Goal: Task Accomplishment & Management: Use online tool/utility

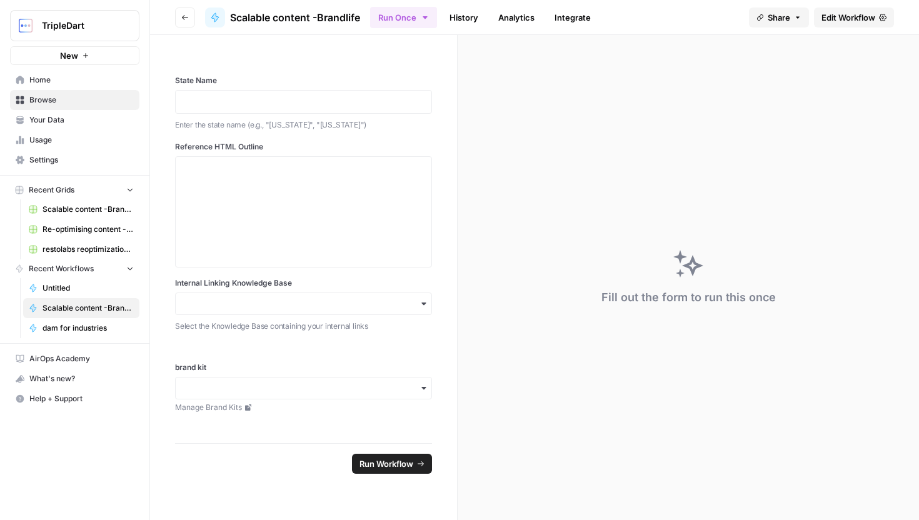
click at [70, 57] on span "New" at bounding box center [69, 55] width 18 height 12
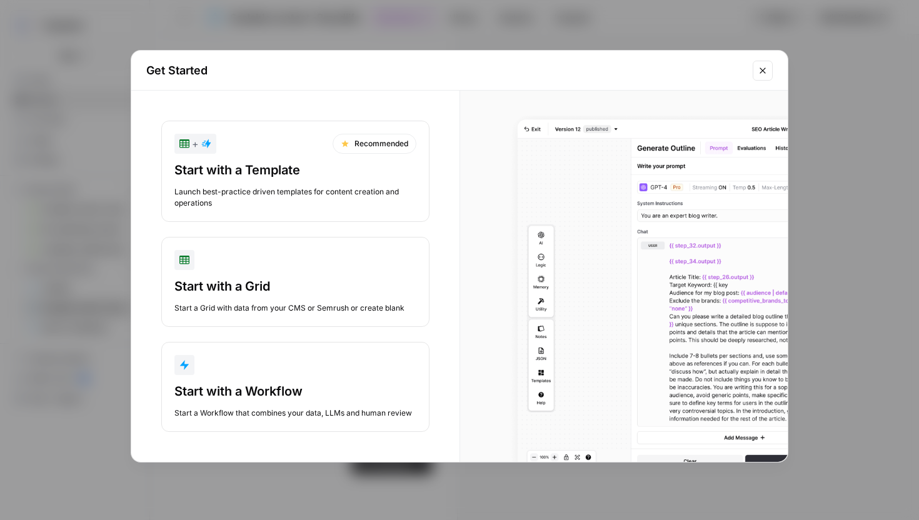
click at [282, 403] on div "Start with a Workflow Start a Workflow that combines your data, LLMs and human …" at bounding box center [295, 400] width 242 height 36
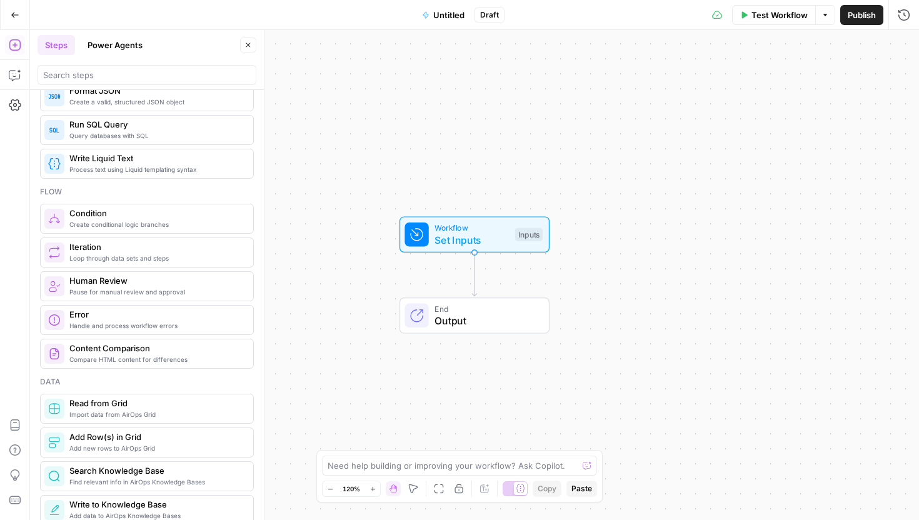
scroll to position [304, 0]
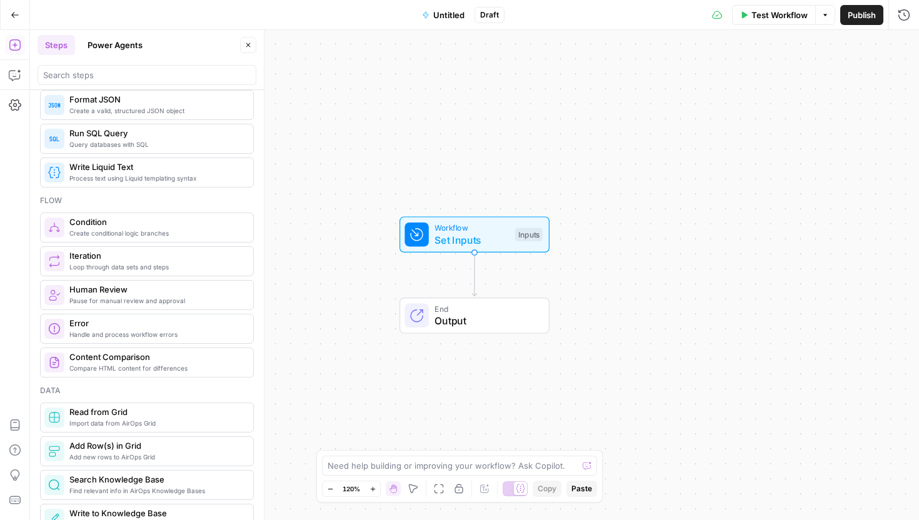
click at [168, 236] on span "Create conditional logic branches" at bounding box center [156, 233] width 174 height 10
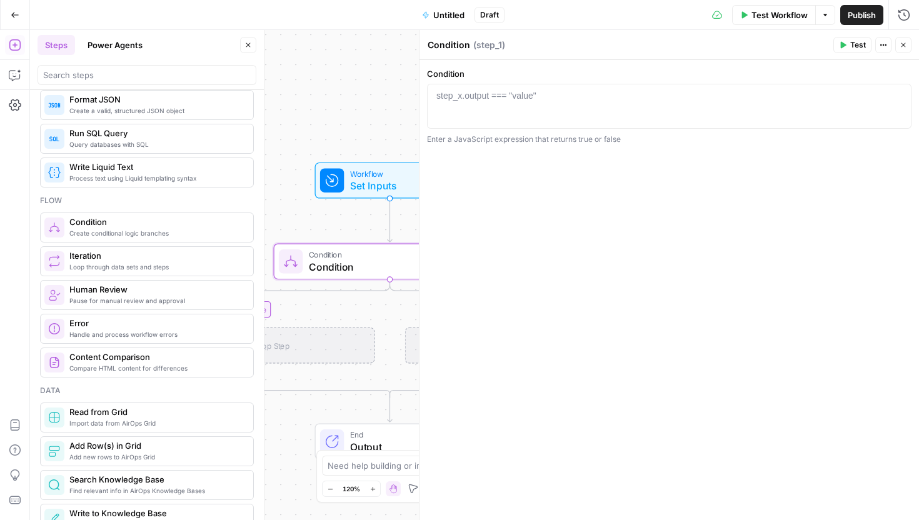
click at [900, 48] on icon "button" at bounding box center [902, 44] width 7 height 7
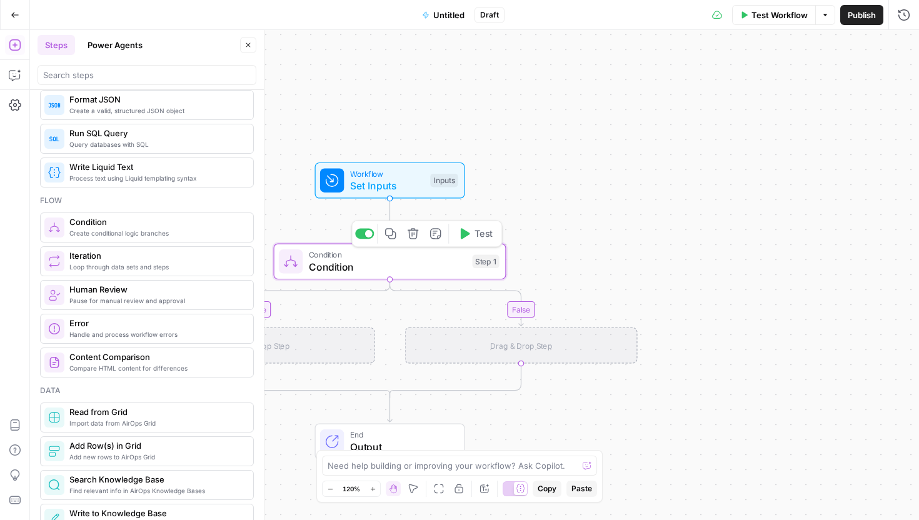
click at [414, 237] on icon "button" at bounding box center [413, 233] width 12 height 12
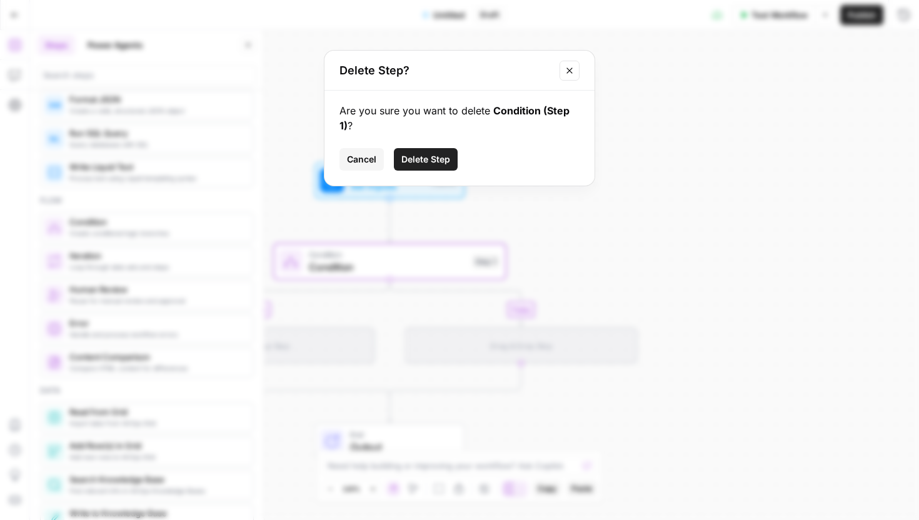
click at [419, 154] on span "Delete Step" at bounding box center [425, 159] width 49 height 12
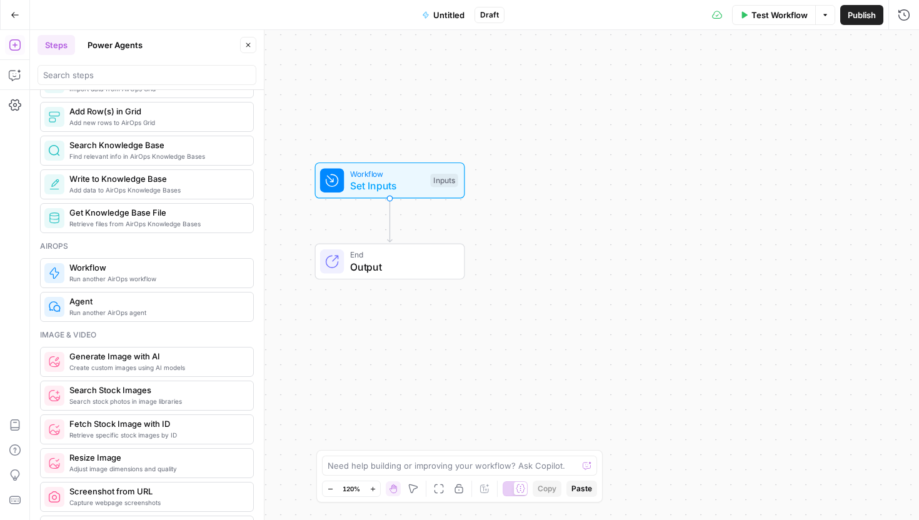
scroll to position [640, 0]
click at [194, 186] on span "Add data to AirOps Knowledge Bases" at bounding box center [156, 188] width 174 height 10
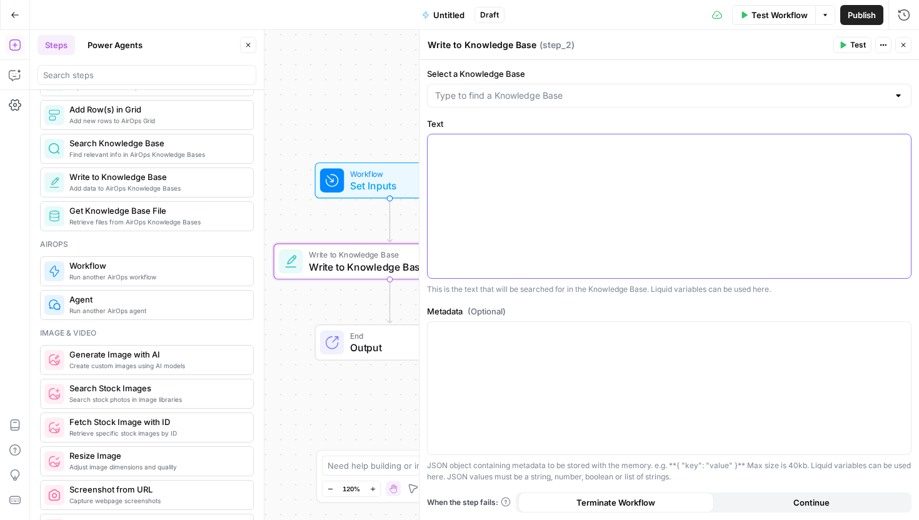
click at [487, 149] on p at bounding box center [669, 145] width 468 height 12
click at [485, 95] on input "Select a Knowledge Base" at bounding box center [661, 95] width 453 height 12
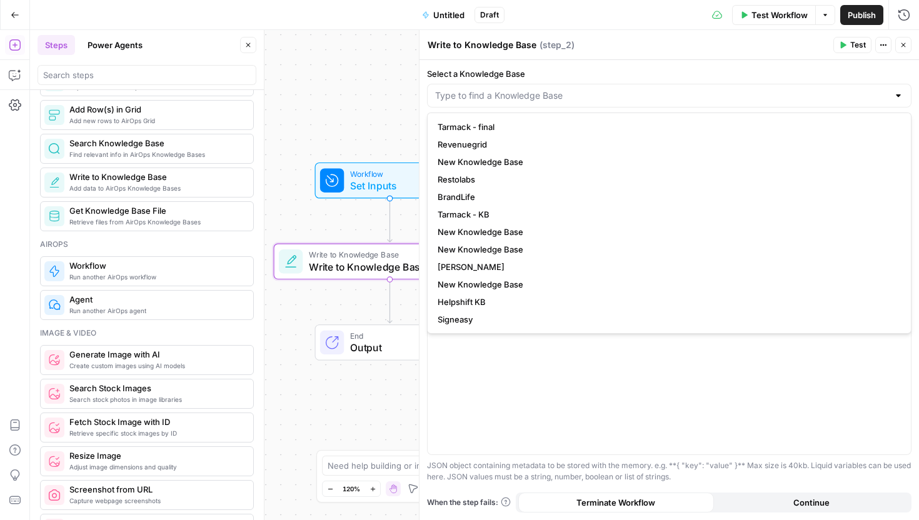
click at [449, 58] on header "Write to Knowledge Base Write to Knowledge Base ( step_2 ) Test Actions Close" at bounding box center [668, 45] width 499 height 30
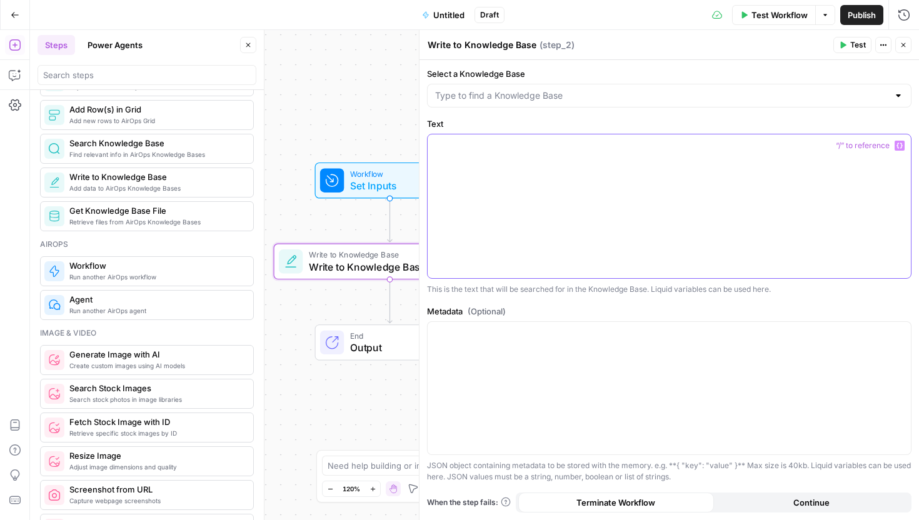
click at [466, 159] on div at bounding box center [668, 206] width 483 height 144
click at [906, 45] on span "Close" at bounding box center [906, 45] width 1 height 1
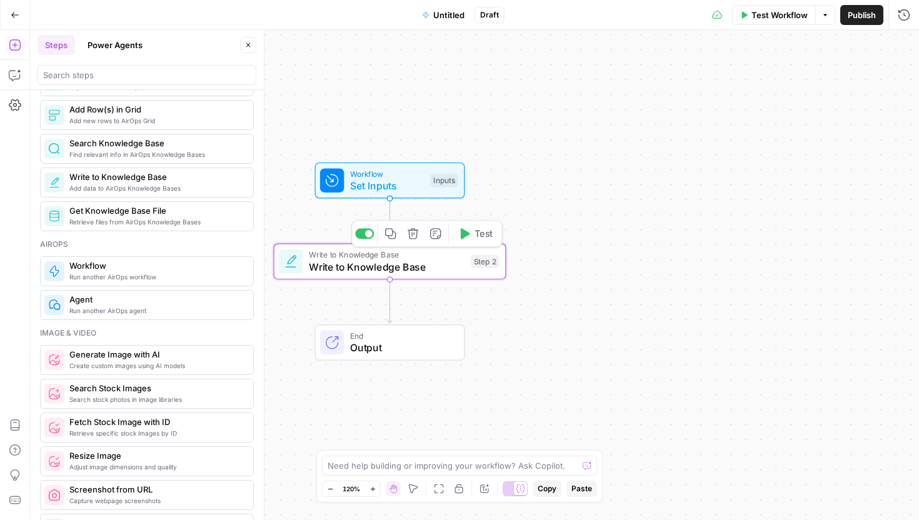
click at [417, 236] on icon "button" at bounding box center [413, 233] width 12 height 12
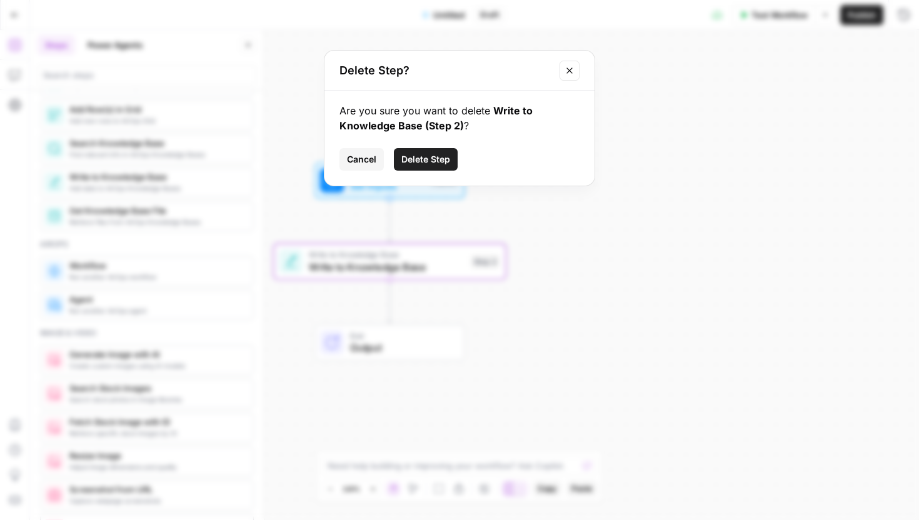
click at [406, 157] on span "Delete Step" at bounding box center [425, 159] width 49 height 12
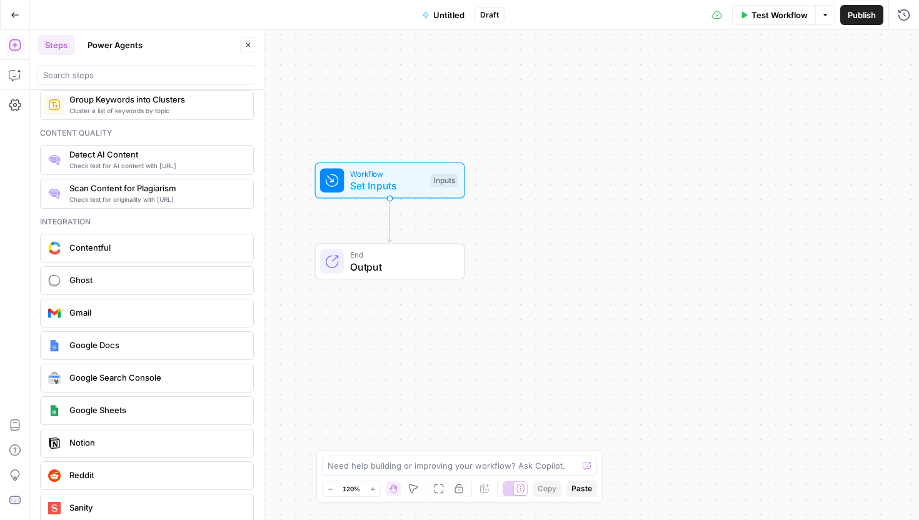
scroll to position [2085, 0]
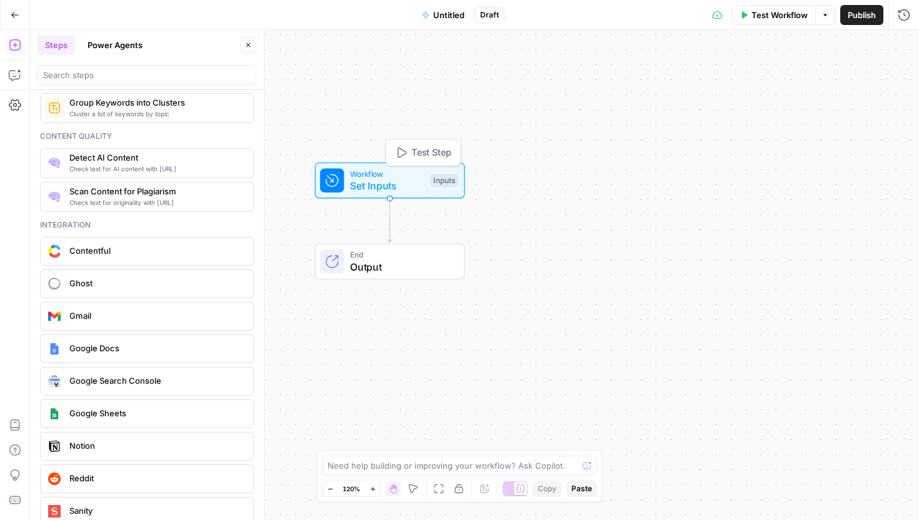
click at [367, 176] on span "Workflow" at bounding box center [387, 173] width 74 height 12
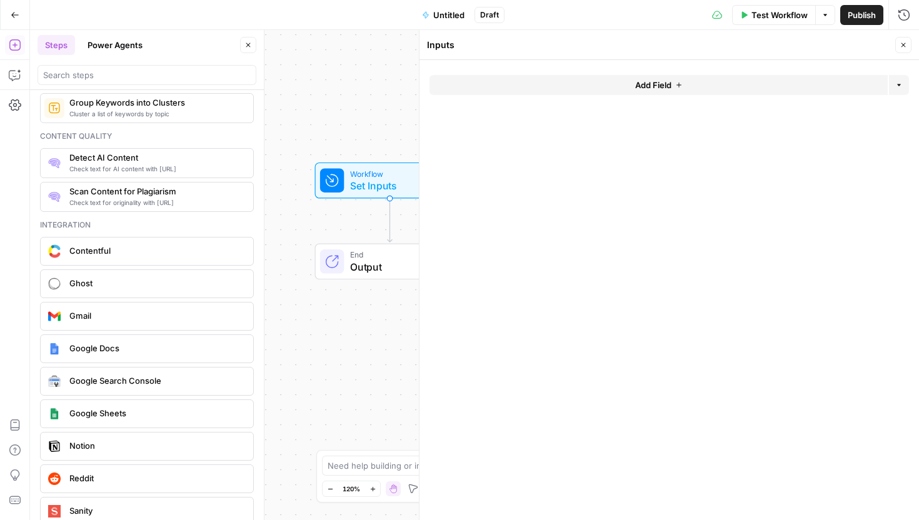
click at [324, 219] on div "Workflow Set Inputs Inputs End Output" at bounding box center [474, 275] width 889 height 490
click at [765, 88] on button "Add Field" at bounding box center [658, 85] width 458 height 20
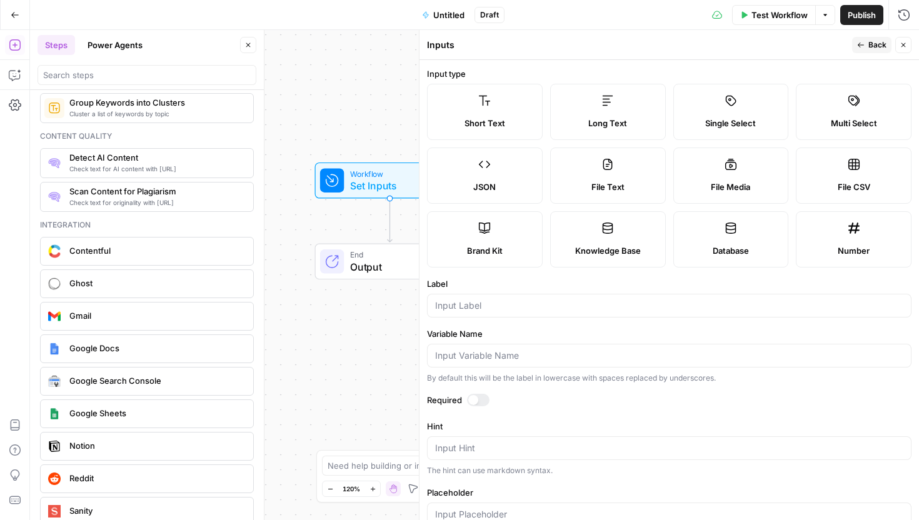
drag, startPoint x: 471, startPoint y: 255, endPoint x: 519, endPoint y: 255, distance: 48.7
click at [471, 255] on span "Brand Kit" at bounding box center [485, 250] width 36 height 12
click at [526, 312] on div at bounding box center [669, 306] width 484 height 24
type input "Brand kit"
click at [863, 40] on button "Back" at bounding box center [871, 45] width 39 height 16
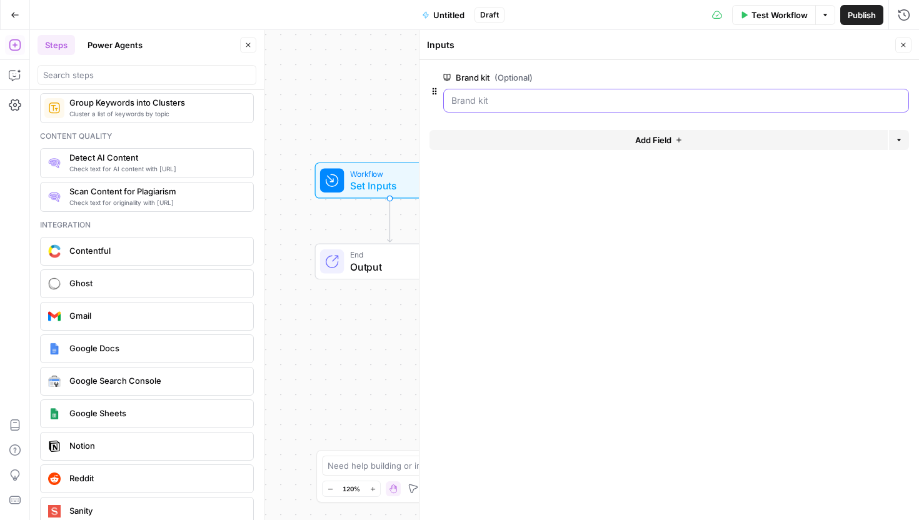
click at [633, 100] on kit "Brand kit (Optional)" at bounding box center [675, 100] width 449 height 12
click at [674, 144] on button "Add Field" at bounding box center [658, 140] width 458 height 20
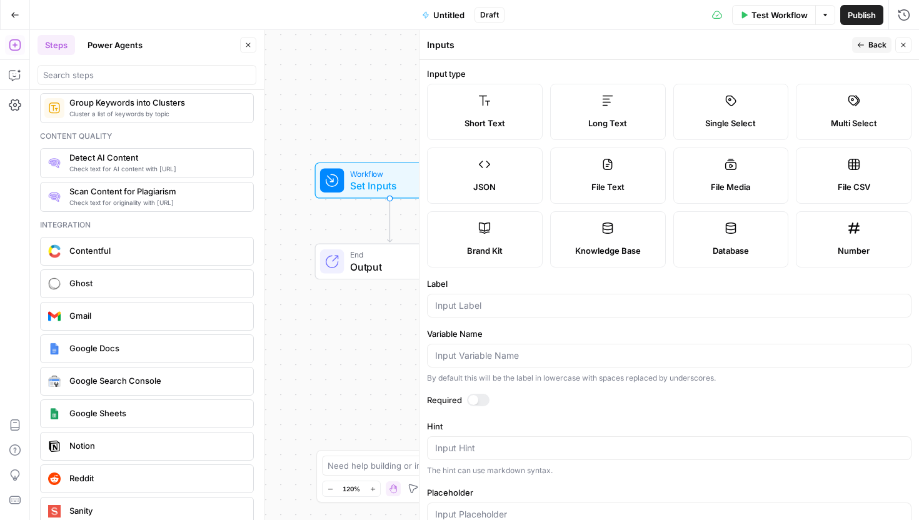
click at [884, 48] on span "Back" at bounding box center [877, 44] width 18 height 11
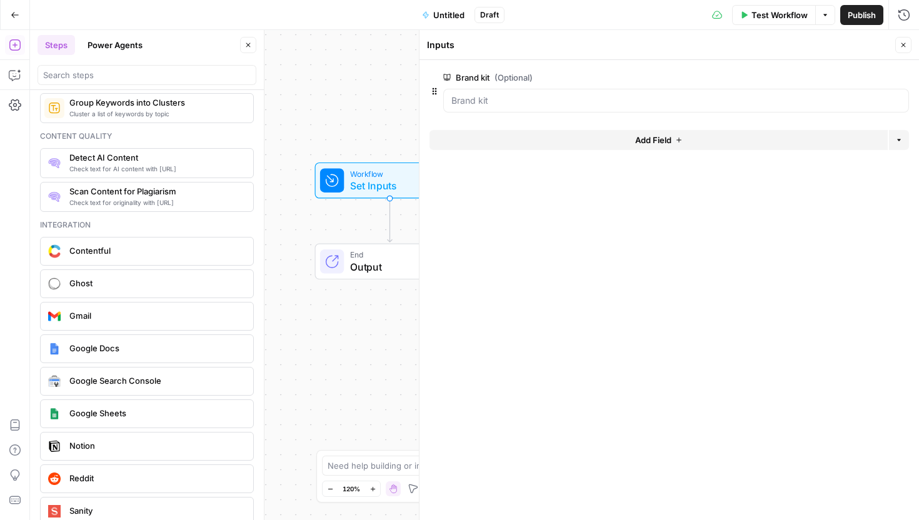
click at [899, 47] on button "Close" at bounding box center [903, 45] width 16 height 16
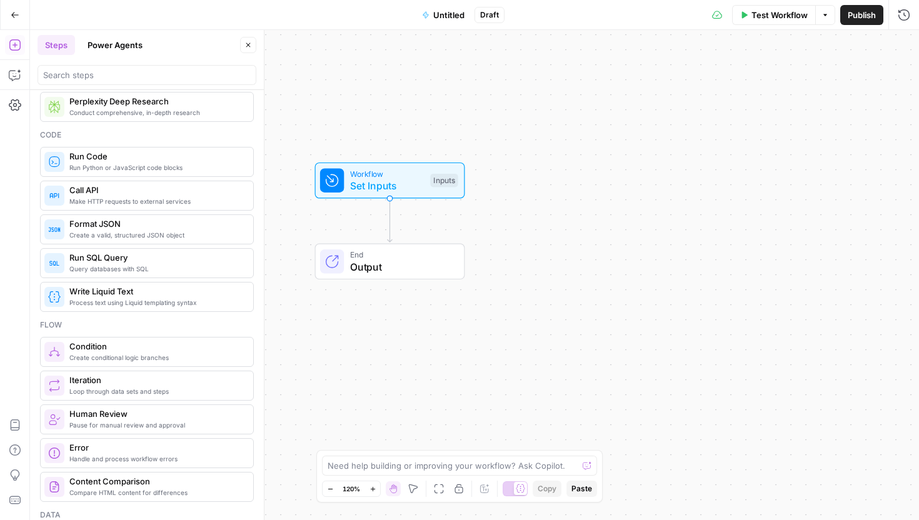
scroll to position [0, 0]
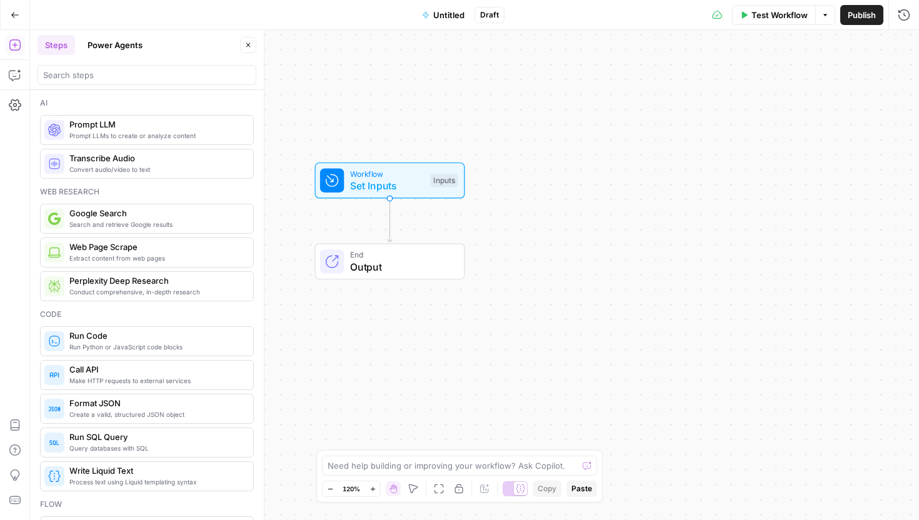
click at [356, 182] on span "Set Inputs" at bounding box center [387, 185] width 74 height 15
click at [351, 177] on div "Workflow Set Inputs Inputs Test Step" at bounding box center [391, 184] width 138 height 26
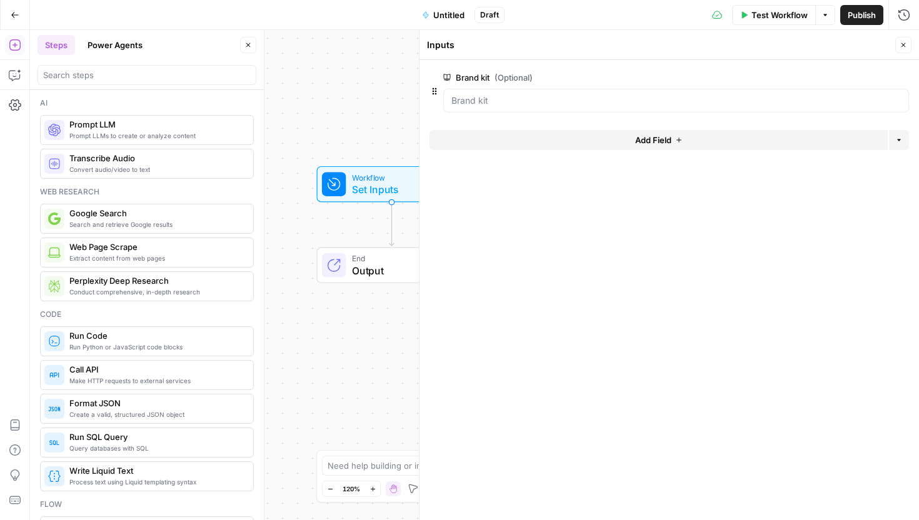
click at [680, 139] on icon "button" at bounding box center [678, 139] width 5 height 5
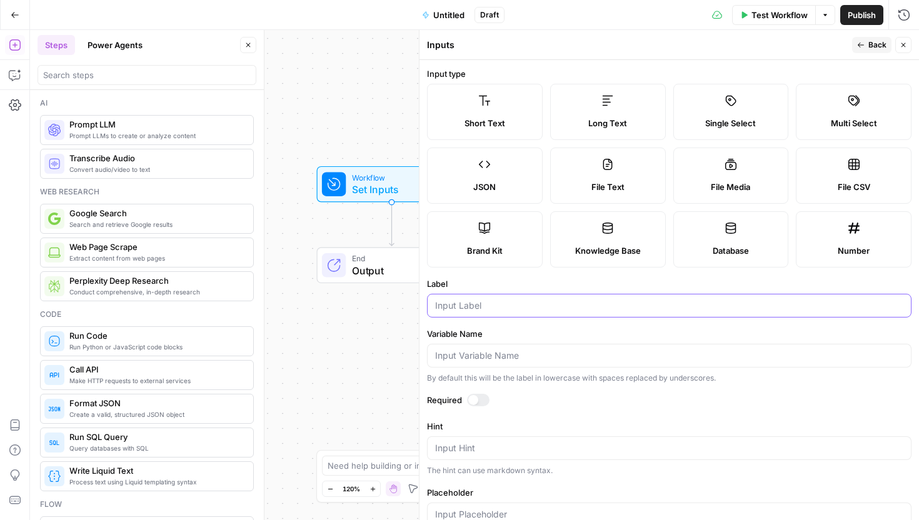
click at [553, 311] on input "Label" at bounding box center [669, 305] width 468 height 12
type input "Content Topic"
click at [869, 39] on span "Back" at bounding box center [877, 44] width 18 height 11
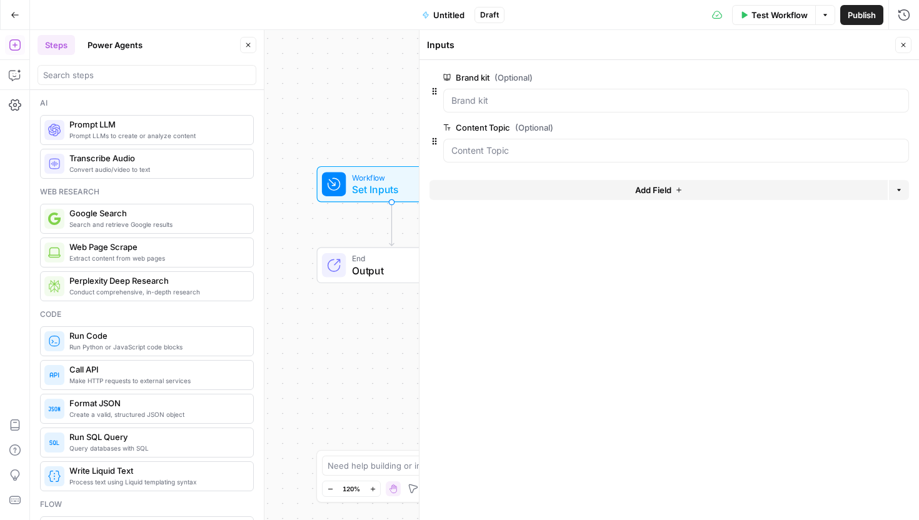
click at [631, 190] on button "Add Field" at bounding box center [658, 190] width 458 height 20
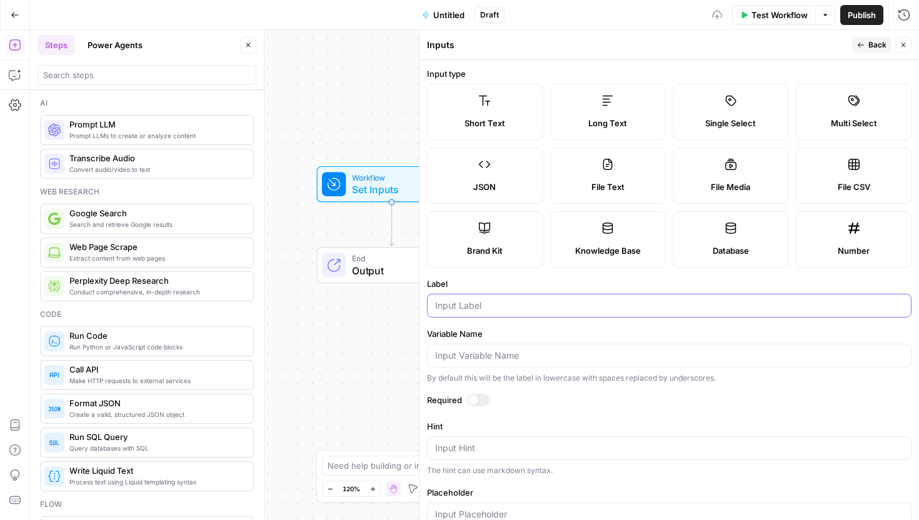
click at [556, 309] on input "Label" at bounding box center [669, 305] width 468 height 12
type input "Primary Keyword"
click at [587, 284] on label "Label" at bounding box center [669, 283] width 484 height 12
click at [587, 299] on input "Primary Keyword" at bounding box center [669, 305] width 468 height 12
click at [864, 45] on button "Back" at bounding box center [871, 45] width 39 height 16
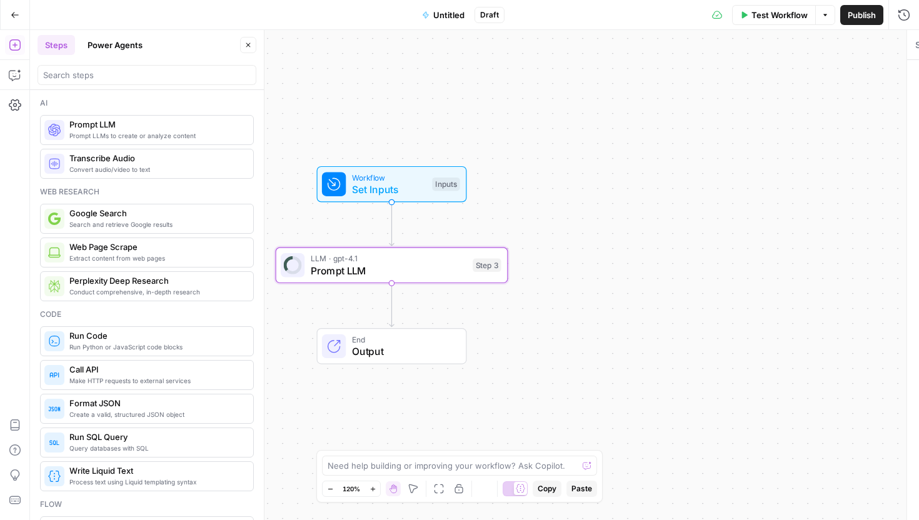
type textarea "Prompt LLM"
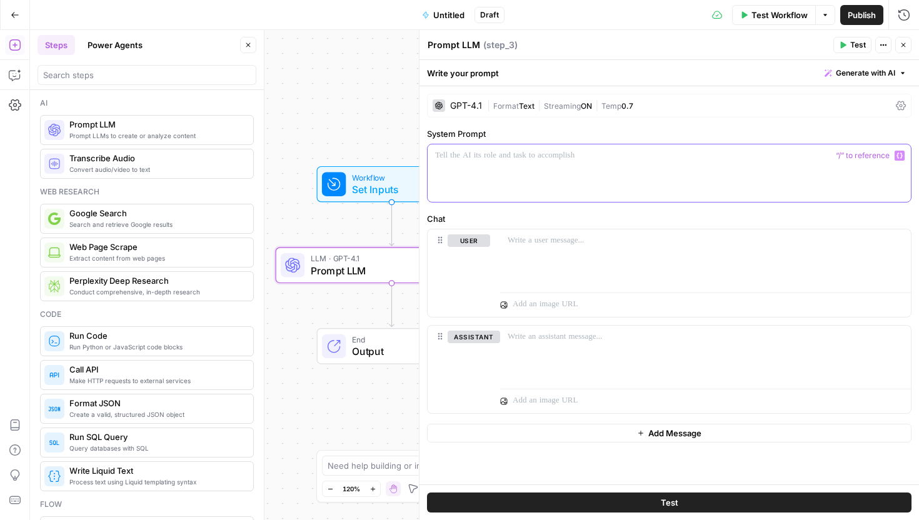
click at [618, 162] on div at bounding box center [668, 172] width 483 height 57
click at [13, 77] on icon "button" at bounding box center [15, 75] width 12 height 12
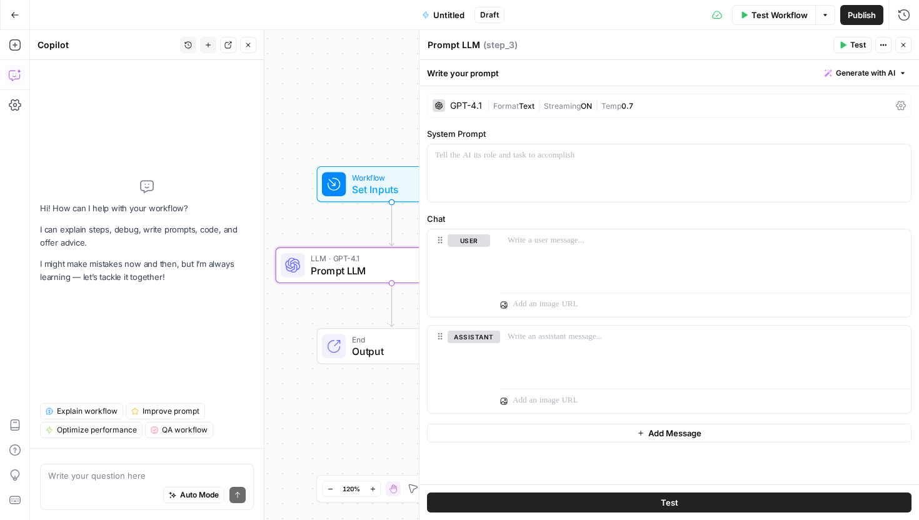
click at [141, 476] on textarea at bounding box center [146, 475] width 197 height 12
click at [193, 497] on span "Auto Mode" at bounding box center [199, 494] width 39 height 11
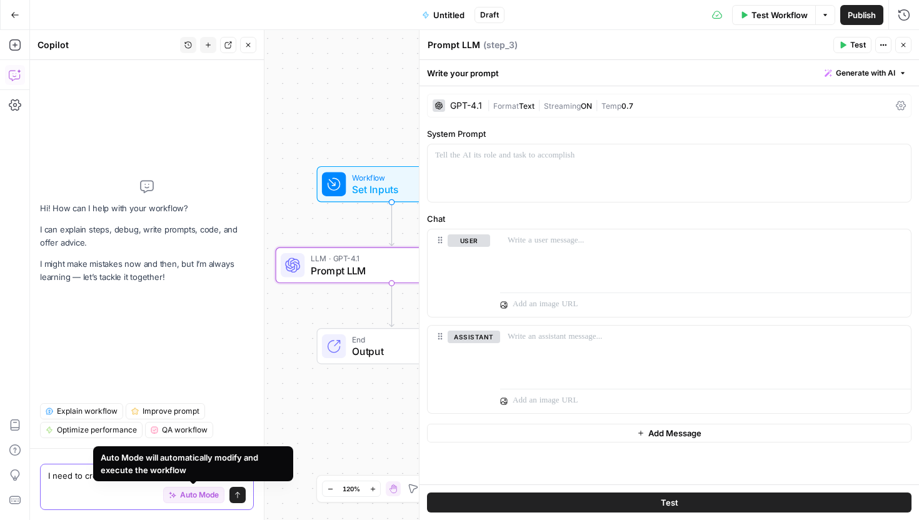
click at [190, 499] on span "Auto Mode" at bounding box center [199, 494] width 39 height 11
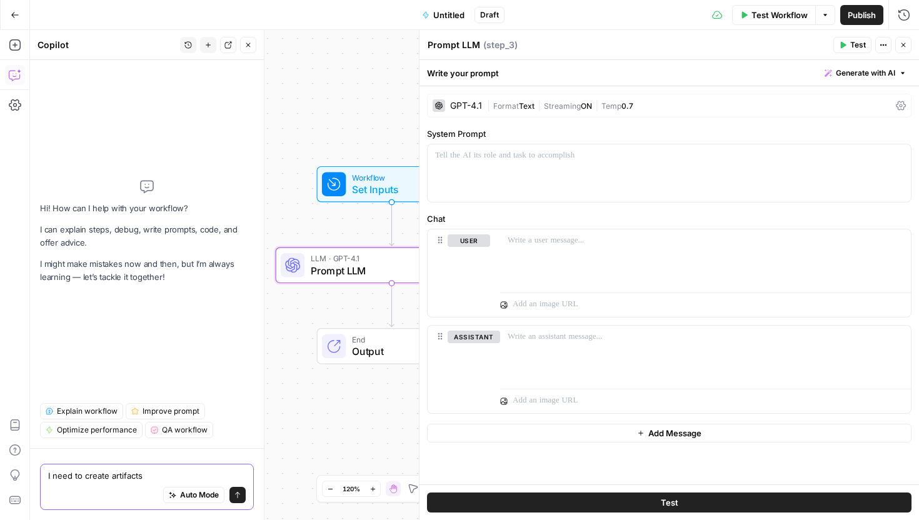
click at [169, 475] on textarea "I need to create artifacts" at bounding box center [146, 475] width 197 height 12
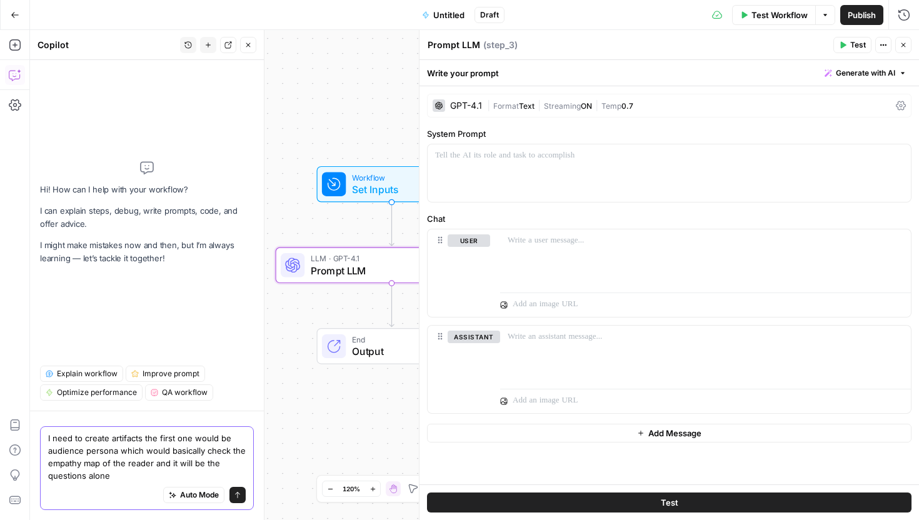
drag, startPoint x: 116, startPoint y: 446, endPoint x: 174, endPoint y: 476, distance: 65.1
click at [119, 447] on textarea "I need to create artifacts the first one would be audience persona which would …" at bounding box center [146, 457] width 197 height 50
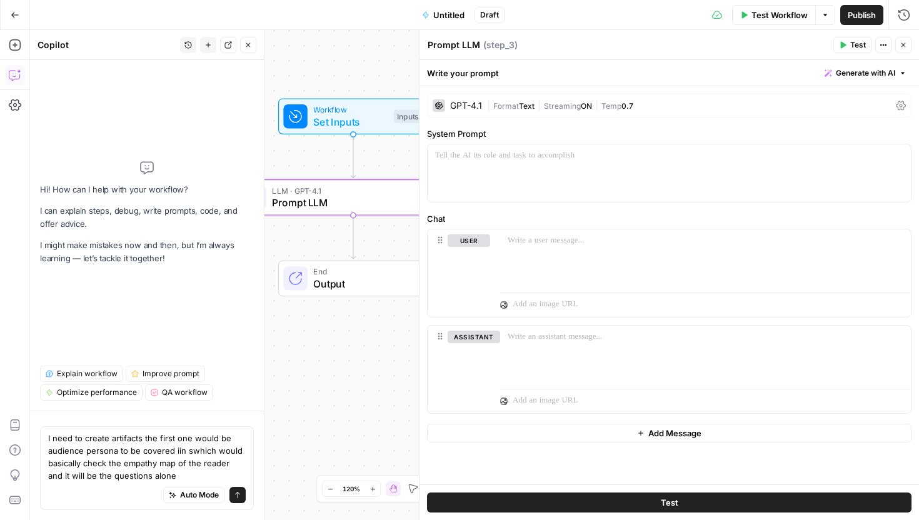
click at [494, 44] on span "( step_3 )" at bounding box center [500, 45] width 34 height 12
click at [508, 44] on span "( step_3 )" at bounding box center [500, 45] width 34 height 12
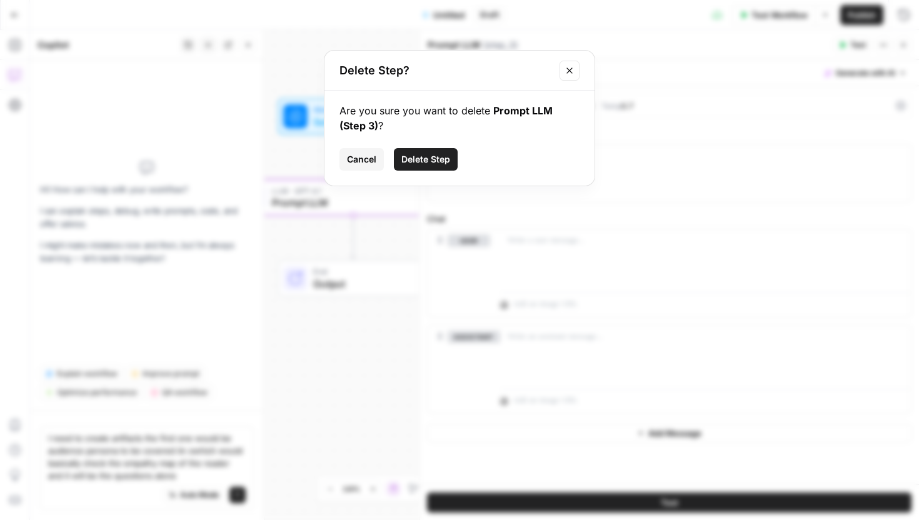
click at [374, 151] on button "Cancel" at bounding box center [361, 159] width 44 height 22
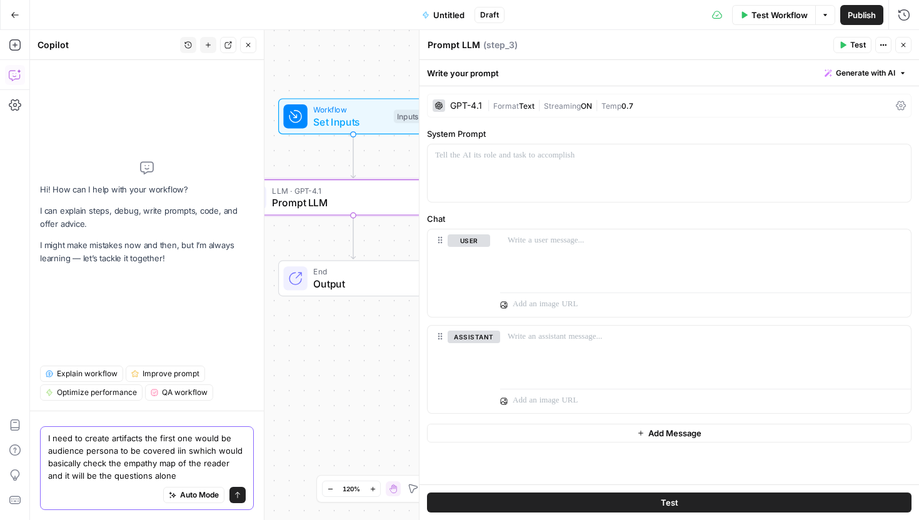
click at [181, 449] on textarea "I need to create artifacts the first one would be audience persona to be covere…" at bounding box center [146, 457] width 197 height 50
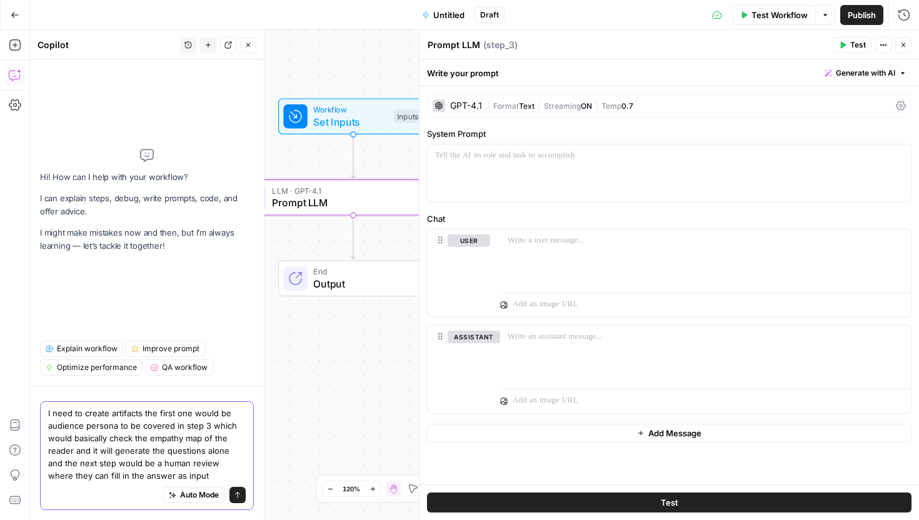
click at [178, 477] on textarea "I need to create artifacts the first one would be audience persona to be covere…" at bounding box center [146, 444] width 197 height 75
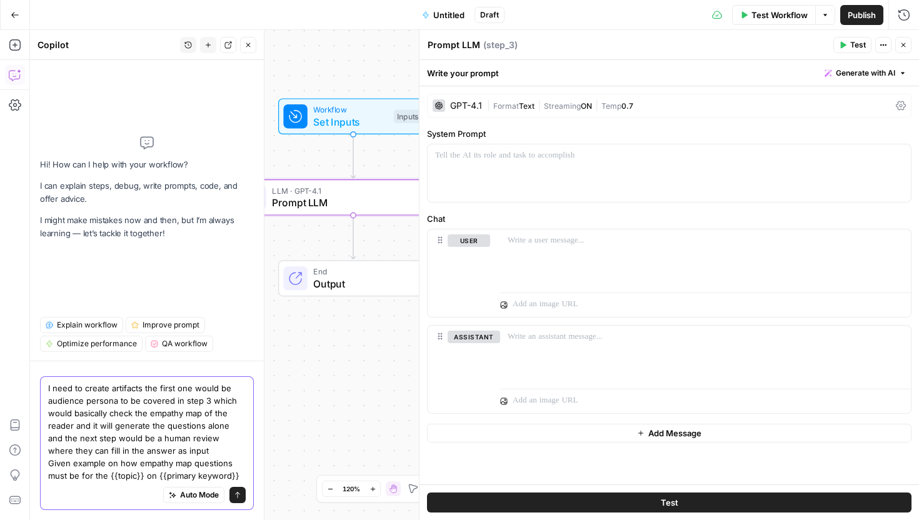
paste textarea "Create an empathy map to help me understand the experiences for someone who is …"
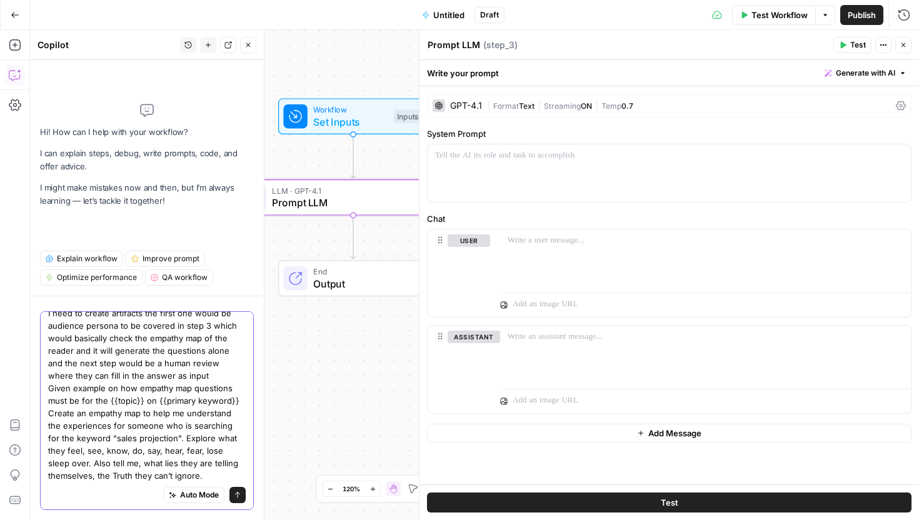
scroll to position [22, 0]
type textarea "I need to create artifacts the first one would be audience persona to be covere…"
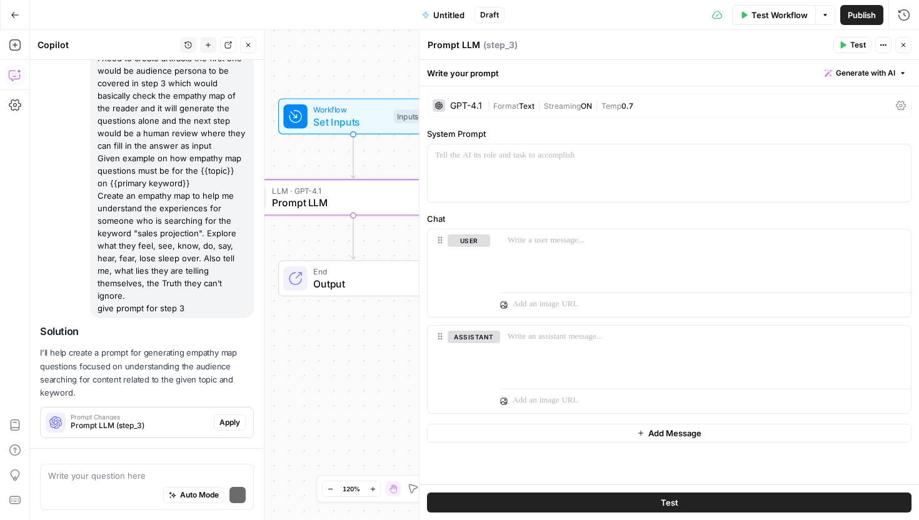
scroll to position [132, 0]
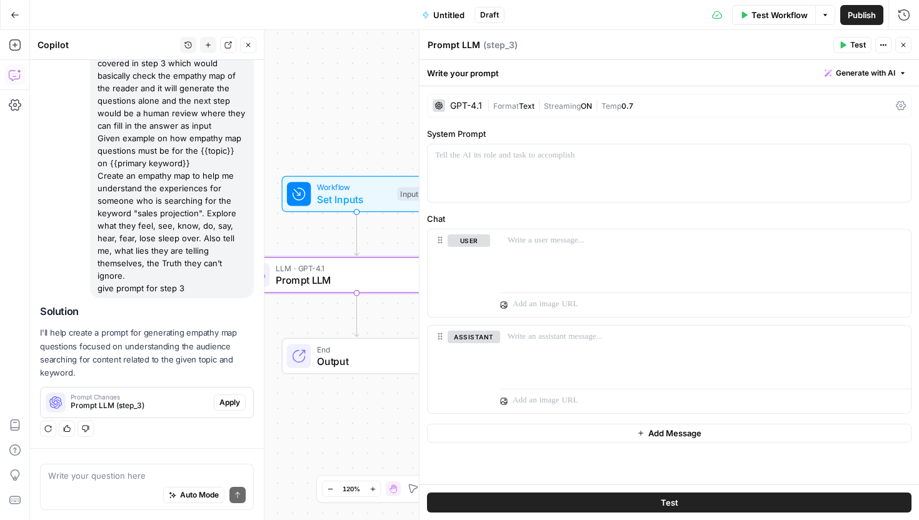
click at [229, 399] on span "Apply" at bounding box center [229, 402] width 21 height 11
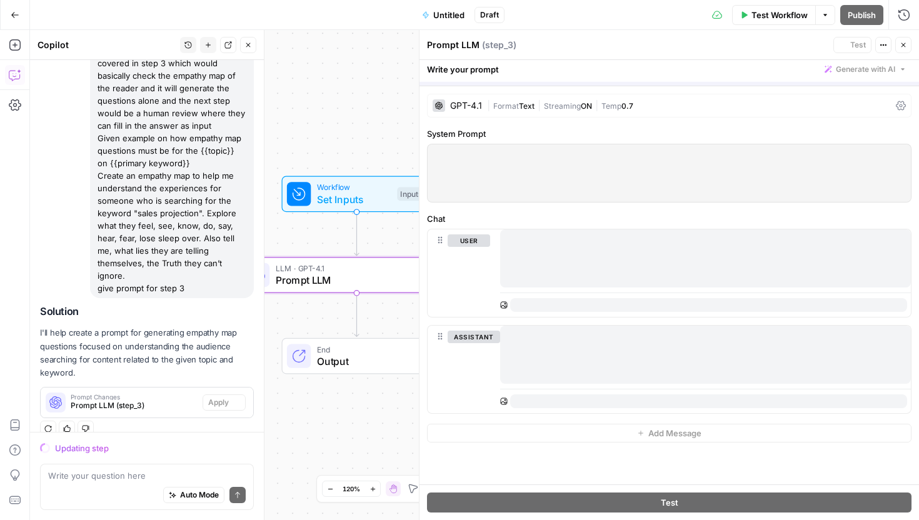
scroll to position [148, 0]
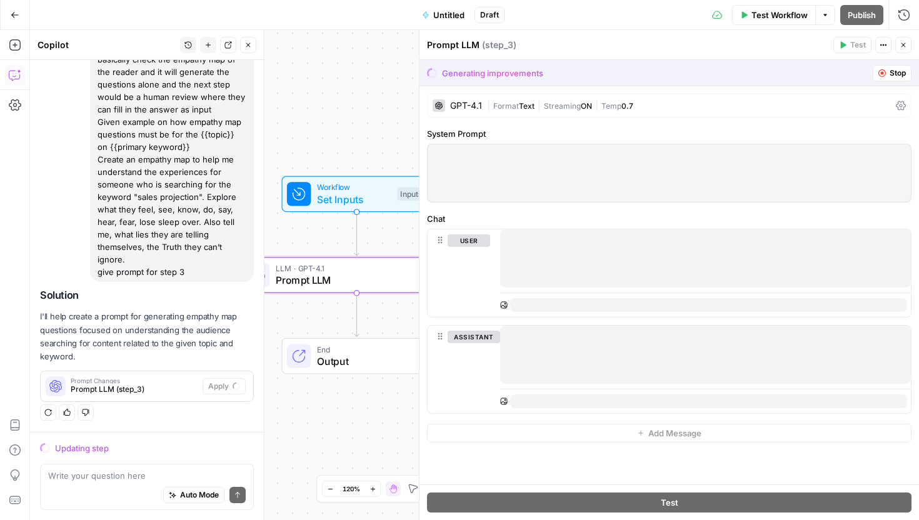
click at [150, 389] on span "Prompt LLM (step_3)" at bounding box center [134, 389] width 127 height 11
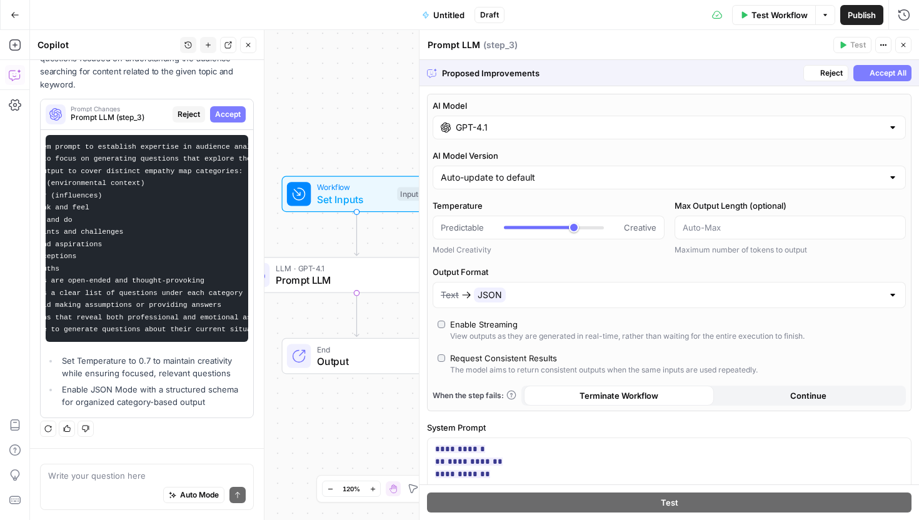
scroll to position [420, 0]
click at [351, 272] on div "LLM · GPT-4.1 Prompt LLM" at bounding box center [354, 275] width 156 height 26
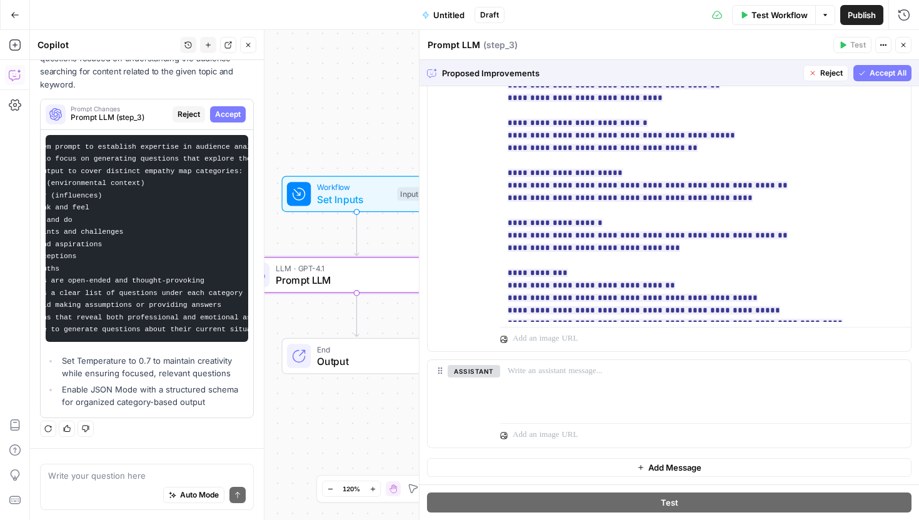
scroll to position [63, 0]
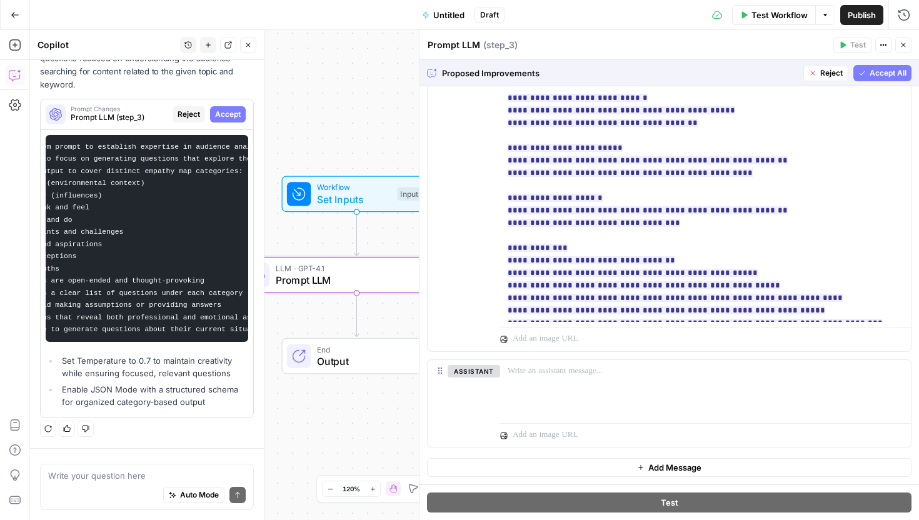
click at [890, 75] on span "Accept All" at bounding box center [887, 72] width 37 height 11
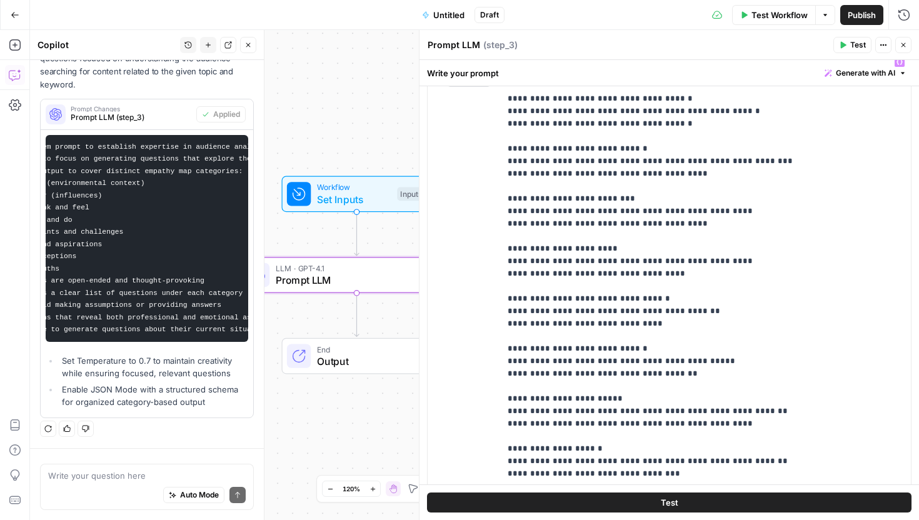
scroll to position [418, 0]
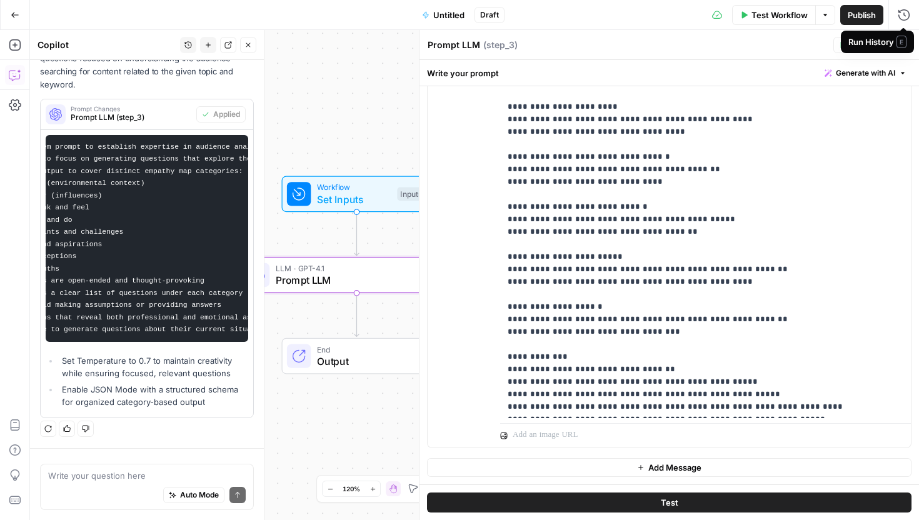
click at [902, 39] on span "E" at bounding box center [901, 42] width 10 height 12
click at [904, 44] on icon "button" at bounding box center [902, 44] width 7 height 7
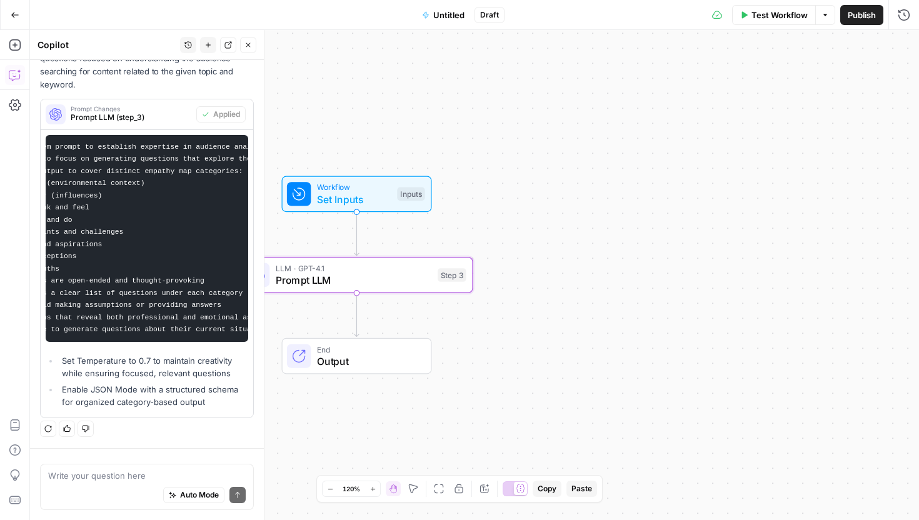
click at [255, 44] on button "Close" at bounding box center [248, 45] width 16 height 16
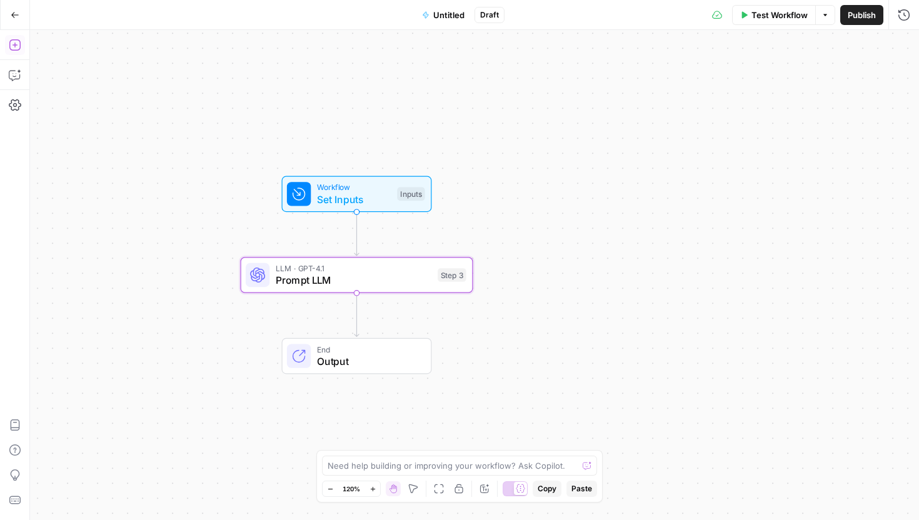
click at [16, 48] on icon "button" at bounding box center [15, 45] width 12 height 12
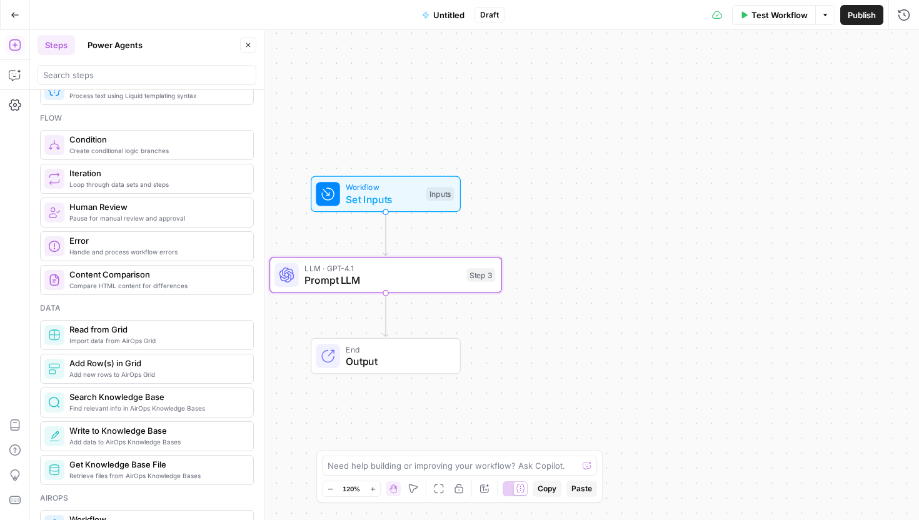
scroll to position [394, 0]
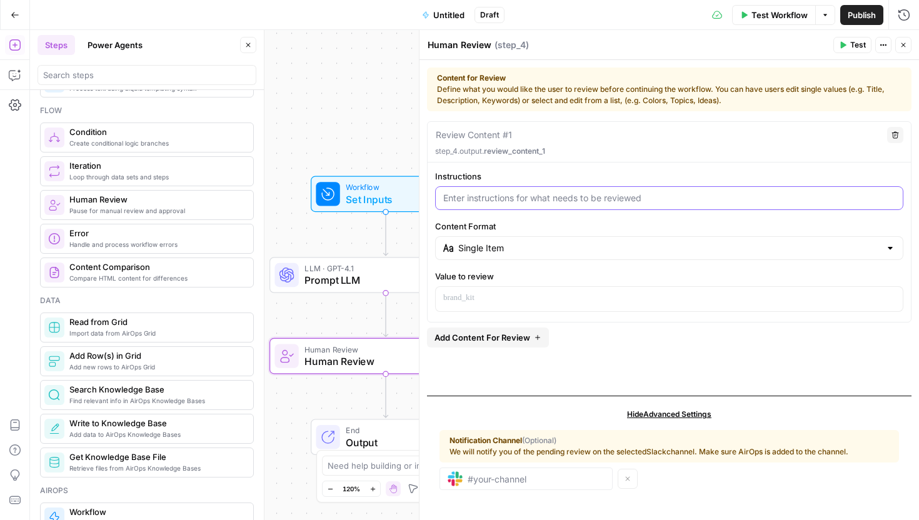
click at [496, 193] on input "Instructions" at bounding box center [669, 198] width 452 height 12
click at [338, 283] on span "Prompt LLM" at bounding box center [382, 279] width 156 height 15
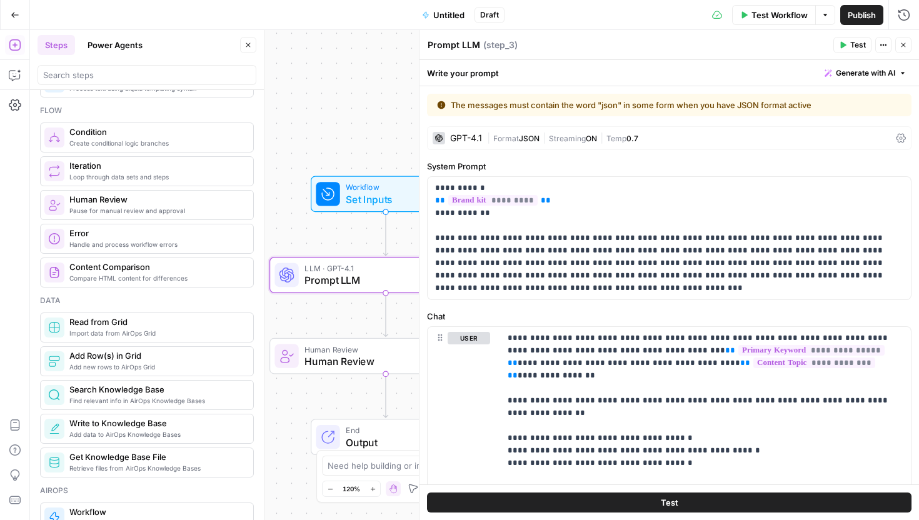
click at [457, 45] on textarea "Prompt LLM" at bounding box center [453, 45] width 52 height 12
type textarea "hUMAN"
type textarea "H"
type textarea "Human Persona"
type textarea "Audience Persona"
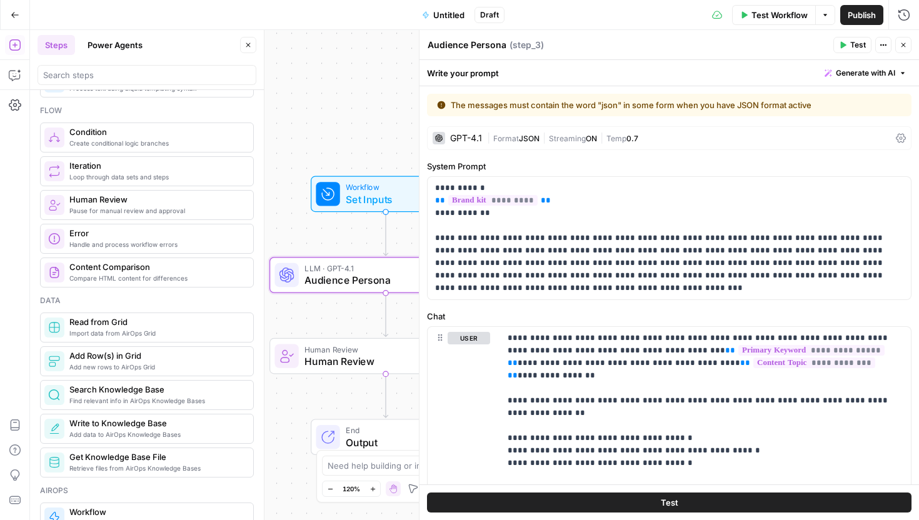
click at [574, 42] on div "Audience Persona Audience Persona ( step_3 )" at bounding box center [628, 45] width 402 height 14
click at [347, 351] on span "Human Review" at bounding box center [381, 349] width 155 height 12
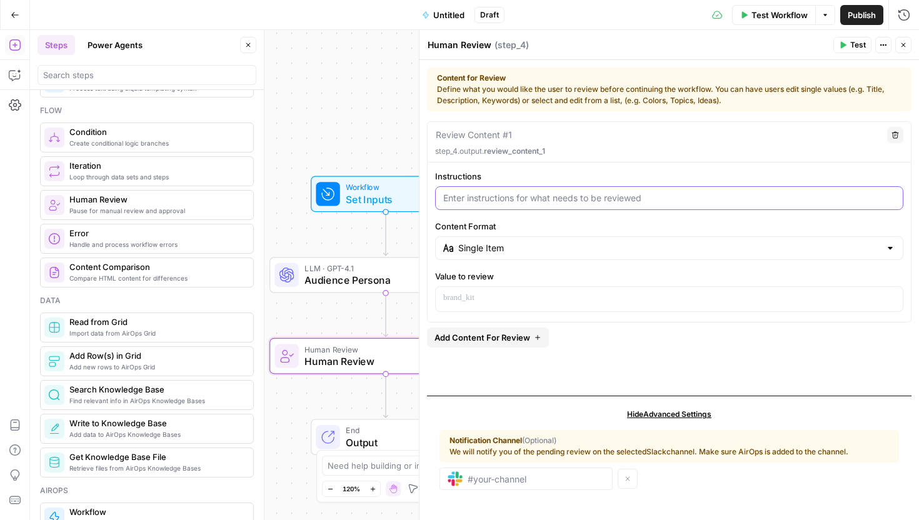
click at [512, 199] on input "Instructions" at bounding box center [669, 198] width 452 height 12
type input "{"
type input "r"
type input "R"
type input "Inputs for the Audience persona"
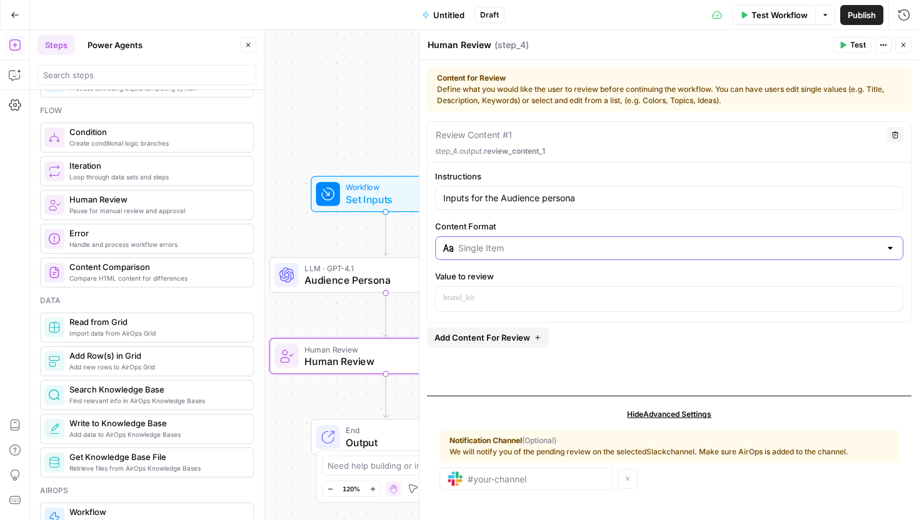
click at [490, 251] on input "Content Format" at bounding box center [669, 248] width 422 height 12
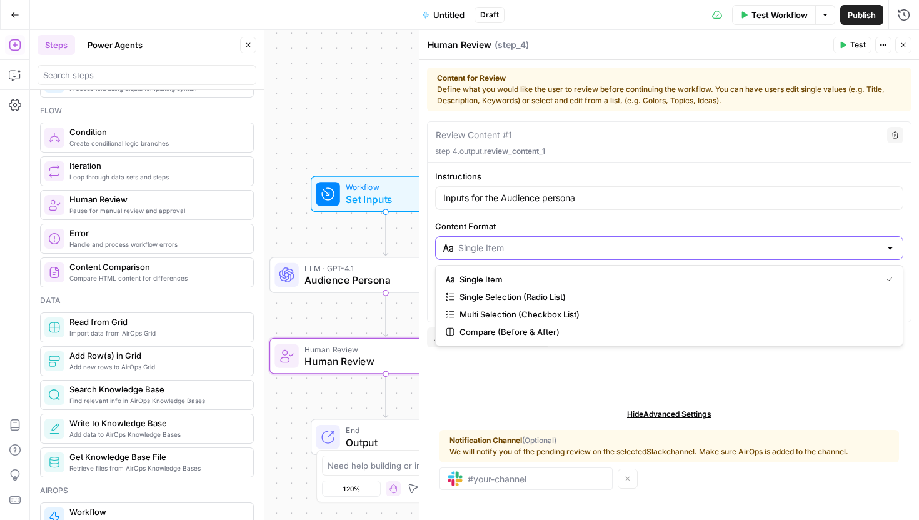
click at [490, 252] on input "Content Format" at bounding box center [669, 248] width 422 height 12
type input "Single Item"
click at [439, 229] on label "Content Format" at bounding box center [669, 226] width 468 height 12
click at [458, 242] on input "Single Item" at bounding box center [669, 248] width 422 height 12
type input "Single Item"
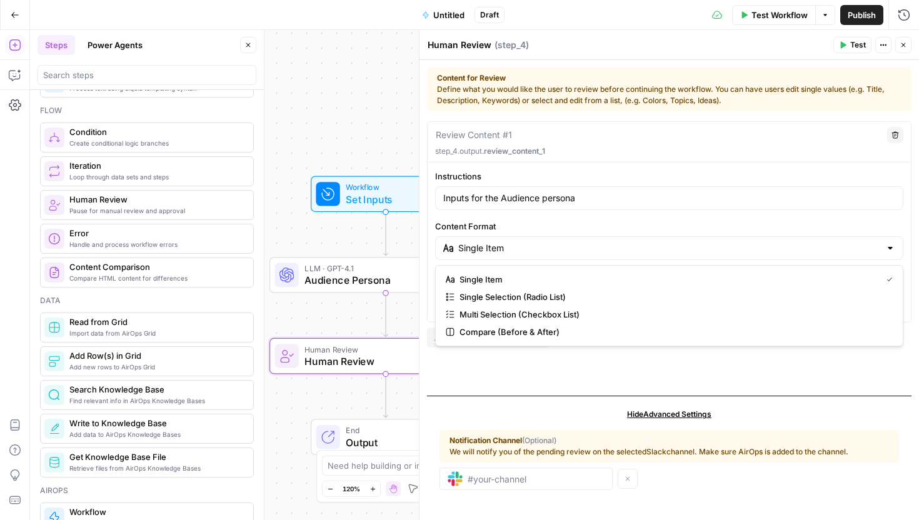
click at [439, 211] on div "Instructions Inputs for the Audience persona Content Format Single Item Value t…" at bounding box center [668, 241] width 483 height 142
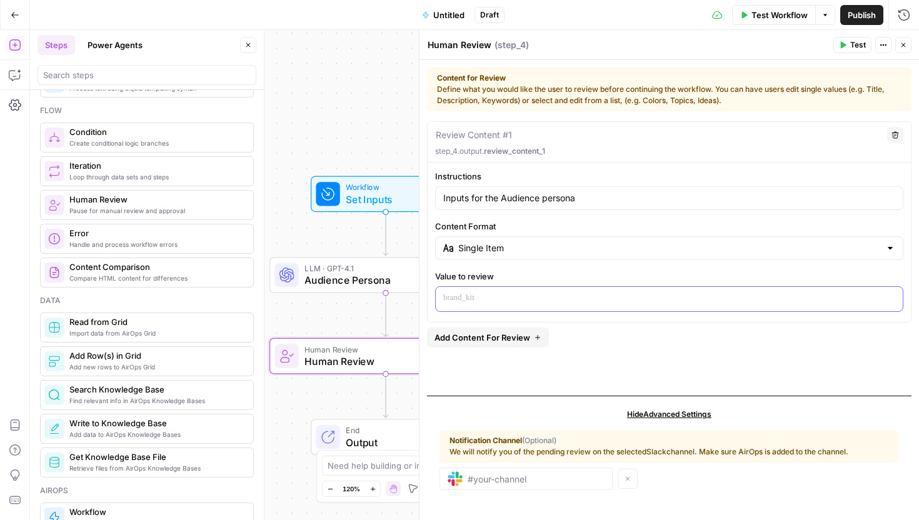
click at [464, 297] on p at bounding box center [669, 298] width 452 height 12
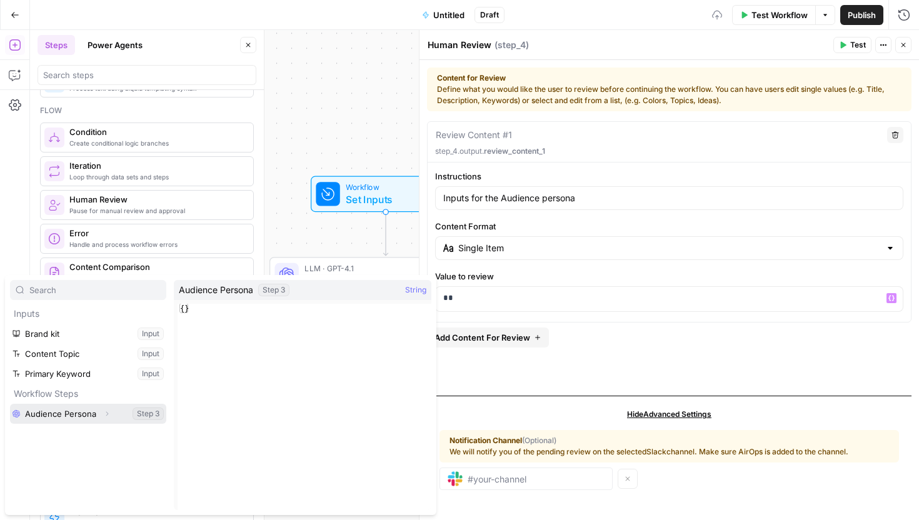
click at [76, 412] on button "Select variable Audience Persona" at bounding box center [88, 414] width 156 height 20
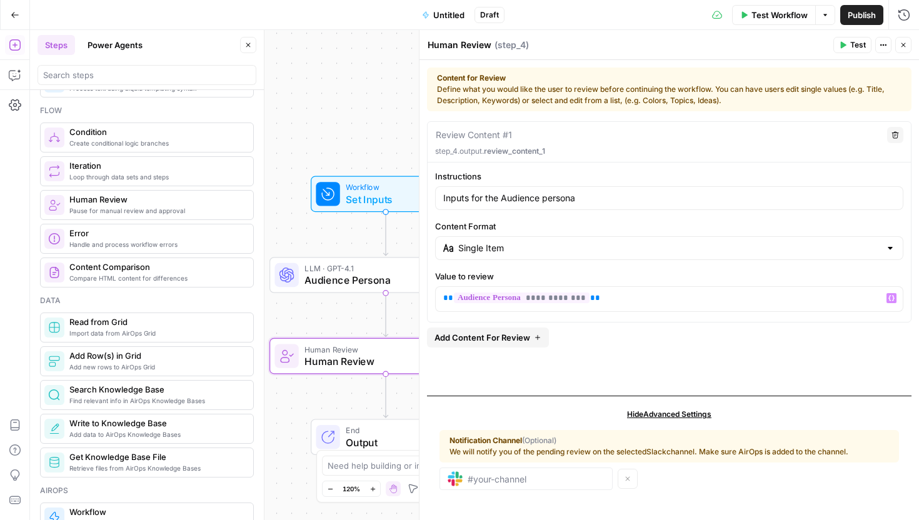
click at [519, 344] on button "Add Content For Review" at bounding box center [488, 337] width 122 height 20
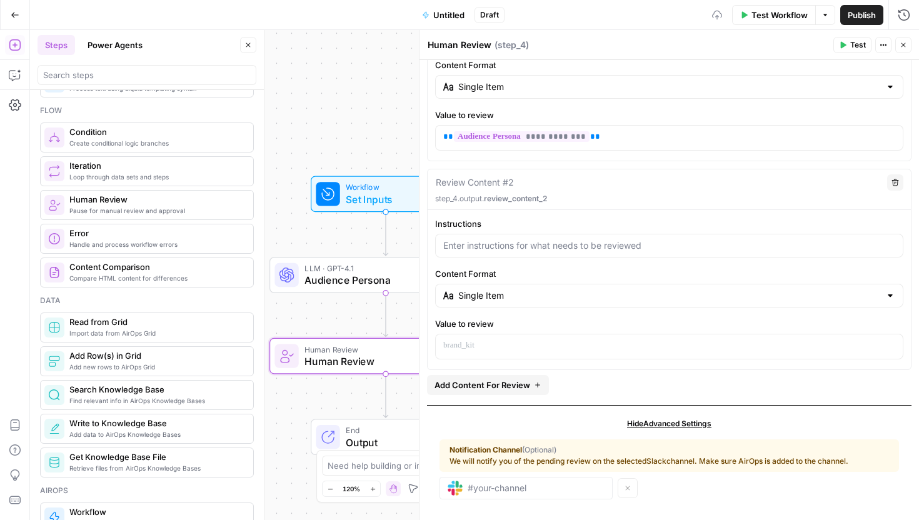
scroll to position [170, 0]
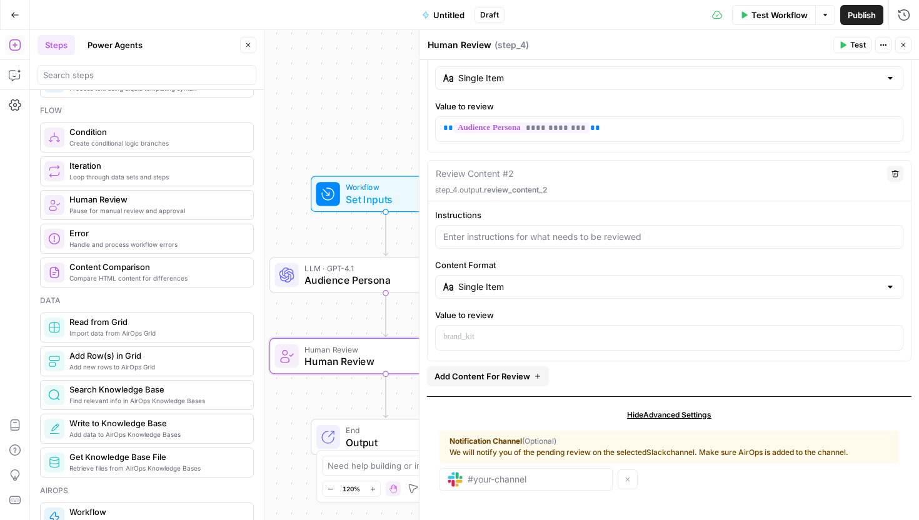
click at [894, 172] on icon "button" at bounding box center [894, 173] width 7 height 7
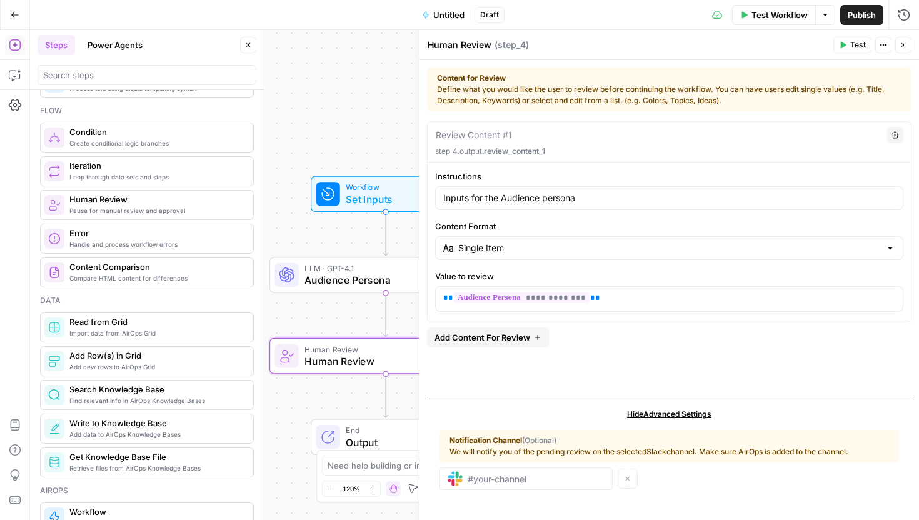
scroll to position [0, 0]
click at [853, 42] on span "Test" at bounding box center [858, 44] width 16 height 11
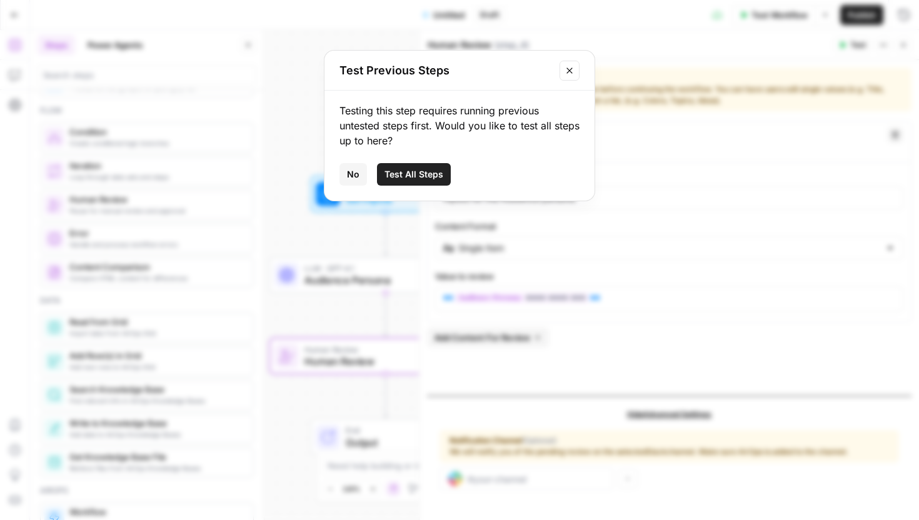
click at [426, 162] on div "Testing this step requires running previous untested steps first. Would you lik…" at bounding box center [459, 146] width 270 height 110
click at [426, 163] on button "Test All Steps" at bounding box center [414, 174] width 74 height 22
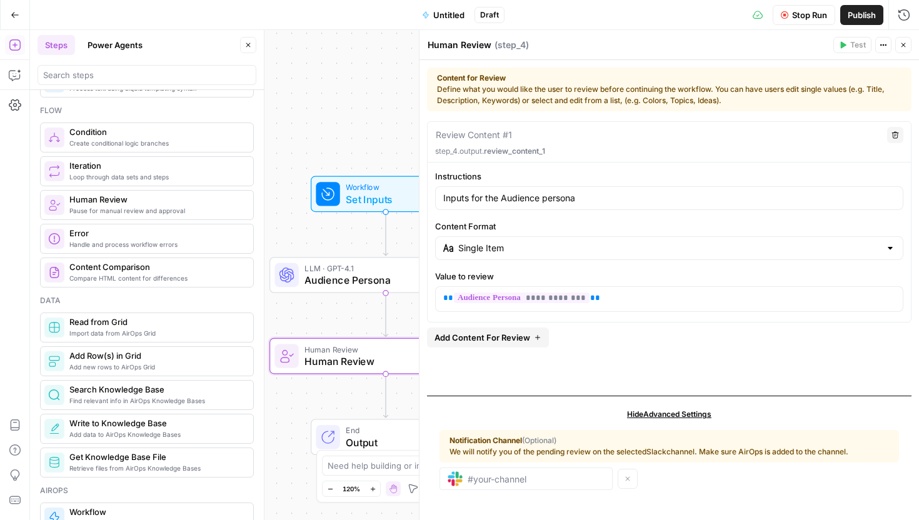
click at [802, 14] on span "Stop Run" at bounding box center [809, 15] width 35 height 12
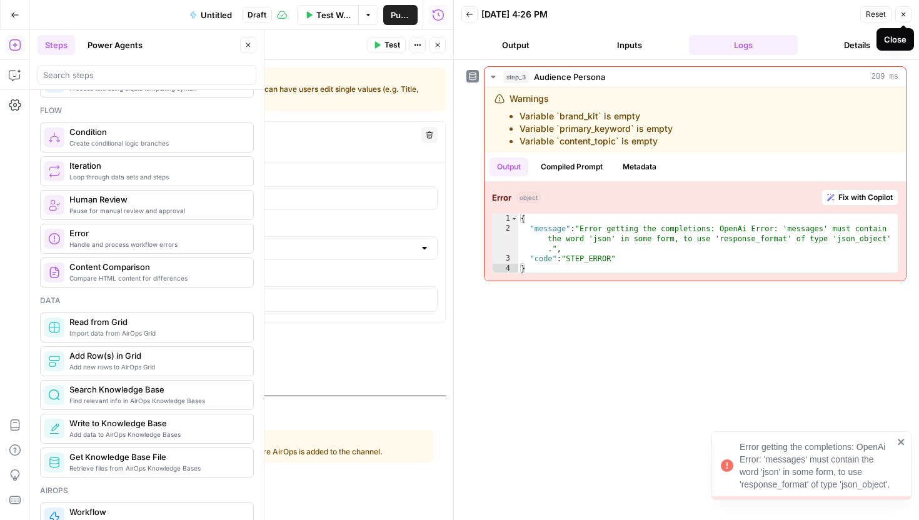
click at [906, 11] on icon "button" at bounding box center [902, 14] width 7 height 7
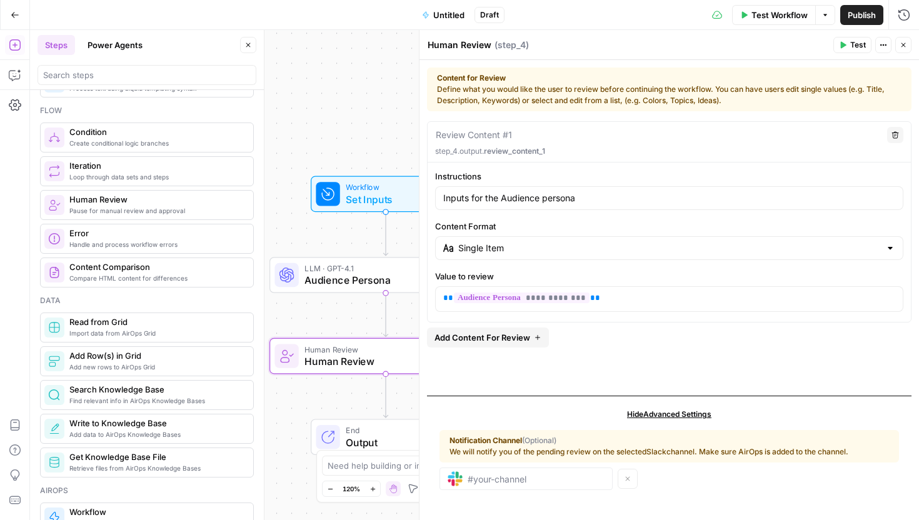
click at [903, 45] on icon "button" at bounding box center [903, 45] width 4 height 4
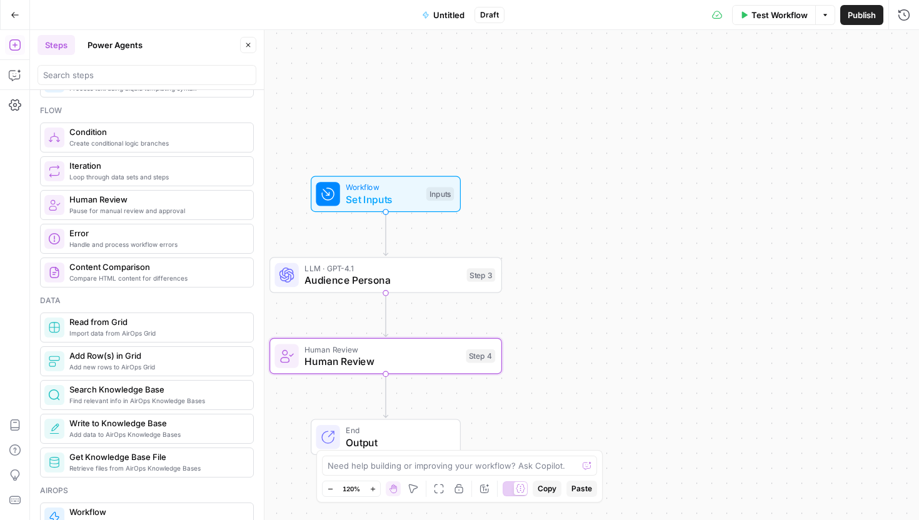
click at [791, 11] on span "Test Workflow" at bounding box center [779, 15] width 56 height 12
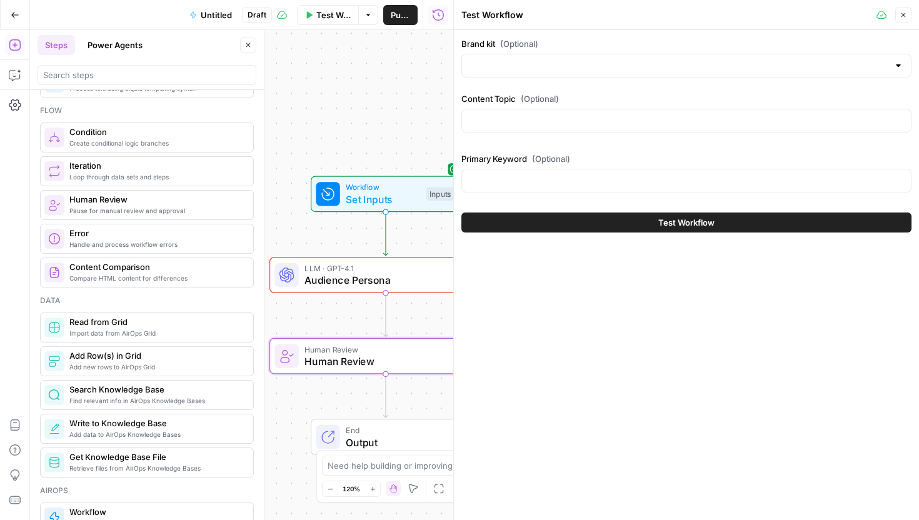
click at [616, 72] on div at bounding box center [686, 66] width 450 height 24
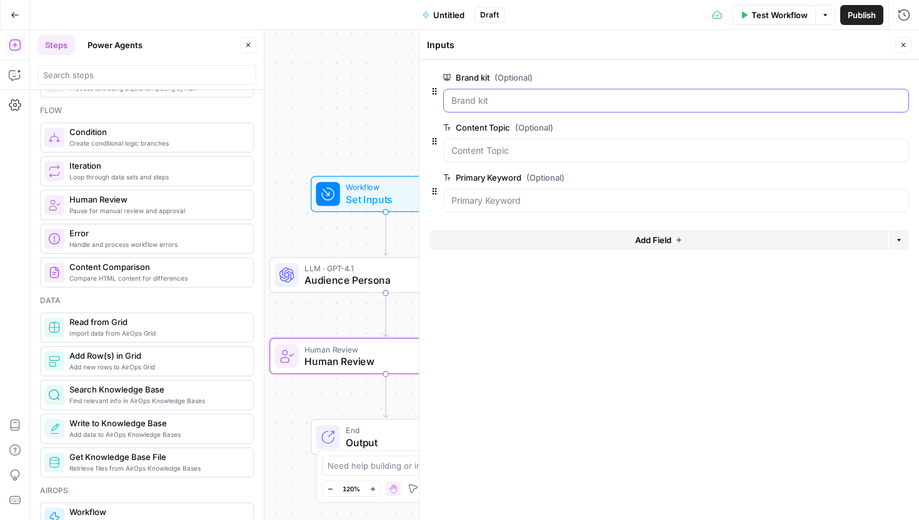
click at [542, 106] on kit "Brand kit (Optional)" at bounding box center [675, 100] width 449 height 12
click at [792, 14] on span "Test Workflow" at bounding box center [779, 15] width 56 height 12
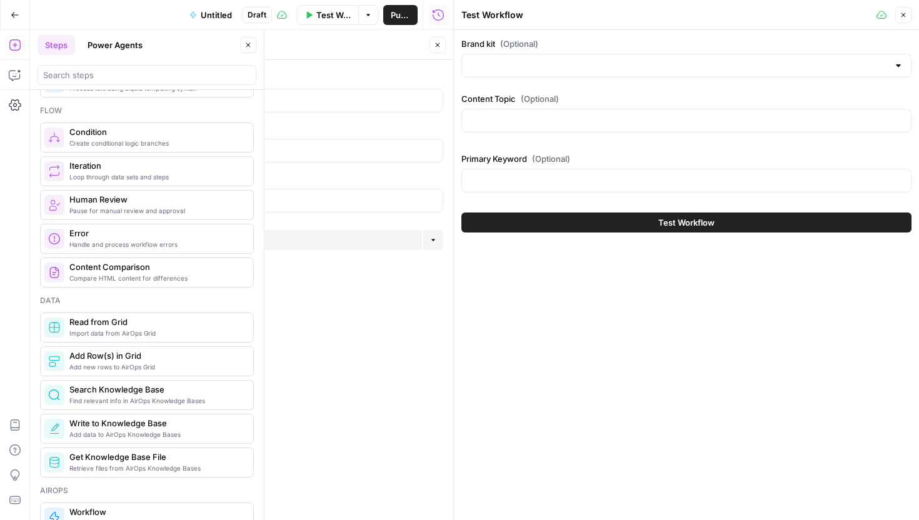
click at [610, 75] on div at bounding box center [686, 66] width 450 height 24
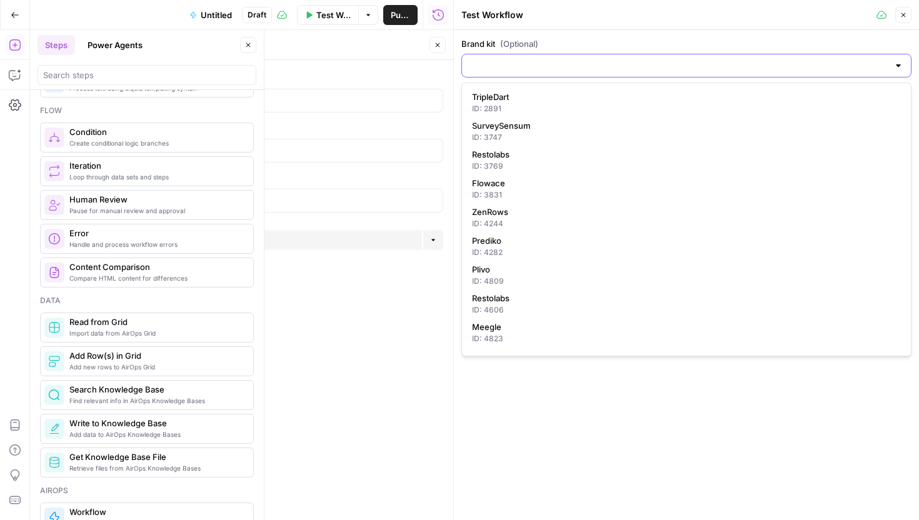
type input "r"
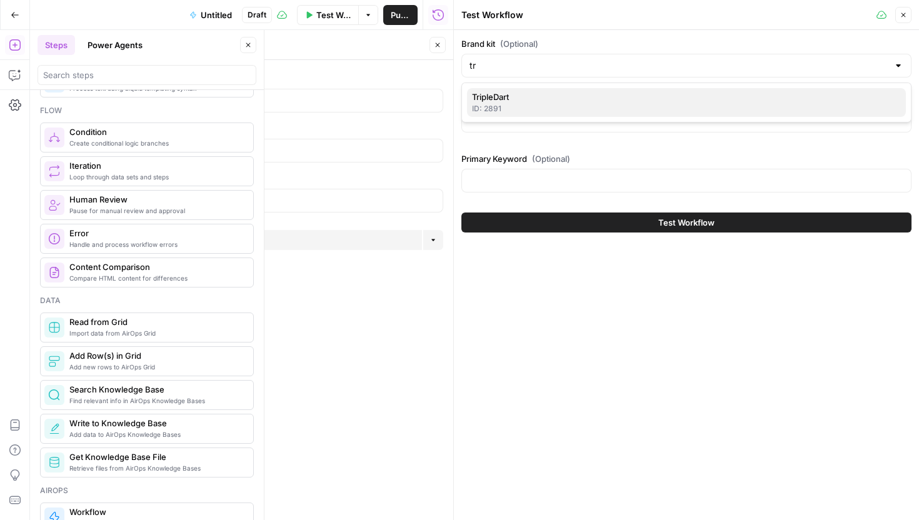
click at [564, 110] on div "ID: 2891" at bounding box center [686, 108] width 429 height 11
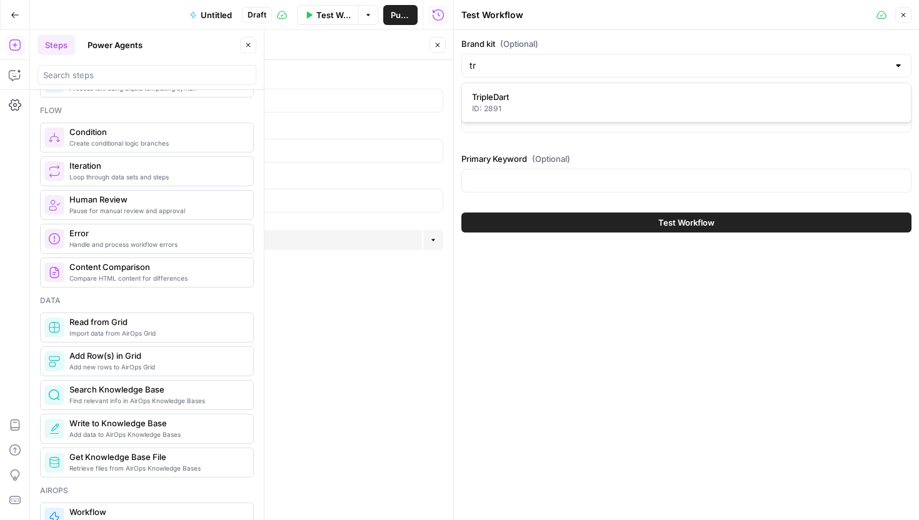
type input "TripleDart"
click at [547, 129] on div at bounding box center [686, 121] width 450 height 24
type input "Best SaaS agencies"
click at [598, 177] on input "Primary Keyword (Optional)" at bounding box center [686, 180] width 434 height 12
type input "Saas"
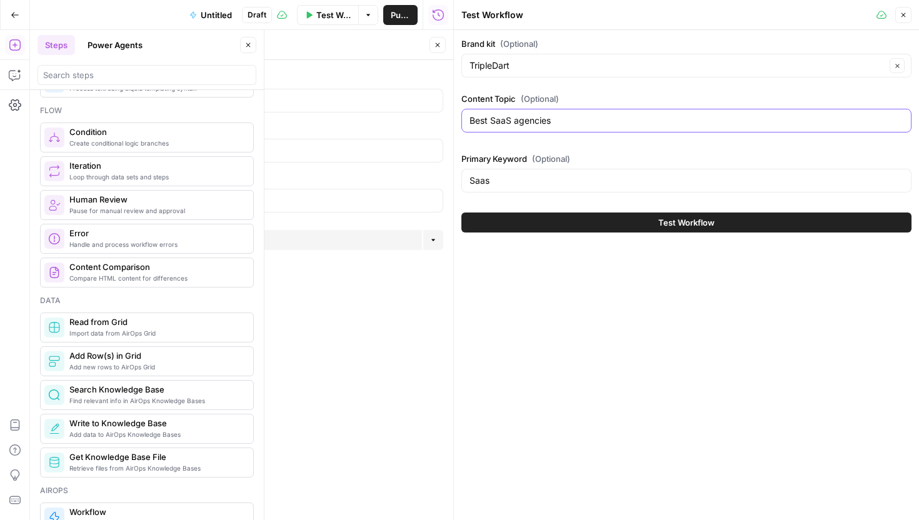
click at [534, 121] on input "Best SaaS agencies" at bounding box center [686, 120] width 434 height 12
type input "Best SaaS marketing agencies"
click at [515, 179] on input "Saas" at bounding box center [686, 180] width 434 height 12
type input "Saas marketing agencies"
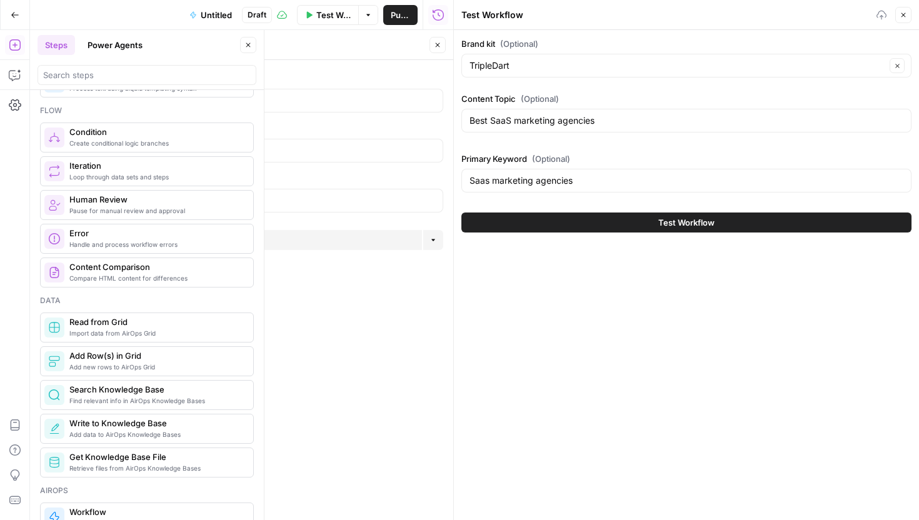
click at [632, 222] on button "Test Workflow" at bounding box center [686, 222] width 450 height 20
click at [643, 217] on button "Test Workflow" at bounding box center [686, 222] width 450 height 20
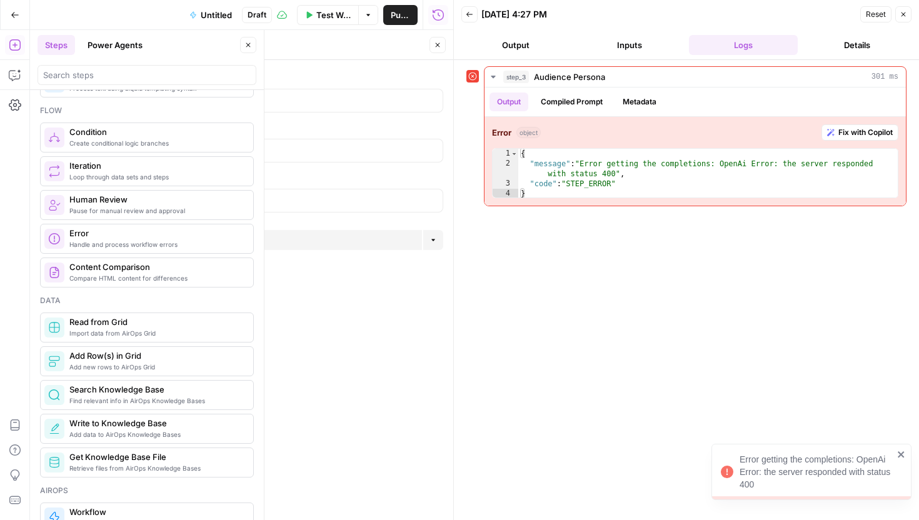
click at [436, 50] on button "Close" at bounding box center [437, 45] width 16 height 16
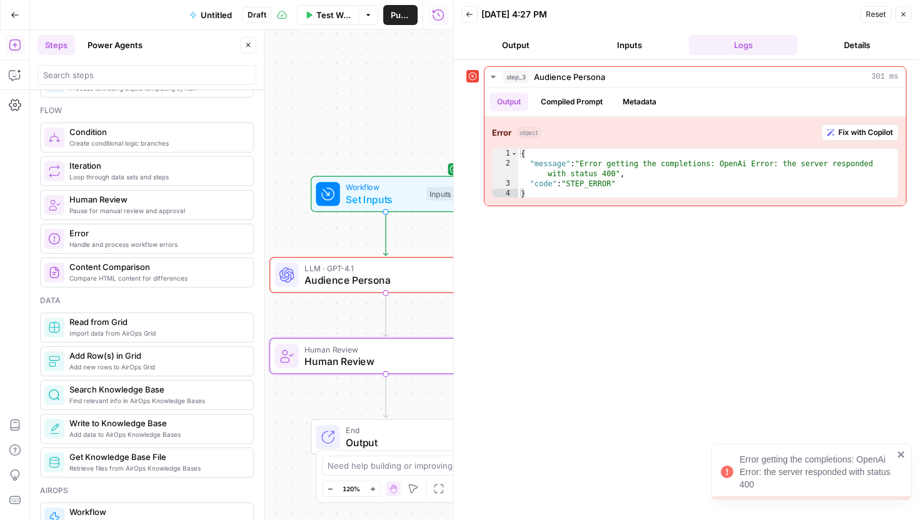
click at [376, 272] on span "Audience Persona" at bounding box center [382, 279] width 156 height 15
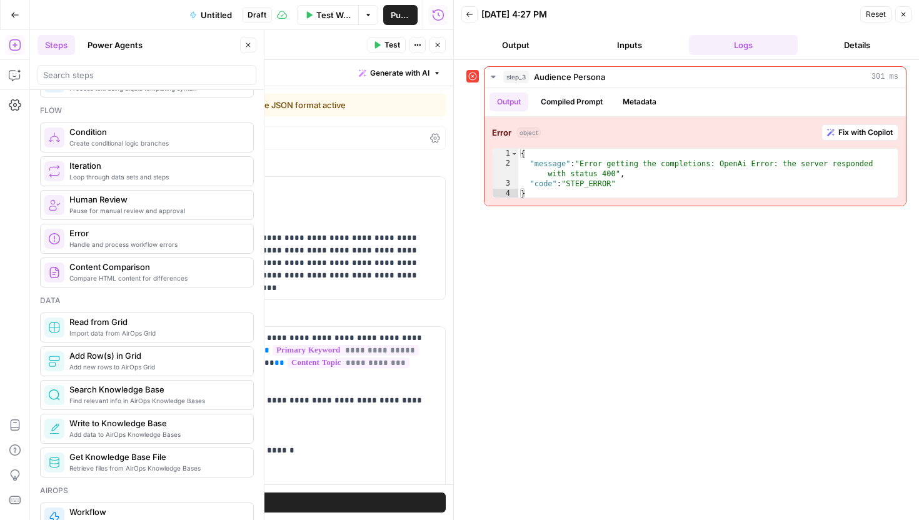
click at [908, 18] on button "Close" at bounding box center [903, 14] width 16 height 16
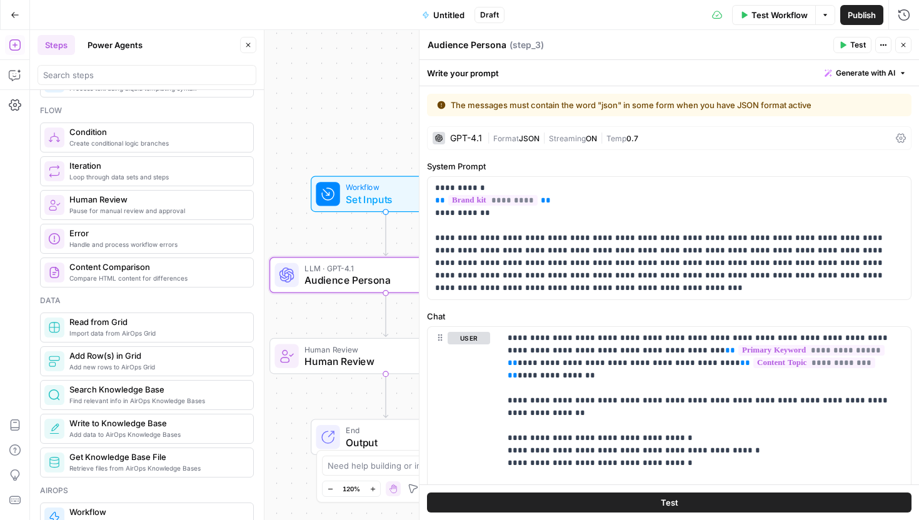
click at [526, 107] on div "The messages must contain the word "json" in some form when you have JSON forma…" at bounding box center [646, 105] width 419 height 12
drag, startPoint x: 596, startPoint y: 101, endPoint x: 624, endPoint y: 101, distance: 28.1
click at [624, 102] on div "The messages must contain the word "json" in some form when you have JSON forma…" at bounding box center [646, 105] width 419 height 12
click at [632, 103] on div "The messages must contain the word "json" in some form when you have JSON forma…" at bounding box center [646, 105] width 419 height 12
click at [650, 164] on label "System Prompt" at bounding box center [669, 166] width 484 height 12
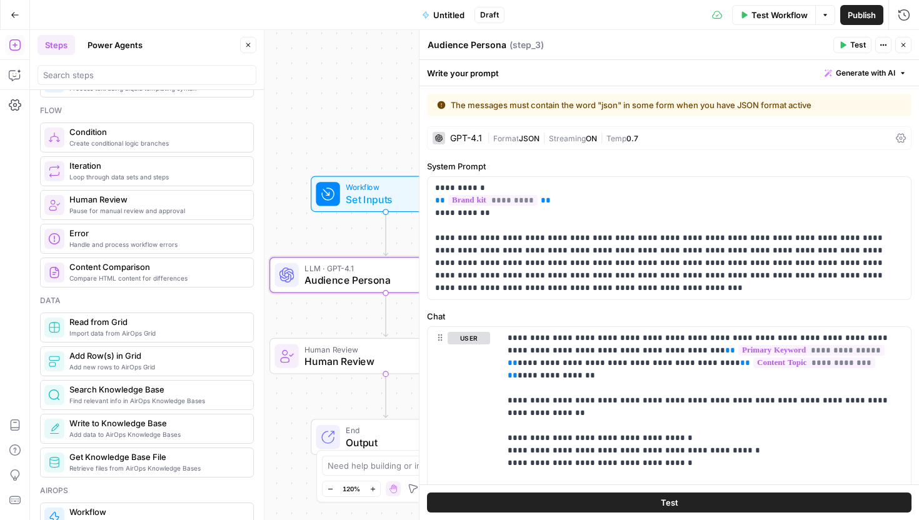
click at [519, 134] on span "Format" at bounding box center [506, 138] width 26 height 9
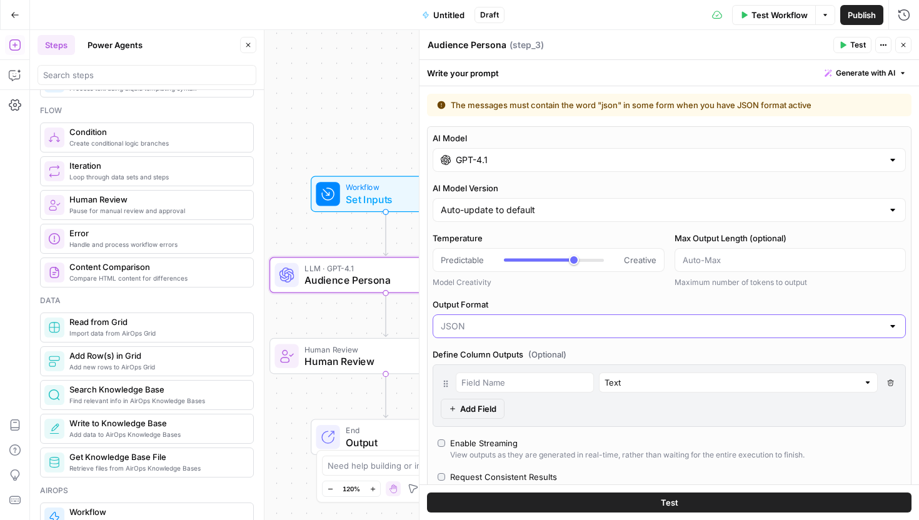
click at [567, 332] on input "Output Format" at bounding box center [662, 326] width 442 height 12
click at [534, 362] on div "Text JSON" at bounding box center [668, 366] width 473 height 46
click at [534, 362] on span "Text" at bounding box center [666, 357] width 447 height 12
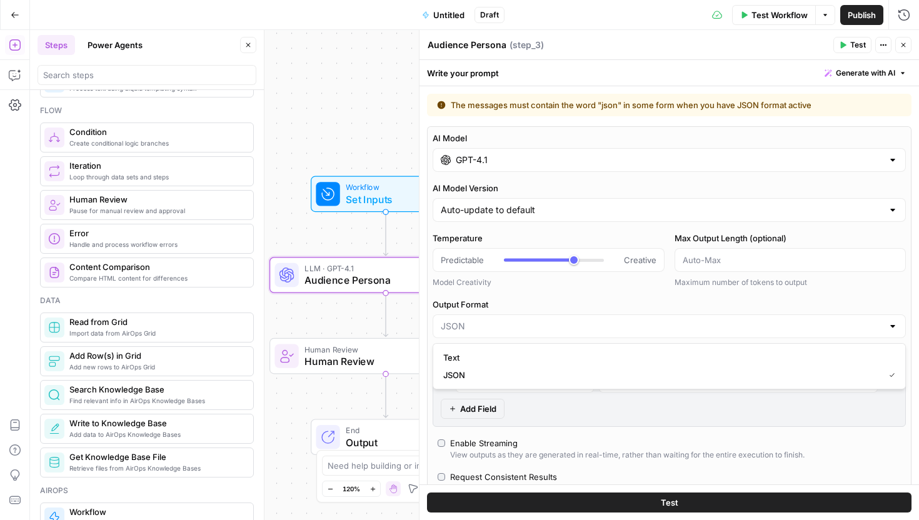
type input "Text"
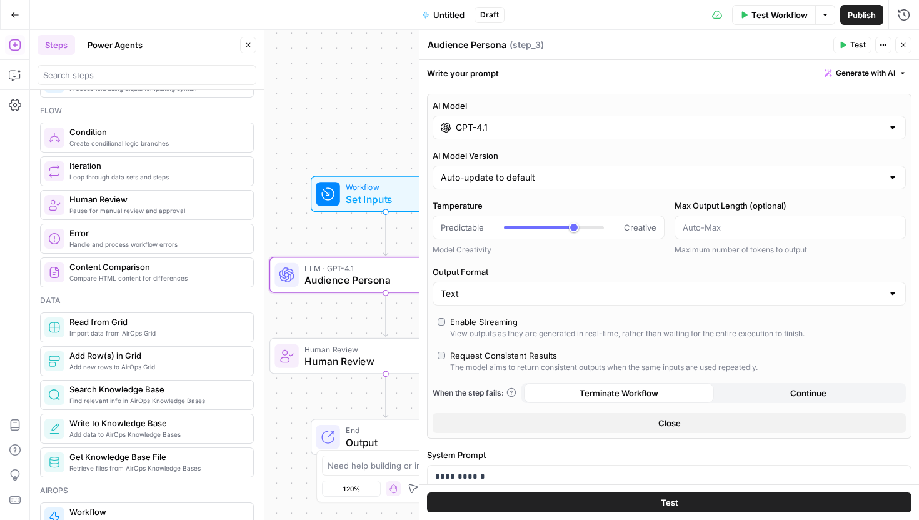
click at [792, 21] on button "Test Workflow" at bounding box center [774, 15] width 84 height 20
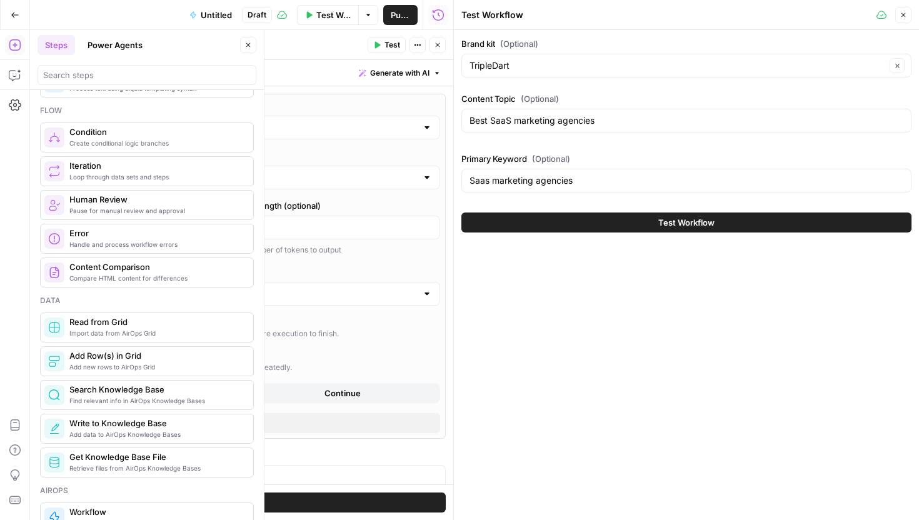
click at [699, 218] on span "Test Workflow" at bounding box center [686, 222] width 56 height 12
click at [436, 47] on icon "button" at bounding box center [438, 45] width 4 height 4
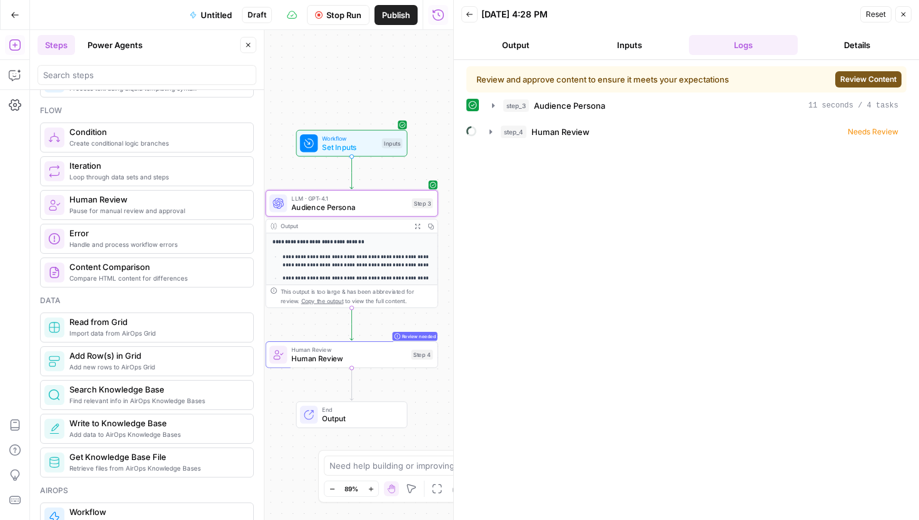
click at [837, 74] on button "Review Content" at bounding box center [868, 79] width 66 height 16
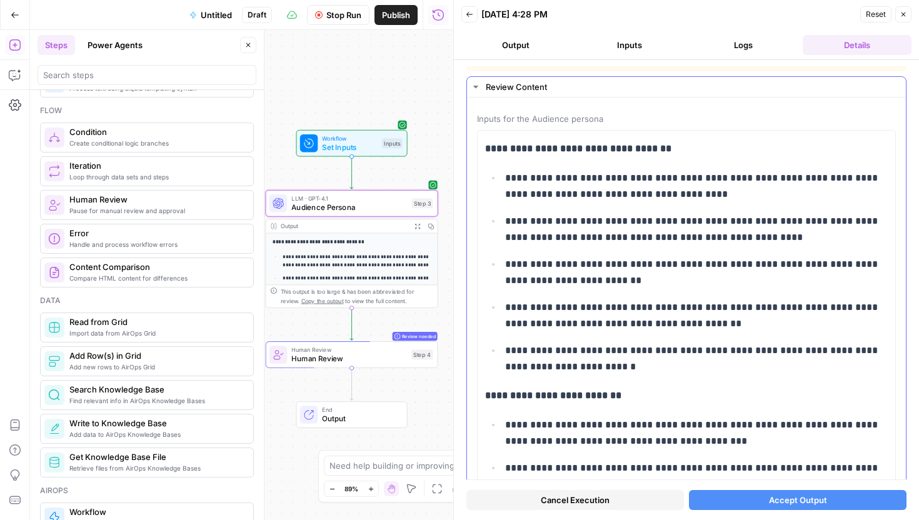
scroll to position [20, 0]
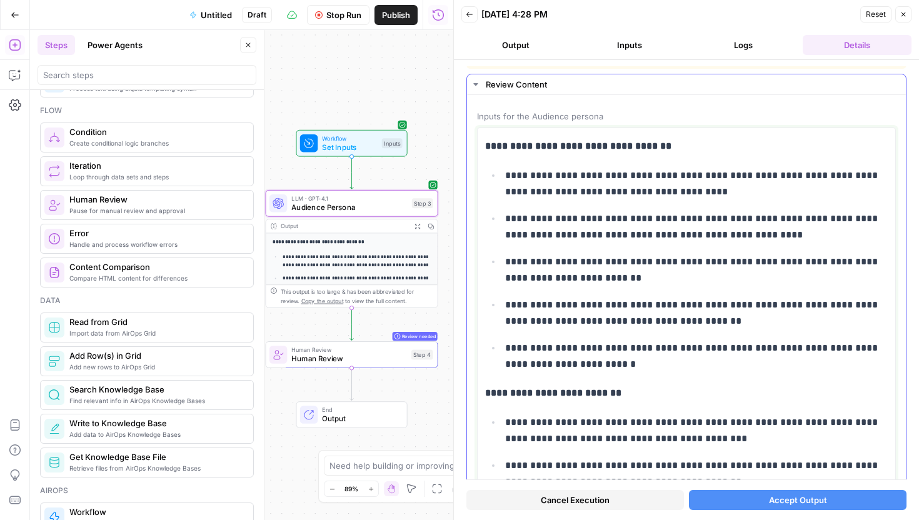
click at [700, 193] on p "**********" at bounding box center [696, 183] width 382 height 32
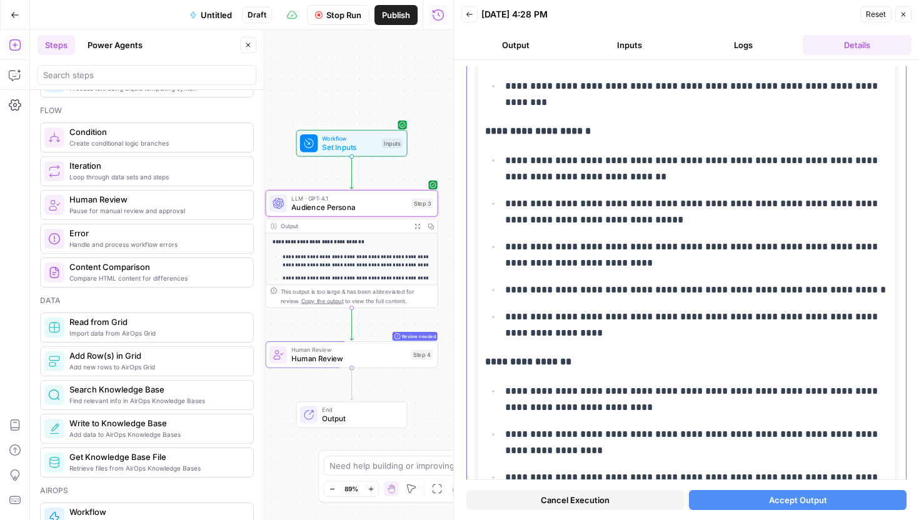
scroll to position [1470, 0]
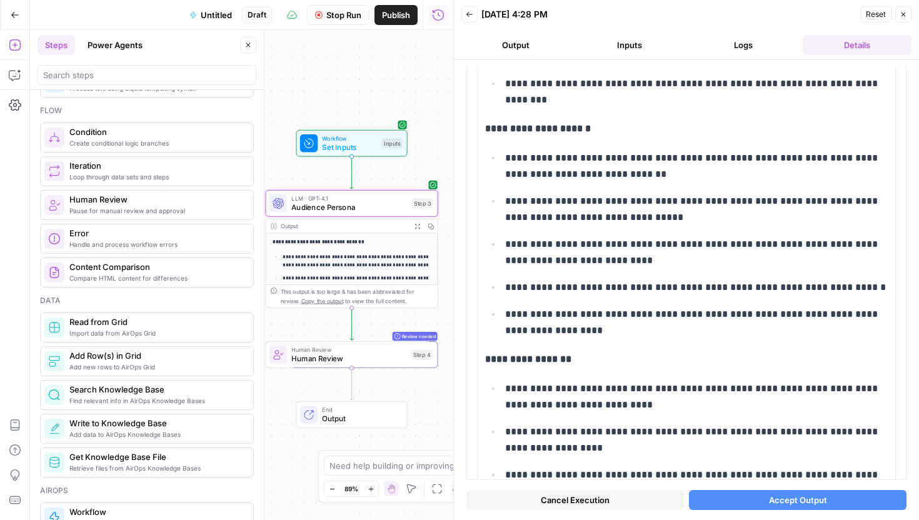
click at [350, 15] on span "Stop Run" at bounding box center [343, 15] width 35 height 12
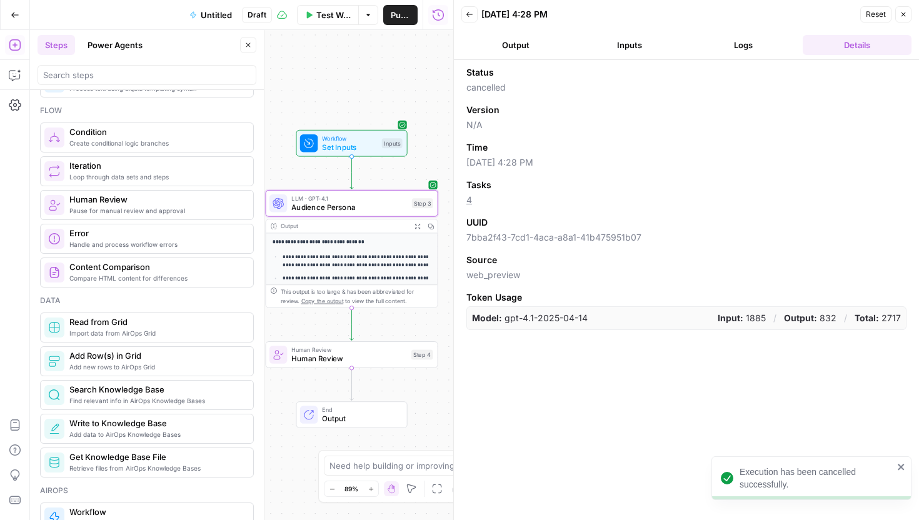
click at [899, 19] on button "Close" at bounding box center [903, 14] width 16 height 16
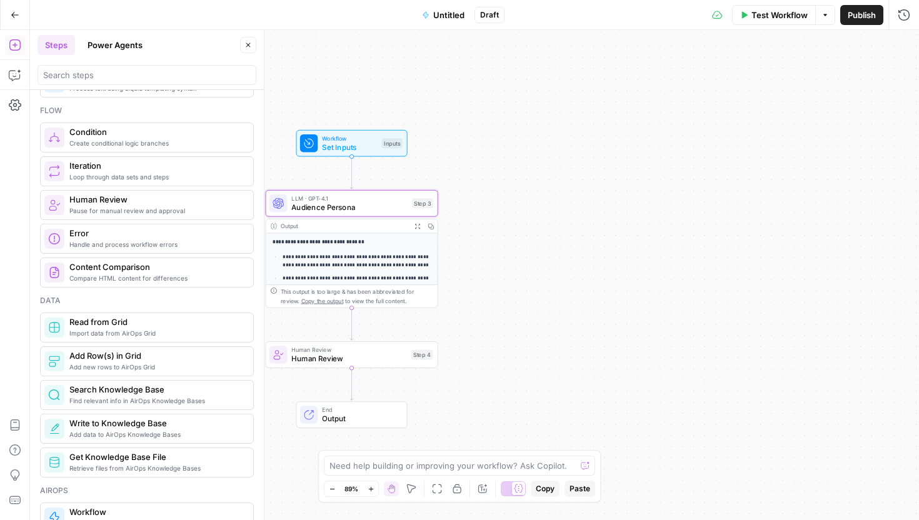
click at [346, 207] on span "Audience Persona" at bounding box center [349, 207] width 116 height 11
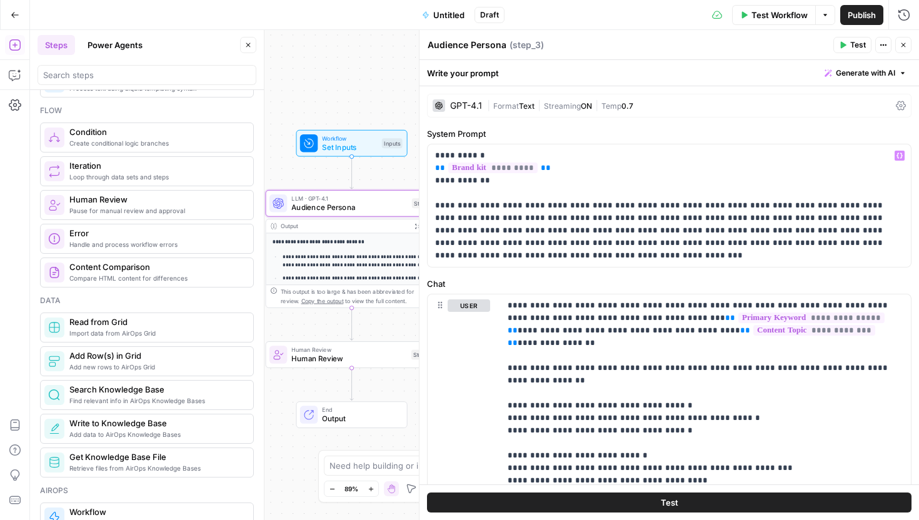
scroll to position [24, 0]
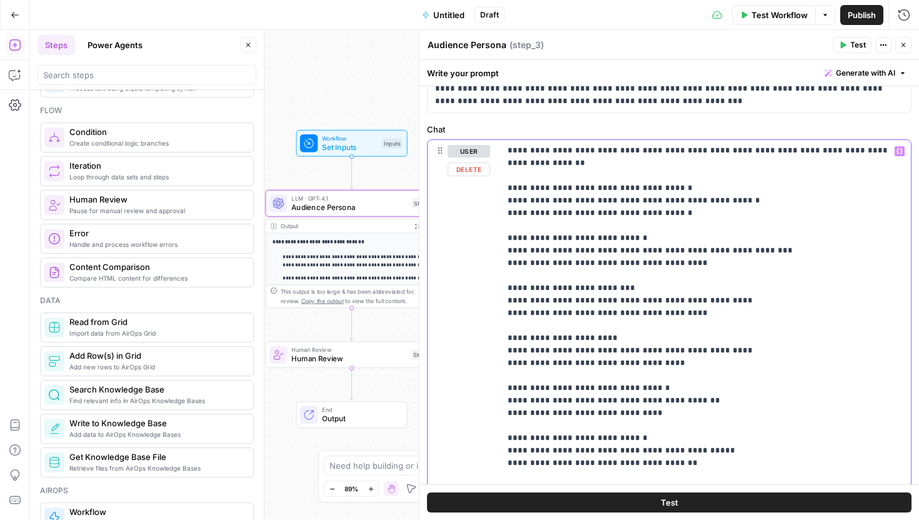
scroll to position [191, 0]
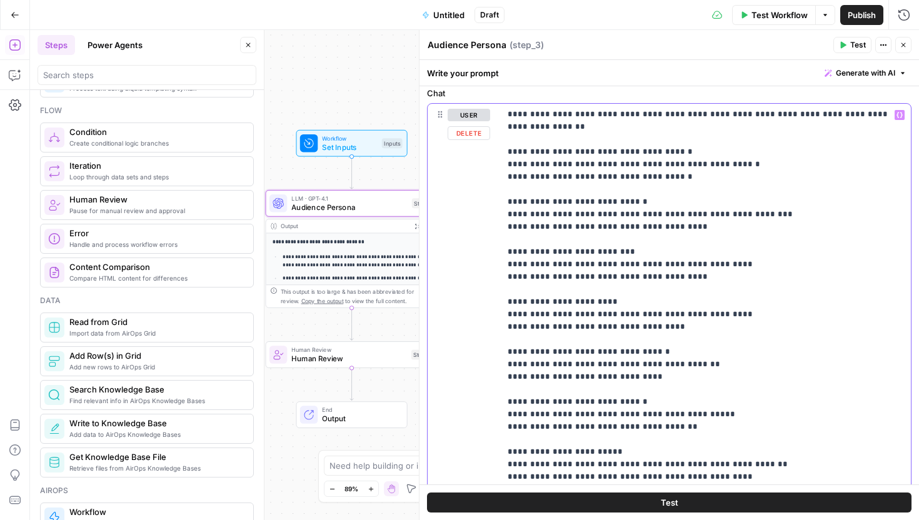
click at [484, 233] on div "user Delete" at bounding box center [468, 373] width 42 height 529
click at [570, 220] on p "**********" at bounding box center [705, 327] width 396 height 562
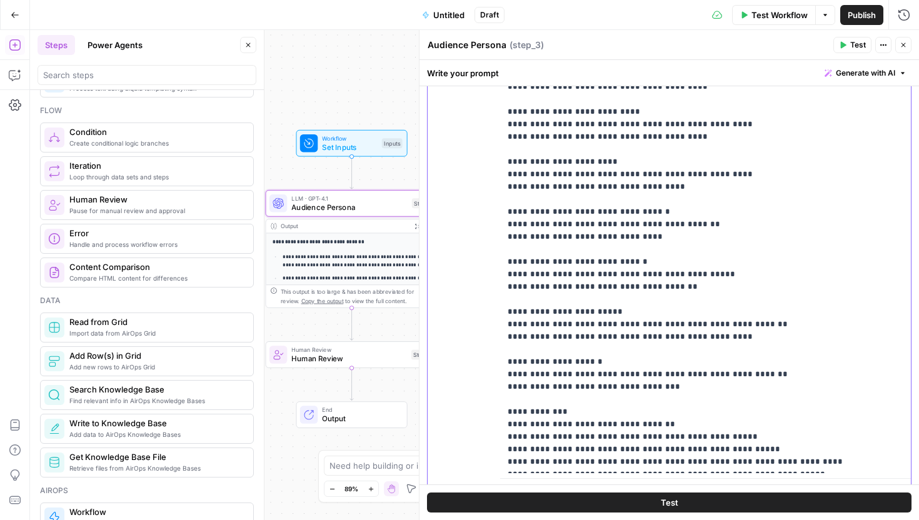
scroll to position [344, 0]
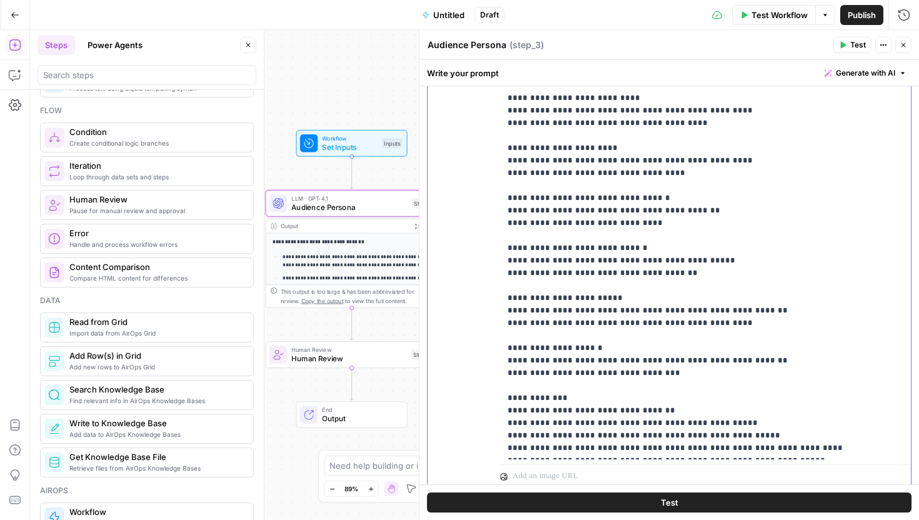
click at [620, 183] on p "**********" at bounding box center [705, 173] width 396 height 562
click at [643, 220] on p "**********" at bounding box center [705, 173] width 396 height 562
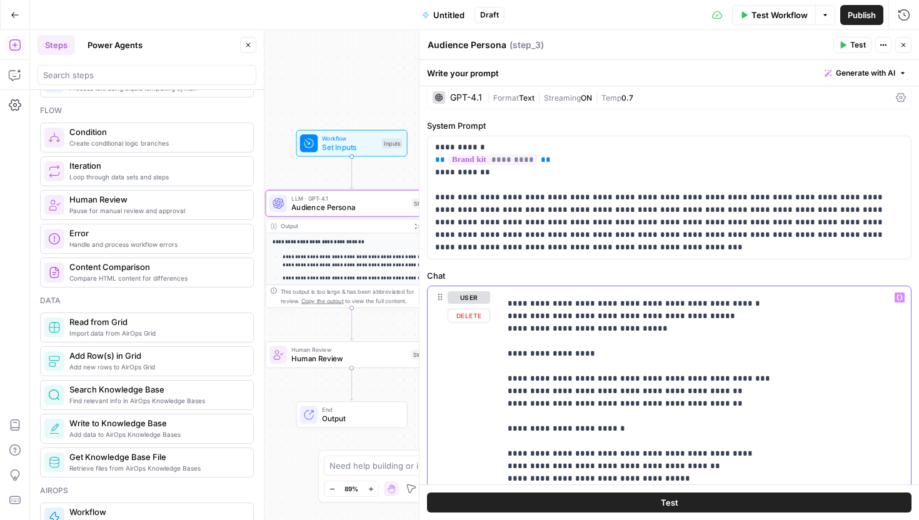
scroll to position [251, 0]
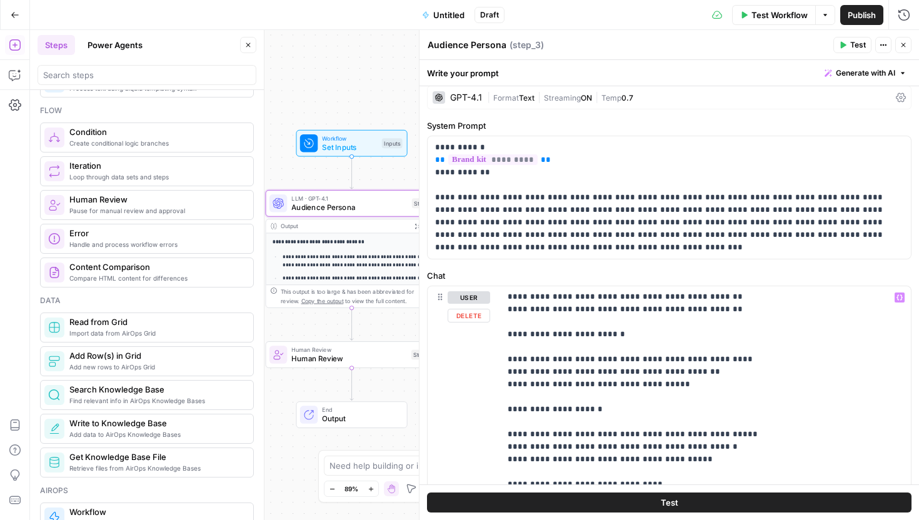
click at [677, 506] on span "Test" at bounding box center [668, 502] width 17 height 12
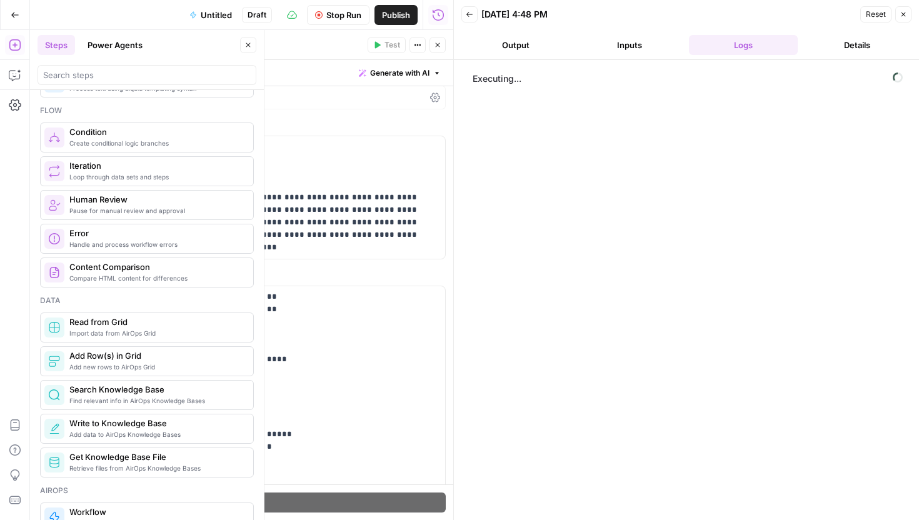
click at [440, 46] on icon "button" at bounding box center [437, 44] width 7 height 7
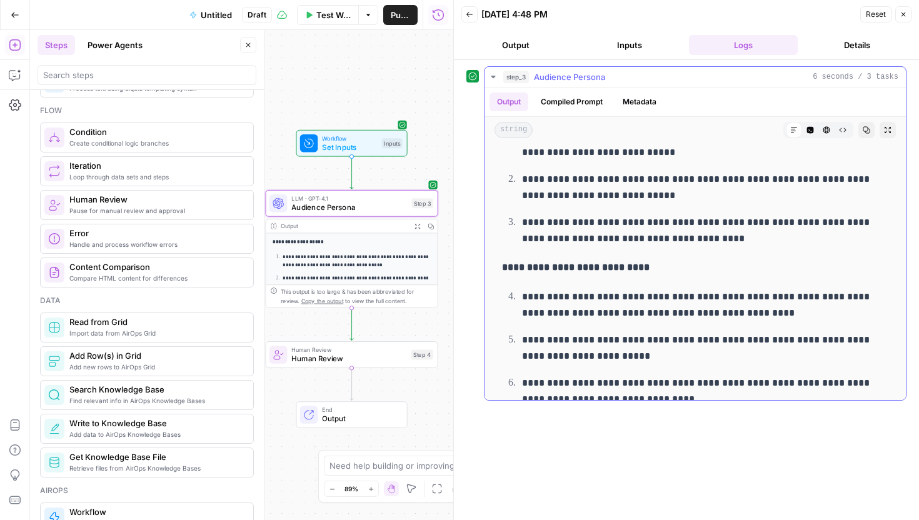
scroll to position [92, 0]
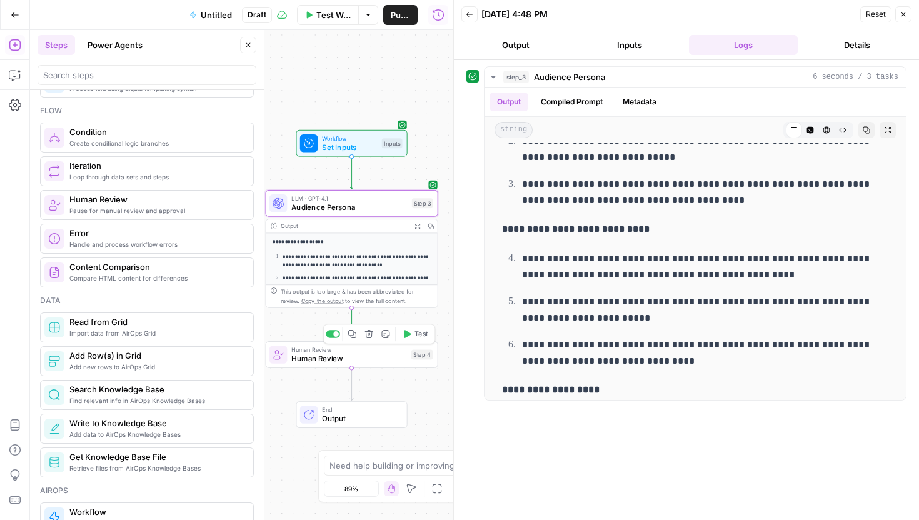
click at [412, 341] on button "Test" at bounding box center [414, 334] width 34 height 14
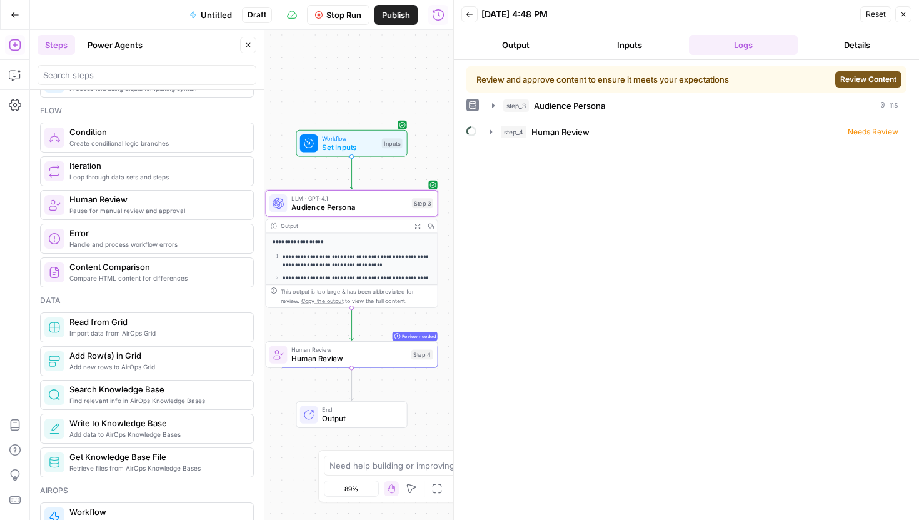
click at [862, 84] on span "Review Content" at bounding box center [868, 79] width 56 height 11
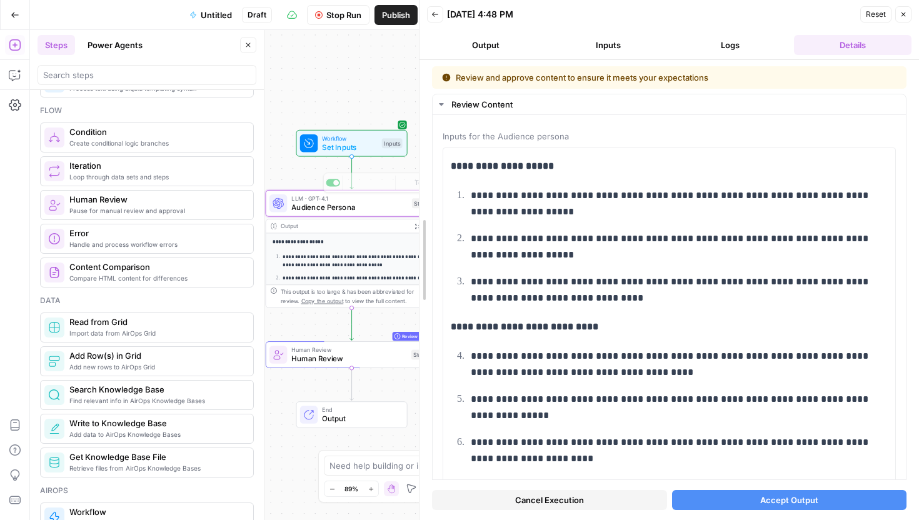
drag, startPoint x: 451, startPoint y: 207, endPoint x: 216, endPoint y: 205, distance: 235.6
click at [216, 205] on body "**********" at bounding box center [459, 260] width 919 height 520
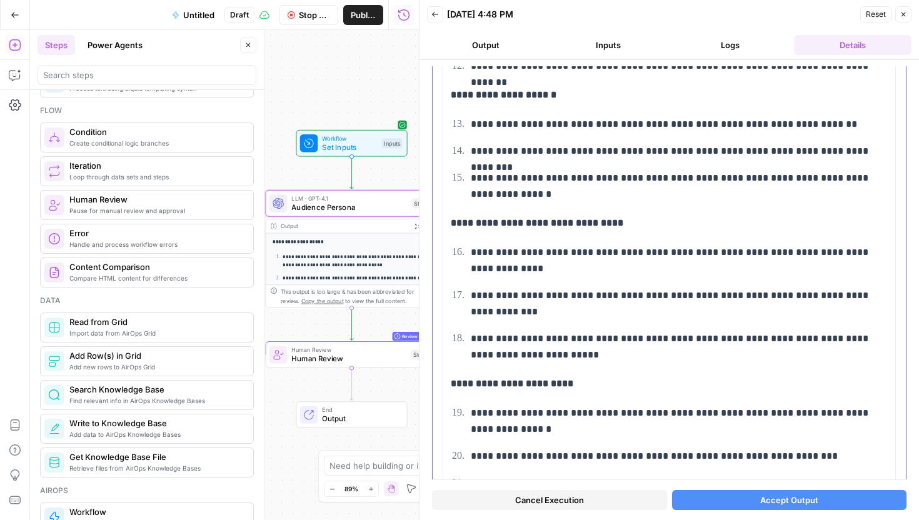
scroll to position [729, 0]
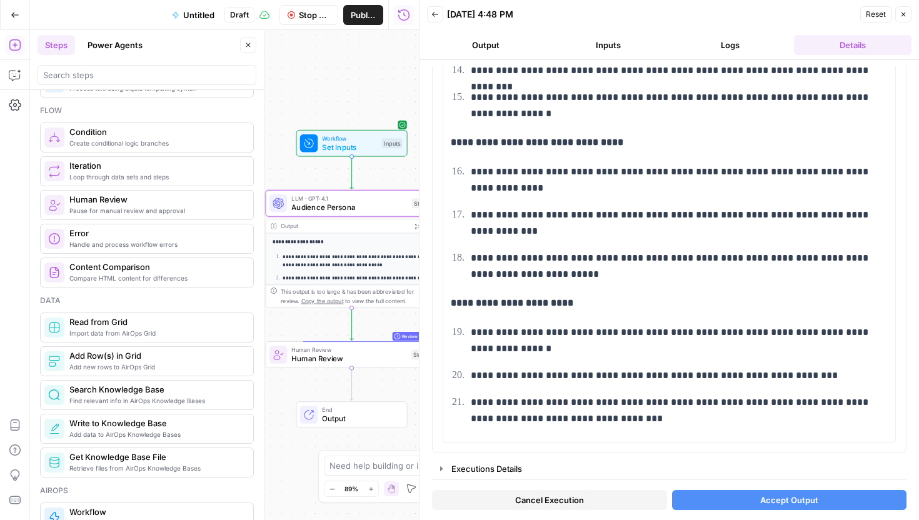
click at [253, 49] on button "Close" at bounding box center [248, 45] width 16 height 16
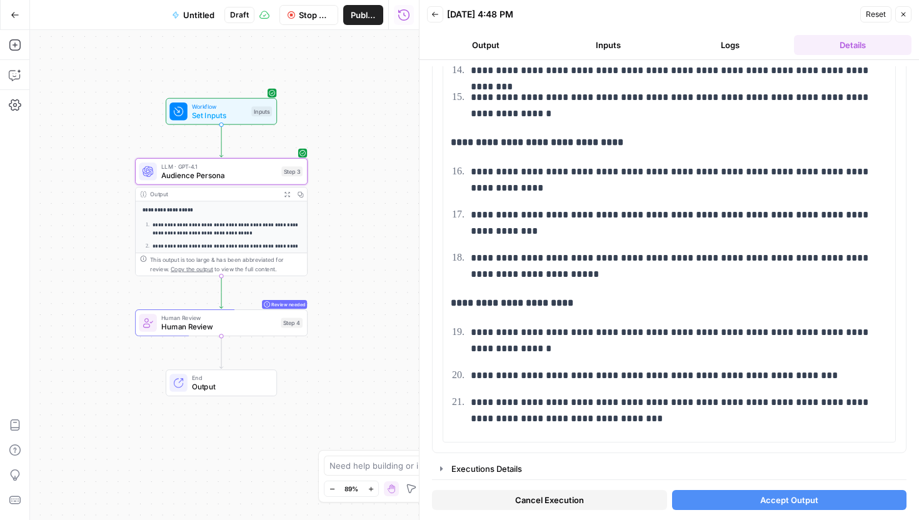
click at [730, 45] on button "Logs" at bounding box center [730, 45] width 117 height 20
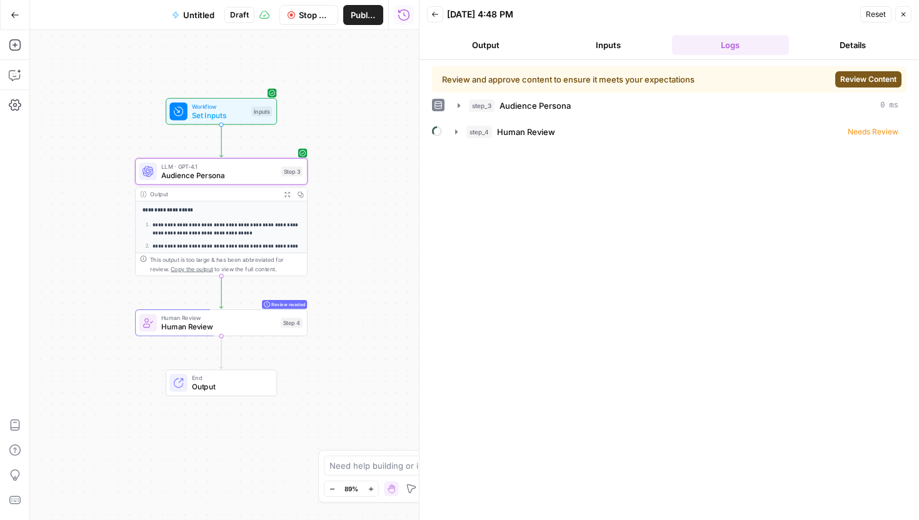
click at [819, 39] on button "Details" at bounding box center [852, 45] width 117 height 20
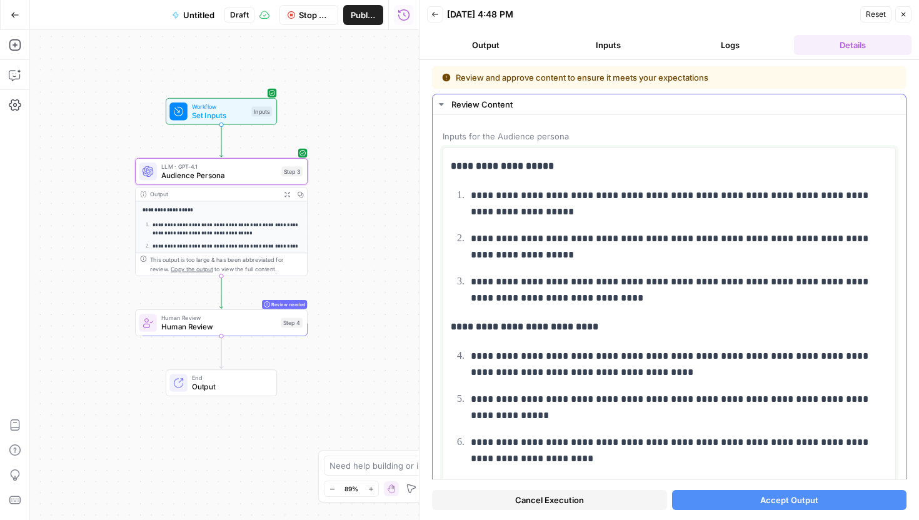
click at [612, 211] on p "**********" at bounding box center [679, 203] width 417 height 32
click at [601, 497] on button "Cancel Execution" at bounding box center [549, 500] width 235 height 20
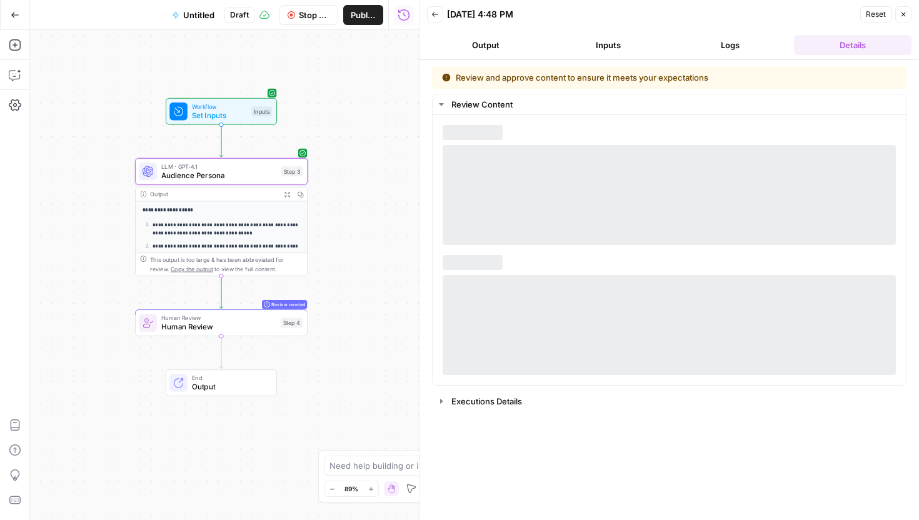
click at [223, 171] on span "Audience Persona" at bounding box center [219, 175] width 116 height 11
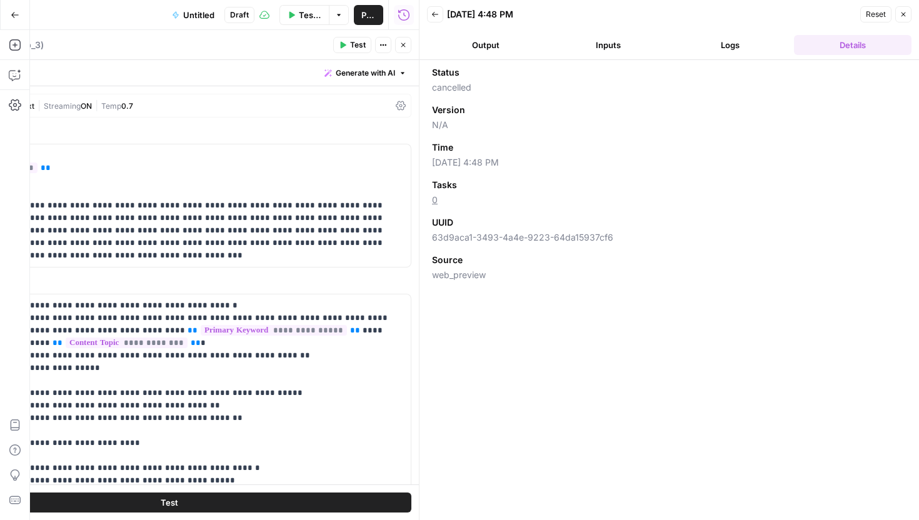
click at [908, 17] on button "Close" at bounding box center [903, 14] width 16 height 16
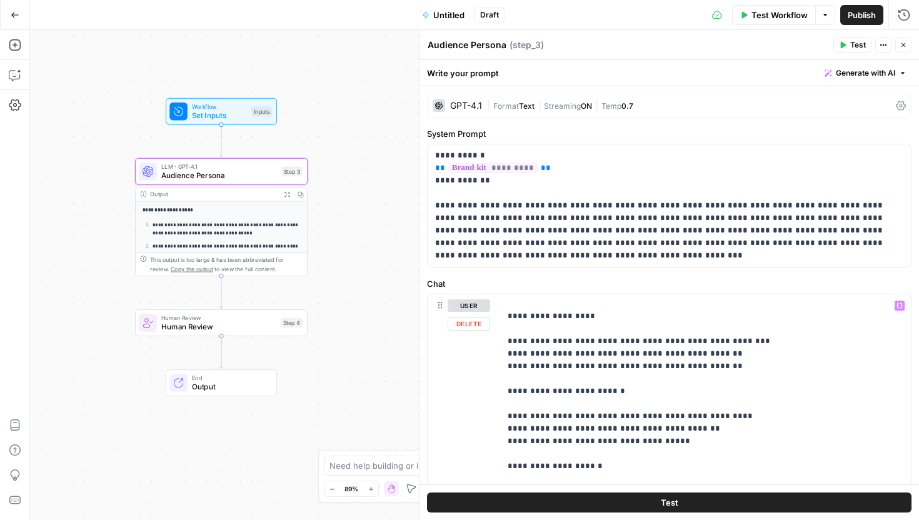
scroll to position [0, 0]
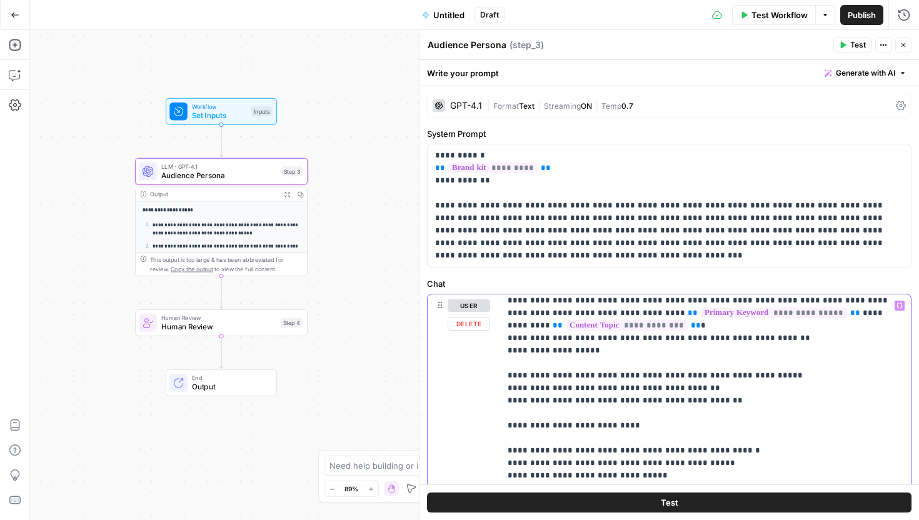
scroll to position [21, 0]
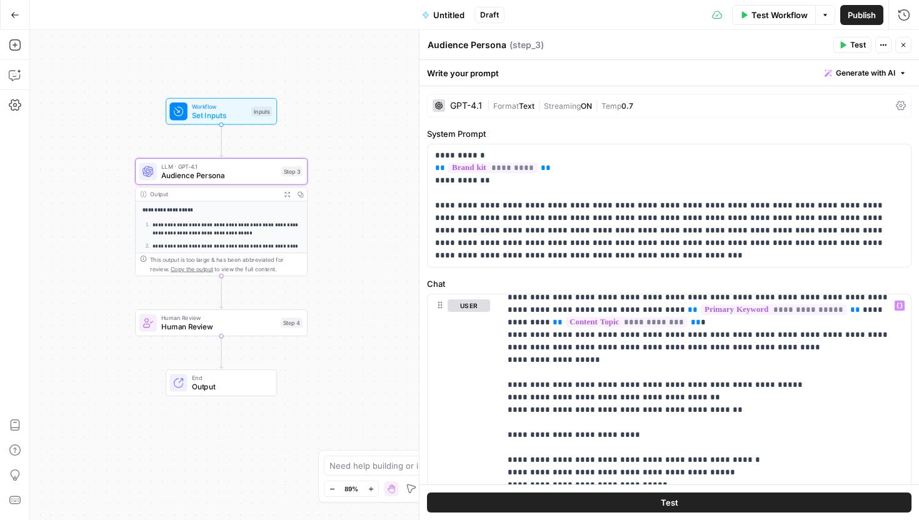
click at [695, 498] on button "Test" at bounding box center [669, 502] width 484 height 20
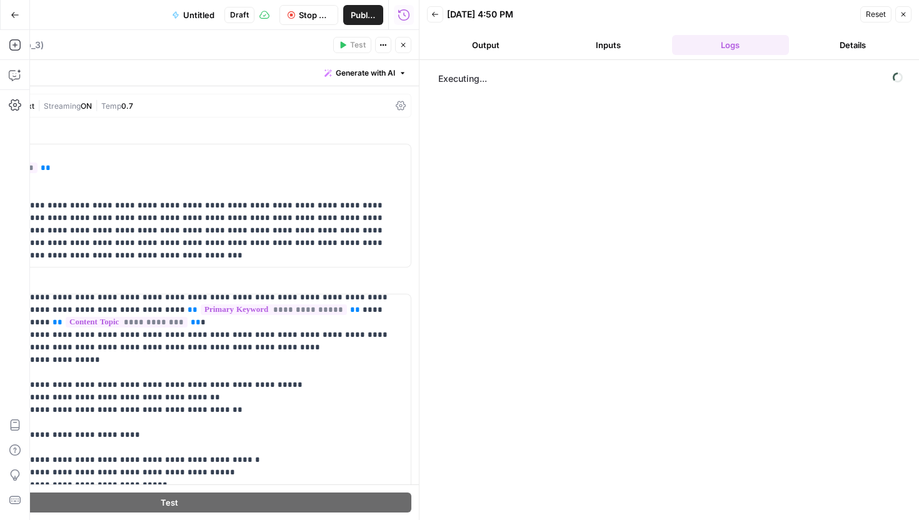
click at [401, 47] on icon "button" at bounding box center [402, 44] width 7 height 7
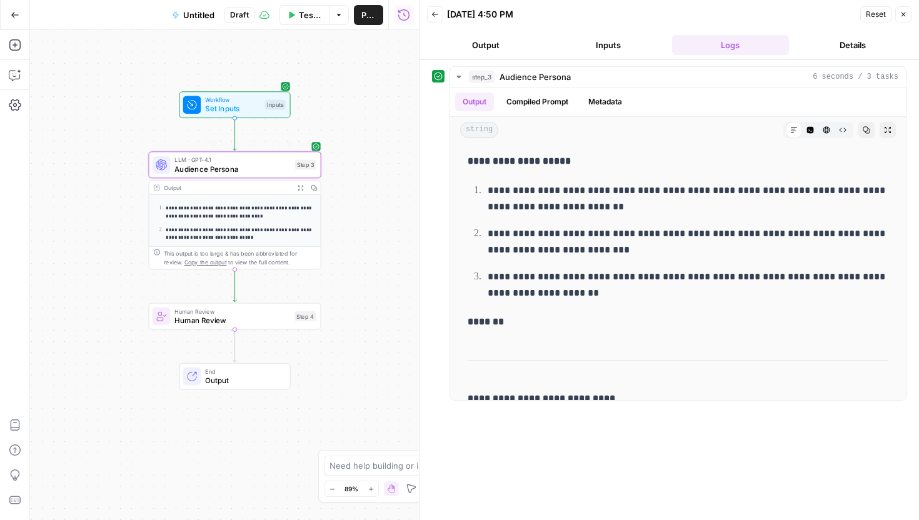
click at [281, 162] on span "LLM · GPT-4.1" at bounding box center [232, 160] width 116 height 9
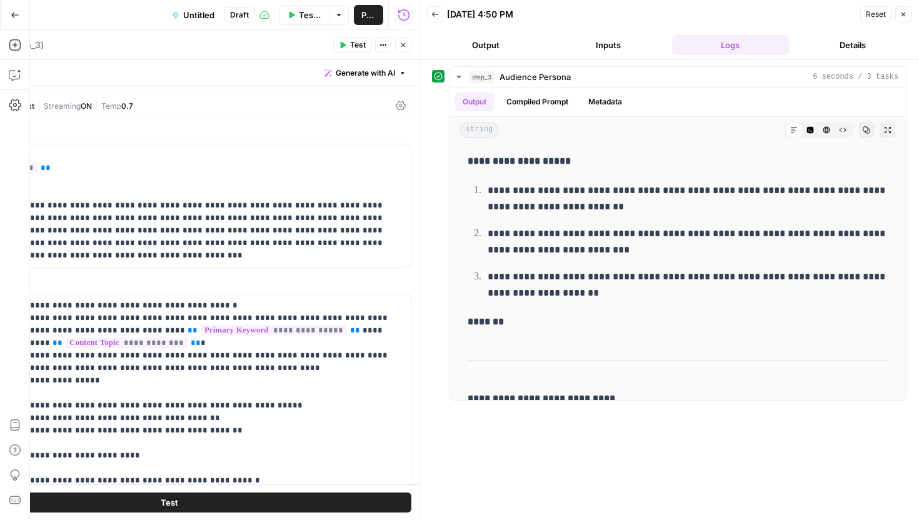
click at [903, 18] on button "Close" at bounding box center [903, 14] width 16 height 16
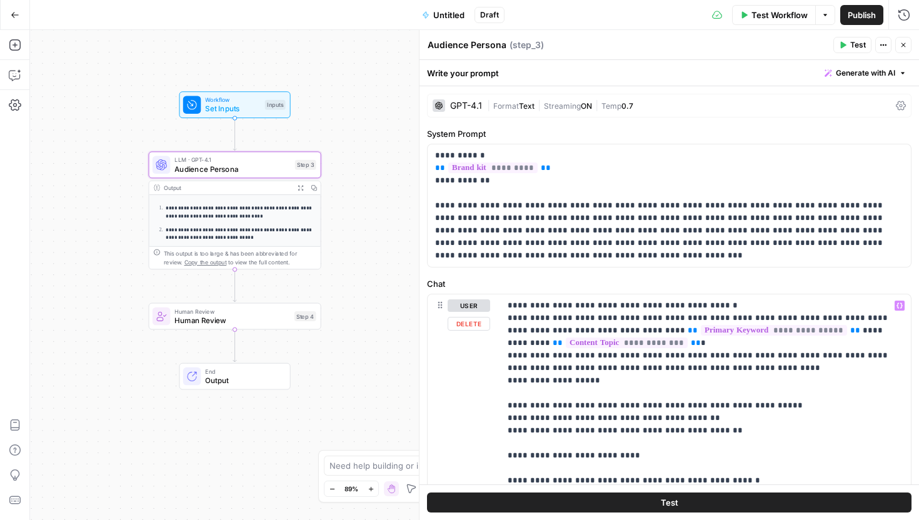
scroll to position [4, 0]
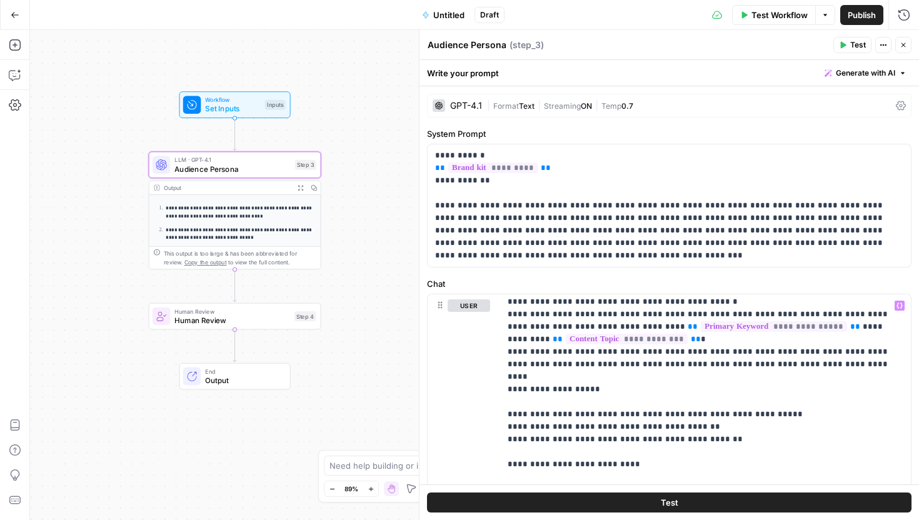
click at [845, 42] on icon "button" at bounding box center [842, 44] width 7 height 7
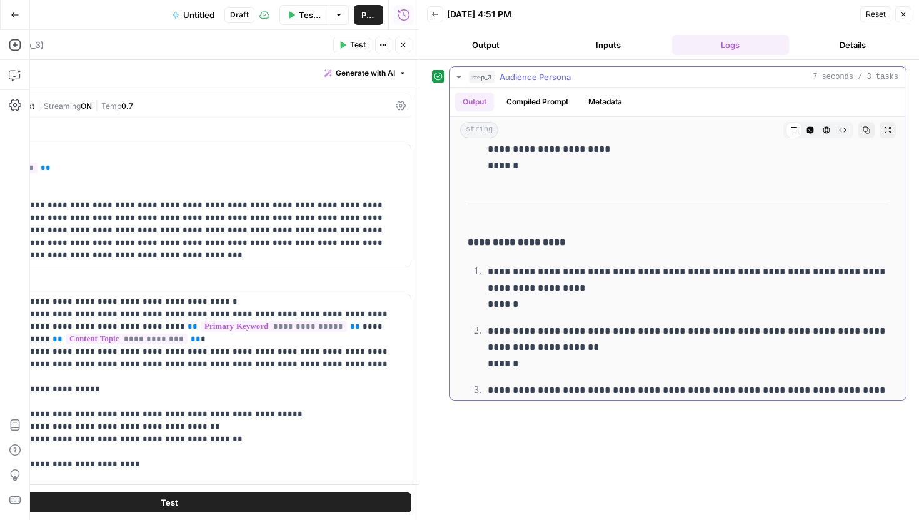
scroll to position [428, 0]
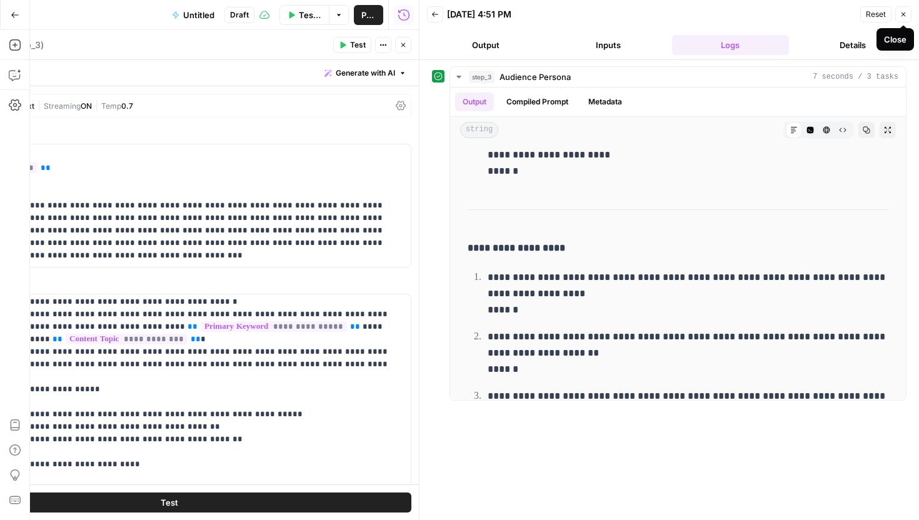
click at [899, 12] on button "Close" at bounding box center [903, 14] width 16 height 16
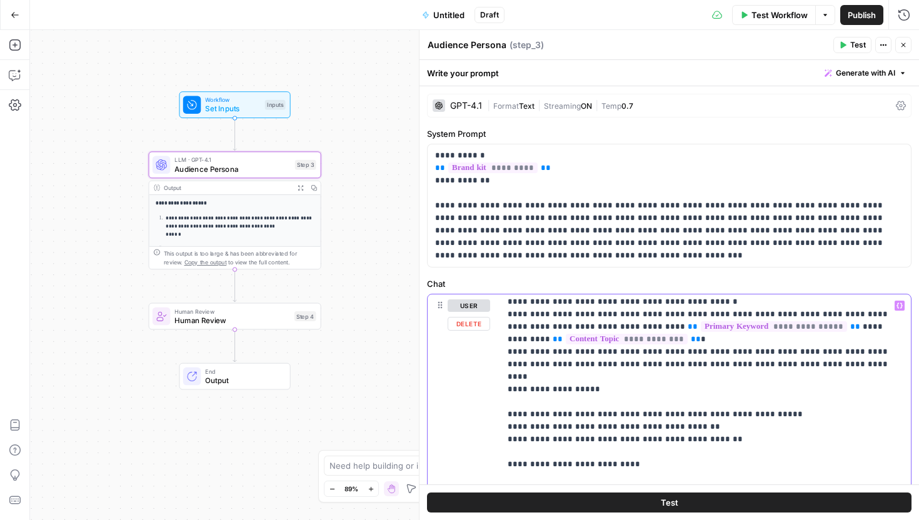
click at [602, 504] on button "Test" at bounding box center [669, 502] width 484 height 20
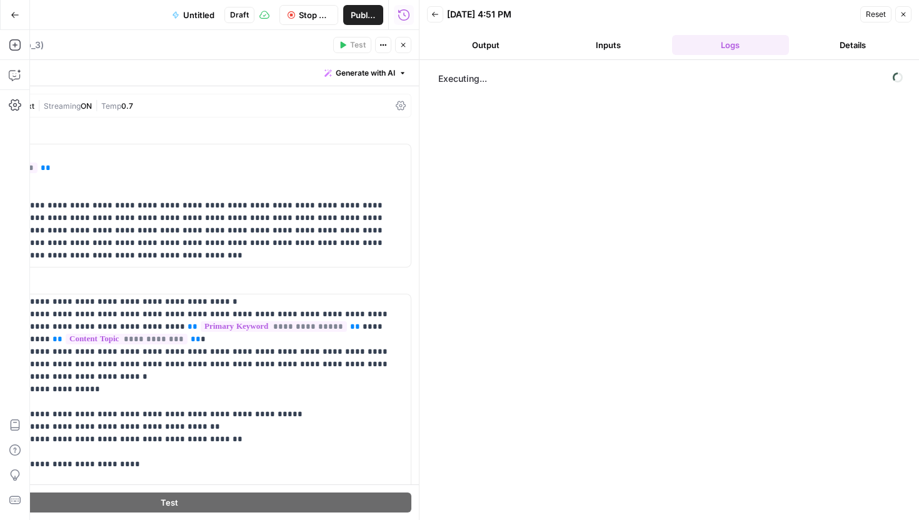
click at [411, 49] on button "Close" at bounding box center [403, 45] width 16 height 16
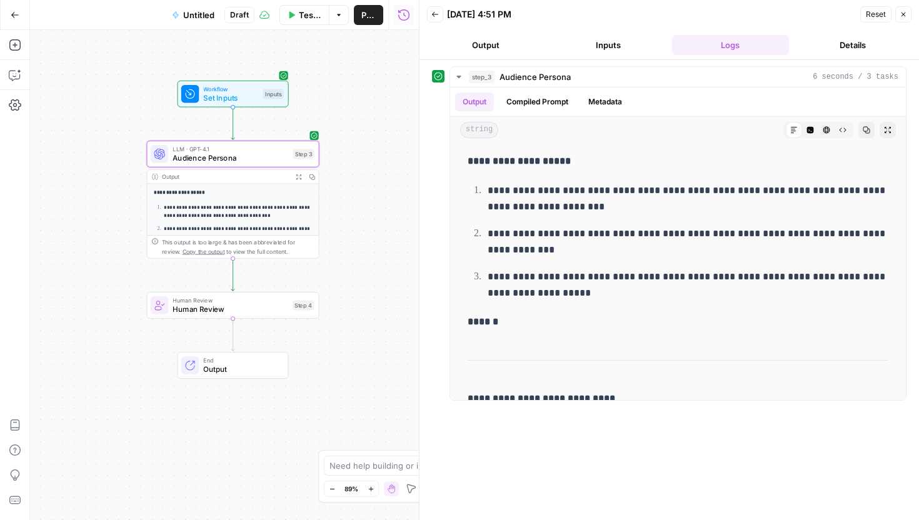
click at [617, 47] on button "Inputs" at bounding box center [607, 45] width 117 height 20
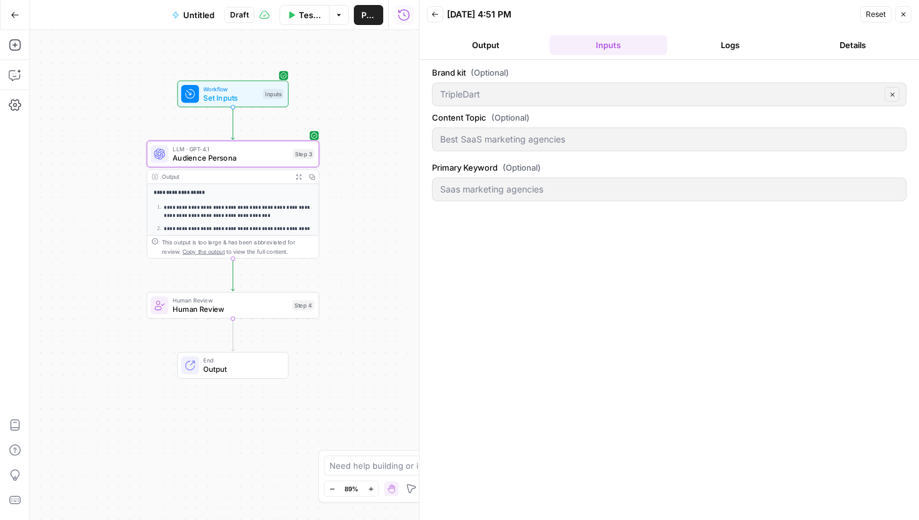
click at [662, 39] on button "Inputs" at bounding box center [607, 45] width 117 height 20
click at [690, 44] on button "Logs" at bounding box center [730, 45] width 117 height 20
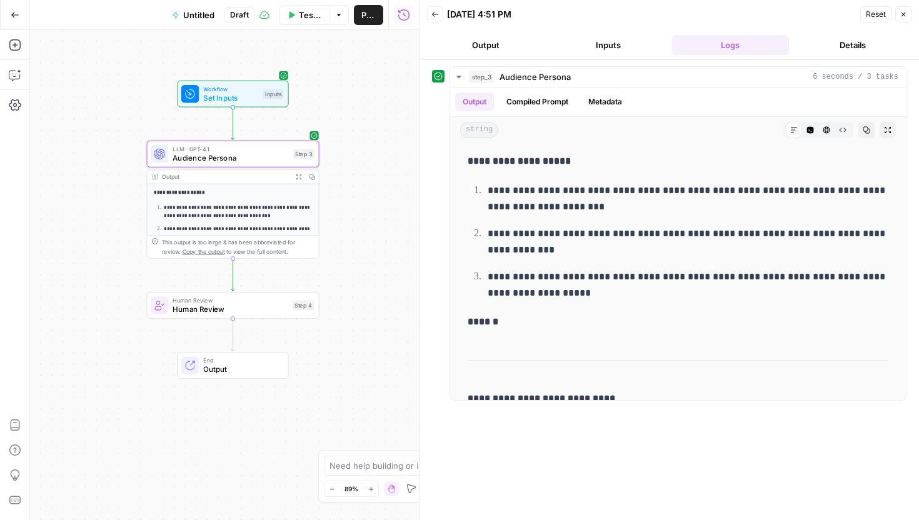
click at [267, 150] on span "LLM · GPT-4.1" at bounding box center [230, 148] width 116 height 9
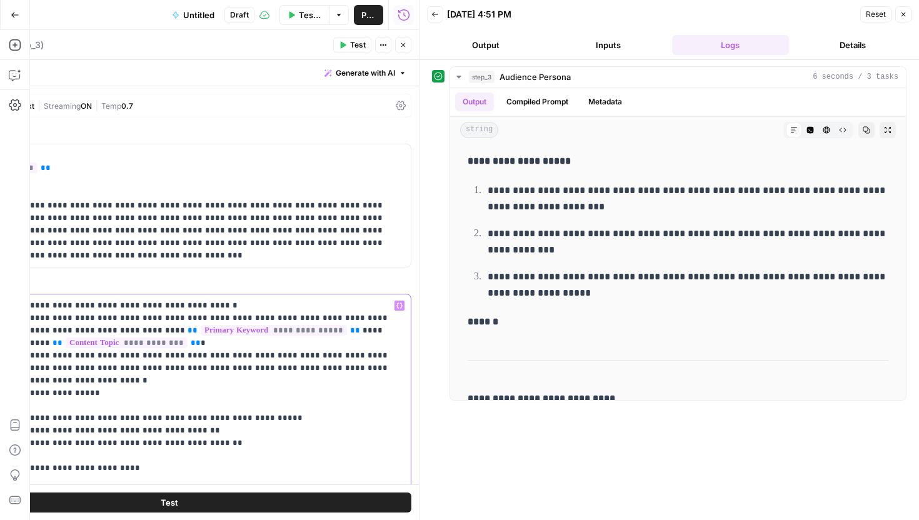
click at [367, 32] on header "Audience Persona Audience Persona ( step_3 ) Test Actions Close" at bounding box center [168, 45] width 499 height 30
click at [362, 38] on button "Test" at bounding box center [352, 45] width 38 height 16
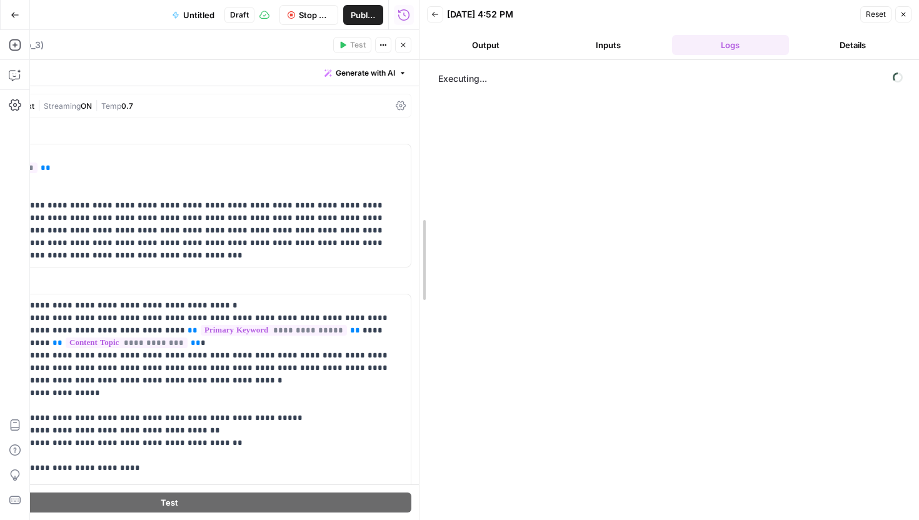
drag, startPoint x: 417, startPoint y: 89, endPoint x: 630, endPoint y: 96, distance: 213.8
click at [426, 96] on div at bounding box center [419, 260] width 12 height 520
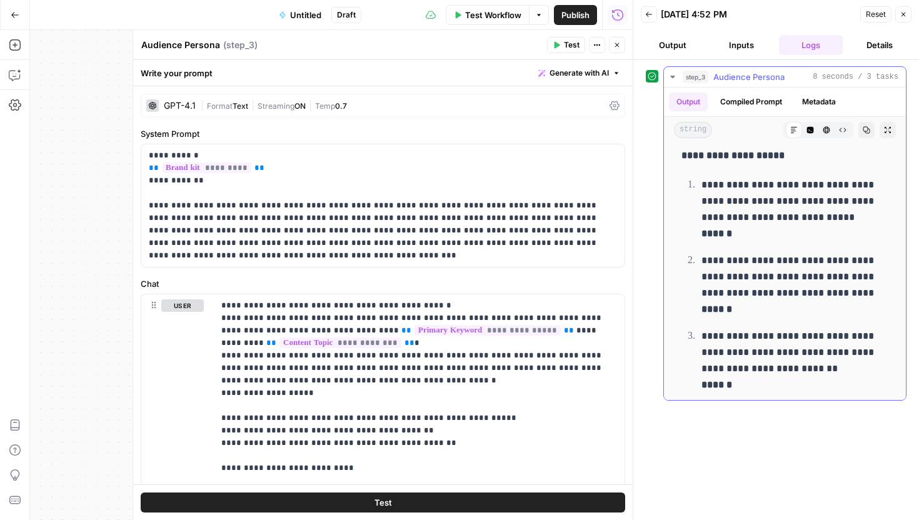
scroll to position [9, 0]
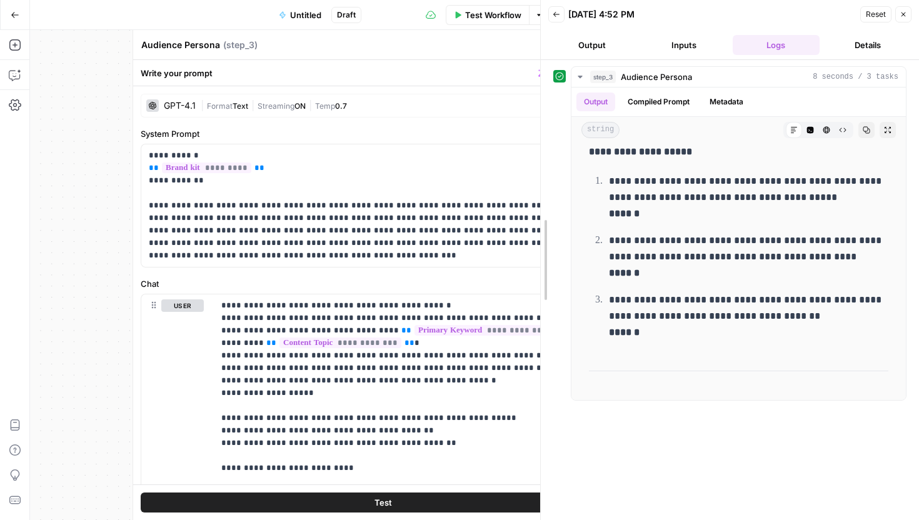
drag, startPoint x: 632, startPoint y: 167, endPoint x: 535, endPoint y: 172, distance: 97.0
click at [536, 172] on div at bounding box center [540, 260] width 12 height 520
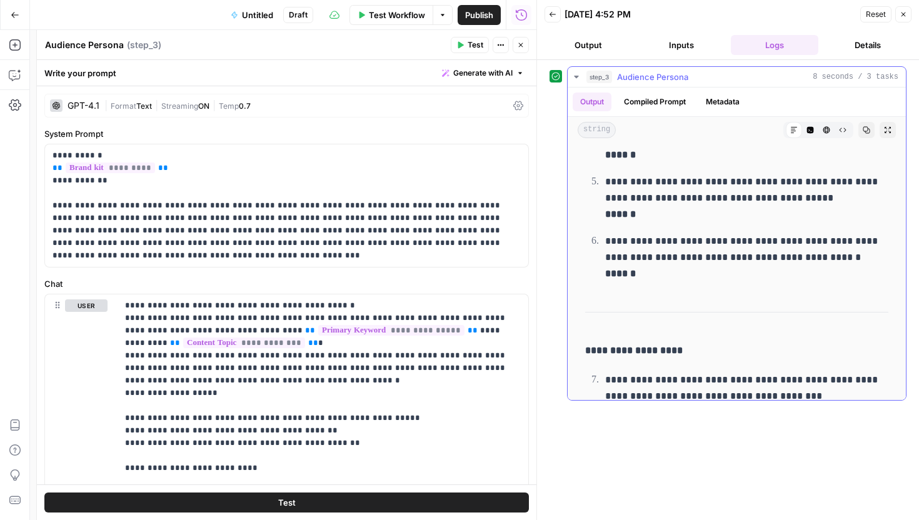
scroll to position [0, 0]
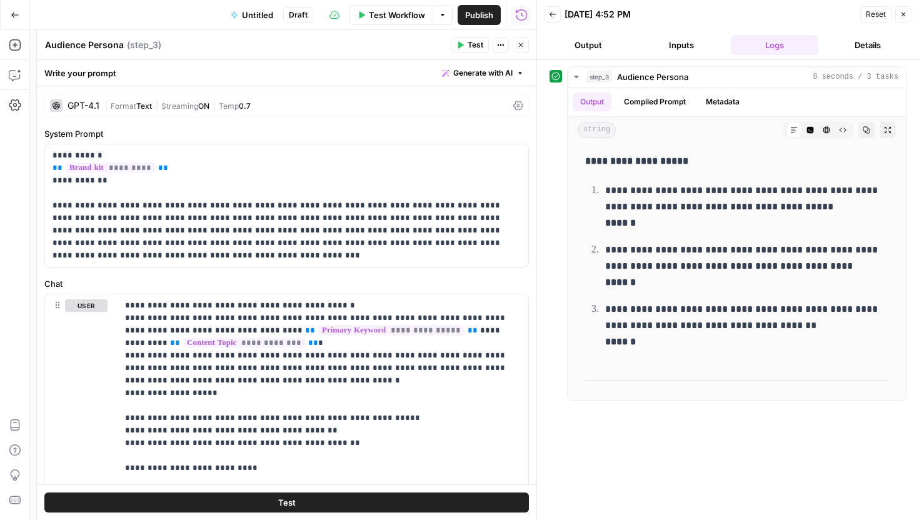
click at [900, 15] on icon "button" at bounding box center [902, 14] width 7 height 7
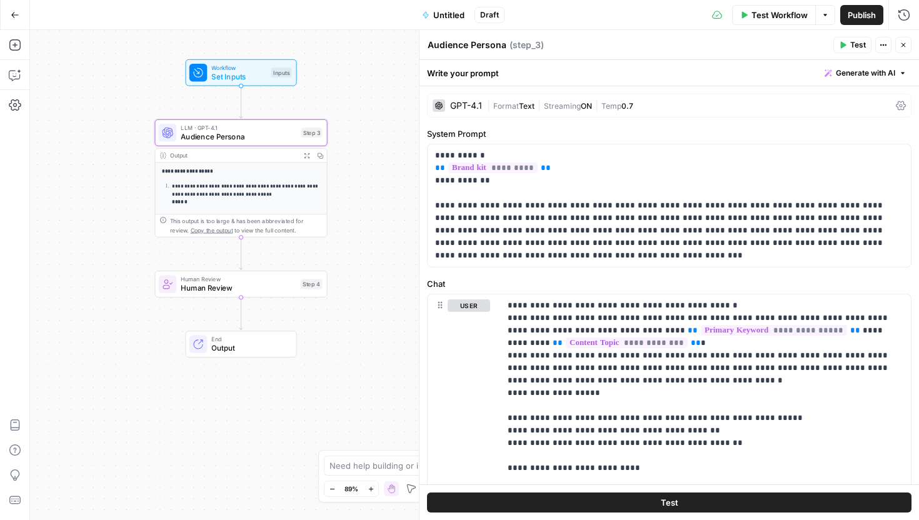
click at [904, 46] on icon "button" at bounding box center [903, 45] width 4 height 4
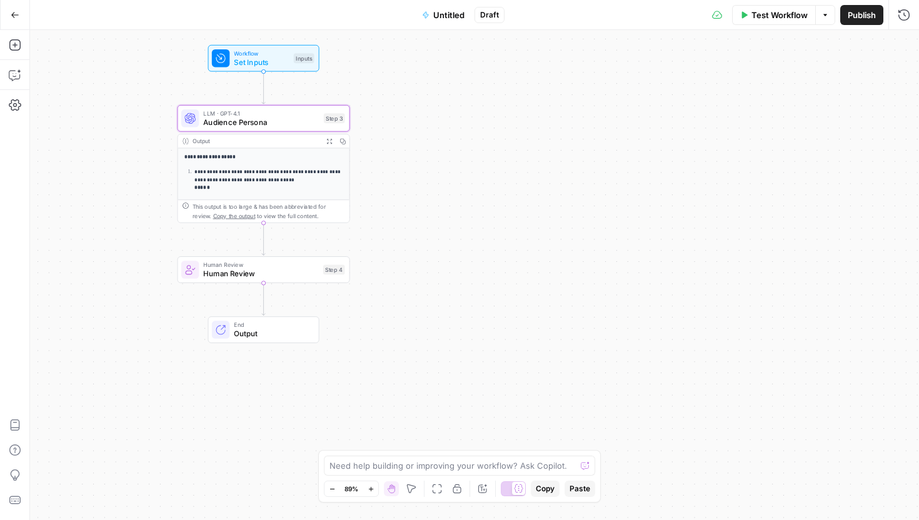
click at [244, 279] on div "Human Review Human Review Step 4 Copy step Delete step Add Note Test" at bounding box center [263, 269] width 172 height 27
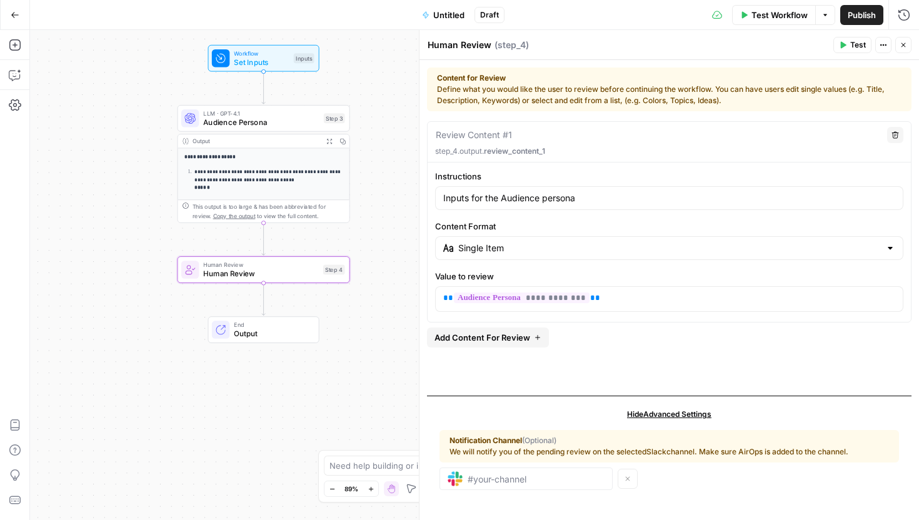
click at [464, 49] on textarea "Human Review" at bounding box center [459, 45] width 64 height 12
click at [491, 45] on div "Human Review Human Review" at bounding box center [459, 44] width 70 height 15
type textarea "Inputs for the Audience Persona"
click at [634, 37] on div "Inputs for the Audience Persona Inputs for the Audience Persona ( step_4 ) Test…" at bounding box center [669, 45] width 484 height 16
click at [907, 49] on button "Close" at bounding box center [903, 45] width 16 height 16
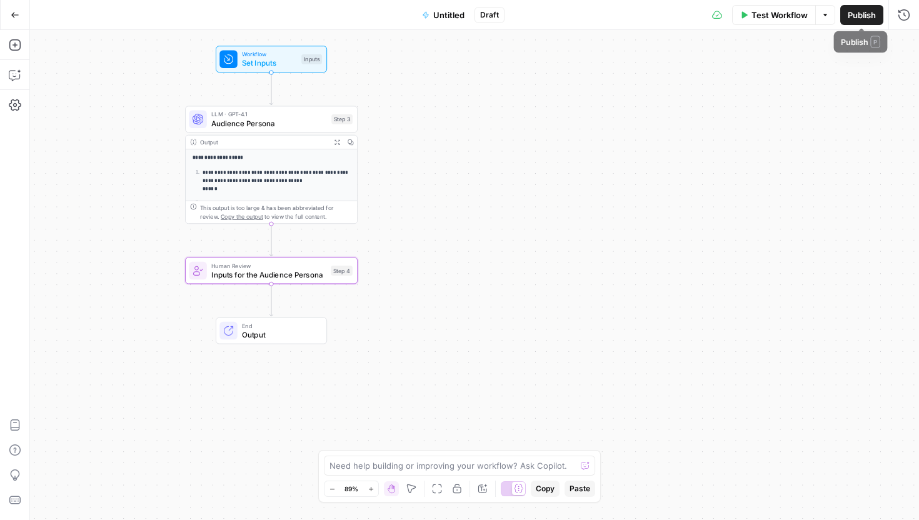
click at [890, 19] on div "Test Workflow Options Publish Run History" at bounding box center [711, 14] width 414 height 29
click at [898, 16] on icon "button" at bounding box center [903, 15] width 12 height 12
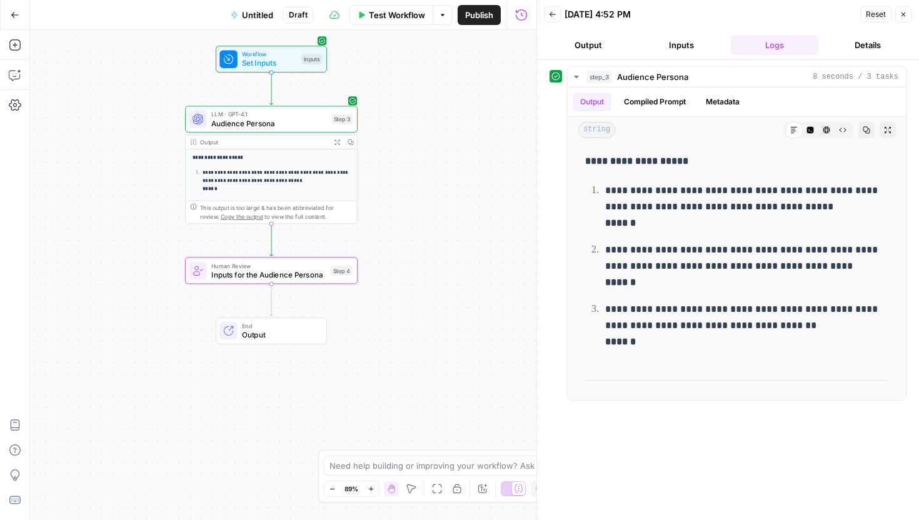
click at [478, 12] on span "Publish" at bounding box center [479, 15] width 28 height 12
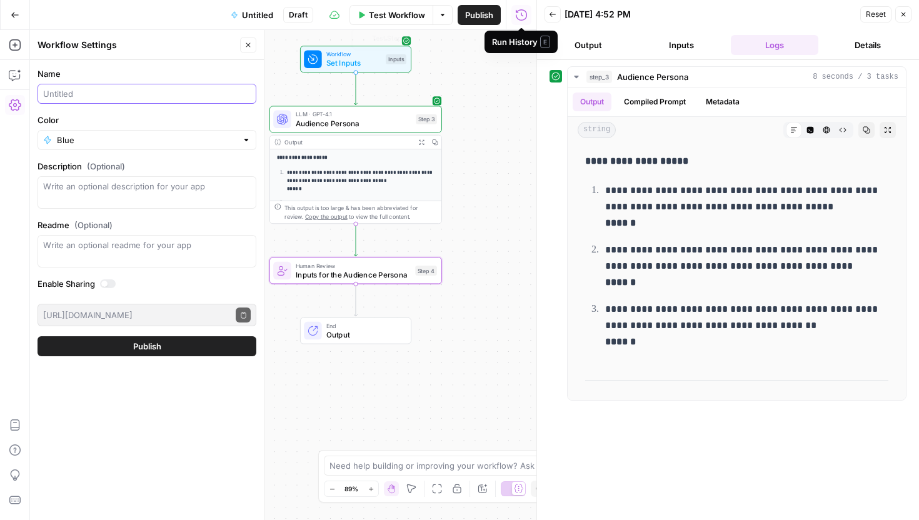
click at [194, 90] on input "Name" at bounding box center [146, 93] width 207 height 12
type input "Art"
type input "Content based on artifacts"
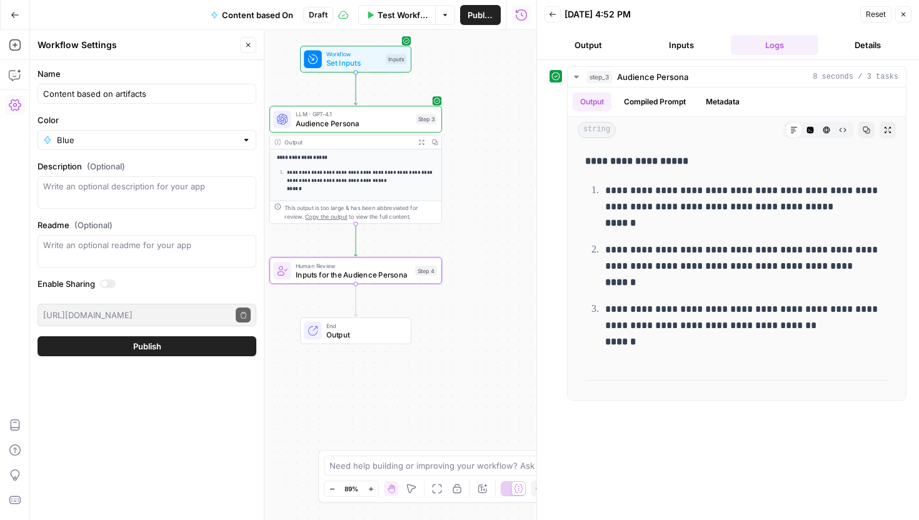
click at [175, 337] on button "Publish" at bounding box center [146, 346] width 219 height 20
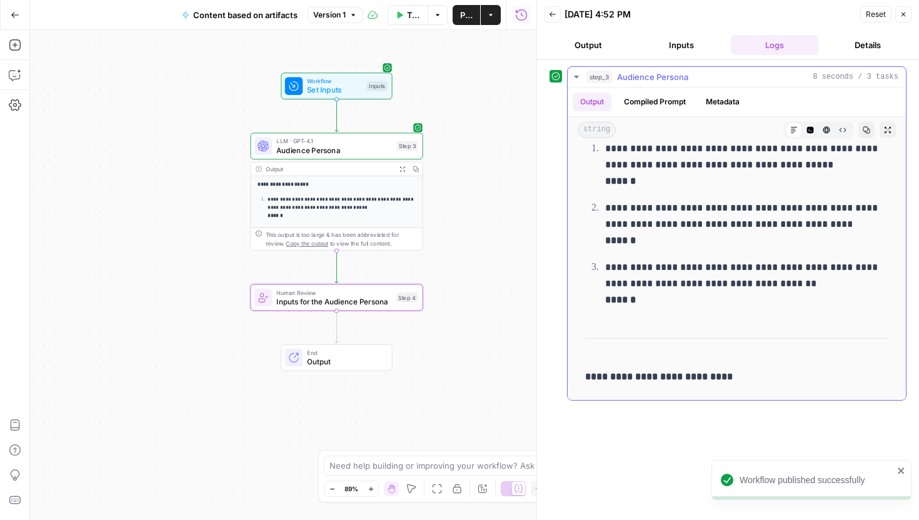
scroll to position [62, 0]
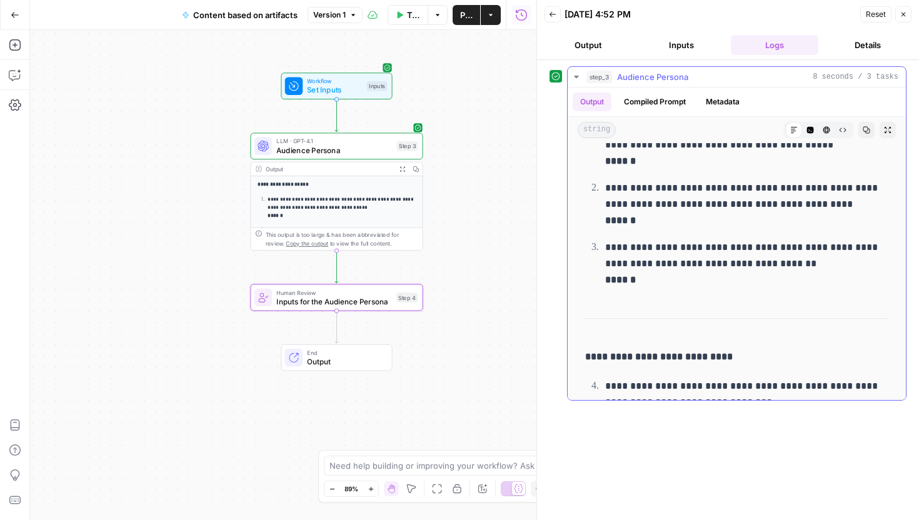
click at [674, 217] on p "**********" at bounding box center [746, 204] width 283 height 49
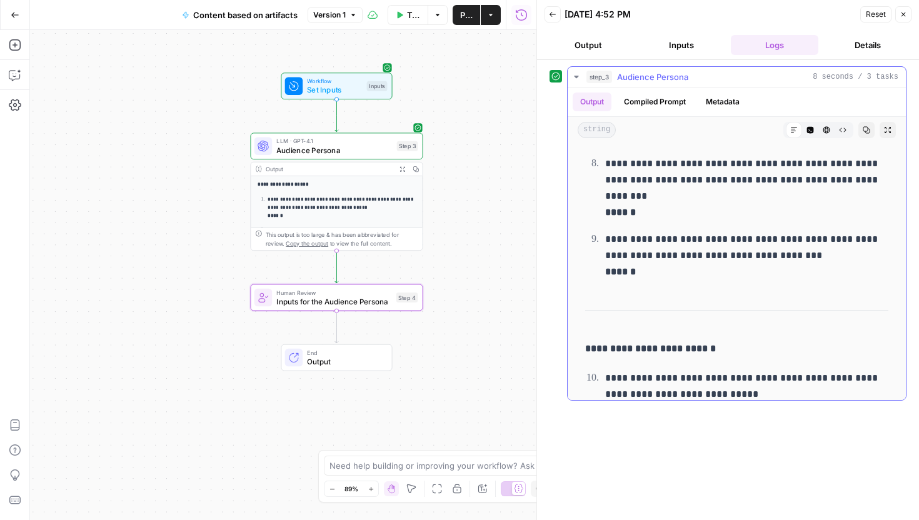
scroll to position [1276, 0]
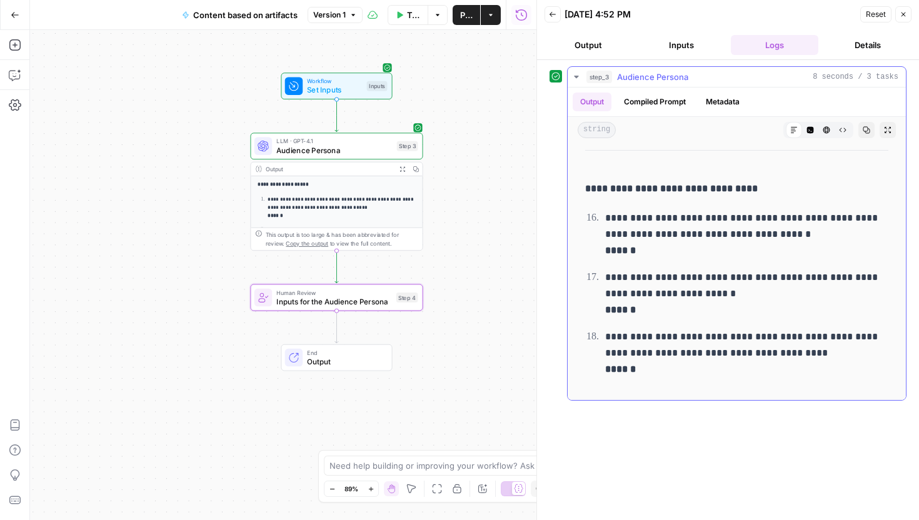
drag, startPoint x: 605, startPoint y: 216, endPoint x: 791, endPoint y: 223, distance: 186.4
click at [791, 224] on p "**********" at bounding box center [746, 234] width 283 height 49
click at [786, 229] on p "**********" at bounding box center [746, 234] width 283 height 49
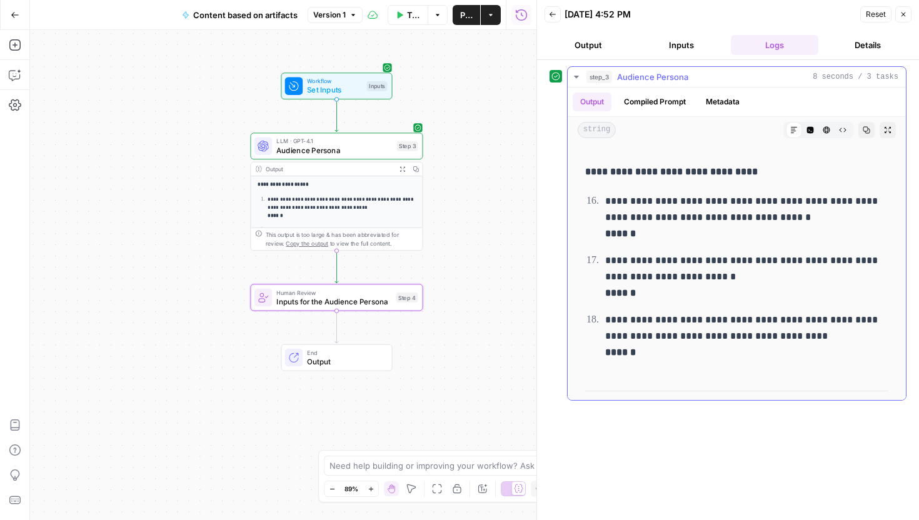
drag, startPoint x: 637, startPoint y: 260, endPoint x: 717, endPoint y: 274, distance: 81.2
click at [717, 274] on li "**********" at bounding box center [744, 276] width 287 height 49
click at [717, 274] on p "**********" at bounding box center [746, 276] width 283 height 49
drag, startPoint x: 605, startPoint y: 316, endPoint x: 794, endPoint y: 336, distance: 190.4
click at [794, 336] on p "**********" at bounding box center [746, 336] width 283 height 49
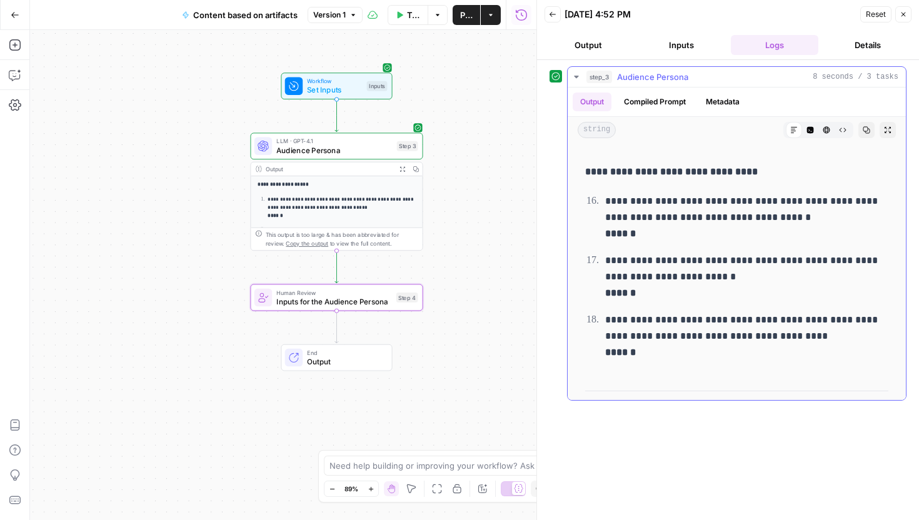
click at [794, 336] on p "**********" at bounding box center [746, 336] width 283 height 49
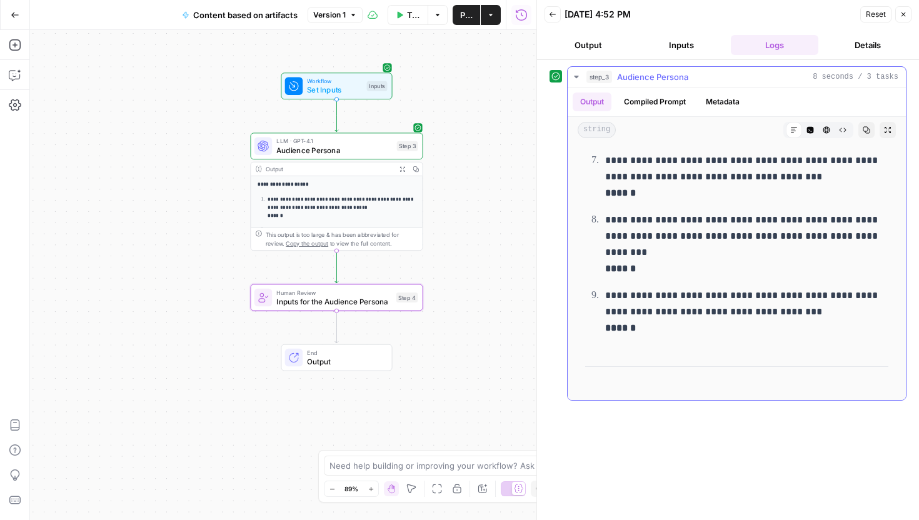
scroll to position [0, 0]
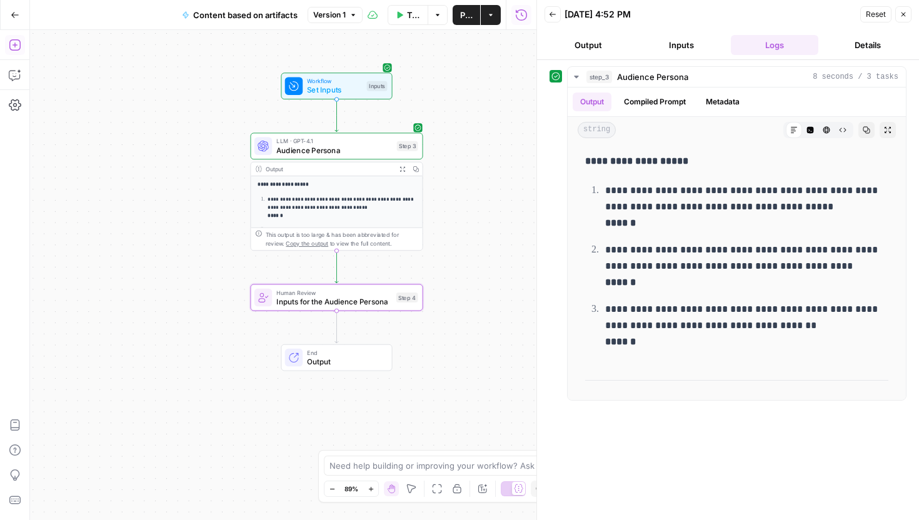
click at [17, 50] on icon "button" at bounding box center [14, 44] width 11 height 11
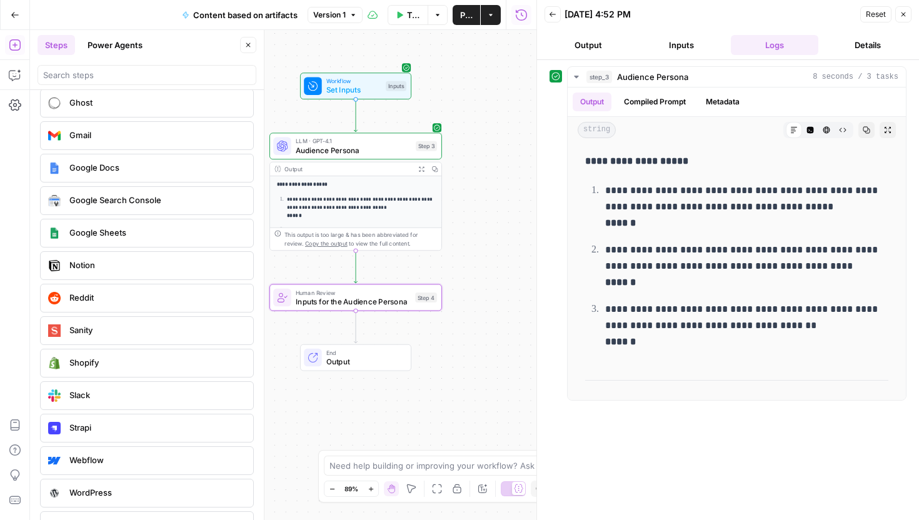
scroll to position [2293, 0]
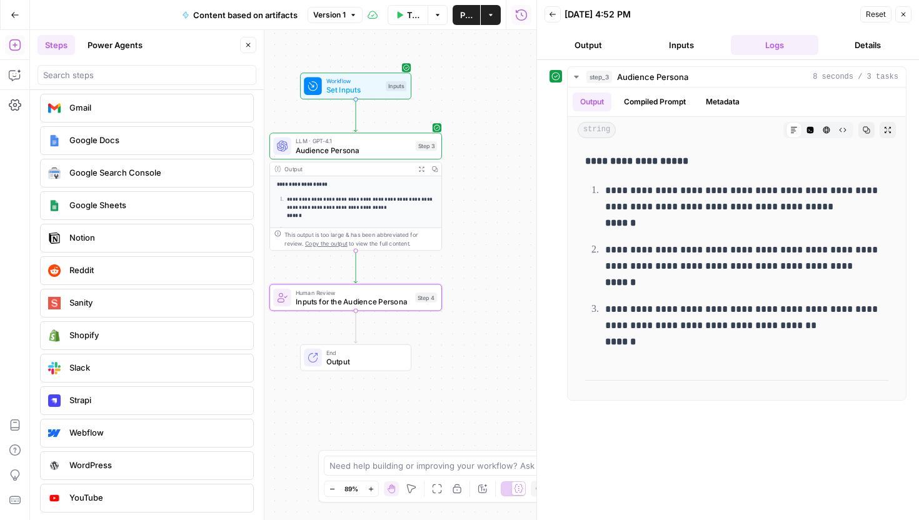
click at [254, 52] on button "Close" at bounding box center [248, 45] width 16 height 16
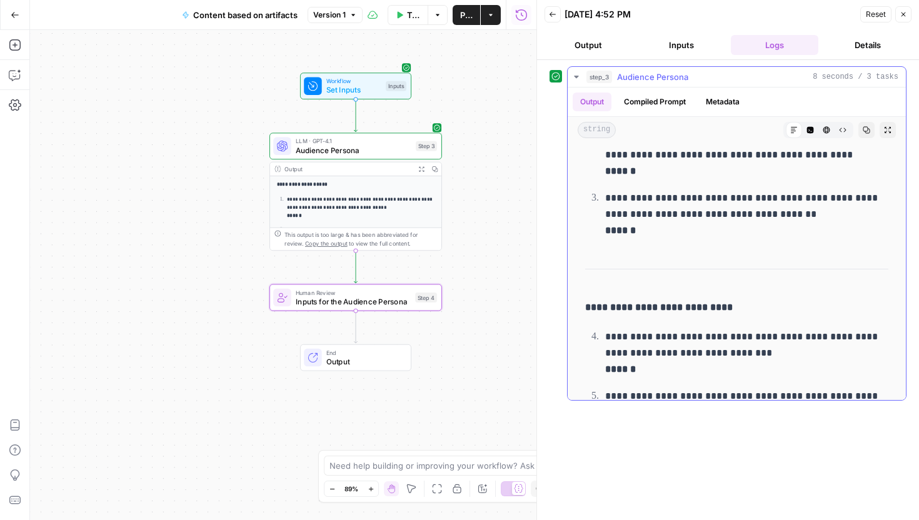
scroll to position [0, 0]
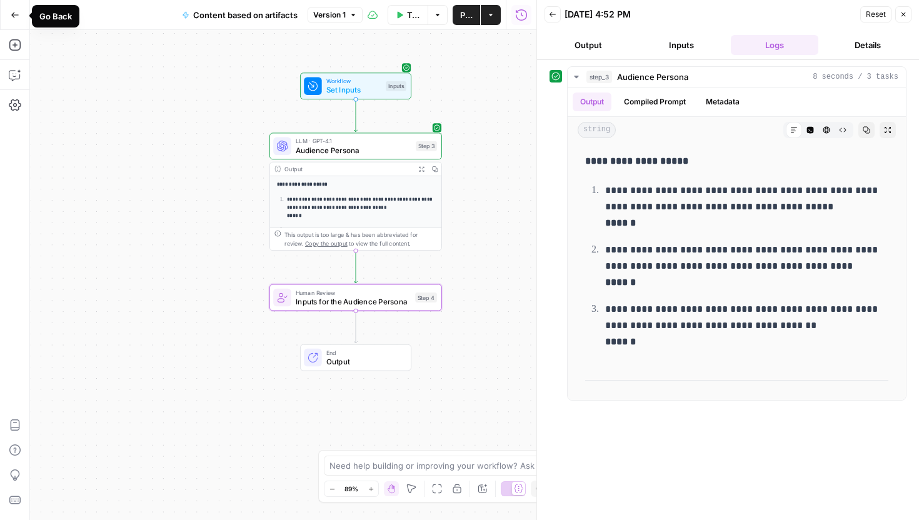
click at [12, 14] on icon "button" at bounding box center [14, 15] width 7 height 6
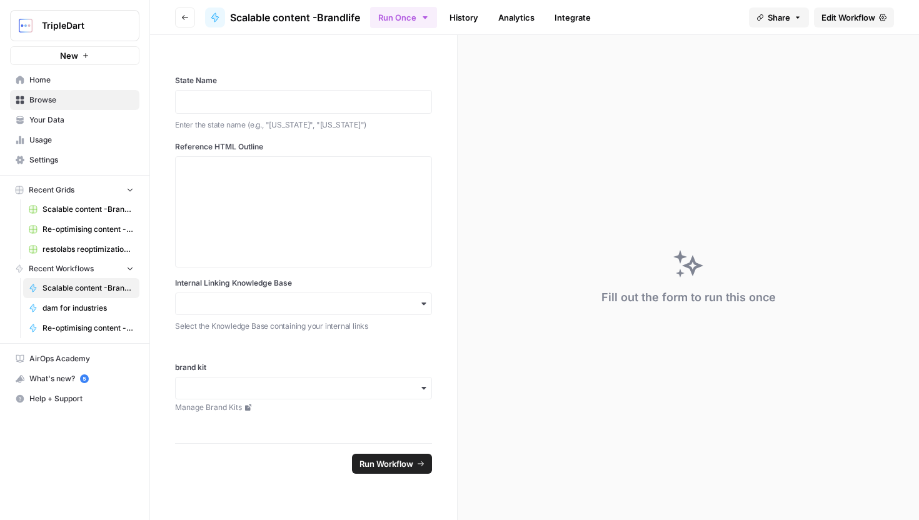
click at [70, 121] on span "Your Data" at bounding box center [81, 119] width 104 height 11
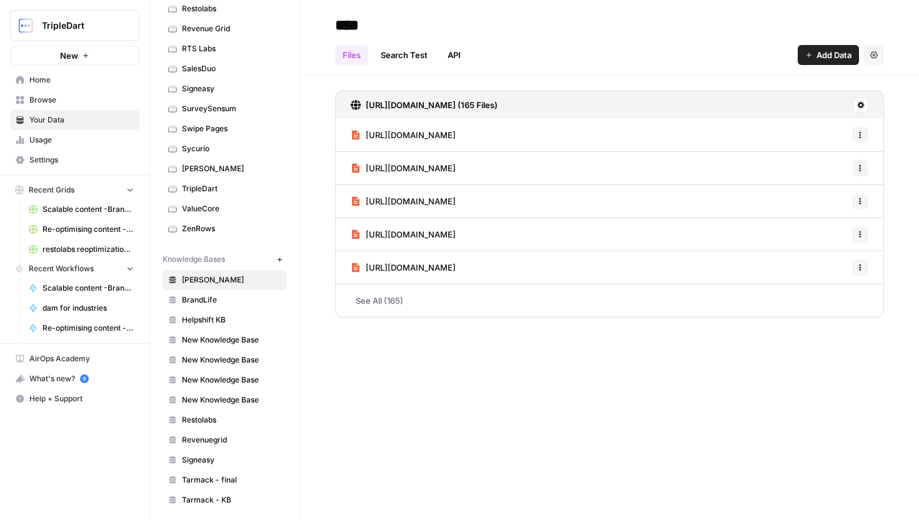
scroll to position [504, 0]
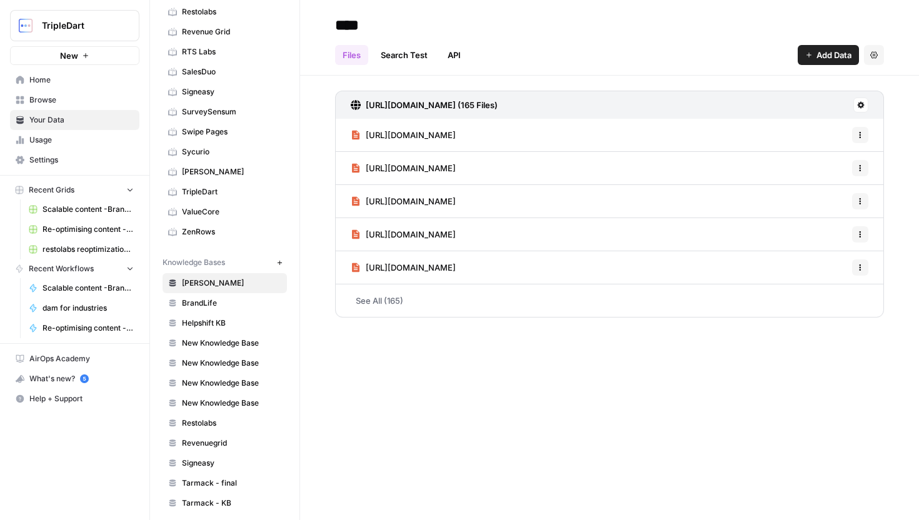
click at [205, 195] on span "TripleDart" at bounding box center [231, 191] width 99 height 11
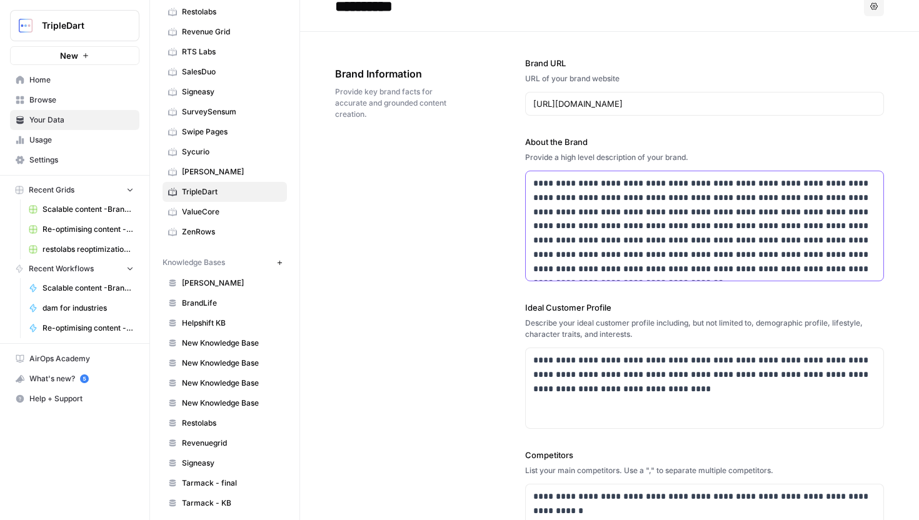
click at [602, 241] on p "**********" at bounding box center [704, 225] width 343 height 99
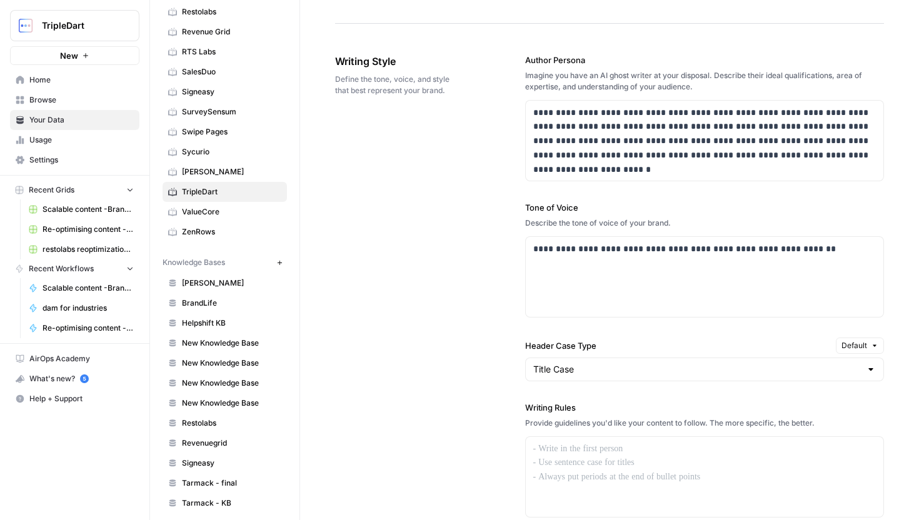
scroll to position [754, 0]
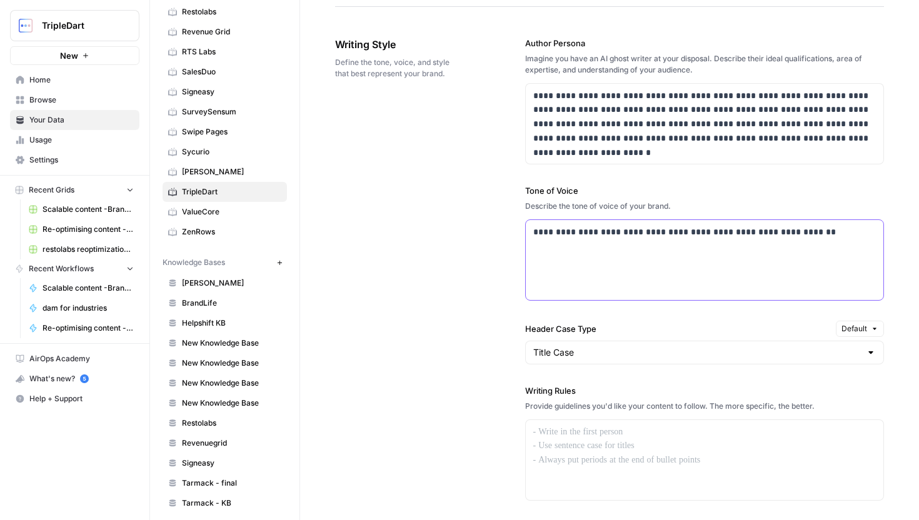
click at [531, 233] on div "**********" at bounding box center [705, 260] width 358 height 80
click at [467, 276] on div "**********" at bounding box center [609, 348] width 549 height 672
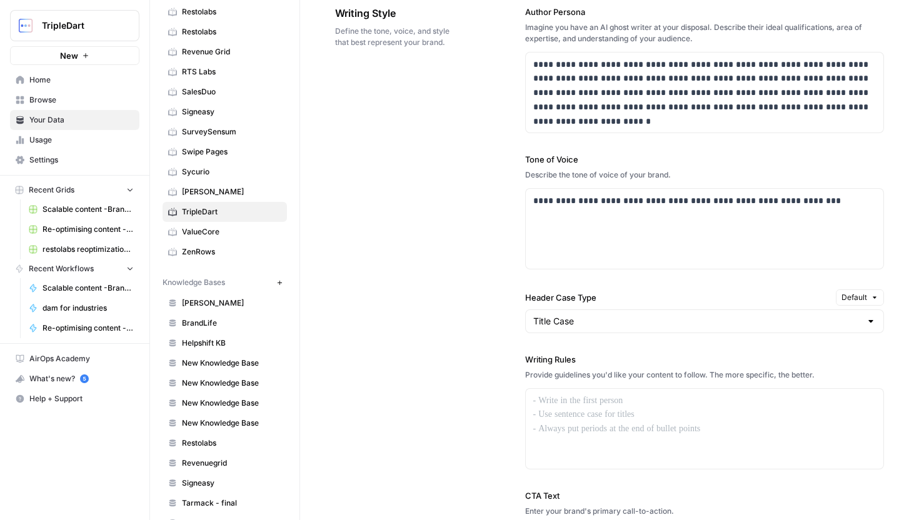
scroll to position [788, 0]
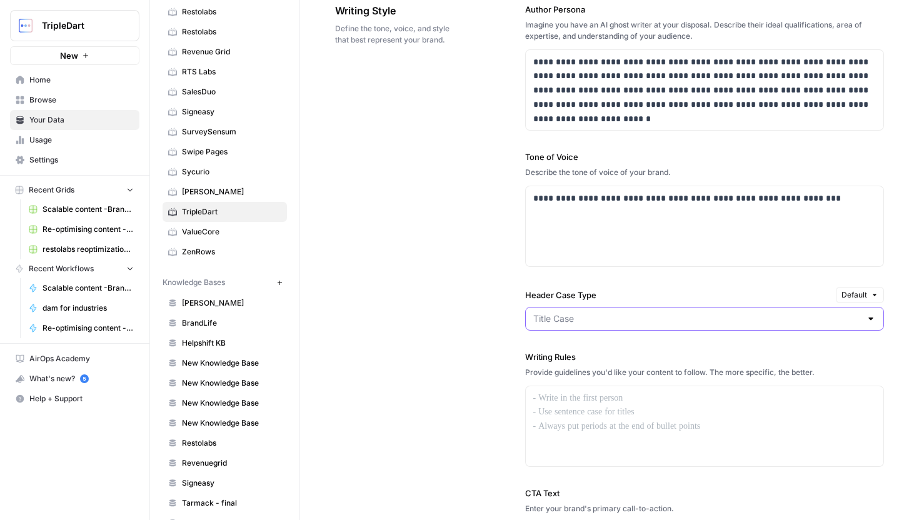
click at [635, 324] on input "Header Case Type" at bounding box center [697, 318] width 328 height 12
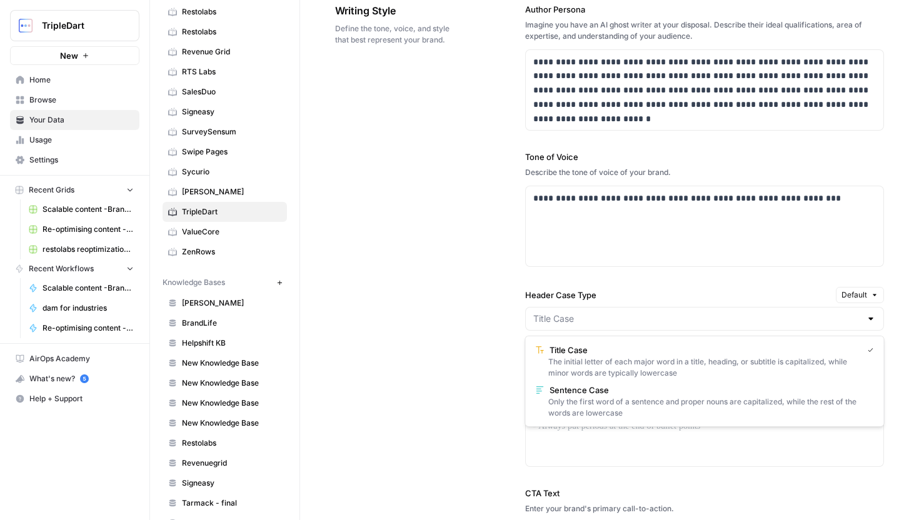
type input "Title Case"
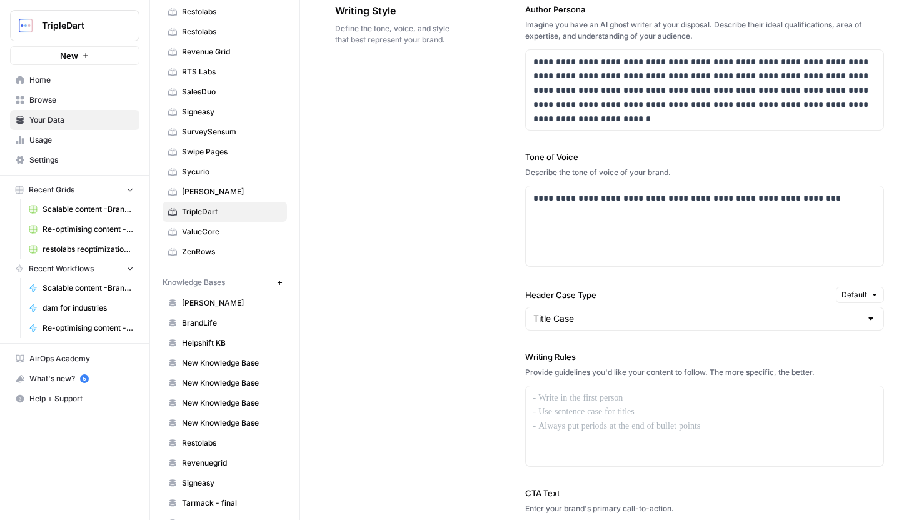
click at [493, 391] on div "**********" at bounding box center [609, 314] width 549 height 672
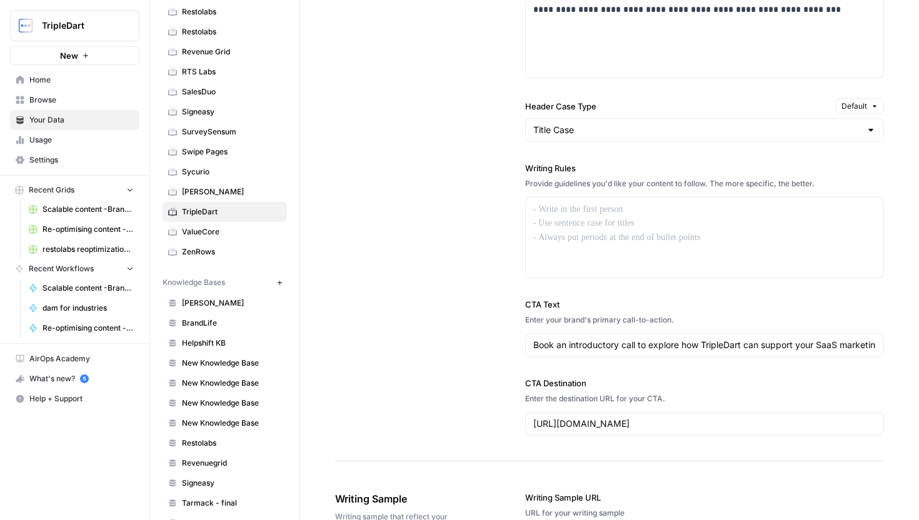
scroll to position [985, 0]
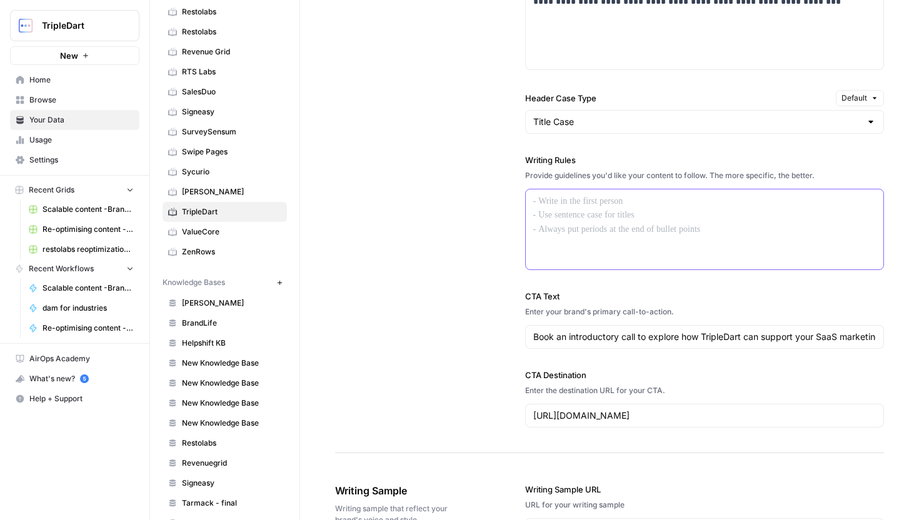
click at [604, 216] on div at bounding box center [705, 229] width 358 height 80
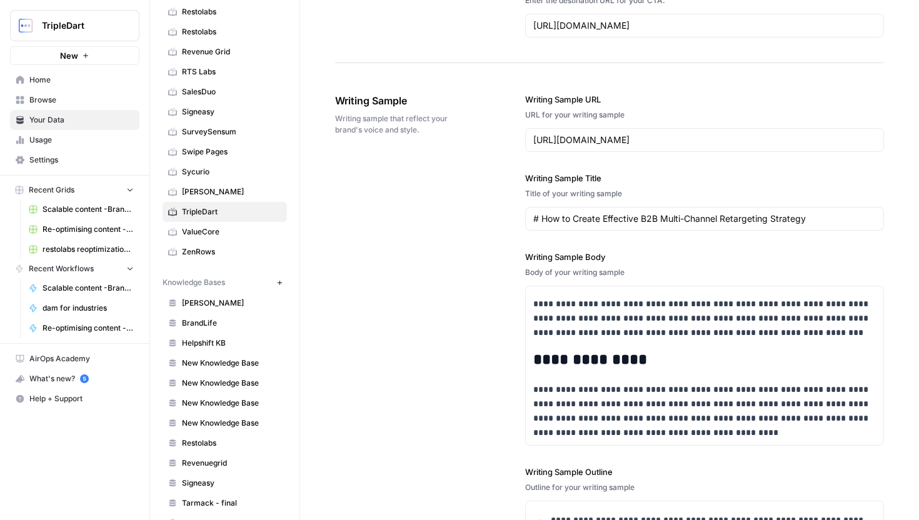
scroll to position [1661, 0]
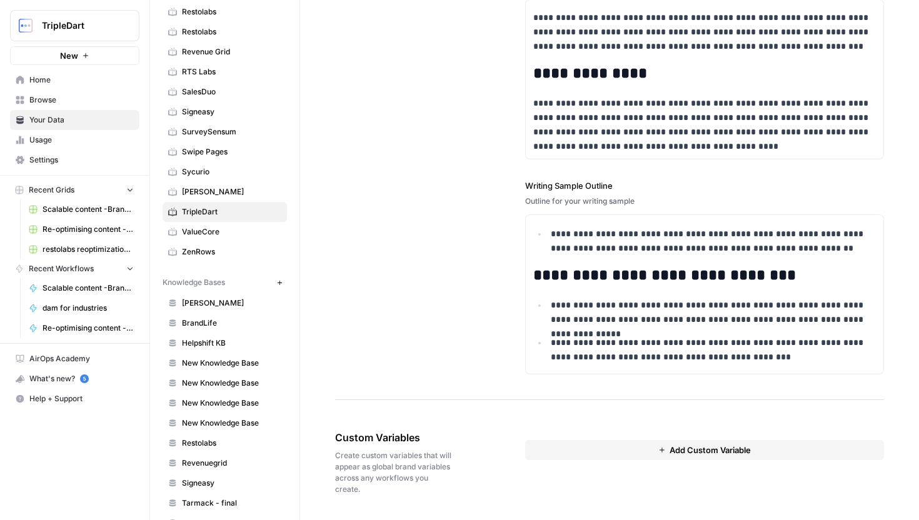
click at [524, 453] on div "Custom Variables Create custom variables that will appear as global brand varia…" at bounding box center [609, 462] width 549 height 115
click at [532, 452] on button "Add Custom Variable" at bounding box center [704, 450] width 359 height 20
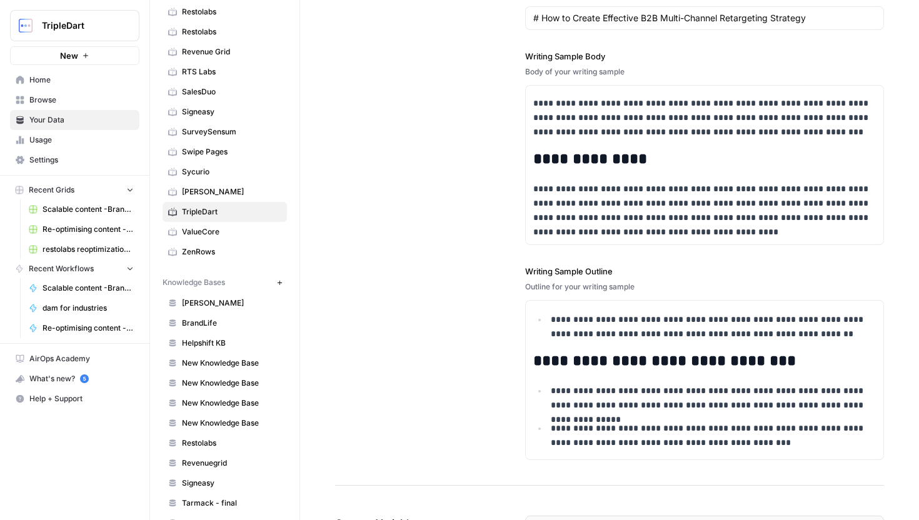
scroll to position [1796, 0]
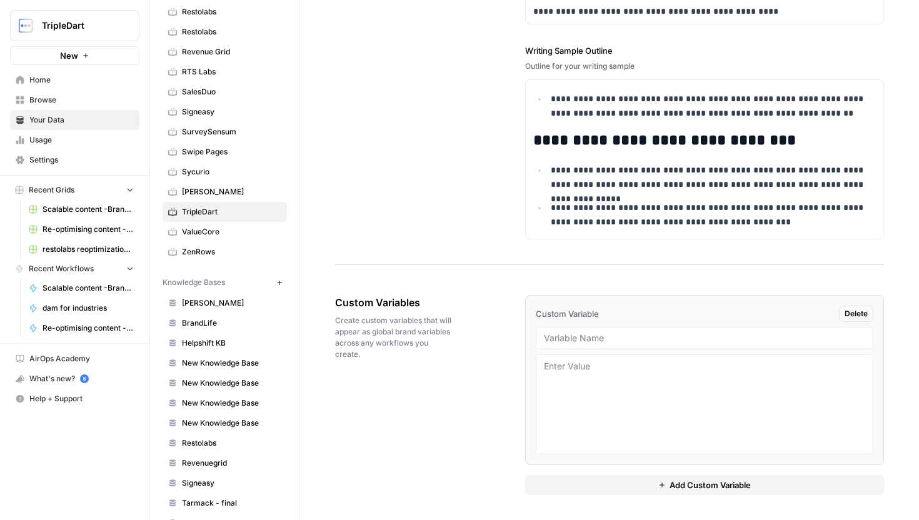
click at [409, 296] on span "Custom Variables" at bounding box center [395, 302] width 120 height 15
drag, startPoint x: 575, startPoint y: 334, endPoint x: 589, endPoint y: 343, distance: 16.3
click at [575, 334] on input "text" at bounding box center [705, 337] width 322 height 11
type input "V"
click at [491, 359] on div "Custom Variables Create custom variables that will appear as global brand varia…" at bounding box center [609, 402] width 549 height 265
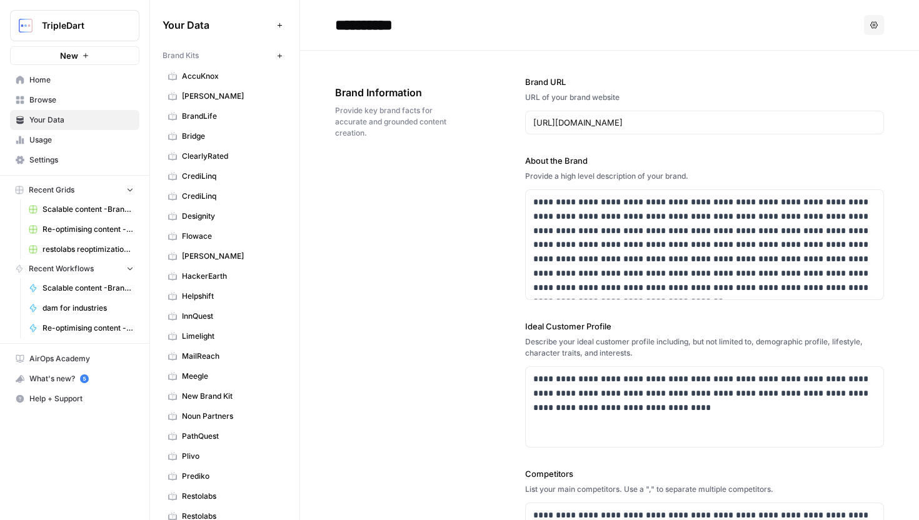
scroll to position [953, 0]
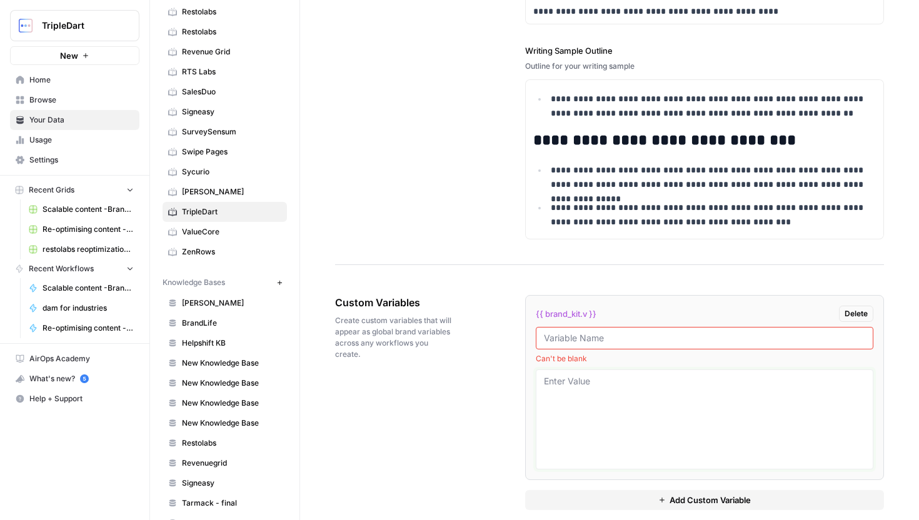
click at [588, 382] on textarea at bounding box center [705, 419] width 322 height 89
paste textarea "# TripleDart Writing Guidelines for AirOps ## Executive summary: The TripleDart…"
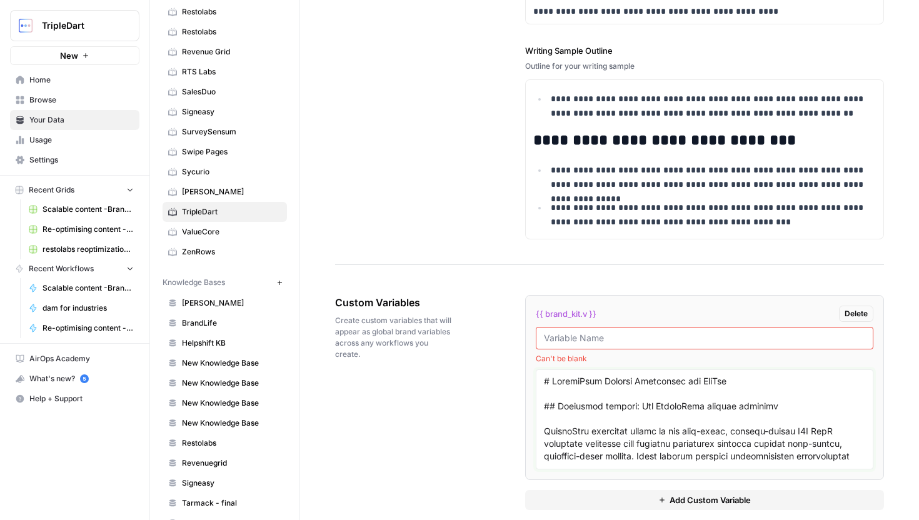
scroll to position [3810, 0]
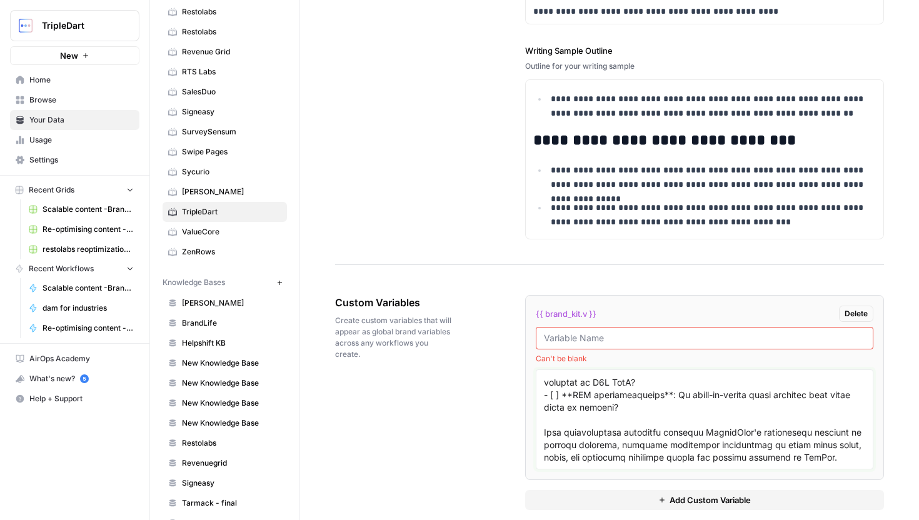
type textarea "# TripleDart Writing Guidelines for AirOps ## Executive summary: The TripleDart…"
click at [599, 341] on input "text" at bounding box center [705, 337] width 322 height 11
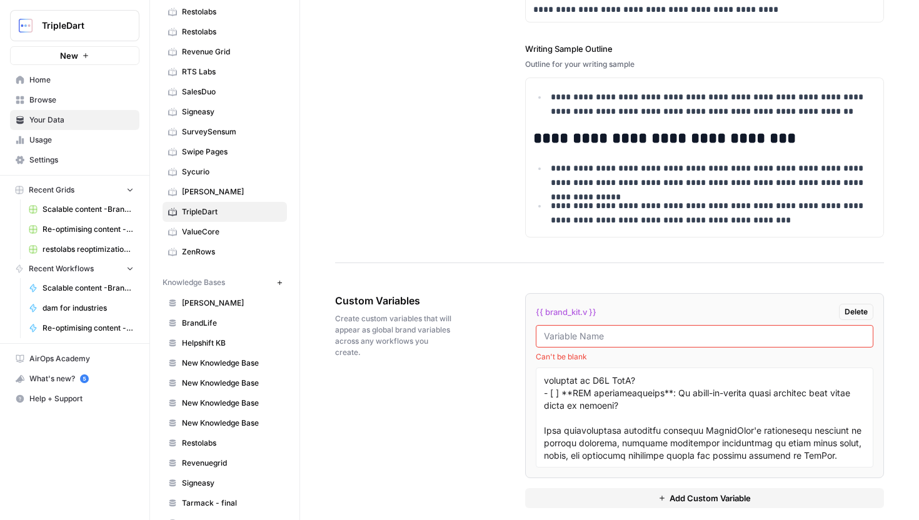
click at [585, 346] on div at bounding box center [705, 336] width 338 height 22
click at [587, 342] on div at bounding box center [705, 336] width 338 height 22
click at [587, 335] on input "text" at bounding box center [705, 336] width 322 height 11
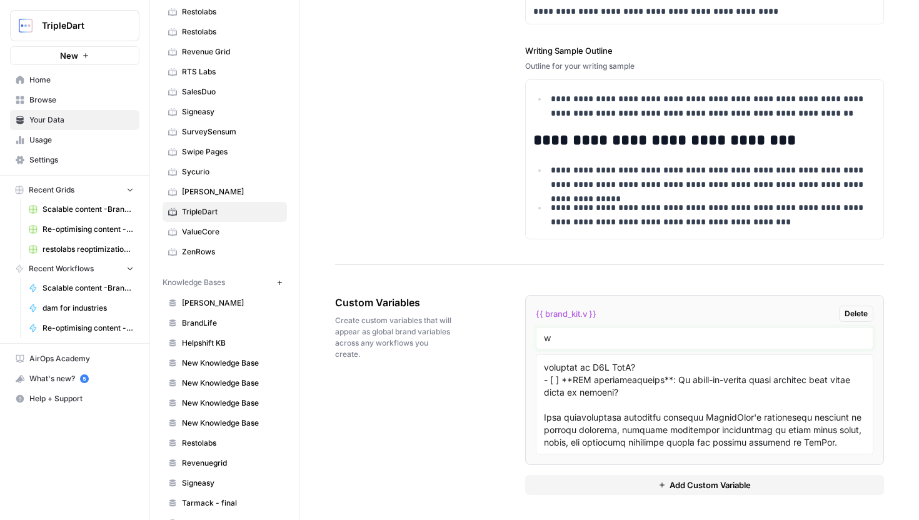
scroll to position [1796, 0]
type input "w"
type textarea "# TripleDart Writing Guidelines for AirOps ## Executive summary: The TripleDart…"
click at [590, 332] on input "w" at bounding box center [705, 337] width 322 height 11
click at [659, 322] on li "{{ brand_kit.writing_c }} Delete writing guidelines" at bounding box center [704, 380] width 359 height 170
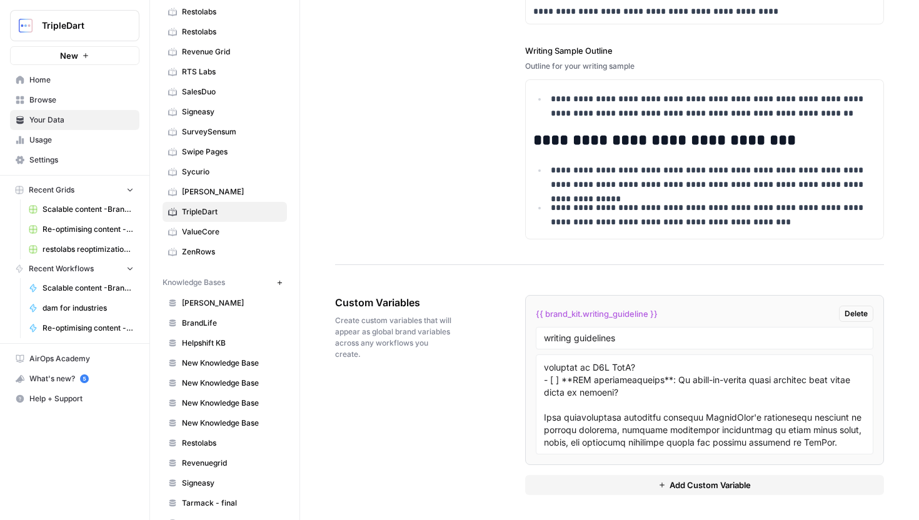
click at [625, 309] on span "{{ brand_kit.writing_guideline }}" at bounding box center [597, 313] width 122 height 12
click at [645, 308] on span "{{ brand_kit.writing_guideline }}" at bounding box center [597, 313] width 122 height 12
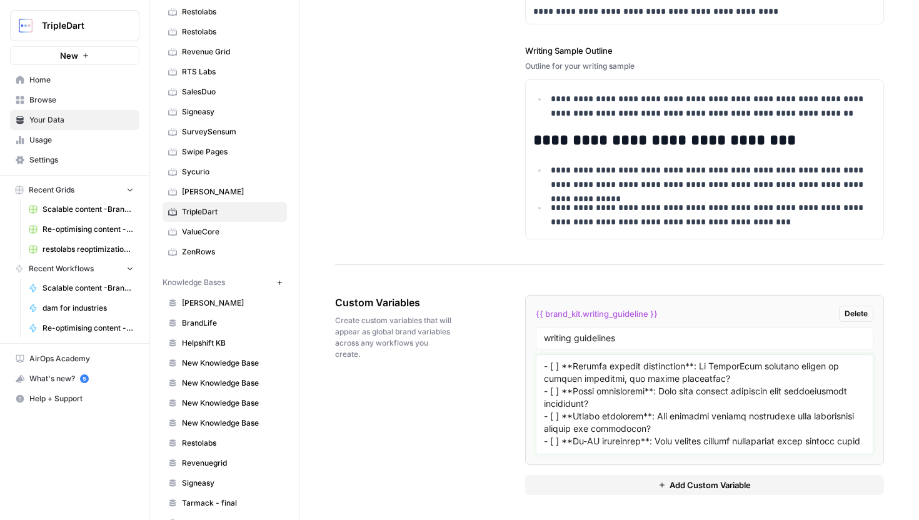
click at [637, 409] on textarea at bounding box center [705, 404] width 322 height 89
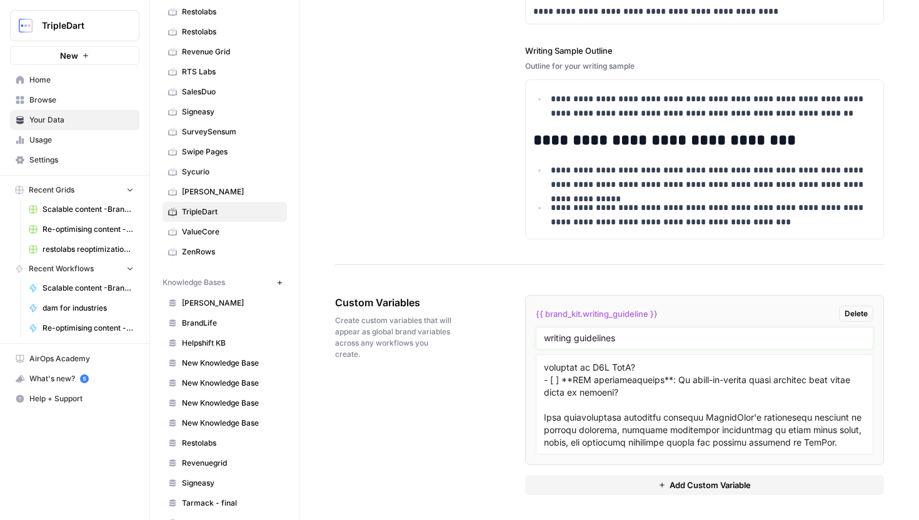
click at [621, 333] on input "writing guidelines" at bounding box center [705, 337] width 322 height 11
type input "writing guidelines"
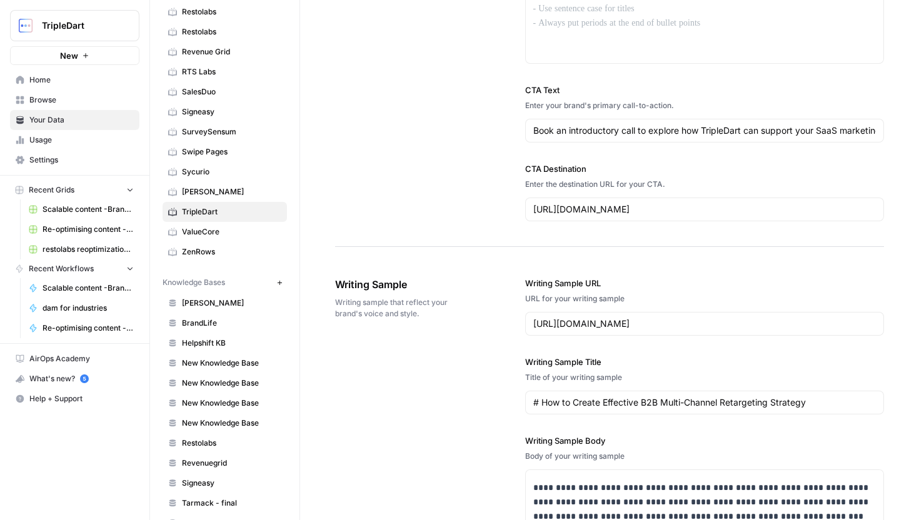
scroll to position [1796, 0]
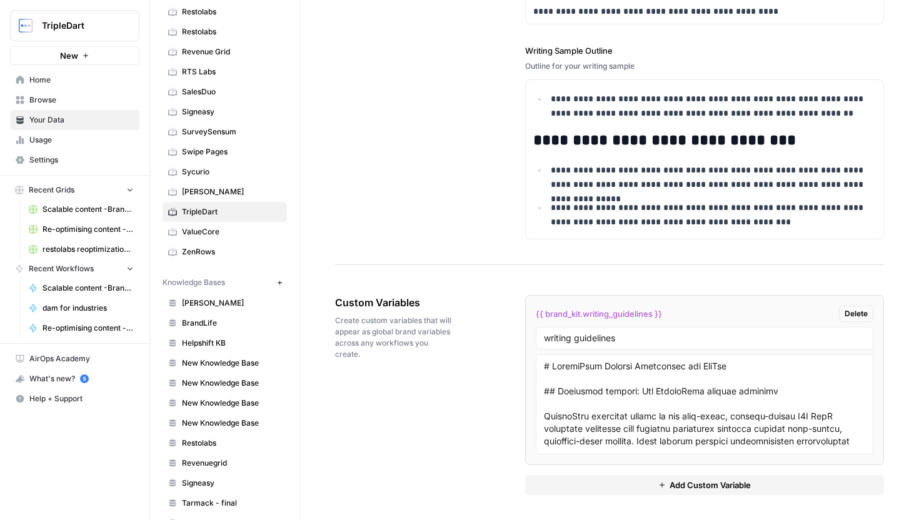
click at [821, 283] on div "{{ brand_kit.writing_guidelines }} Delete writing guidelines Add Custom Variable" at bounding box center [704, 395] width 359 height 250
click at [72, 104] on span "Browse" at bounding box center [81, 99] width 104 height 11
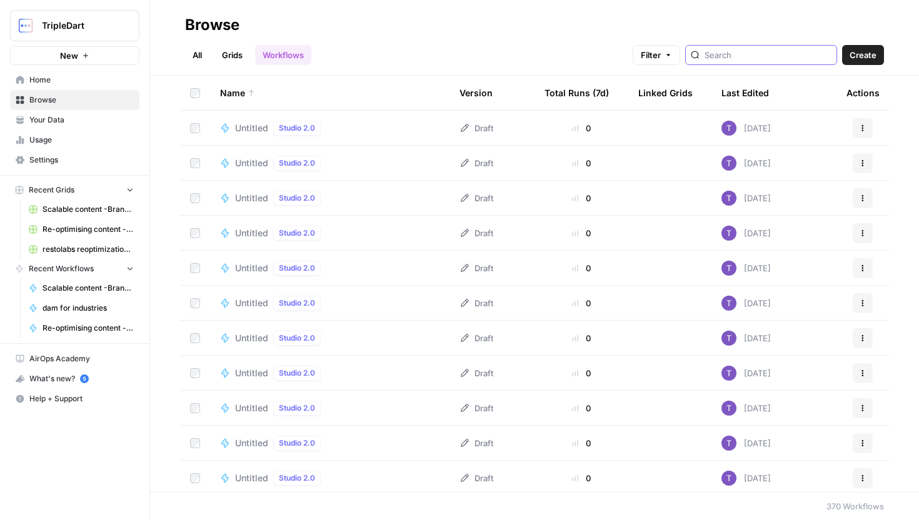
click at [744, 58] on input "search" at bounding box center [767, 55] width 127 height 12
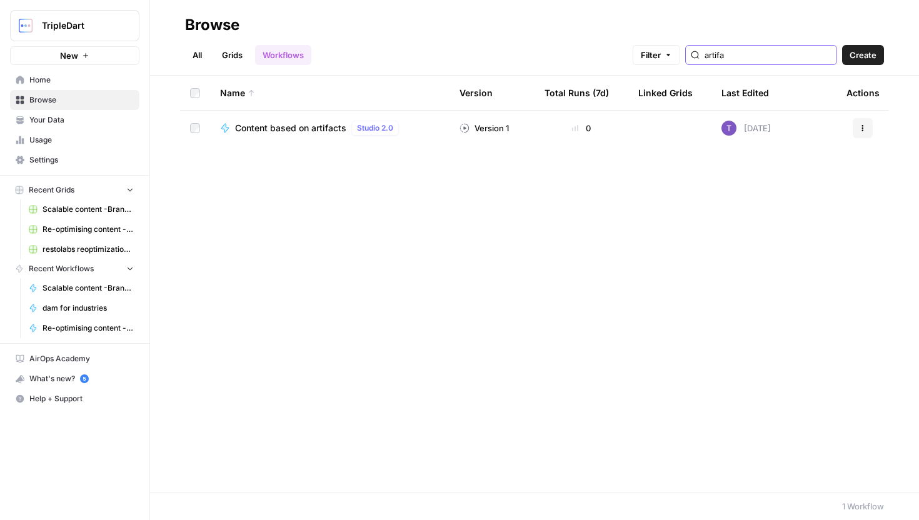
type input "artifa"
click at [285, 133] on span "Content based on artifacts" at bounding box center [290, 128] width 111 height 12
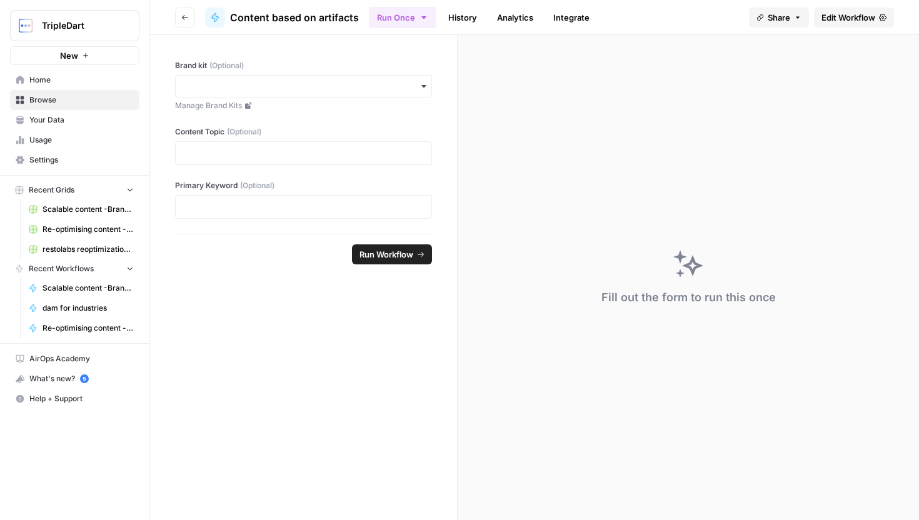
click at [844, 27] on header "Go back Content based on artifacts Run Once History Analytics Integrate Share E…" at bounding box center [534, 17] width 769 height 35
click at [844, 26] on link "Edit Workflow" at bounding box center [854, 17] width 80 height 20
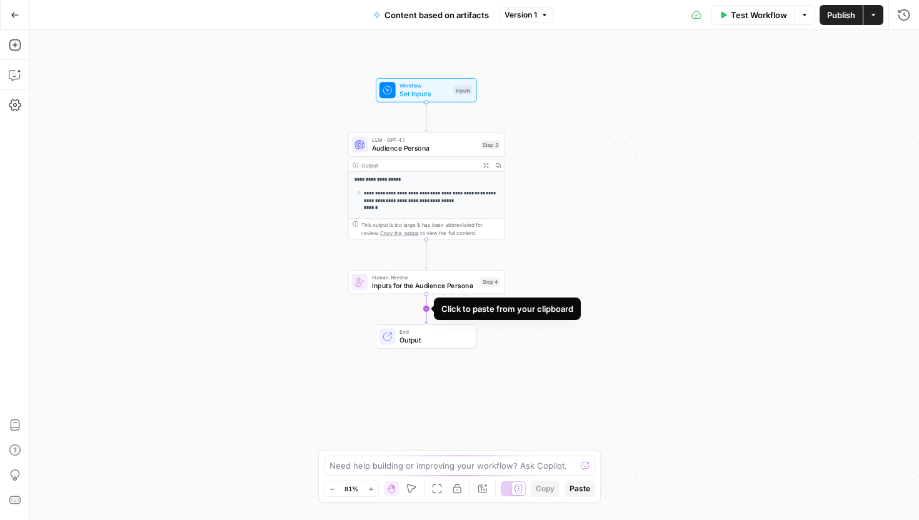
click at [426, 304] on icon "Edge from step_4 to end" at bounding box center [425, 308] width 3 height 29
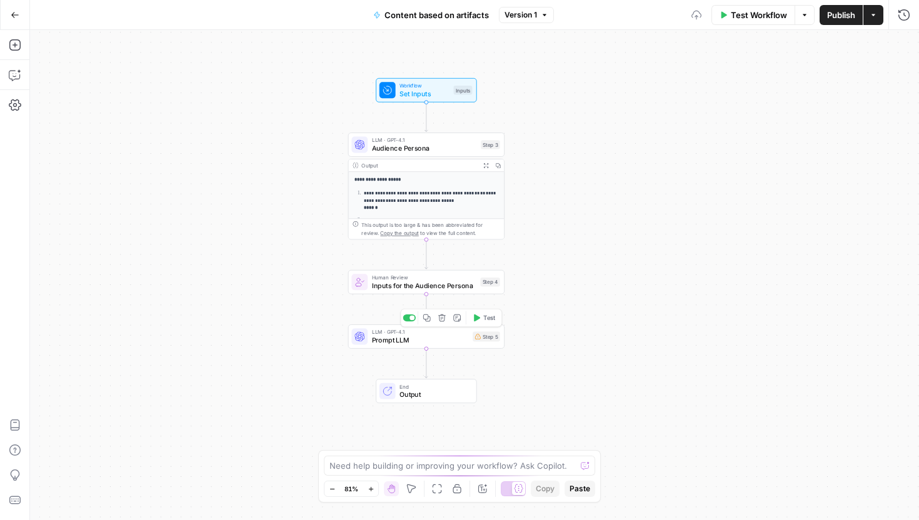
click at [428, 341] on span "Prompt LLM" at bounding box center [420, 340] width 97 height 10
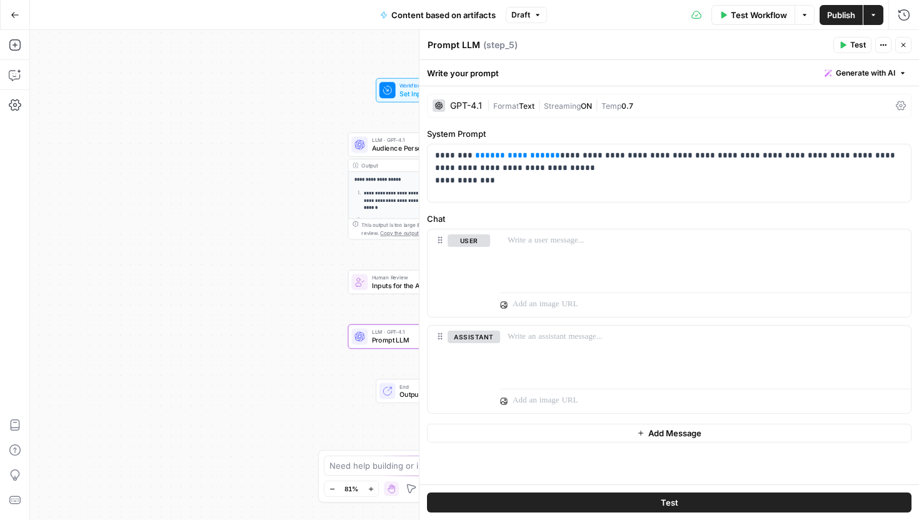
click at [468, 39] on textarea "Prompt LLM" at bounding box center [453, 45] width 52 height 12
click at [679, 186] on p "**********" at bounding box center [669, 167] width 468 height 37
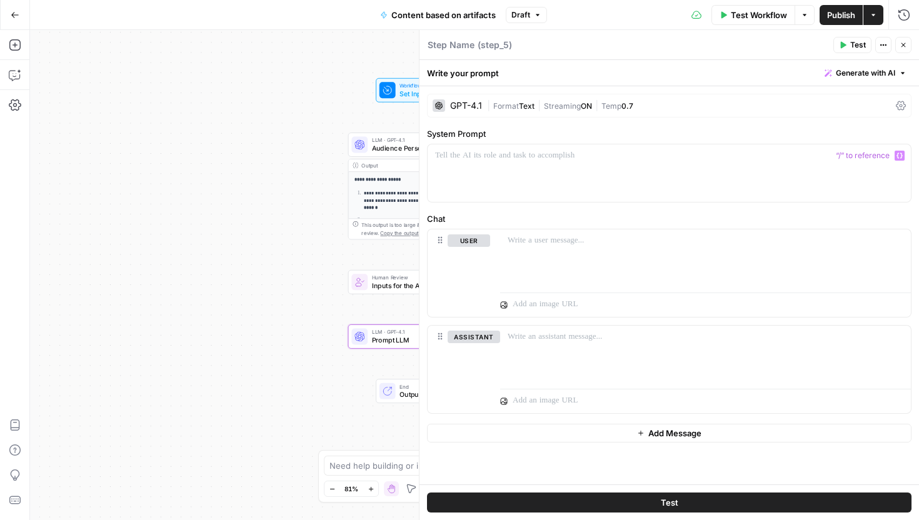
click at [898, 45] on button "Close" at bounding box center [903, 45] width 16 height 16
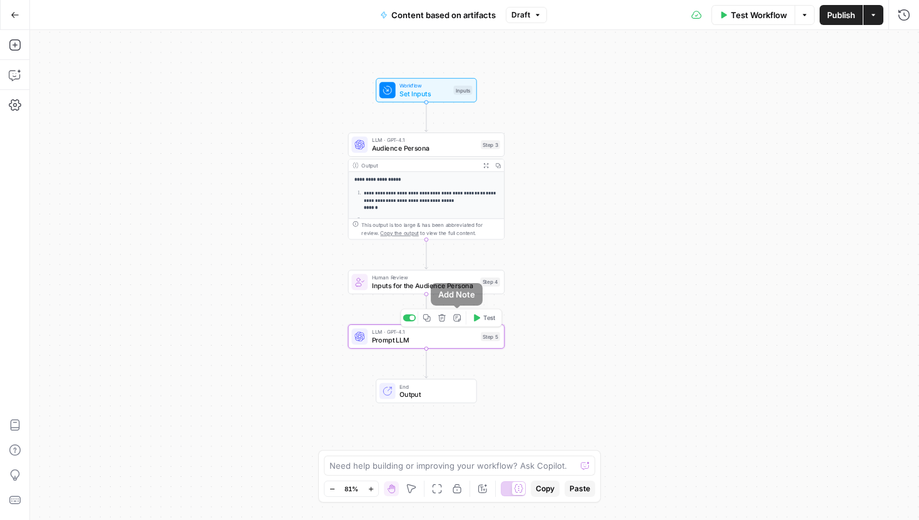
click at [441, 316] on icon "button" at bounding box center [441, 318] width 8 height 8
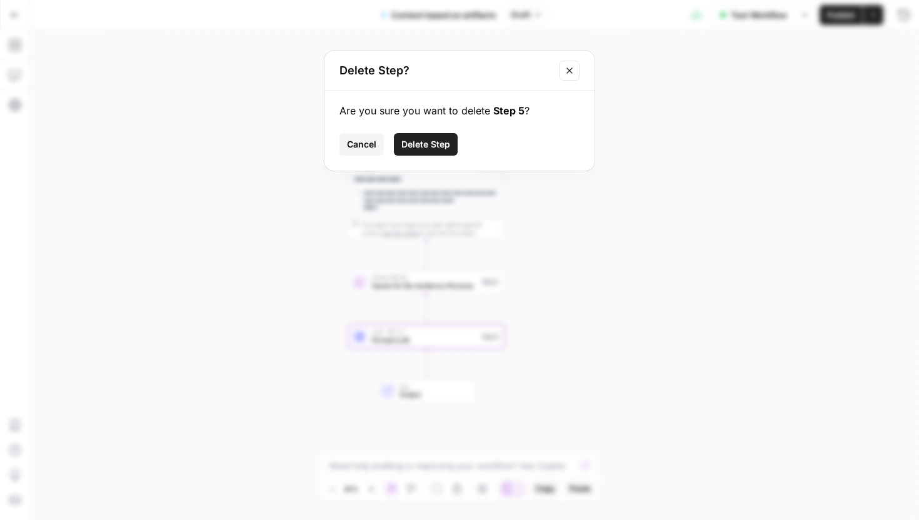
click at [431, 143] on span "Delete Step" at bounding box center [425, 144] width 49 height 12
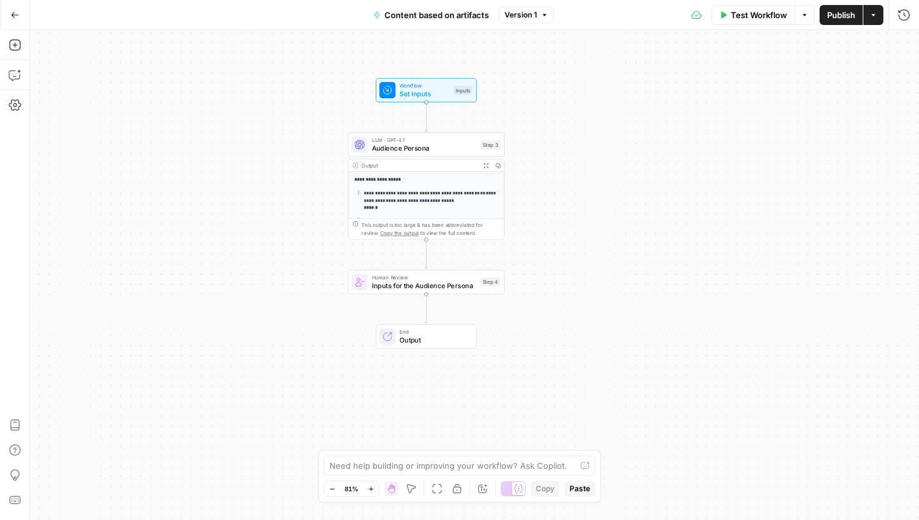
click at [485, 161] on button "Expand Output" at bounding box center [486, 165] width 12 height 12
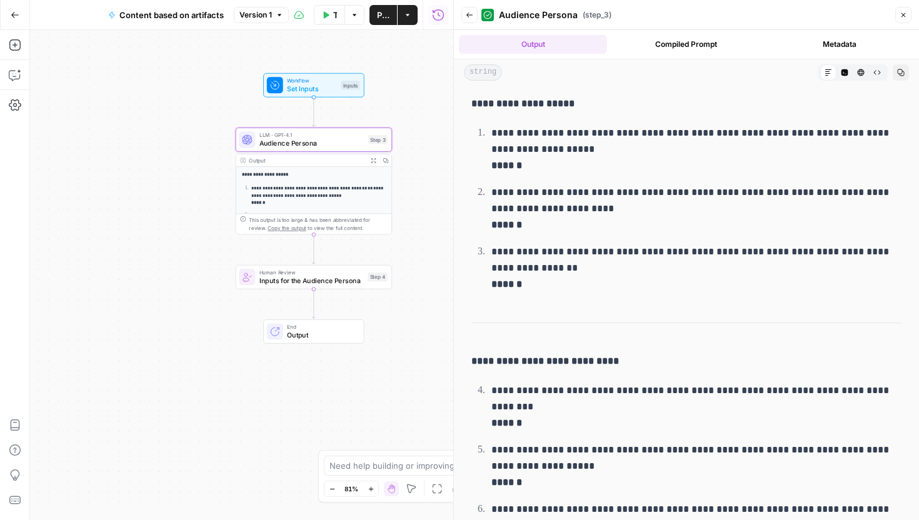
click at [17, 14] on icon "button" at bounding box center [15, 15] width 9 height 9
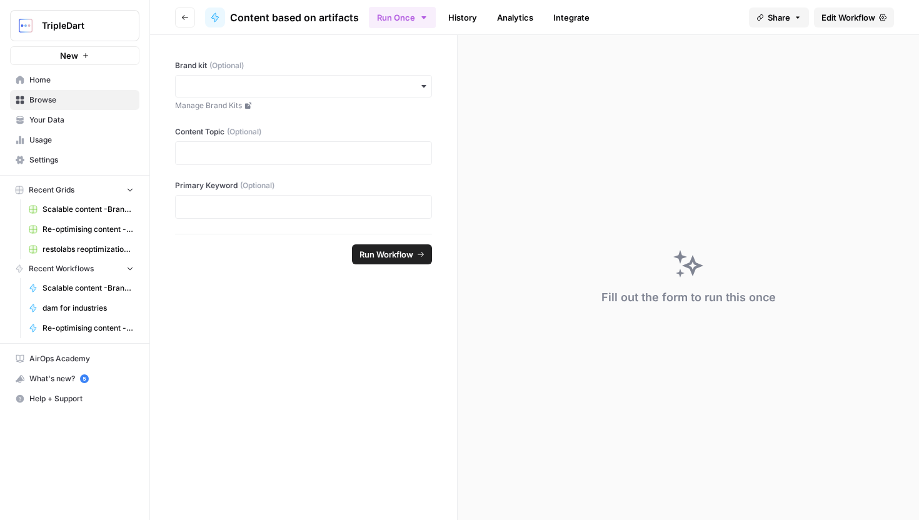
click at [96, 56] on button "New" at bounding box center [74, 55] width 129 height 19
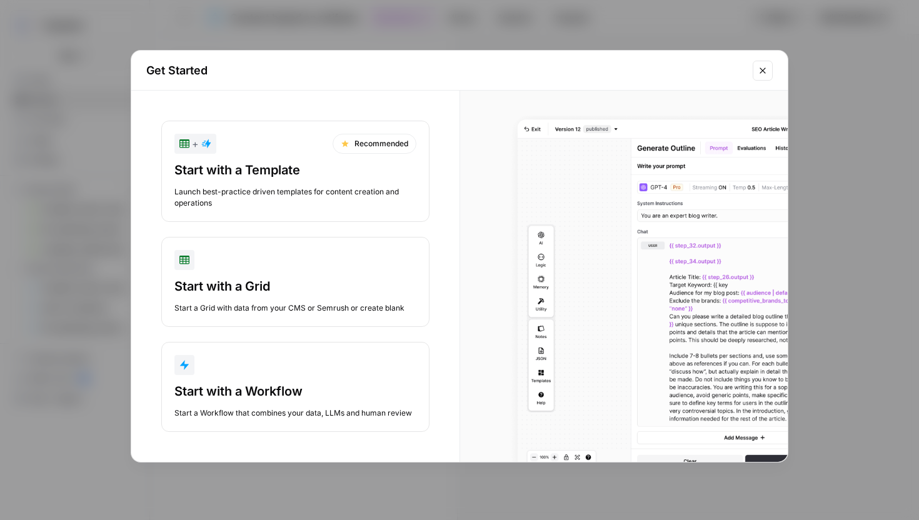
click at [314, 376] on button "Start with a Workflow Start a Workflow that combines your data, LLMs and human …" at bounding box center [295, 387] width 268 height 90
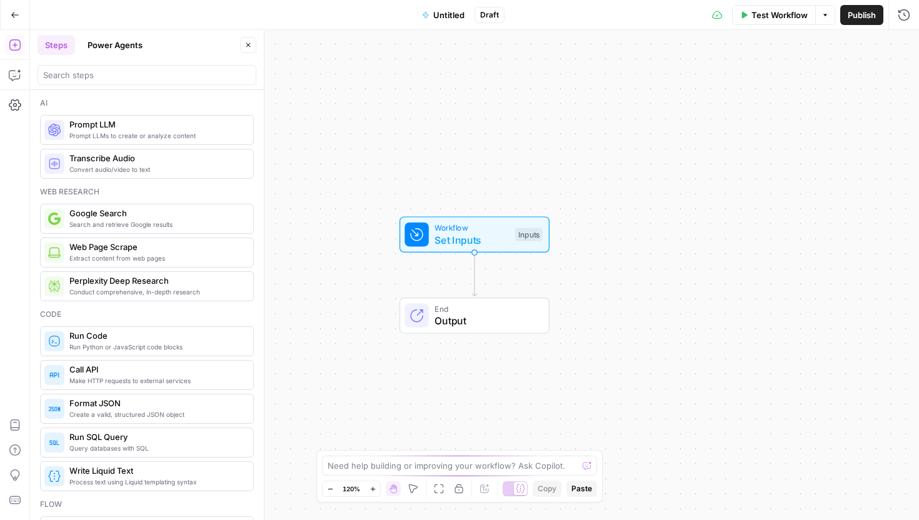
click at [451, 19] on span "Untitled" at bounding box center [448, 15] width 31 height 12
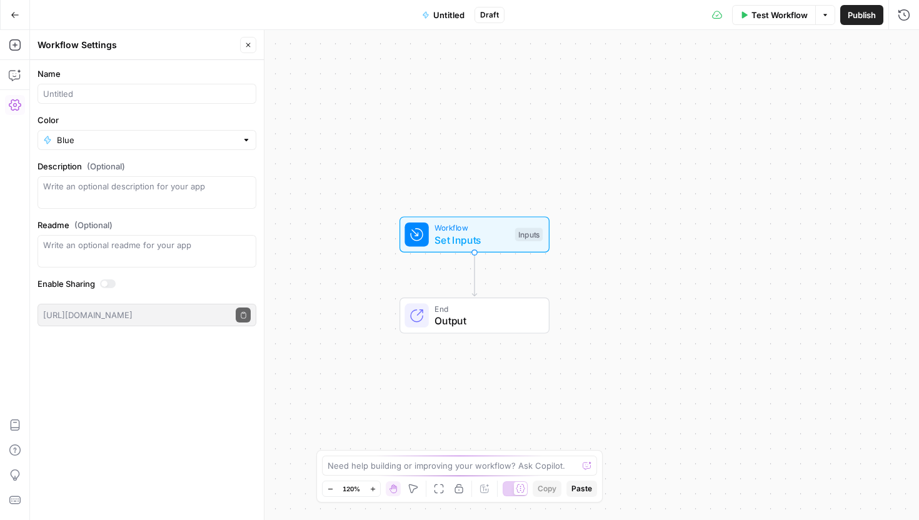
click at [224, 102] on div at bounding box center [146, 94] width 219 height 20
type input "company artifacts"
click at [239, 44] on div "Workflow Settings Close" at bounding box center [146, 45] width 219 height 16
click at [244, 42] on icon "button" at bounding box center [247, 44] width 7 height 7
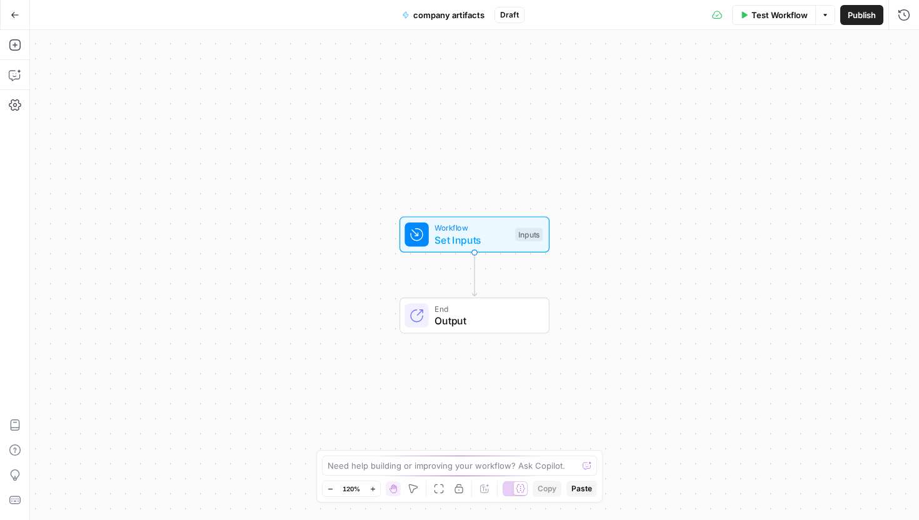
click at [452, 245] on span "Set Inputs" at bounding box center [471, 239] width 74 height 15
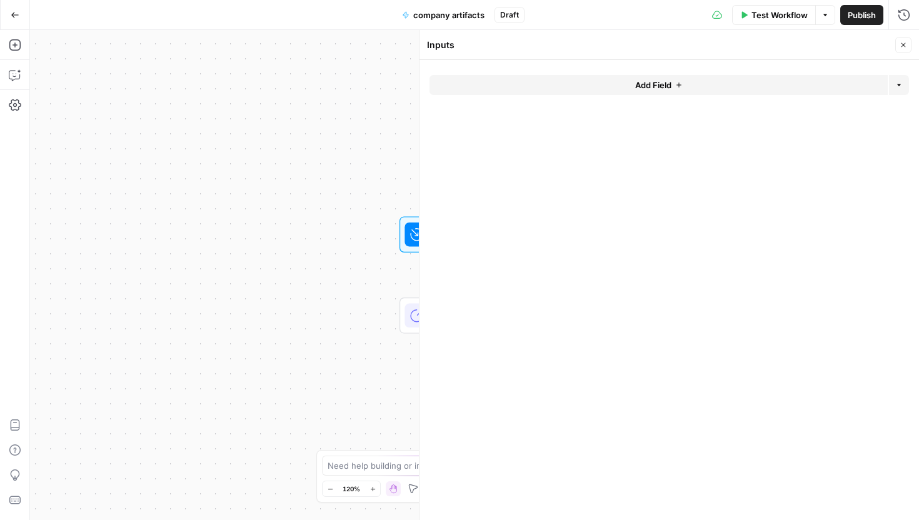
click at [645, 88] on span "Add Field" at bounding box center [653, 85] width 36 height 12
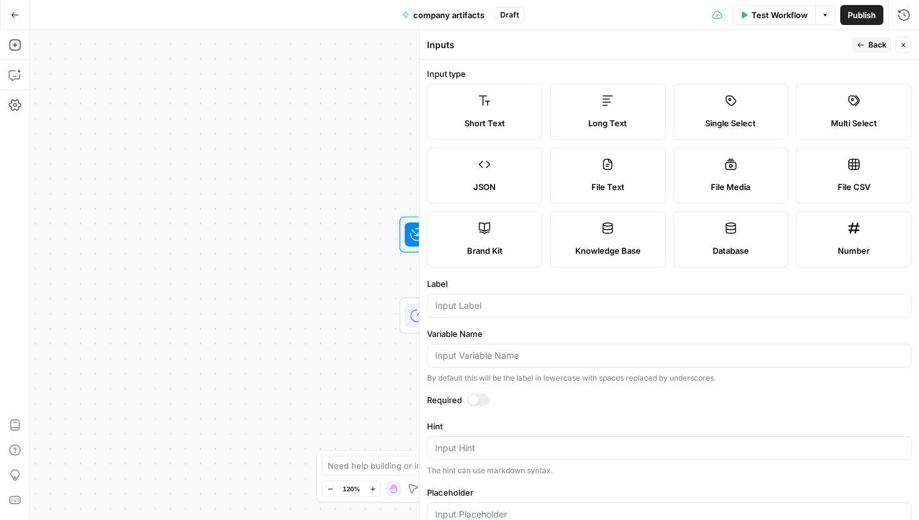
click at [506, 131] on label "Short Text" at bounding box center [485, 112] width 116 height 56
click at [501, 312] on div at bounding box center [669, 306] width 484 height 24
type input "Company Name"
click at [575, 344] on div at bounding box center [669, 356] width 484 height 24
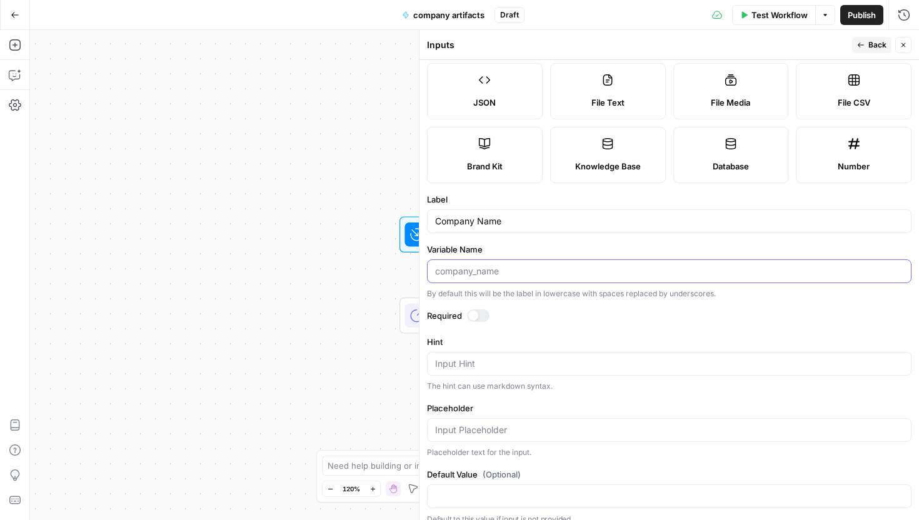
scroll to position [97, 0]
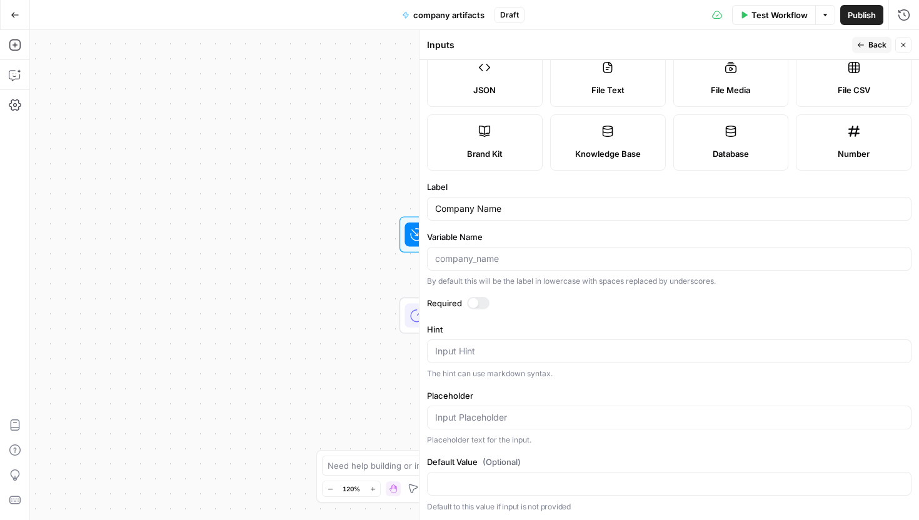
click at [586, 311] on div "Required" at bounding box center [669, 305] width 484 height 16
click at [471, 298] on div at bounding box center [473, 303] width 10 height 10
click at [906, 44] on button "Close" at bounding box center [903, 45] width 16 height 16
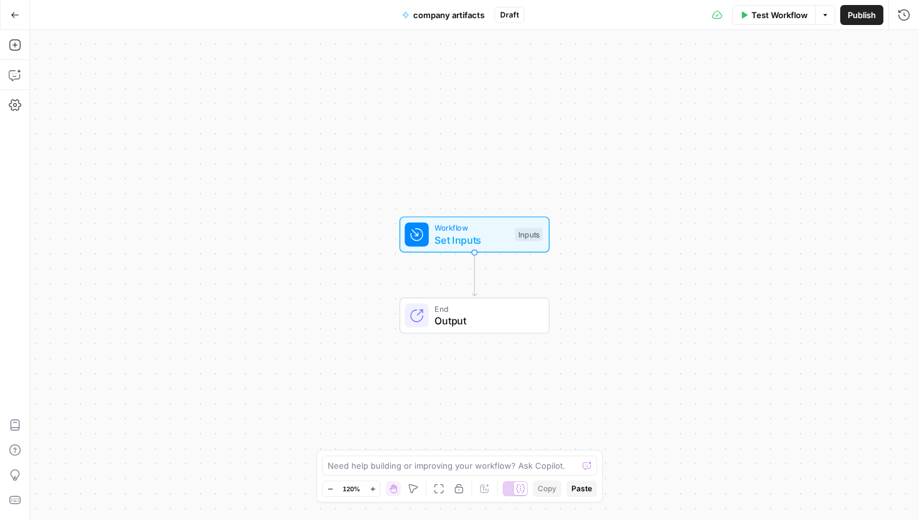
click at [481, 309] on span "End" at bounding box center [485, 308] width 102 height 12
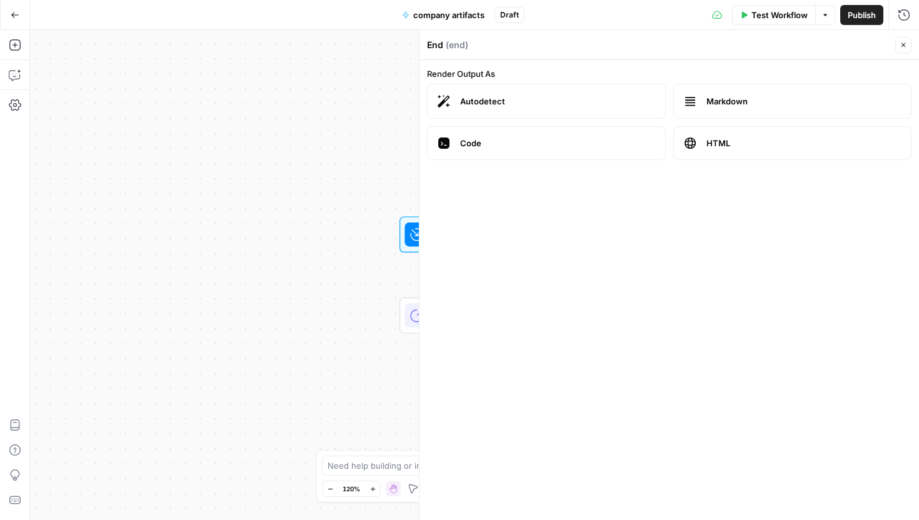
click at [361, 166] on div "Workflow Set Inputs Inputs End Output" at bounding box center [474, 275] width 889 height 490
click at [902, 31] on header "End ( end ) Close" at bounding box center [668, 45] width 499 height 30
click at [901, 48] on icon "button" at bounding box center [902, 44] width 7 height 7
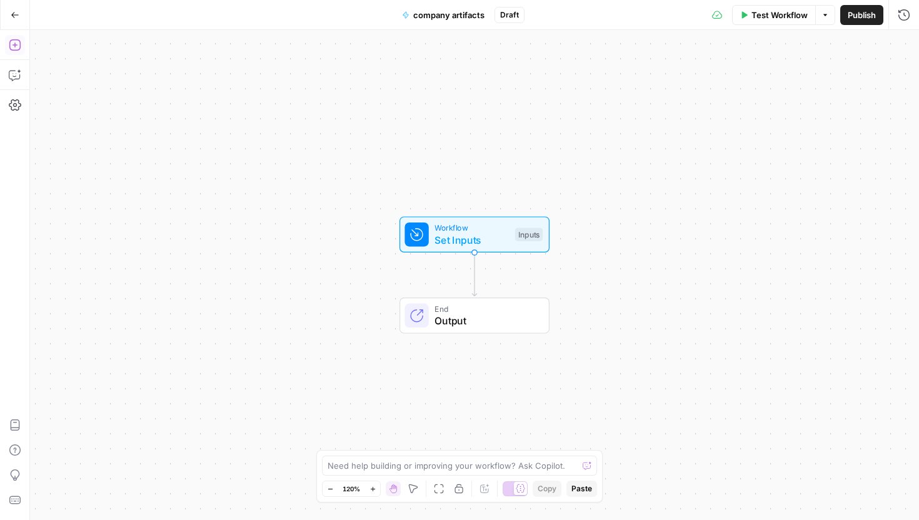
click at [17, 47] on icon "button" at bounding box center [15, 45] width 12 height 12
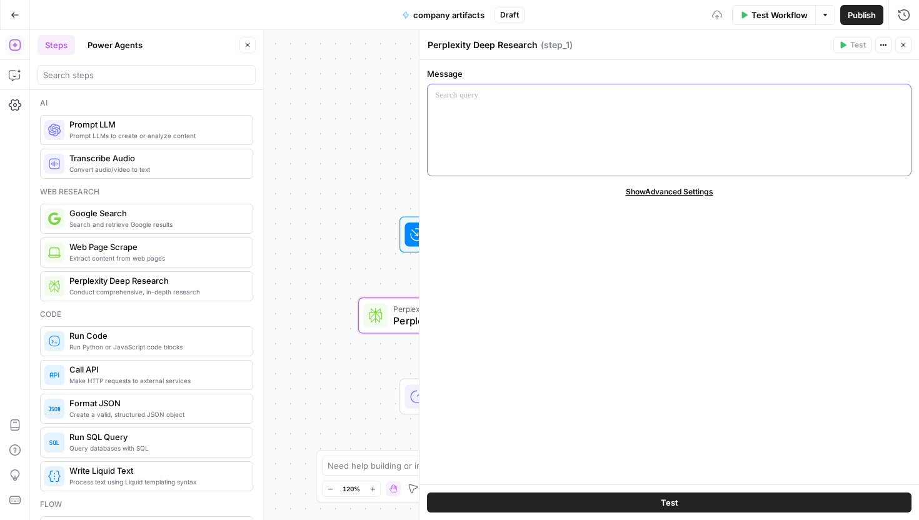
click at [515, 121] on div at bounding box center [668, 129] width 483 height 91
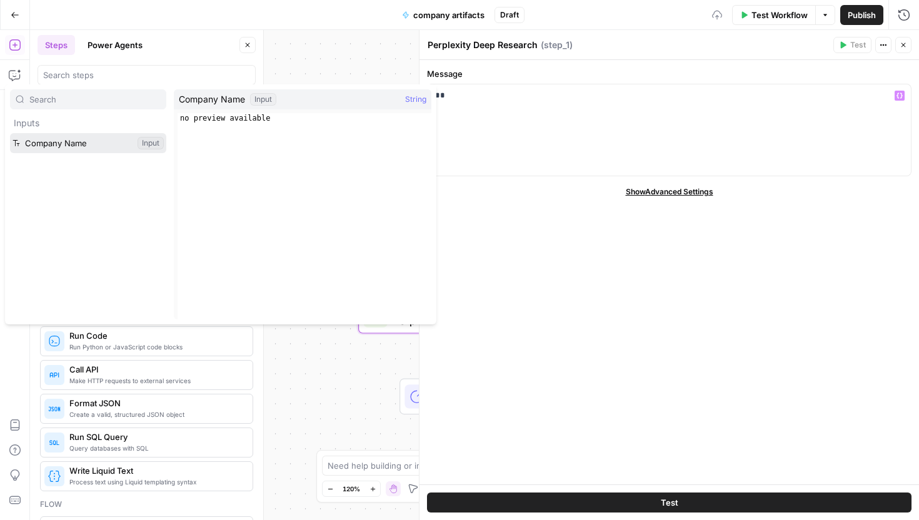
drag, startPoint x: 95, startPoint y: 145, endPoint x: 142, endPoint y: 131, distance: 48.8
click at [95, 145] on button "Select variable Company Name" at bounding box center [88, 143] width 156 height 20
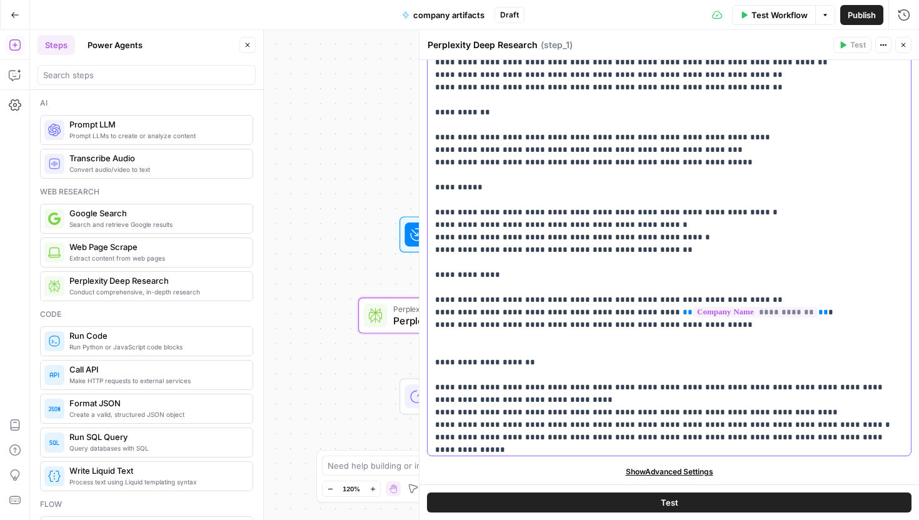
scroll to position [501, 0]
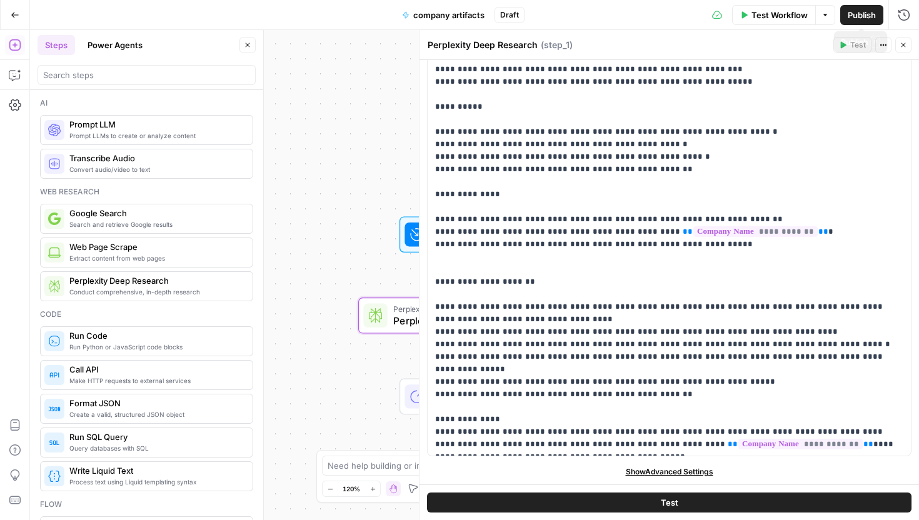
click at [787, 17] on span "Test Workflow" at bounding box center [779, 15] width 56 height 12
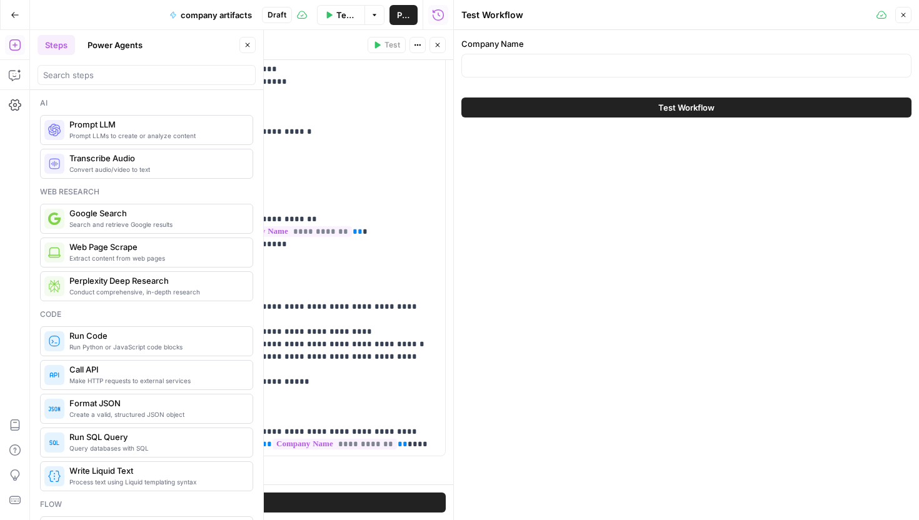
click at [684, 74] on div at bounding box center [686, 66] width 450 height 24
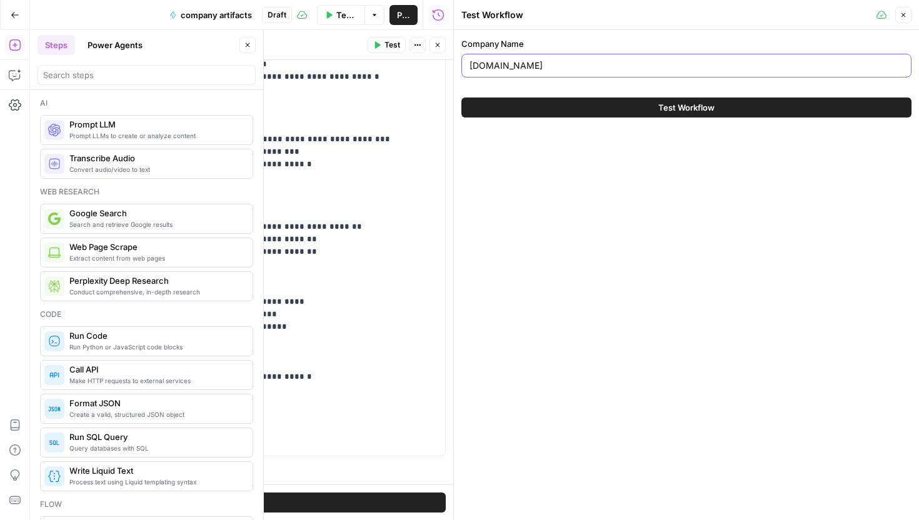
scroll to position [0, 0]
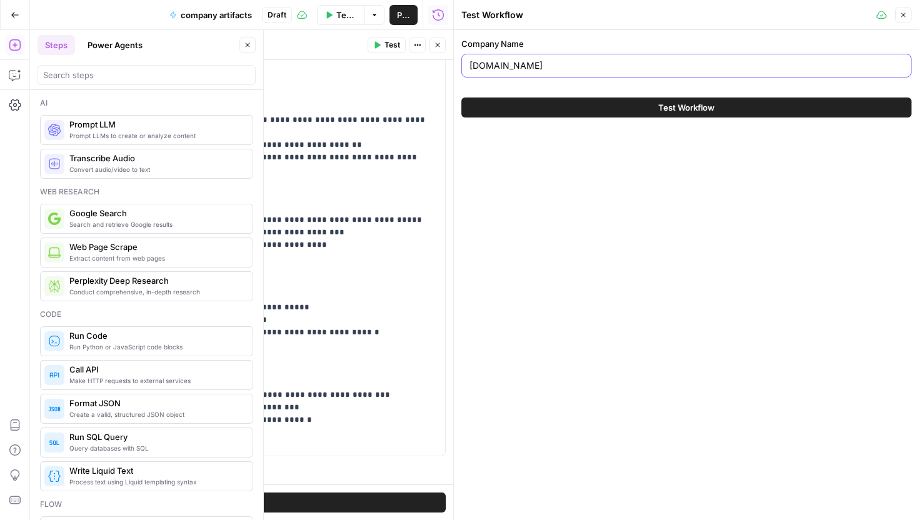
type input "[DOMAIN_NAME]"
click at [632, 107] on button "Test Workflow" at bounding box center [686, 107] width 450 height 20
click at [437, 44] on icon "button" at bounding box center [438, 45] width 4 height 4
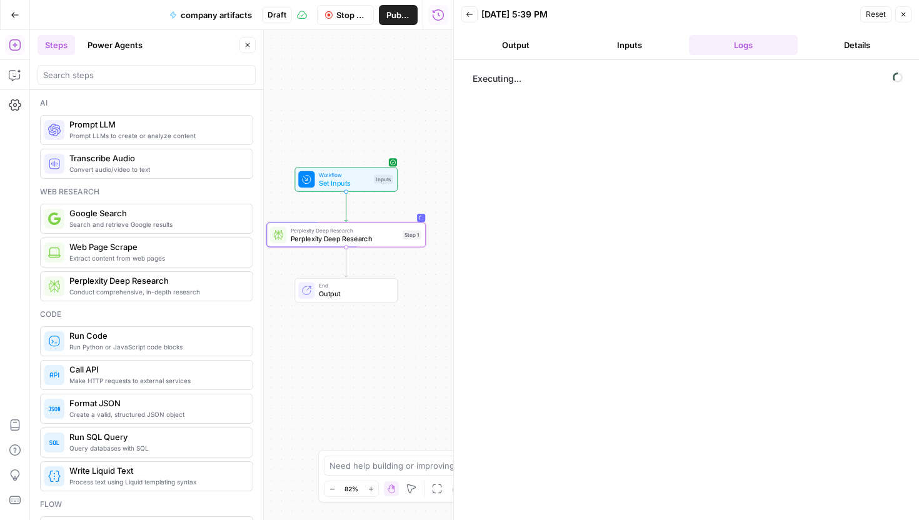
click at [356, 239] on span "Perplexity Deep Research" at bounding box center [345, 238] width 108 height 10
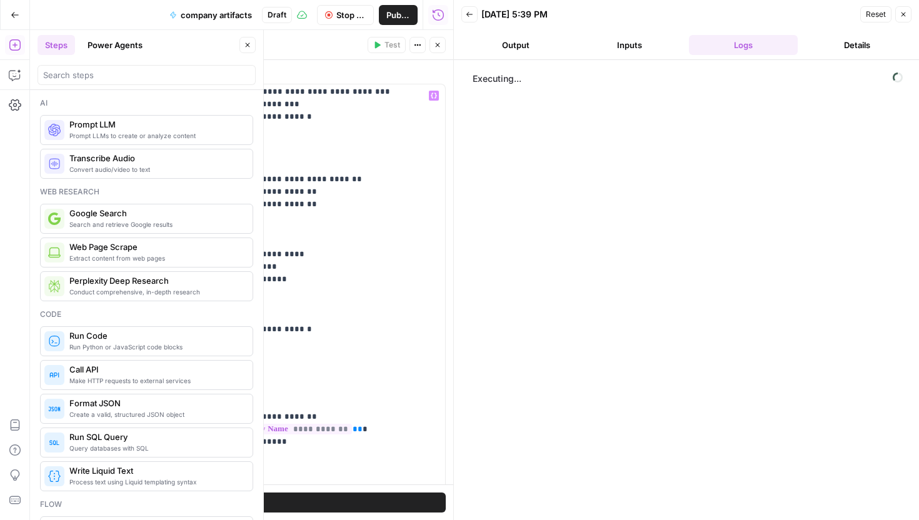
scroll to position [501, 0]
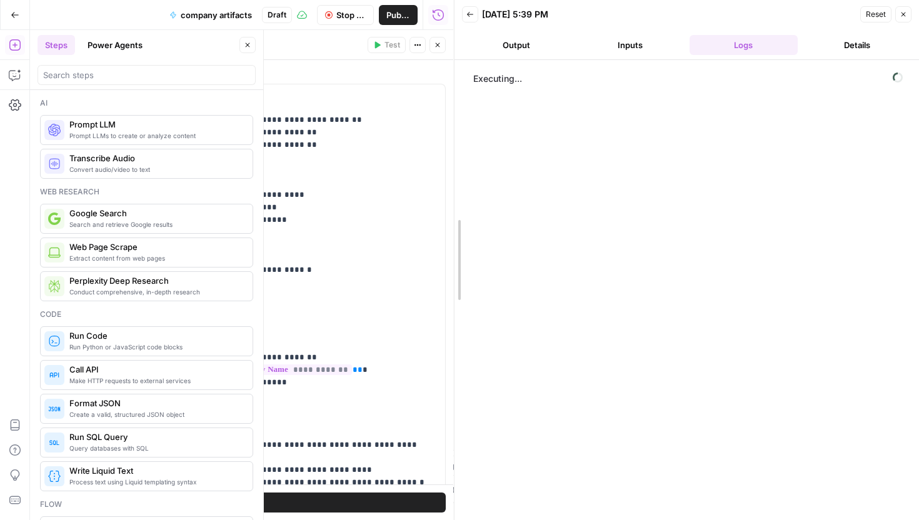
drag, startPoint x: 452, startPoint y: 118, endPoint x: 645, endPoint y: 118, distance: 192.5
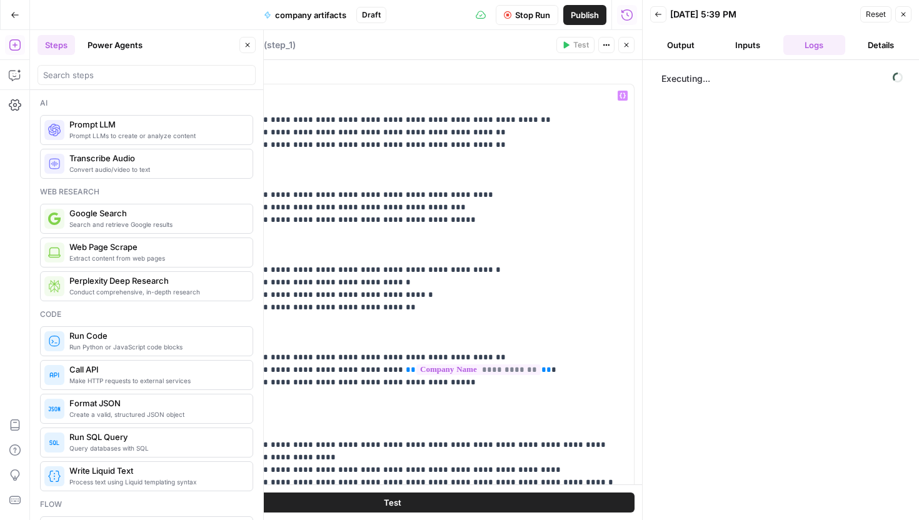
scroll to position [138, 0]
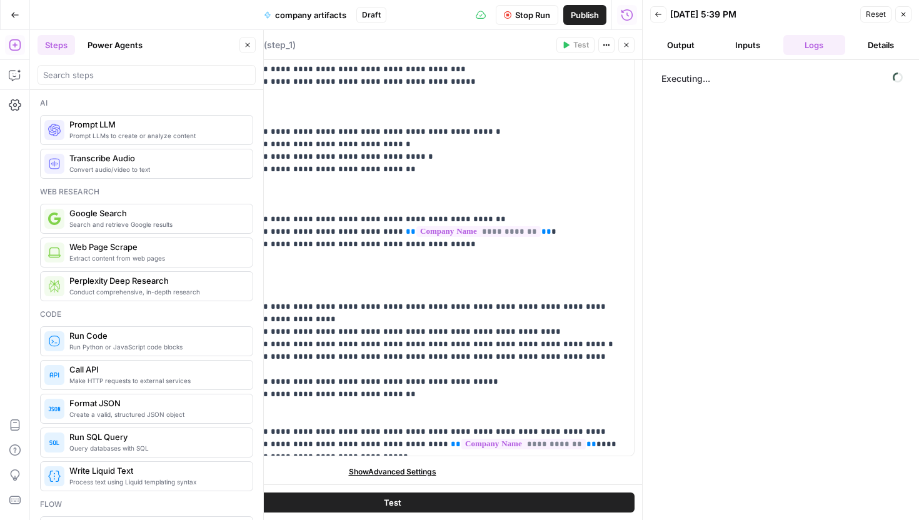
click at [416, 469] on span "Show Advanced Settings" at bounding box center [392, 471] width 87 height 11
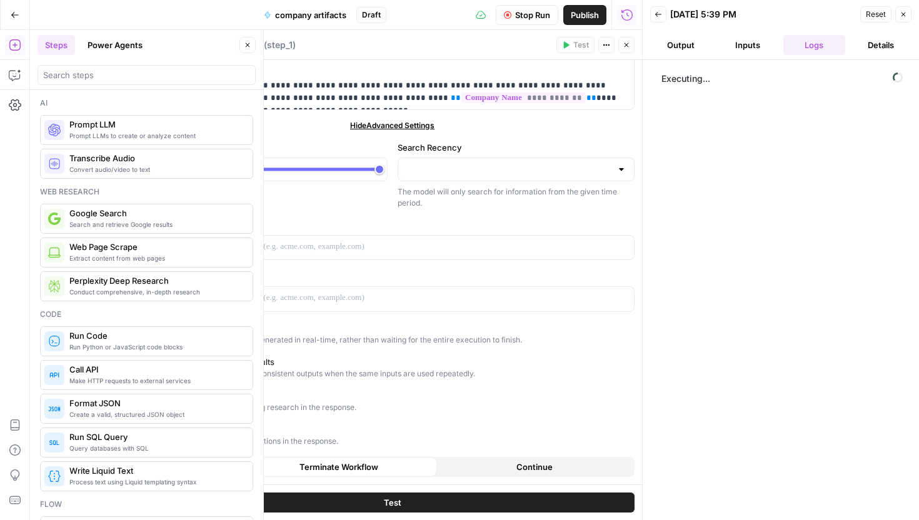
click at [504, 181] on div at bounding box center [515, 169] width 237 height 24
click at [536, 141] on label "Search Recency" at bounding box center [515, 147] width 237 height 12
click at [536, 163] on input "Search Recency" at bounding box center [509, 169] width 206 height 12
click at [342, 216] on div "**********" at bounding box center [391, 30] width 499 height 909
click at [222, 428] on div "Get Related Questions" at bounding box center [210, 429] width 87 height 12
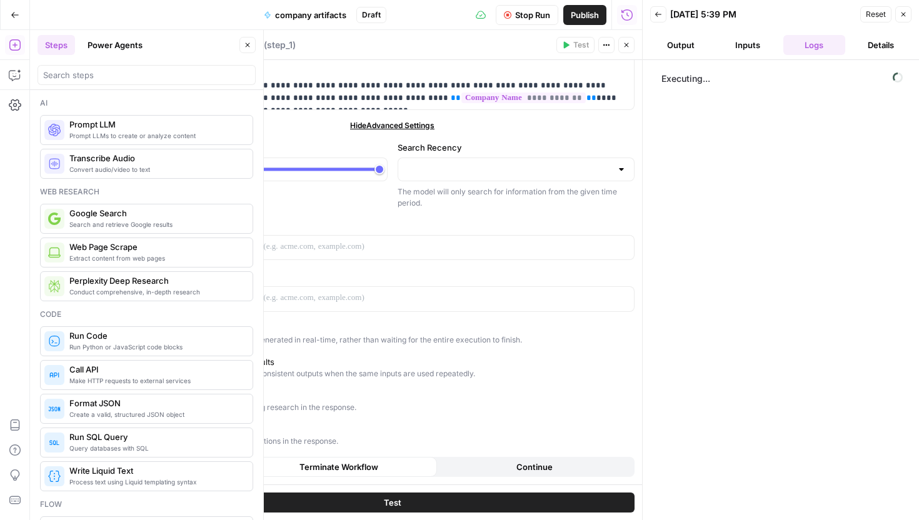
click at [222, 428] on div "Get Related Questions" at bounding box center [210, 429] width 87 height 12
click at [325, 427] on div "Get Related Questions" at bounding box center [252, 429] width 171 height 12
click at [625, 48] on icon "button" at bounding box center [625, 44] width 7 height 7
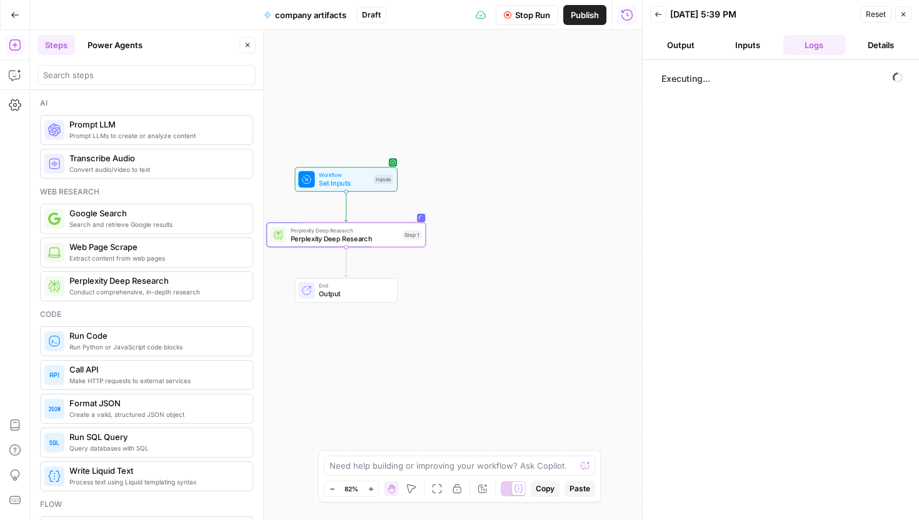
click at [246, 61] on div at bounding box center [146, 72] width 218 height 25
click at [246, 51] on button "Close" at bounding box center [247, 45] width 16 height 16
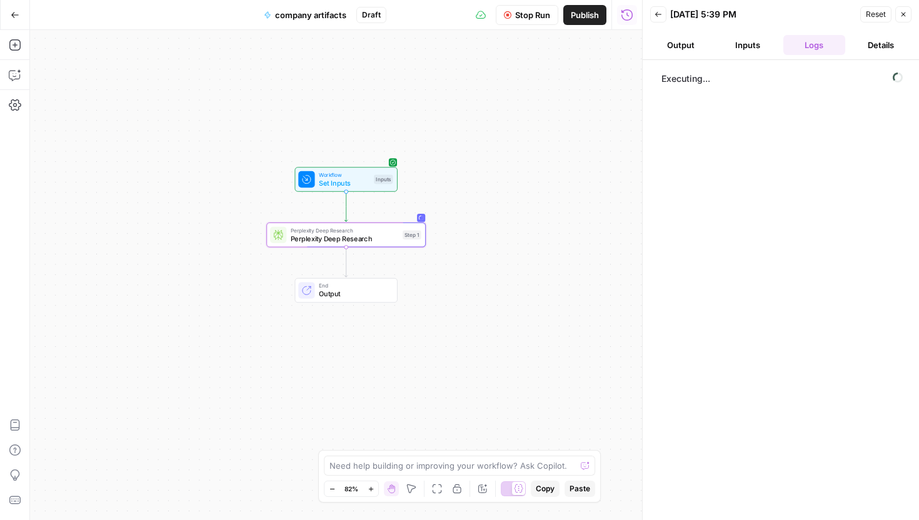
click at [749, 49] on button "Inputs" at bounding box center [748, 45] width 62 height 20
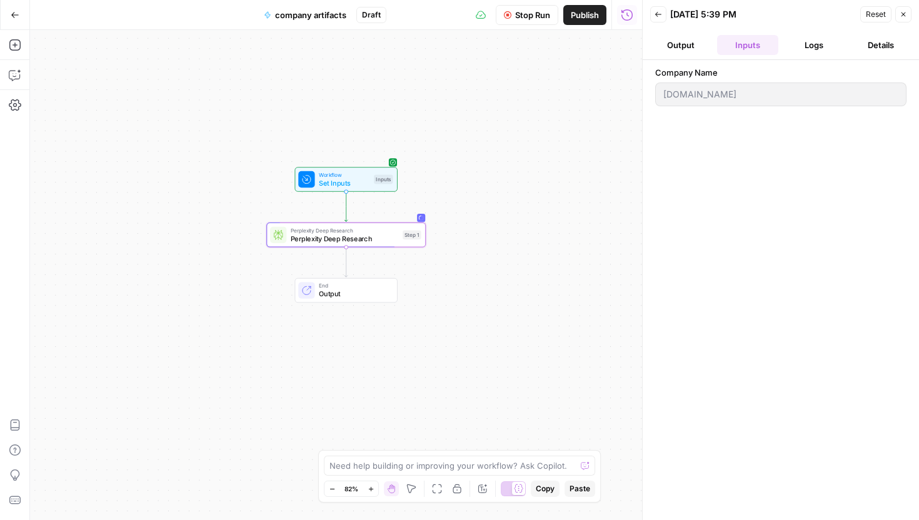
click at [694, 46] on button "Output" at bounding box center [681, 45] width 62 height 20
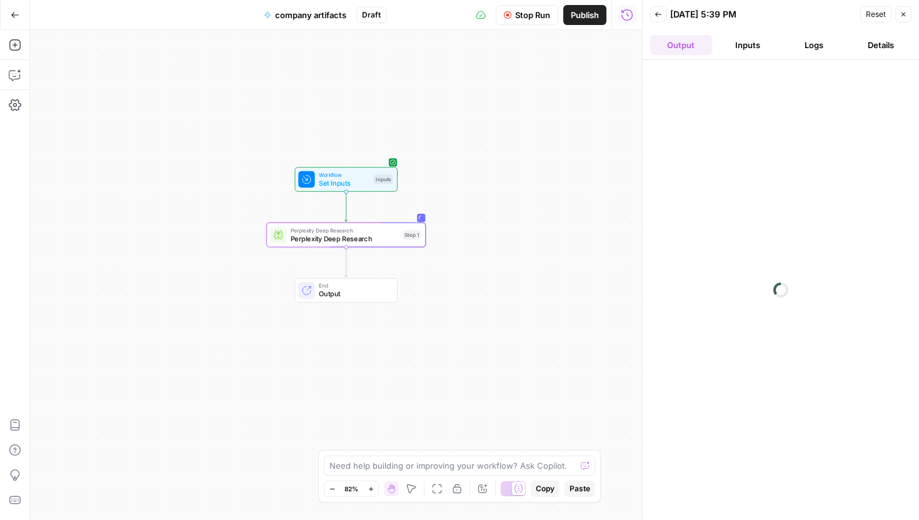
click at [798, 45] on button "Logs" at bounding box center [814, 45] width 62 height 20
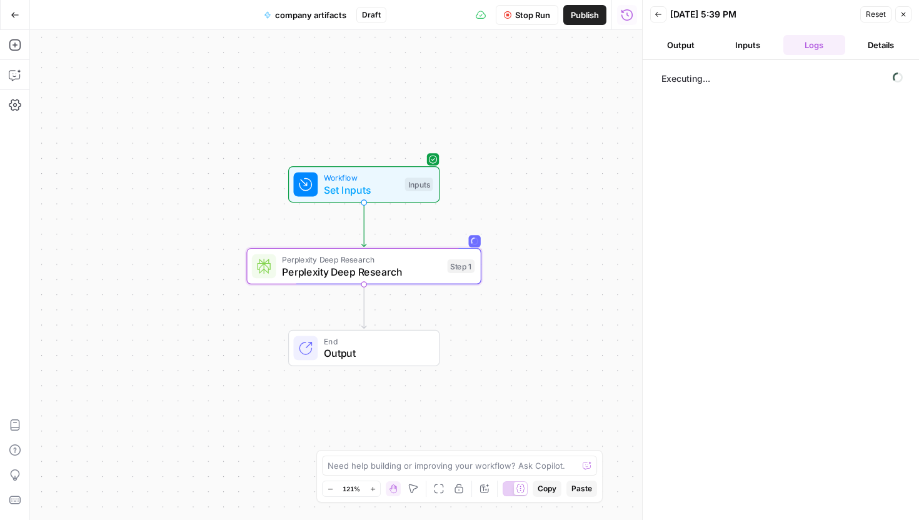
click at [19, 53] on button "Add Steps" at bounding box center [15, 45] width 20 height 20
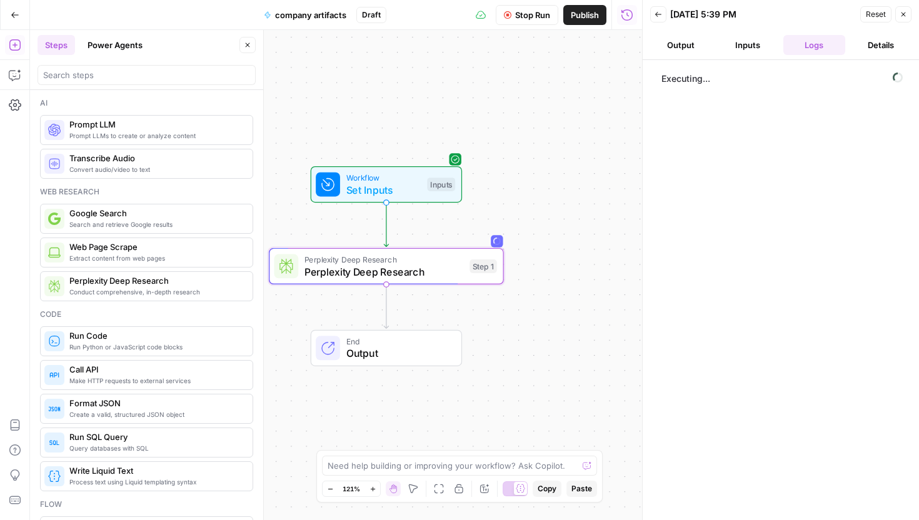
scroll to position [17, 0]
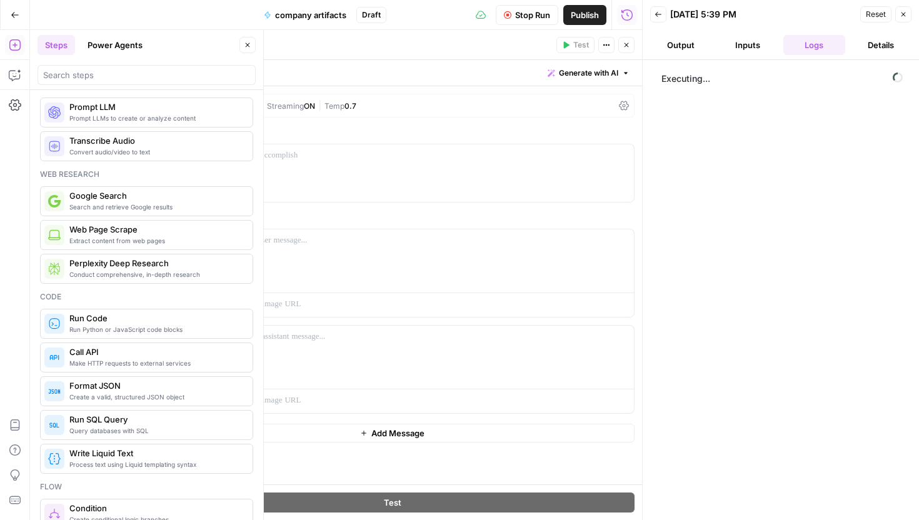
click at [193, 109] on div "GPT-4.1" at bounding box center [189, 105] width 32 height 9
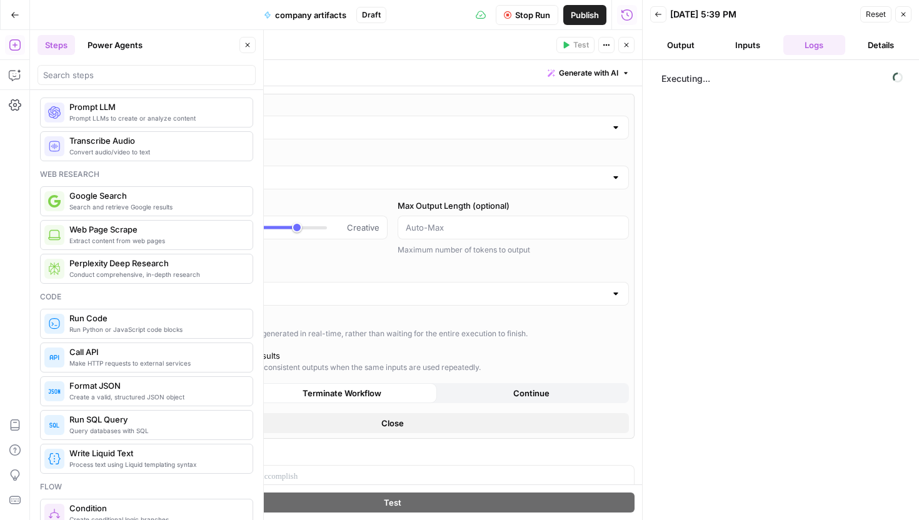
click at [200, 79] on div "Write your prompt Generate with AI" at bounding box center [391, 73] width 499 height 26
click at [266, 132] on input "GPT-4.1" at bounding box center [392, 127] width 427 height 12
click at [435, 62] on div "Write your prompt Generate with AI" at bounding box center [391, 73] width 499 height 26
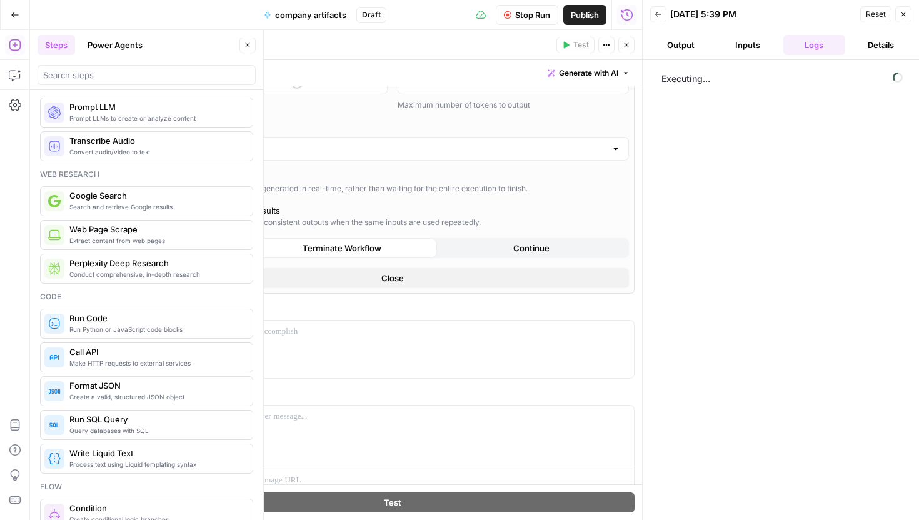
scroll to position [146, 0]
click at [559, 279] on button "Close" at bounding box center [392, 277] width 473 height 20
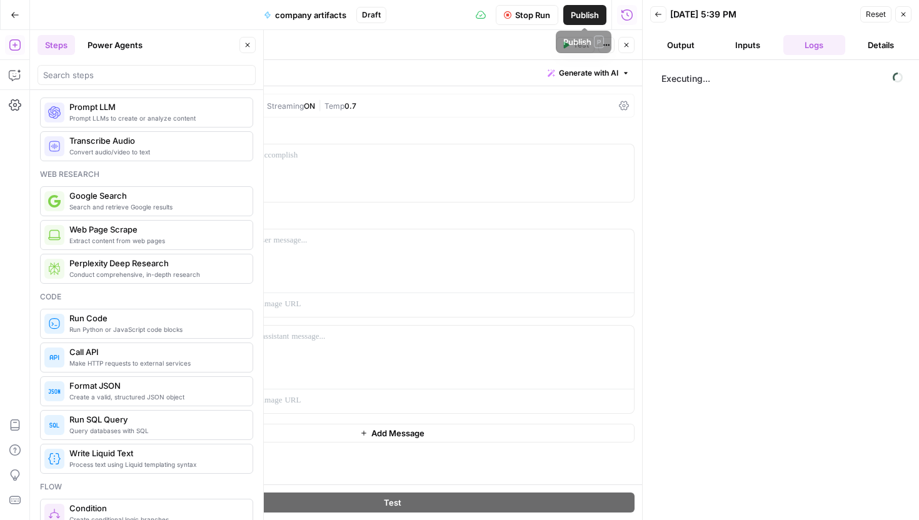
click at [624, 43] on icon "button" at bounding box center [625, 44] width 7 height 7
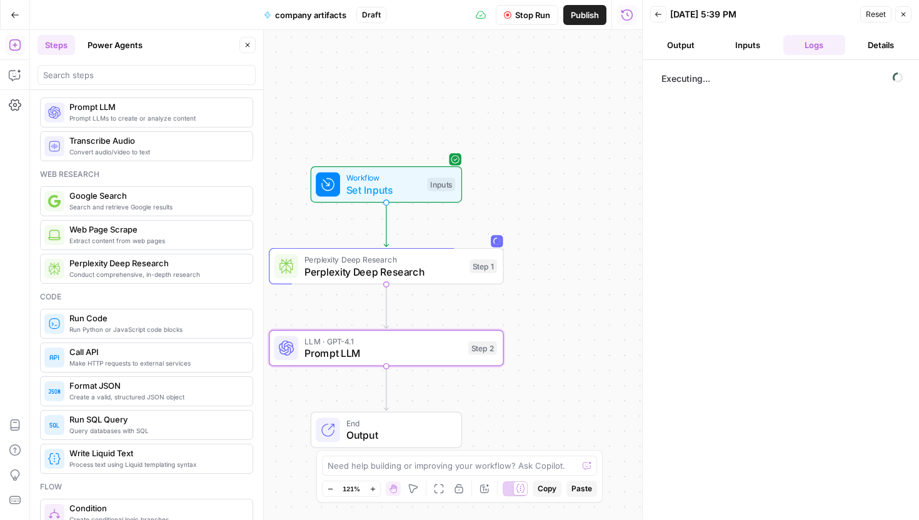
click at [252, 48] on button "Close" at bounding box center [247, 45] width 16 height 16
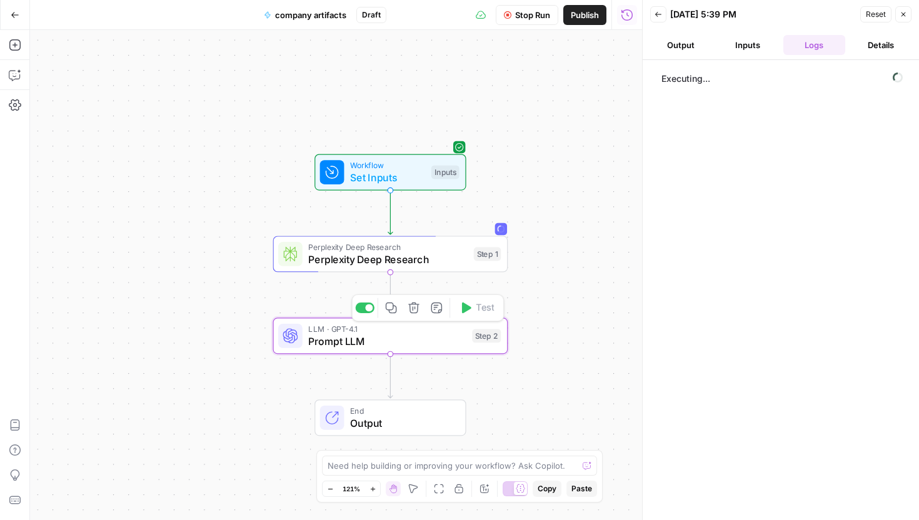
click at [390, 330] on span "LLM · GPT-4.1" at bounding box center [386, 329] width 157 height 12
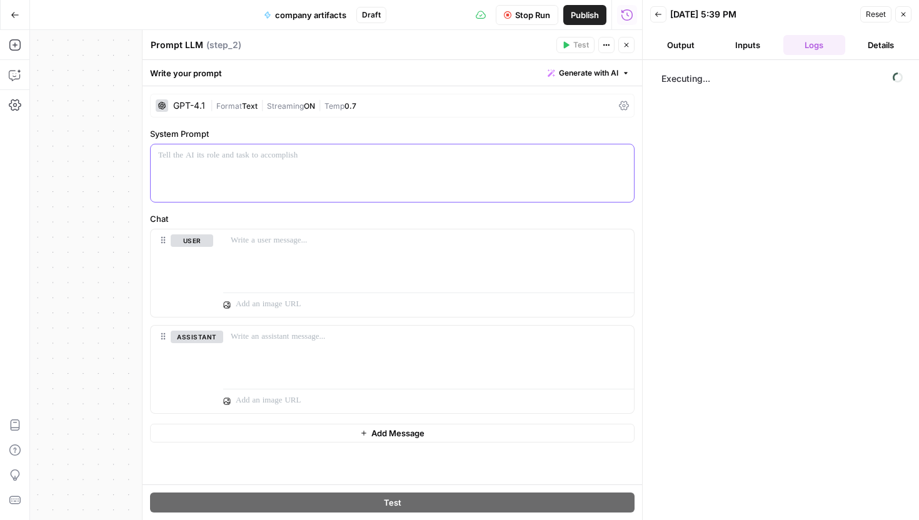
click at [419, 183] on div at bounding box center [392, 172] width 483 height 57
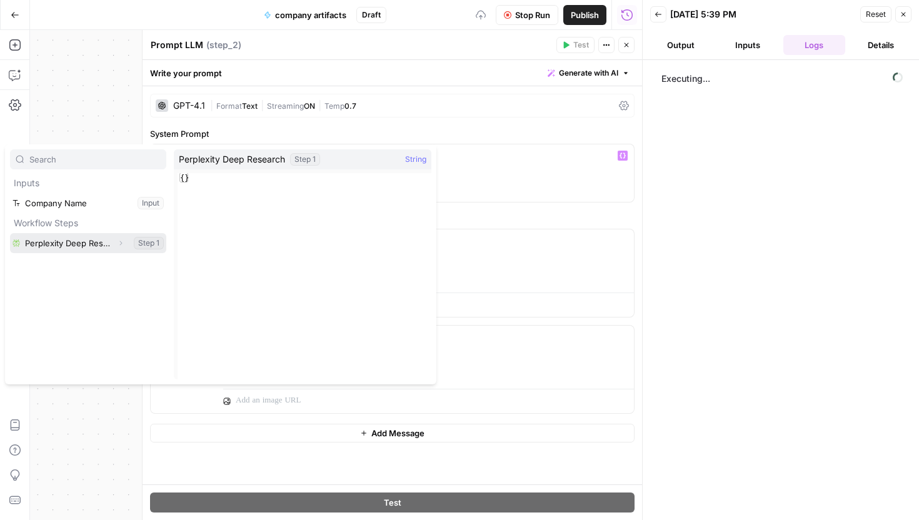
click at [64, 247] on button "Select variable Perplexity Deep Research" at bounding box center [88, 243] width 156 height 20
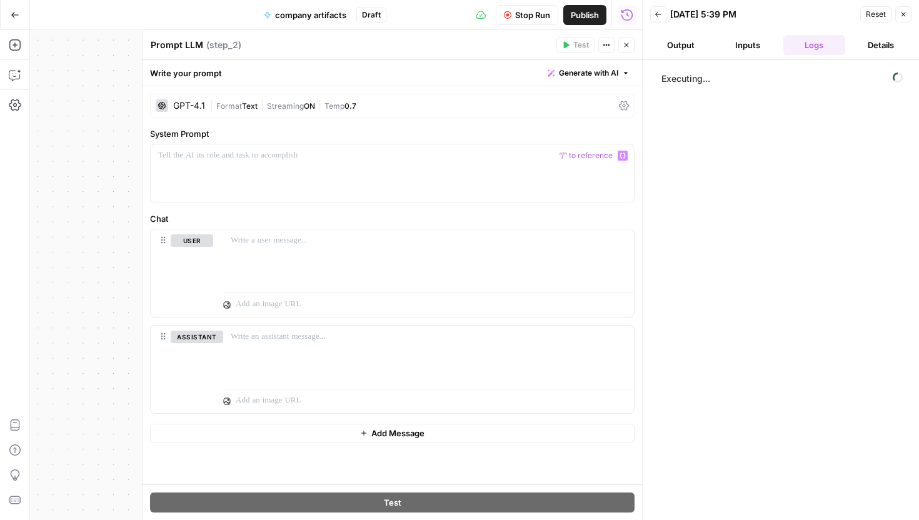
click at [193, 107] on div "GPT-4.1" at bounding box center [189, 105] width 32 height 9
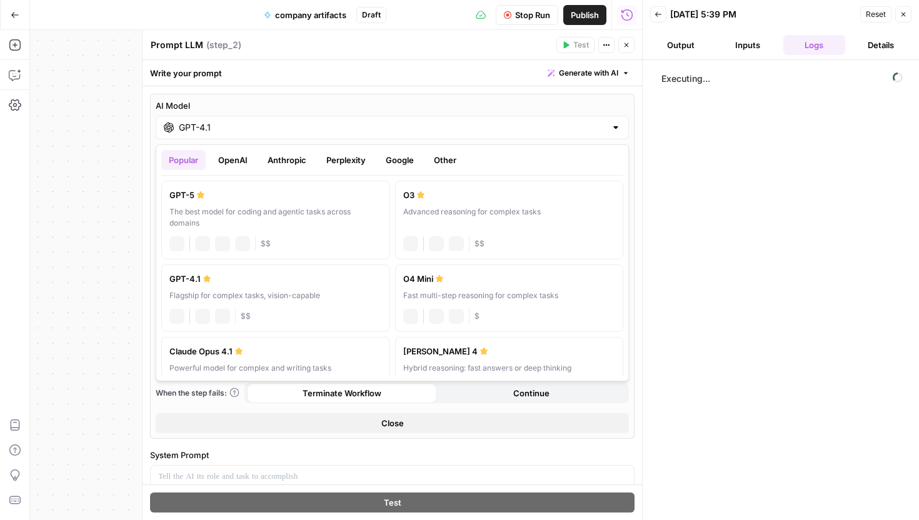
click at [302, 129] on input "GPT-4.1" at bounding box center [392, 127] width 427 height 12
click at [301, 161] on button "Anthropic" at bounding box center [287, 160] width 54 height 20
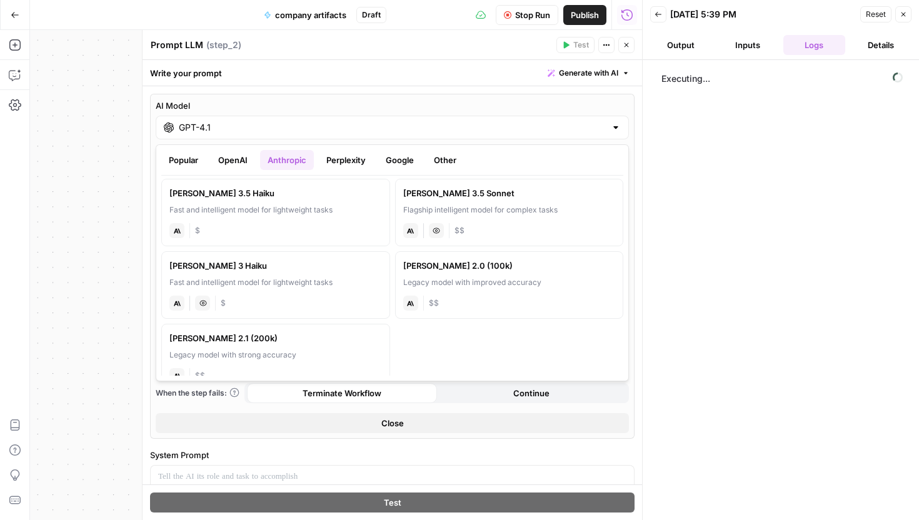
scroll to position [145, 0]
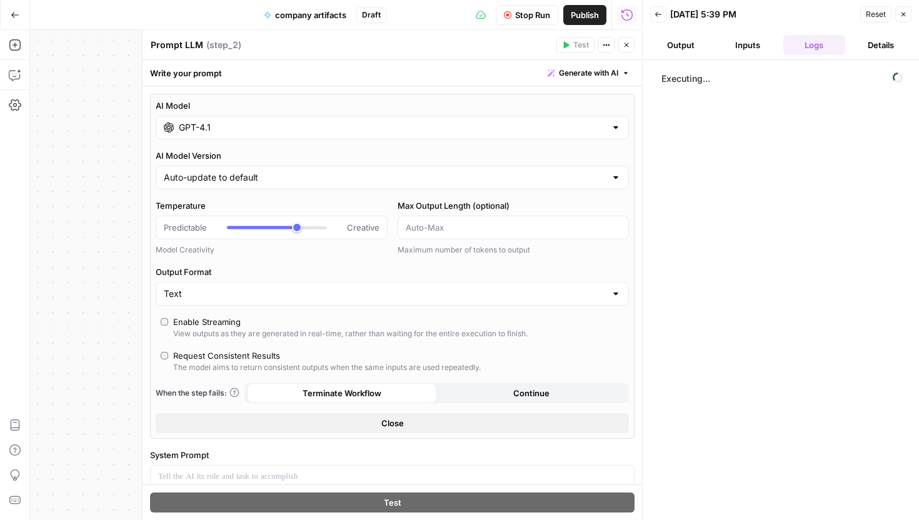
click at [717, 194] on div "Executing..." at bounding box center [780, 289] width 251 height 447
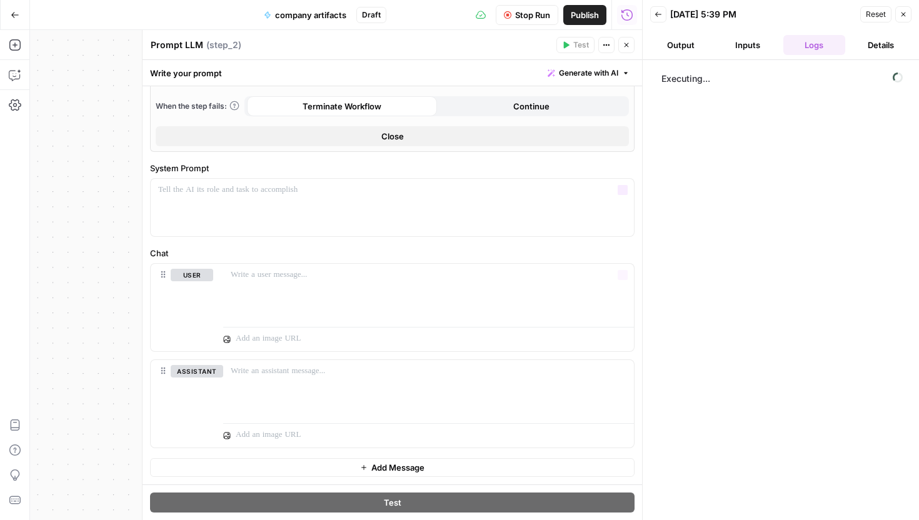
scroll to position [0, 0]
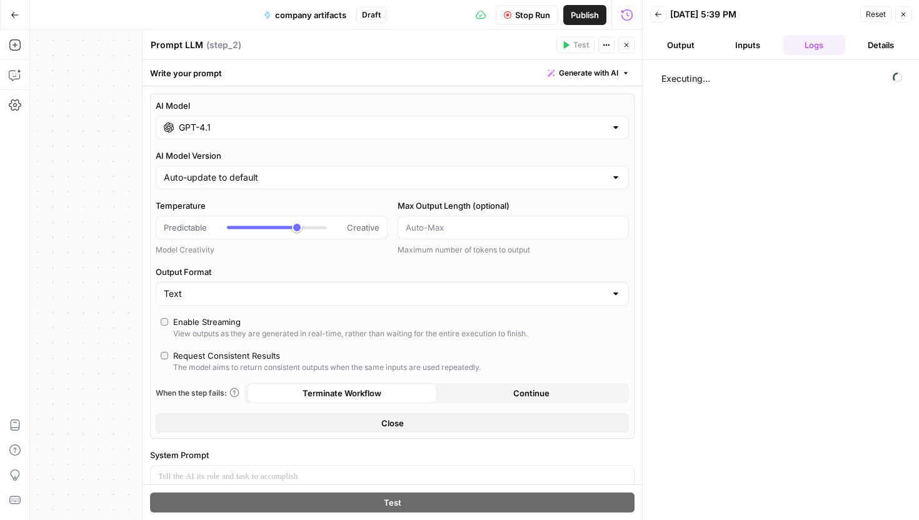
click at [364, 134] on div "GPT-4.1" at bounding box center [392, 128] width 473 height 24
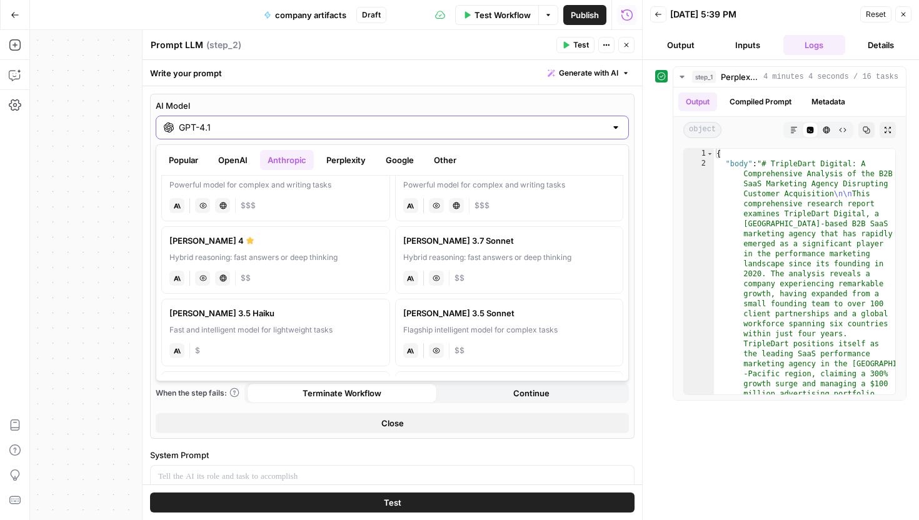
scroll to position [28, 0]
click at [474, 256] on div "Hybrid reasoning: fast answers or deep thinking" at bounding box center [509, 256] width 212 height 11
type input "Claude 3.7 Sonnet"
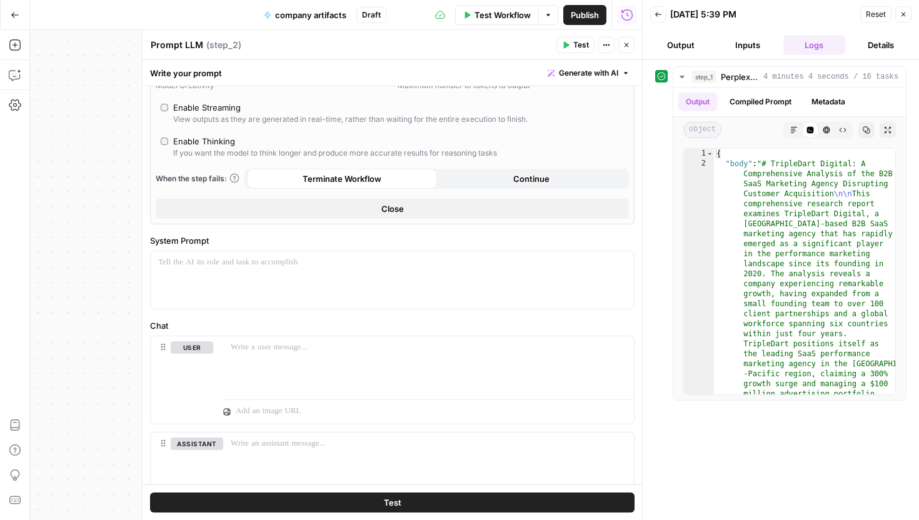
scroll to position [237, 0]
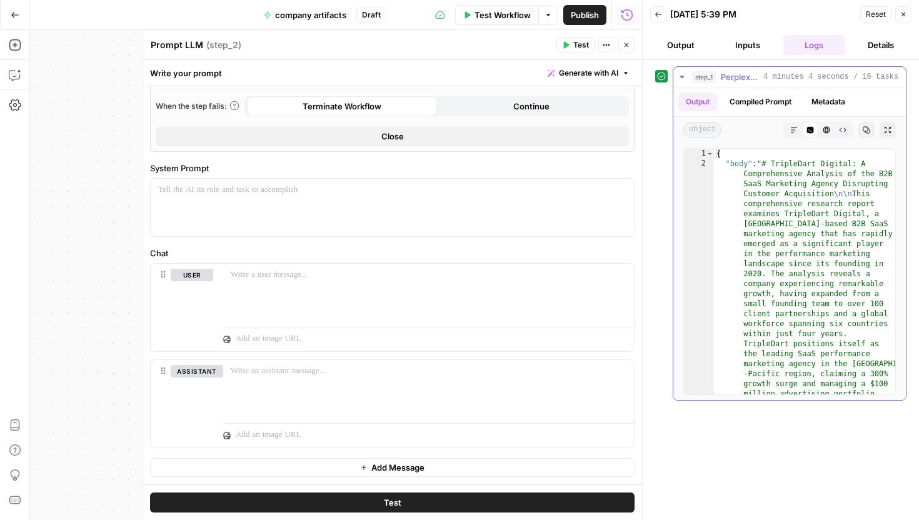
click at [827, 128] on icon "button" at bounding box center [826, 130] width 7 height 7
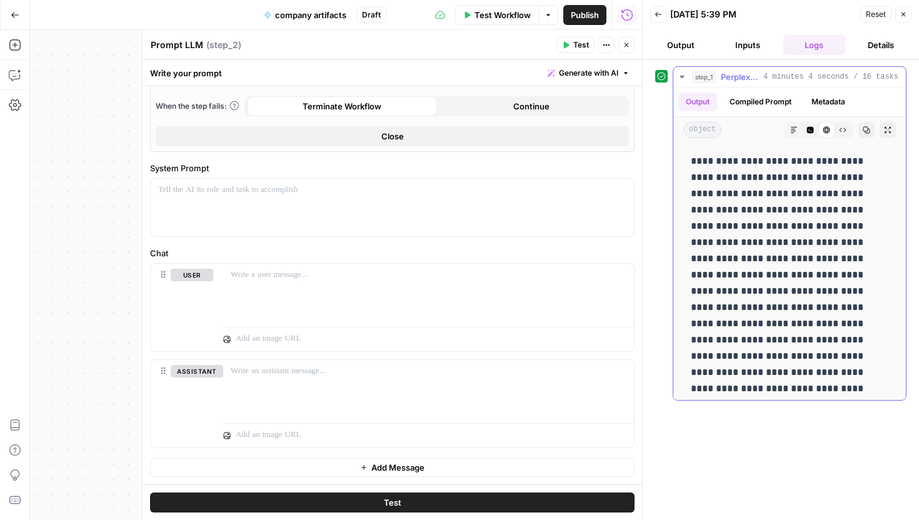
click at [792, 130] on icon "button" at bounding box center [793, 129] width 7 height 7
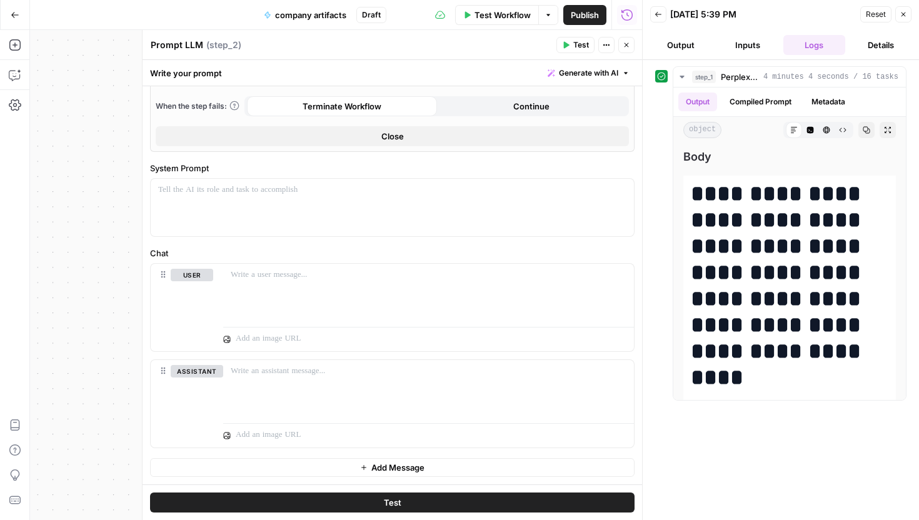
click at [629, 47] on div "Run History E" at bounding box center [626, 41] width 69 height 21
click at [627, 46] on icon "button" at bounding box center [625, 44] width 7 height 7
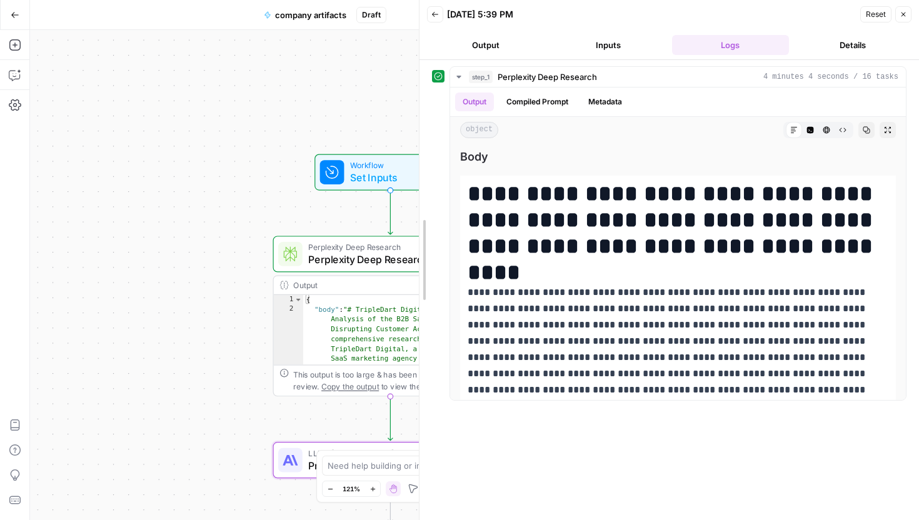
drag, startPoint x: 647, startPoint y: 46, endPoint x: 0, endPoint y: 239, distance: 674.9
click at [0, 239] on body "TripleDart New Home Browse Your Data Usage Settings Recent Grids Scalable conte…" at bounding box center [459, 260] width 919 height 520
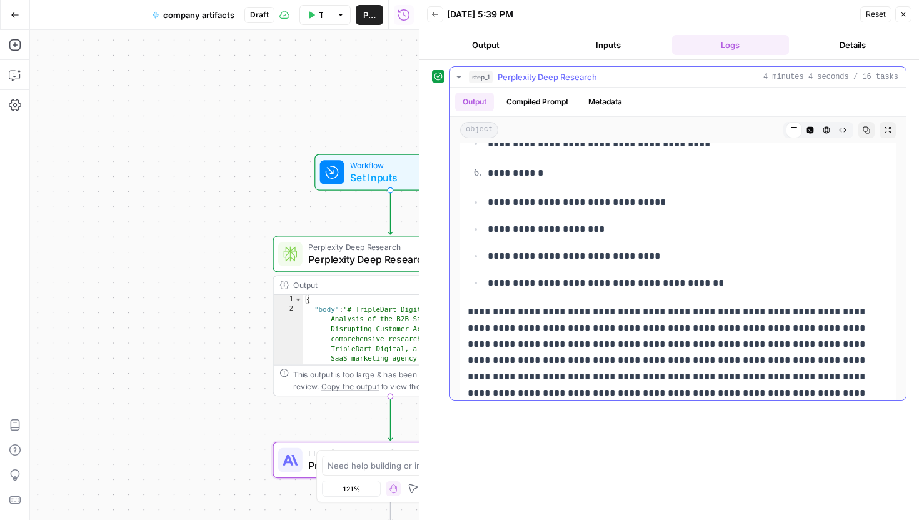
scroll to position [10128, 0]
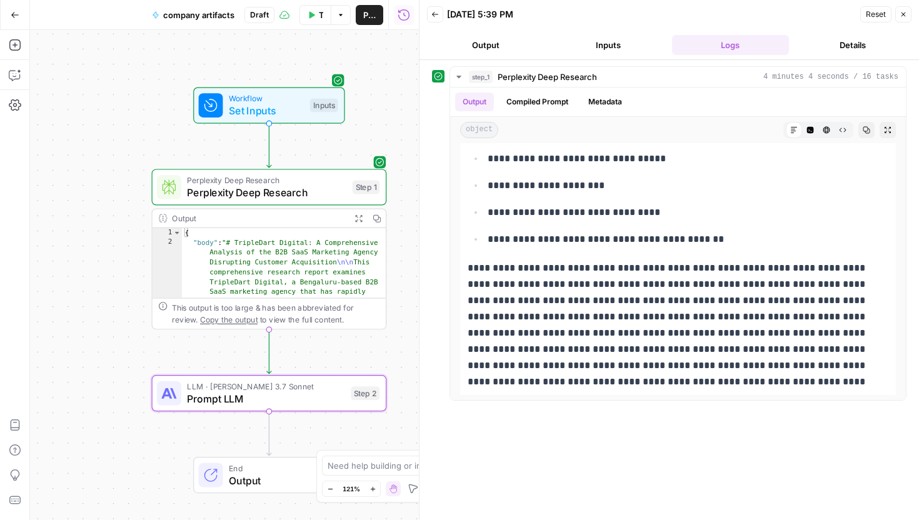
click at [278, 394] on span "Prompt LLM" at bounding box center [265, 398] width 157 height 15
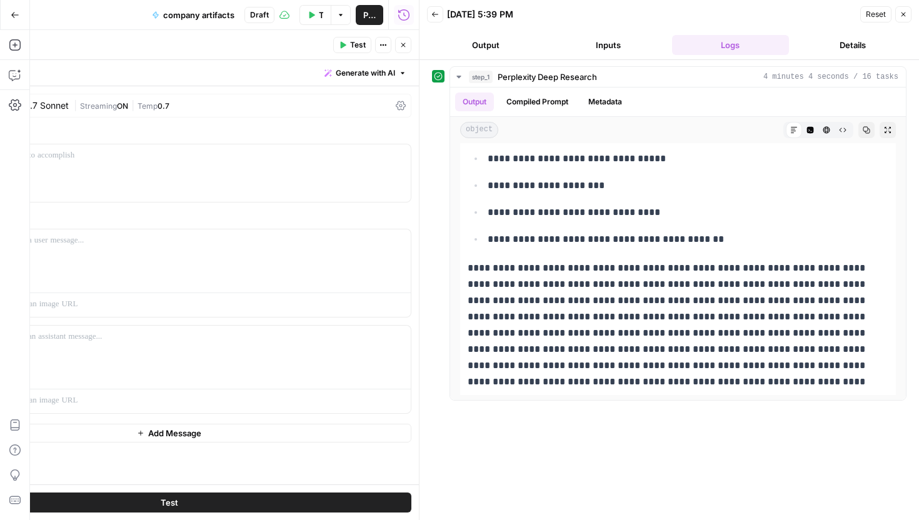
click at [905, 19] on button "Close" at bounding box center [903, 14] width 16 height 16
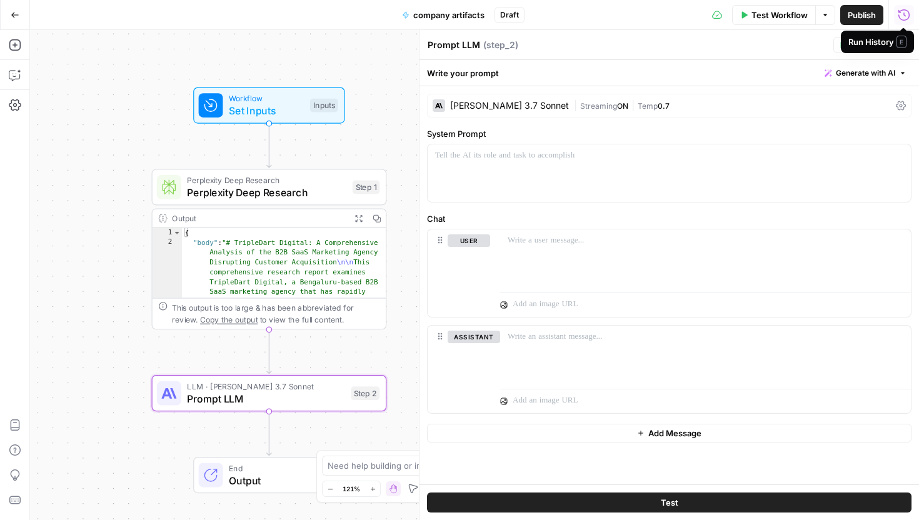
click at [504, 104] on div "Claude 3.7 Sonnet" at bounding box center [509, 105] width 119 height 9
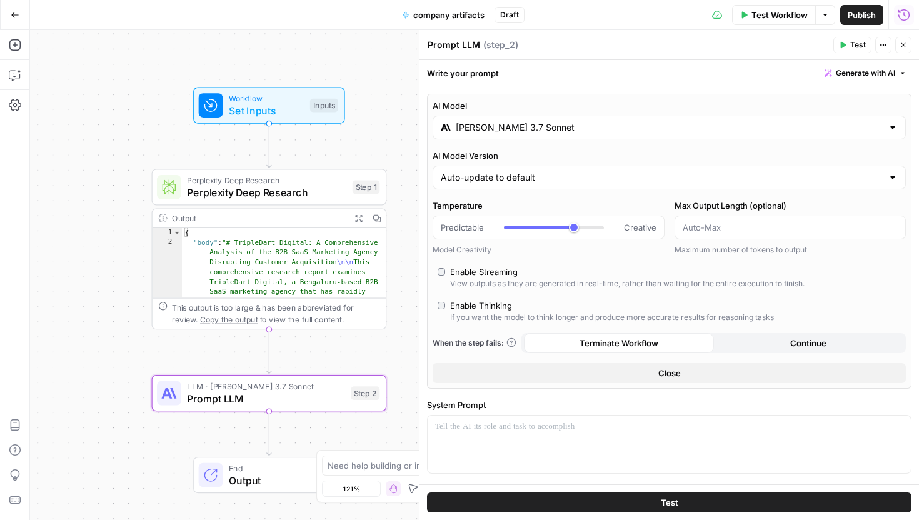
click at [518, 130] on input "Claude 3.7 Sonnet" at bounding box center [669, 127] width 427 height 12
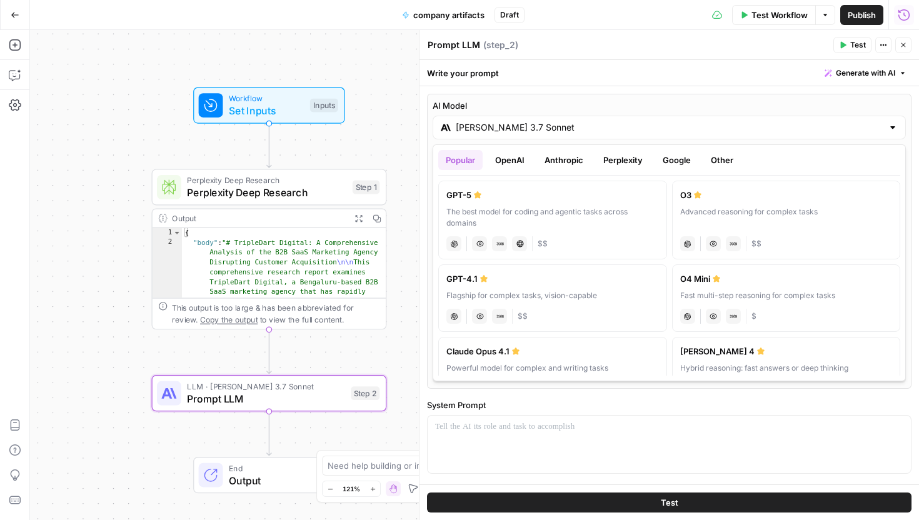
click at [561, 152] on button "Anthropic" at bounding box center [564, 160] width 54 height 20
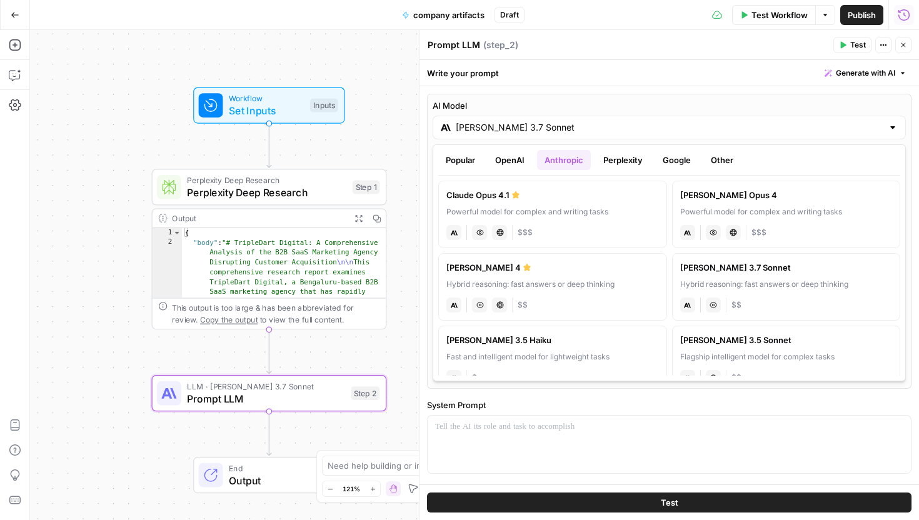
click at [609, 301] on div "anthropic Vision Capabilities Live Web Research $$" at bounding box center [552, 303] width 212 height 17
type input "Claude Sonnet 4"
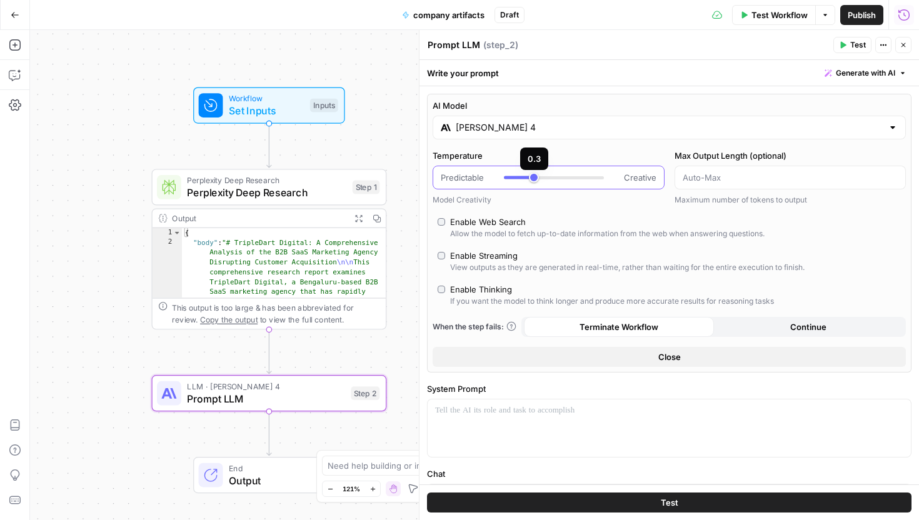
drag, startPoint x: 569, startPoint y: 177, endPoint x: 533, endPoint y: 177, distance: 36.2
click at [533, 177] on div at bounding box center [519, 177] width 30 height 3
click at [452, 289] on div "Enable Thinking" at bounding box center [481, 289] width 62 height 12
type input "*"
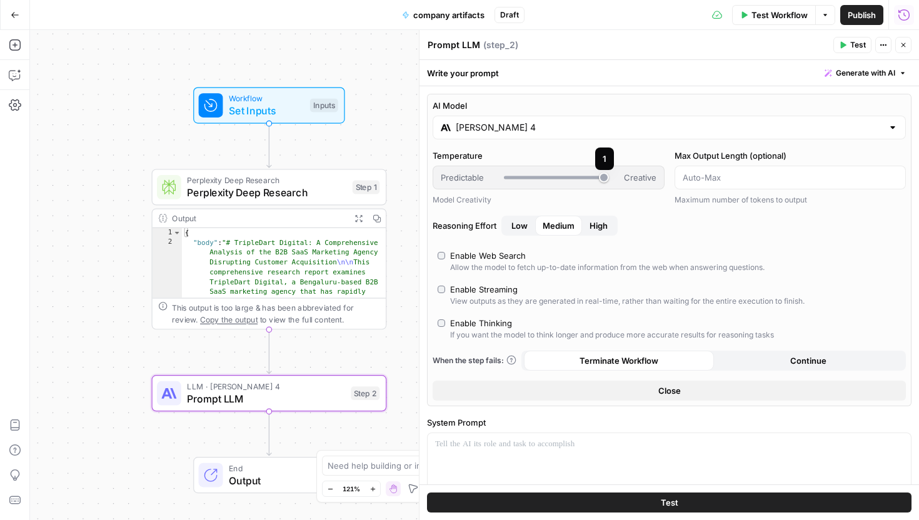
drag, startPoint x: 601, startPoint y: 177, endPoint x: 575, endPoint y: 177, distance: 26.2
click at [575, 177] on div at bounding box center [554, 177] width 100 height 3
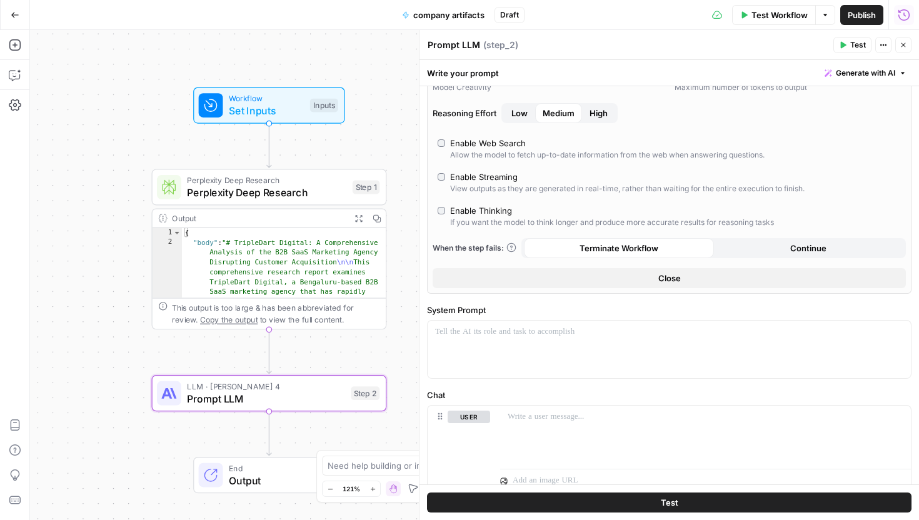
scroll to position [254, 0]
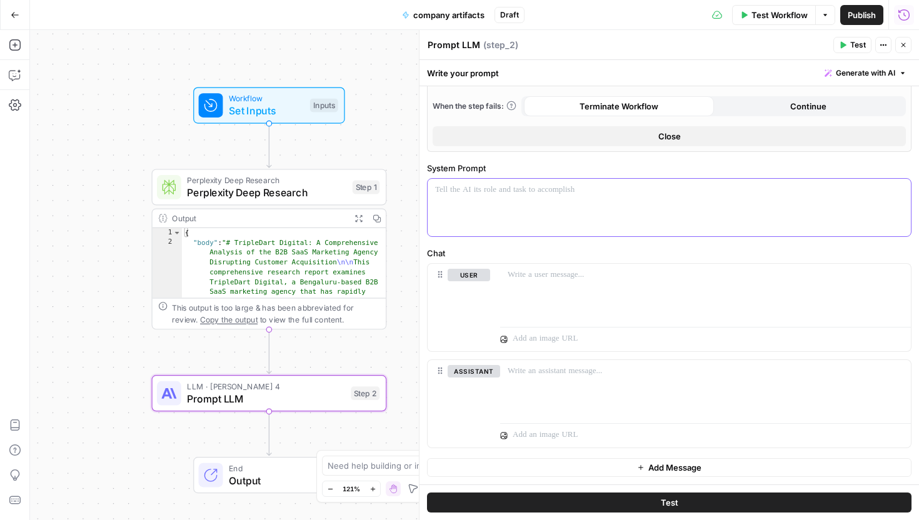
click at [697, 212] on div at bounding box center [668, 207] width 483 height 57
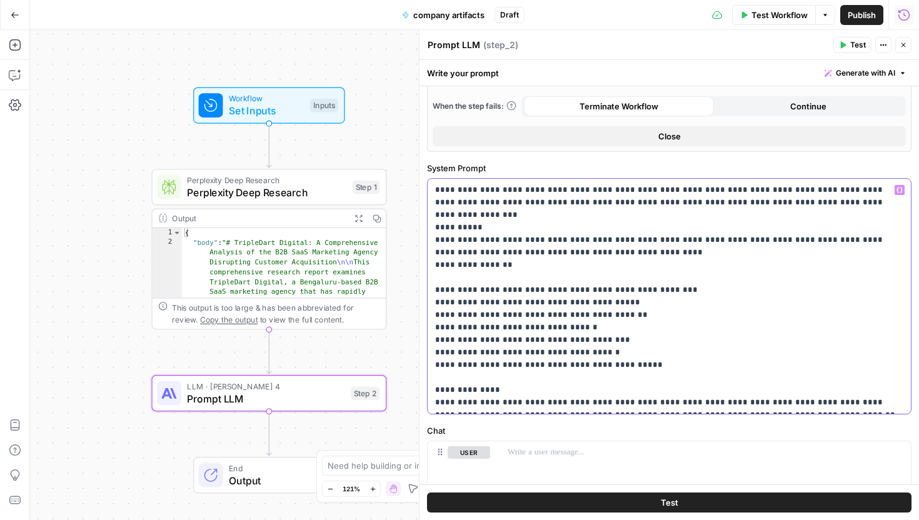
click at [437, 203] on p "**********" at bounding box center [669, 296] width 468 height 225
click at [452, 201] on p "**********" at bounding box center [669, 296] width 468 height 225
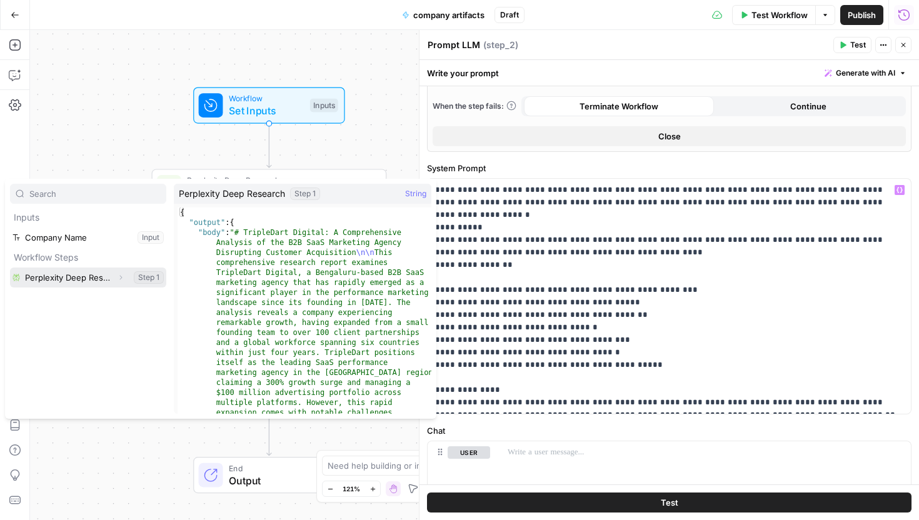
click at [79, 284] on button "Select variable Perplexity Deep Research" at bounding box center [88, 277] width 156 height 20
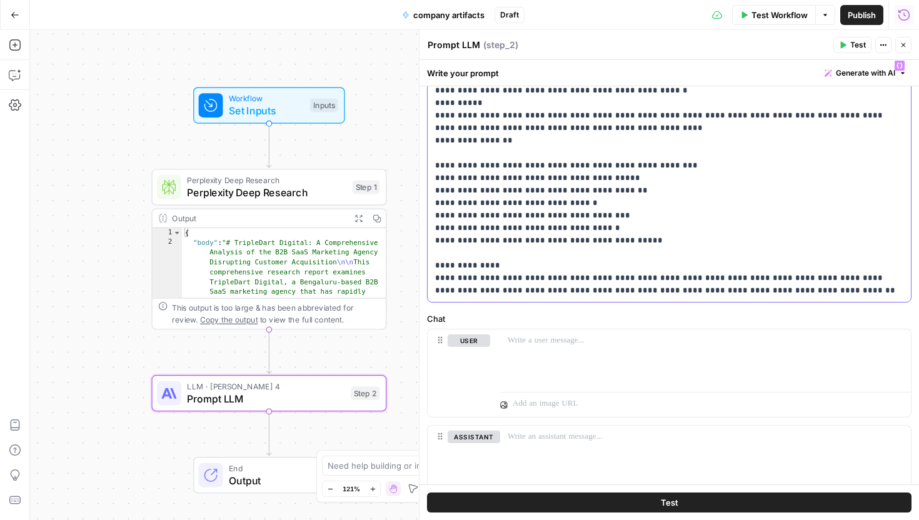
scroll to position [382, 0]
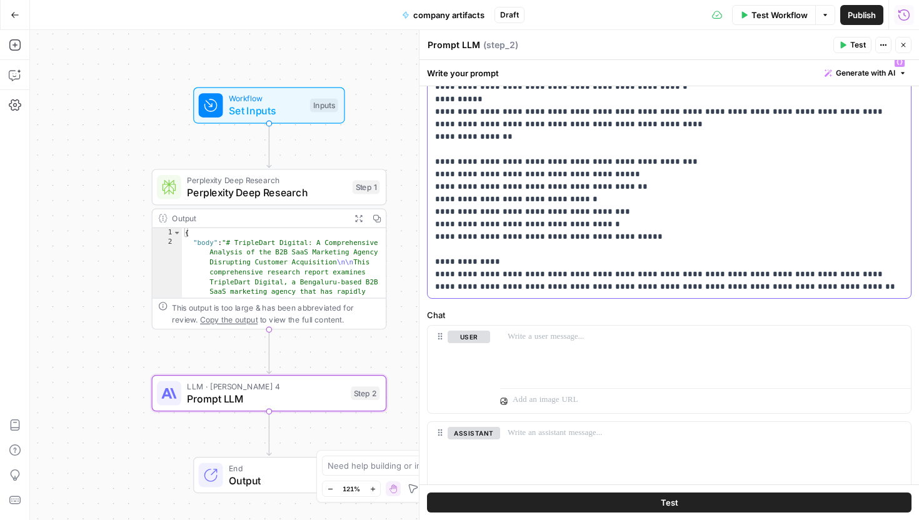
click at [608, 249] on p "**********" at bounding box center [669, 174] width 468 height 237
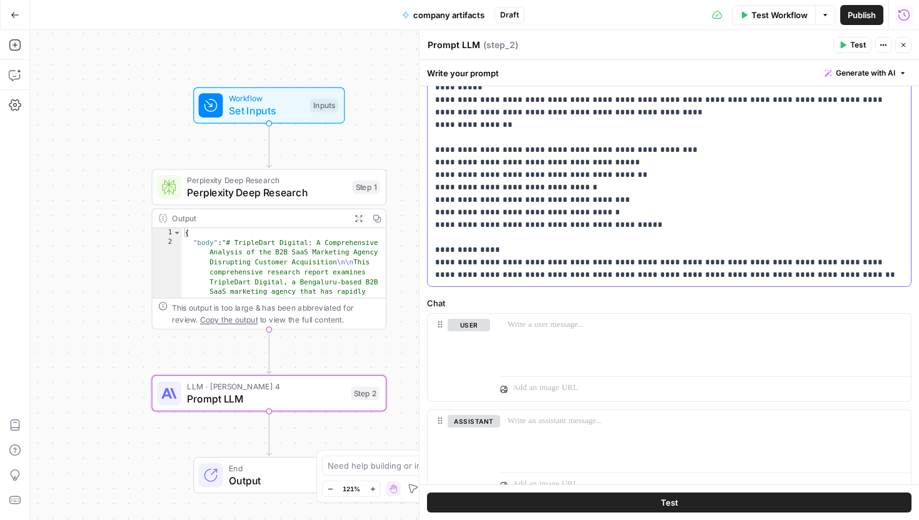
scroll to position [444, 0]
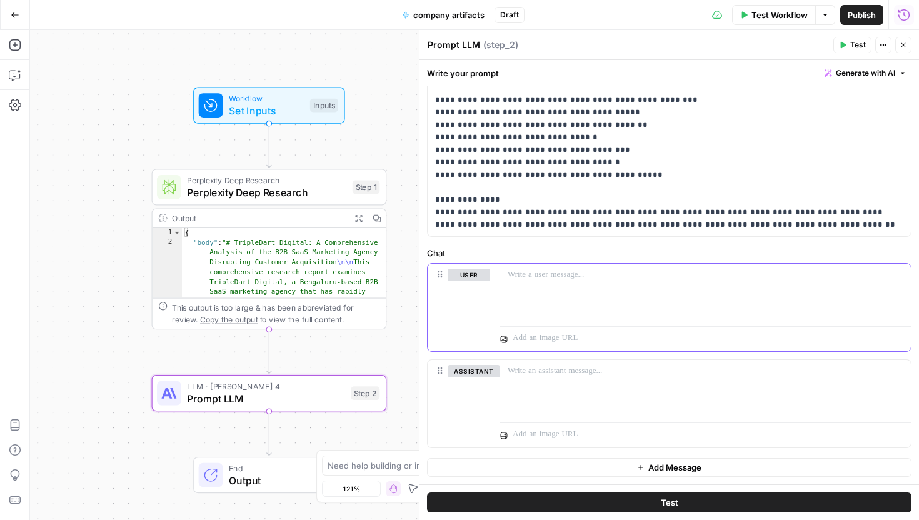
click at [620, 272] on p at bounding box center [705, 275] width 396 height 12
click at [624, 296] on div at bounding box center [705, 292] width 411 height 57
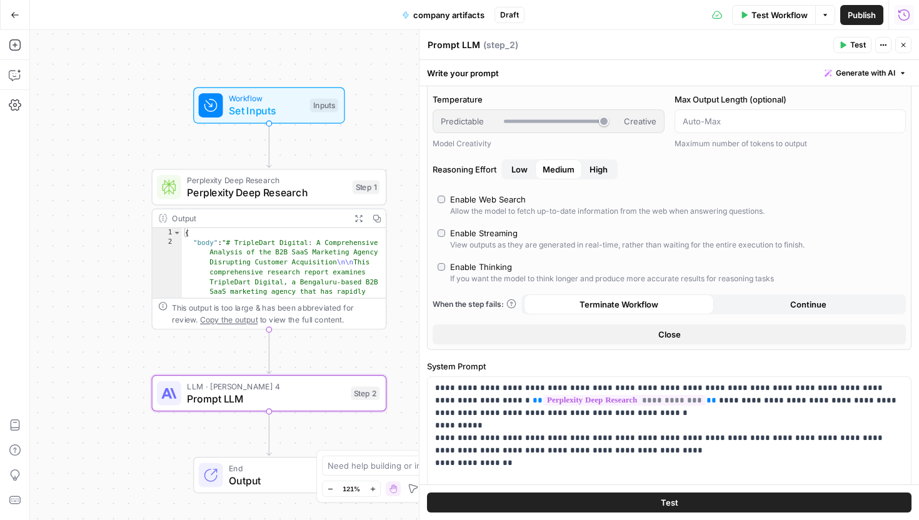
scroll to position [0, 0]
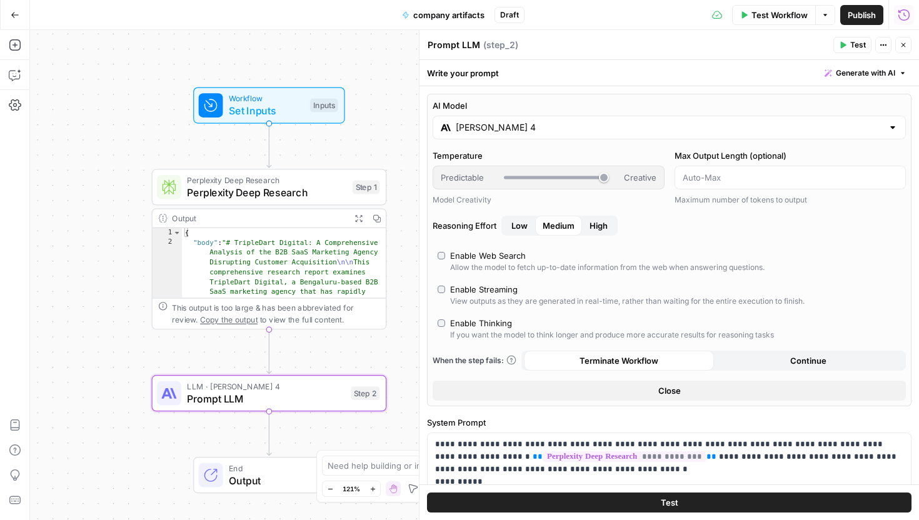
click at [857, 44] on span "Test" at bounding box center [858, 44] width 16 height 11
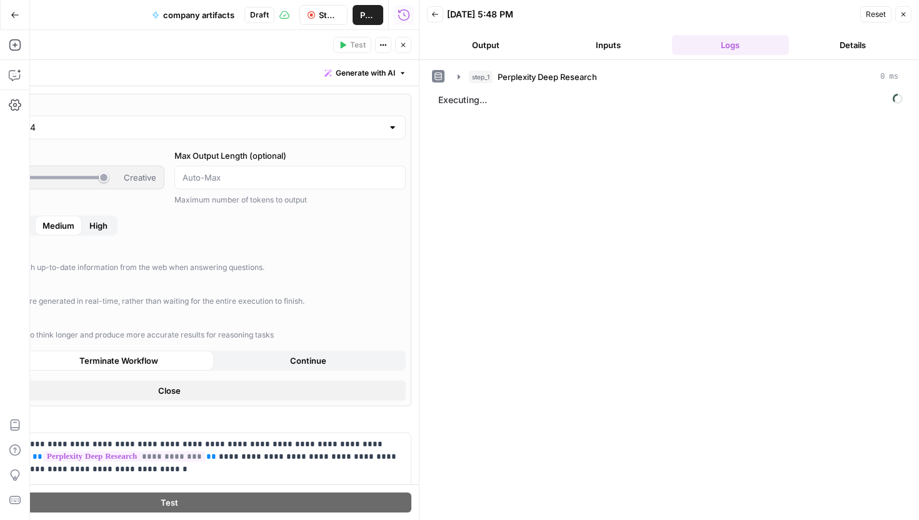
click at [510, 38] on button "Output" at bounding box center [485, 45] width 117 height 20
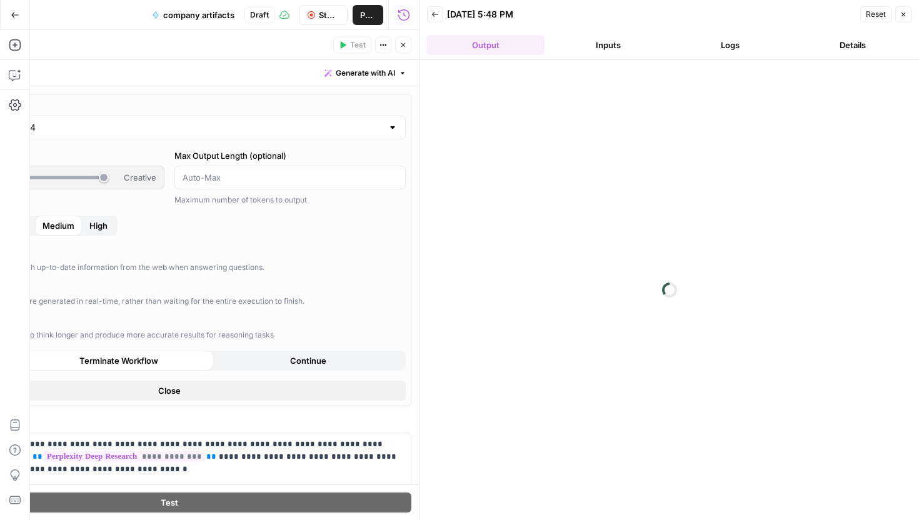
click at [401, 36] on header "Prompt LLM Prompt LLM ( step_2 ) Test Actions Close" at bounding box center [168, 45] width 499 height 30
click at [401, 48] on icon "button" at bounding box center [402, 44] width 7 height 7
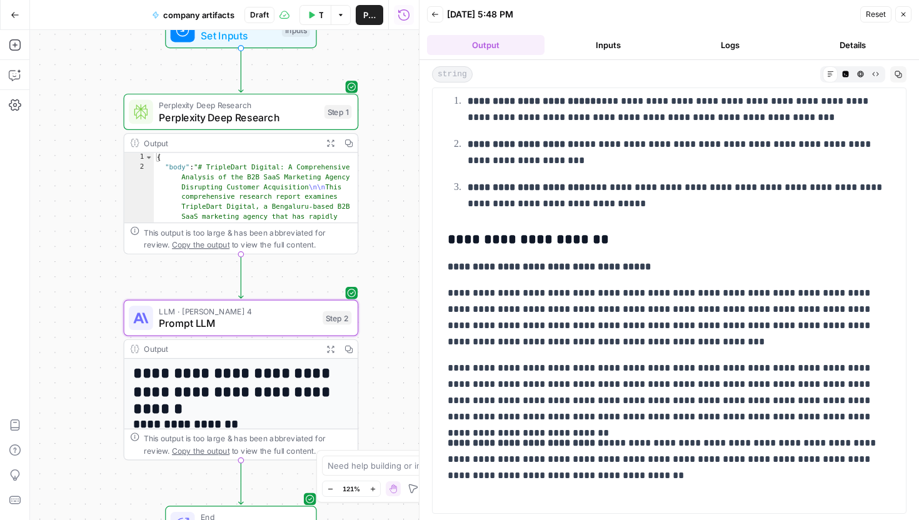
scroll to position [4125, 0]
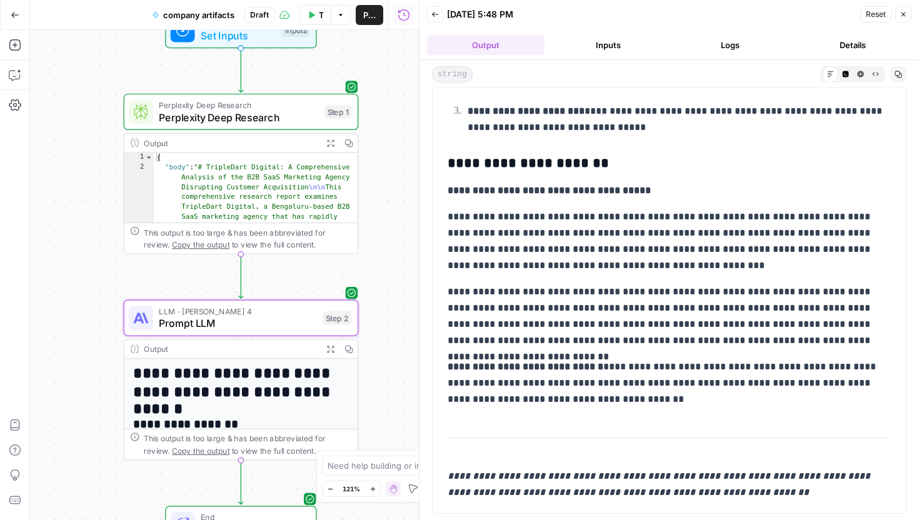
drag, startPoint x: 464, startPoint y: 218, endPoint x: 648, endPoint y: 260, distance: 189.0
click at [648, 259] on p "**********" at bounding box center [668, 241] width 443 height 65
click at [648, 260] on p "**********" at bounding box center [668, 241] width 443 height 65
drag, startPoint x: 648, startPoint y: 260, endPoint x: 642, endPoint y: 259, distance: 6.3
click at [642, 259] on p "**********" at bounding box center [668, 241] width 443 height 65
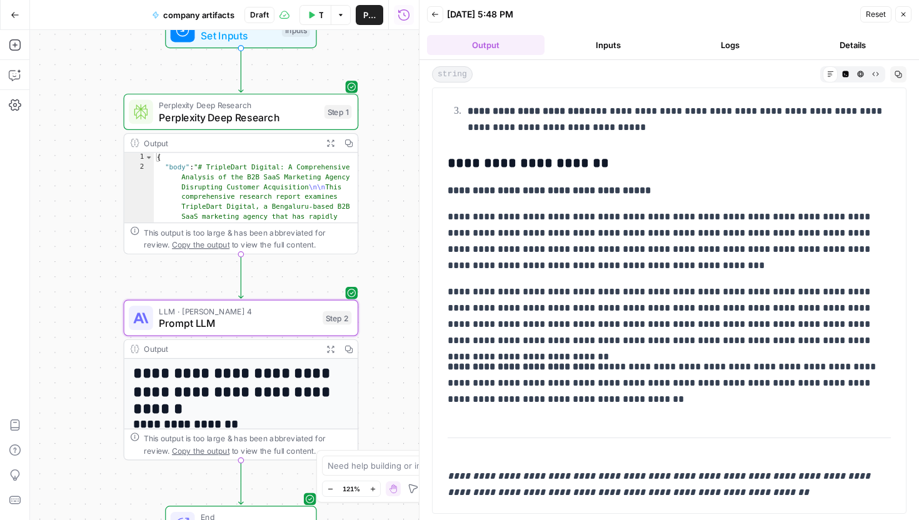
click at [642, 259] on p "**********" at bounding box center [668, 241] width 443 height 65
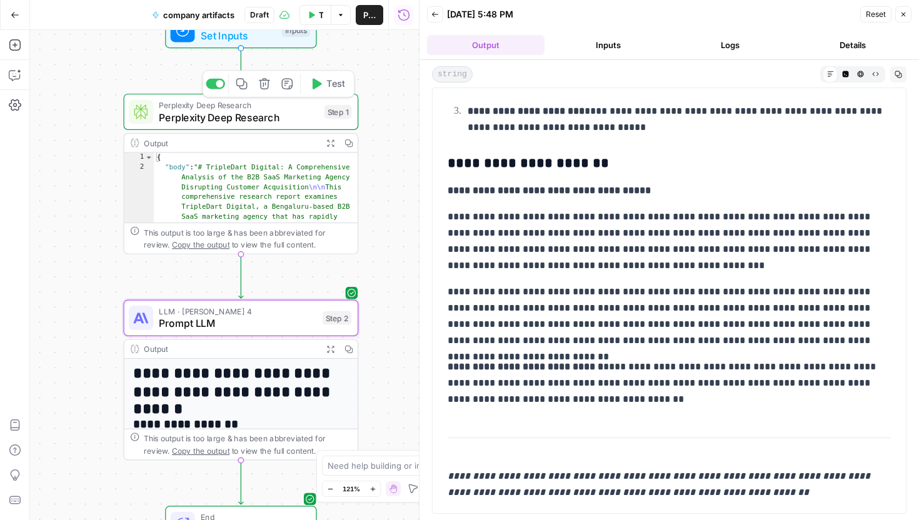
click at [259, 120] on span "Perplexity Deep Research" at bounding box center [238, 116] width 159 height 15
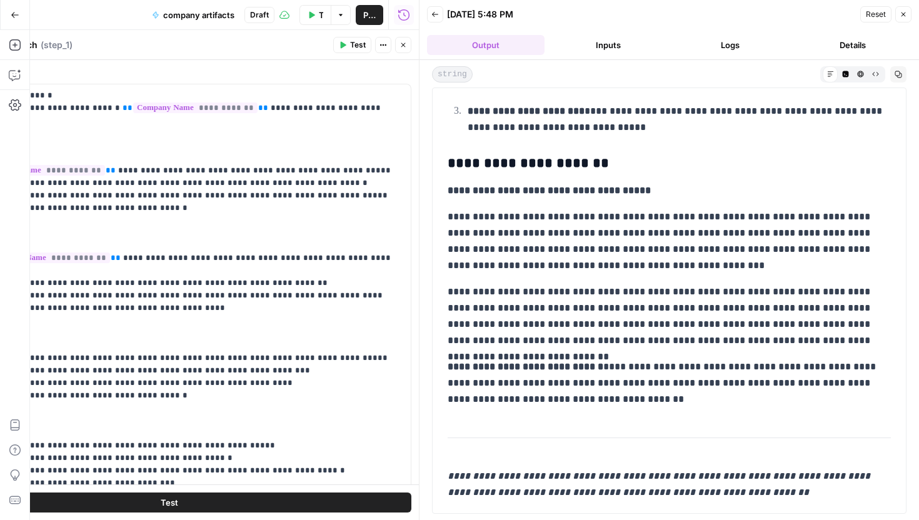
drag, startPoint x: 409, startPoint y: 42, endPoint x: 382, endPoint y: 233, distance: 193.1
click at [382, 232] on div "**********" at bounding box center [169, 275] width 500 height 490
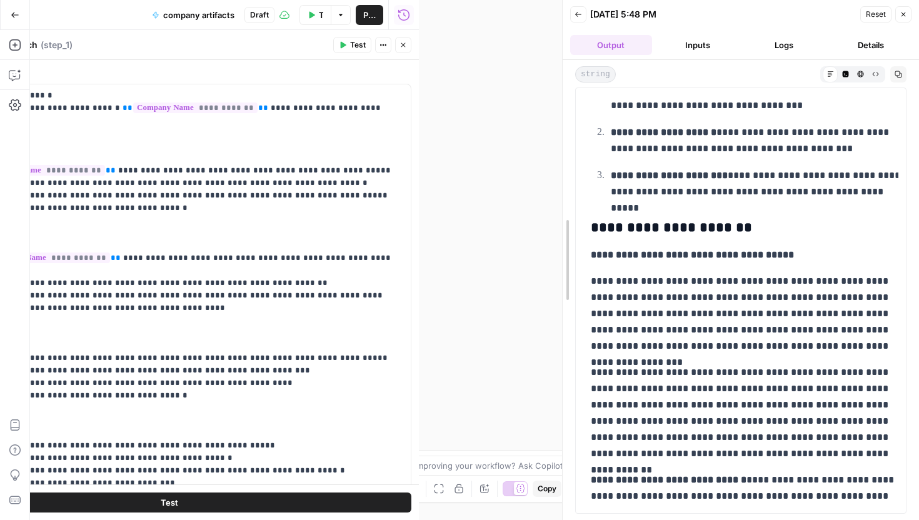
drag, startPoint x: 417, startPoint y: 227, endPoint x: 597, endPoint y: 237, distance: 180.2
click at [569, 236] on div at bounding box center [562, 260] width 12 height 520
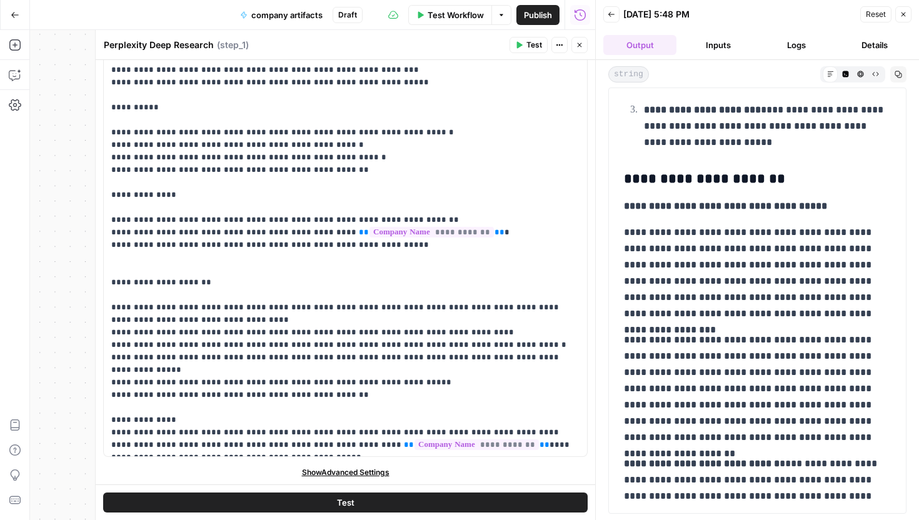
scroll to position [138, 0]
click at [575, 40] on div "Run History E" at bounding box center [580, 42] width 58 height 12
click at [580, 45] on icon "button" at bounding box center [578, 44] width 7 height 7
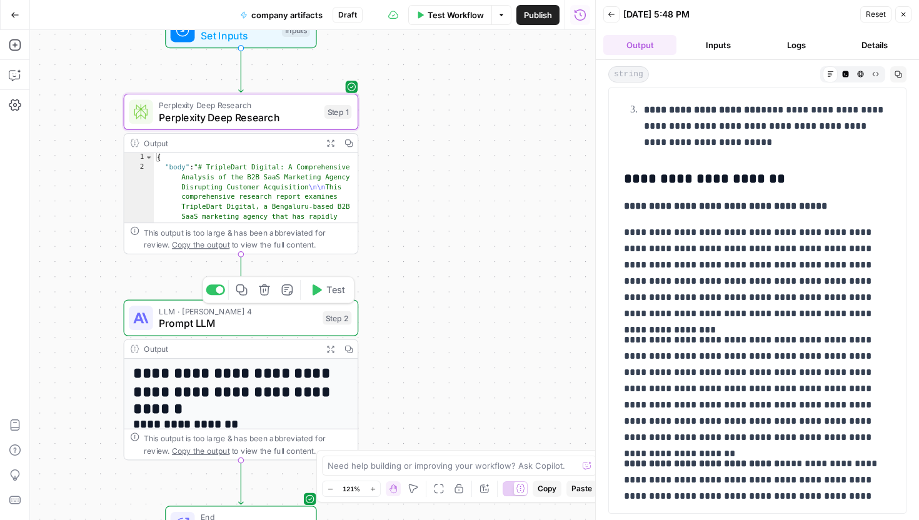
click at [247, 312] on span "LLM · [PERSON_NAME] 4" at bounding box center [237, 311] width 157 height 12
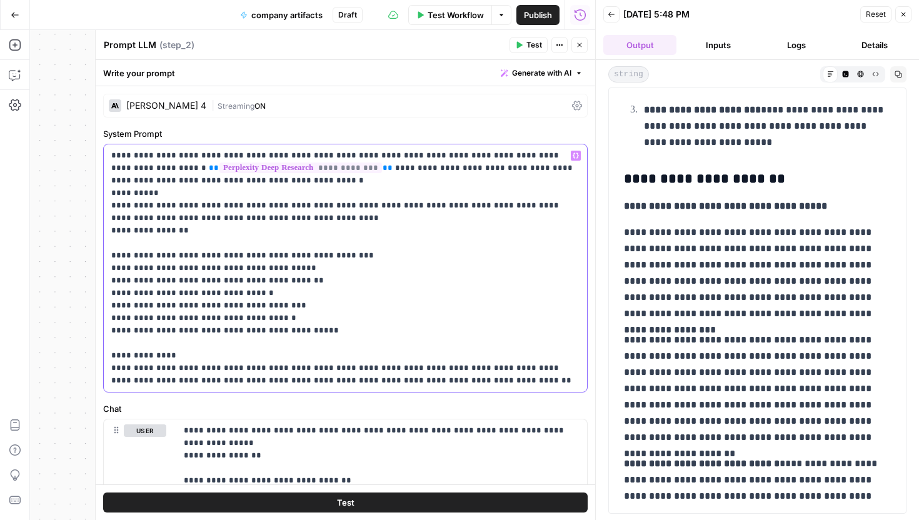
drag, startPoint x: 339, startPoint y: 156, endPoint x: 112, endPoint y: 144, distance: 227.1
click at [112, 144] on div "**********" at bounding box center [345, 267] width 483 height 247
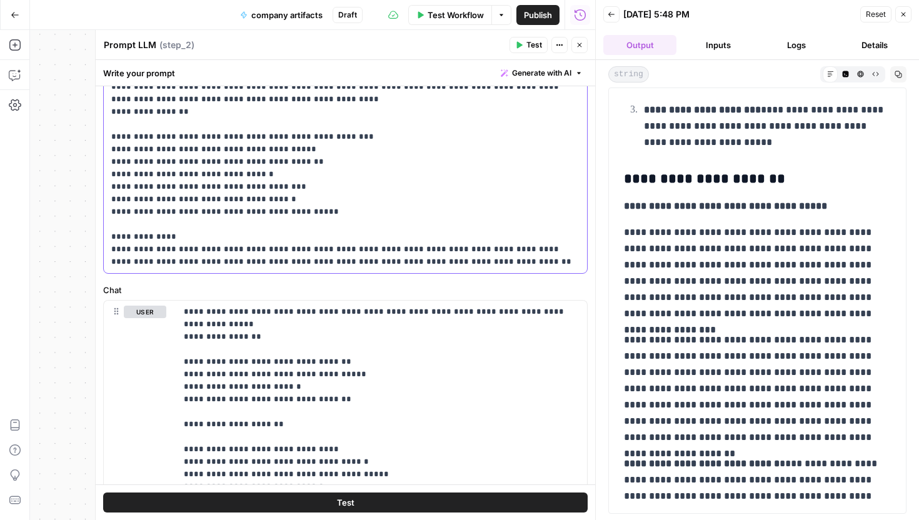
scroll to position [112, 0]
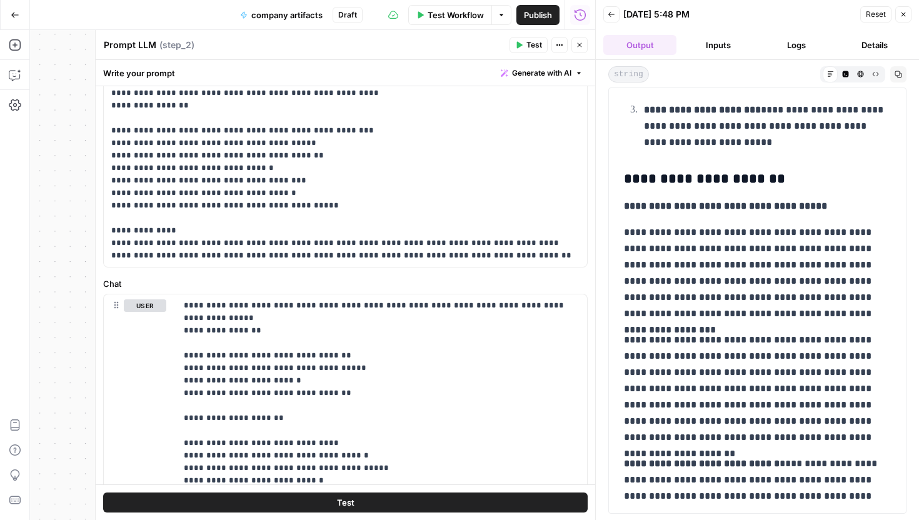
click at [516, 47] on icon "button" at bounding box center [518, 44] width 7 height 7
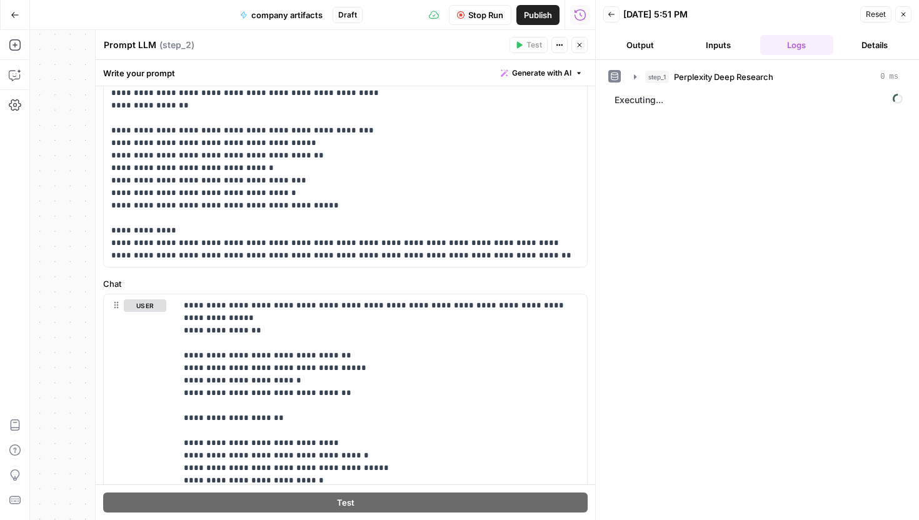
click at [649, 34] on header "Back 08/28/25 at 5:51 PM Reset Close Output Inputs Logs Details" at bounding box center [756, 30] width 323 height 60
click at [650, 37] on button "Output" at bounding box center [639, 45] width 73 height 20
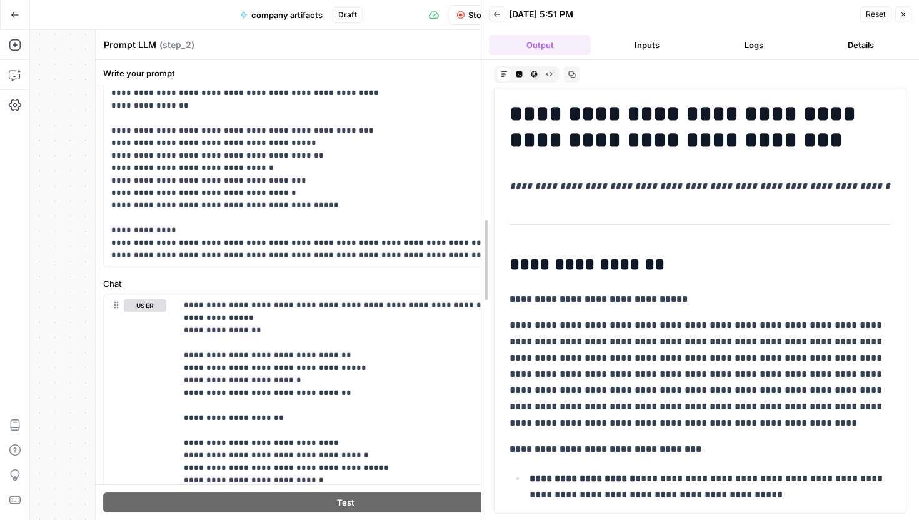
drag, startPoint x: 595, startPoint y: 259, endPoint x: 475, endPoint y: 267, distance: 120.9
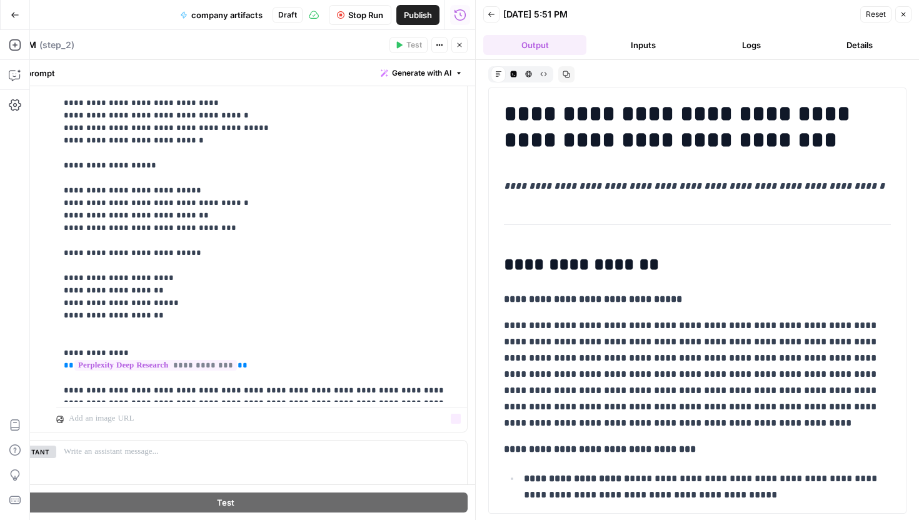
scroll to position [455, 0]
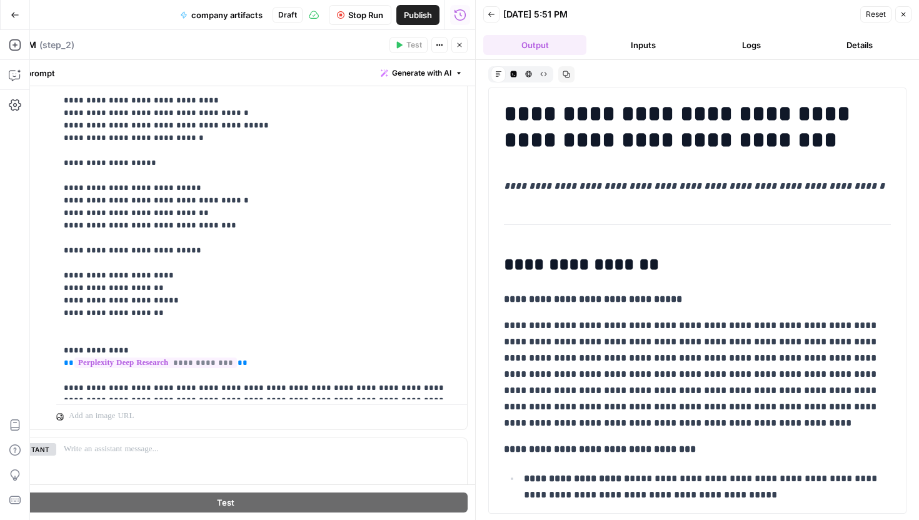
click at [365, 1] on div "Stop Run Publish Run History" at bounding box center [388, 14] width 172 height 29
click at [364, 5] on button "Stop Run" at bounding box center [360, 15] width 62 height 20
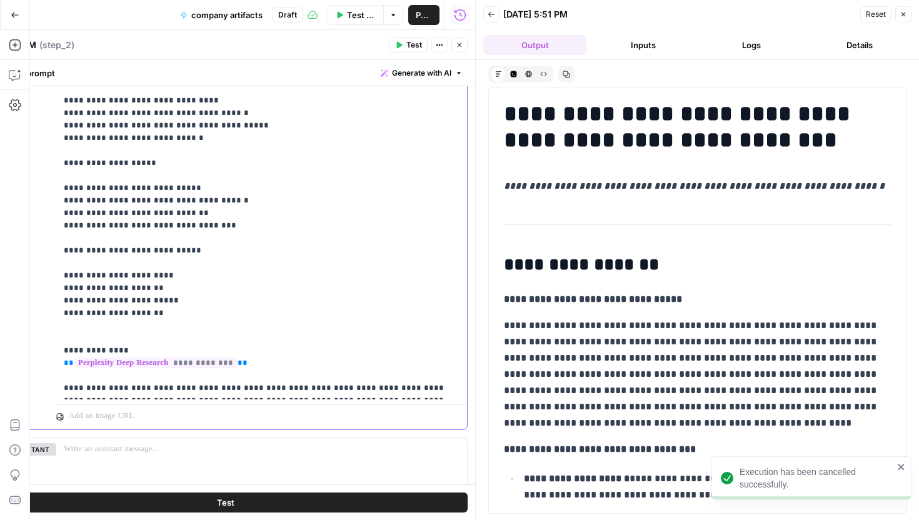
drag, startPoint x: 423, startPoint y: 389, endPoint x: 216, endPoint y: 384, distance: 206.9
click at [216, 384] on p "**********" at bounding box center [262, 175] width 396 height 437
drag, startPoint x: 212, startPoint y: 390, endPoint x: 65, endPoint y: 367, distance: 148.6
click at [64, 369] on p "**********" at bounding box center [262, 175] width 396 height 437
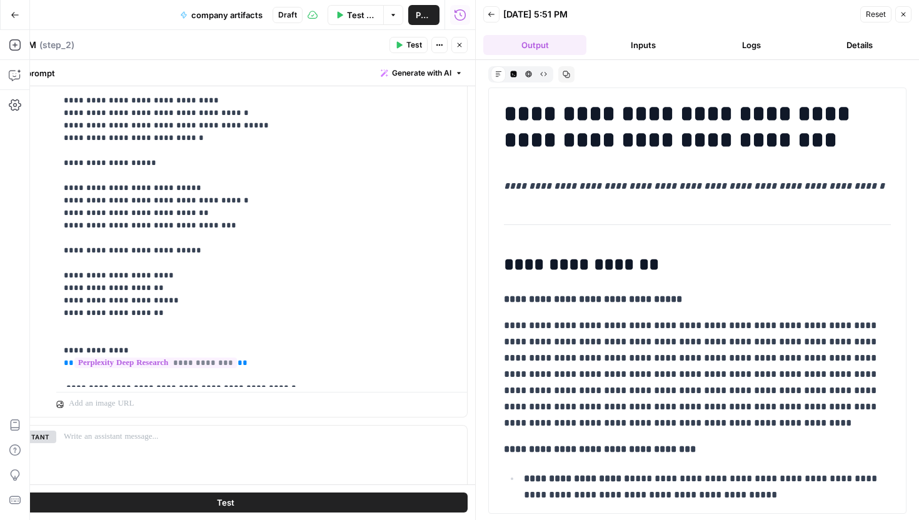
click at [405, 39] on button "Test" at bounding box center [408, 45] width 38 height 16
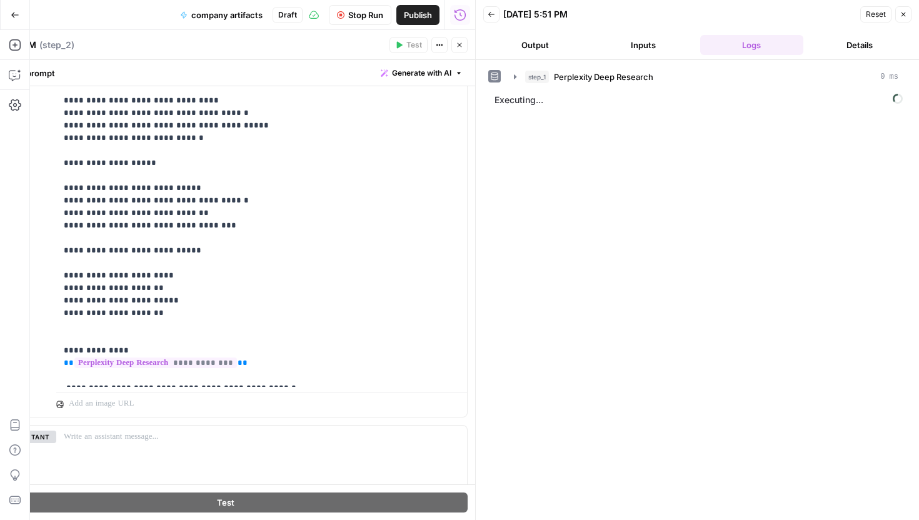
click at [562, 58] on header "Back 08/28/25 at 5:51 PM Reset Close Output Inputs Logs Details" at bounding box center [697, 30] width 443 height 60
click at [562, 57] on header "Back 08/28/25 at 5:51 PM Reset Close Output Inputs Logs Details" at bounding box center [697, 30] width 443 height 60
click at [562, 52] on button "Output" at bounding box center [534, 45] width 103 height 20
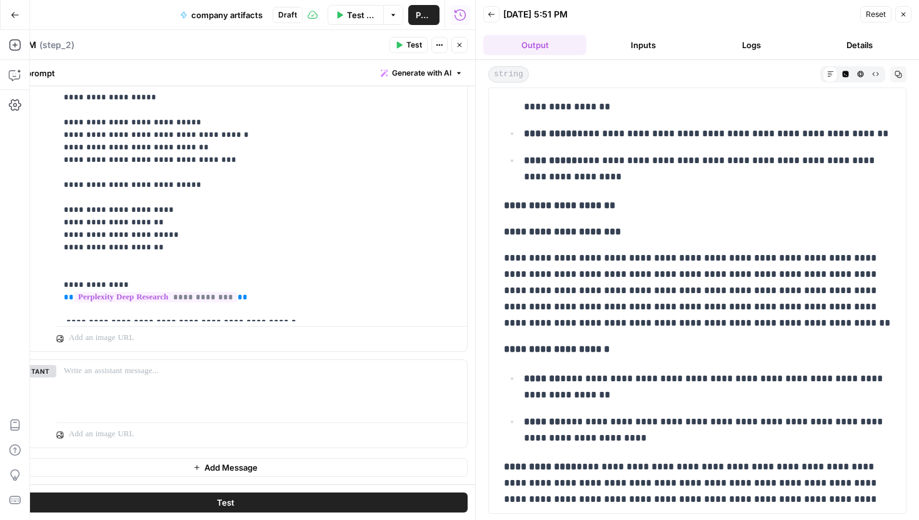
scroll to position [3619, 0]
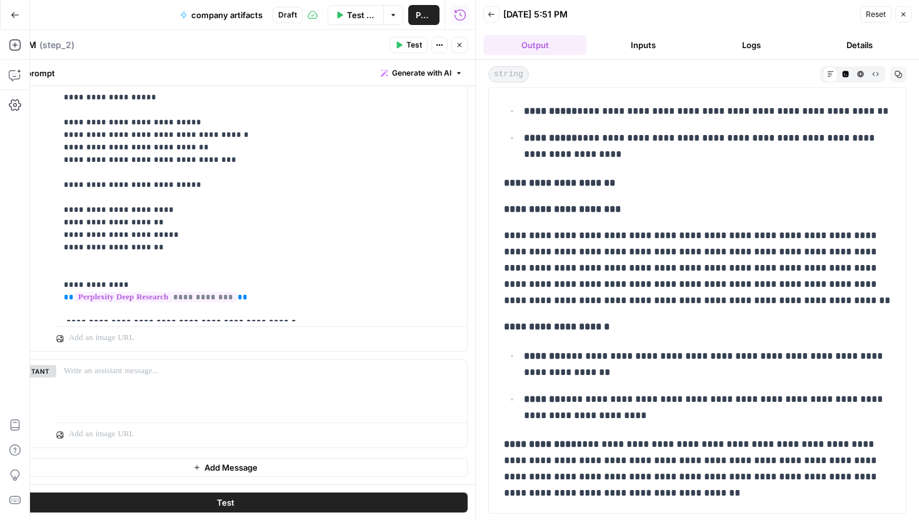
click at [461, 47] on icon "button" at bounding box center [459, 44] width 7 height 7
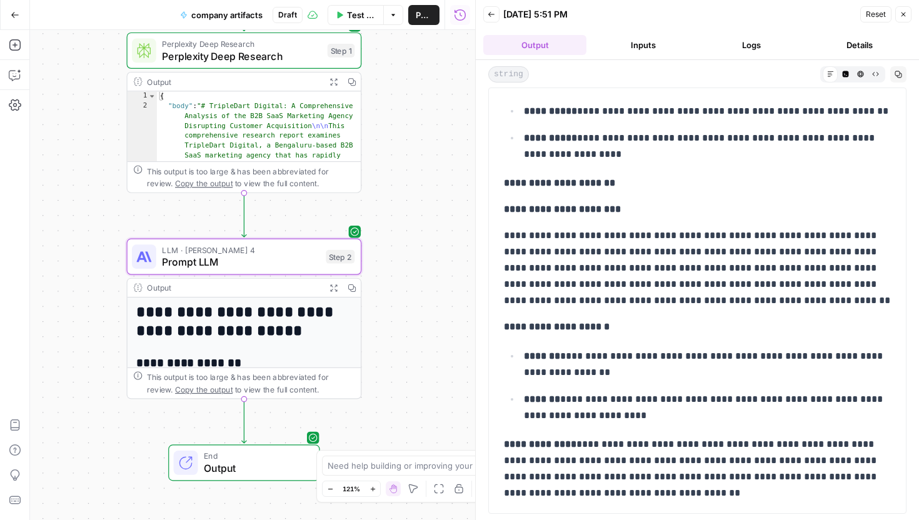
click at [264, 260] on span "Prompt LLM" at bounding box center [240, 261] width 157 height 15
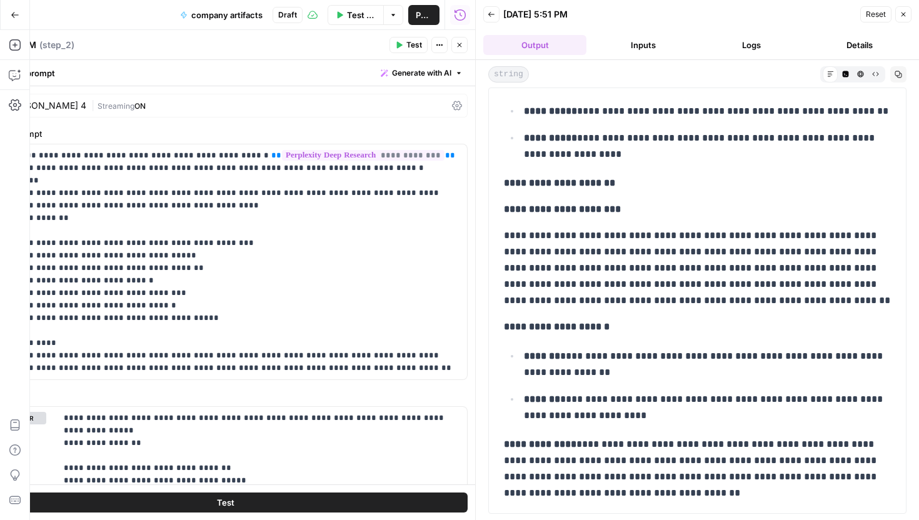
click at [904, 14] on icon "button" at bounding box center [902, 14] width 7 height 7
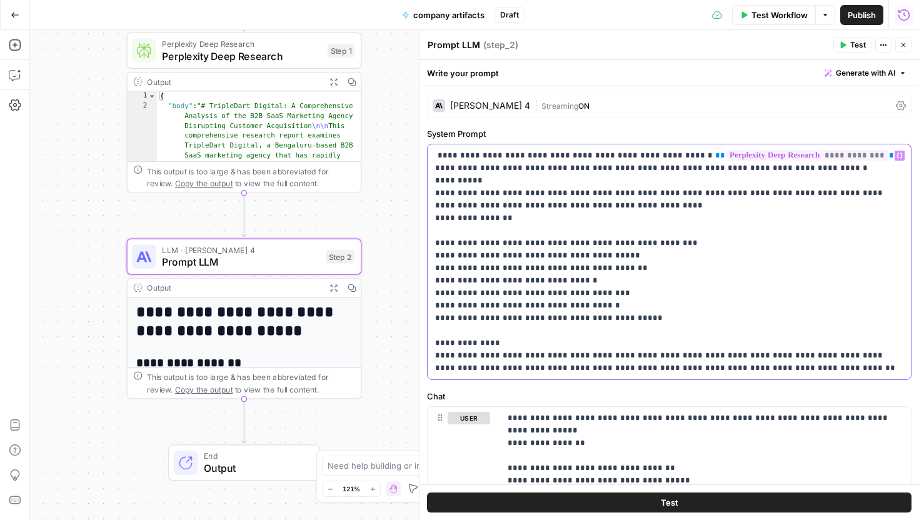
drag, startPoint x: 435, startPoint y: 177, endPoint x: 618, endPoint y: 391, distance: 280.9
click at [0, 0] on form "**********" at bounding box center [0, 0] width 0 height 0
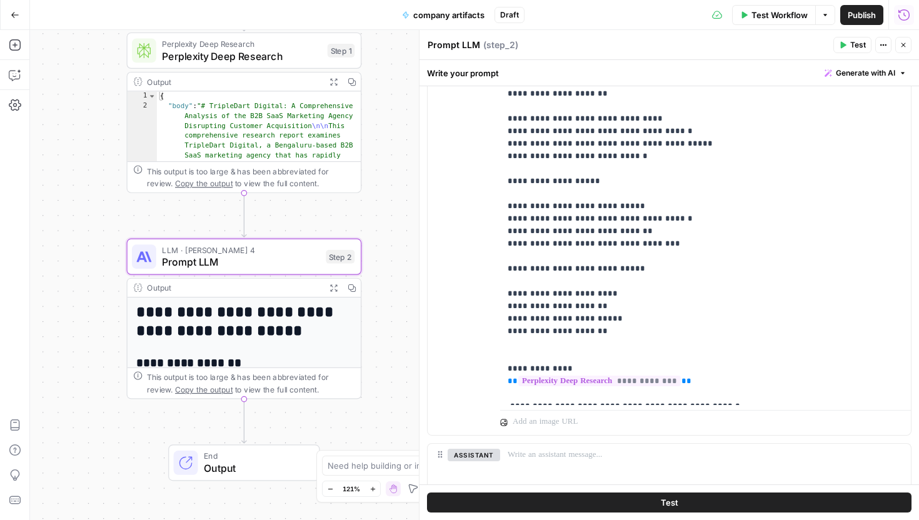
scroll to position [521, 0]
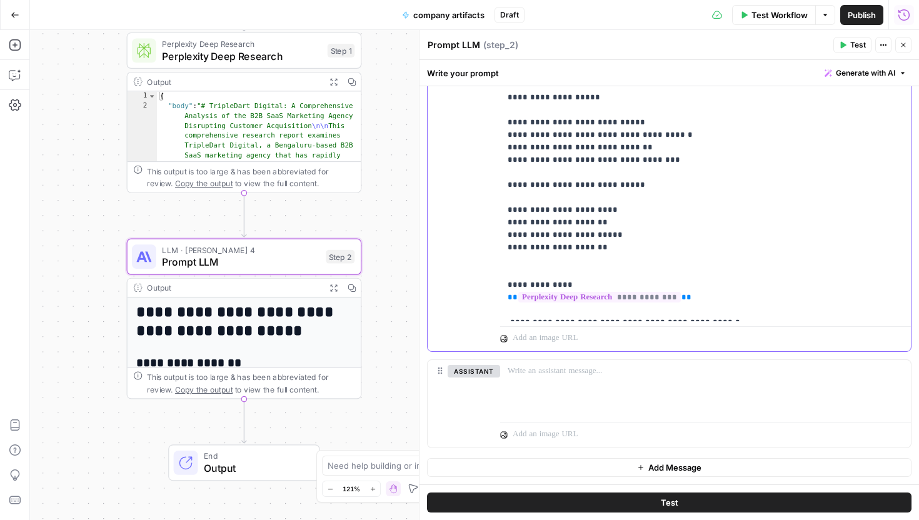
click at [719, 314] on p "**********" at bounding box center [705, 103] width 396 height 425
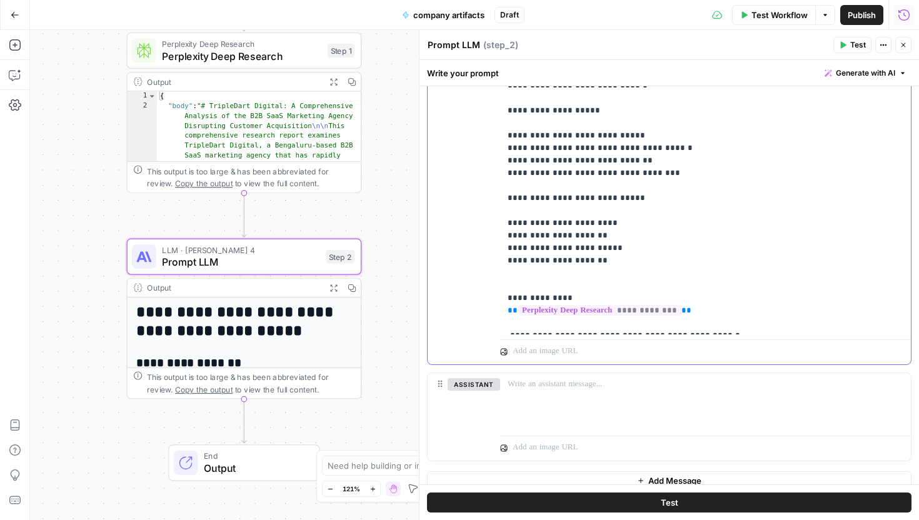
drag, startPoint x: 506, startPoint y: 321, endPoint x: 724, endPoint y: 316, distance: 218.1
click at [724, 316] on div "**********" at bounding box center [705, 116] width 411 height 435
click at [724, 316] on p "**********" at bounding box center [705, 116] width 396 height 425
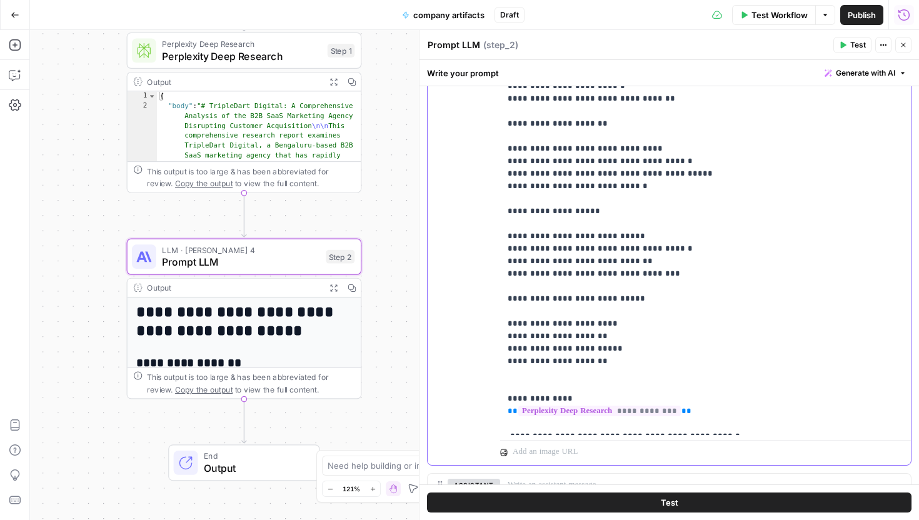
scroll to position [409, 0]
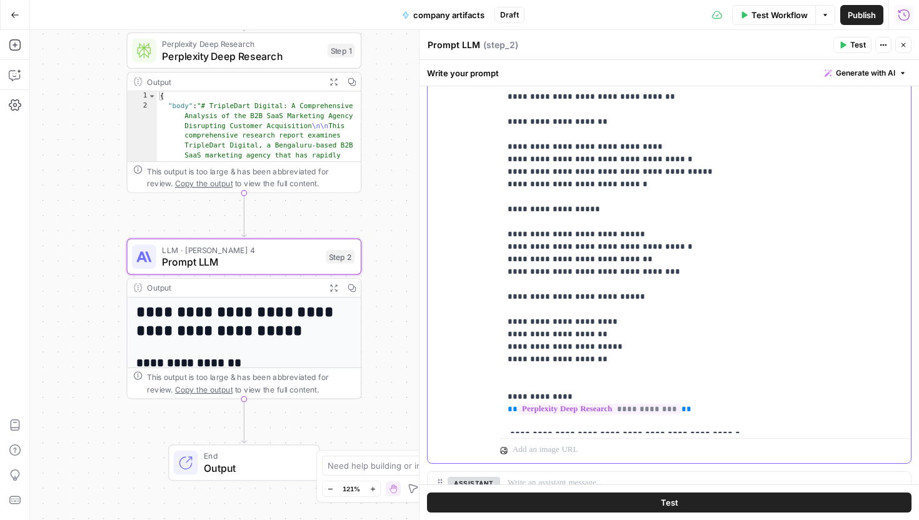
drag, startPoint x: 634, startPoint y: 354, endPoint x: 584, endPoint y: 262, distance: 104.3
click at [584, 264] on p "**********" at bounding box center [705, 215] width 396 height 425
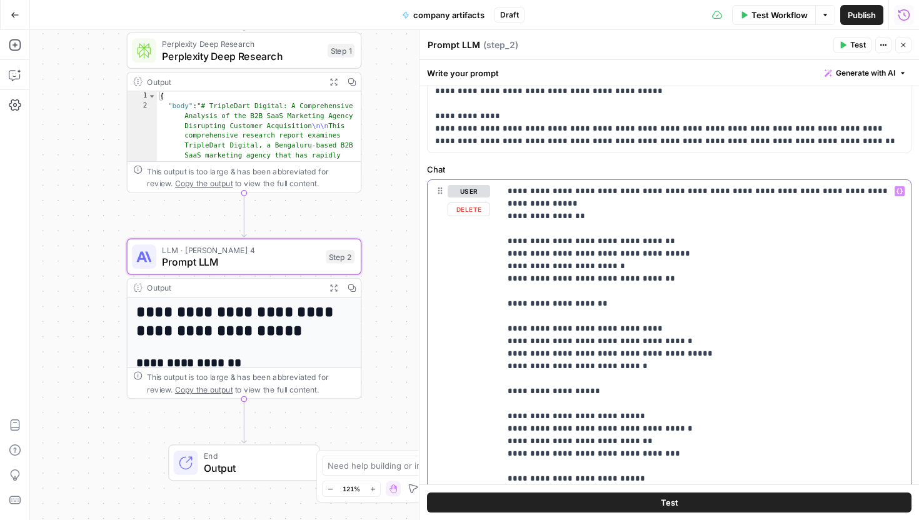
scroll to position [77, 0]
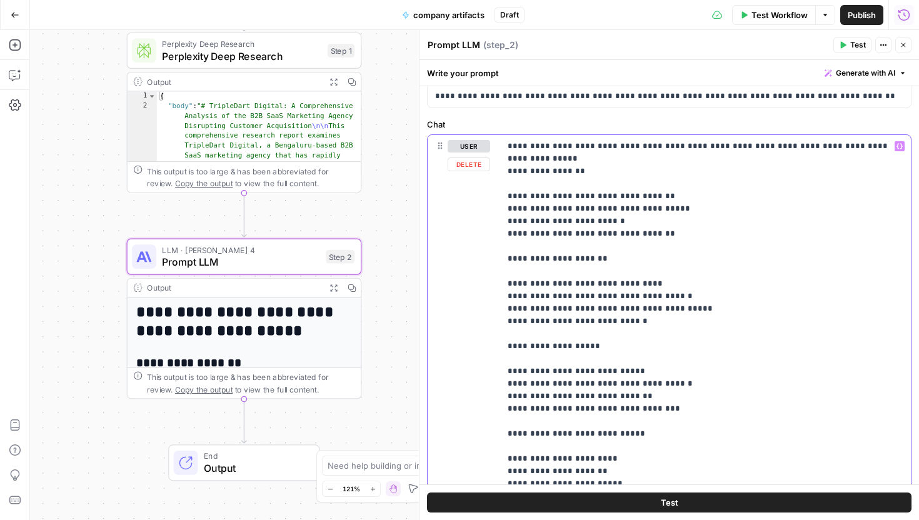
click at [591, 242] on p "**********" at bounding box center [705, 352] width 396 height 425
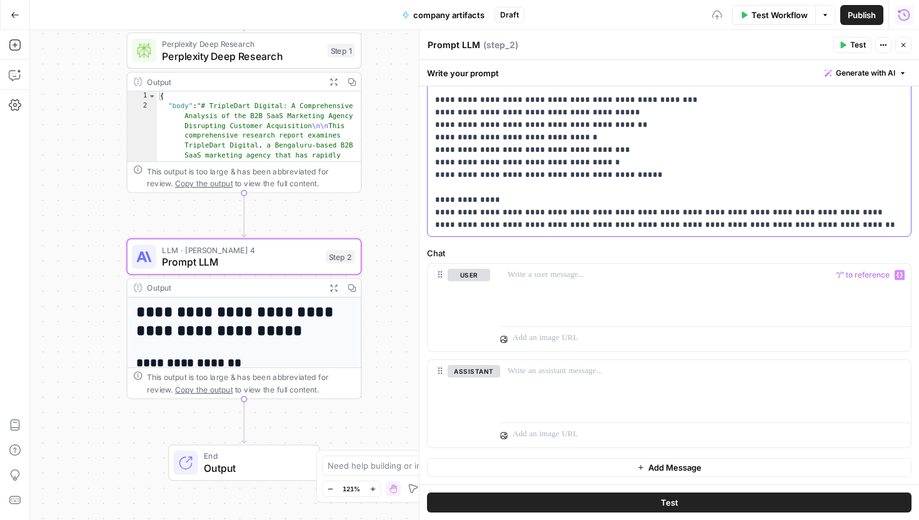
click at [579, 183] on p "**********" at bounding box center [669, 118] width 468 height 225
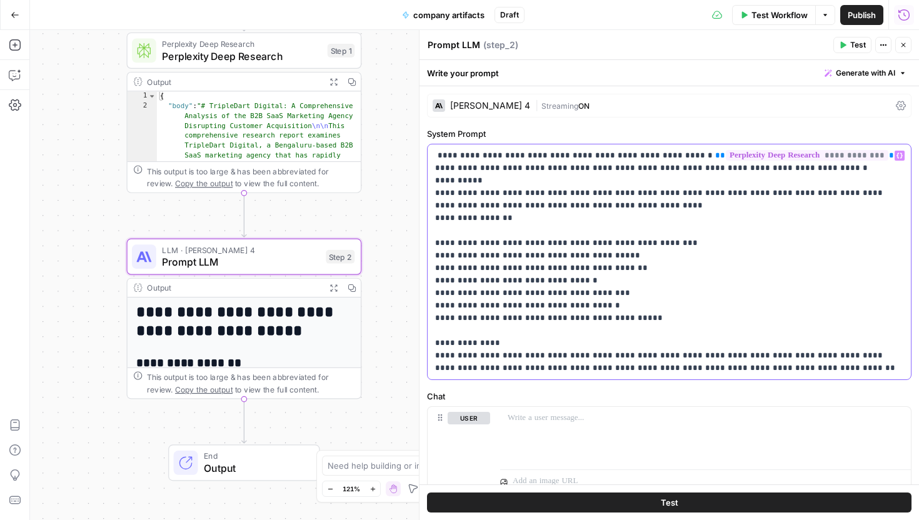
click at [441, 160] on p "**********" at bounding box center [669, 261] width 468 height 225
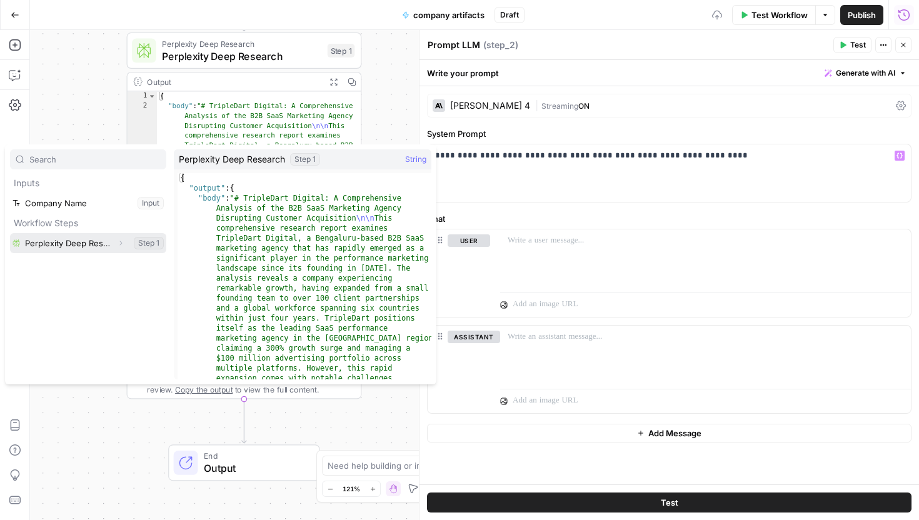
click at [91, 236] on button "Select variable Perplexity Deep Research" at bounding box center [88, 243] width 156 height 20
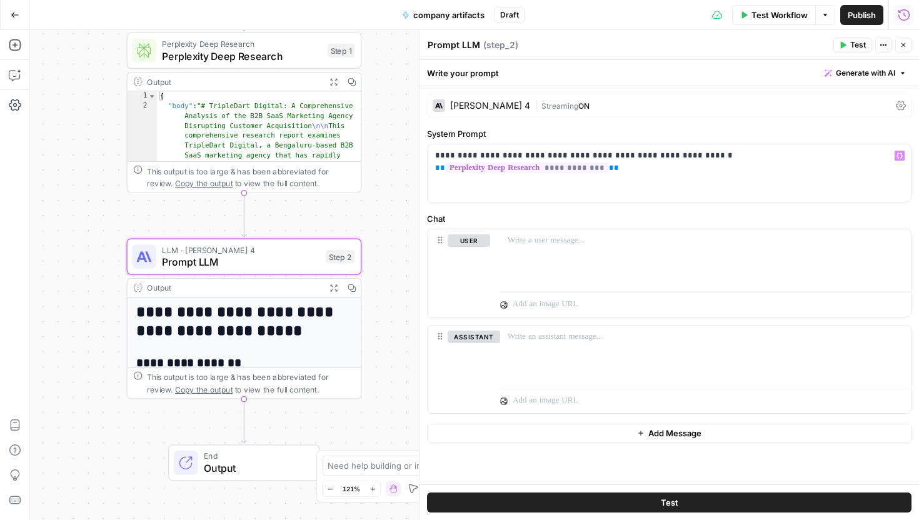
click at [849, 48] on button "Test" at bounding box center [852, 45] width 38 height 16
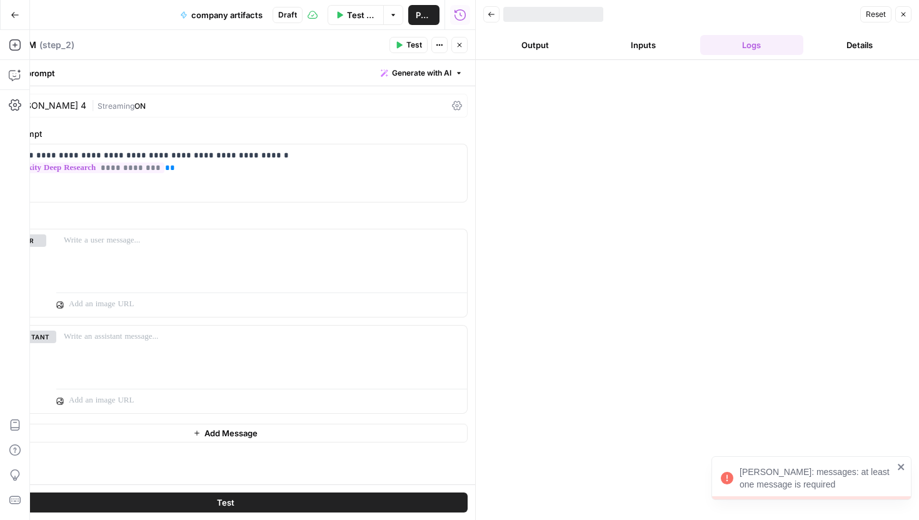
click at [544, 56] on header "Back Reset Close Output Inputs Logs Details" at bounding box center [697, 30] width 443 height 60
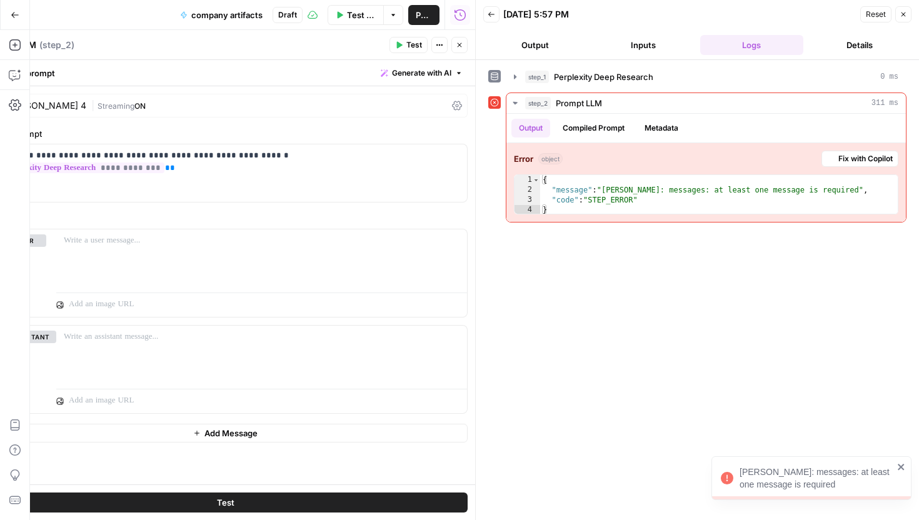
click at [544, 56] on header "Back 08/28/25 at 5:57 PM Reset Close Output Inputs Logs Details" at bounding box center [697, 30] width 443 height 60
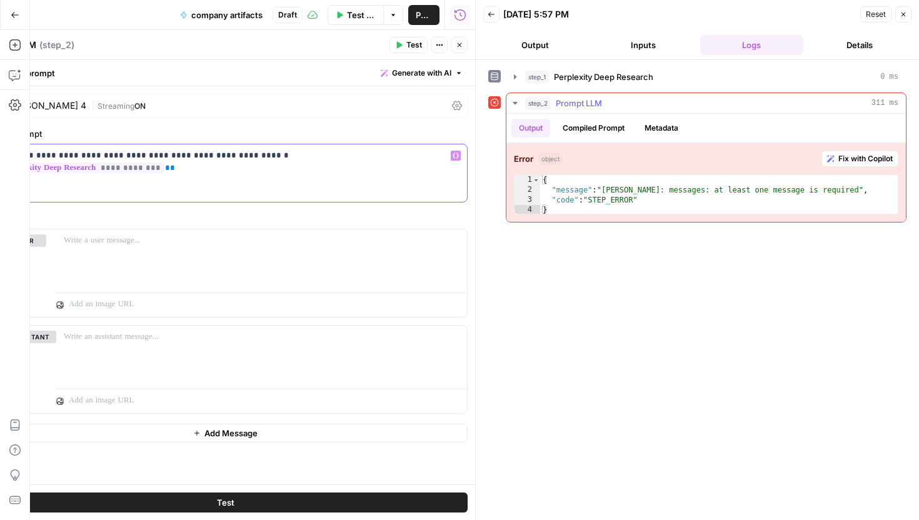
drag, startPoint x: 256, startPoint y: 159, endPoint x: 569, endPoint y: 165, distance: 313.1
click at [569, 165] on body "Claude Error: messages: at least one message is required TripleDart New Home Br…" at bounding box center [459, 260] width 919 height 520
click at [312, 276] on div at bounding box center [261, 257] width 411 height 57
click at [909, 15] on button "Close" at bounding box center [903, 14] width 16 height 16
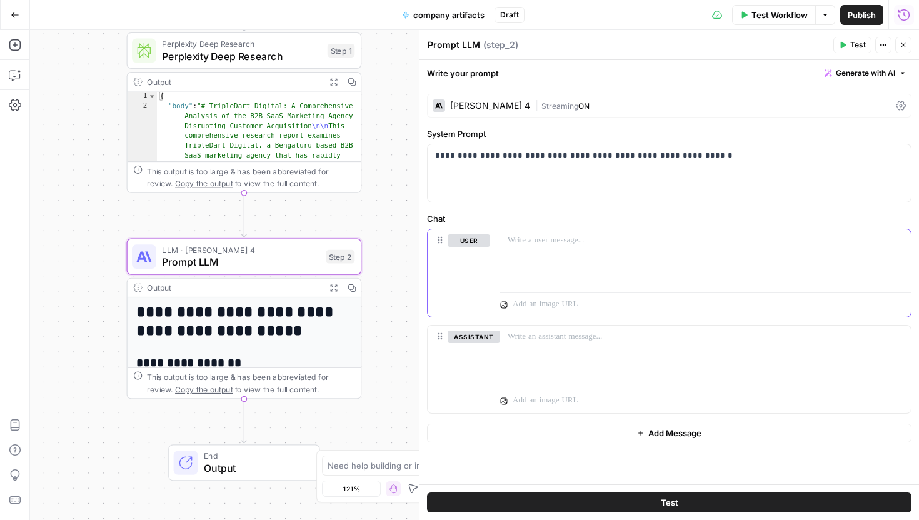
click at [614, 248] on div at bounding box center [705, 257] width 411 height 57
click at [533, 246] on p at bounding box center [705, 240] width 396 height 12
paste div
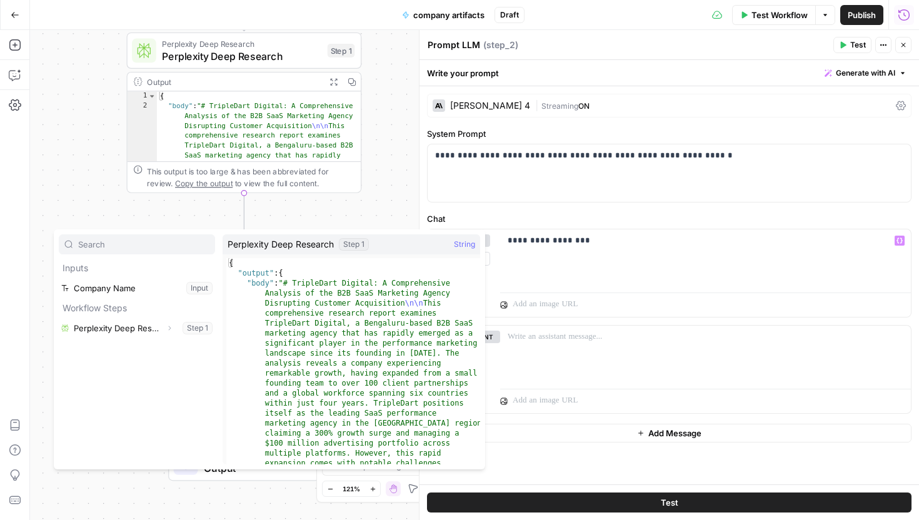
click at [125, 338] on div "Inputs Company Name Input Workflow Steps Perplexity Deep Research Expand Step 1" at bounding box center [137, 349] width 156 height 230
click at [125, 334] on button "Select variable Perplexity Deep Research" at bounding box center [137, 328] width 156 height 20
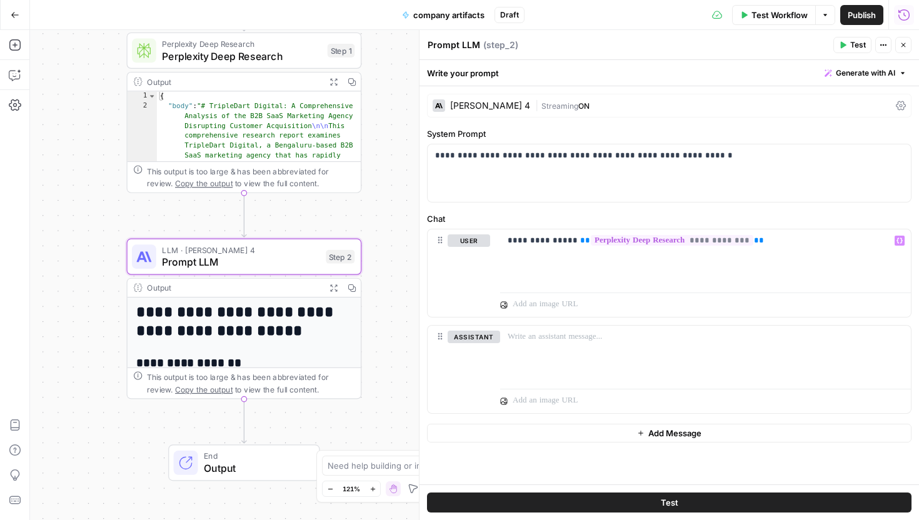
click at [849, 44] on button "Test" at bounding box center [852, 45] width 38 height 16
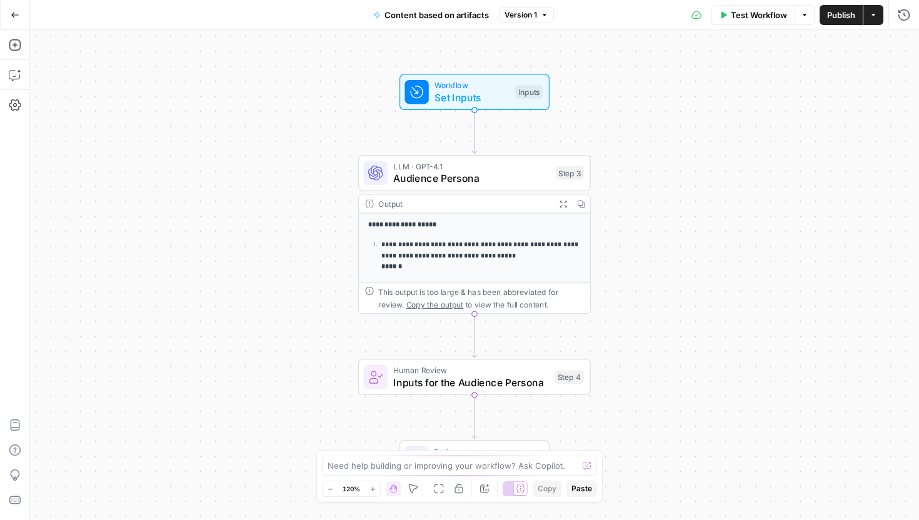
click at [20, 30] on div "Add Steps Copilot Settings AirOps Academy Help Give Feedback Shortcuts" at bounding box center [15, 275] width 30 height 490
click at [18, 24] on button "Go Back" at bounding box center [15, 15] width 22 height 22
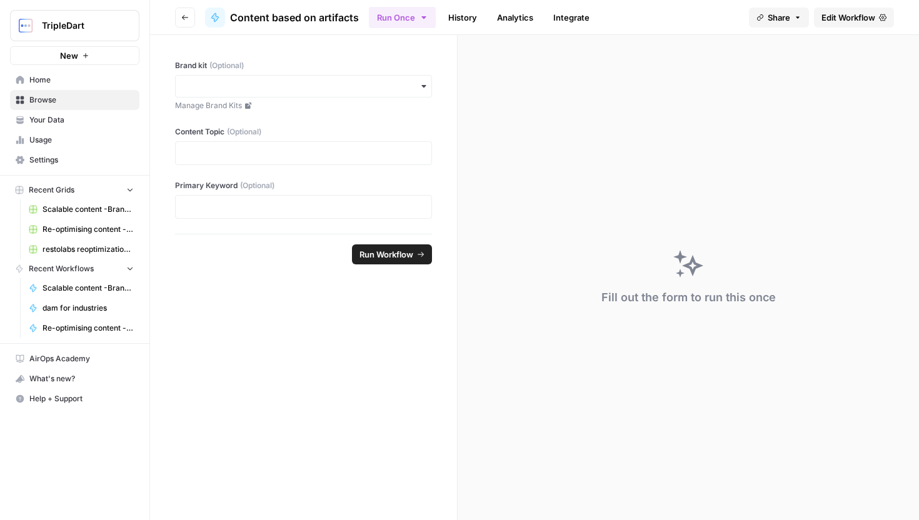
click at [75, 119] on span "Your Data" at bounding box center [81, 119] width 104 height 11
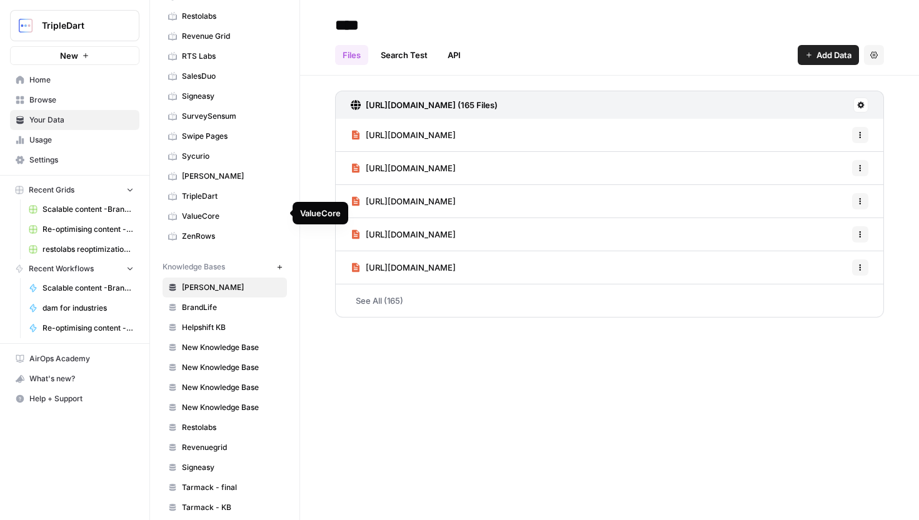
scroll to position [499, 0]
click at [253, 201] on span "TripleDart" at bounding box center [231, 197] width 99 height 11
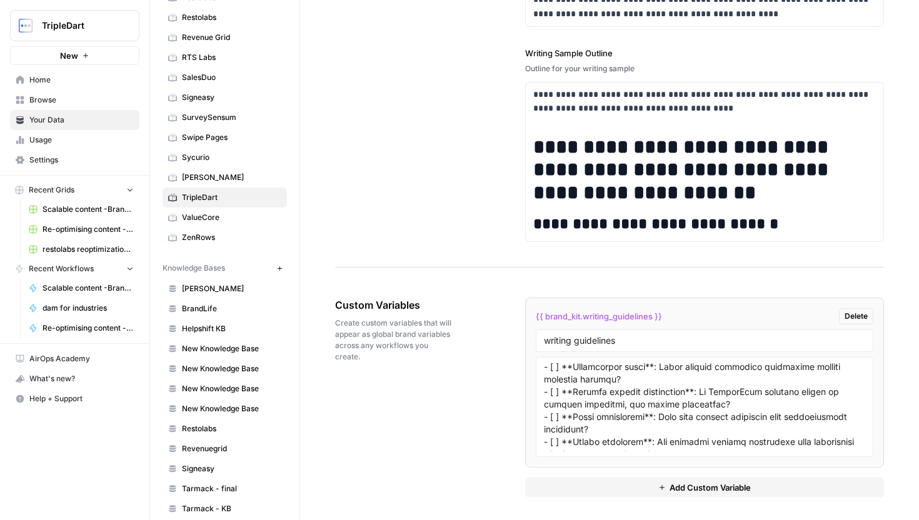
scroll to position [1796, 0]
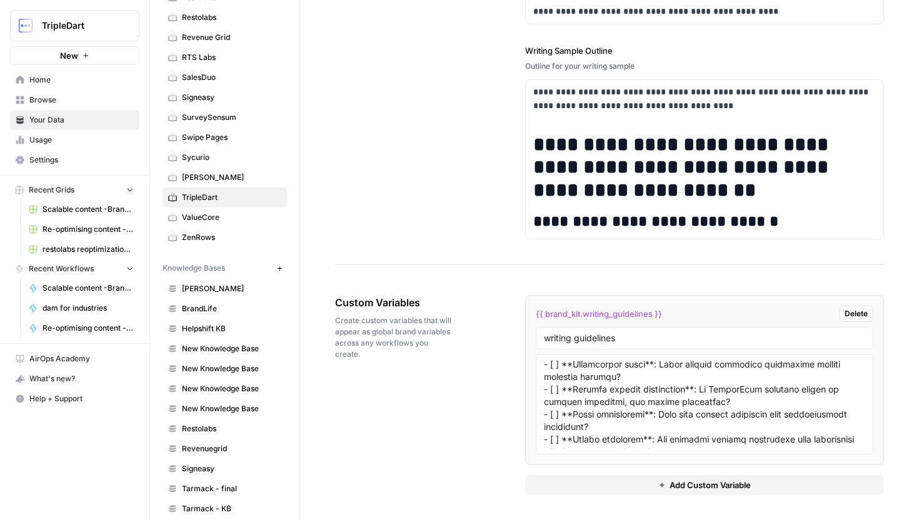
click at [755, 284] on div "{{ brand_kit.writing_guidelines }} Delete writing guidelines Add Custom Variable" at bounding box center [704, 395] width 359 height 250
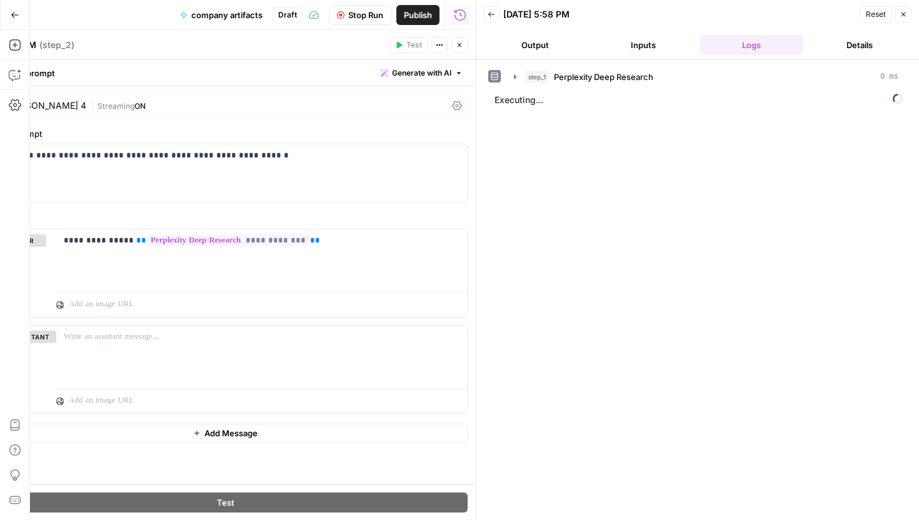
click at [550, 44] on button "Output" at bounding box center [534, 45] width 103 height 20
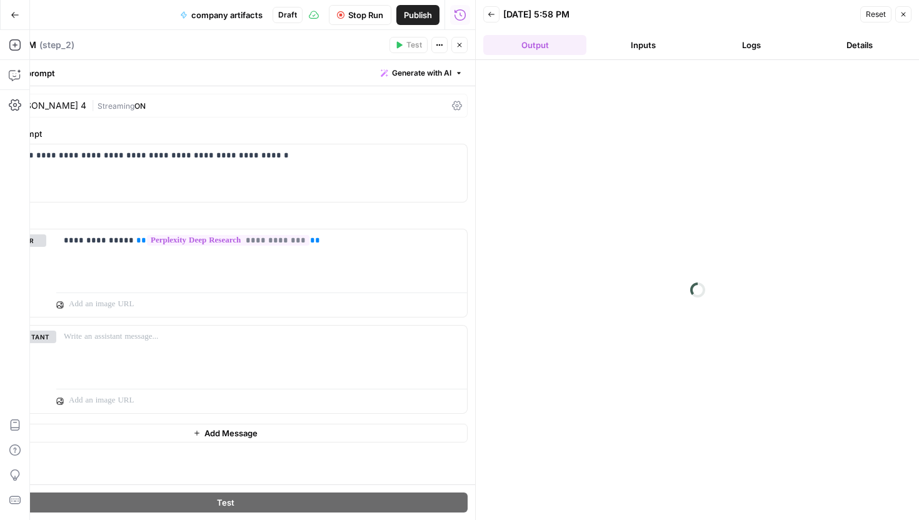
click at [456, 47] on icon "button" at bounding box center [459, 44] width 7 height 7
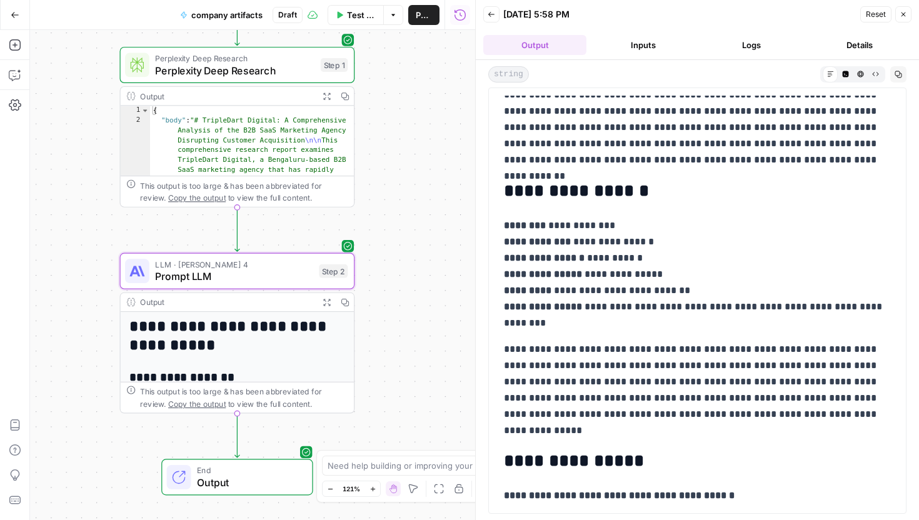
scroll to position [70, 0]
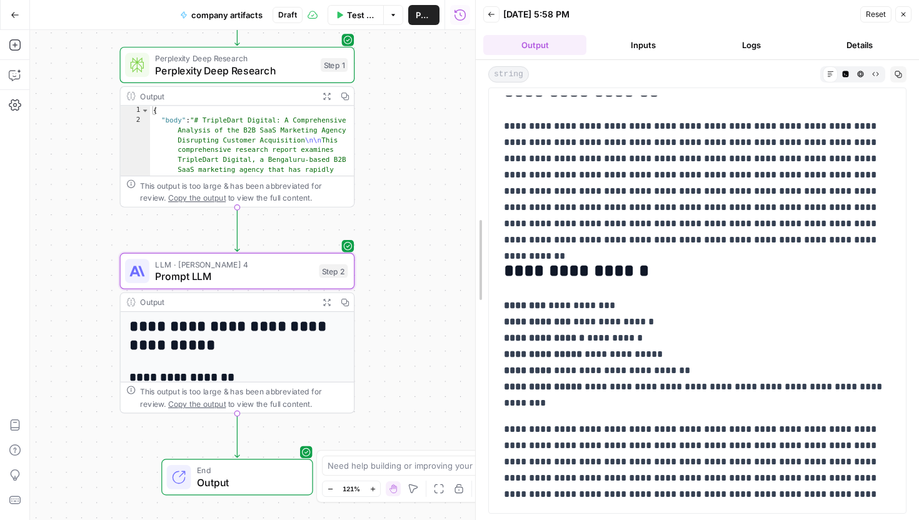
drag, startPoint x: 472, startPoint y: 182, endPoint x: 380, endPoint y: 210, distance: 96.1
click at [380, 210] on body "TripleDart New Home Browse Your Data Usage Settings Recent Grids Scalable conte…" at bounding box center [459, 260] width 919 height 520
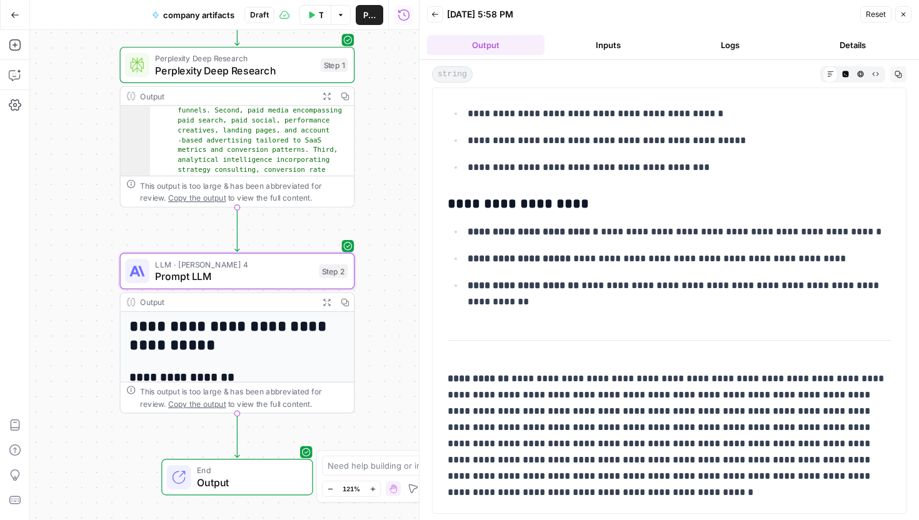
scroll to position [1490, 0]
click at [277, 73] on span "Perplexity Deep Research" at bounding box center [234, 69] width 159 height 15
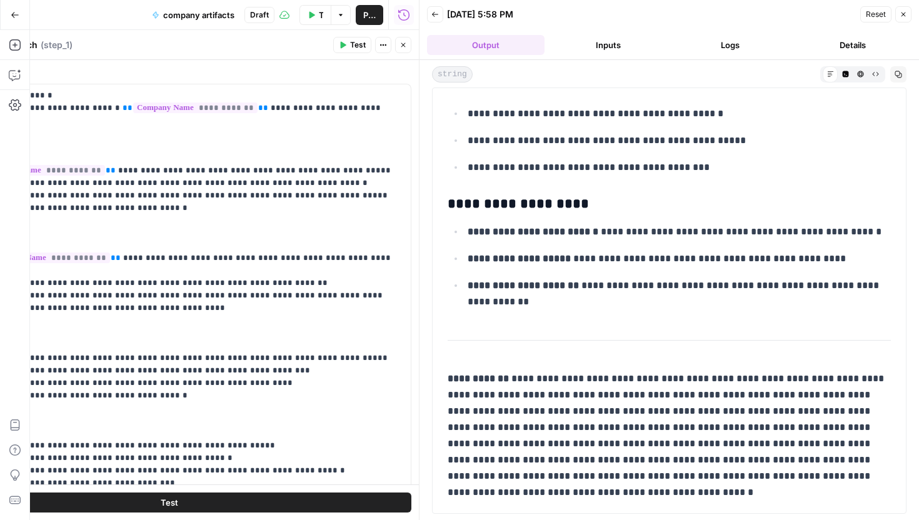
click at [411, 39] on button "Close" at bounding box center [403, 45] width 16 height 16
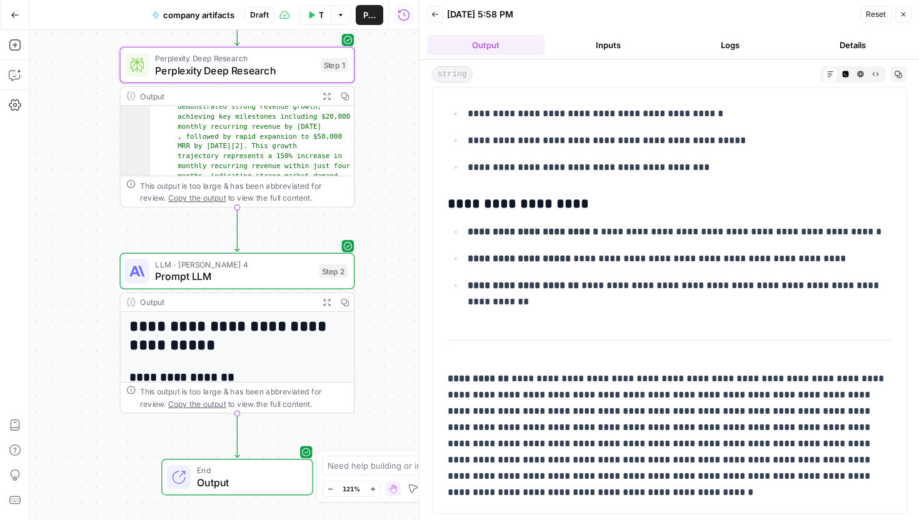
click at [328, 99] on button "Expand Output" at bounding box center [326, 96] width 18 height 18
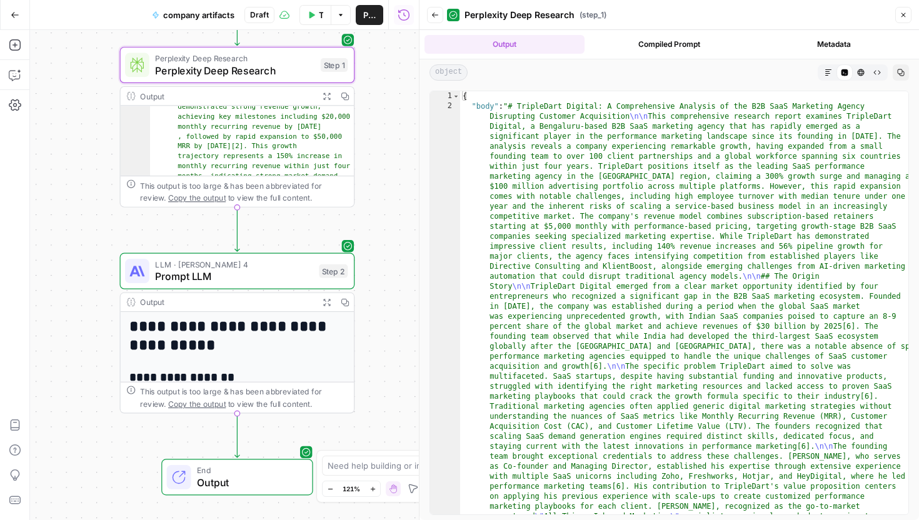
click at [859, 77] on button "HTML Viewer" at bounding box center [860, 72] width 16 height 16
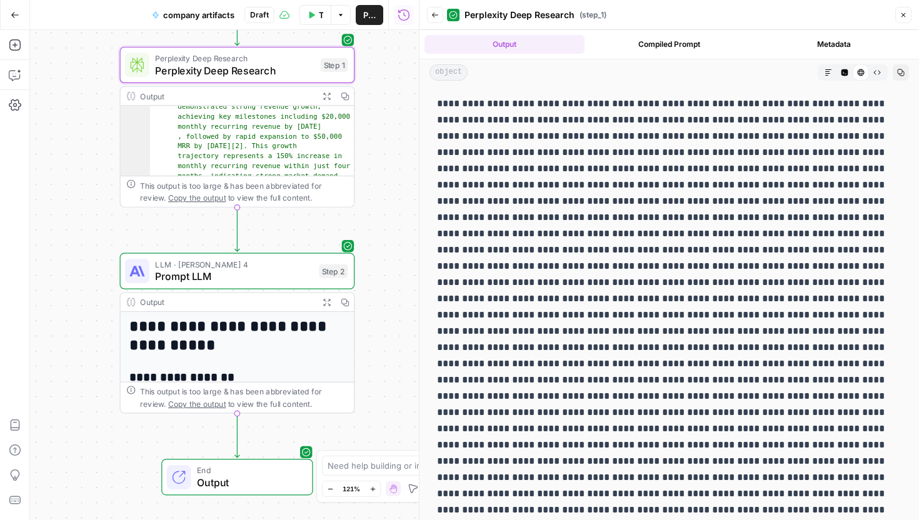
click at [830, 71] on icon "button" at bounding box center [827, 72] width 7 height 7
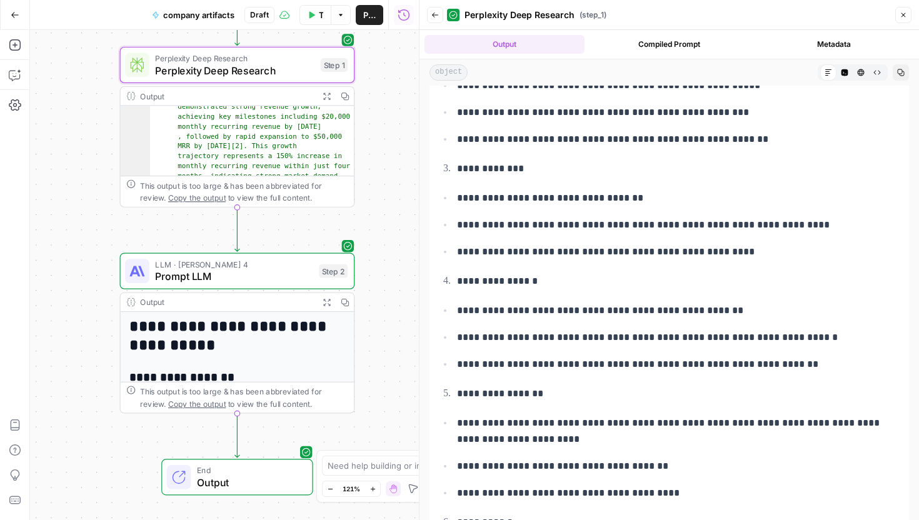
scroll to position [9219, 0]
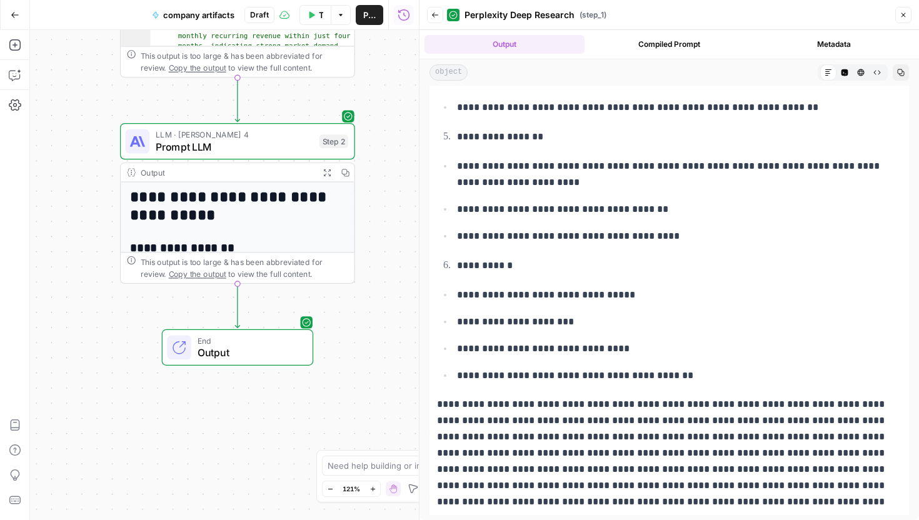
click at [892, 12] on div "Back Perplexity Deep Research ( step_1 ) Close" at bounding box center [669, 15] width 484 height 20
click at [897, 15] on button "Close" at bounding box center [903, 15] width 16 height 16
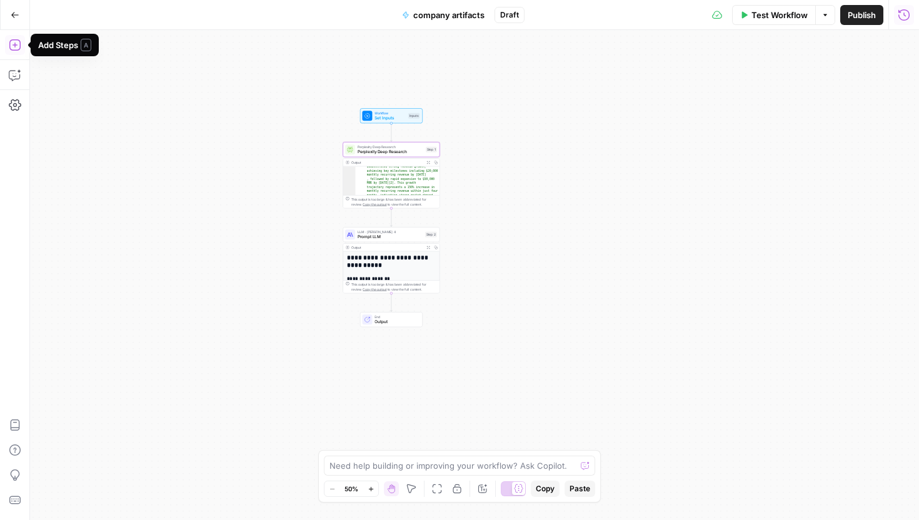
click at [15, 50] on icon "button" at bounding box center [14, 44] width 11 height 11
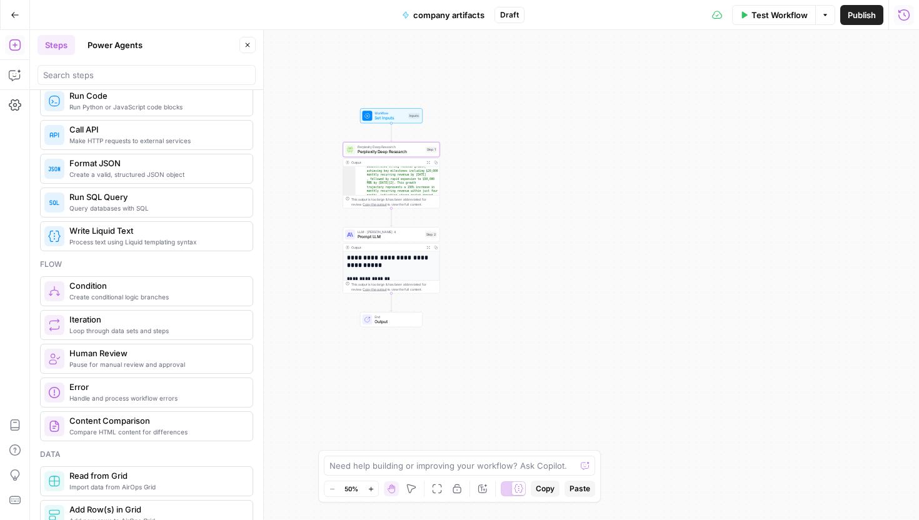
scroll to position [267, 0]
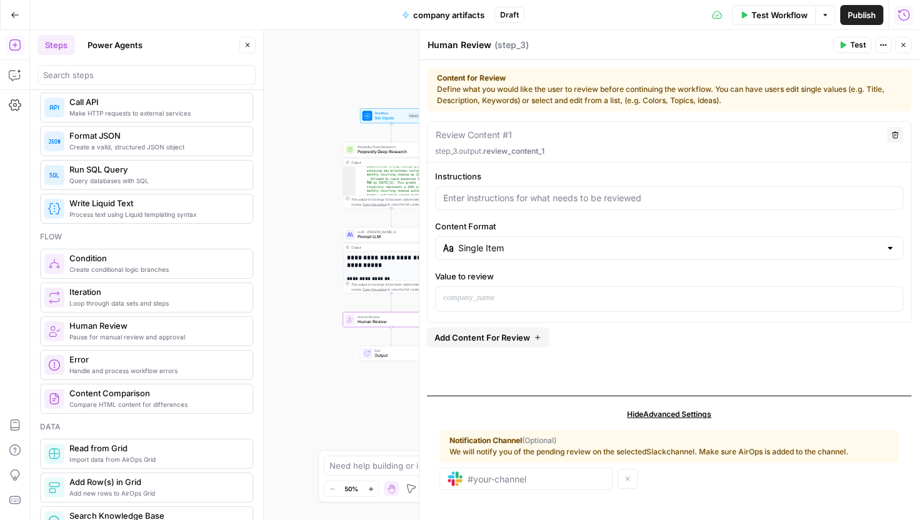
click at [529, 181] on label "Instructions" at bounding box center [669, 176] width 468 height 12
click at [529, 192] on input "Instructions" at bounding box center [669, 198] width 452 height 12
click at [529, 190] on div at bounding box center [669, 198] width 468 height 24
type input "Review the company profile"
click at [562, 307] on div at bounding box center [669, 299] width 467 height 24
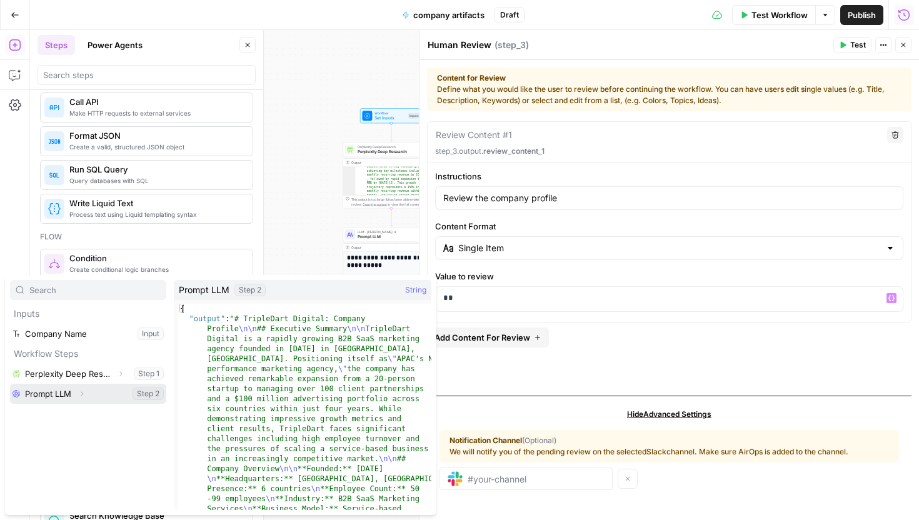
click at [58, 394] on button "Select variable Prompt LLM" at bounding box center [88, 394] width 156 height 20
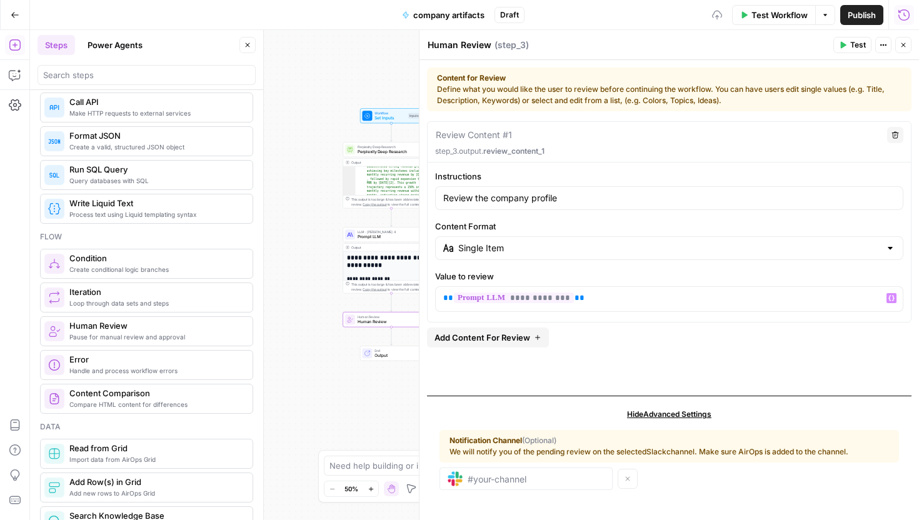
click at [382, 231] on span "LLM · [PERSON_NAME] 4" at bounding box center [389, 231] width 65 height 5
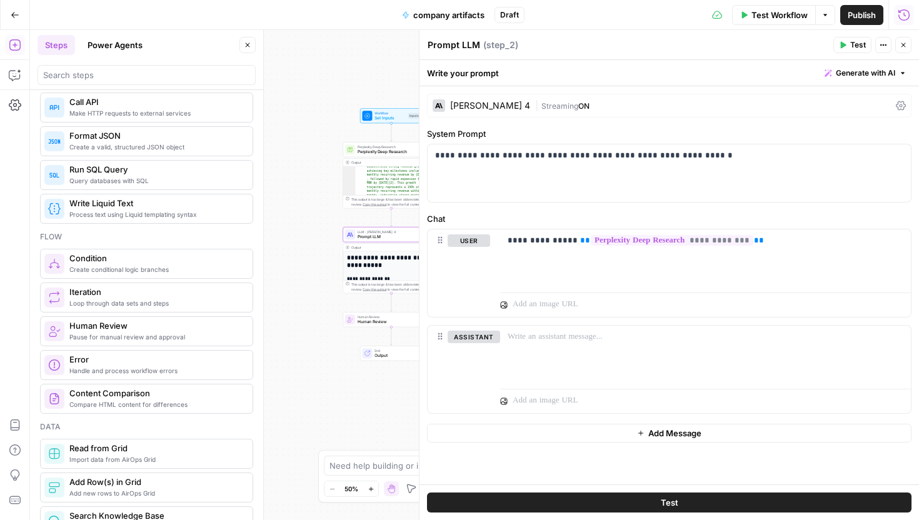
click at [459, 48] on textarea "Prompt LLM" at bounding box center [453, 45] width 52 height 12
type textarea "Company Profile"
click at [301, 207] on div "Workflow Set Inputs Inputs Perplexity Deep Research Perplexity Deep Research St…" at bounding box center [474, 275] width 889 height 490
click at [371, 319] on span "Human Review" at bounding box center [389, 321] width 65 height 6
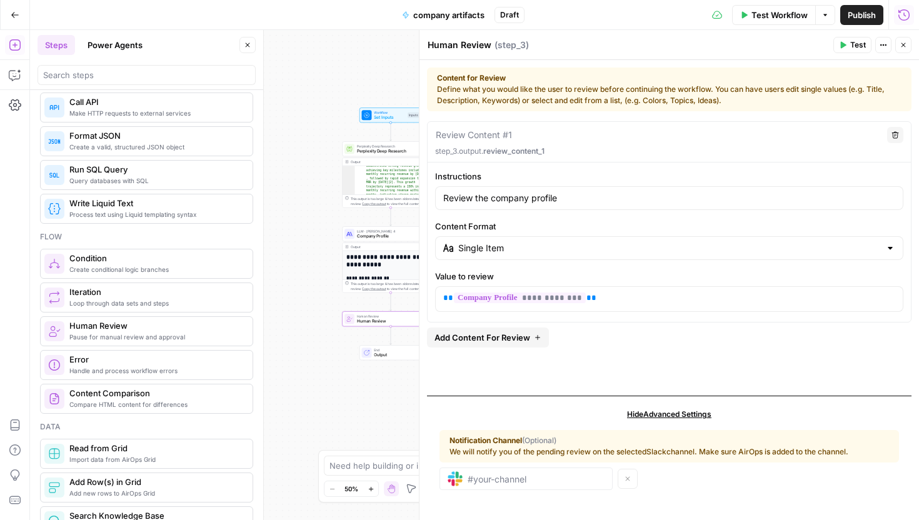
click at [354, 388] on div "Workflow Set Inputs Inputs Perplexity Deep Research Perplexity Deep Research St…" at bounding box center [474, 275] width 889 height 490
click at [905, 47] on icon "button" at bounding box center [902, 44] width 7 height 7
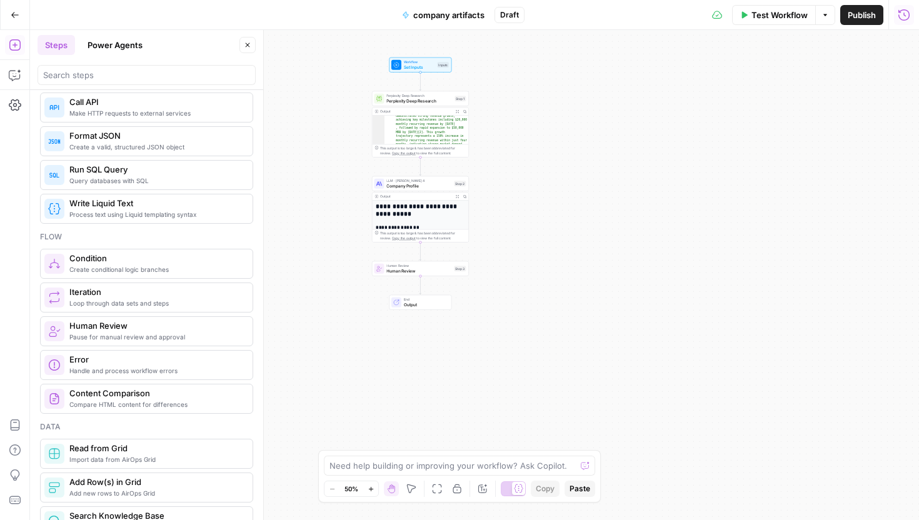
scroll to position [0, 0]
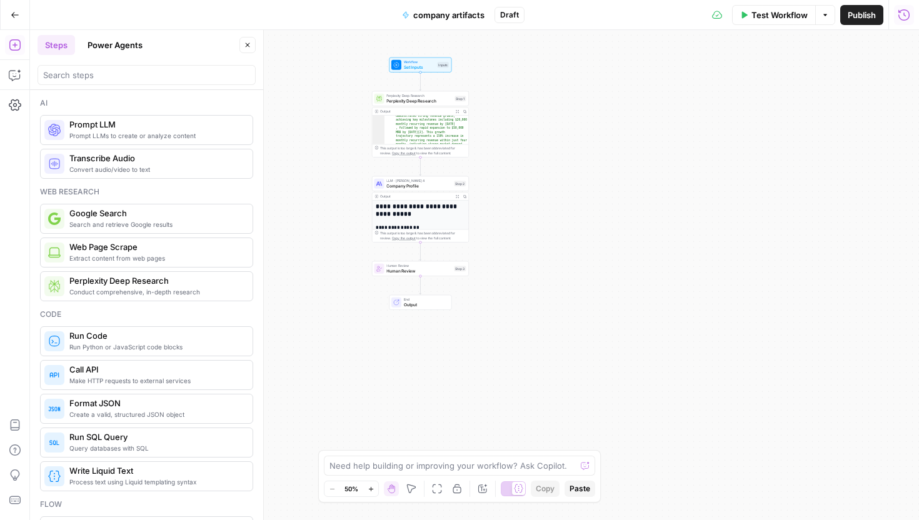
click at [409, 179] on span "LLM · [PERSON_NAME] 4" at bounding box center [418, 180] width 65 height 5
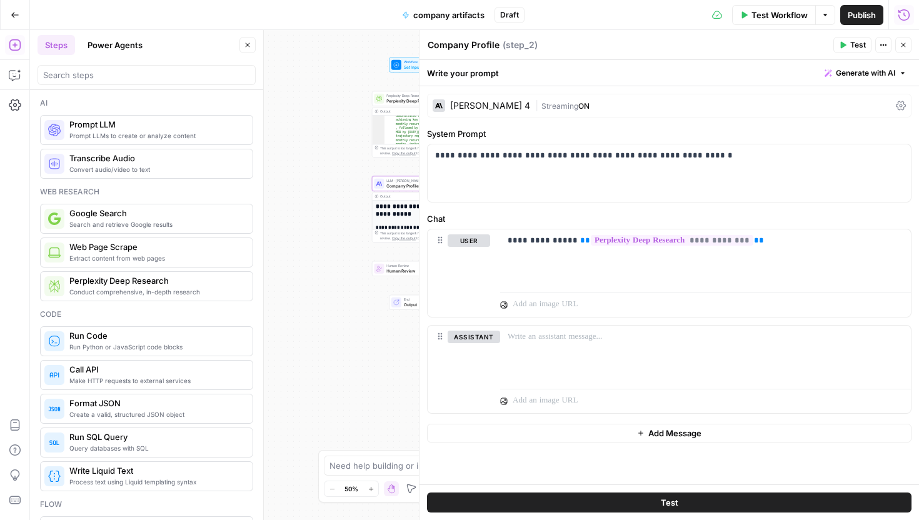
click at [902, 42] on icon "button" at bounding box center [902, 44] width 7 height 7
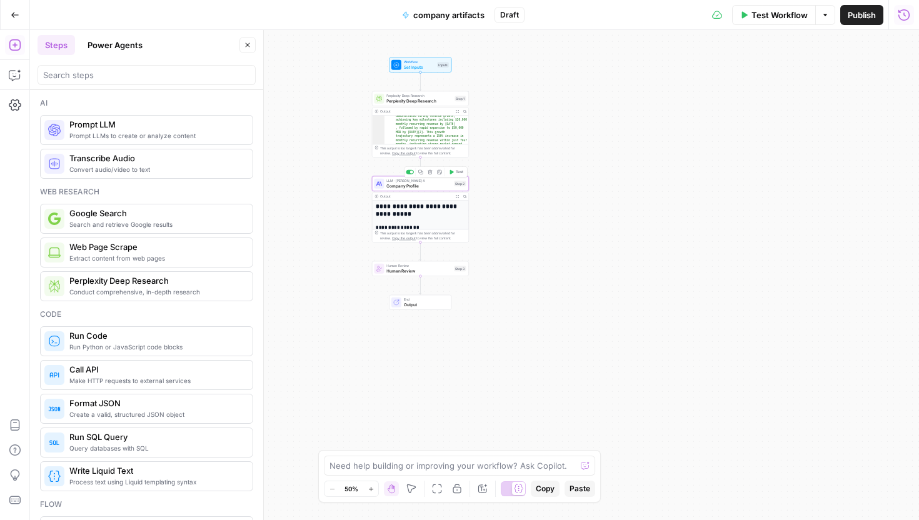
click at [419, 173] on icon "button" at bounding box center [420, 171] width 5 height 5
click at [411, 308] on div "LLM · Claude Sonnet 4 Company Profile Step 4 Copy step Delete step Add Note Test" at bounding box center [420, 302] width 97 height 15
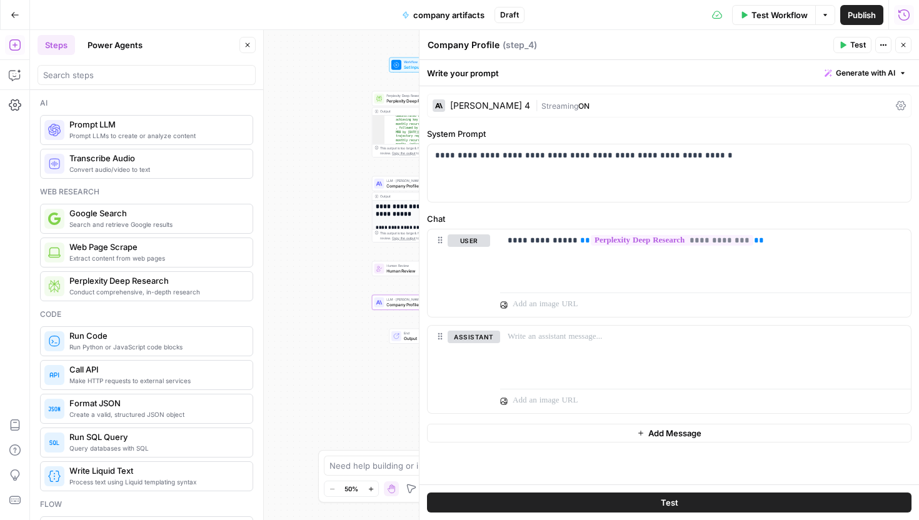
click at [476, 47] on textarea "Company Profile" at bounding box center [463, 45] width 72 height 12
type textarea "Audience Persona"
click at [594, 50] on div "Audience Persona Audience Persona ( step_4 )" at bounding box center [628, 45] width 402 height 14
click at [589, 168] on div "**********" at bounding box center [668, 172] width 483 height 57
click at [487, 157] on p "**********" at bounding box center [669, 155] width 468 height 12
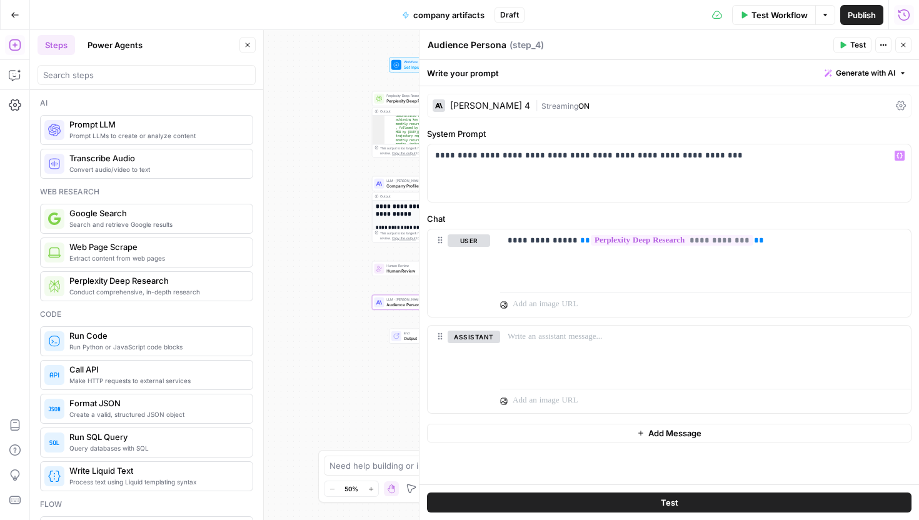
click at [724, 216] on label "Chat" at bounding box center [669, 218] width 484 height 12
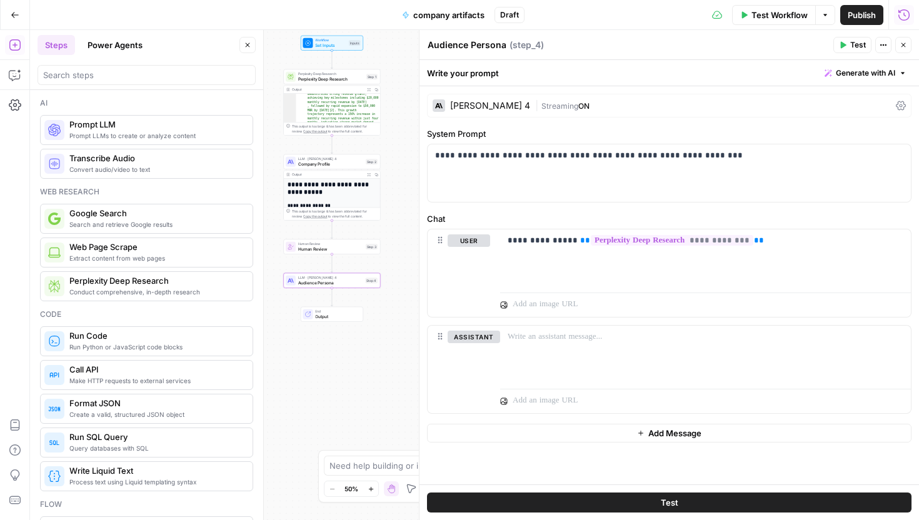
click at [897, 103] on icon at bounding box center [900, 106] width 10 height 10
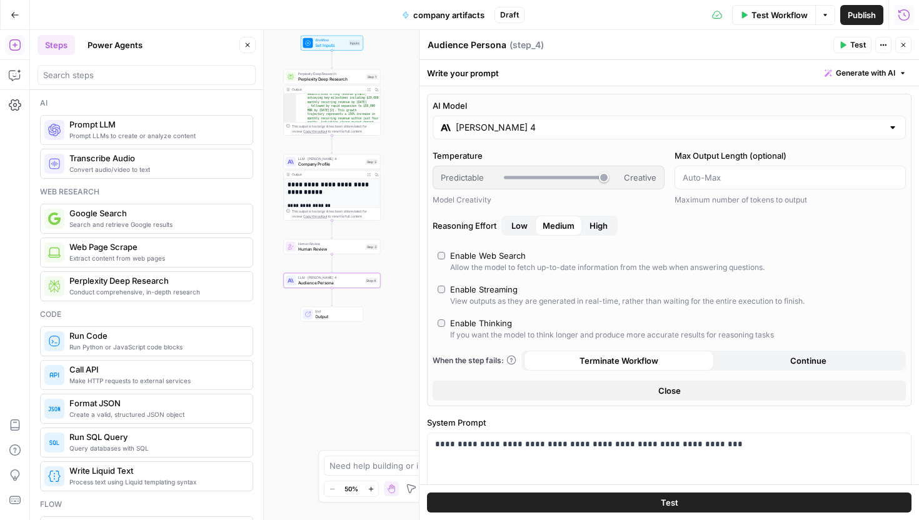
click at [854, 43] on span "Test" at bounding box center [858, 44] width 16 height 11
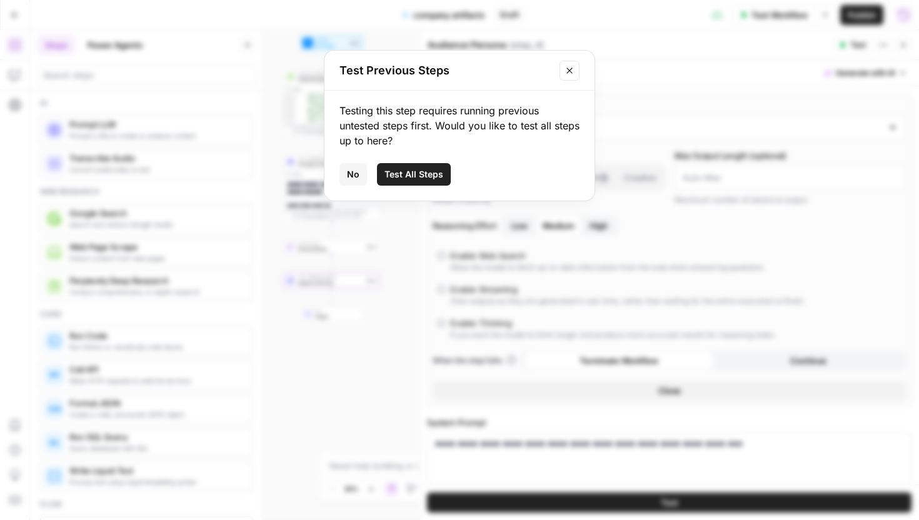
click at [408, 172] on span "Test All Steps" at bounding box center [413, 174] width 59 height 12
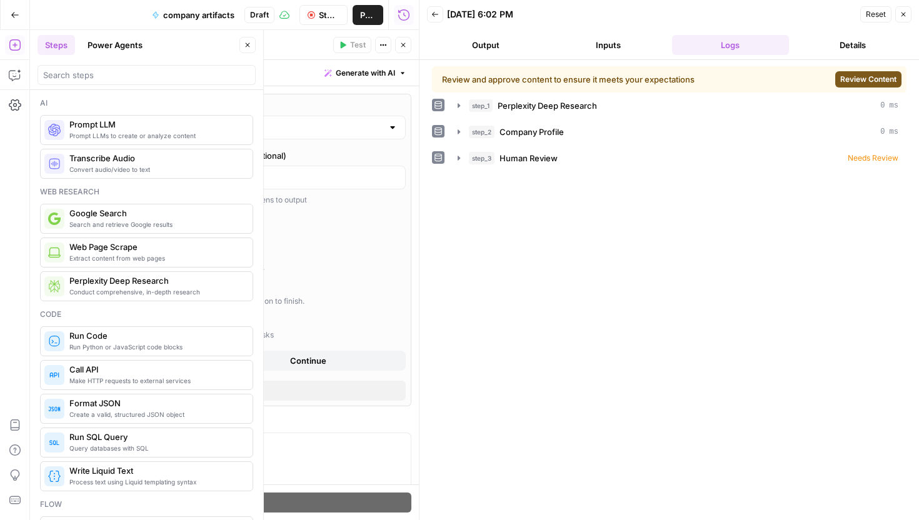
click at [846, 76] on span "Review Content" at bounding box center [868, 79] width 56 height 11
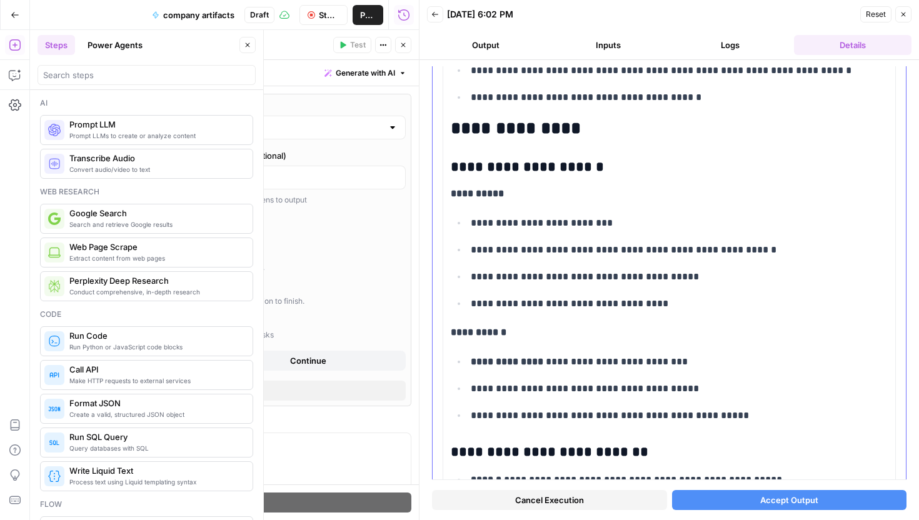
scroll to position [4243, 0]
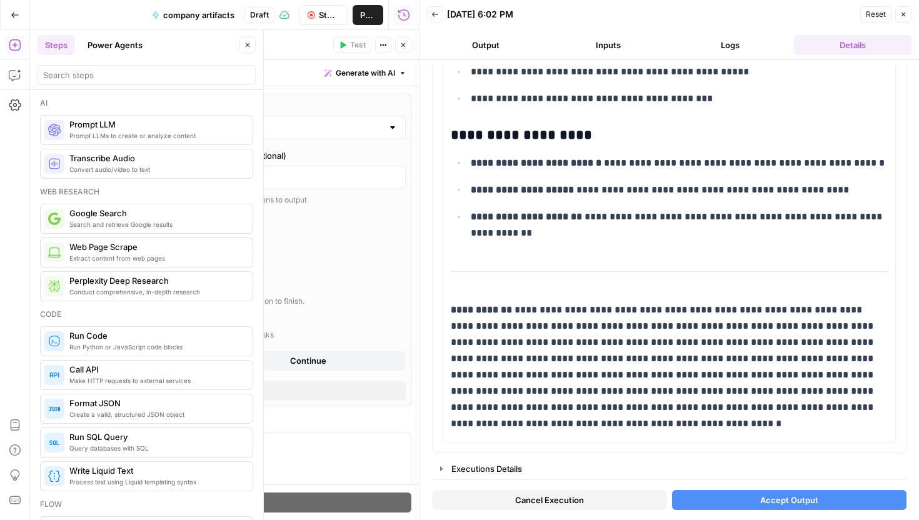
click at [727, 502] on button "Accept Output" at bounding box center [789, 500] width 235 height 20
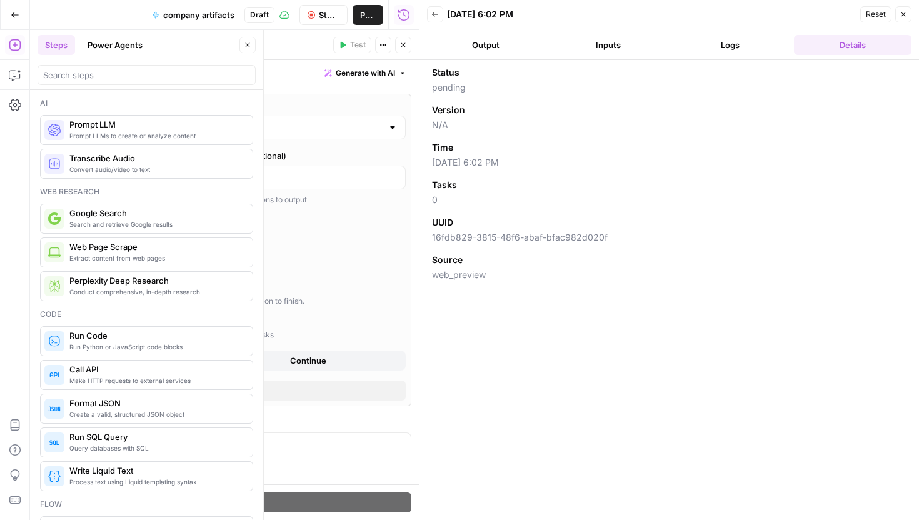
click at [515, 46] on button "Output" at bounding box center [485, 45] width 117 height 20
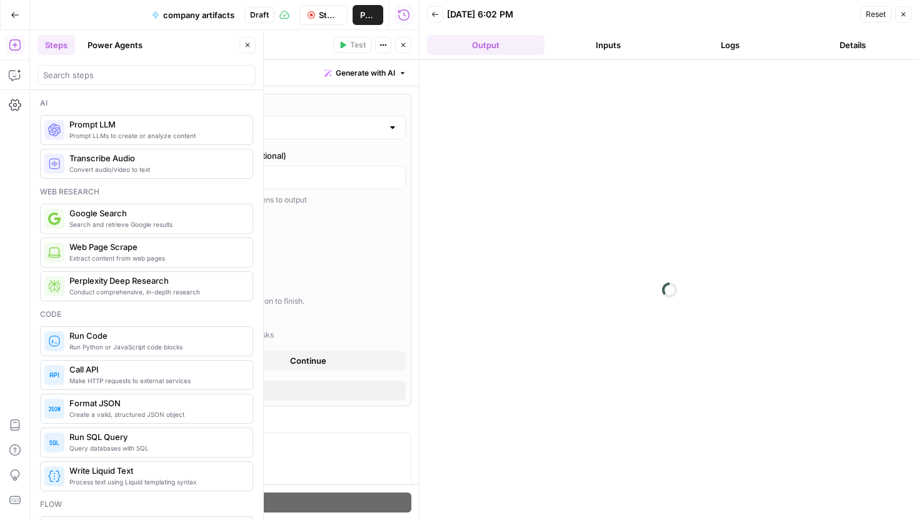
click at [745, 44] on button "Logs" at bounding box center [730, 45] width 117 height 20
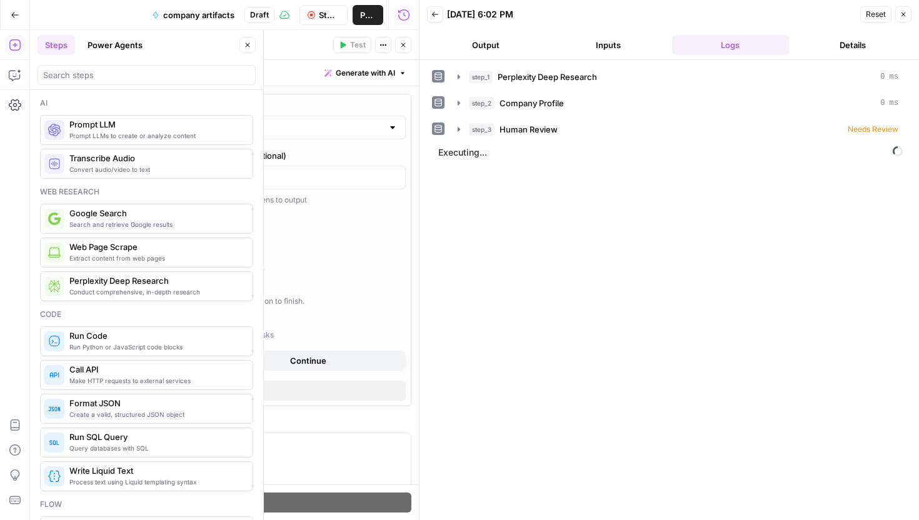
click at [405, 47] on icon "button" at bounding box center [402, 44] width 7 height 7
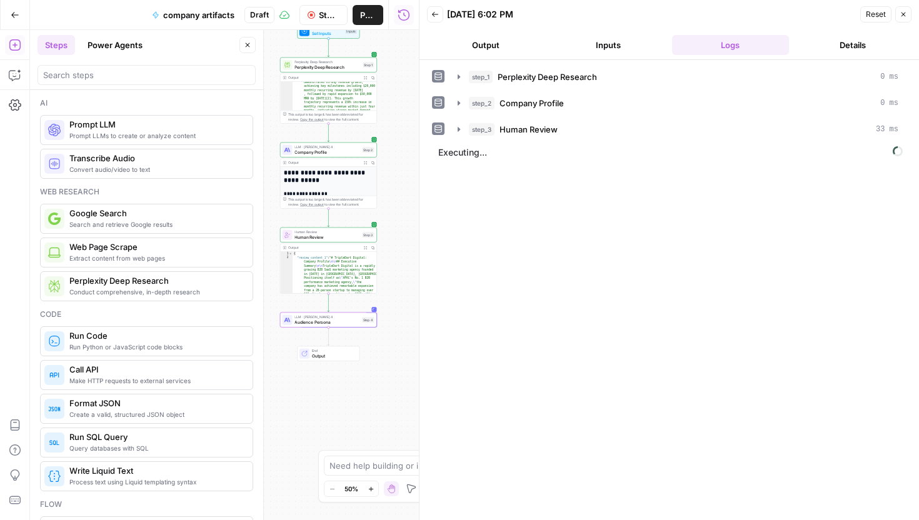
click at [500, 44] on button "Output" at bounding box center [485, 45] width 117 height 20
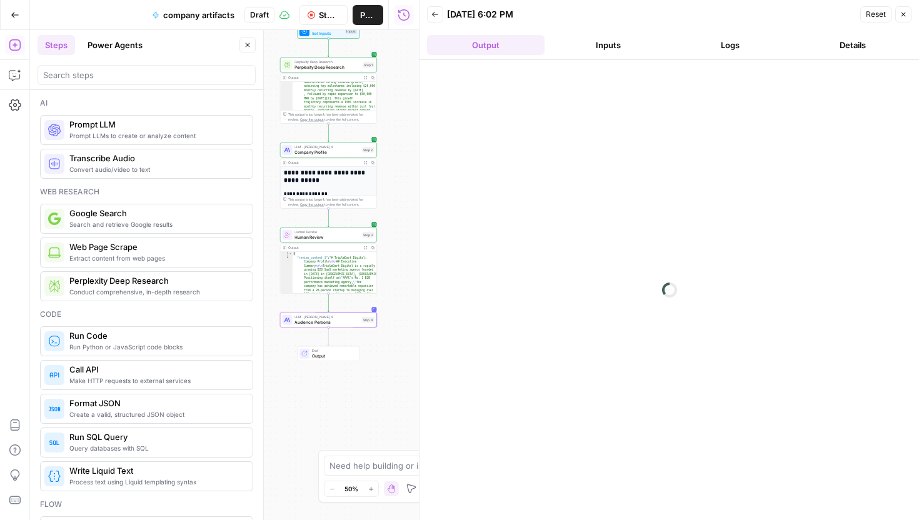
click at [628, 45] on button "Inputs" at bounding box center [607, 45] width 117 height 20
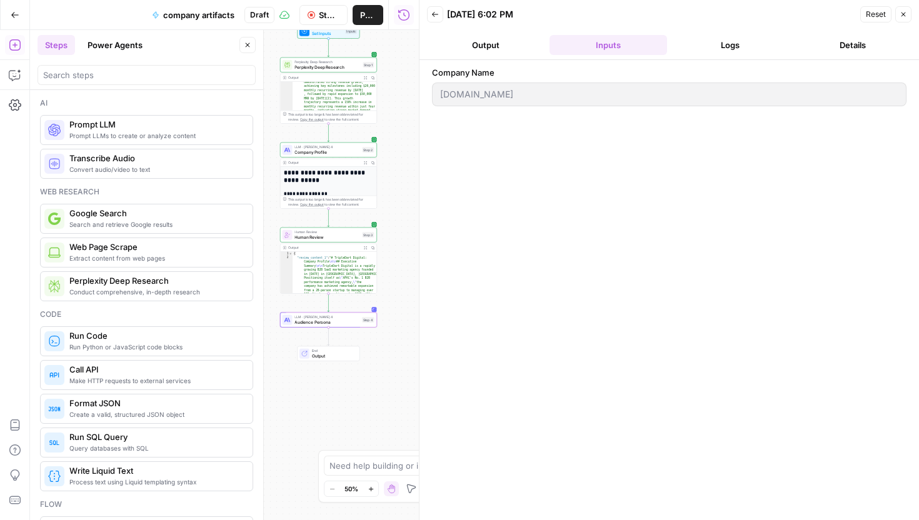
click at [714, 30] on header "Back 08/28/25 at 6:02 PM Reset Close Output Inputs Logs Details" at bounding box center [668, 30] width 499 height 60
click at [715, 37] on button "Logs" at bounding box center [730, 45] width 117 height 20
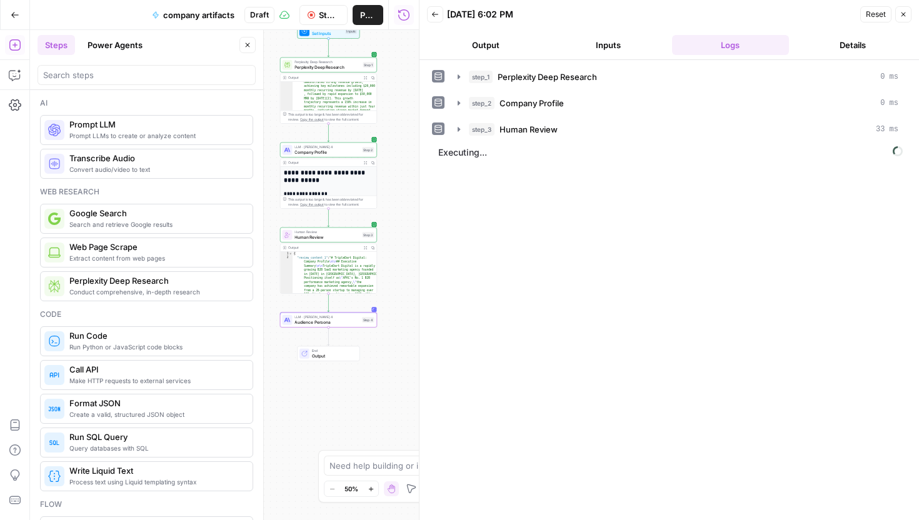
click at [511, 45] on button "Output" at bounding box center [485, 45] width 117 height 20
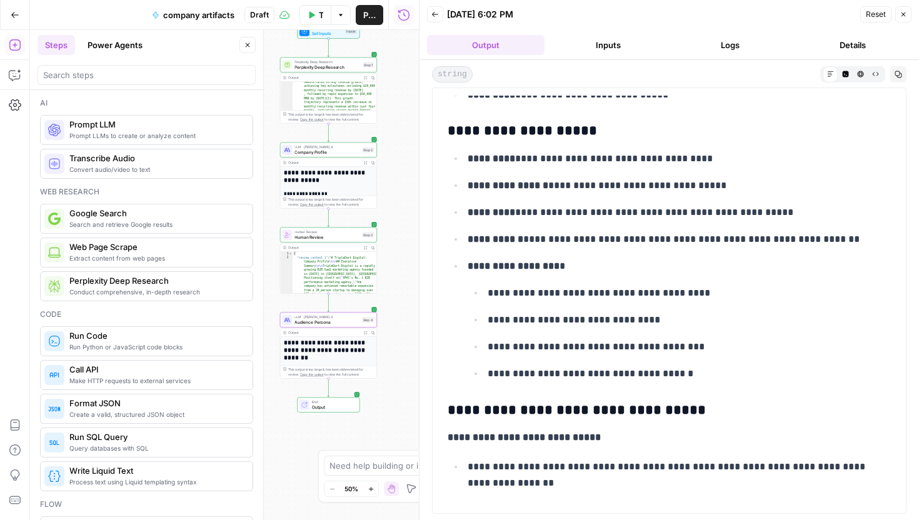
scroll to position [0, 0]
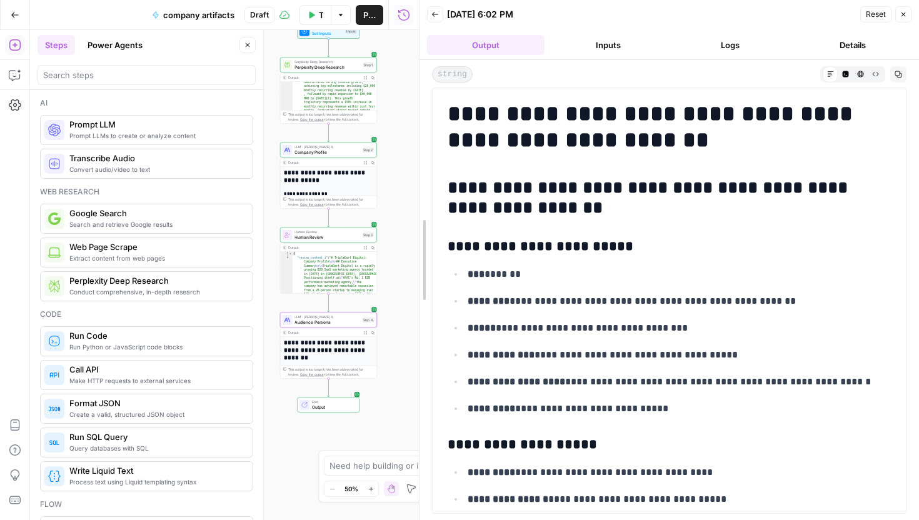
drag, startPoint x: 421, startPoint y: 193, endPoint x: 334, endPoint y: 246, distance: 101.5
click at [334, 246] on body "TripleDart New Home Browse Your Data Usage Settings Recent Grids Scalable conte…" at bounding box center [459, 260] width 919 height 520
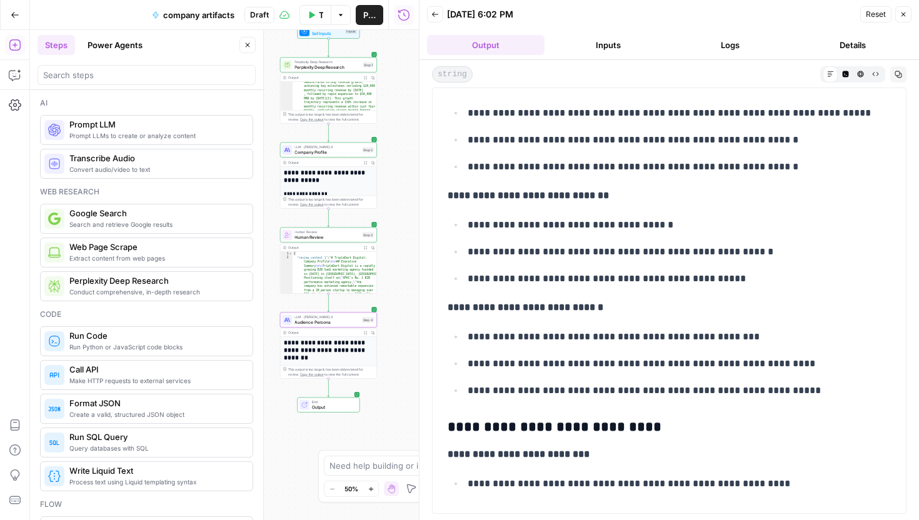
scroll to position [422, 0]
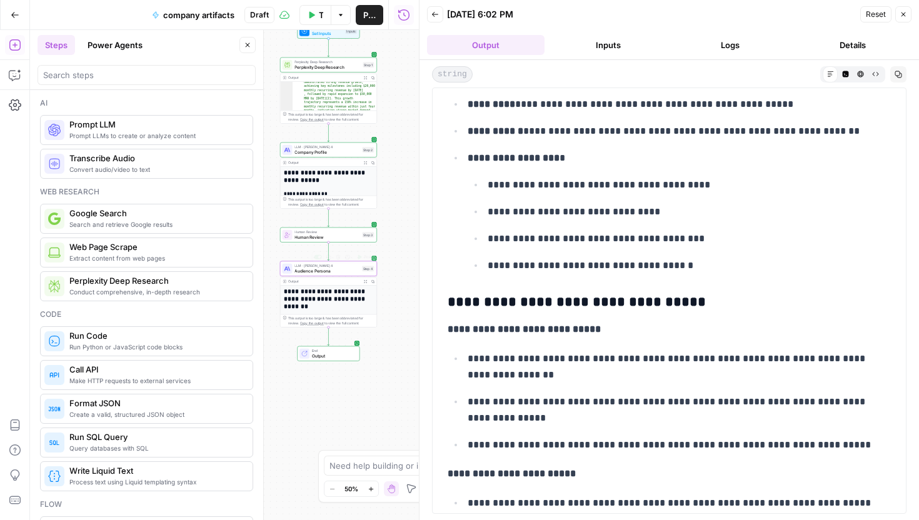
click at [332, 269] on span "Audience Persona" at bounding box center [326, 270] width 65 height 6
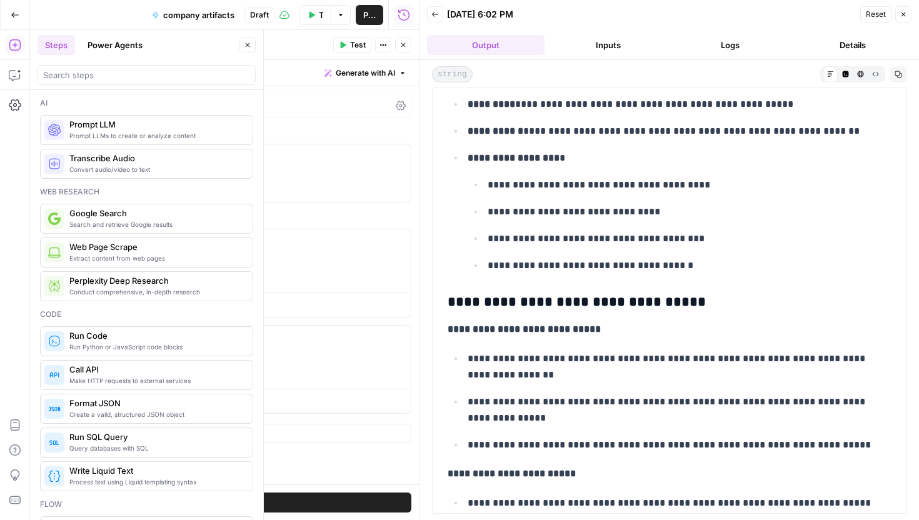
click at [905, 7] on button "Close" at bounding box center [903, 14] width 16 height 16
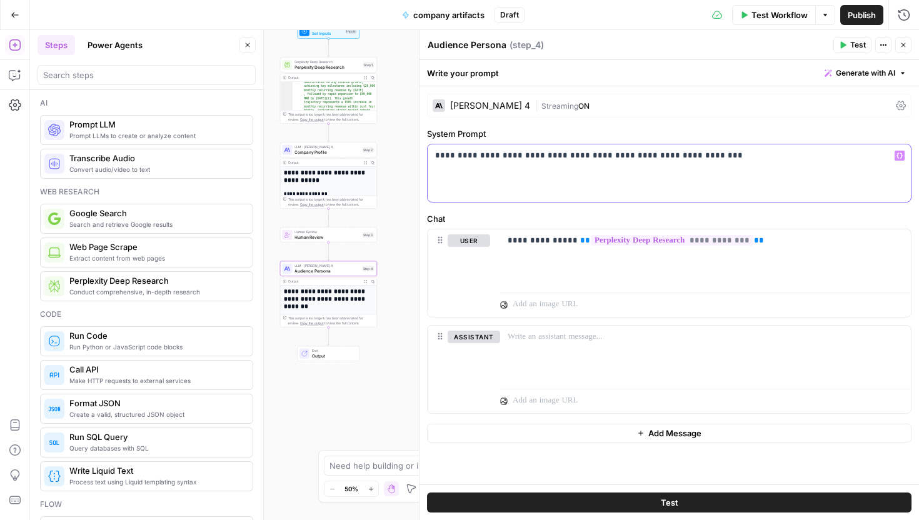
click at [486, 157] on p "**********" at bounding box center [669, 155] width 468 height 12
click at [742, 168] on div "**********" at bounding box center [668, 172] width 483 height 57
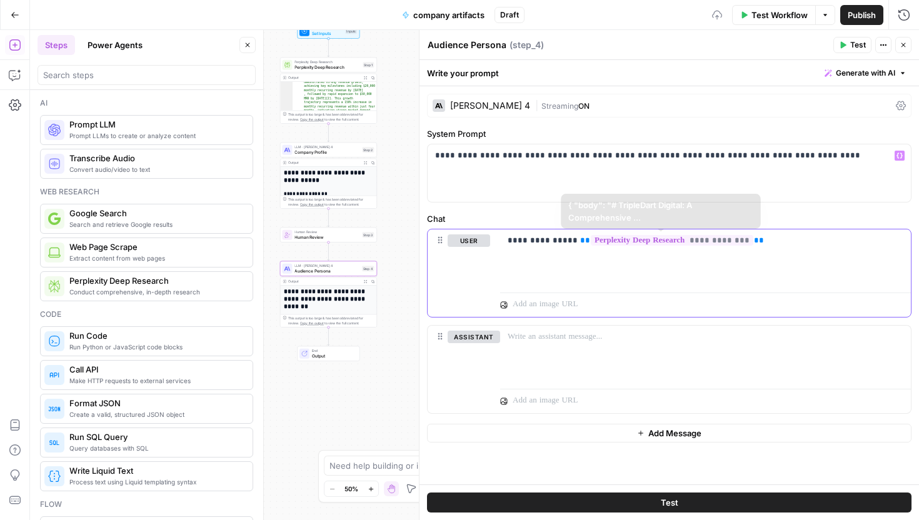
click at [566, 272] on div "**********" at bounding box center [705, 257] width 411 height 57
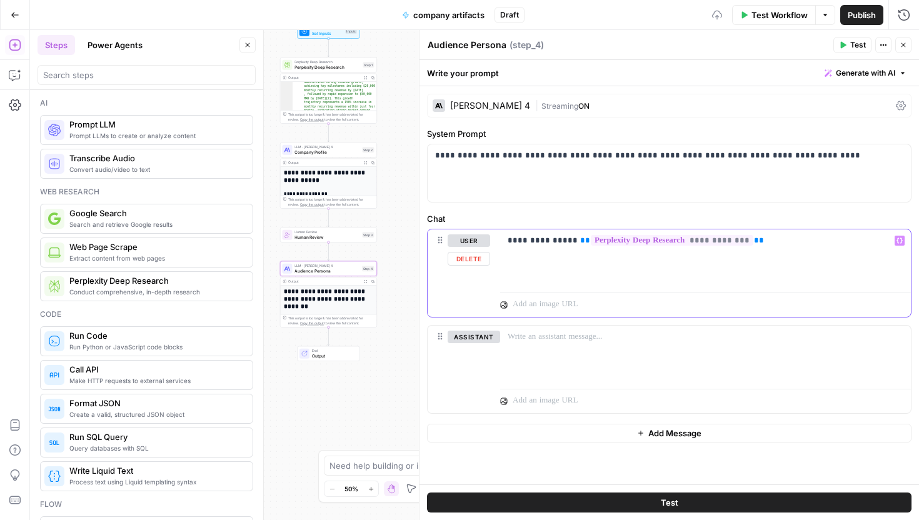
click at [559, 262] on div "**********" at bounding box center [705, 257] width 411 height 57
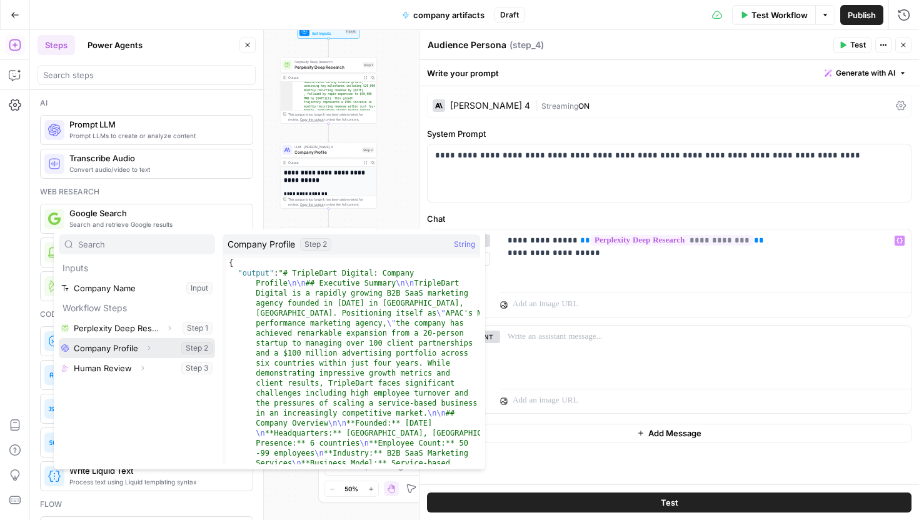
click at [122, 349] on button "Select variable Company Profile" at bounding box center [137, 348] width 156 height 20
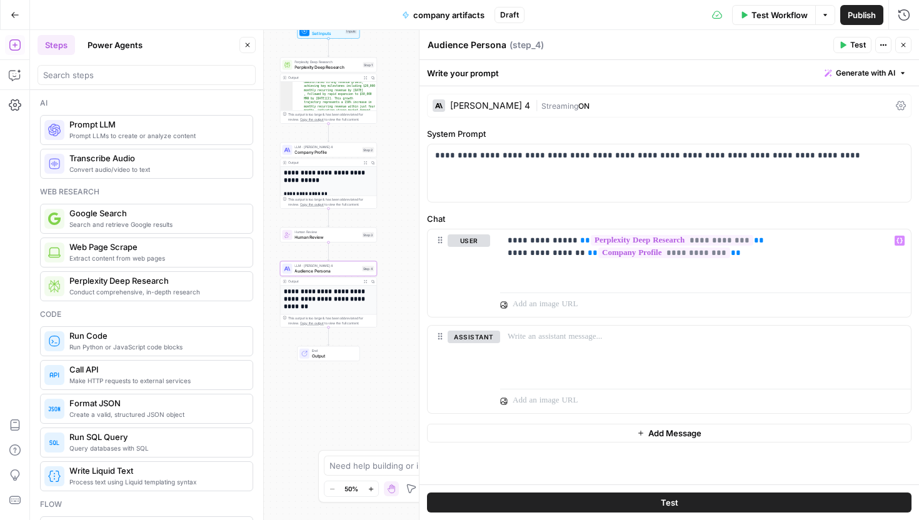
click at [849, 50] on button "Test" at bounding box center [852, 45] width 38 height 16
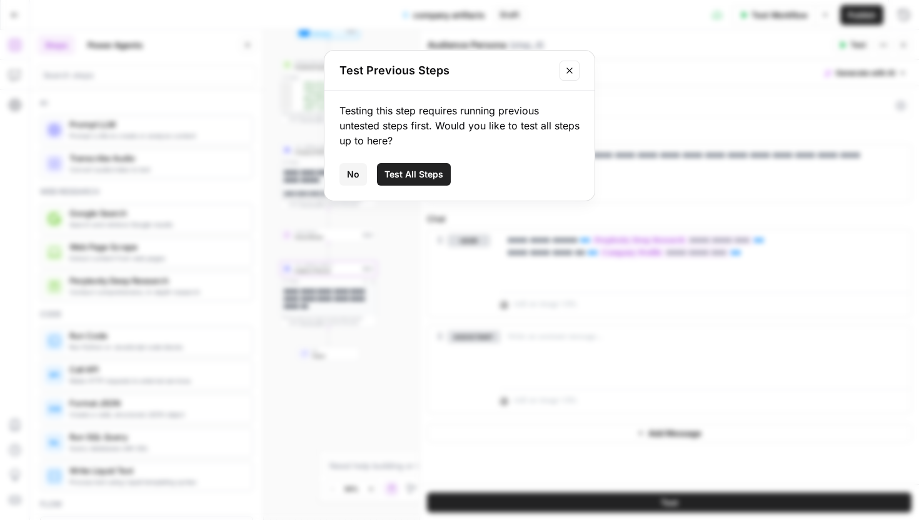
click at [411, 181] on button "Test All Steps" at bounding box center [414, 174] width 74 height 22
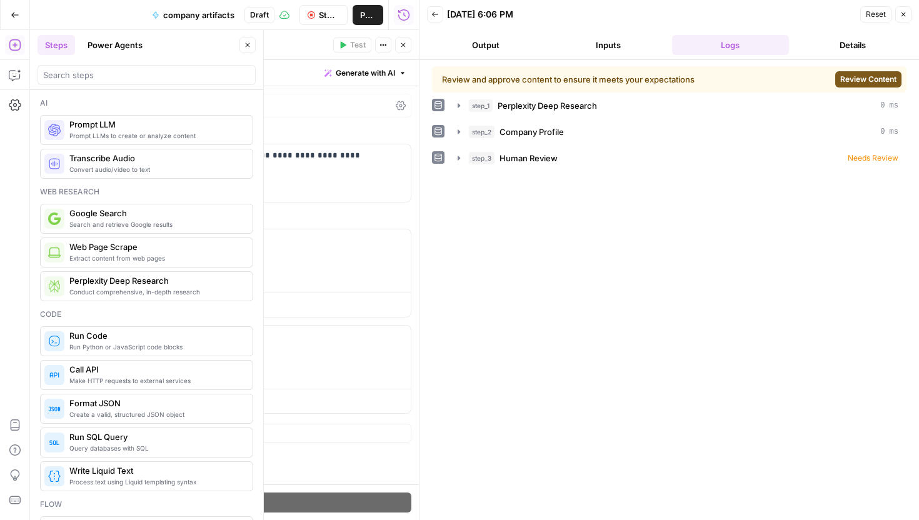
click at [456, 65] on div "Review and approve content to ensure it meets your expectations Review Content …" at bounding box center [668, 290] width 499 height 460
click at [904, 82] on div "Review and approve content to ensure it meets your expectations Review Content" at bounding box center [669, 79] width 474 height 26
click at [868, 90] on div "Review and approve content to ensure it meets your expectations Review Content" at bounding box center [669, 79] width 474 height 26
click at [866, 86] on button "Review Content" at bounding box center [868, 79] width 66 height 16
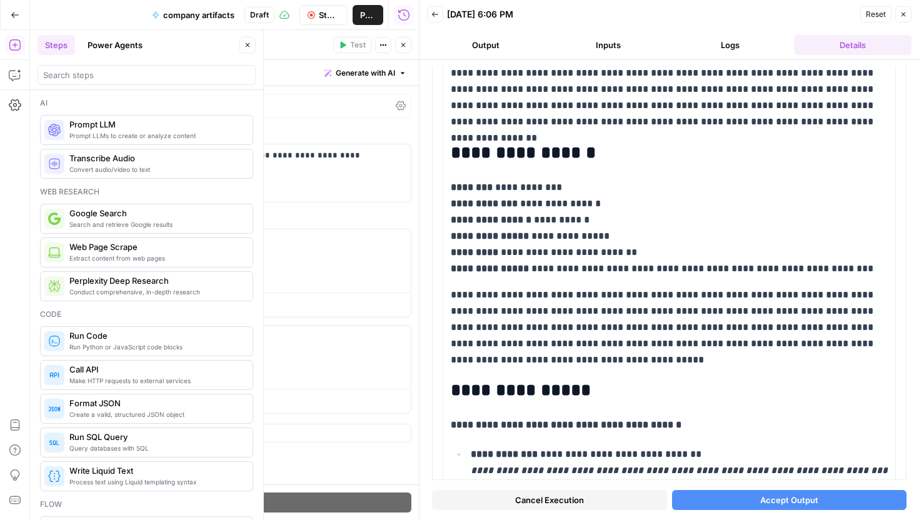
click at [762, 497] on span "Accept Output" at bounding box center [789, 500] width 58 height 12
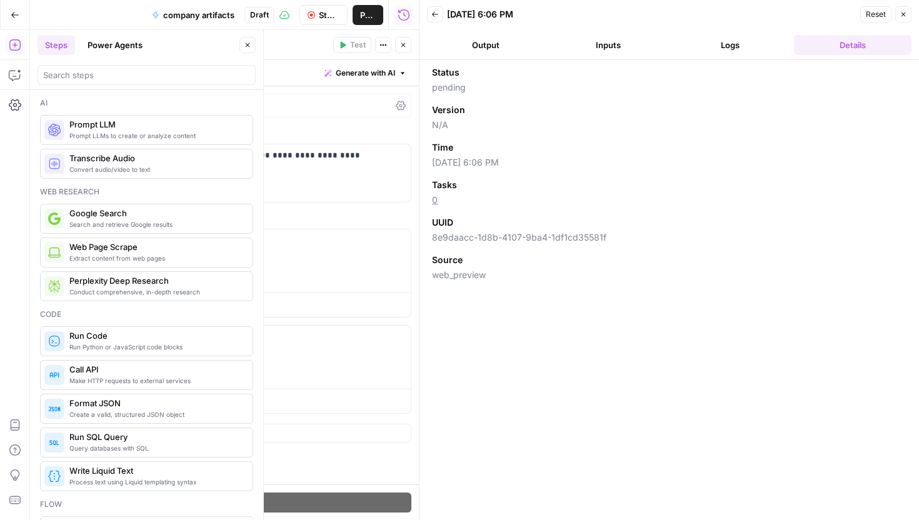
click at [497, 49] on button "Output" at bounding box center [485, 45] width 117 height 20
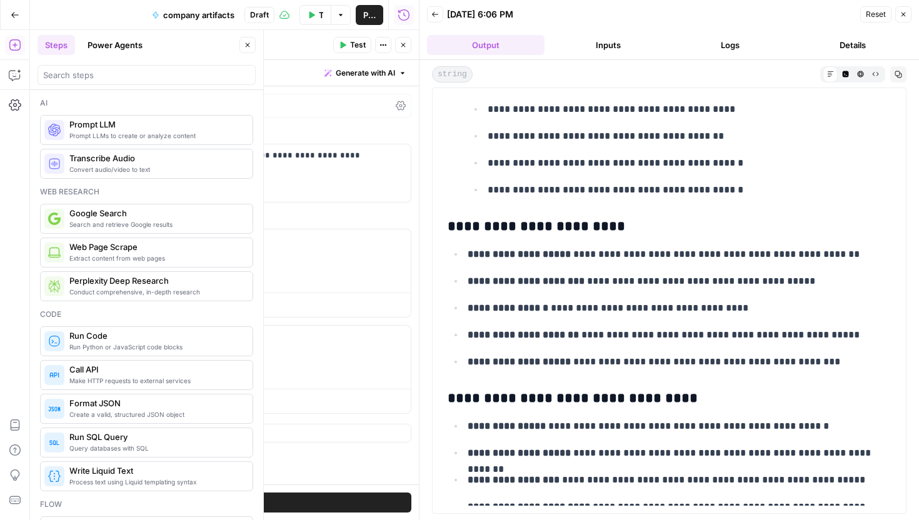
scroll to position [7208, 0]
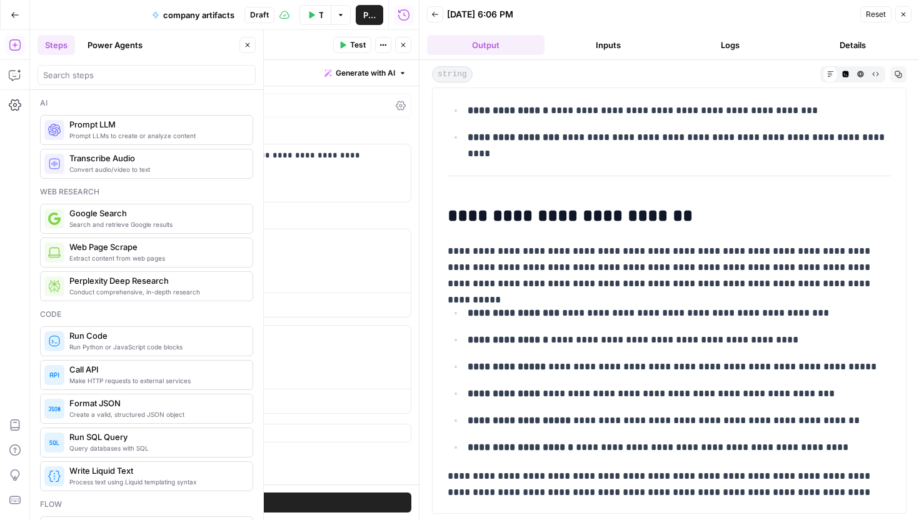
click at [740, 35] on button "Logs" at bounding box center [730, 45] width 117 height 20
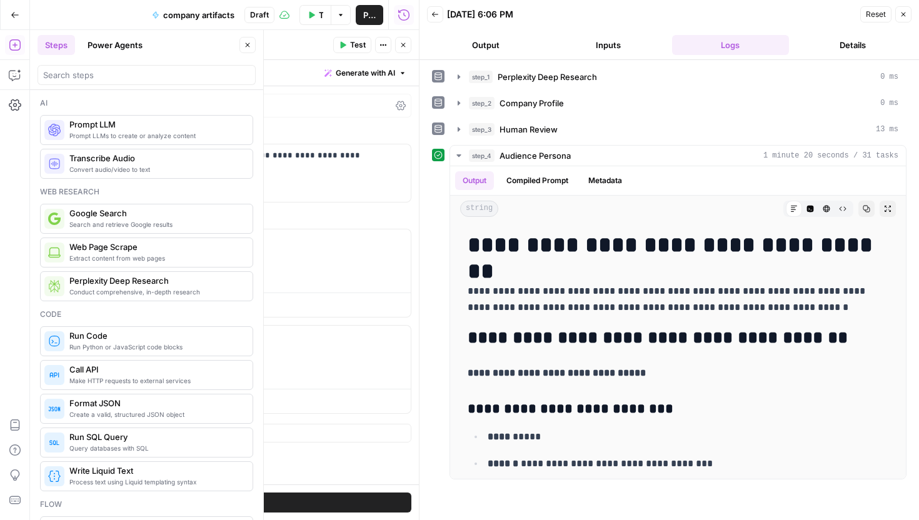
click at [511, 41] on button "Output" at bounding box center [485, 45] width 117 height 20
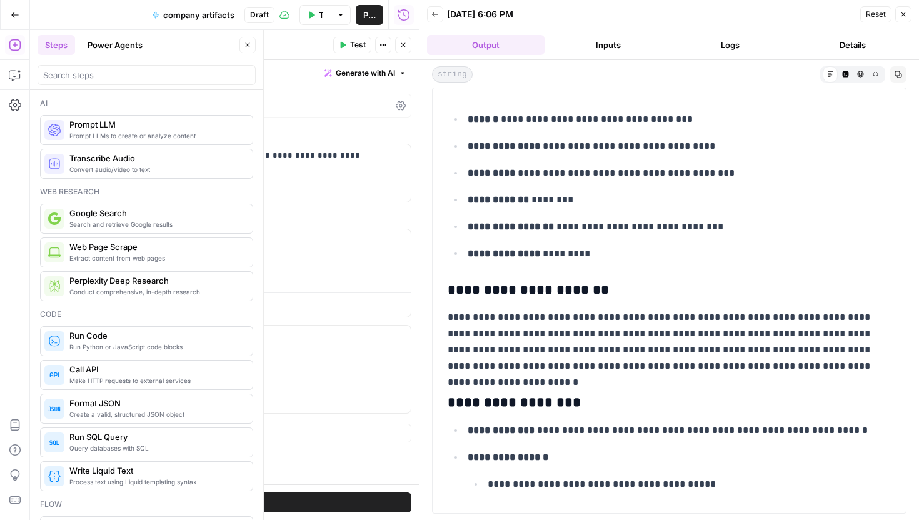
scroll to position [0, 0]
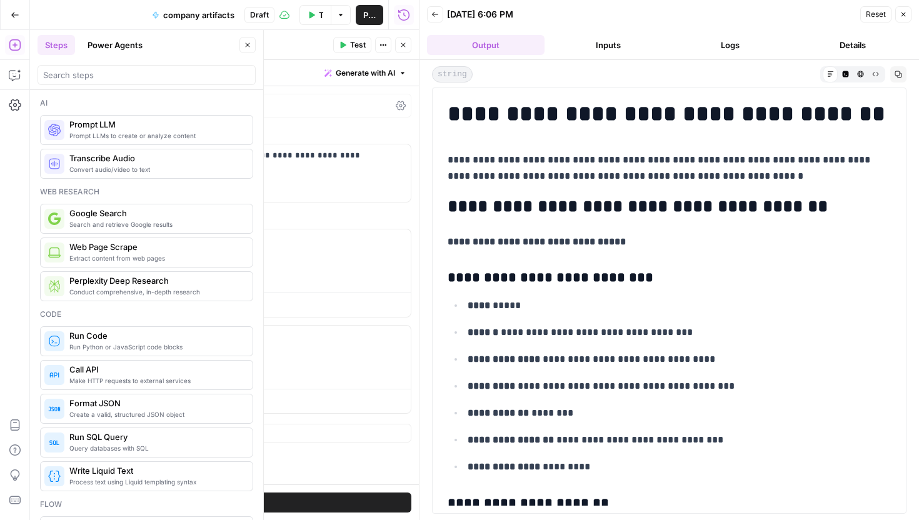
click at [401, 50] on button "Close" at bounding box center [403, 45] width 16 height 16
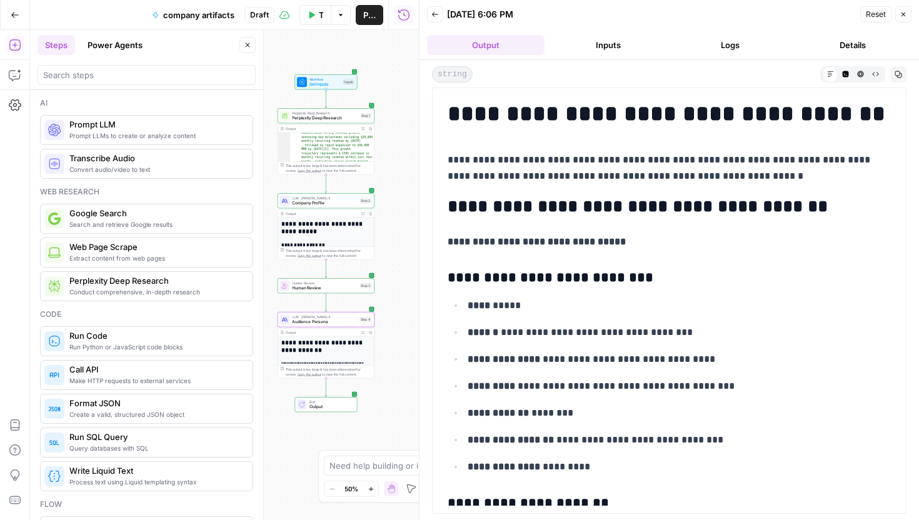
click at [332, 111] on span "Perplexity Deep Research" at bounding box center [325, 113] width 66 height 5
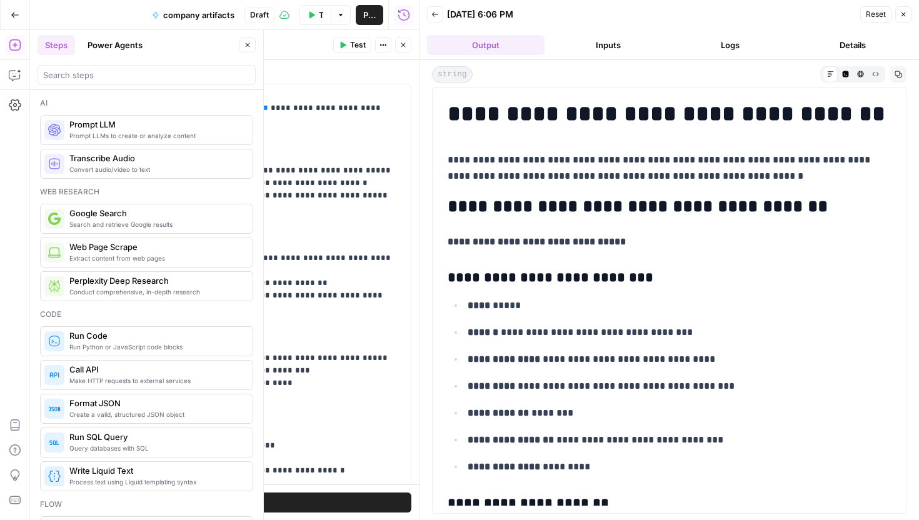
click at [907, 14] on button "Close" at bounding box center [903, 14] width 16 height 16
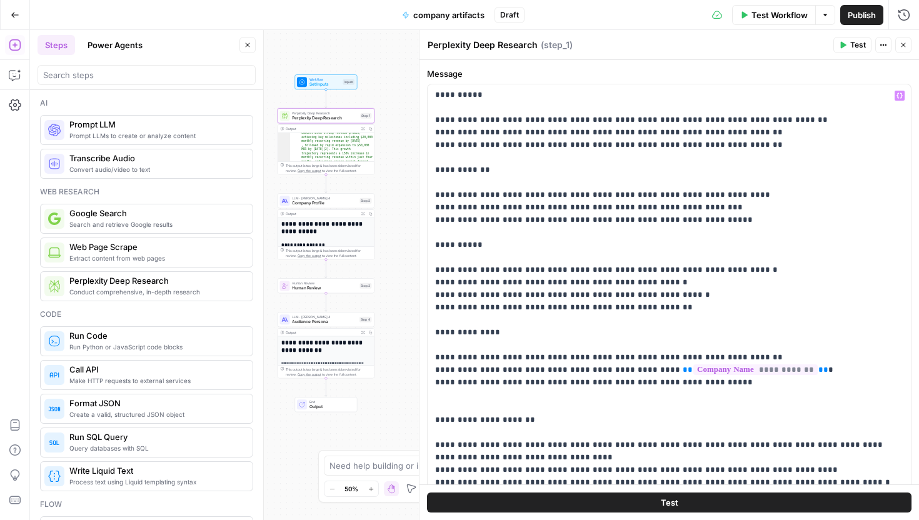
scroll to position [138, 0]
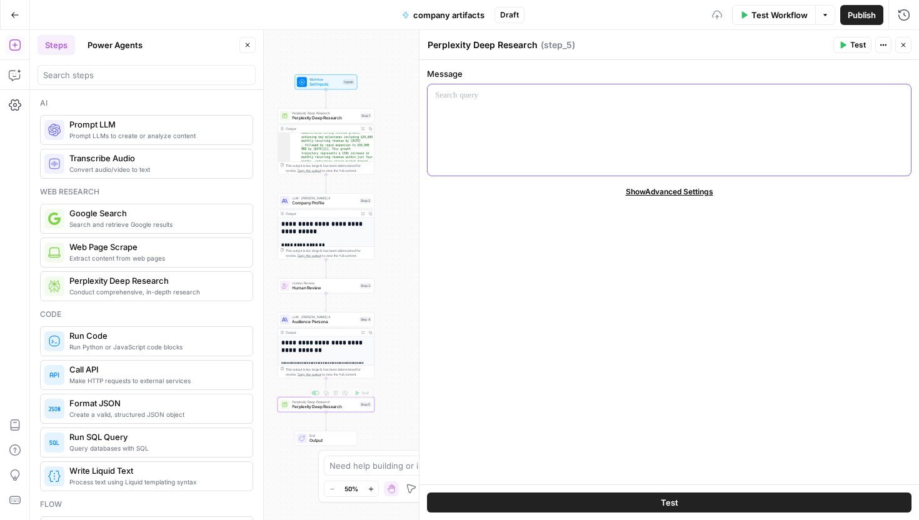
click at [520, 119] on div at bounding box center [668, 129] width 483 height 91
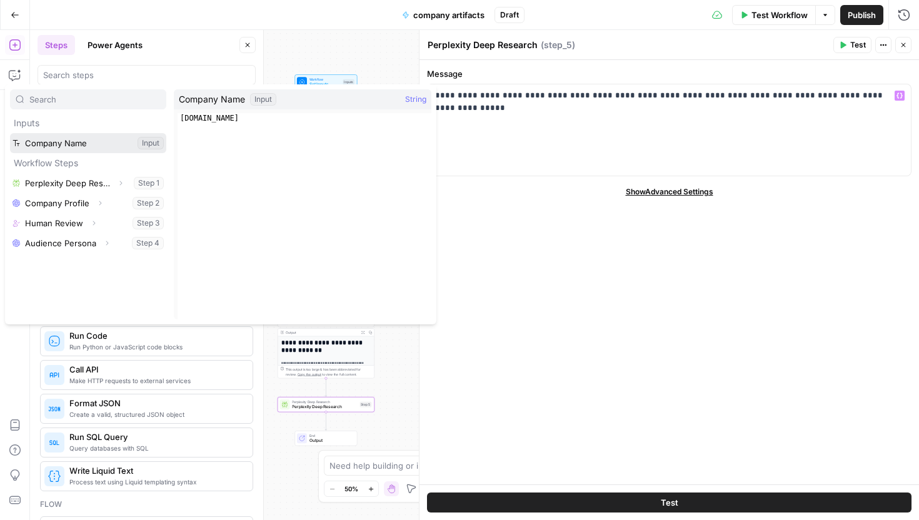
click at [76, 141] on button "Select variable Company Name" at bounding box center [88, 143] width 156 height 20
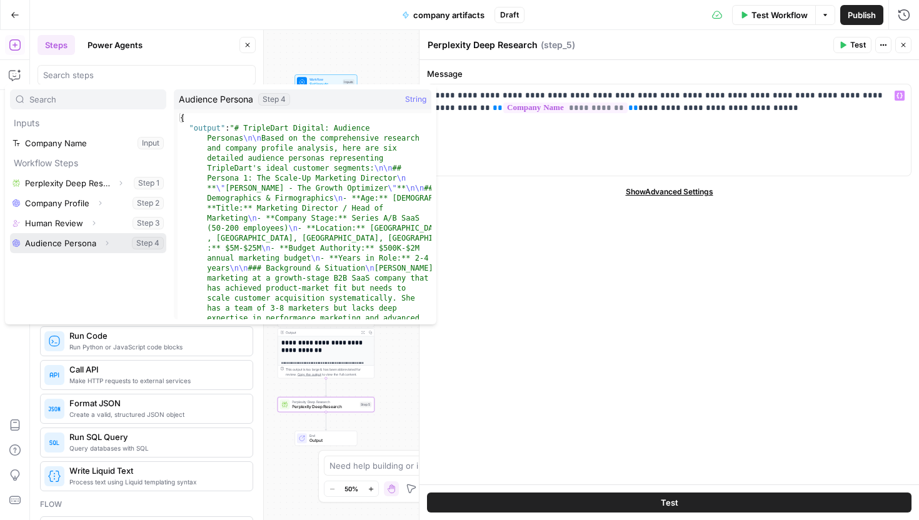
click at [54, 237] on button "Select variable Audience Persona" at bounding box center [88, 243] width 156 height 20
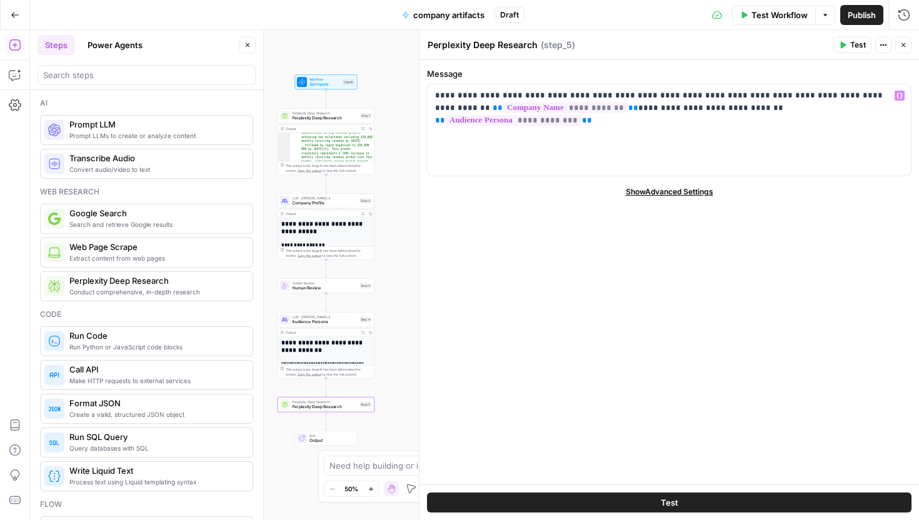
click at [846, 47] on button "Test" at bounding box center [852, 45] width 38 height 16
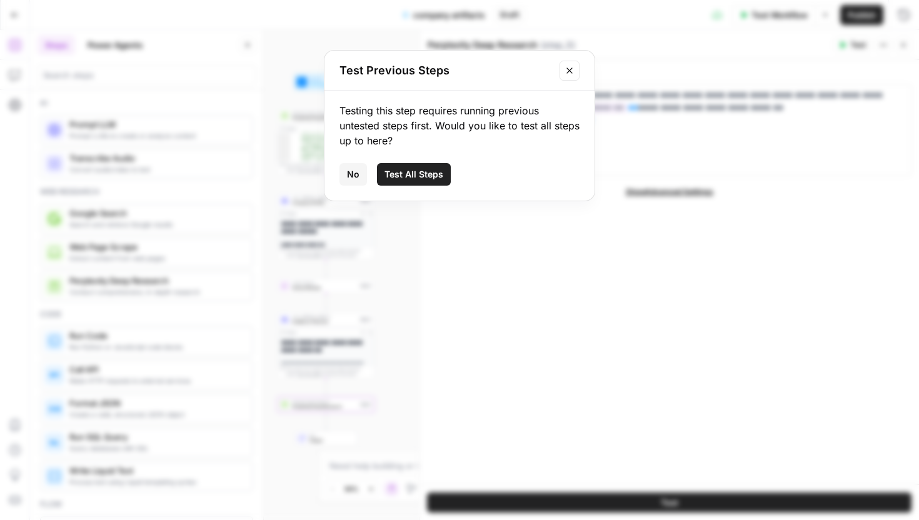
click at [417, 171] on span "Test All Steps" at bounding box center [413, 174] width 59 height 12
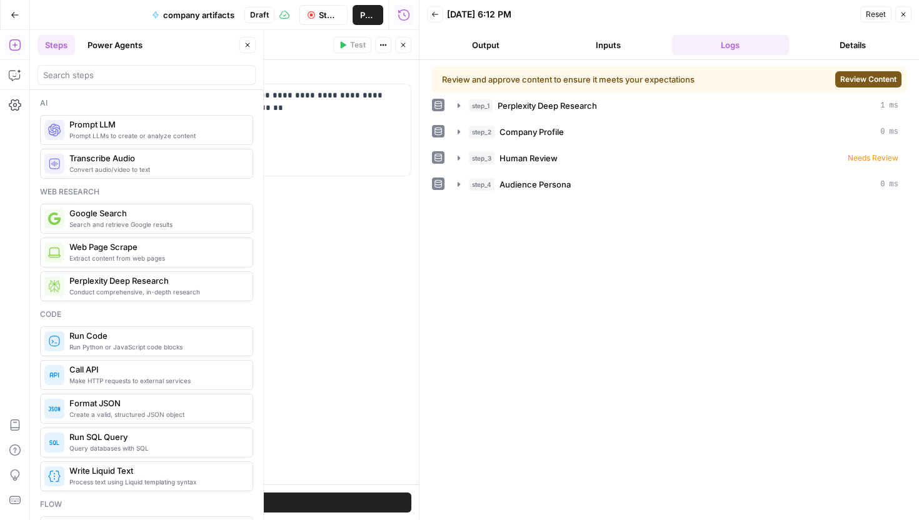
click at [856, 77] on span "Review Content" at bounding box center [868, 79] width 56 height 11
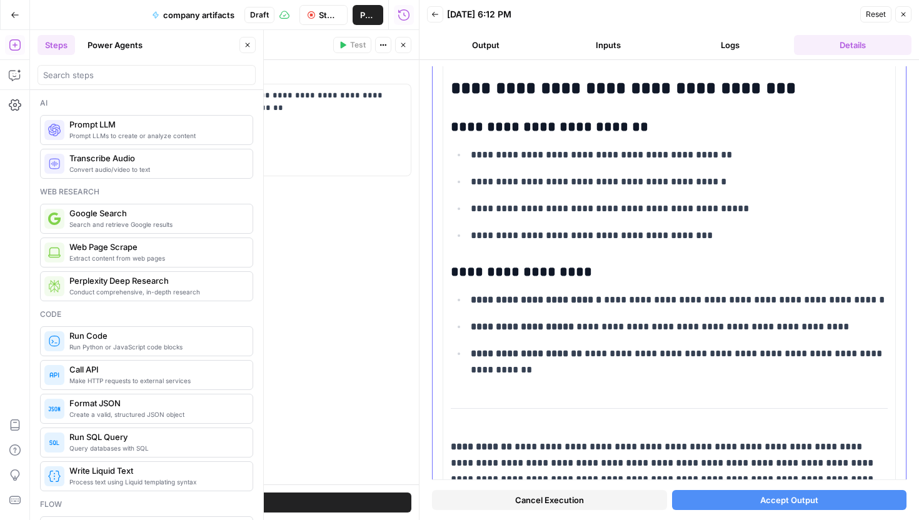
scroll to position [4159, 0]
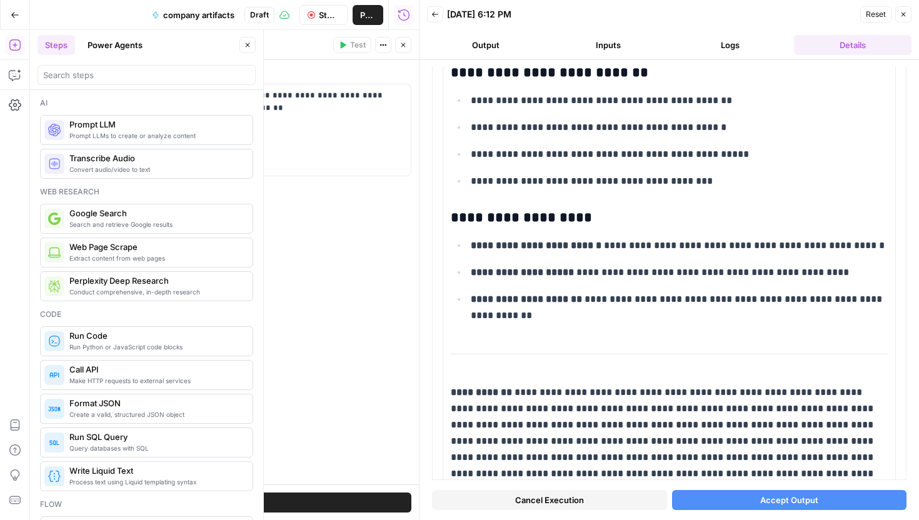
click at [790, 494] on span "Accept Output" at bounding box center [789, 500] width 58 height 12
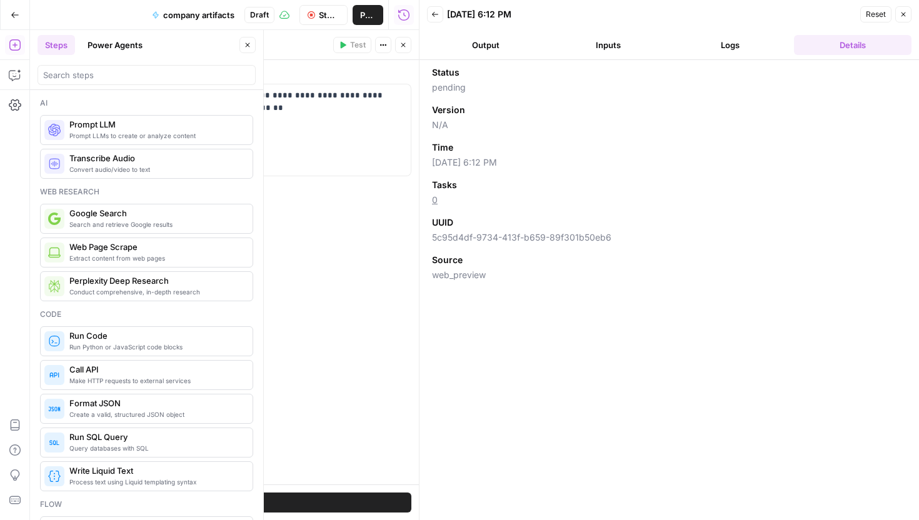
click at [718, 56] on header "Back 08/28/25 at 6:12 PM Reset Close Output Inputs Logs Details" at bounding box center [668, 30] width 499 height 60
click at [722, 38] on button "Logs" at bounding box center [730, 45] width 117 height 20
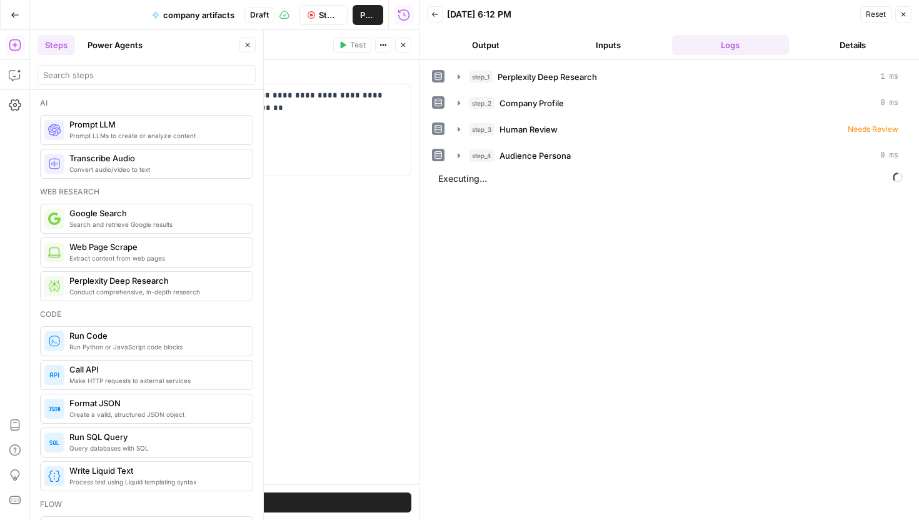
click at [512, 46] on button "Output" at bounding box center [485, 45] width 117 height 20
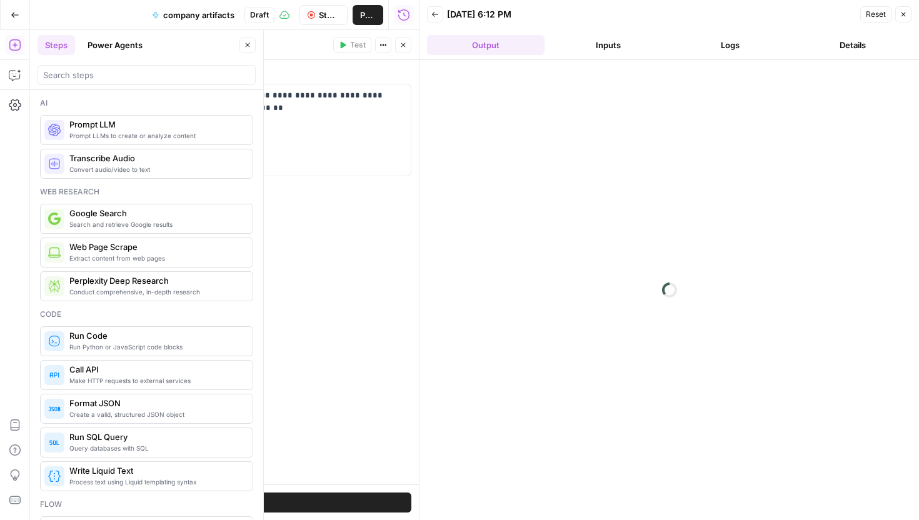
click at [737, 42] on button "Logs" at bounding box center [730, 45] width 117 height 20
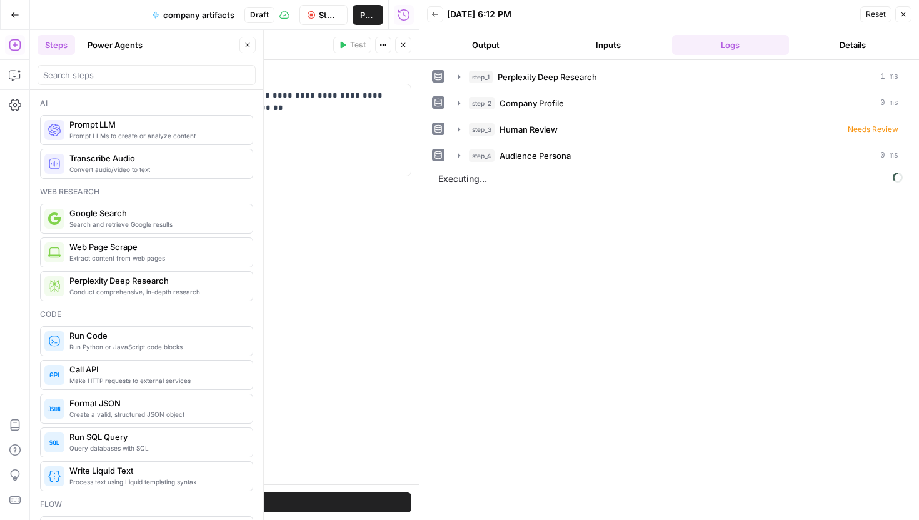
click at [505, 42] on button "Output" at bounding box center [485, 45] width 117 height 20
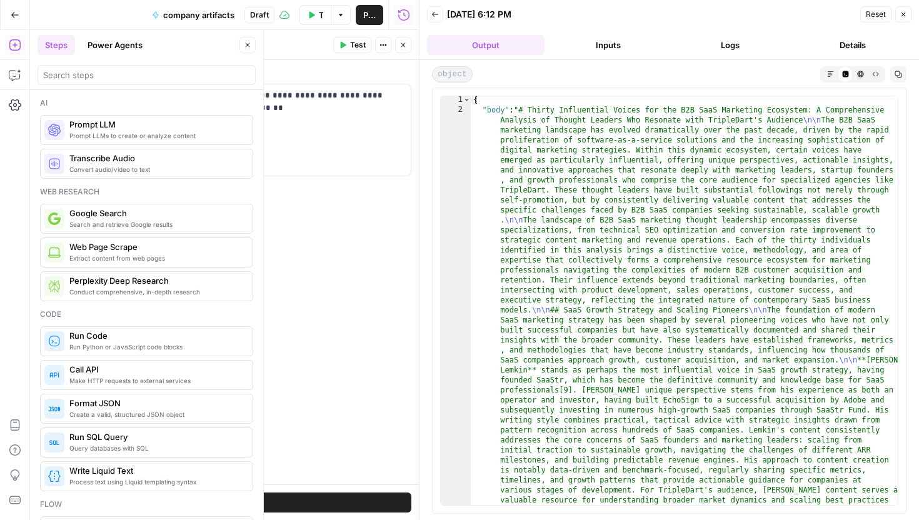
scroll to position [16, 0]
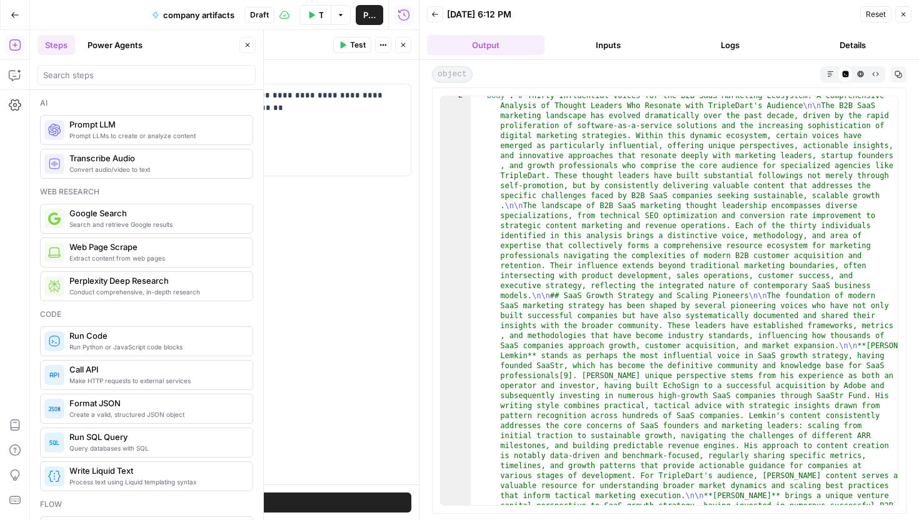
click at [832, 76] on icon "button" at bounding box center [830, 74] width 7 height 7
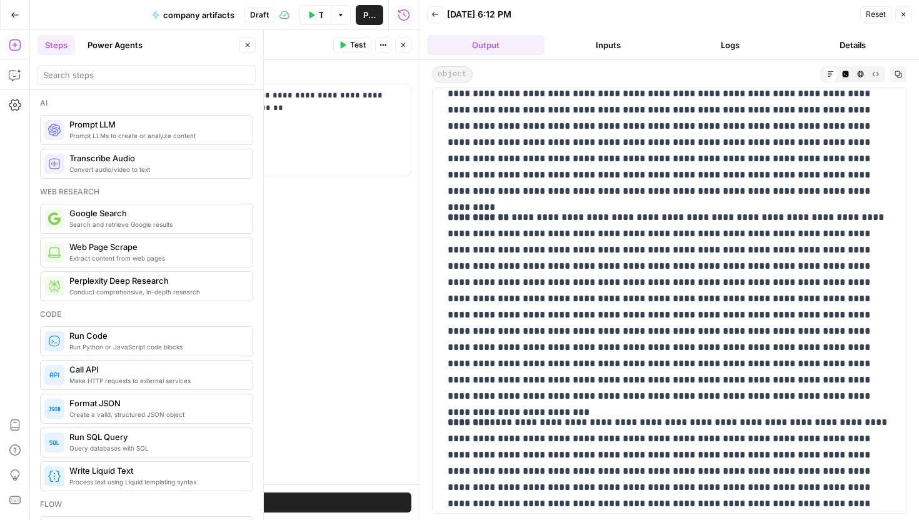
scroll to position [5379, 0]
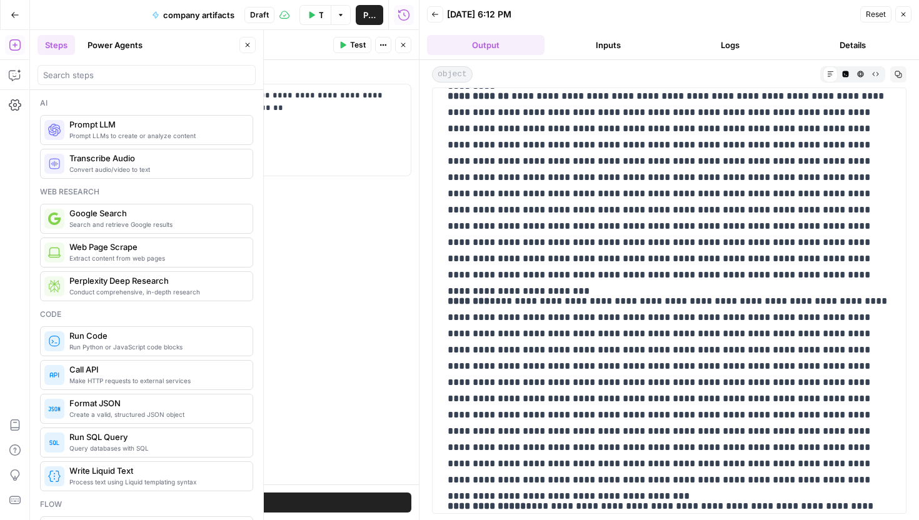
click at [872, 74] on icon "button" at bounding box center [875, 74] width 6 height 4
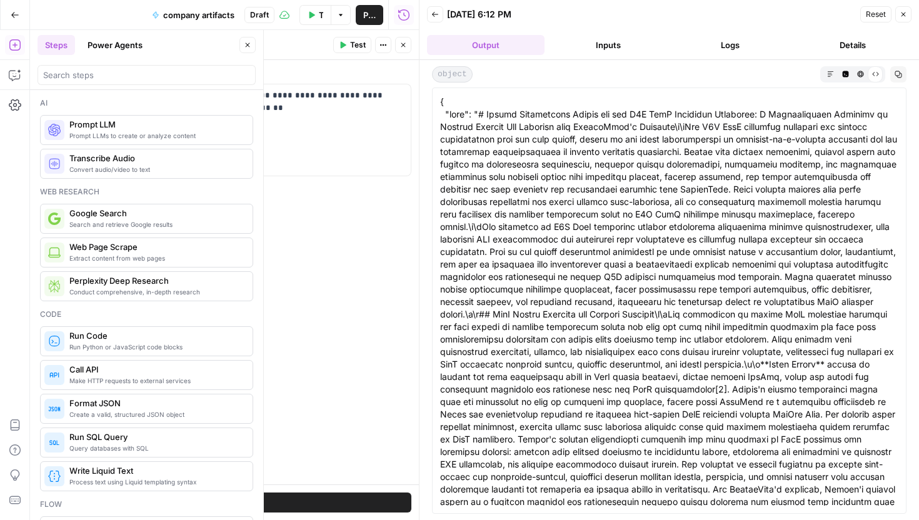
click at [862, 74] on icon "button" at bounding box center [860, 74] width 7 height 7
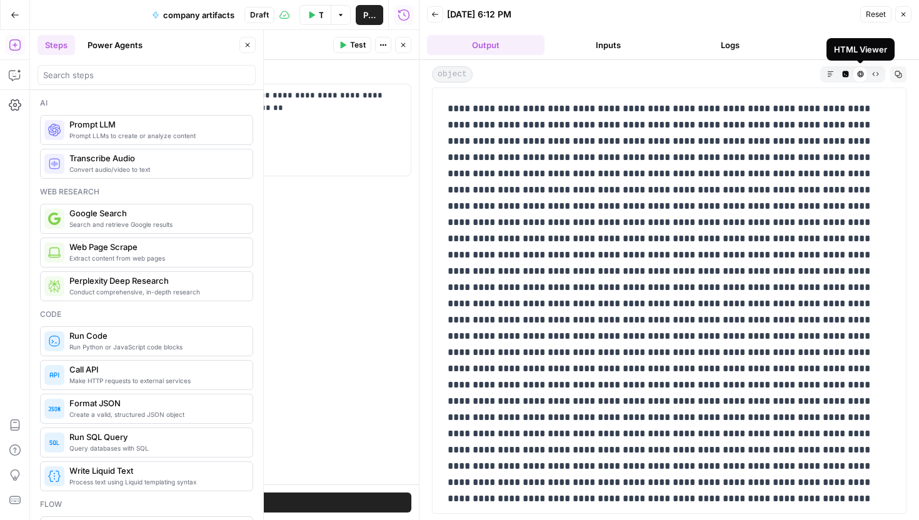
click at [846, 72] on icon "button" at bounding box center [845, 74] width 6 height 6
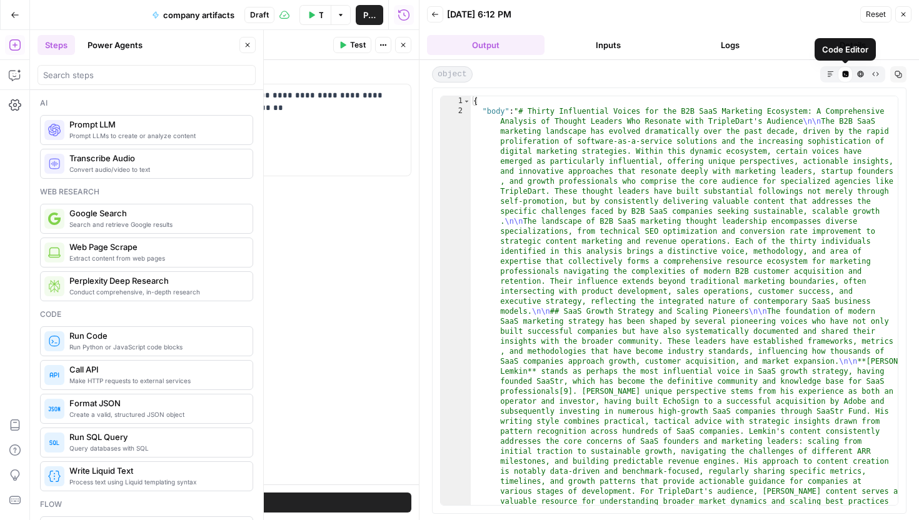
click at [834, 72] on button "Markdown" at bounding box center [829, 73] width 15 height 15
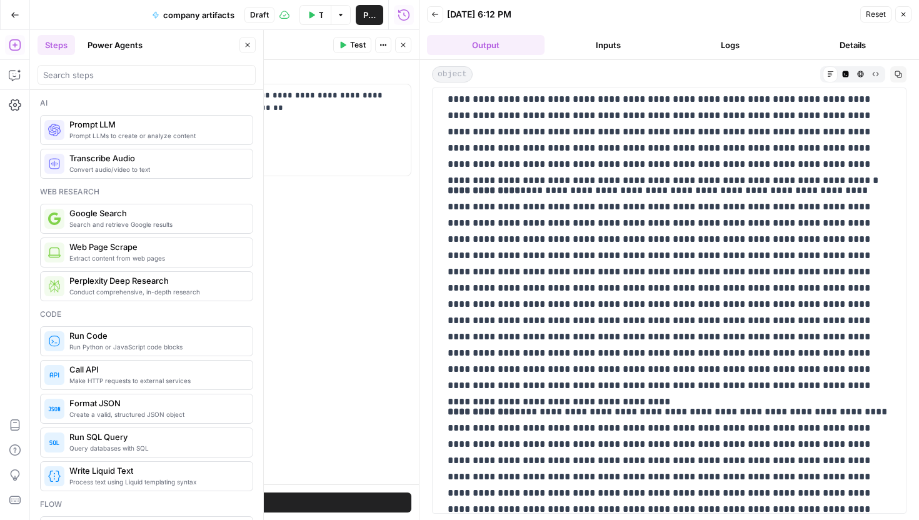
scroll to position [8043, 0]
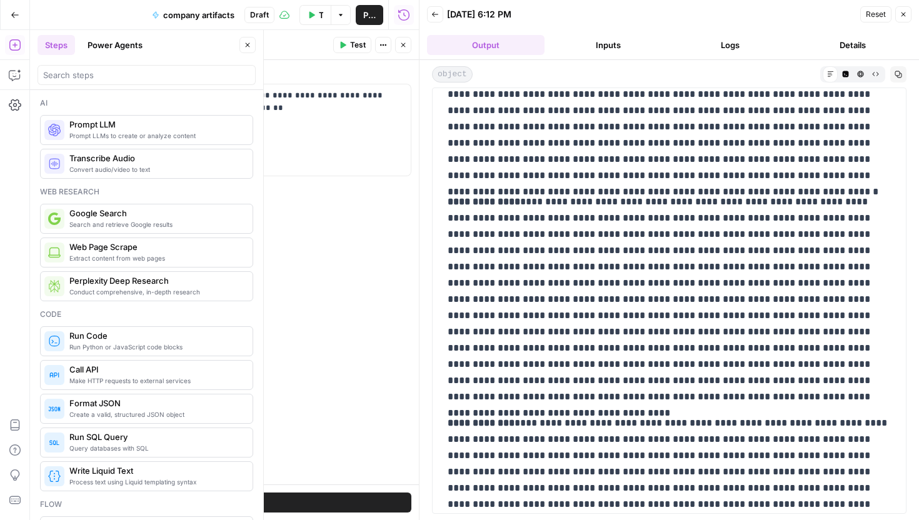
drag, startPoint x: 446, startPoint y: 204, endPoint x: 515, endPoint y: 204, distance: 69.4
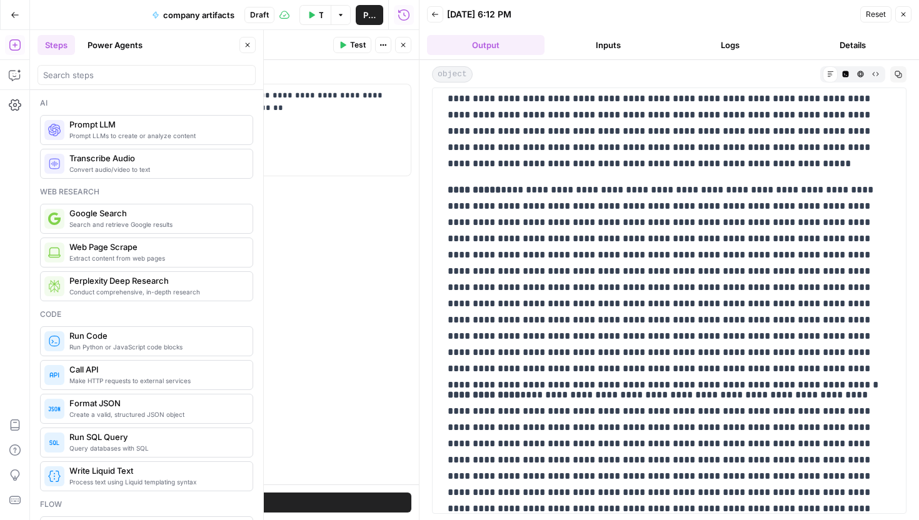
scroll to position [7790, 0]
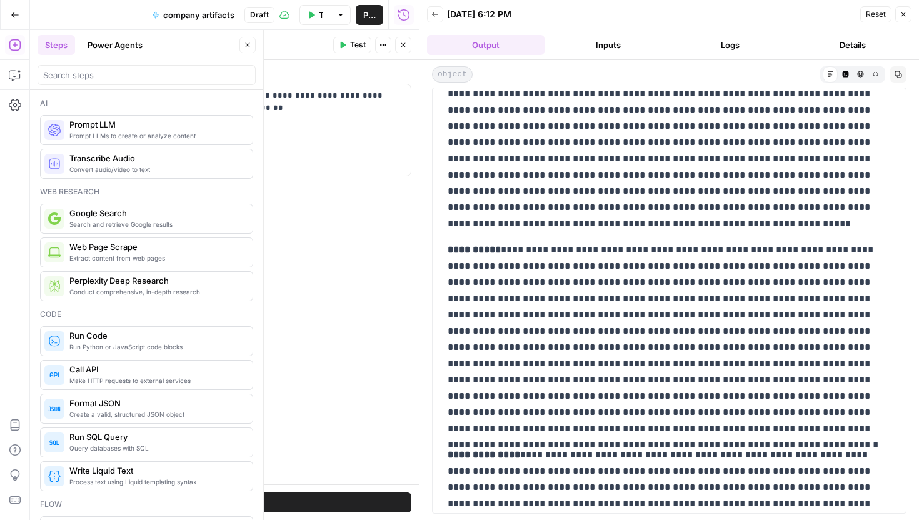
click at [589, 282] on p "**********" at bounding box center [668, 339] width 443 height 195
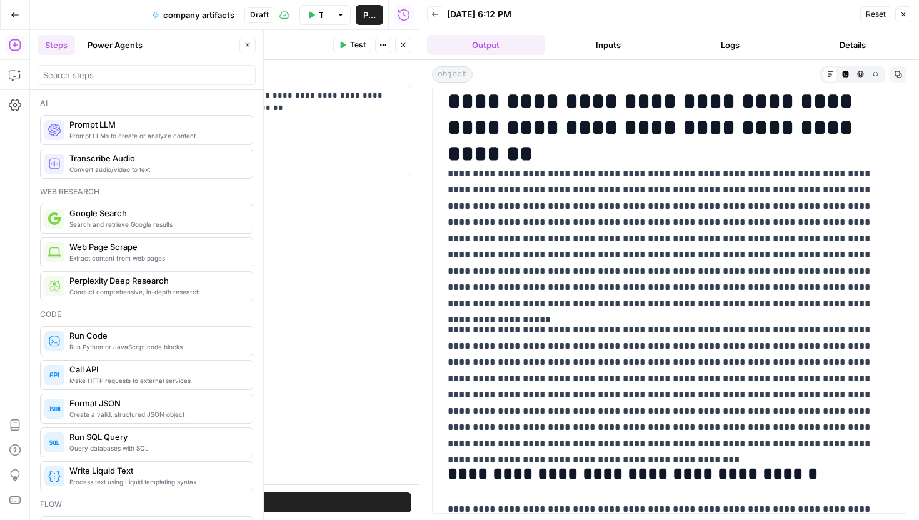
scroll to position [0, 0]
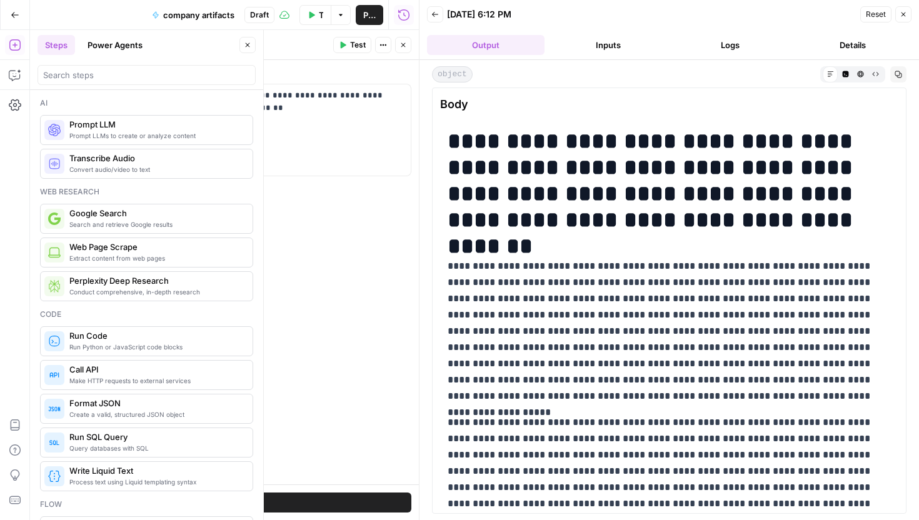
click at [904, 17] on icon "button" at bounding box center [902, 14] width 7 height 7
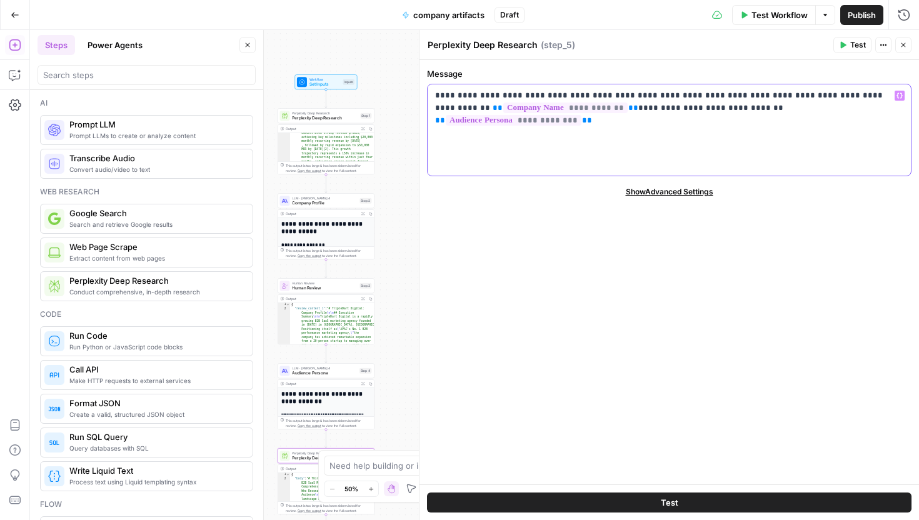
click at [652, 135] on div "**********" at bounding box center [668, 129] width 483 height 91
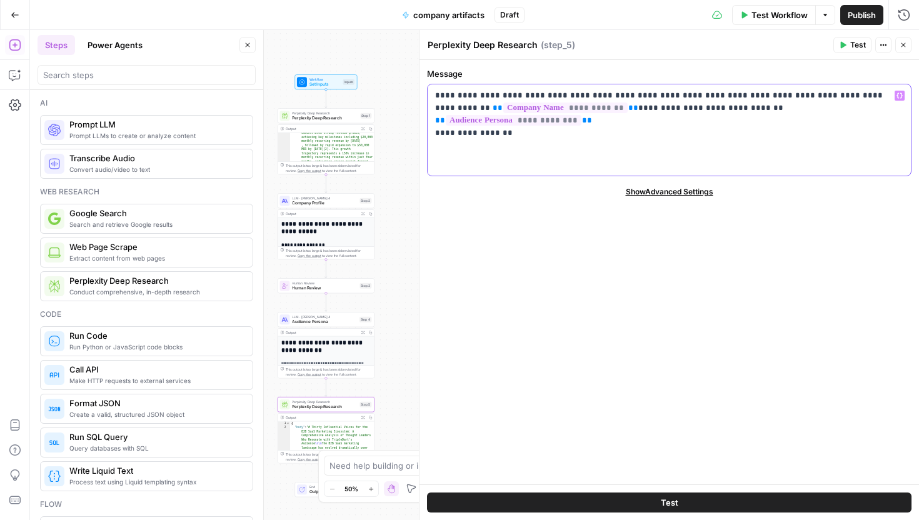
drag, startPoint x: 509, startPoint y: 123, endPoint x: 437, endPoint y: 123, distance: 71.9
click at [437, 123] on p "**********" at bounding box center [669, 107] width 468 height 37
click at [433, 122] on div "**********" at bounding box center [668, 129] width 483 height 91
click at [900, 21] on icon "button" at bounding box center [903, 15] width 12 height 12
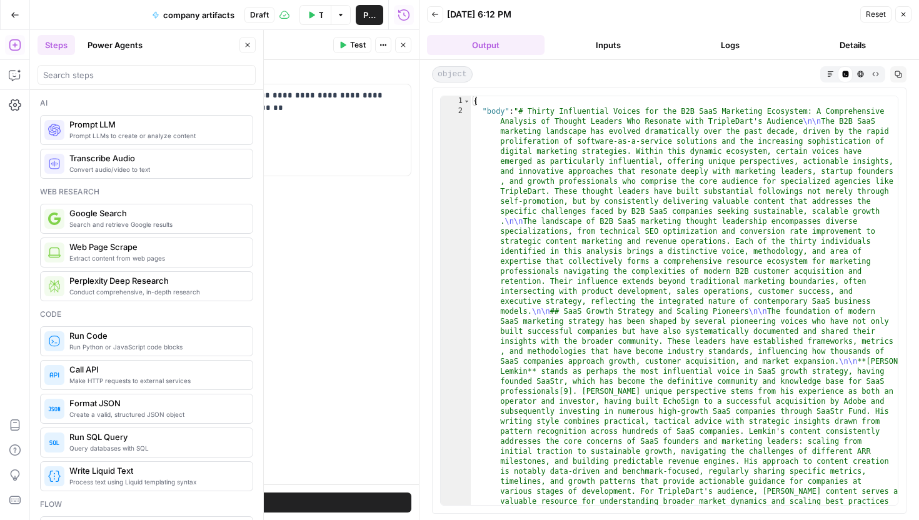
click at [756, 35] on button "Logs" at bounding box center [730, 45] width 117 height 20
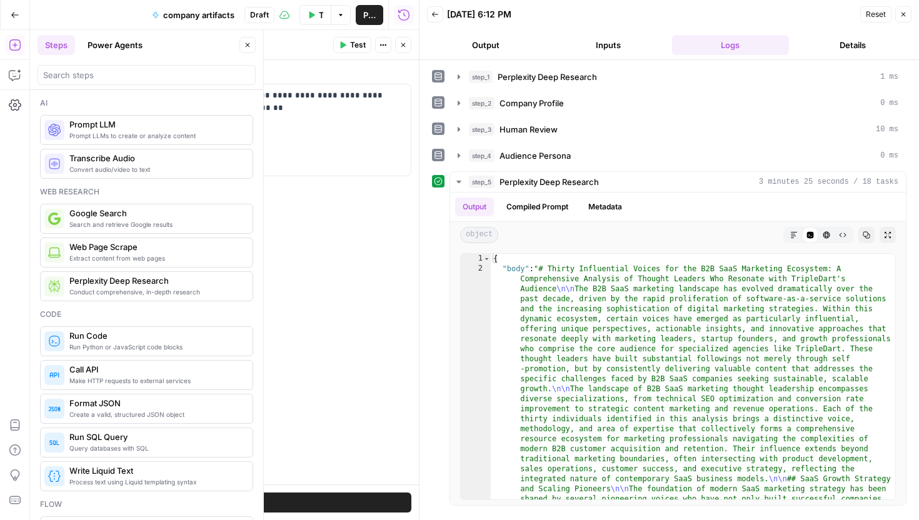
click at [432, 12] on icon "button" at bounding box center [434, 14] width 7 height 7
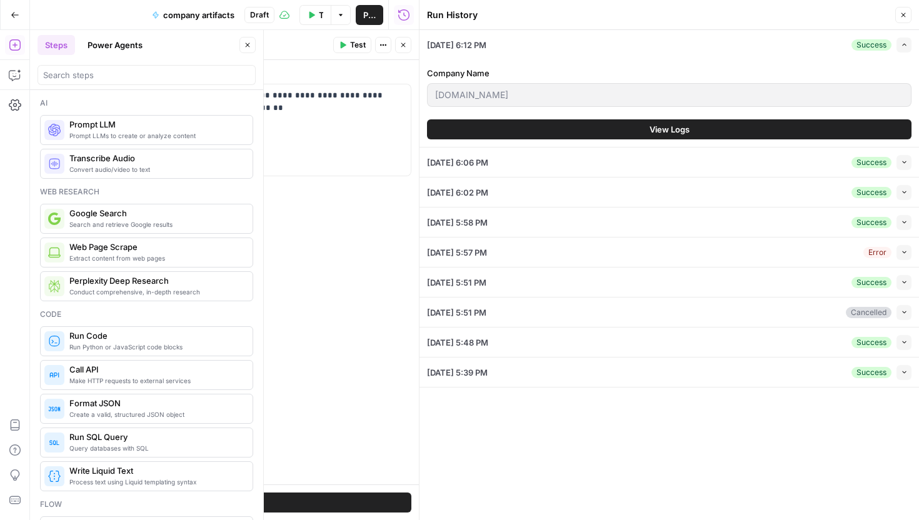
click at [897, 9] on button "Close" at bounding box center [903, 15] width 16 height 16
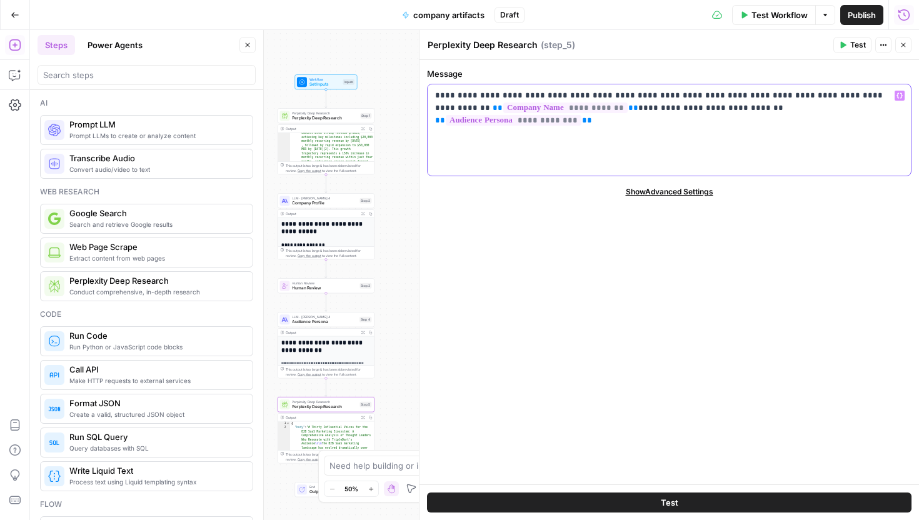
click at [759, 124] on p "**********" at bounding box center [669, 107] width 468 height 37
click at [683, 152] on div "**********" at bounding box center [668, 129] width 483 height 91
click at [904, 44] on icon "button" at bounding box center [903, 45] width 4 height 4
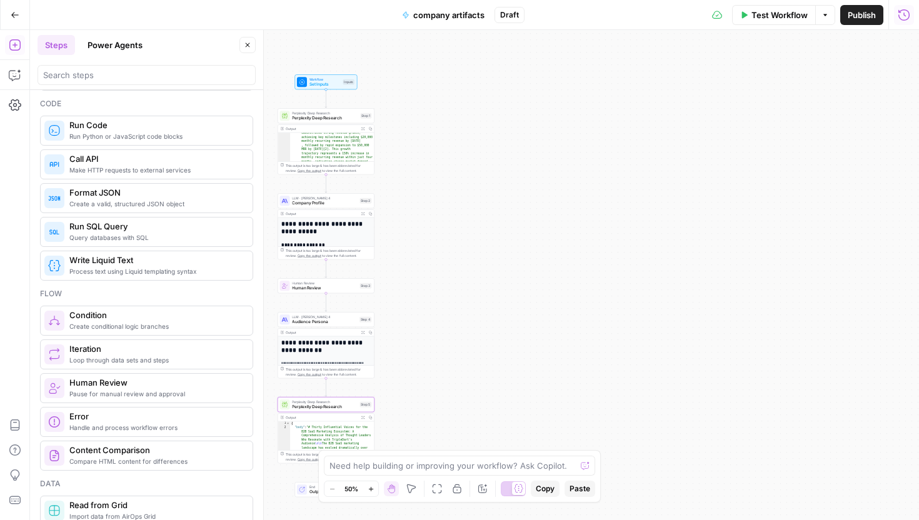
scroll to position [211, 0]
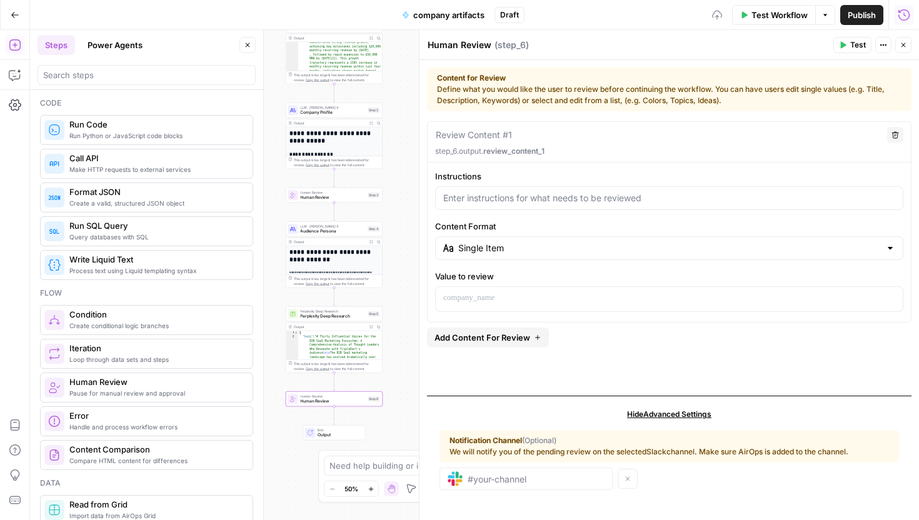
click at [509, 209] on div at bounding box center [669, 198] width 468 height 24
click at [511, 207] on div at bounding box center [669, 198] width 468 height 24
type input "A"
type input "Finalize the writers that could align with your target audience"
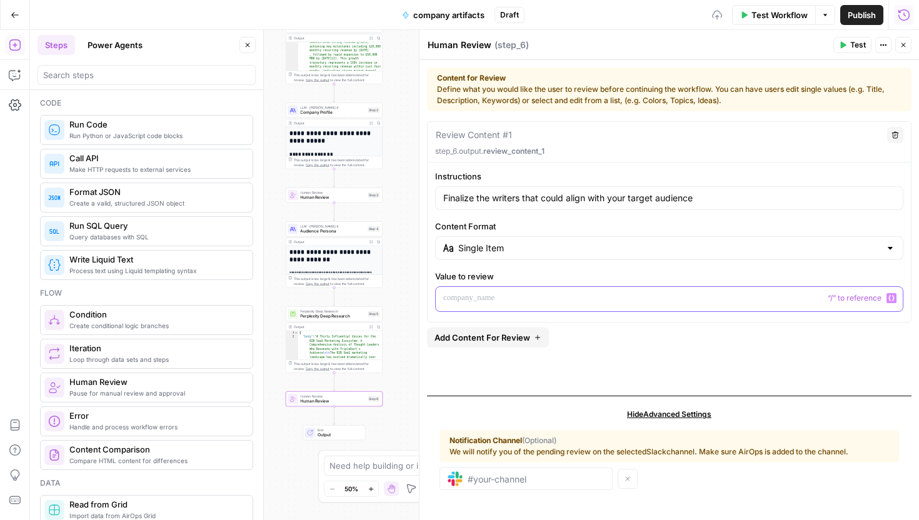
click at [486, 304] on p at bounding box center [669, 298] width 452 height 12
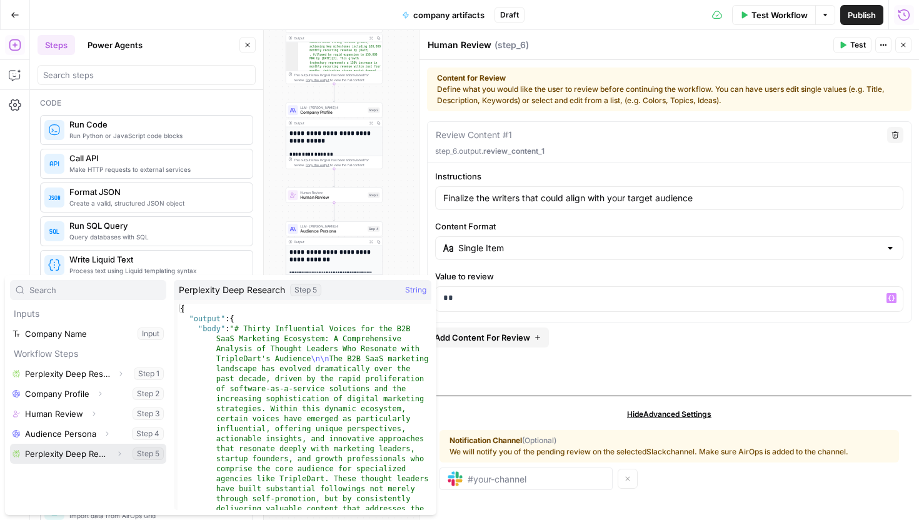
click at [77, 449] on button "Select variable Perplexity Deep Research" at bounding box center [88, 454] width 156 height 20
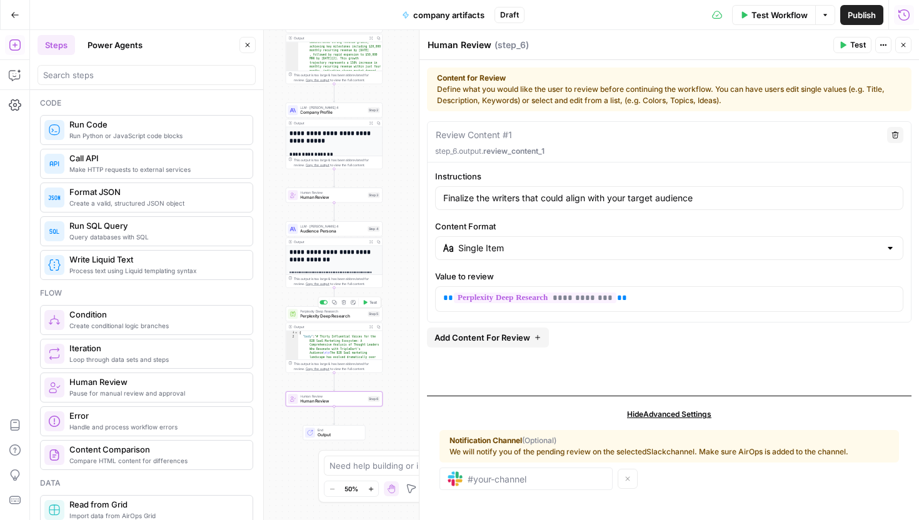
click at [334, 316] on span "Perplexity Deep Research" at bounding box center [332, 316] width 65 height 6
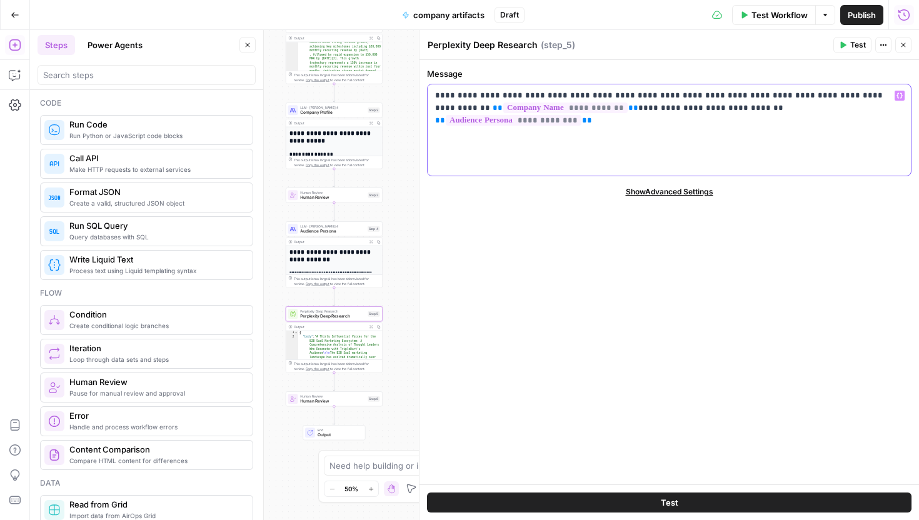
click at [684, 130] on div "**********" at bounding box center [668, 129] width 483 height 91
click at [653, 137] on div "**********" at bounding box center [668, 129] width 483 height 91
click at [884, 109] on p "**********" at bounding box center [669, 101] width 468 height 25
click at [859, 46] on span "Test" at bounding box center [858, 44] width 16 height 11
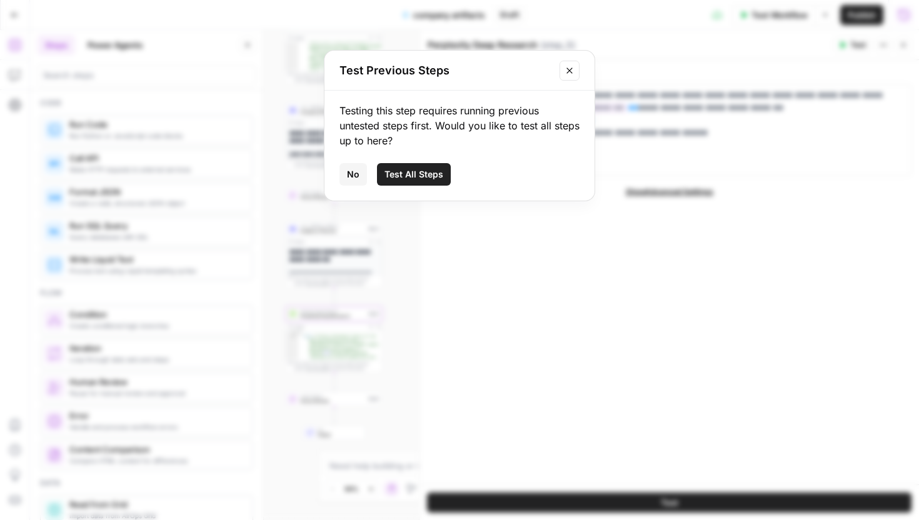
drag, startPoint x: 433, startPoint y: 172, endPoint x: 674, endPoint y: 147, distance: 241.8
click at [433, 172] on span "Test All Steps" at bounding box center [413, 174] width 59 height 12
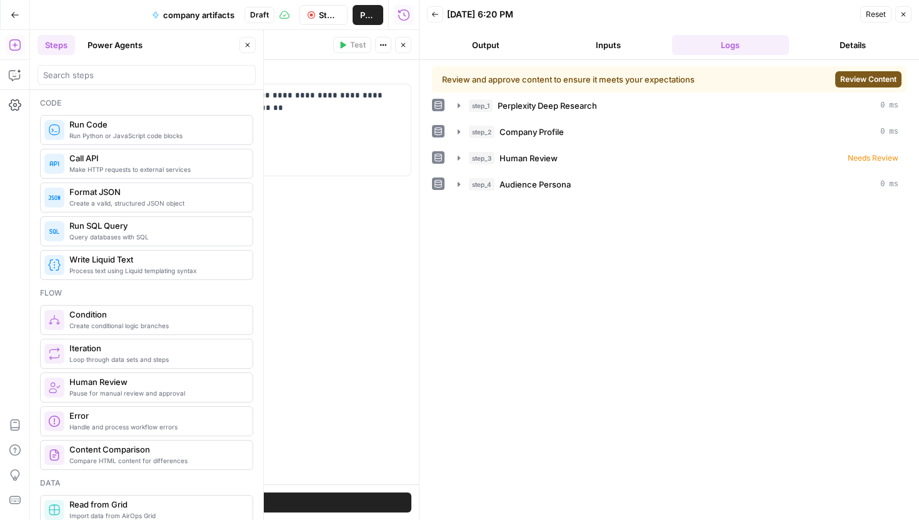
click at [854, 81] on span "Review Content" at bounding box center [868, 79] width 56 height 11
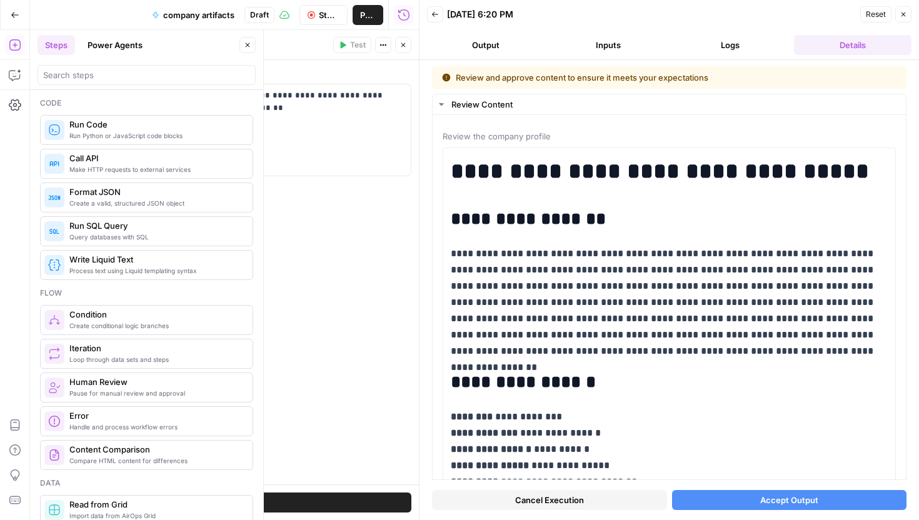
click at [797, 496] on span "Accept Output" at bounding box center [789, 500] width 58 height 12
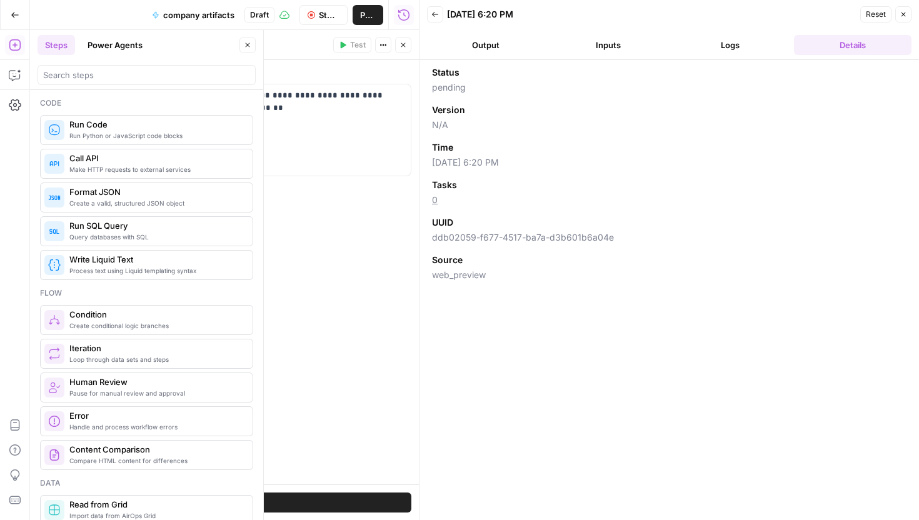
click at [407, 49] on button "Close" at bounding box center [403, 45] width 16 height 16
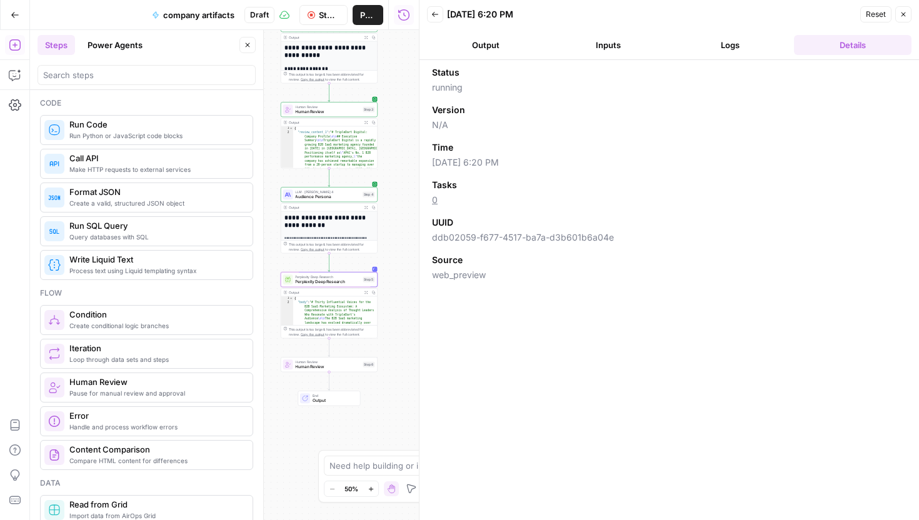
click at [515, 49] on button "Output" at bounding box center [485, 45] width 117 height 20
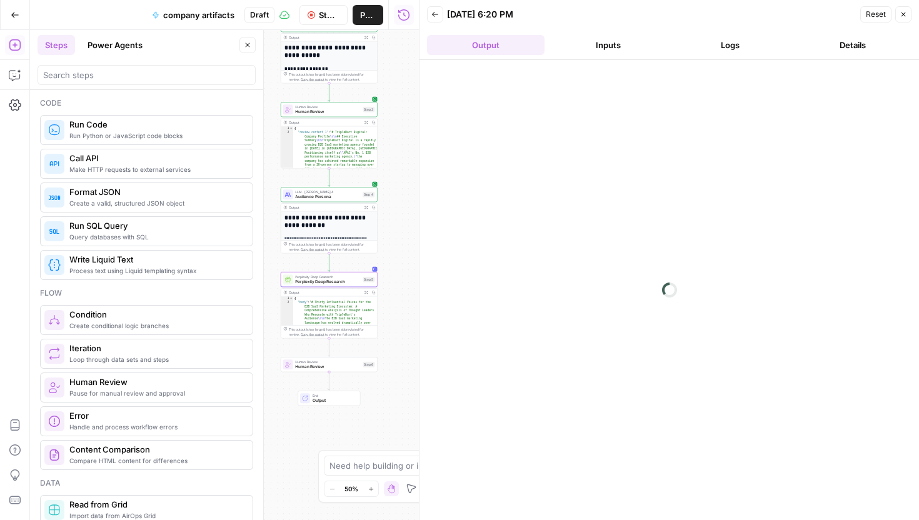
click at [756, 52] on button "Logs" at bounding box center [730, 45] width 117 height 20
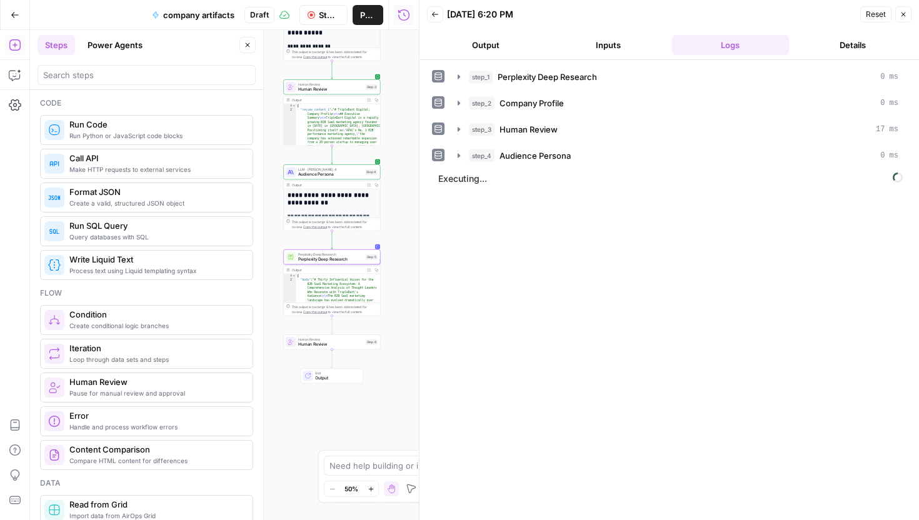
click at [339, 347] on span "Human Review" at bounding box center [330, 344] width 65 height 6
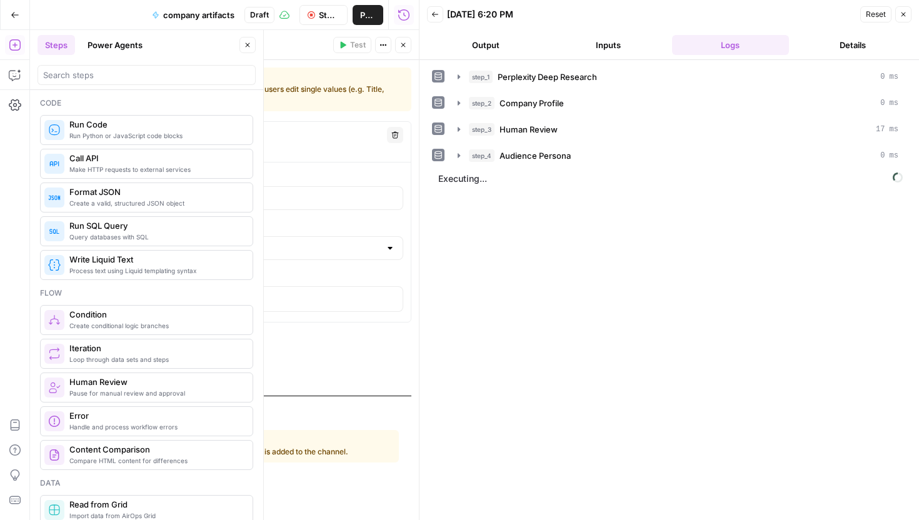
click at [410, 47] on button "Close" at bounding box center [403, 45] width 16 height 16
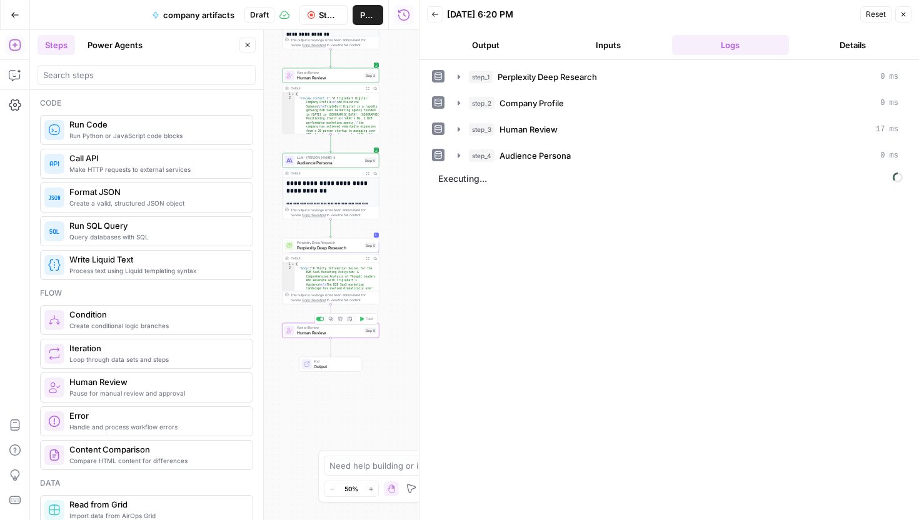
click at [352, 335] on span "Human Review" at bounding box center [329, 332] width 65 height 6
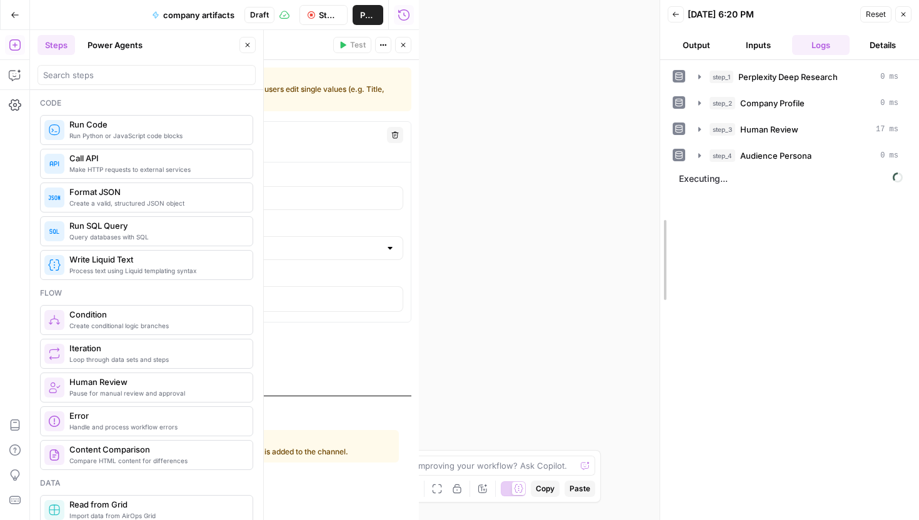
drag, startPoint x: 422, startPoint y: 246, endPoint x: 673, endPoint y: 244, distance: 251.2
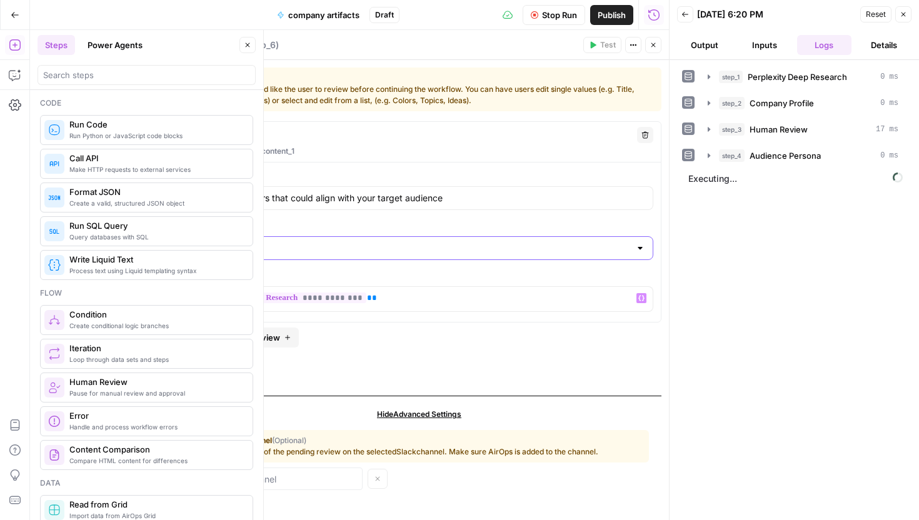
click at [476, 249] on input "Content Format" at bounding box center [419, 248] width 422 height 12
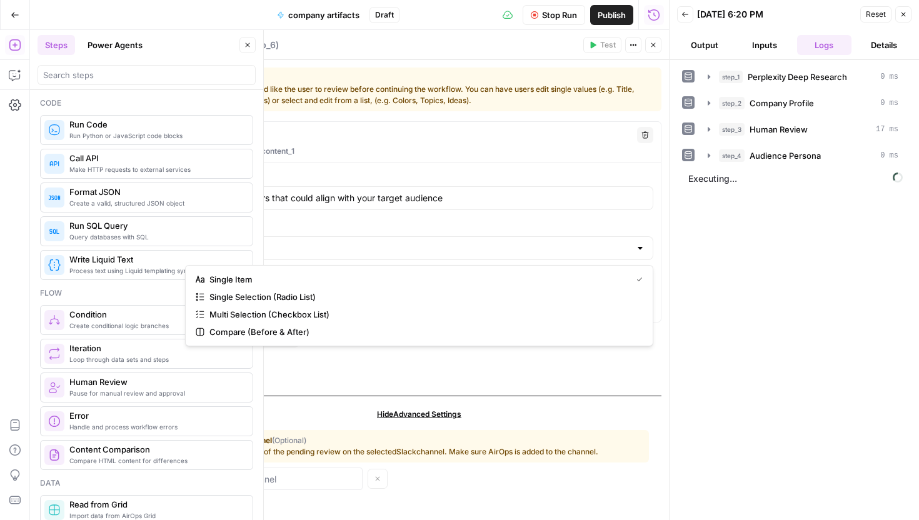
click at [422, 313] on span "Multi Selection (Checkbox List)" at bounding box center [423, 314] width 428 height 12
type input "Multi Selection (Checkbox List)"
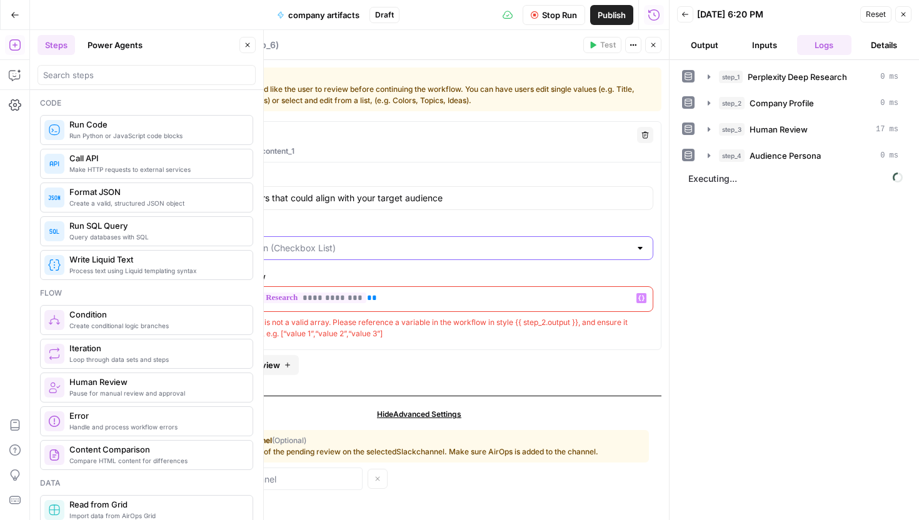
click at [431, 246] on input "Content Format" at bounding box center [419, 248] width 422 height 12
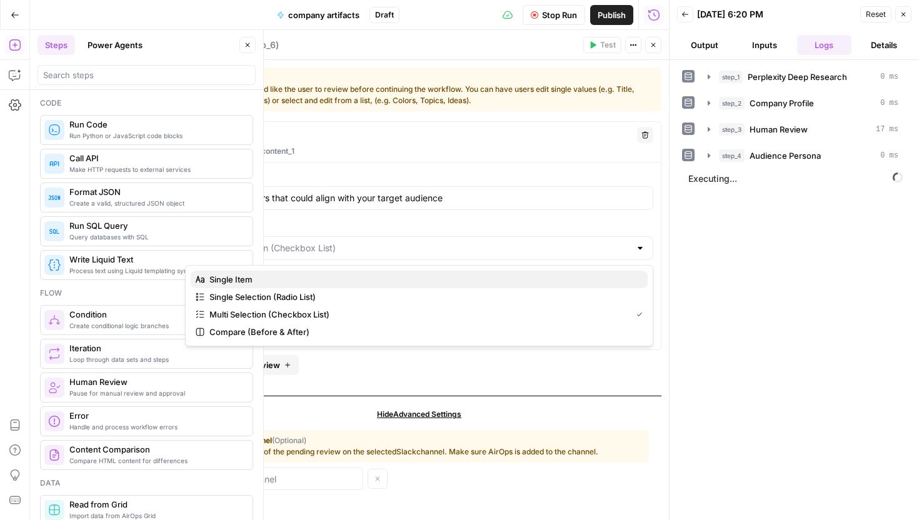
click at [371, 282] on span "Single Item" at bounding box center [423, 279] width 428 height 12
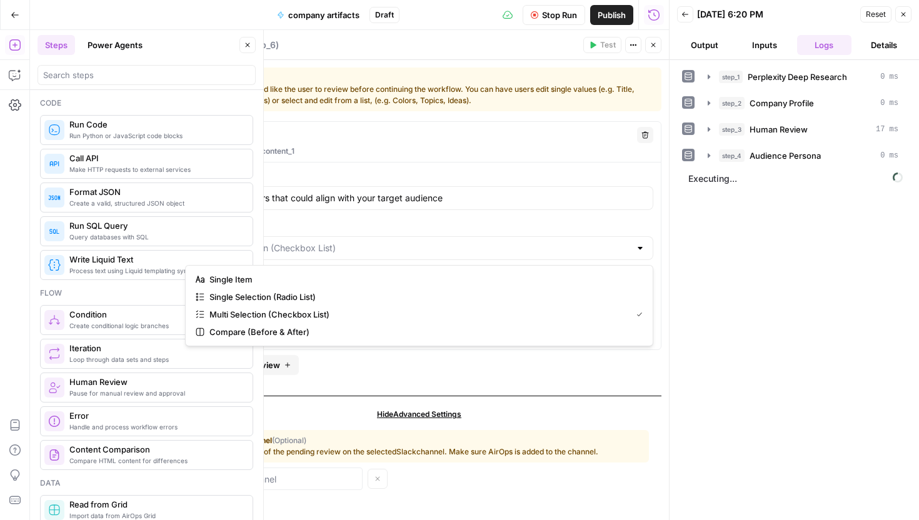
type input "Single Item"
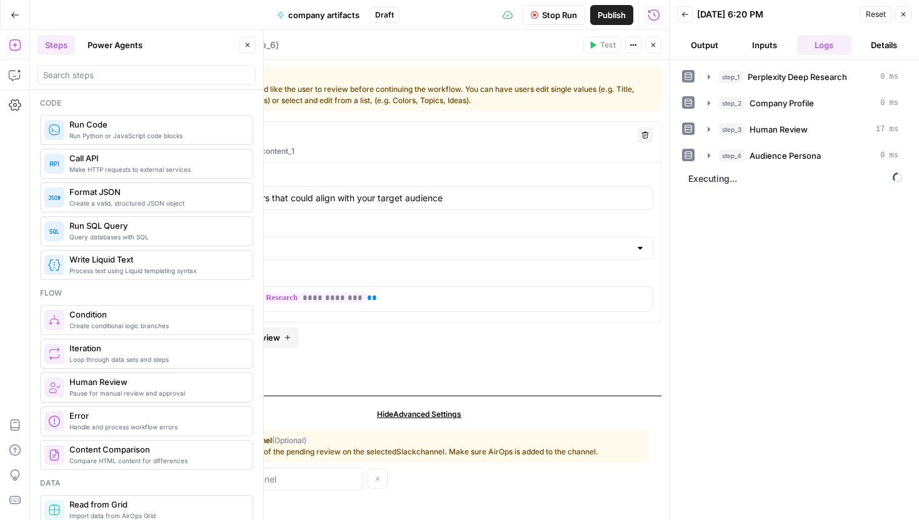
click at [254, 41] on button "Close" at bounding box center [247, 45] width 16 height 16
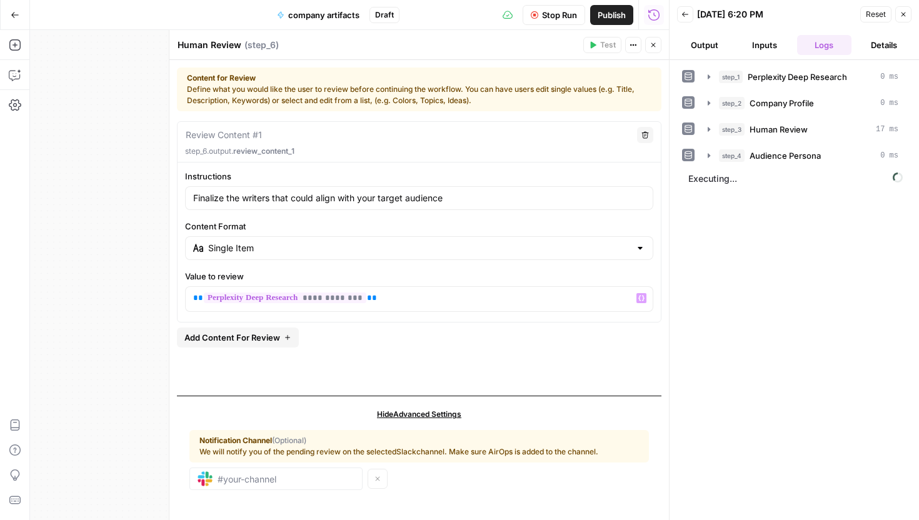
click at [415, 280] on label "Value to review" at bounding box center [419, 276] width 468 height 12
click at [685, 49] on button "Output" at bounding box center [704, 45] width 55 height 20
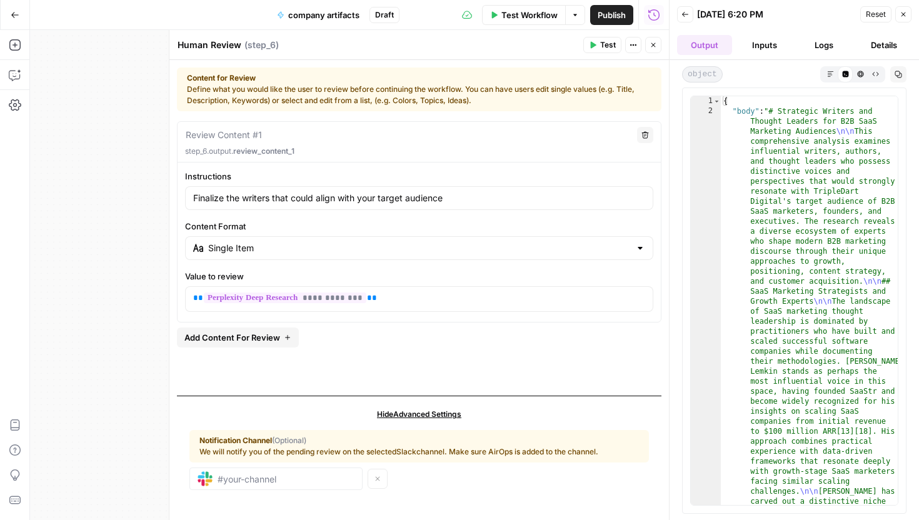
click at [605, 48] on span "Test" at bounding box center [608, 44] width 16 height 11
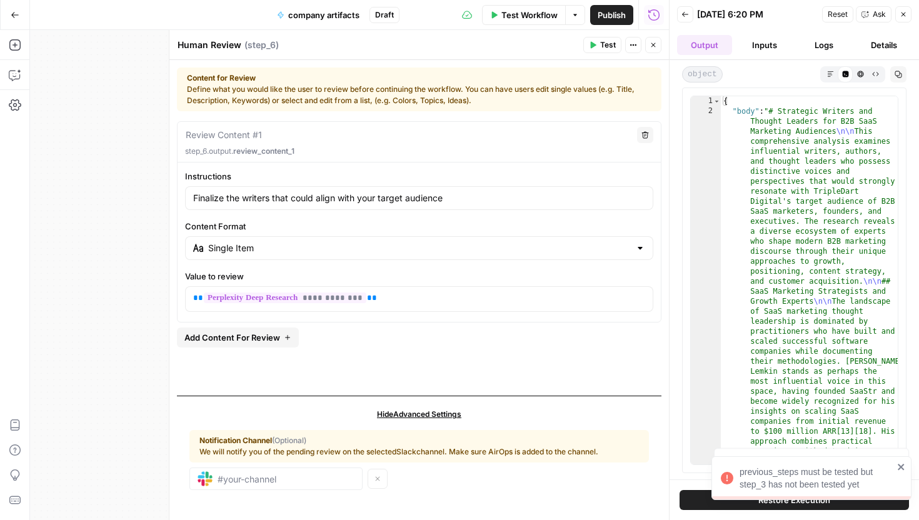
click at [683, 19] on button "Back" at bounding box center [685, 14] width 16 height 16
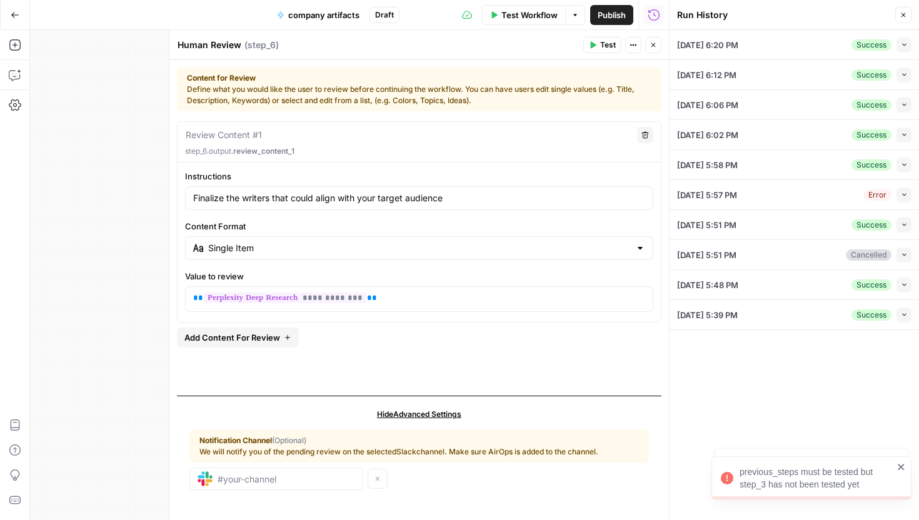
click at [906, 15] on span "Close" at bounding box center [906, 15] width 1 height 1
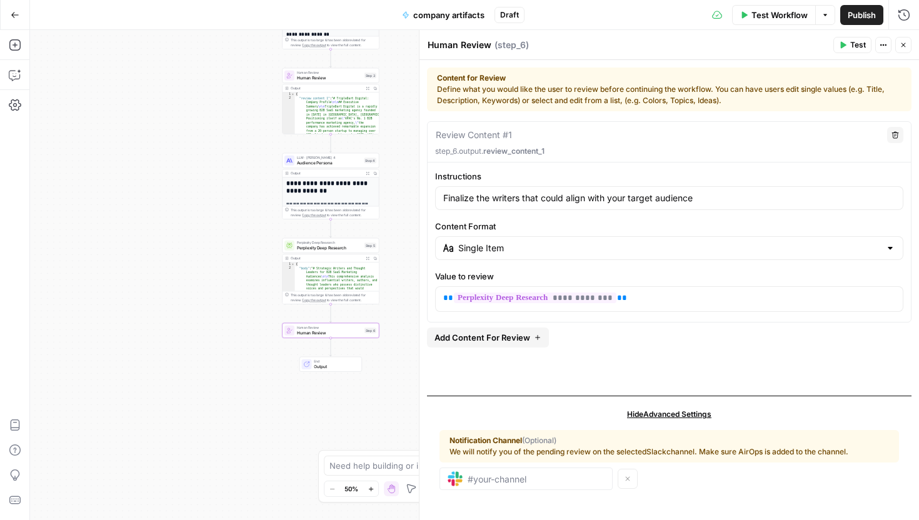
click at [907, 49] on button "Close" at bounding box center [903, 45] width 16 height 16
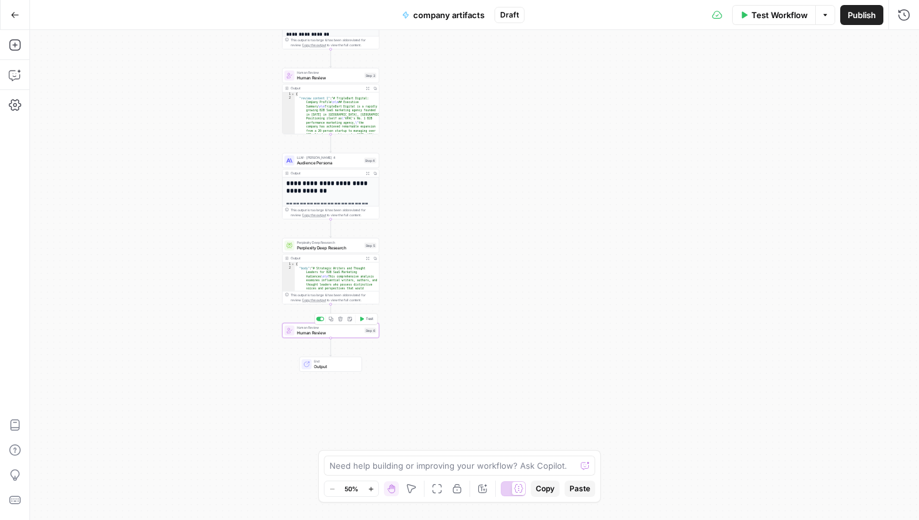
click at [364, 322] on button "Test" at bounding box center [365, 319] width 19 height 8
click at [755, 5] on button "Test Workflow" at bounding box center [774, 15] width 84 height 20
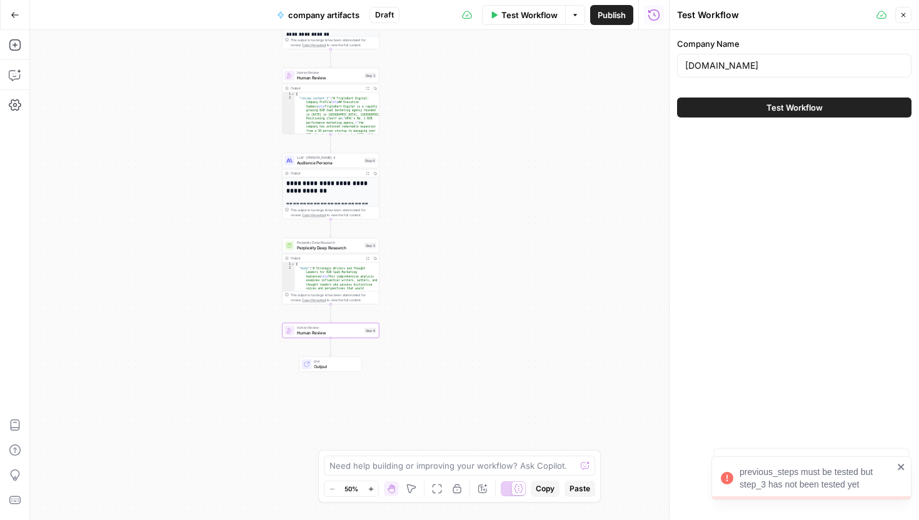
click at [910, 14] on button "Close" at bounding box center [903, 15] width 16 height 16
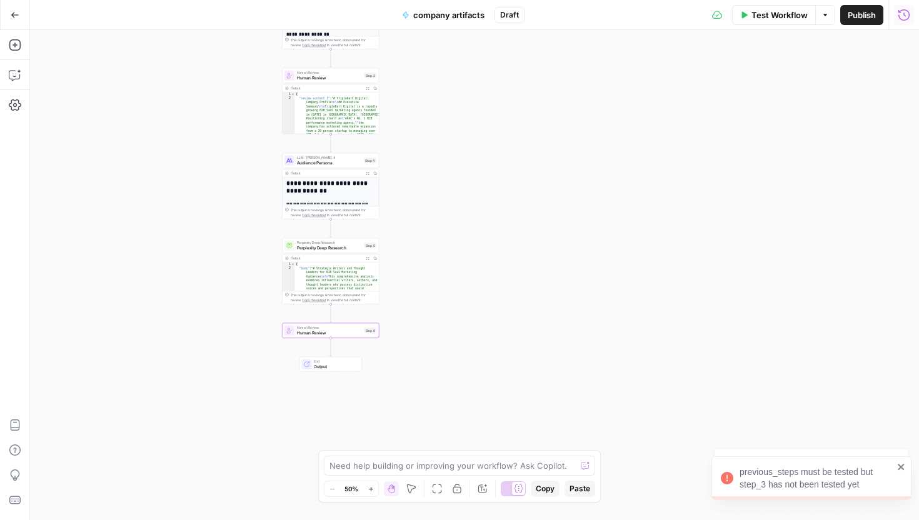
click at [907, 16] on icon "button" at bounding box center [903, 15] width 12 height 12
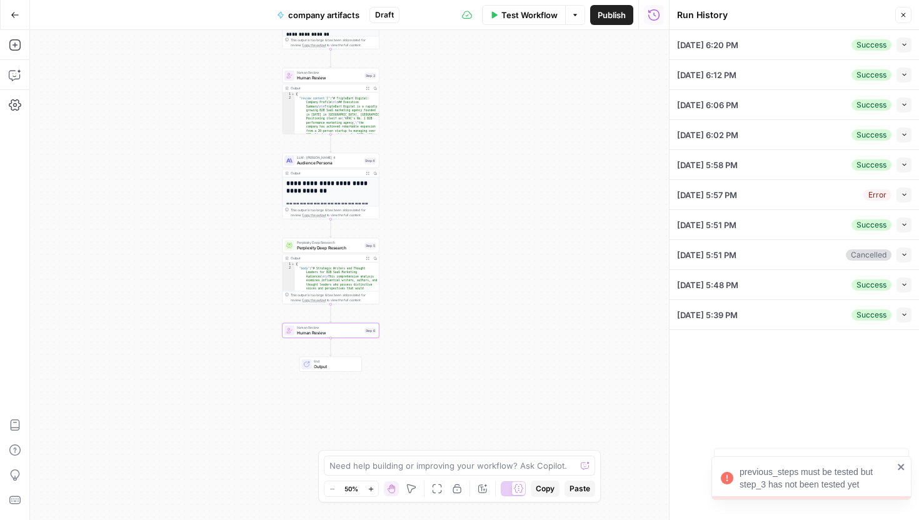
click at [893, 44] on div "Success Collapse" at bounding box center [881, 44] width 60 height 15
click at [900, 44] on icon "button" at bounding box center [903, 44] width 7 height 7
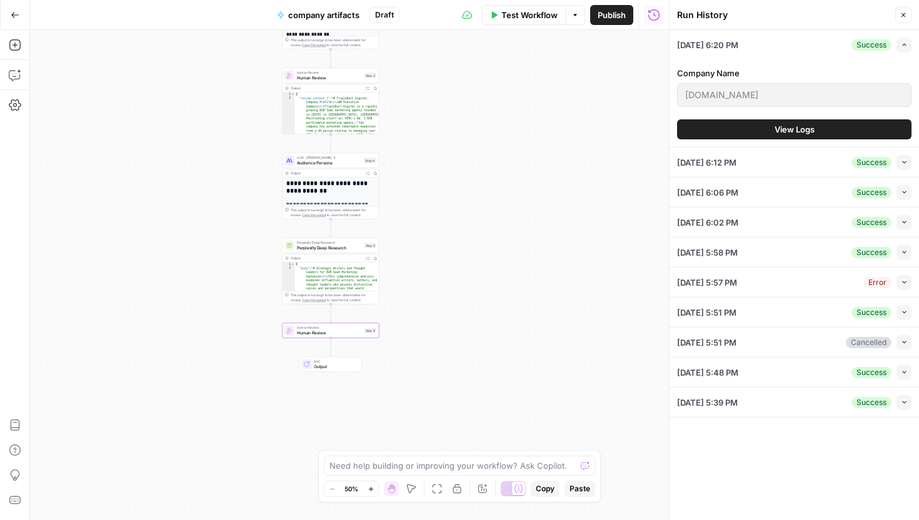
click at [807, 118] on div "Company Name [DOMAIN_NAME] View Logs" at bounding box center [794, 102] width 234 height 87
click at [806, 124] on span "View Logs" at bounding box center [794, 129] width 40 height 12
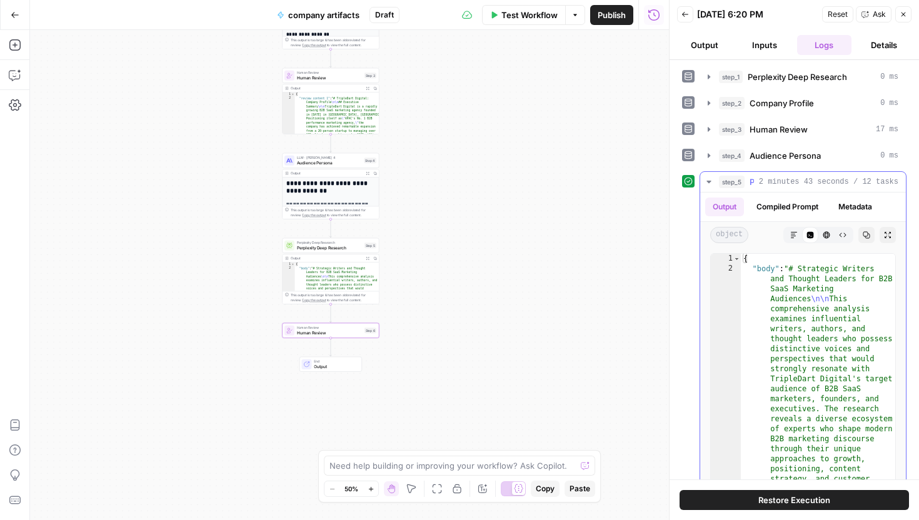
click at [799, 236] on button "Markdown" at bounding box center [793, 235] width 16 height 16
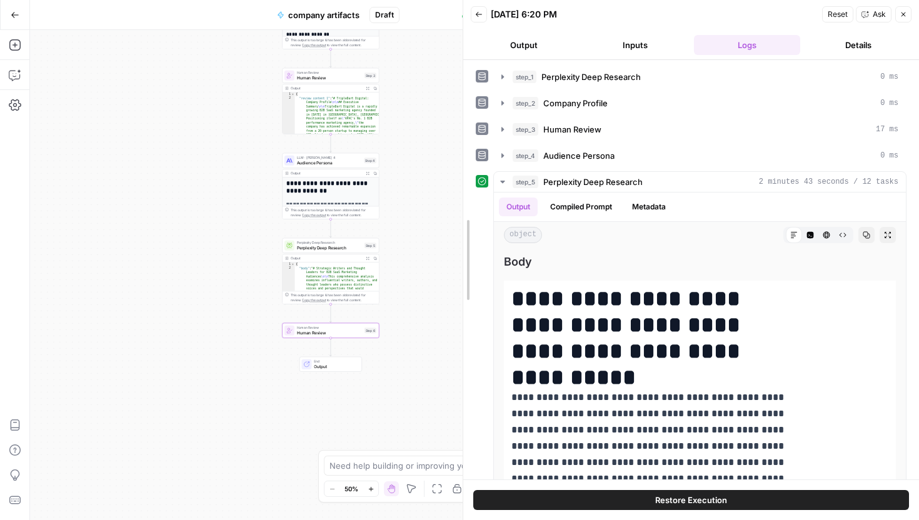
drag, startPoint x: 668, startPoint y: 141, endPoint x: 288, endPoint y: 213, distance: 386.8
click at [288, 213] on body "TripleDart New Home Browse Your Data Usage Settings Recent Grids Scalable conte…" at bounding box center [459, 260] width 919 height 520
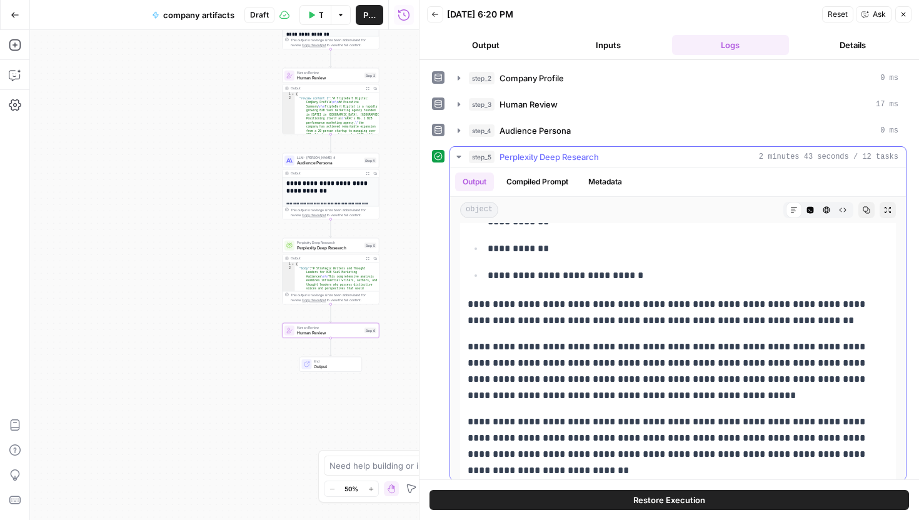
scroll to position [6304, 0]
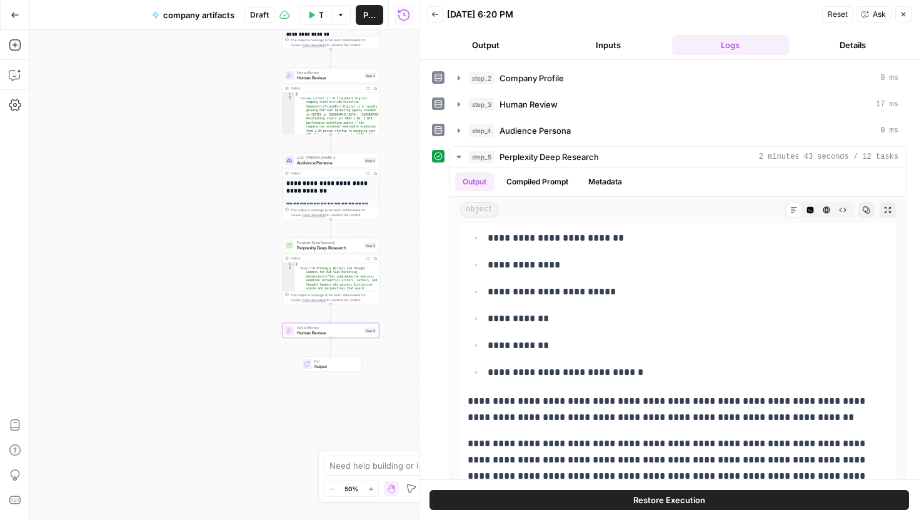
click at [316, 335] on span "Human Review" at bounding box center [329, 332] width 65 height 6
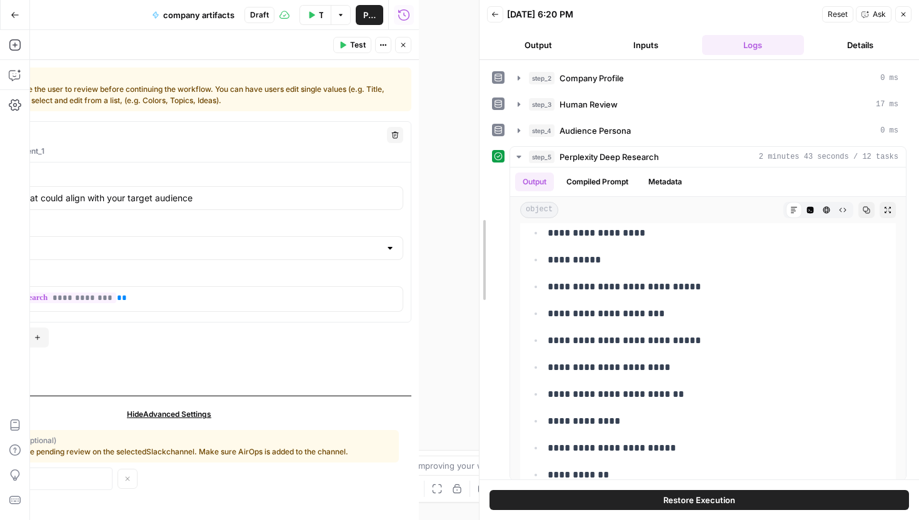
scroll to position [16434, 0]
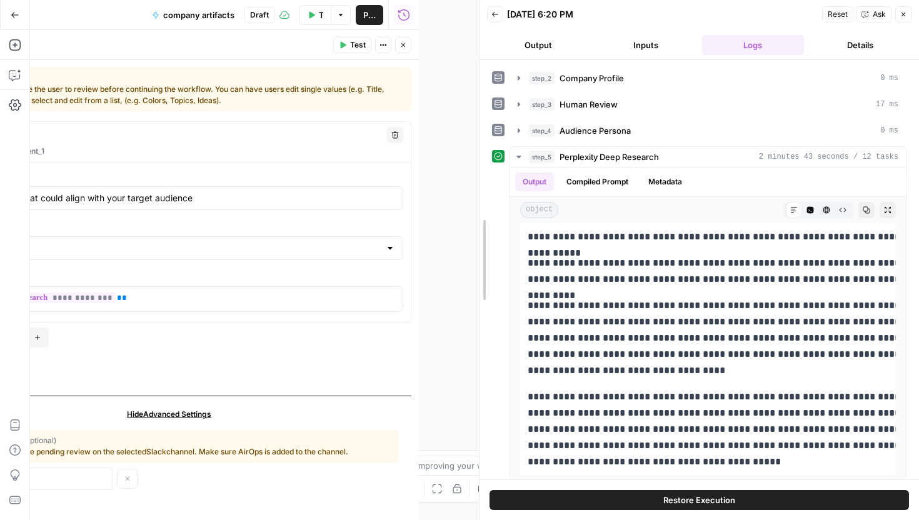
drag, startPoint x: 420, startPoint y: 131, endPoint x: 717, endPoint y: 142, distance: 297.0
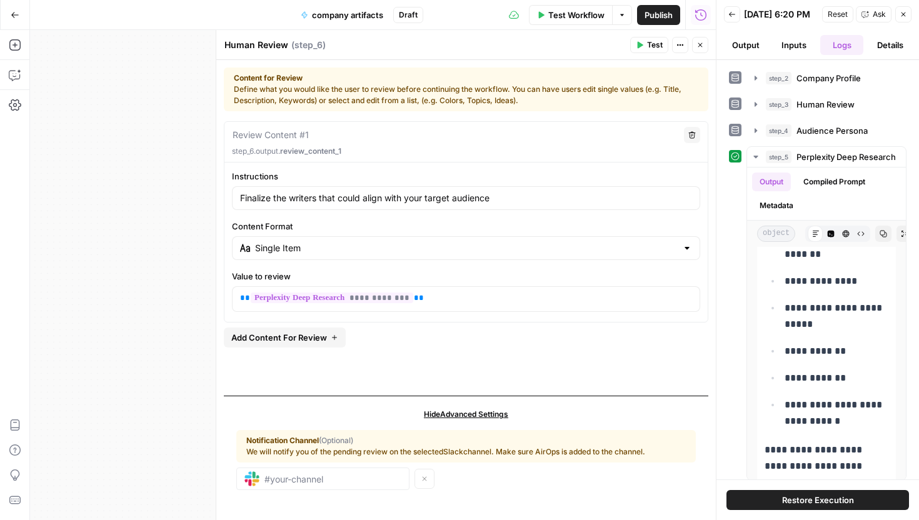
click at [475, 257] on div "Single Item" at bounding box center [466, 248] width 468 height 24
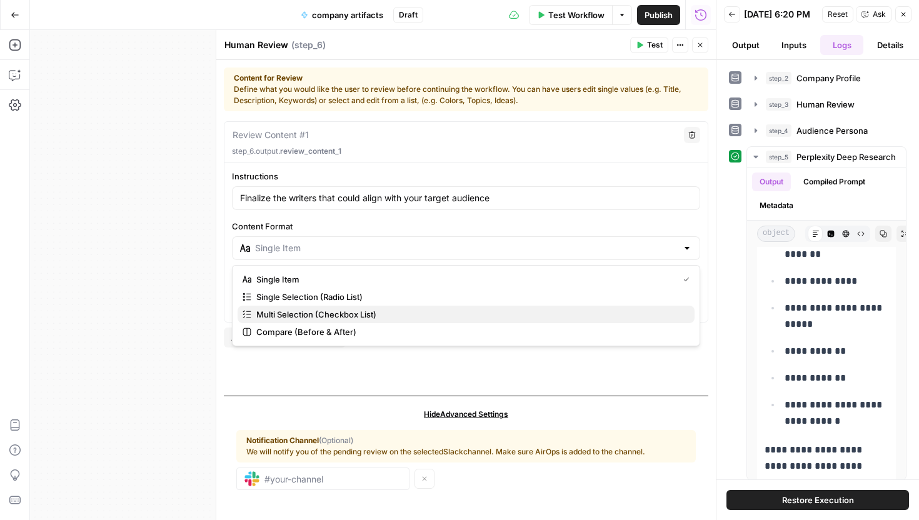
click at [436, 317] on span "Multi Selection (Checkbox List)" at bounding box center [470, 314] width 428 height 12
type input "Multi Selection (Checkbox List)"
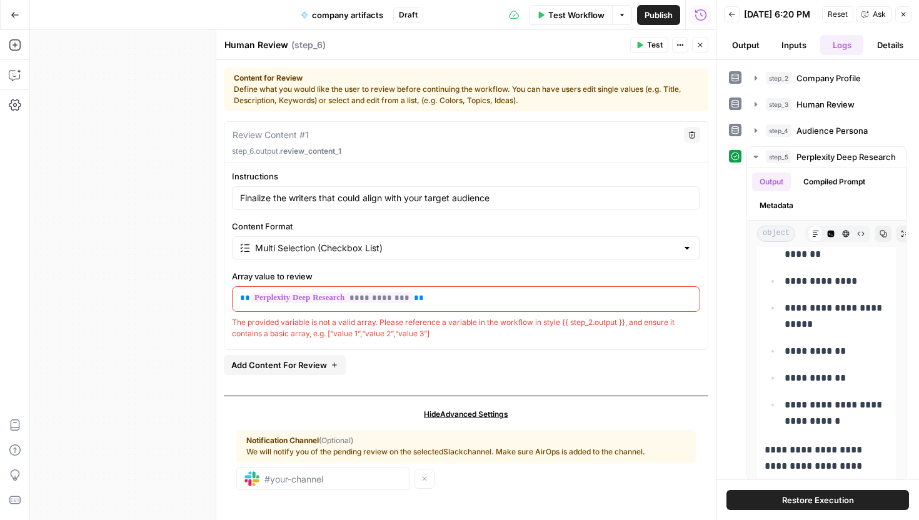
drag, startPoint x: 439, startPoint y: 336, endPoint x: 328, endPoint y: 337, distance: 111.2
click at [328, 337] on div "The provided variable is not a valid array. Please reference a variable in the …" at bounding box center [466, 328] width 468 height 22
click at [439, 333] on div "The provided variable is not a valid array. Please reference a variable in the …" at bounding box center [466, 328] width 468 height 22
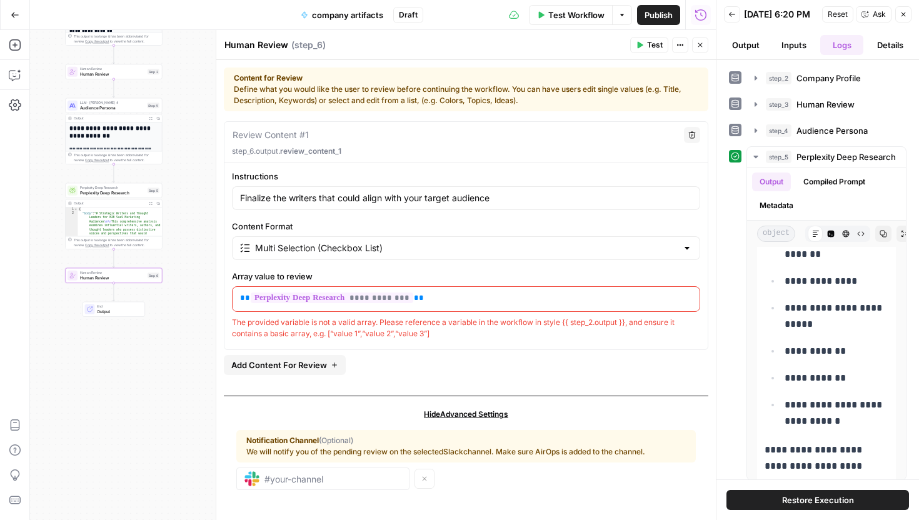
drag, startPoint x: 229, startPoint y: 315, endPoint x: 386, endPoint y: 337, distance: 158.4
click at [387, 339] on div "**********" at bounding box center [465, 254] width 483 height 169
click at [450, 336] on div "The provided variable is not a valid array. Please reference a variable in the …" at bounding box center [466, 328] width 468 height 22
click at [13, 54] on button "Add Steps" at bounding box center [15, 45] width 20 height 20
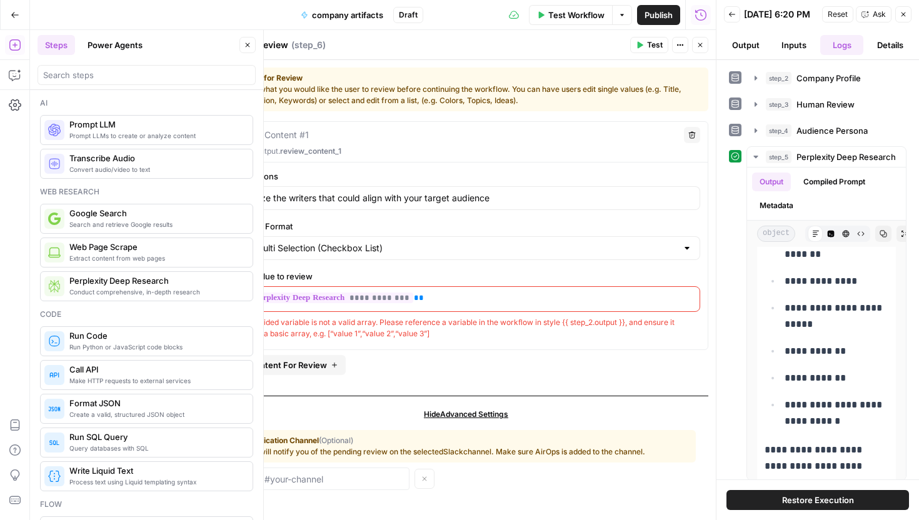
click at [699, 47] on icon "button" at bounding box center [699, 44] width 7 height 7
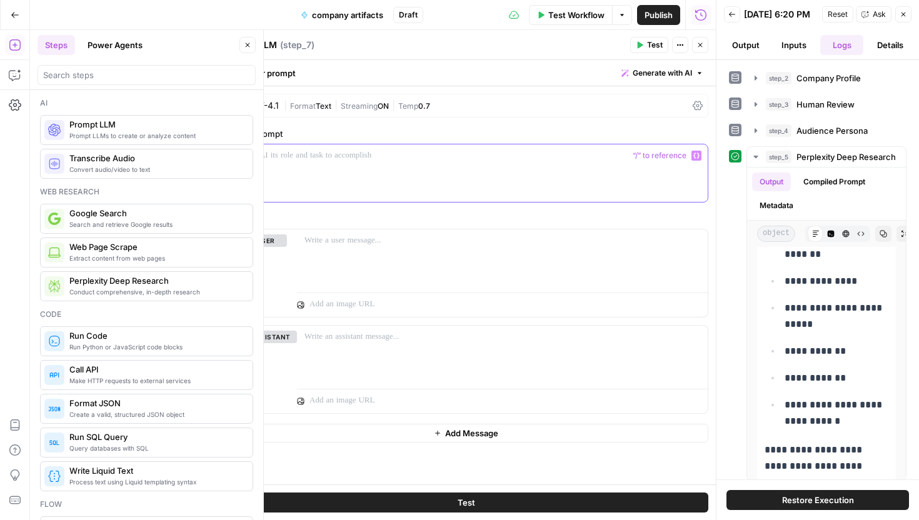
click at [347, 158] on p at bounding box center [466, 155] width 468 height 12
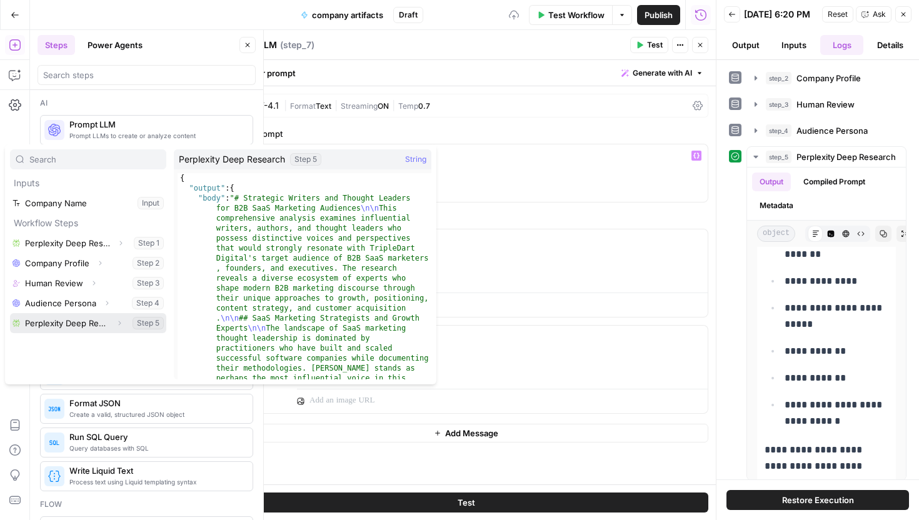
click at [76, 325] on button "Select variable Perplexity Deep Research" at bounding box center [88, 323] width 156 height 20
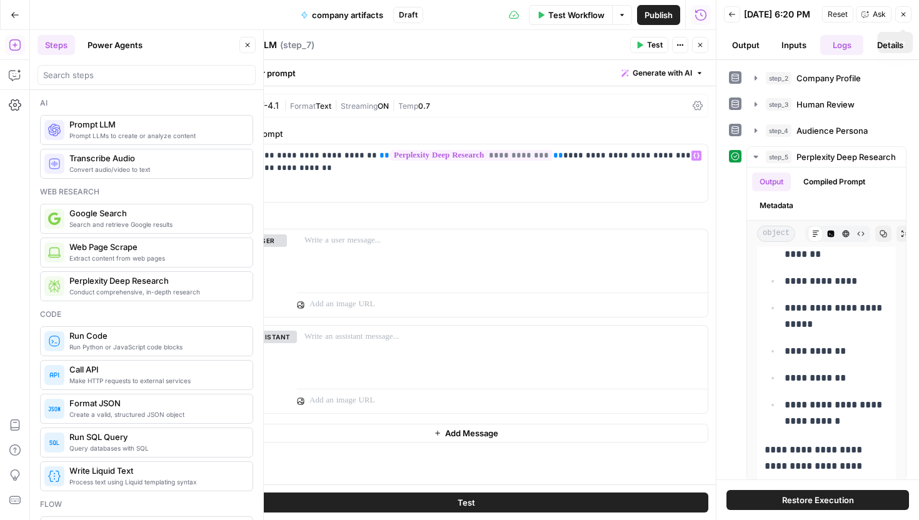
click at [899, 18] on icon "button" at bounding box center [902, 14] width 7 height 7
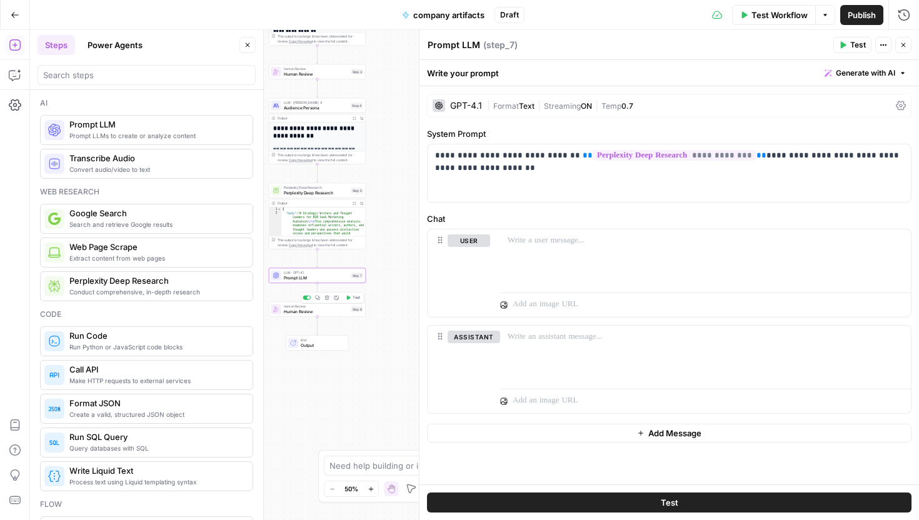
click at [332, 314] on span "Human Review" at bounding box center [316, 311] width 65 height 6
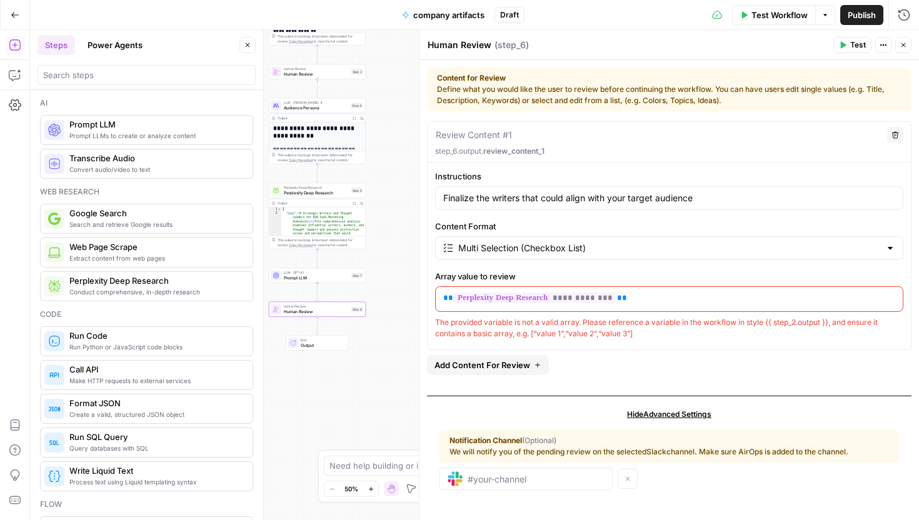
copy div "e.g. [“value 1”,“value 2”,“value 3”]"
drag, startPoint x: 639, startPoint y: 331, endPoint x: 516, endPoint y: 336, distance: 123.9
click at [516, 336] on div "The provided variable is not a valid array. Please reference a variable in the …" at bounding box center [669, 328] width 468 height 22
click at [347, 285] on div "Workflow Set Inputs Inputs Perplexity Deep Research Perplexity Deep Research St…" at bounding box center [474, 275] width 889 height 490
click at [342, 276] on span "Prompt LLM" at bounding box center [315, 277] width 65 height 6
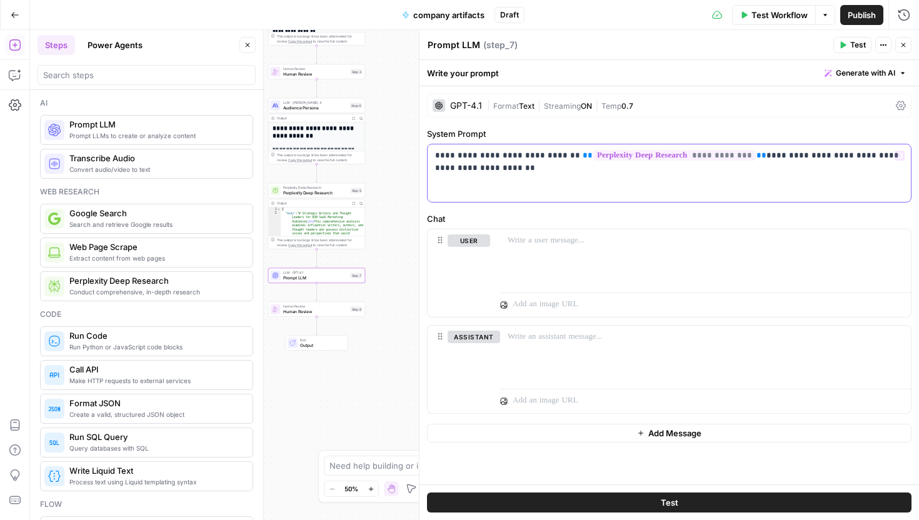
click at [533, 174] on div "**********" at bounding box center [668, 172] width 483 height 57
click at [862, 44] on span "Test" at bounding box center [858, 44] width 16 height 11
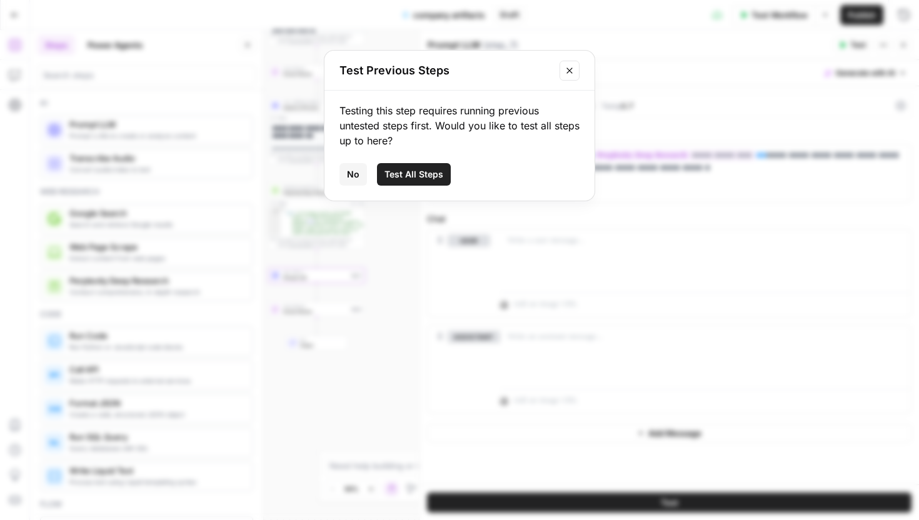
click at [421, 169] on span "Test All Steps" at bounding box center [413, 174] width 59 height 12
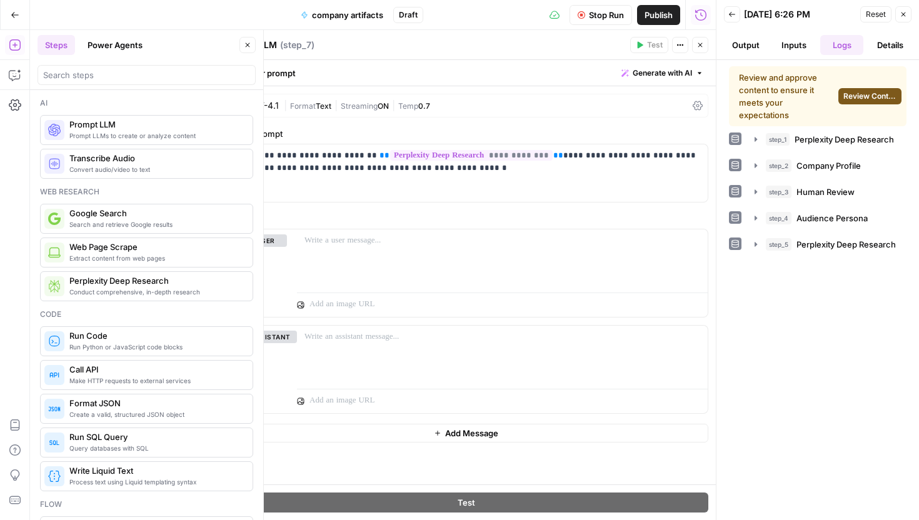
click at [850, 101] on span "Review Content" at bounding box center [869, 96] width 53 height 11
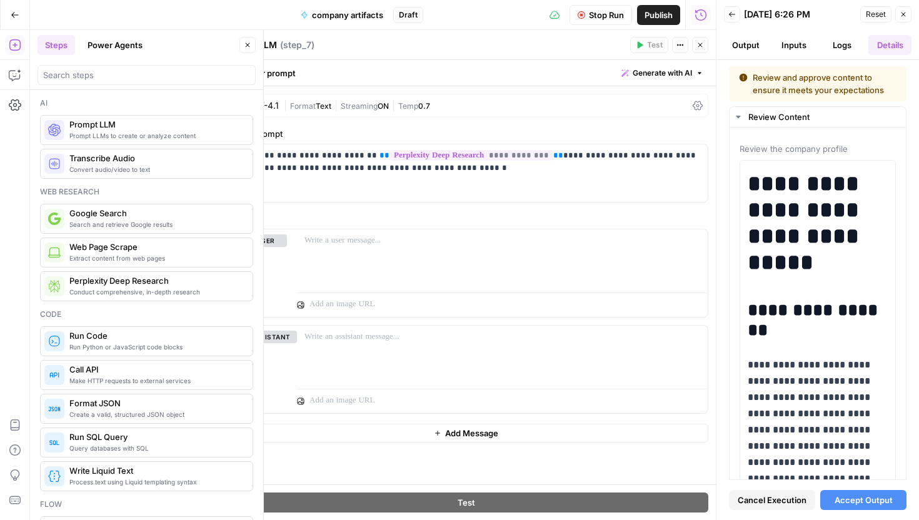
click at [847, 506] on span "Accept Output" at bounding box center [863, 500] width 58 height 12
click at [748, 46] on button "Output" at bounding box center [745, 45] width 43 height 20
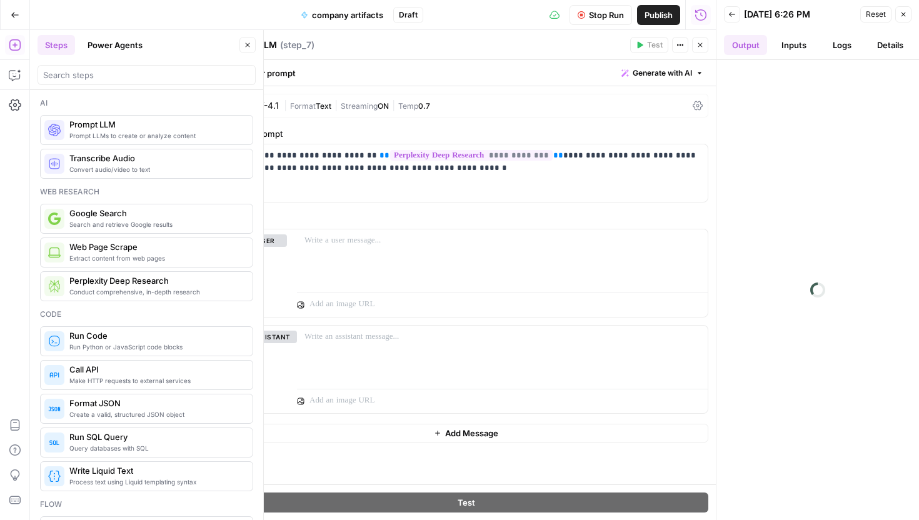
click at [836, 51] on button "Logs" at bounding box center [841, 45] width 43 height 20
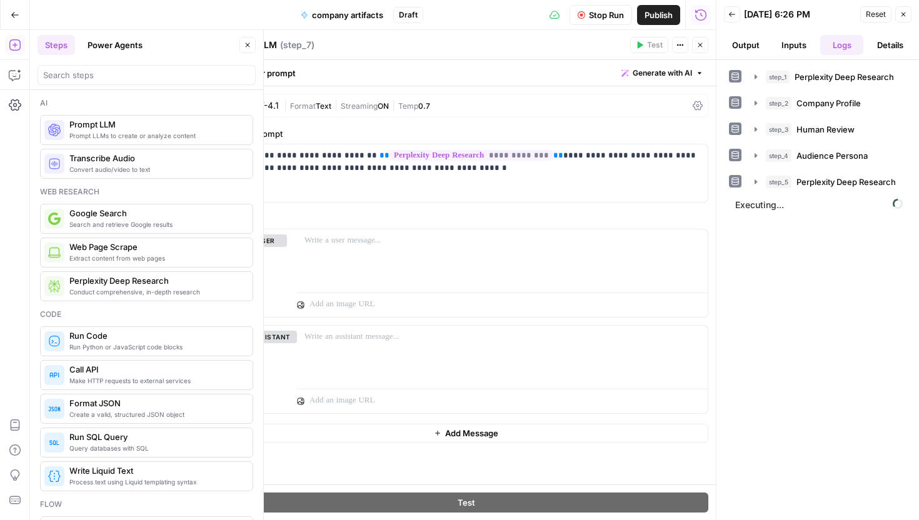
click at [747, 46] on button "Output" at bounding box center [745, 45] width 43 height 20
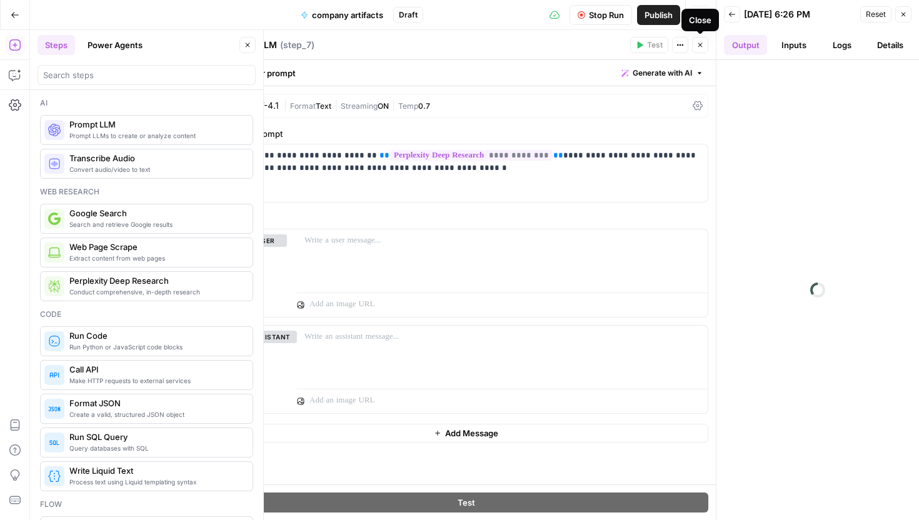
click at [702, 49] on button "Close" at bounding box center [700, 45] width 16 height 16
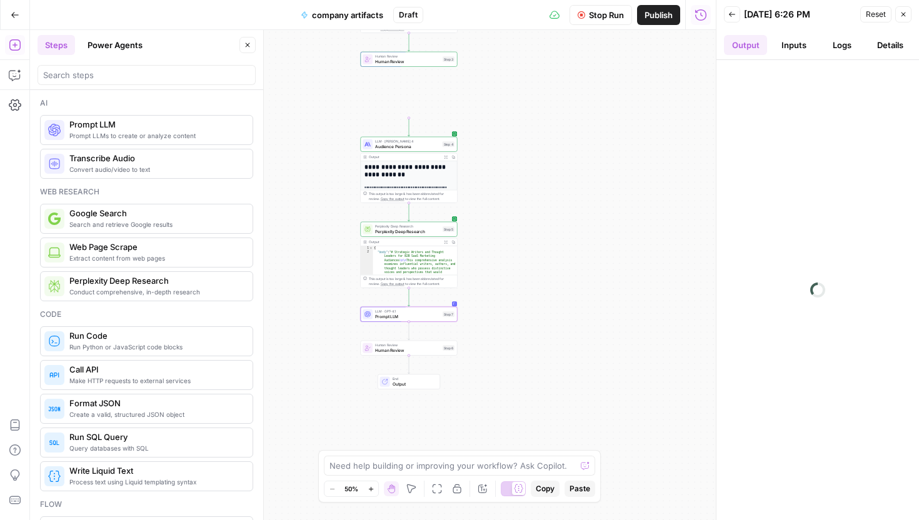
click at [420, 266] on div "Workflow Set Inputs Inputs Perplexity Deep Research Perplexity Deep Research St…" at bounding box center [372, 275] width 685 height 490
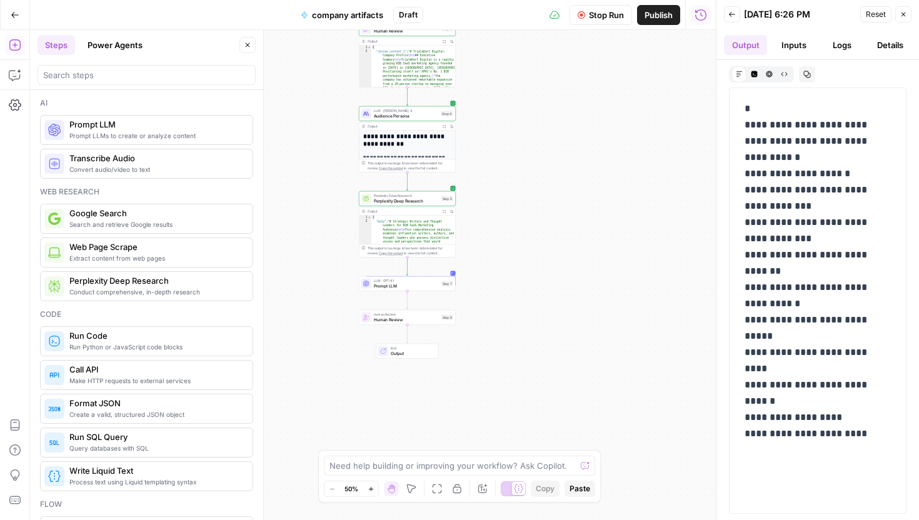
click at [406, 317] on span "Human Review" at bounding box center [406, 319] width 65 height 6
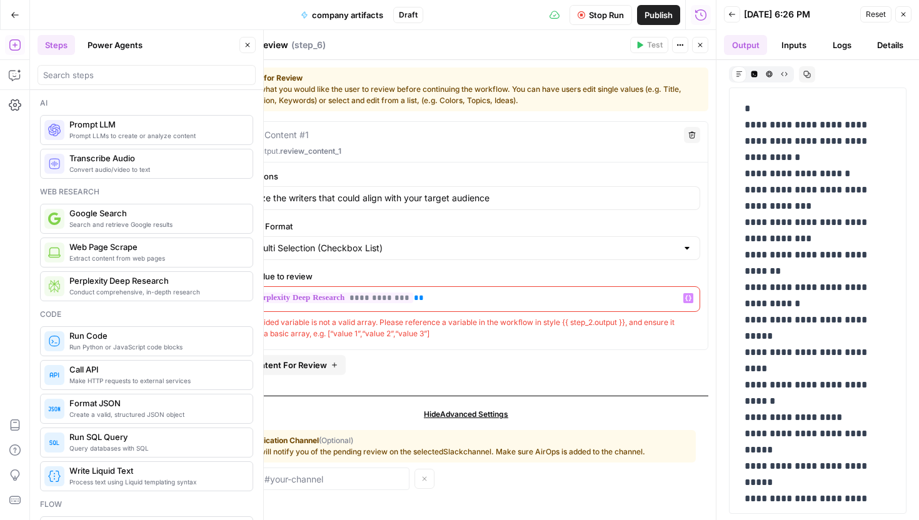
drag, startPoint x: 441, startPoint y: 296, endPoint x: 433, endPoint y: 297, distance: 7.5
click at [433, 297] on p "**********" at bounding box center [466, 298] width 452 height 12
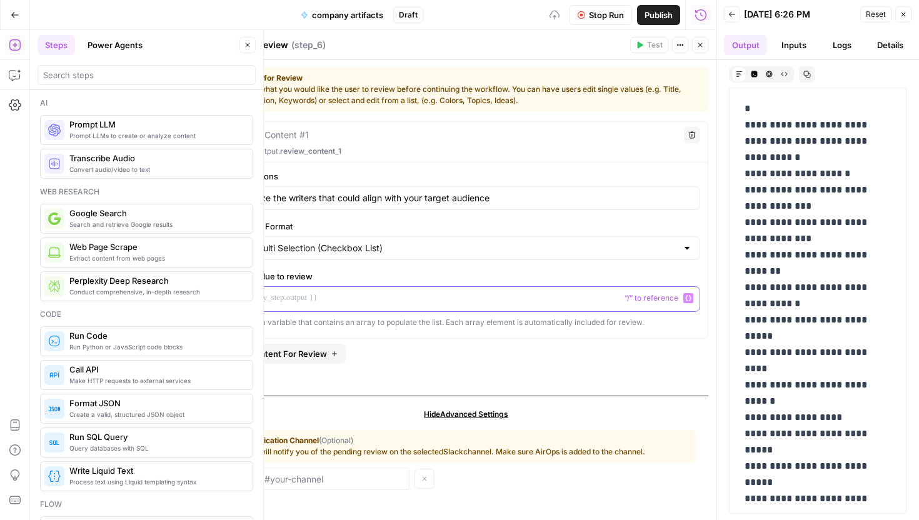
click at [689, 296] on icon "button" at bounding box center [688, 299] width 6 height 6
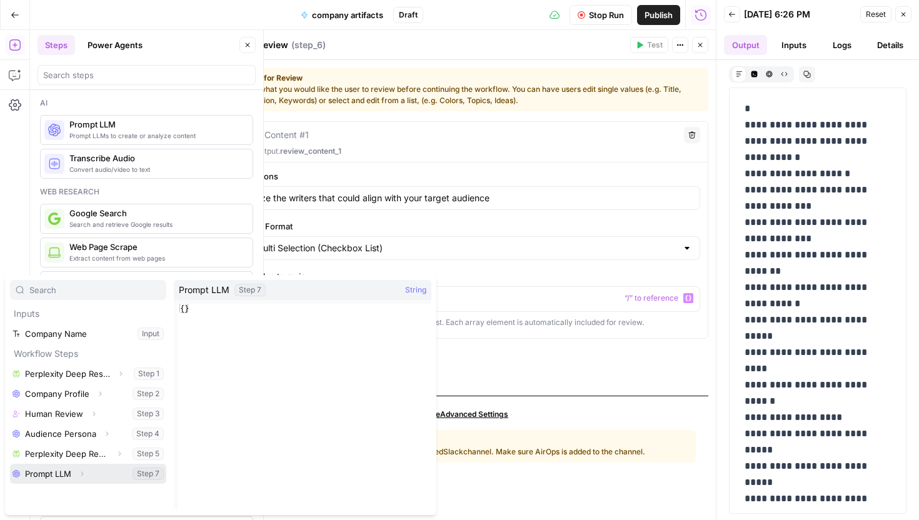
click at [45, 474] on button "Select variable Prompt LLM" at bounding box center [88, 474] width 156 height 20
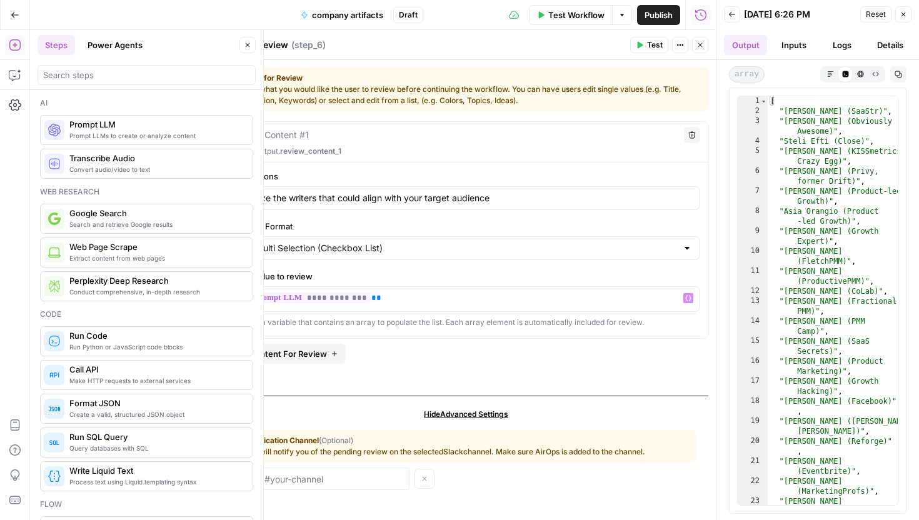
click at [652, 50] on button "Test" at bounding box center [649, 45] width 38 height 16
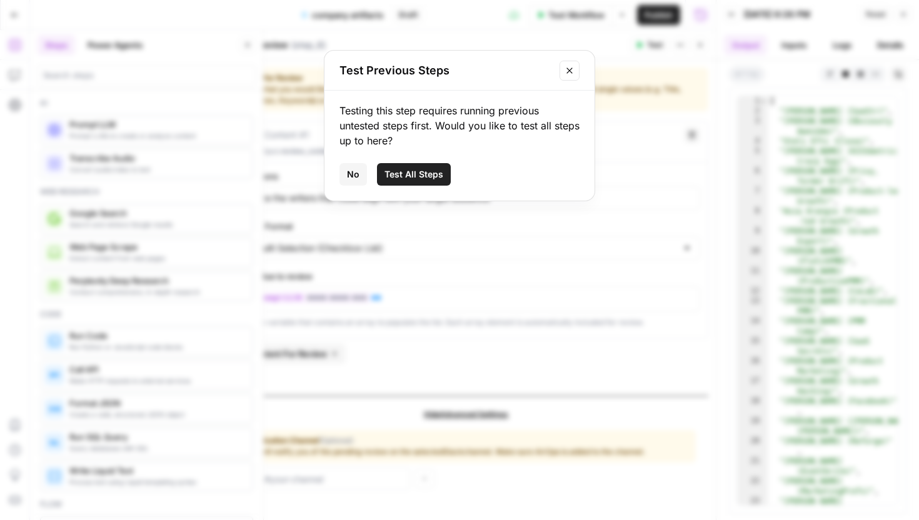
click at [426, 174] on span "Test All Steps" at bounding box center [413, 174] width 59 height 12
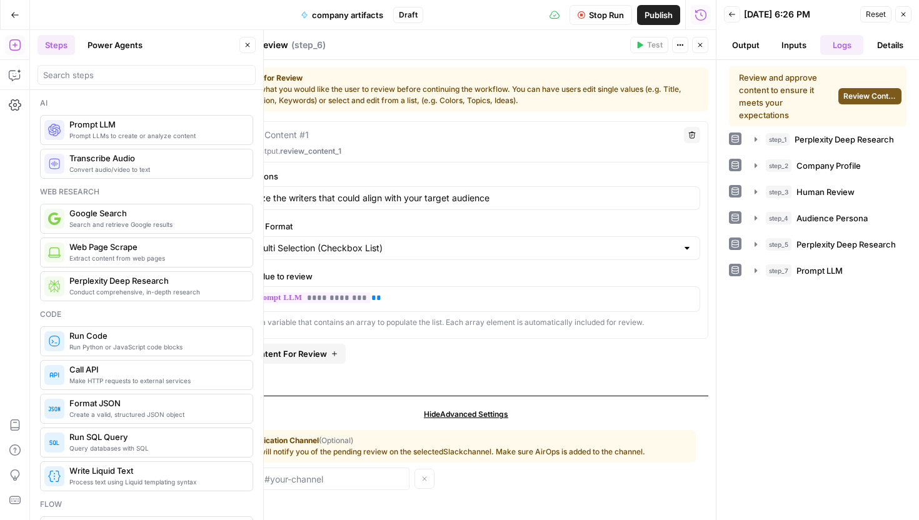
click at [875, 88] on button "Review Content" at bounding box center [869, 96] width 63 height 16
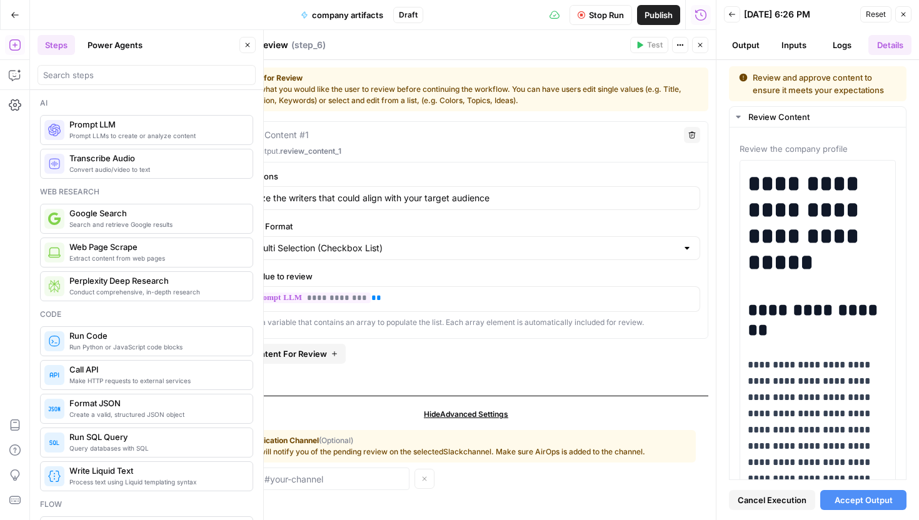
click at [847, 492] on button "Accept Output" at bounding box center [863, 500] width 86 height 20
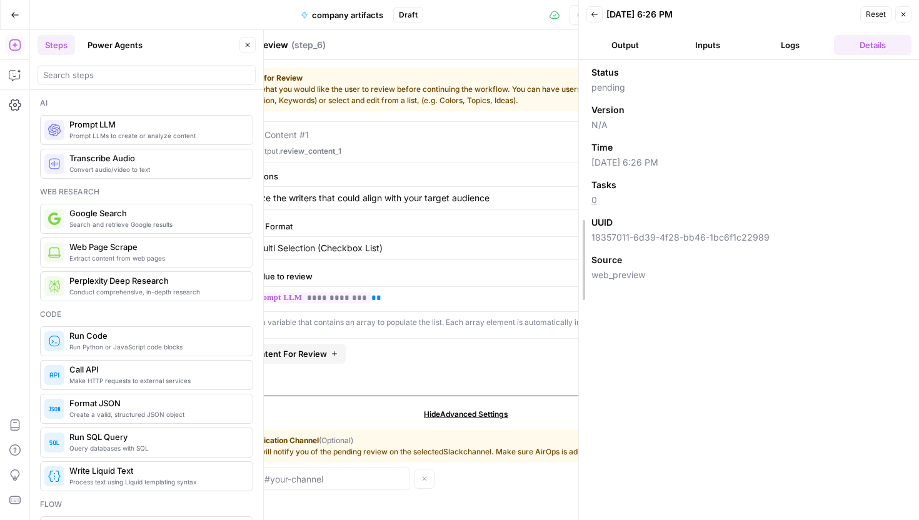
drag, startPoint x: 717, startPoint y: 57, endPoint x: 561, endPoint y: 119, distance: 167.4
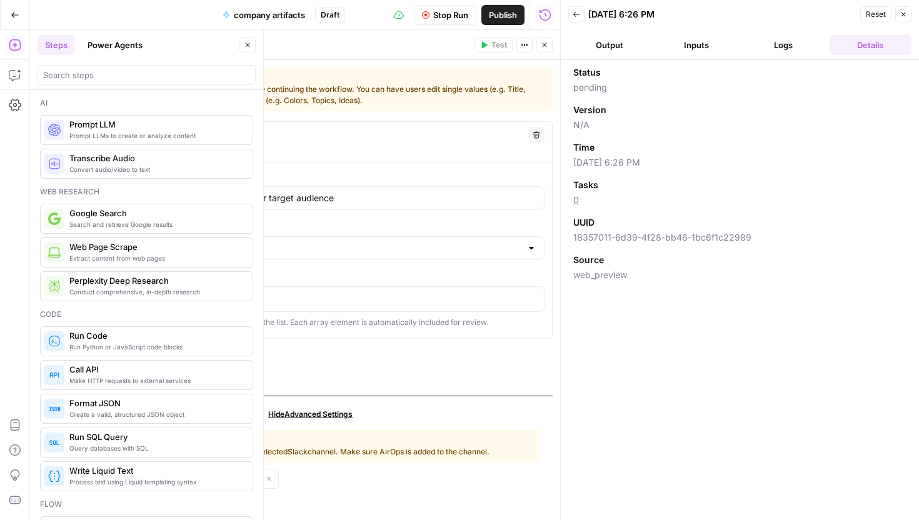
click at [542, 43] on icon "button" at bounding box center [544, 44] width 7 height 7
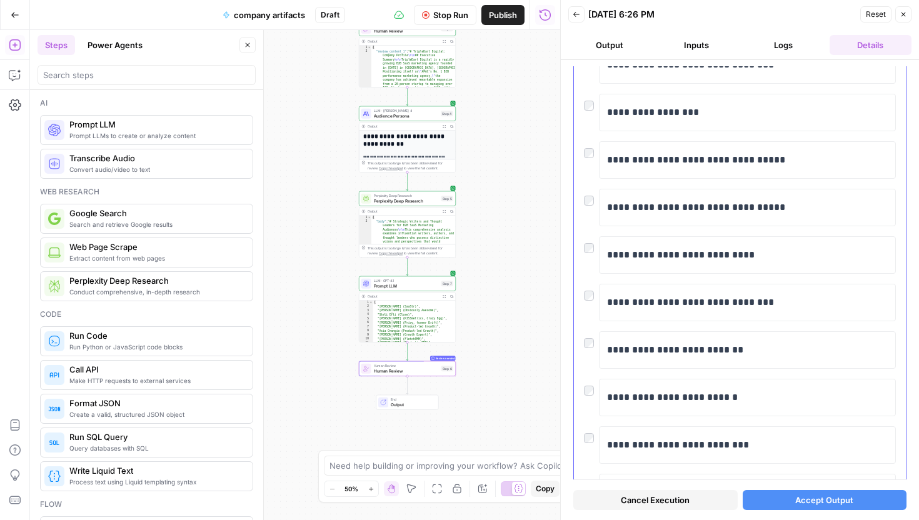
scroll to position [81, 0]
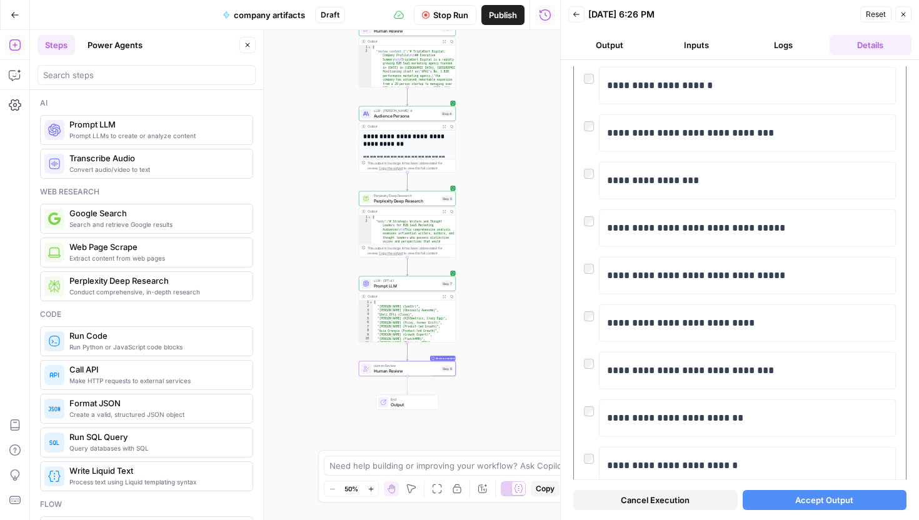
click at [587, 180] on div "**********" at bounding box center [740, 180] width 312 height 37
click at [587, 167] on div at bounding box center [591, 170] width 15 height 17
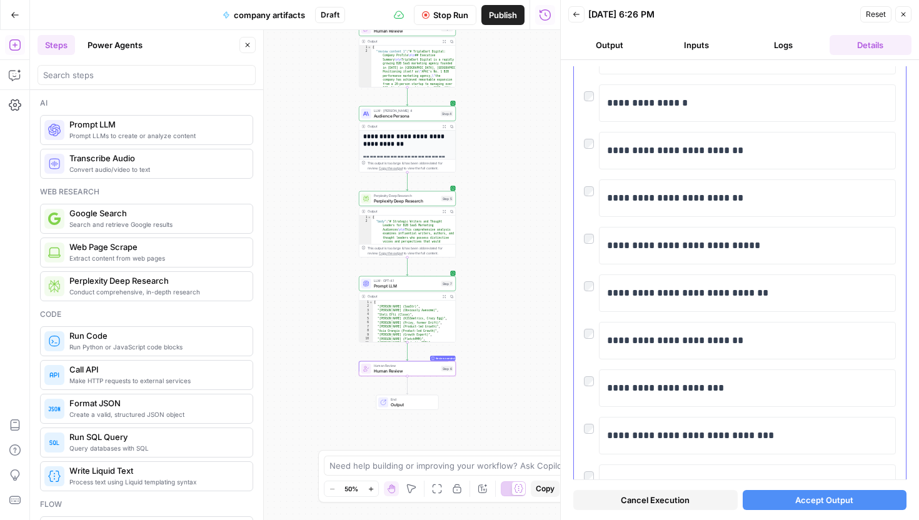
scroll to position [0, 0]
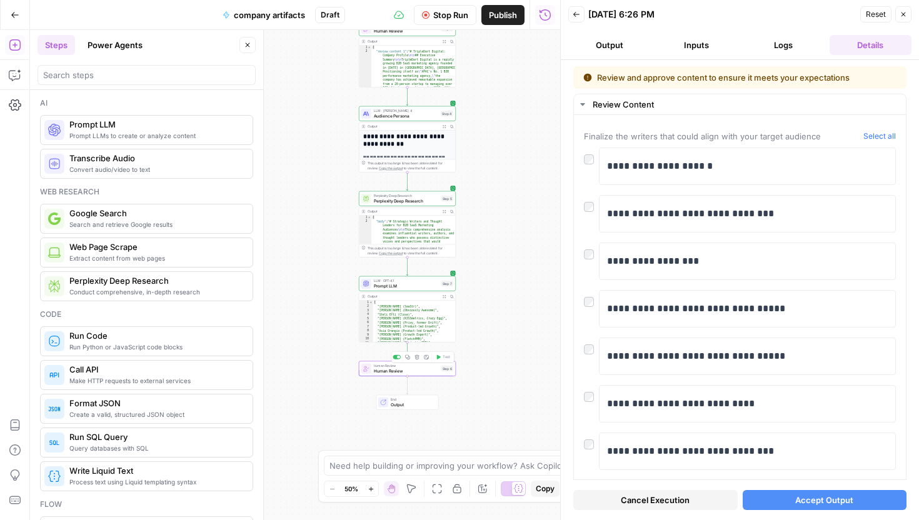
click at [419, 373] on span "Human Review" at bounding box center [406, 370] width 65 height 6
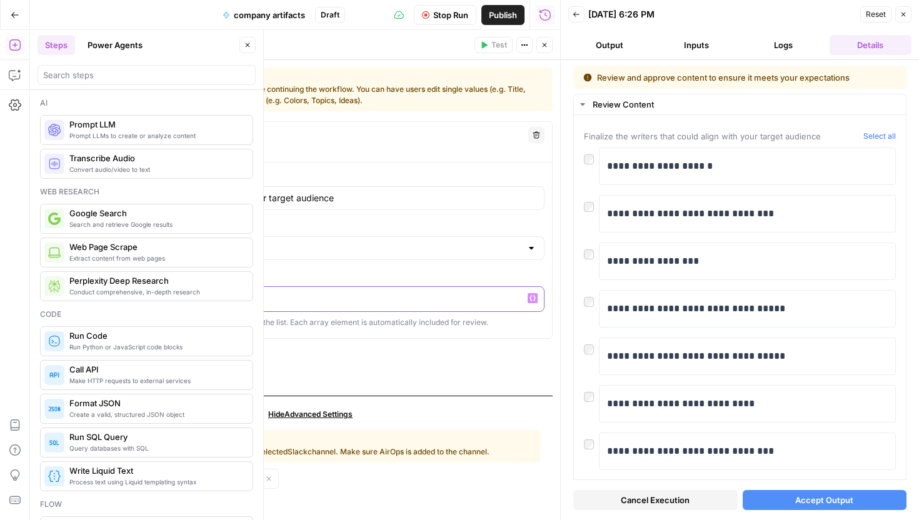
click at [81, 298] on div "**********" at bounding box center [310, 299] width 467 height 24
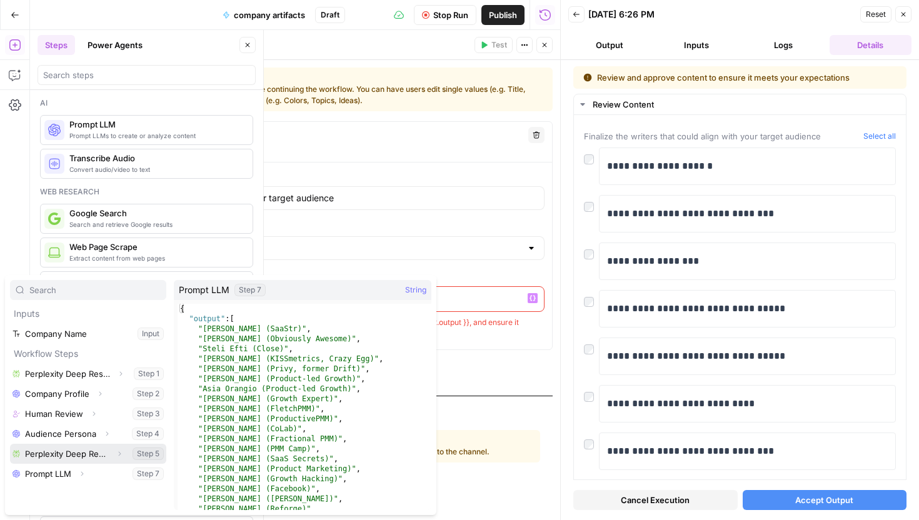
click at [63, 457] on button "Select variable Perplexity Deep Research" at bounding box center [88, 454] width 156 height 20
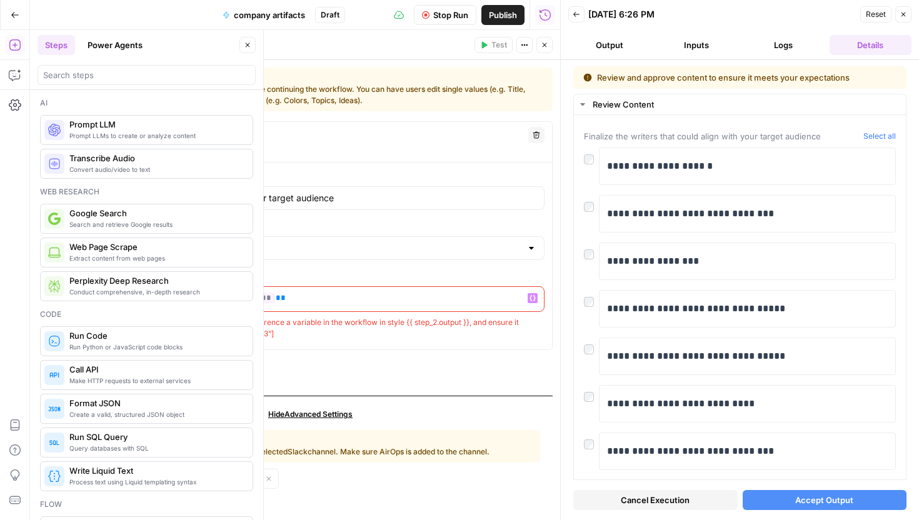
click at [324, 331] on div "The provided variable is not a valid array. Please reference a variable in the …" at bounding box center [310, 328] width 468 height 22
drag, startPoint x: 136, startPoint y: 301, endPoint x: 54, endPoint y: 300, distance: 81.2
click at [60, 300] on div "**********" at bounding box center [310, 275] width 500 height 490
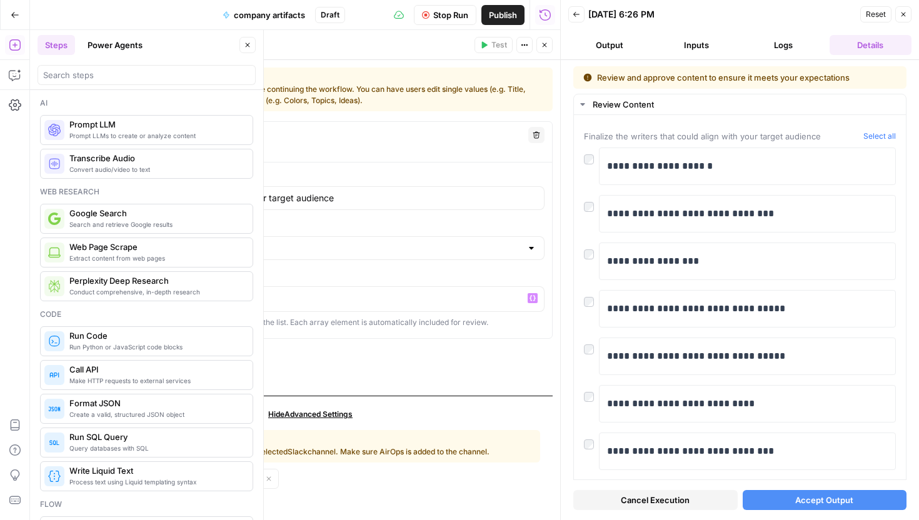
click at [168, 351] on span "Add Content For Review" at bounding box center [124, 353] width 96 height 12
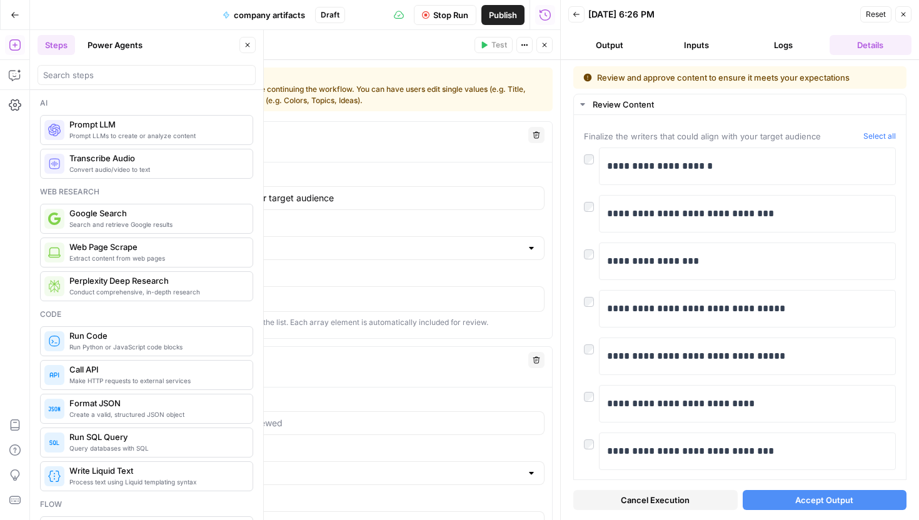
click at [172, 354] on div "Review Content #2" at bounding box center [298, 360] width 444 height 14
click at [531, 356] on button "Delete" at bounding box center [536, 360] width 16 height 16
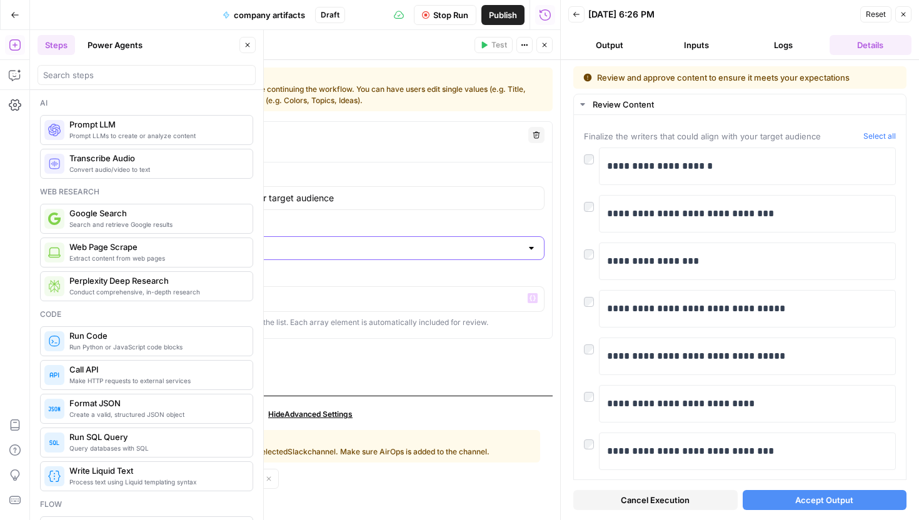
click at [304, 251] on input "Content Format" at bounding box center [310, 248] width 422 height 12
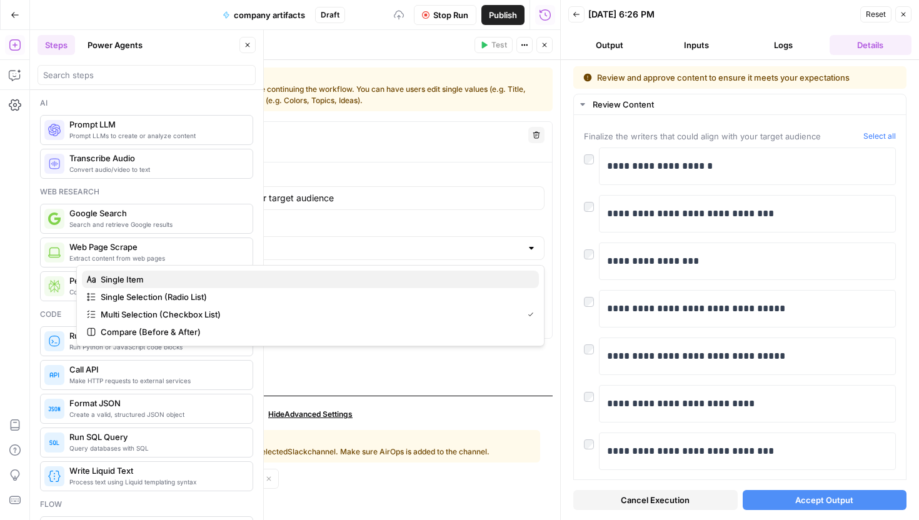
click at [251, 278] on span "Single Item" at bounding box center [315, 279] width 428 height 12
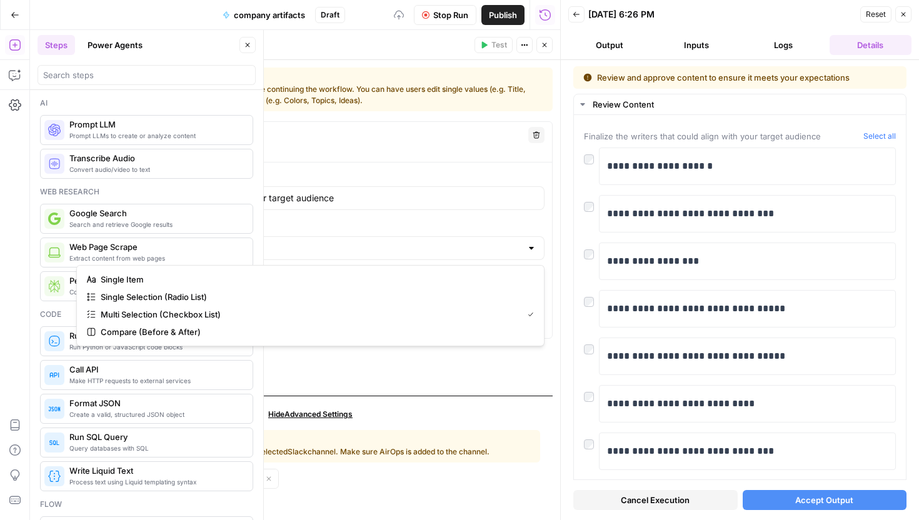
type input "Single Item"
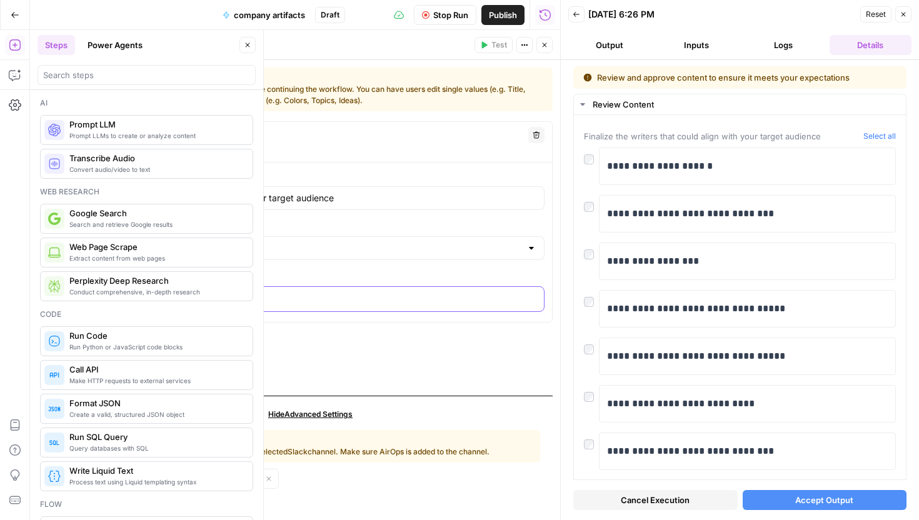
click at [246, 295] on p "**********" at bounding box center [310, 298] width 452 height 12
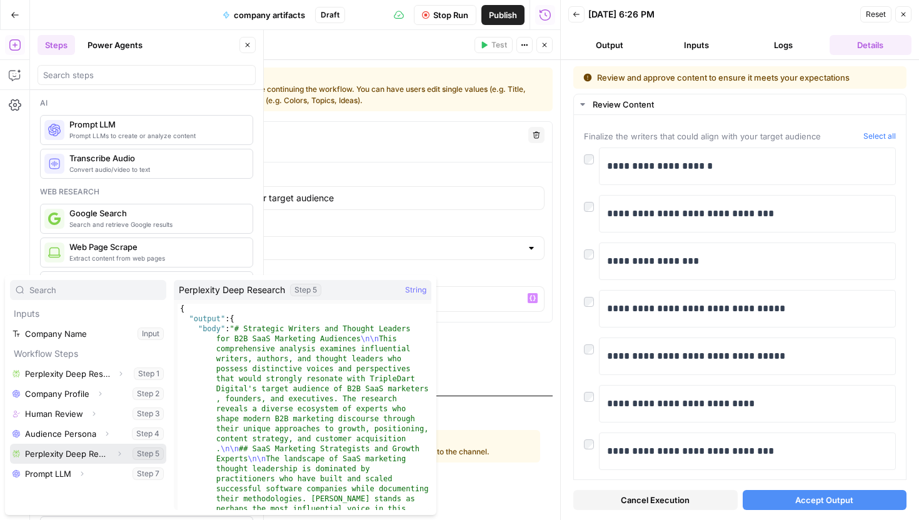
click at [62, 449] on button "Select variable Perplexity Deep Research" at bounding box center [88, 454] width 156 height 20
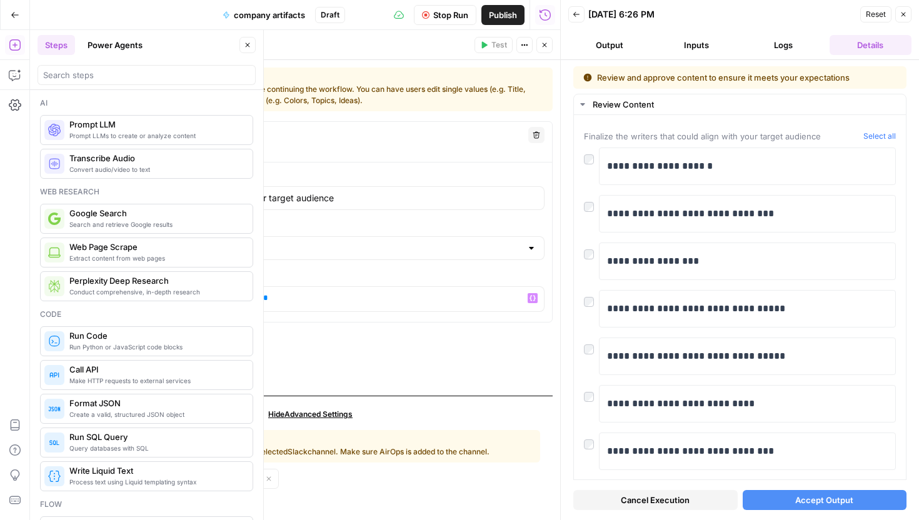
click at [164, 344] on button "Add Content For Review" at bounding box center [129, 337] width 122 height 20
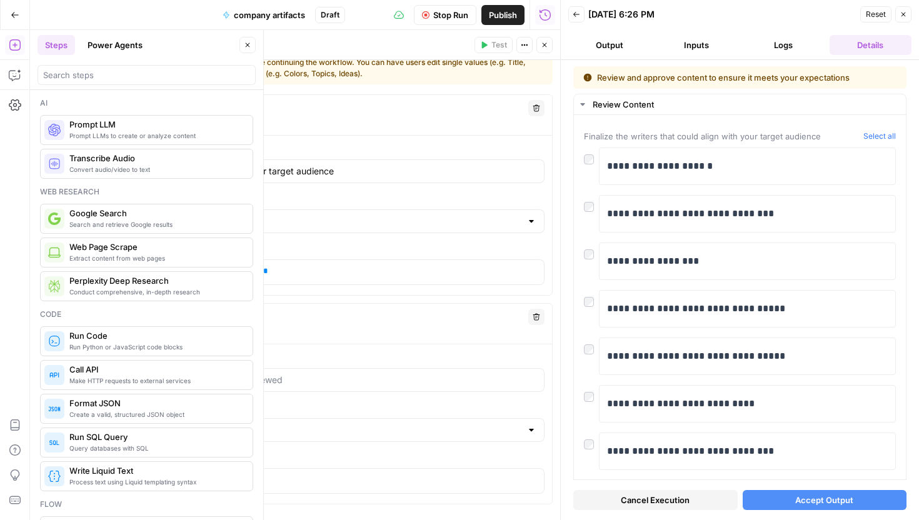
scroll to position [64, 0]
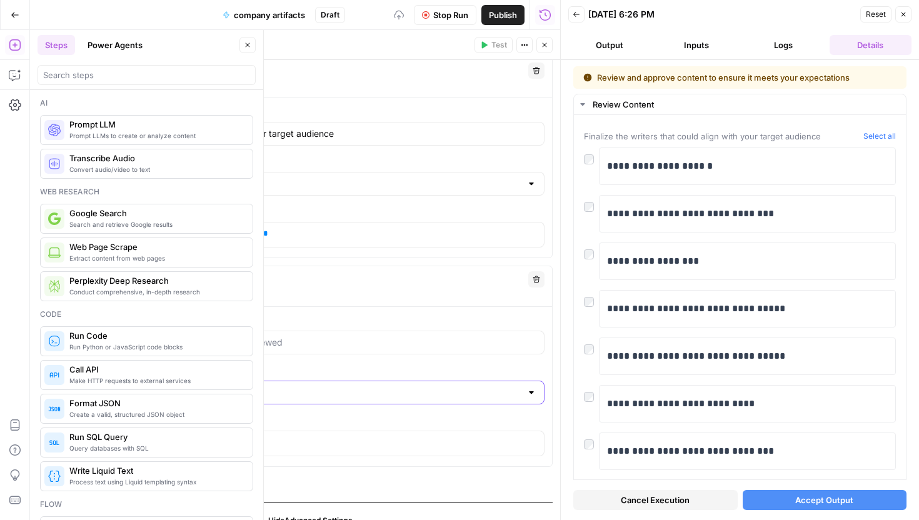
click at [171, 391] on input "Single Item" at bounding box center [310, 392] width 422 height 12
type input "Single Item"
click at [176, 344] on input "Instructions" at bounding box center [310, 342] width 452 height 12
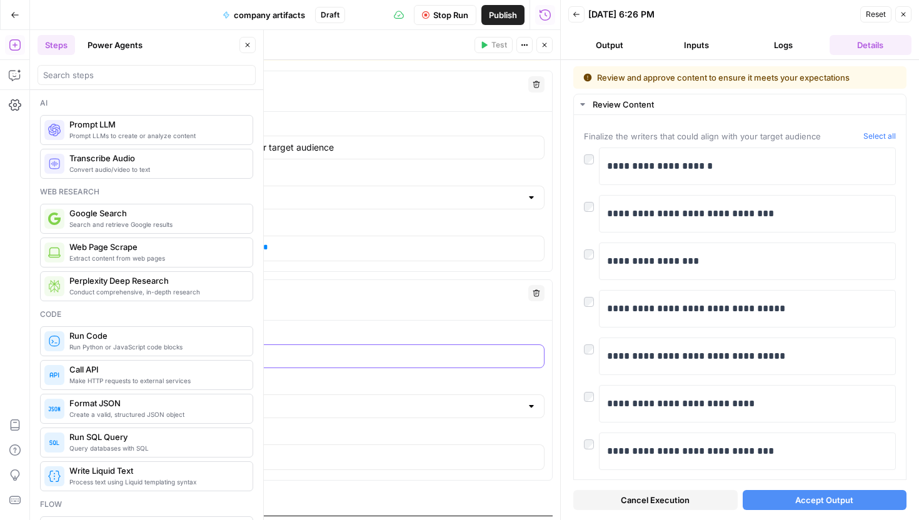
scroll to position [68, 0]
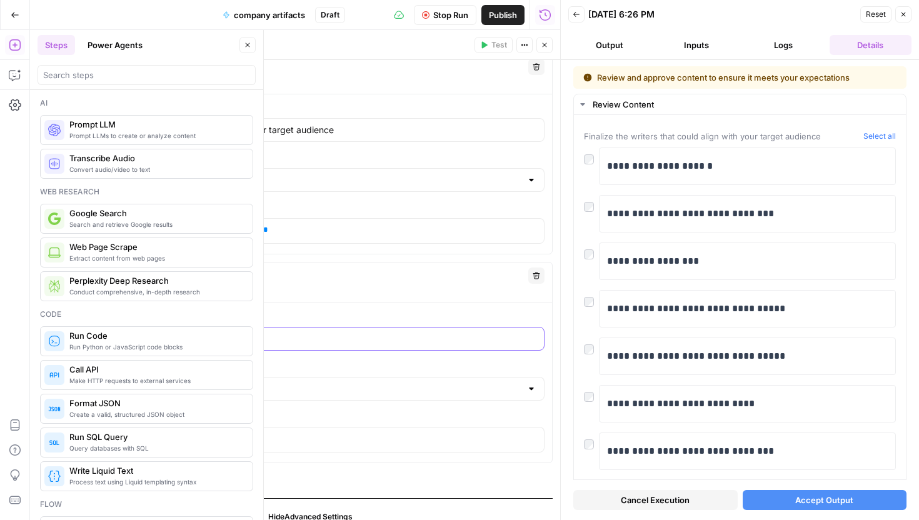
type input "Choose the"
click at [122, 130] on input "Finalize the writers that could align with your target audience" at bounding box center [310, 130] width 452 height 12
type input "Review The writers that could align with your target audience"
click at [176, 343] on input "Choose the" at bounding box center [310, 338] width 452 height 12
type input "Choose the writers"
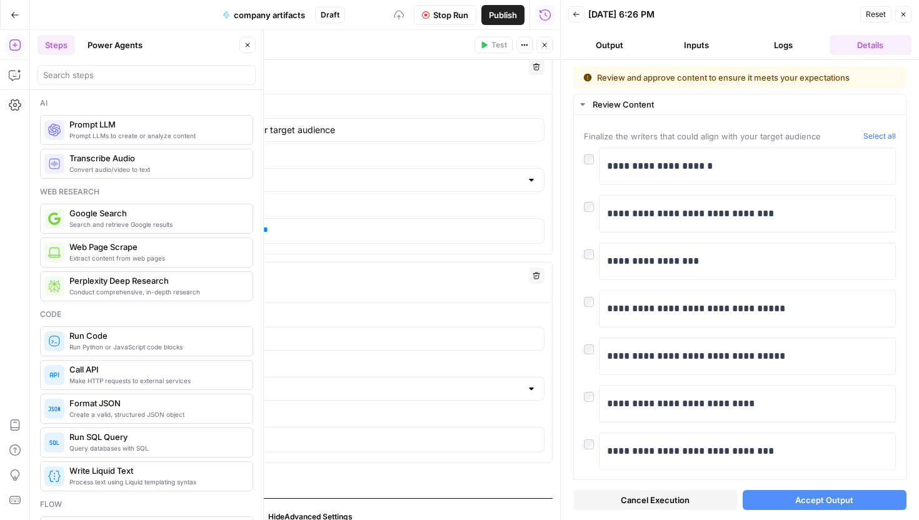
click at [192, 361] on label "Content Format" at bounding box center [310, 367] width 468 height 12
click at [192, 382] on input "Single Item" at bounding box center [310, 388] width 422 height 12
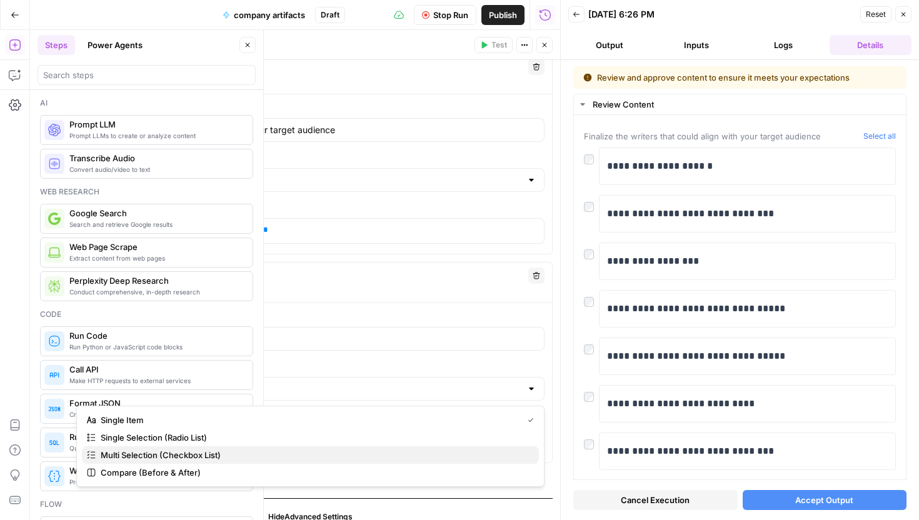
click at [197, 456] on span "Multi Selection (Checkbox List)" at bounding box center [315, 455] width 428 height 12
type input "Multi Selection (Checkbox List)"
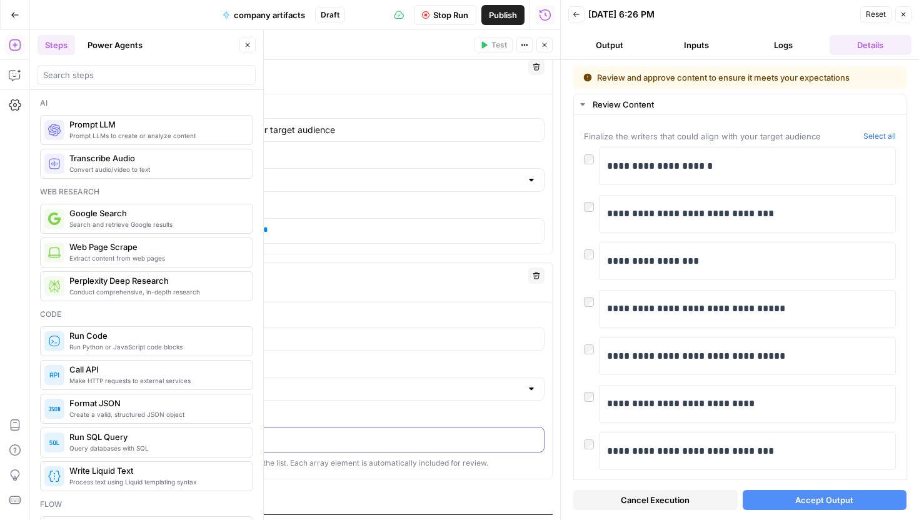
click at [232, 431] on div at bounding box center [310, 439] width 467 height 24
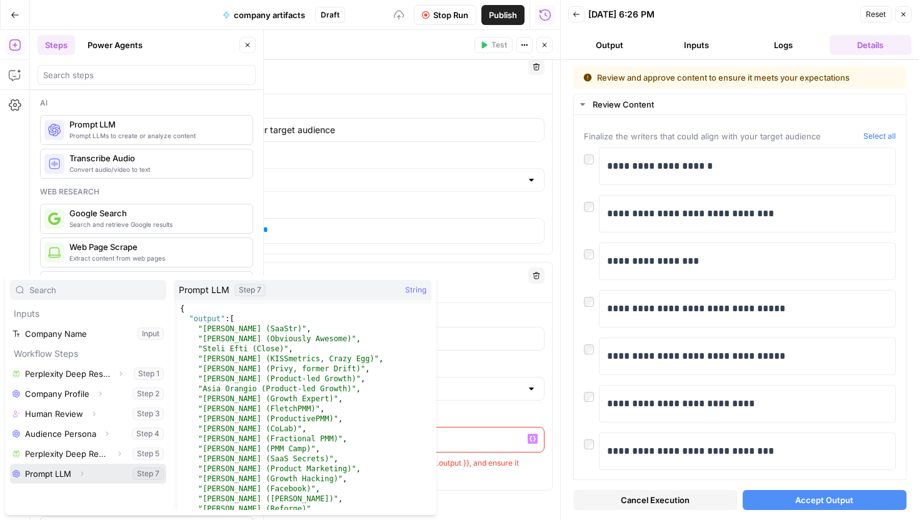
click at [56, 472] on button "Select variable Prompt LLM" at bounding box center [88, 474] width 156 height 20
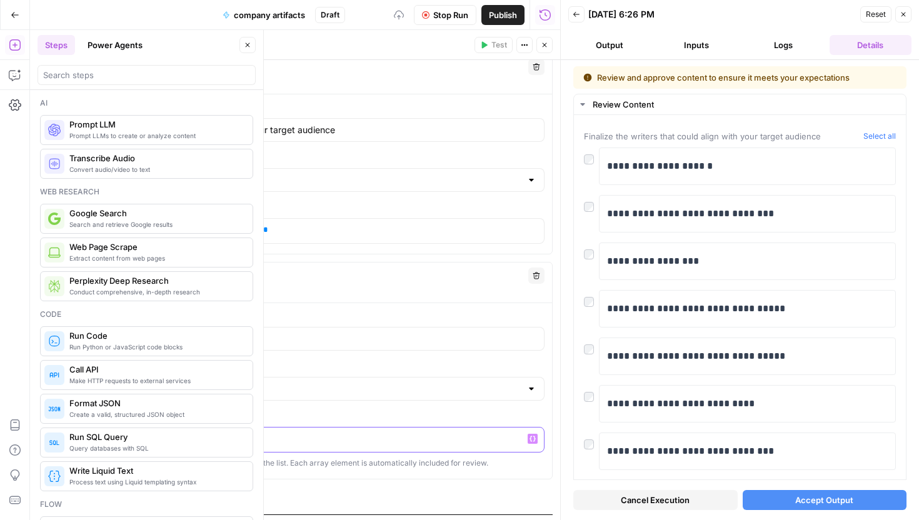
scroll to position [186, 0]
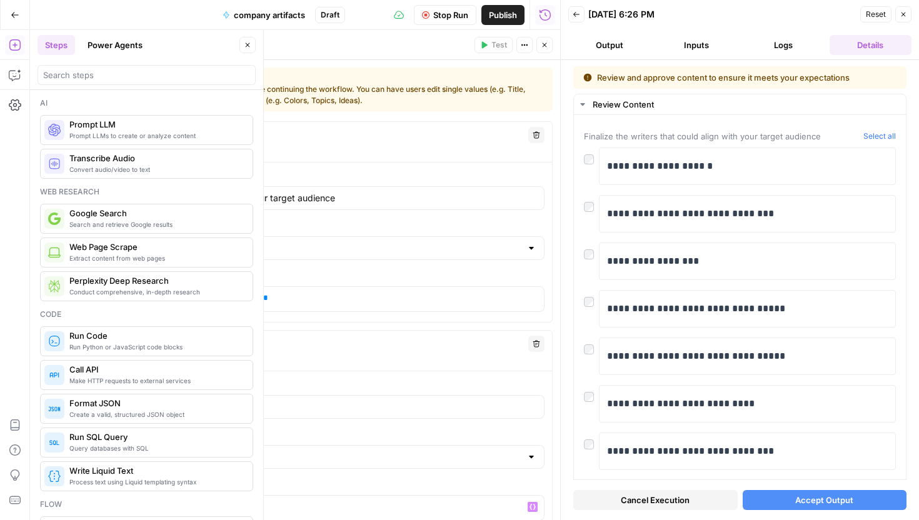
scroll to position [186, 0]
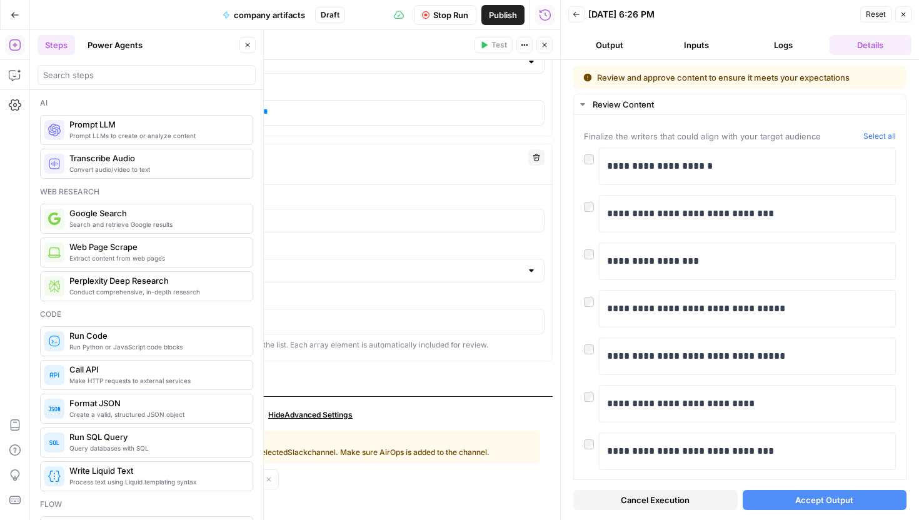
click at [704, 501] on button "Cancel Execution" at bounding box center [655, 500] width 164 height 20
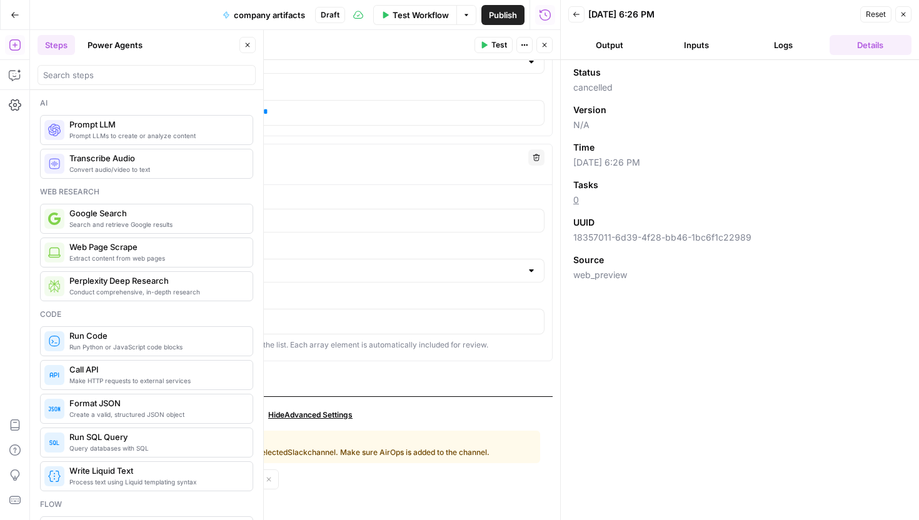
click at [499, 46] on span "Test" at bounding box center [499, 44] width 16 height 11
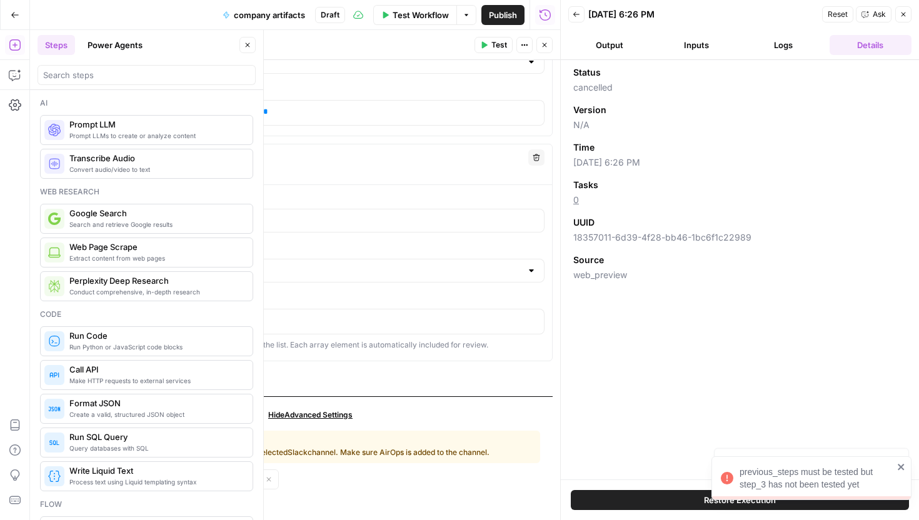
click at [789, 46] on button "Logs" at bounding box center [783, 45] width 82 height 20
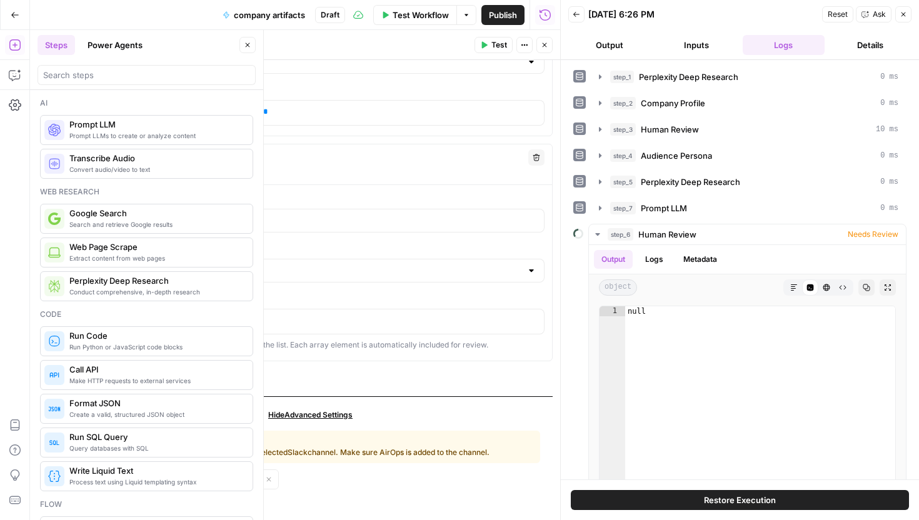
click at [625, 50] on button "Output" at bounding box center [609, 45] width 82 height 20
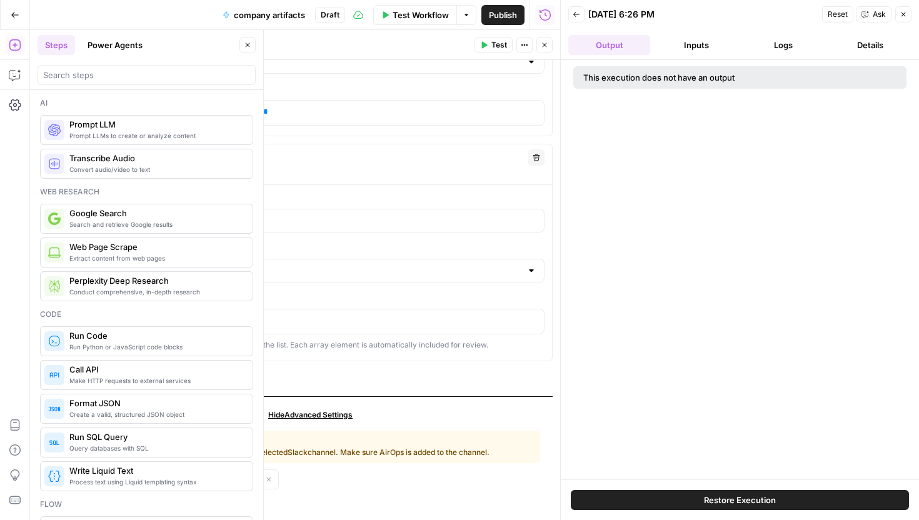
click at [483, 45] on icon "button" at bounding box center [485, 45] width 6 height 7
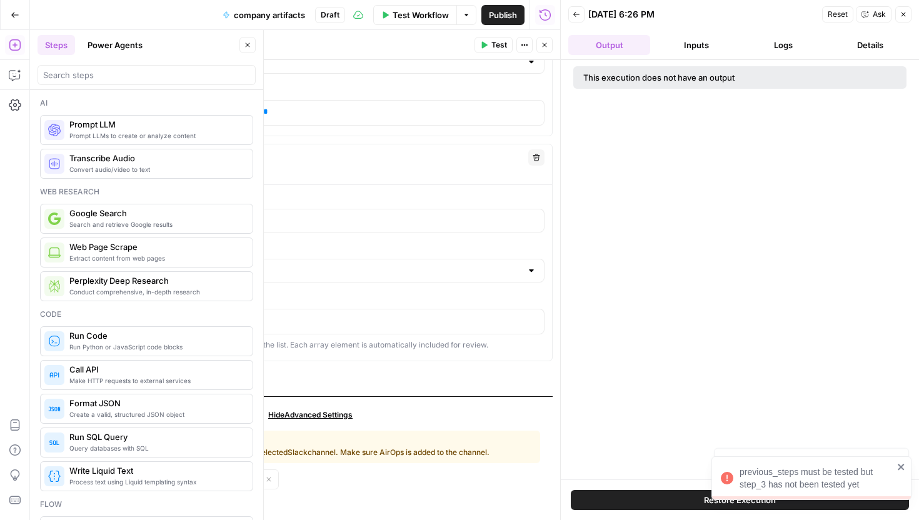
click at [542, 42] on icon "button" at bounding box center [544, 44] width 7 height 7
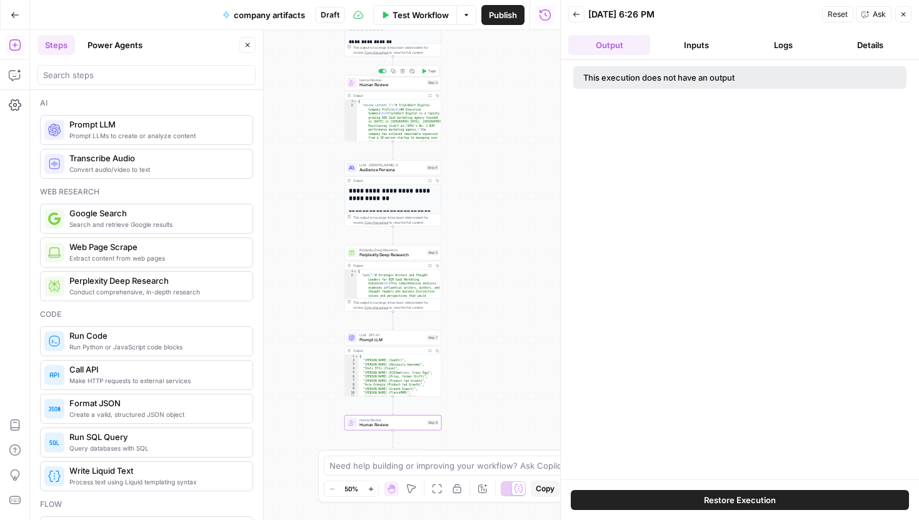
click at [424, 75] on div "Copy step Delete step Add Note Test" at bounding box center [408, 71] width 63 height 11
click at [429, 70] on span "Test" at bounding box center [431, 71] width 7 height 6
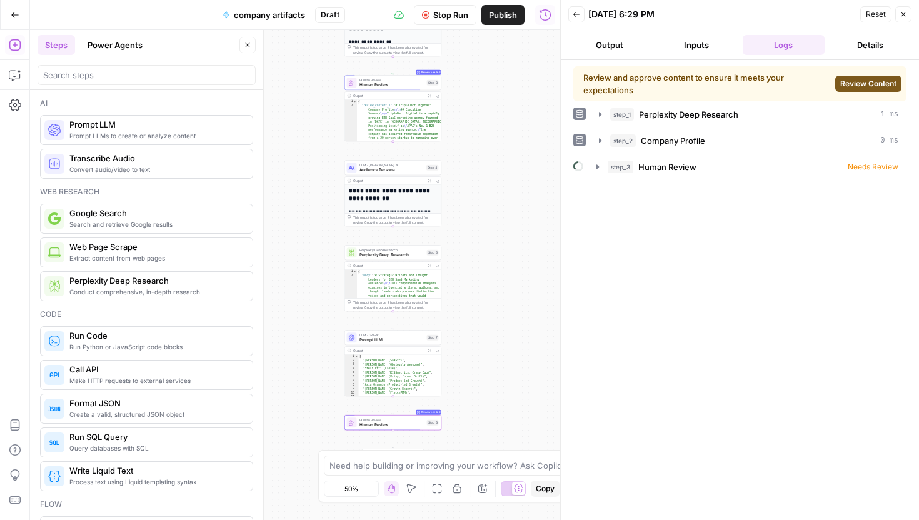
click at [872, 72] on div "Review and approve content to ensure it meets your expectations Review Content" at bounding box center [739, 83] width 333 height 35
click at [870, 78] on span "Review Content" at bounding box center [868, 83] width 56 height 11
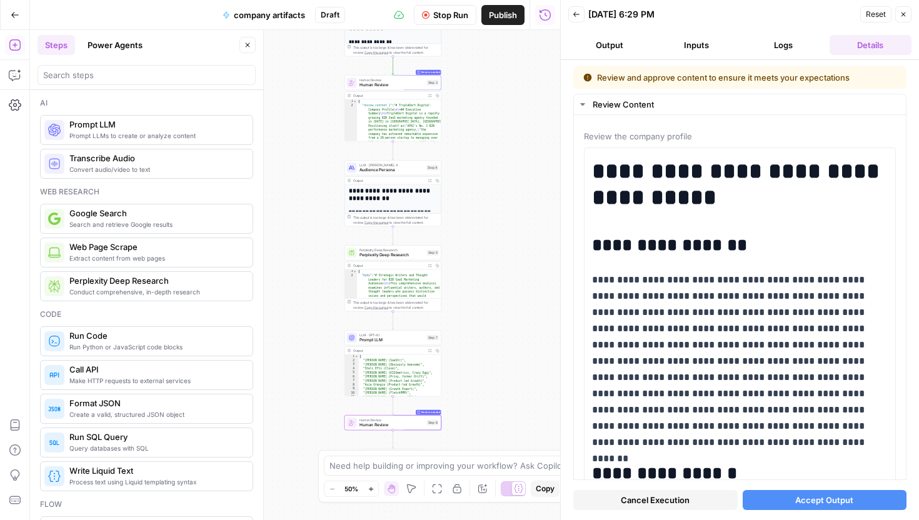
click at [769, 504] on button "Accept Output" at bounding box center [824, 500] width 164 height 20
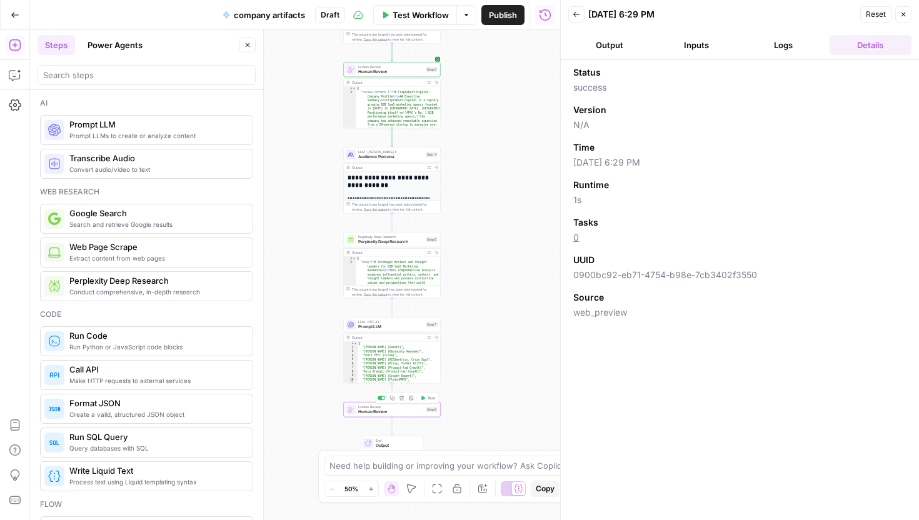
click at [427, 396] on span "Test" at bounding box center [430, 398] width 7 height 6
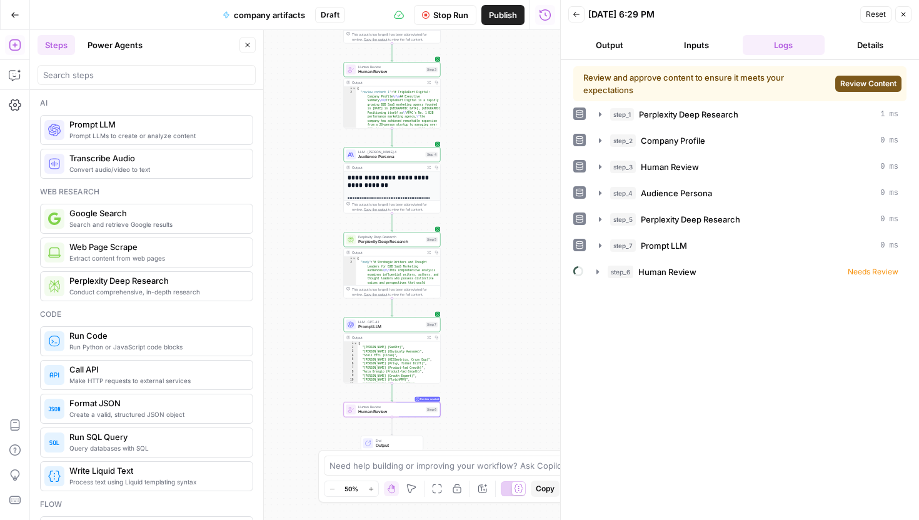
click at [871, 76] on button "Review Content" at bounding box center [868, 84] width 66 height 16
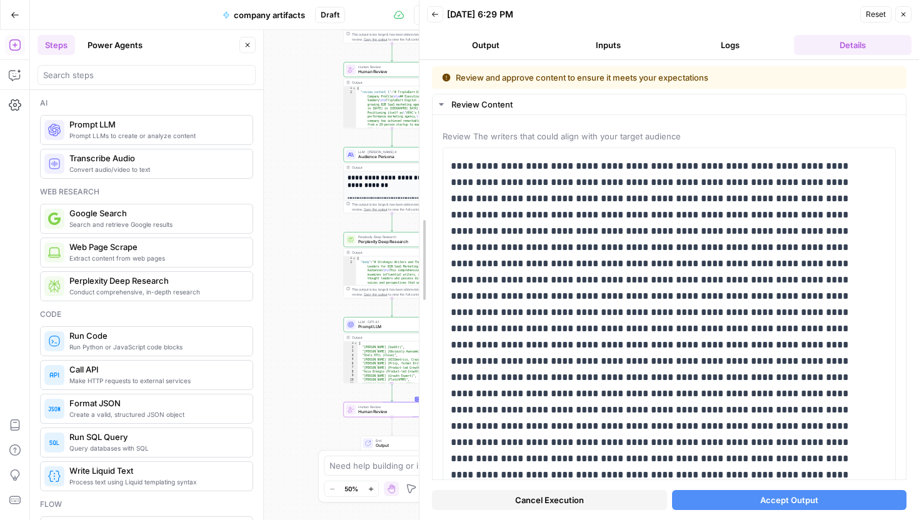
drag, startPoint x: 560, startPoint y: 175, endPoint x: 117, endPoint y: 256, distance: 450.4
click at [117, 256] on body "TripleDart New Home Browse Your Data Usage Settings Recent Grids Scalable conte…" at bounding box center [459, 260] width 919 height 520
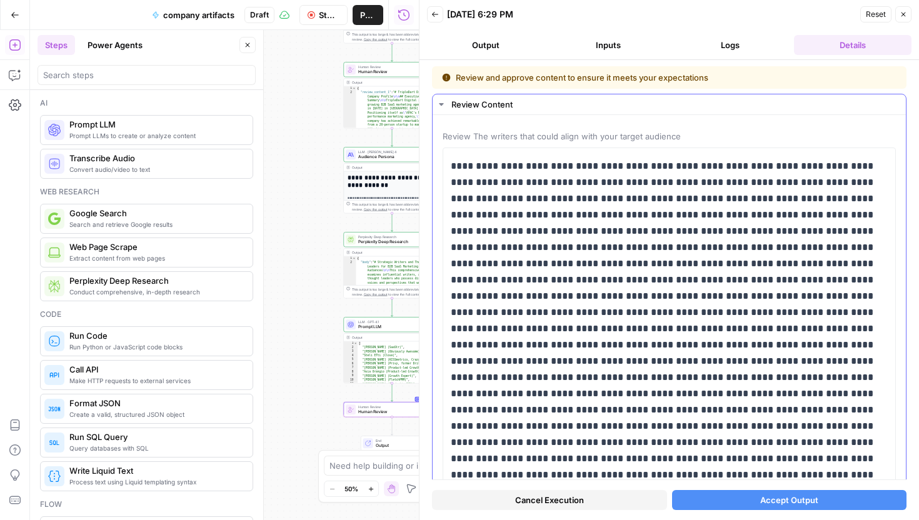
scroll to position [11, 0]
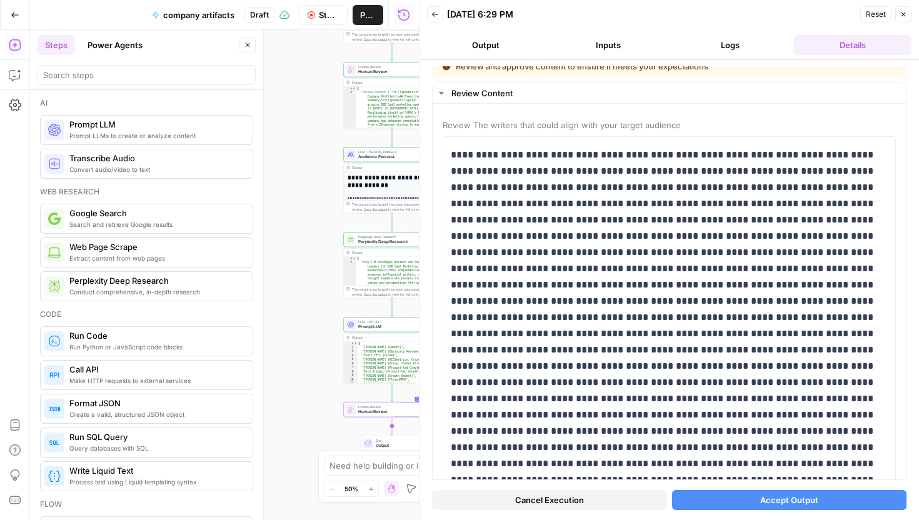
click at [387, 414] on span "Human Review" at bounding box center [390, 412] width 65 height 6
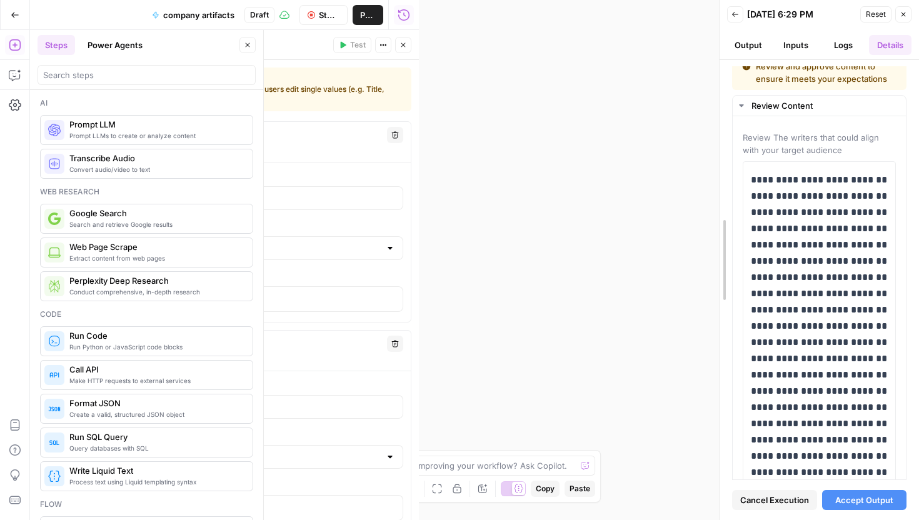
drag, startPoint x: 424, startPoint y: 205, endPoint x: 839, endPoint y: 206, distance: 414.9
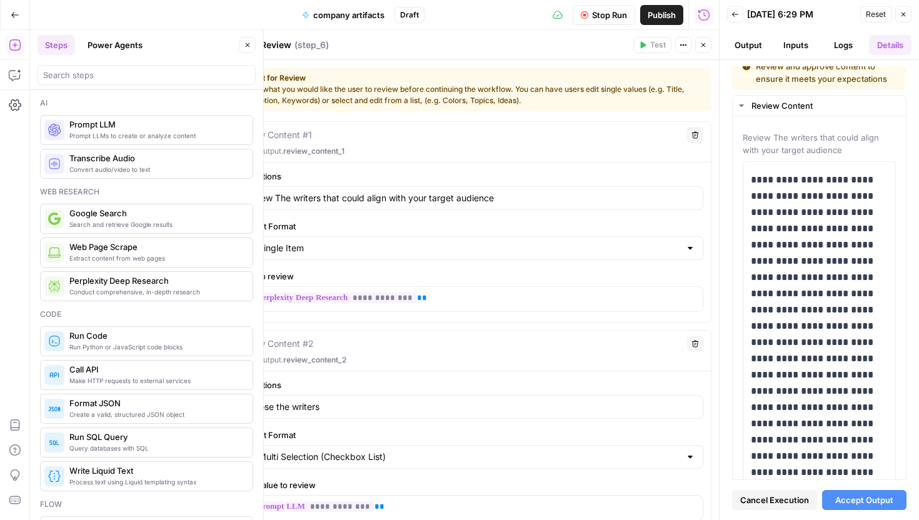
click at [251, 40] on button "Close" at bounding box center [247, 45] width 16 height 16
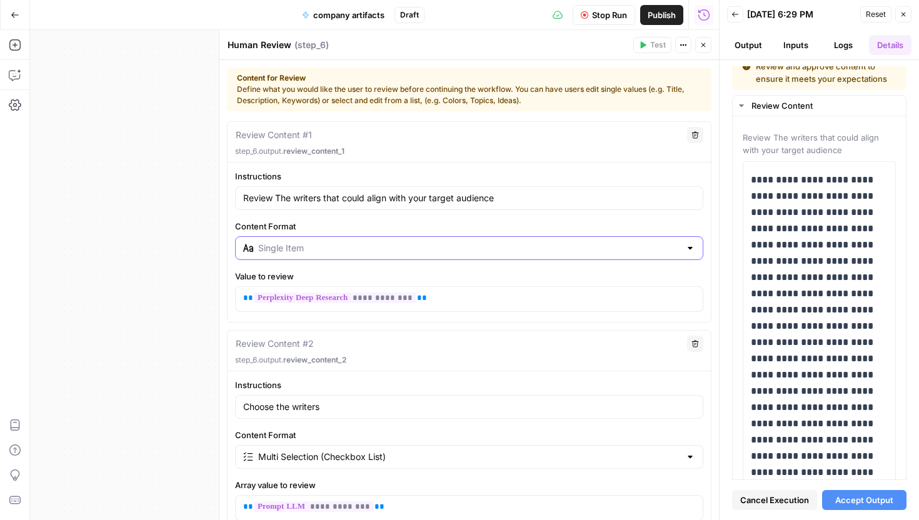
click at [347, 246] on input "Content Format" at bounding box center [469, 248] width 422 height 12
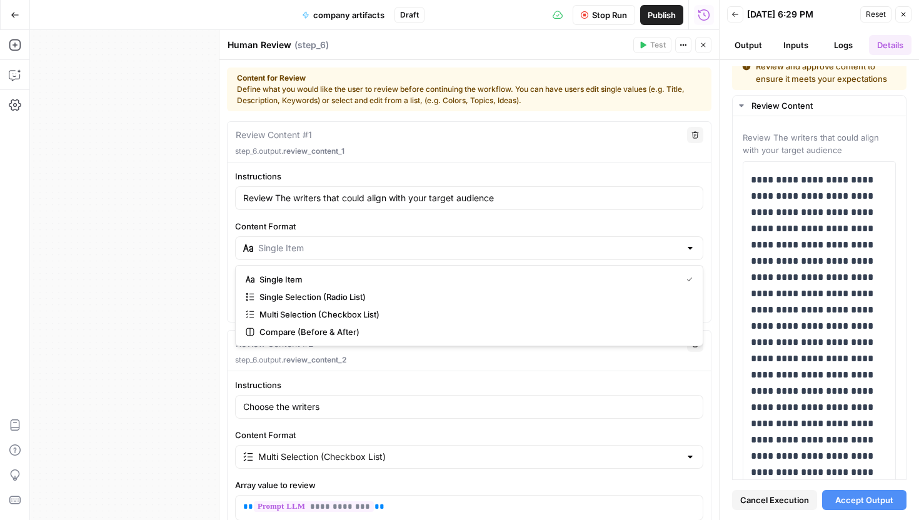
click at [351, 241] on div at bounding box center [469, 248] width 468 height 24
type input "Single Item"
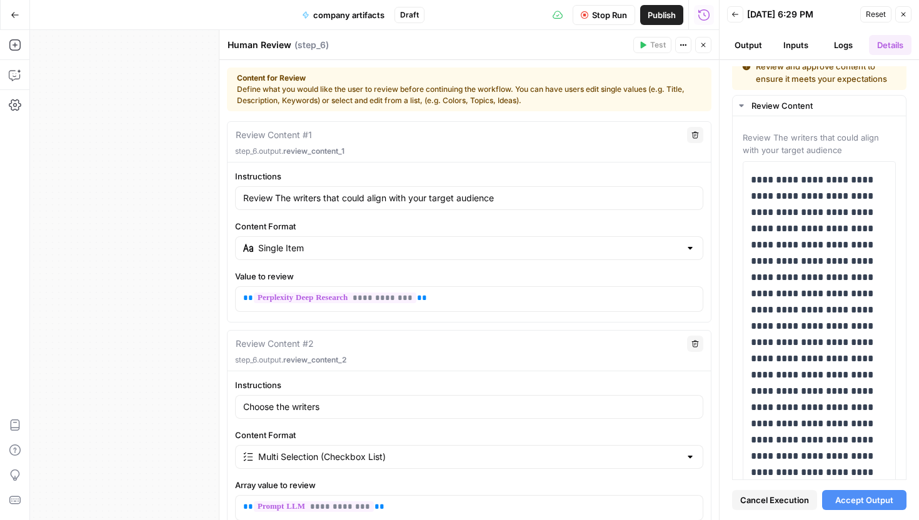
click at [423, 222] on label "Content Format" at bounding box center [469, 226] width 468 height 12
click at [423, 242] on input "Single Item" at bounding box center [469, 248] width 422 height 12
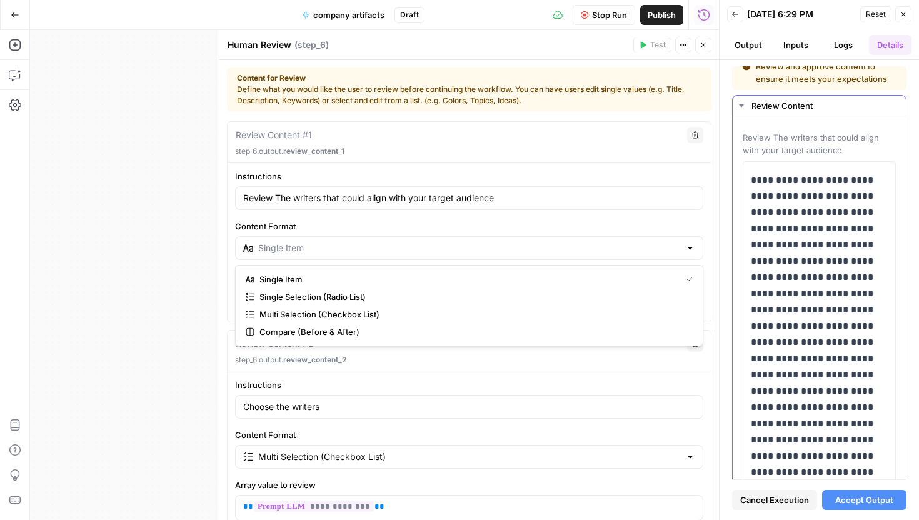
type input "Single Item"
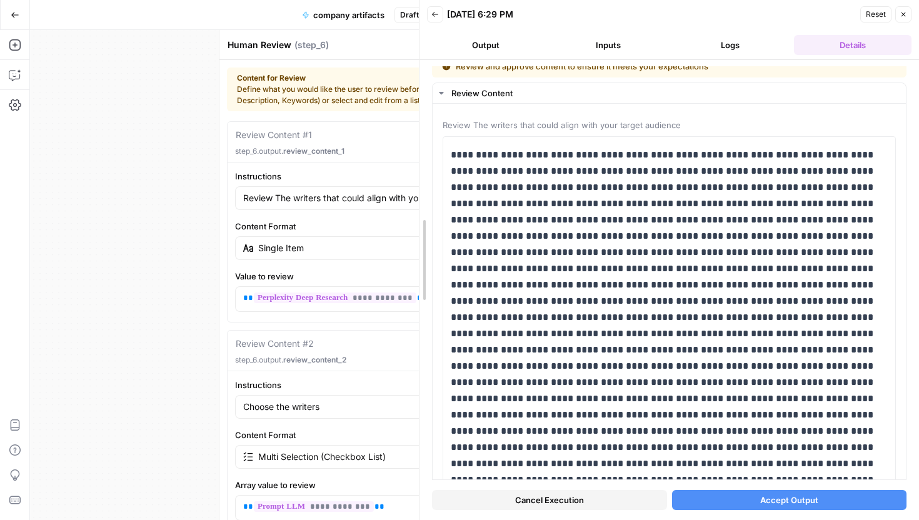
drag, startPoint x: 720, startPoint y: 260, endPoint x: 256, endPoint y: 324, distance: 468.0
click at [256, 324] on body "TripleDart New Home Browse Your Data Usage Settings Recent Grids Scalable conte…" at bounding box center [459, 260] width 919 height 520
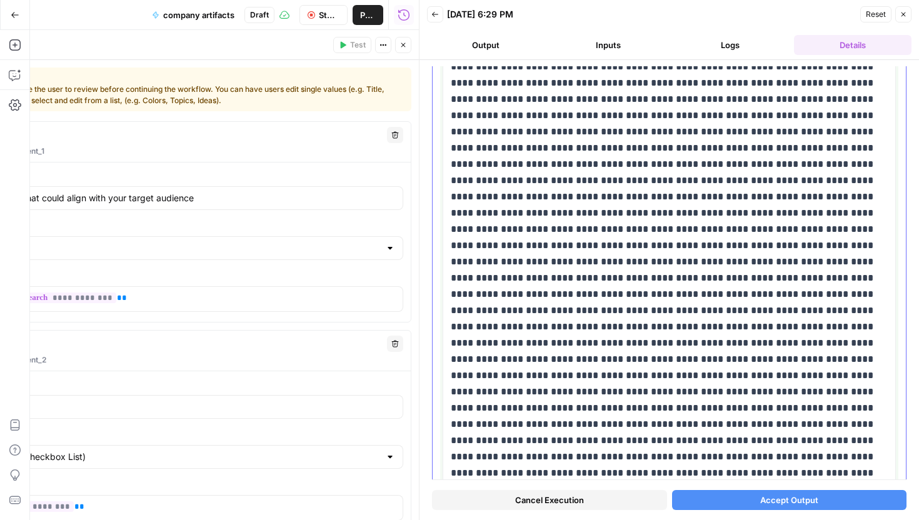
scroll to position [1831, 0]
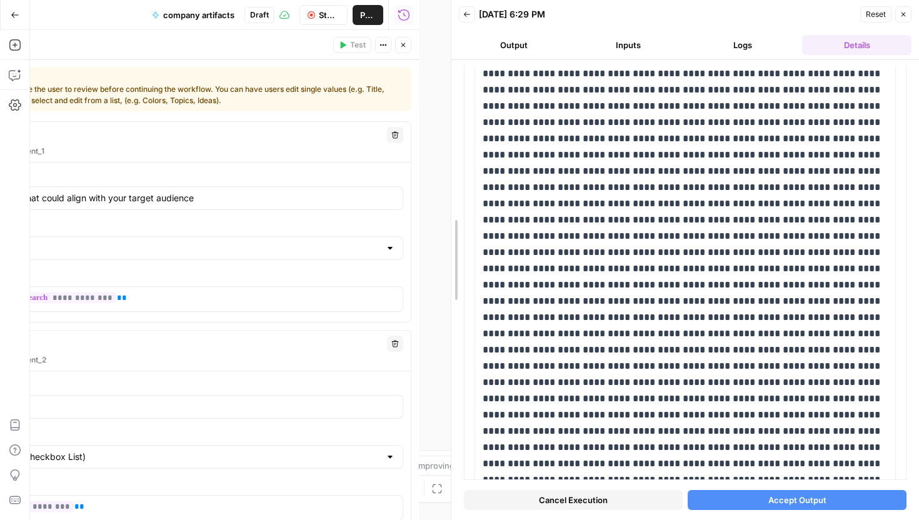
drag, startPoint x: 418, startPoint y: 215, endPoint x: 637, endPoint y: 226, distance: 219.6
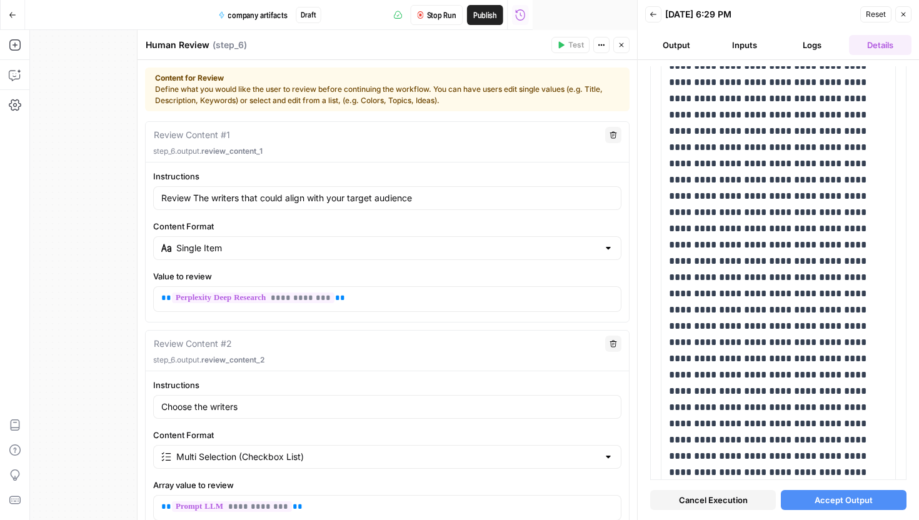
scroll to position [1843, 0]
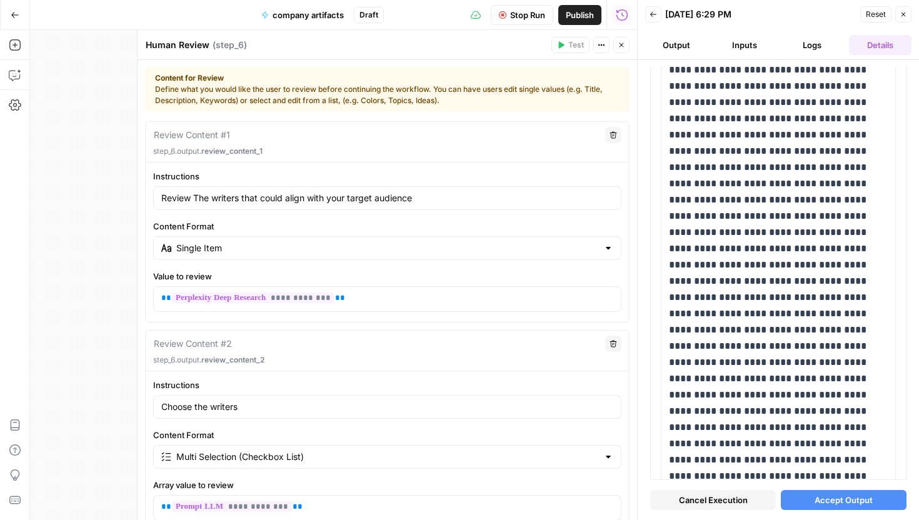
click at [624, 45] on icon "button" at bounding box center [620, 44] width 7 height 7
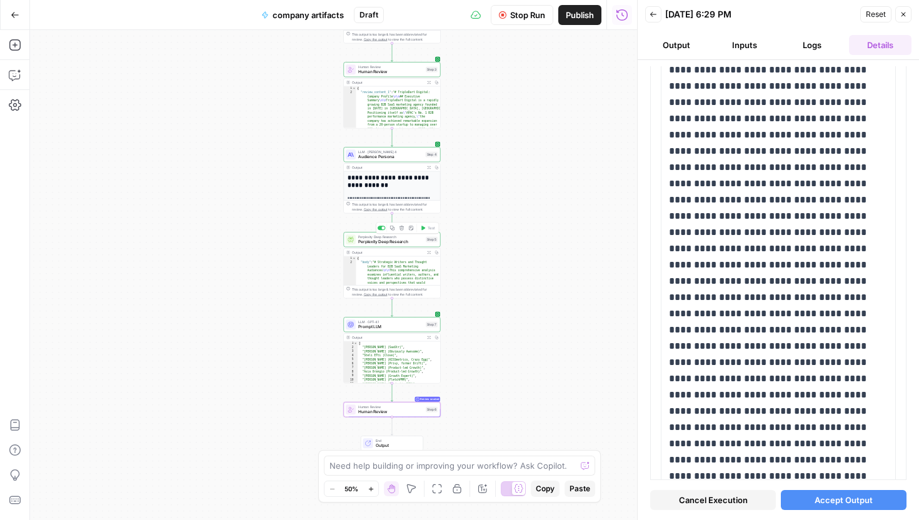
click at [413, 243] on span "Perplexity Deep Research" at bounding box center [390, 242] width 65 height 6
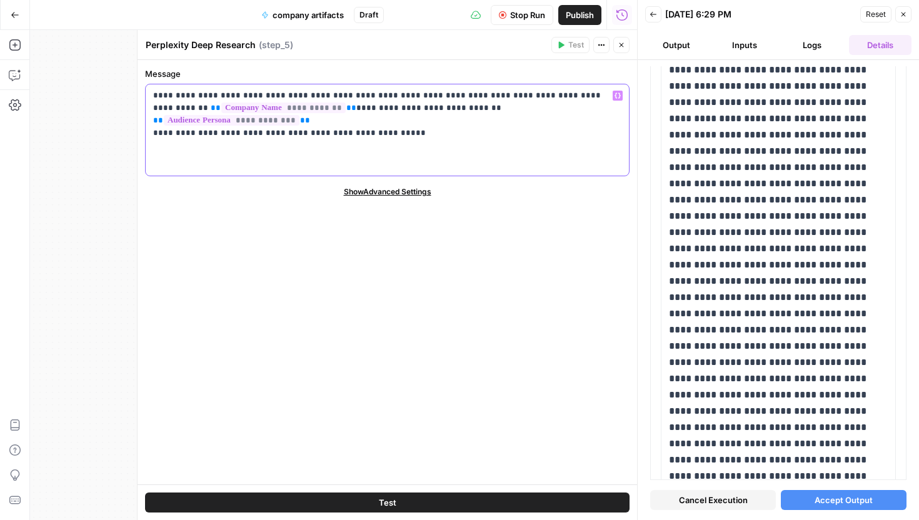
click at [472, 122] on p "**********" at bounding box center [387, 107] width 468 height 37
click at [610, 56] on header "Perplexity Deep Research Perplexity Deep Research ( step_5 ) Test Actions Close" at bounding box center [386, 45] width 499 height 30
click at [625, 45] on button "Close" at bounding box center [621, 45] width 16 height 16
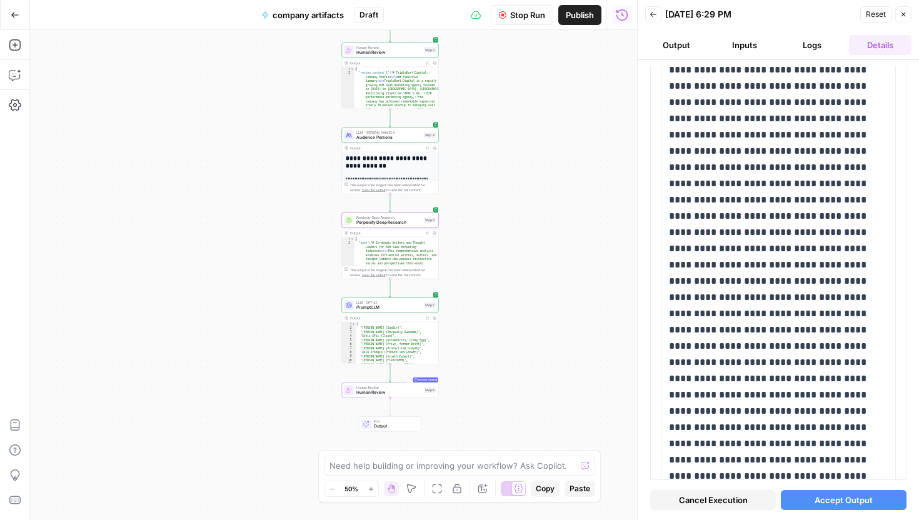
click at [402, 218] on span "Perplexity Deep Research" at bounding box center [388, 217] width 65 height 5
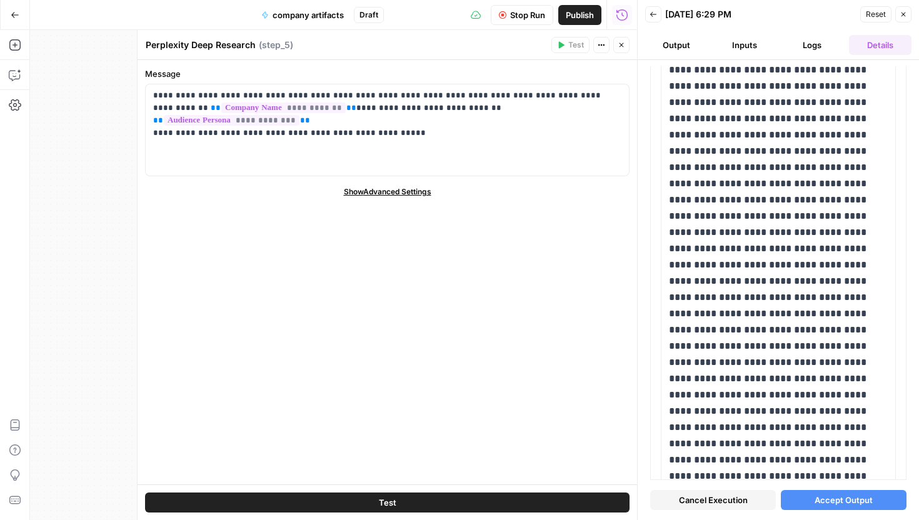
click at [624, 45] on icon "button" at bounding box center [620, 44] width 7 height 7
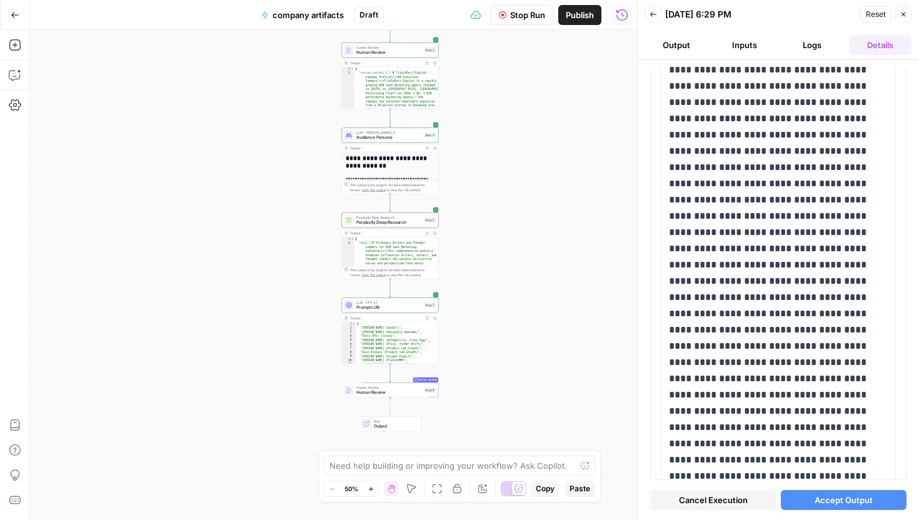
click at [813, 48] on button "Logs" at bounding box center [811, 45] width 63 height 20
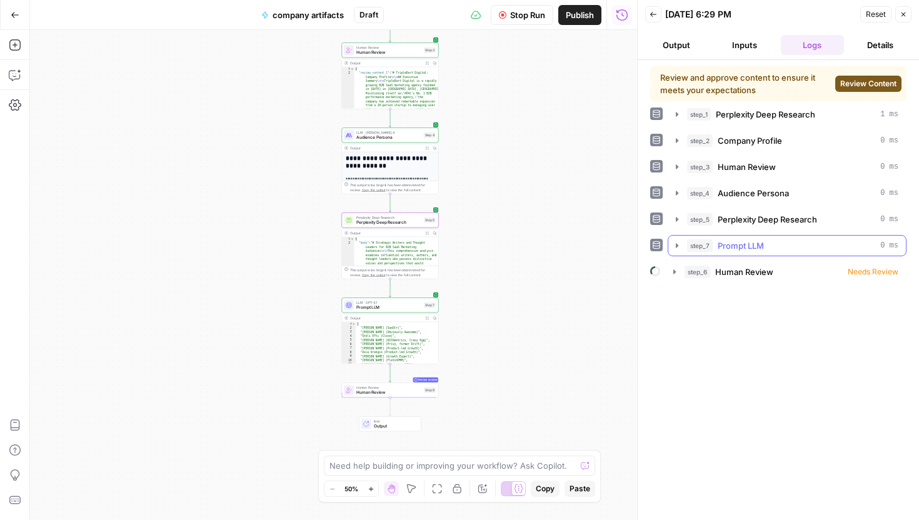
click at [778, 243] on div "step_7 Prompt LLM 0 ms" at bounding box center [792, 245] width 211 height 12
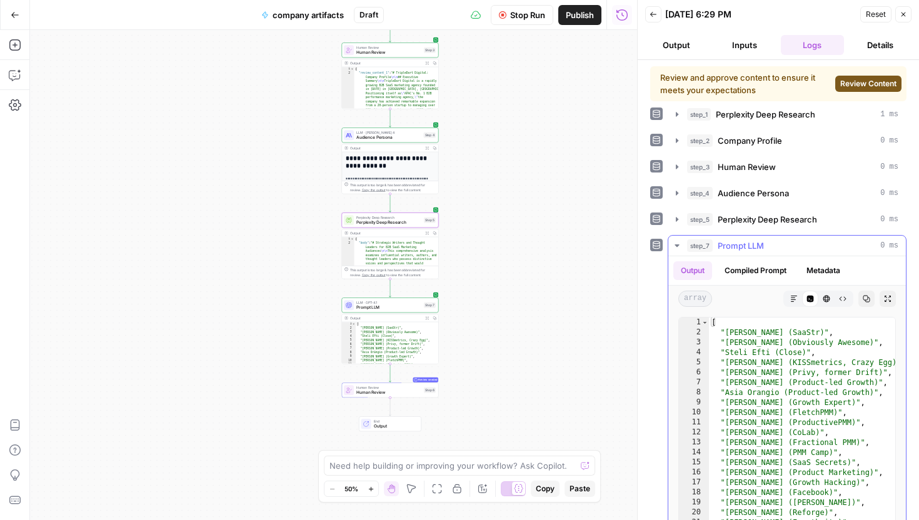
click at [779, 244] on div "step_7 Prompt LLM 0 ms" at bounding box center [792, 245] width 211 height 12
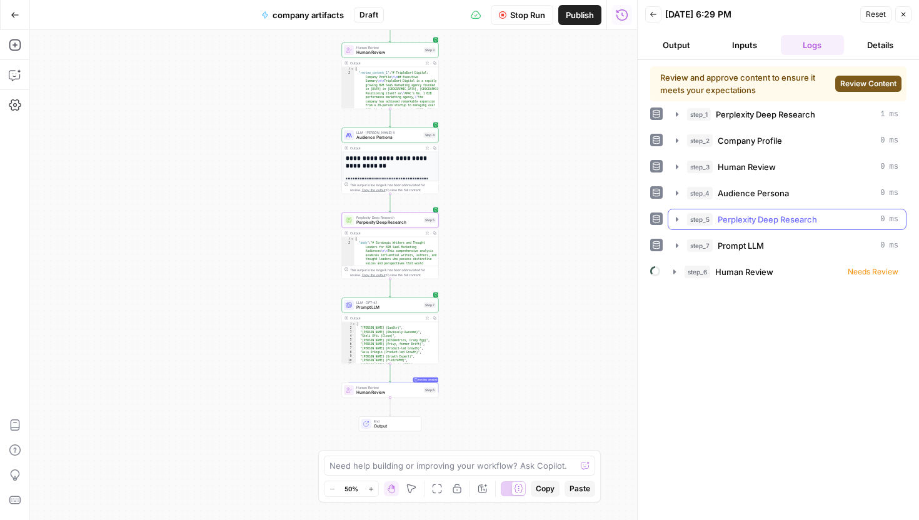
click at [772, 225] on span "Perplexity Deep Research" at bounding box center [766, 219] width 99 height 12
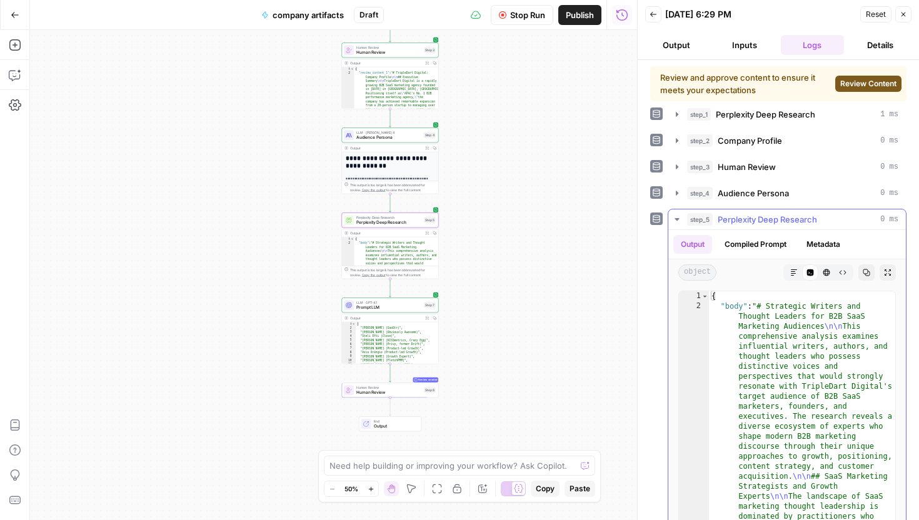
click at [799, 274] on button "Markdown" at bounding box center [793, 272] width 16 height 16
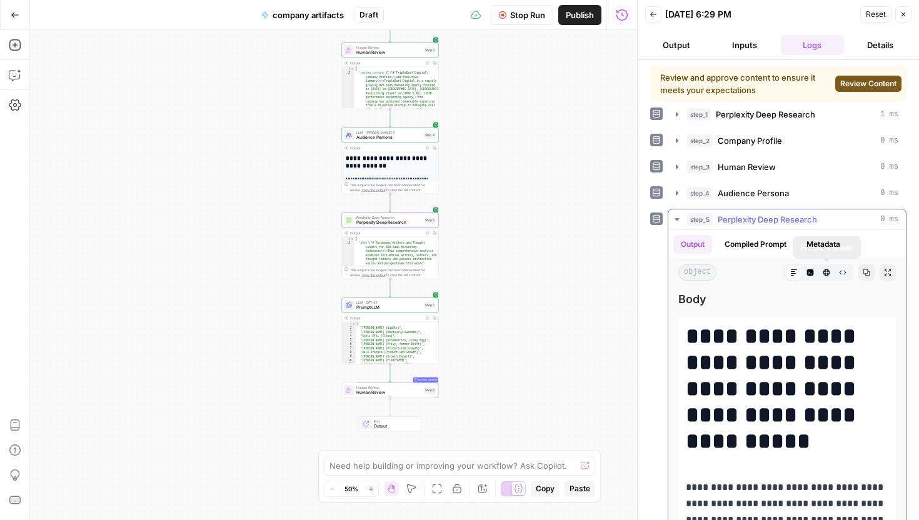
click at [775, 213] on span "Perplexity Deep Research" at bounding box center [766, 219] width 99 height 12
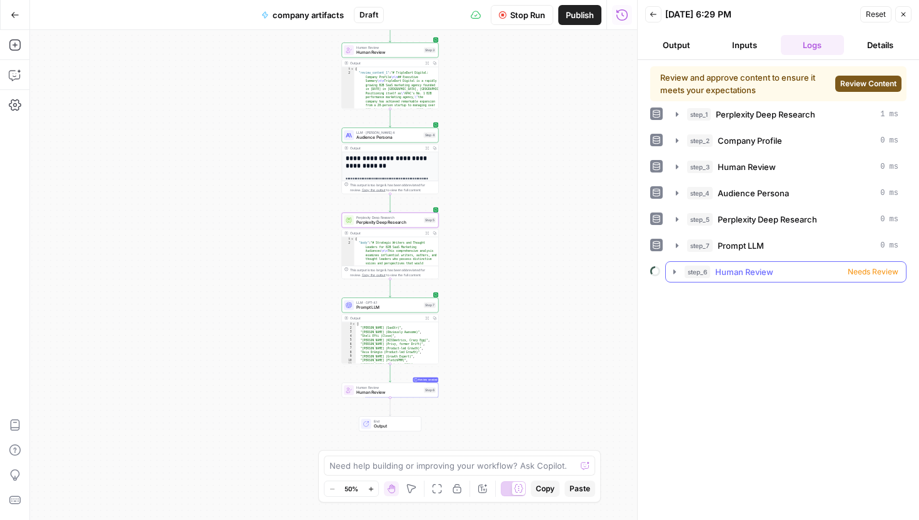
click at [762, 267] on span "Human Review" at bounding box center [744, 272] width 58 height 12
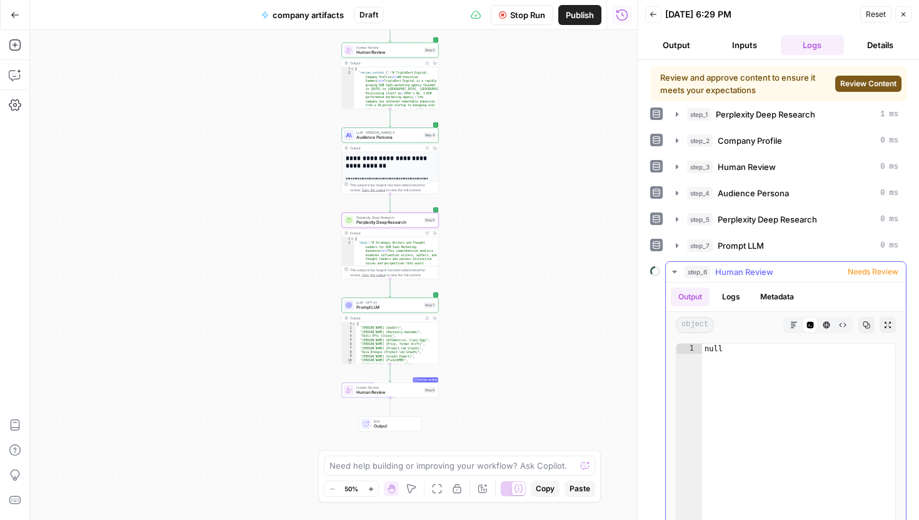
scroll to position [17, 0]
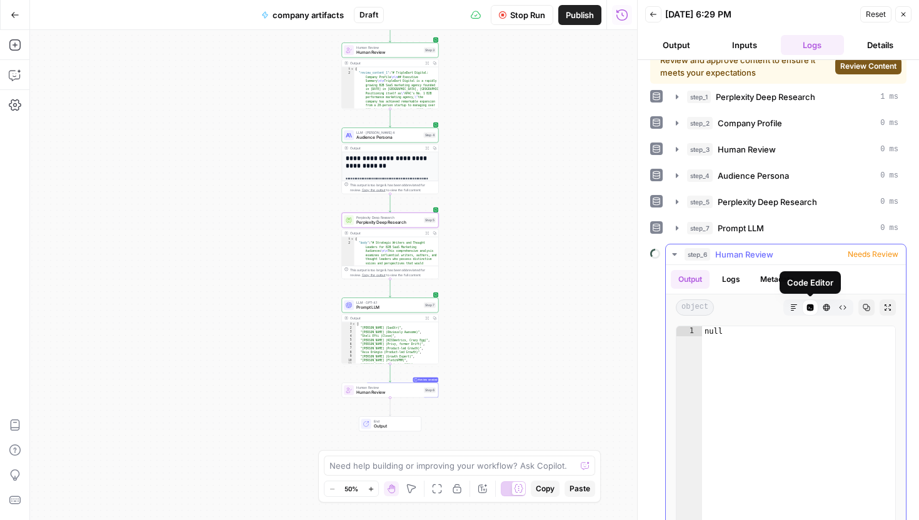
click at [799, 305] on button "Markdown" at bounding box center [793, 307] width 16 height 16
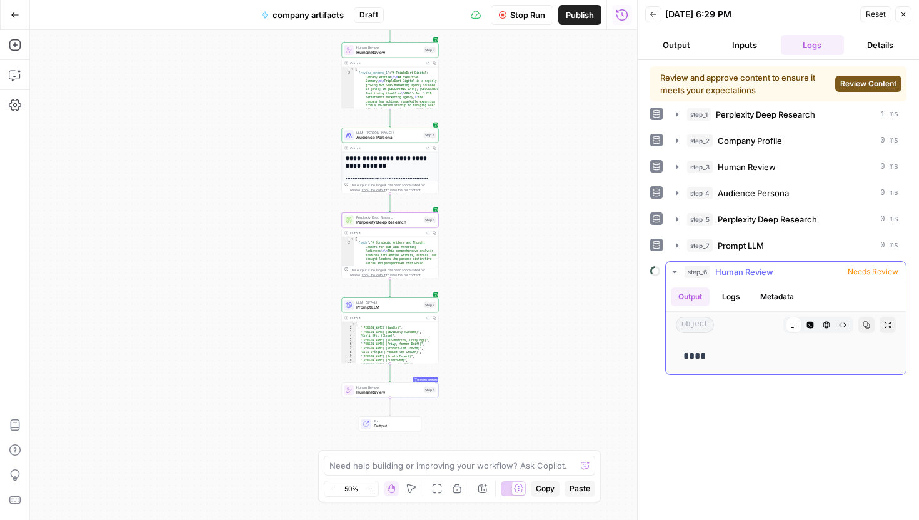
click at [723, 294] on button "Logs" at bounding box center [730, 296] width 33 height 19
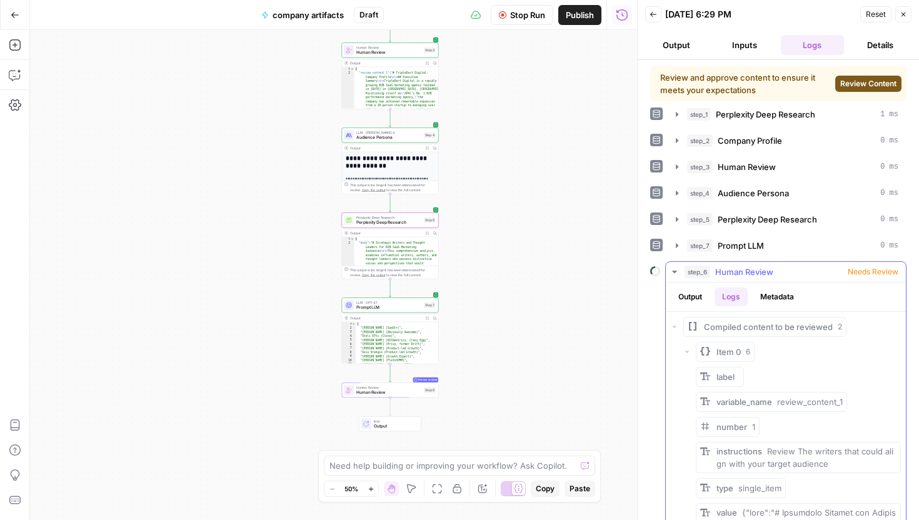
click at [697, 296] on button "Output" at bounding box center [689, 296] width 39 height 19
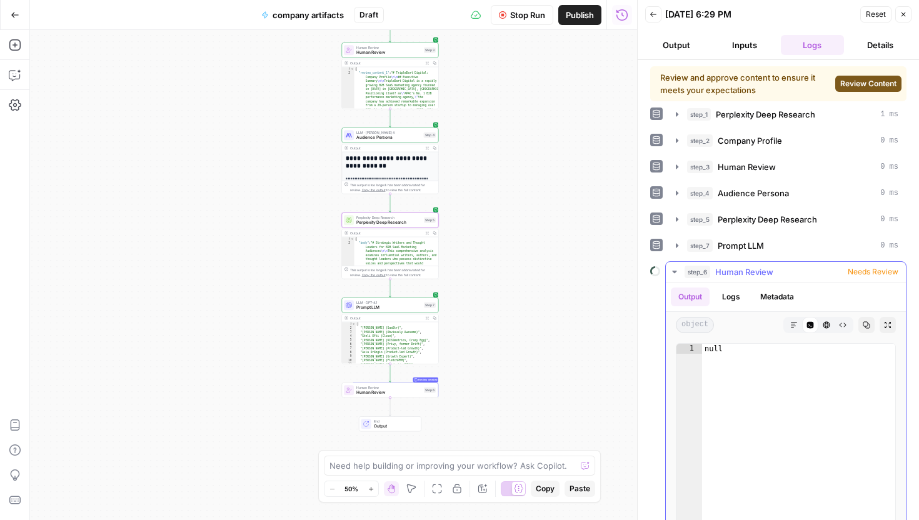
click at [834, 326] on button "Raw Output" at bounding box center [842, 325] width 16 height 16
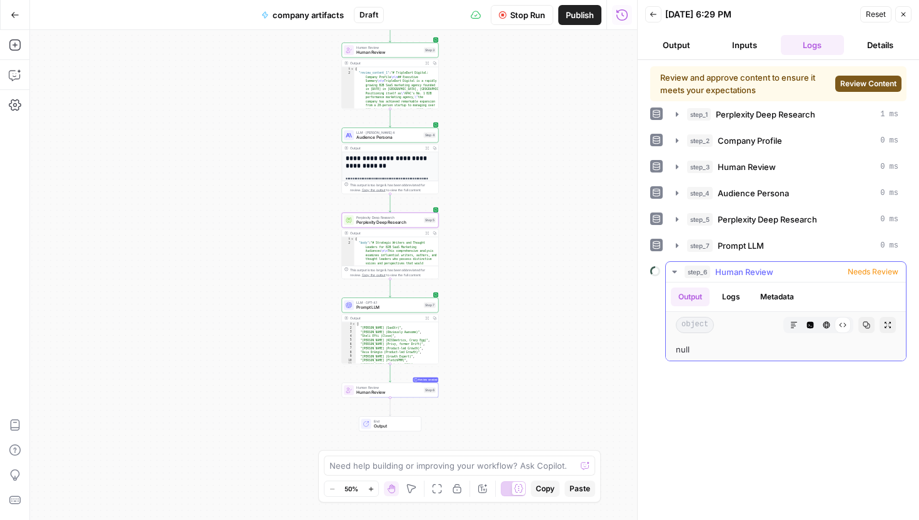
click at [822, 324] on icon "button" at bounding box center [825, 324] width 7 height 7
click at [789, 298] on button "Metadata" at bounding box center [776, 296] width 49 height 19
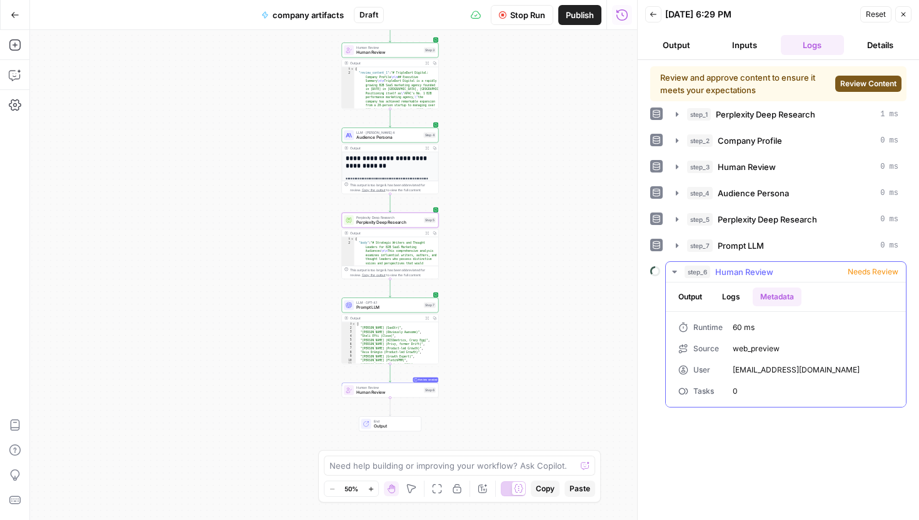
click at [737, 305] on button "Logs" at bounding box center [730, 296] width 33 height 19
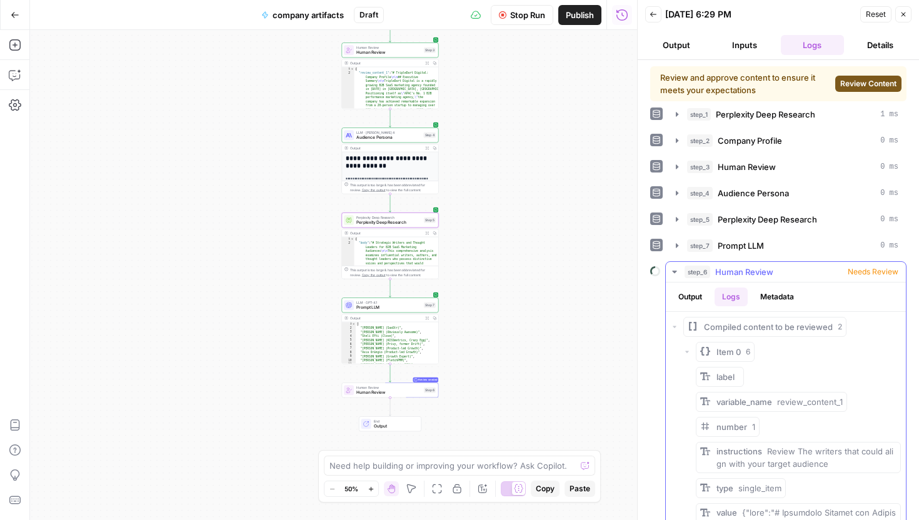
click at [702, 304] on button "Output" at bounding box center [689, 296] width 39 height 19
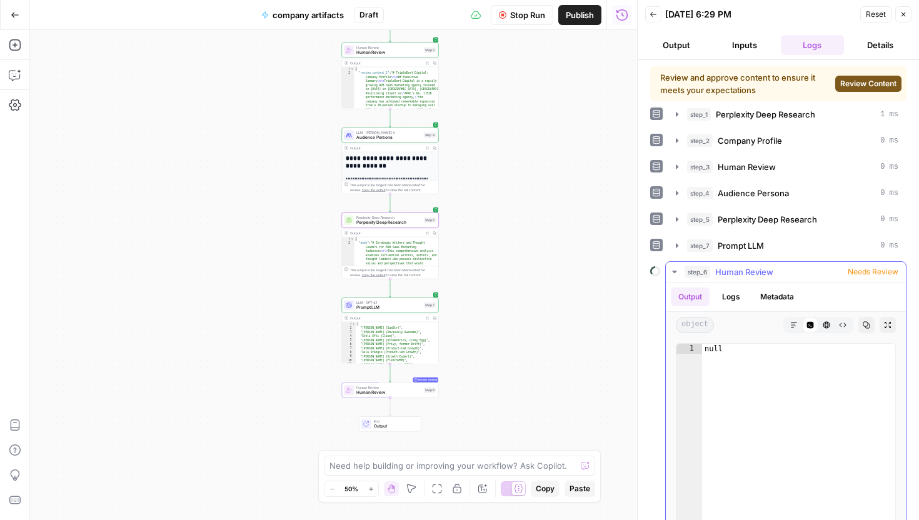
click at [832, 332] on div "HTML Viewer" at bounding box center [826, 325] width 16 height 16
click at [884, 321] on icon "button" at bounding box center [887, 324] width 7 height 7
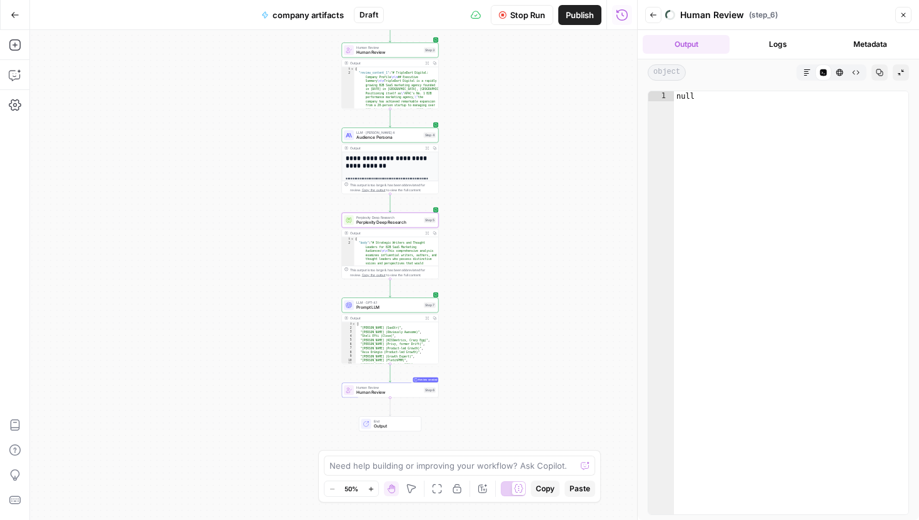
click at [649, 18] on icon "button" at bounding box center [652, 14] width 7 height 7
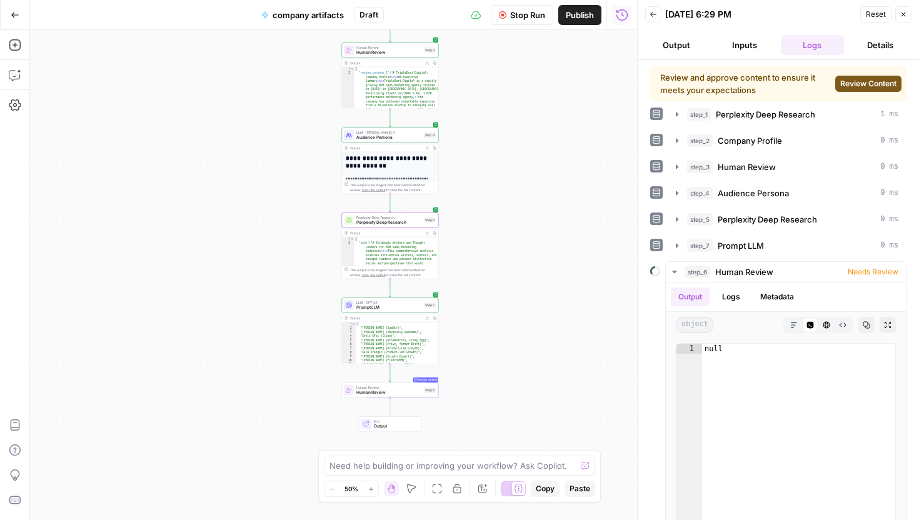
click at [875, 78] on span "Review Content" at bounding box center [868, 83] width 56 height 11
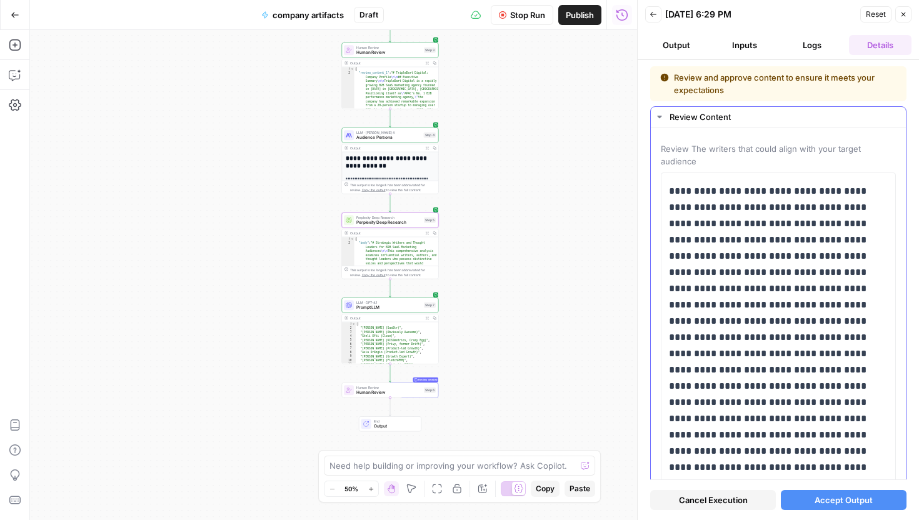
click at [696, 121] on div "Review Content" at bounding box center [783, 117] width 229 height 12
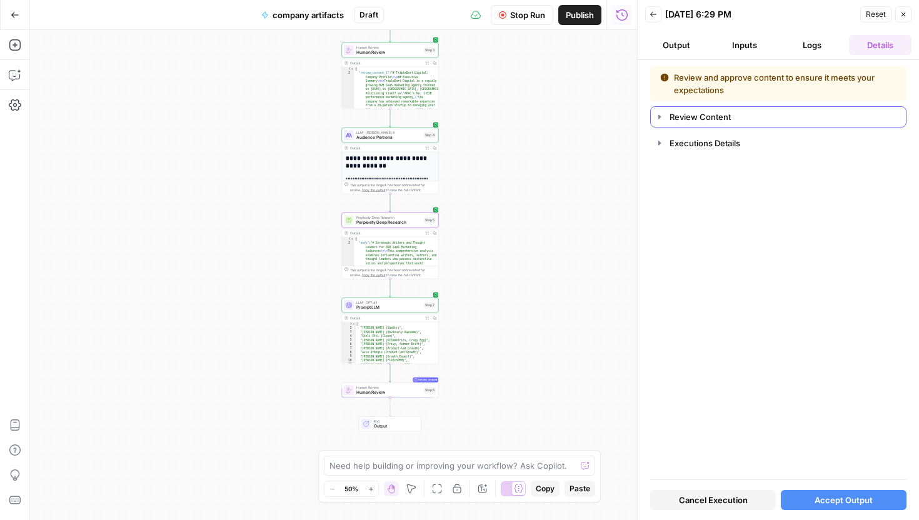
click at [696, 121] on div "Review Content" at bounding box center [783, 117] width 229 height 12
click at [682, 117] on div "Review Content" at bounding box center [783, 117] width 229 height 12
click at [688, 111] on div "Review Content" at bounding box center [783, 117] width 229 height 12
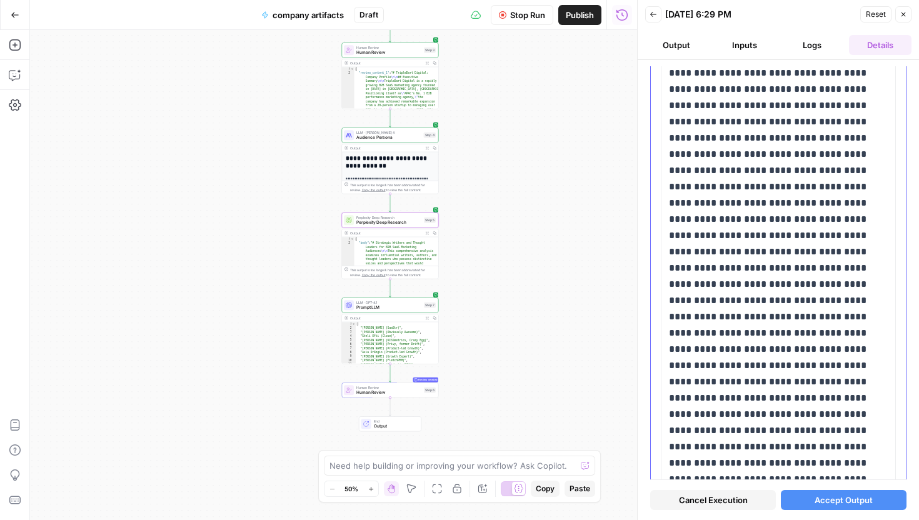
scroll to position [8369, 0]
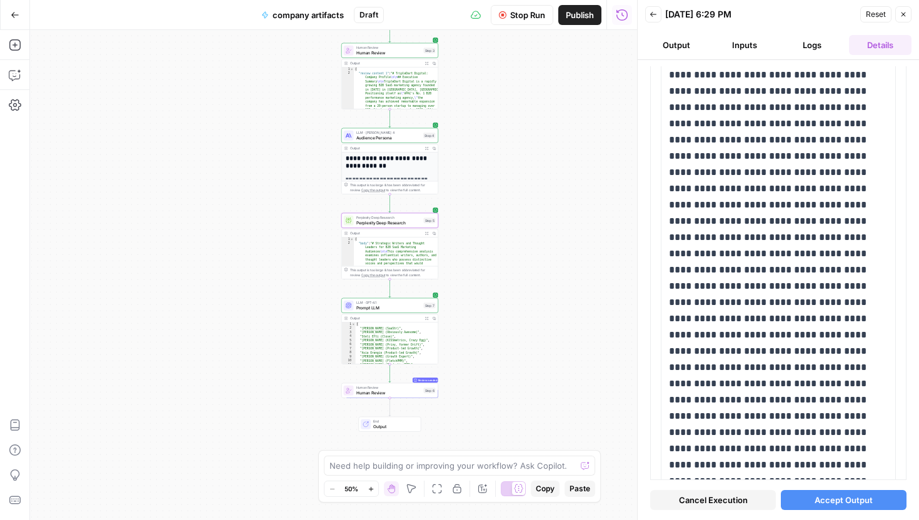
click at [428, 232] on icon "button" at bounding box center [427, 234] width 4 height 4
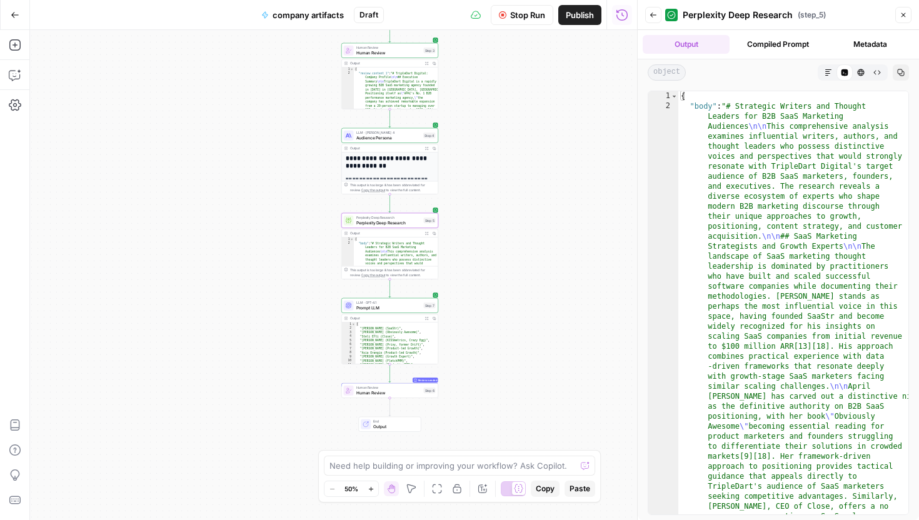
click at [860, 69] on icon "button" at bounding box center [860, 72] width 7 height 7
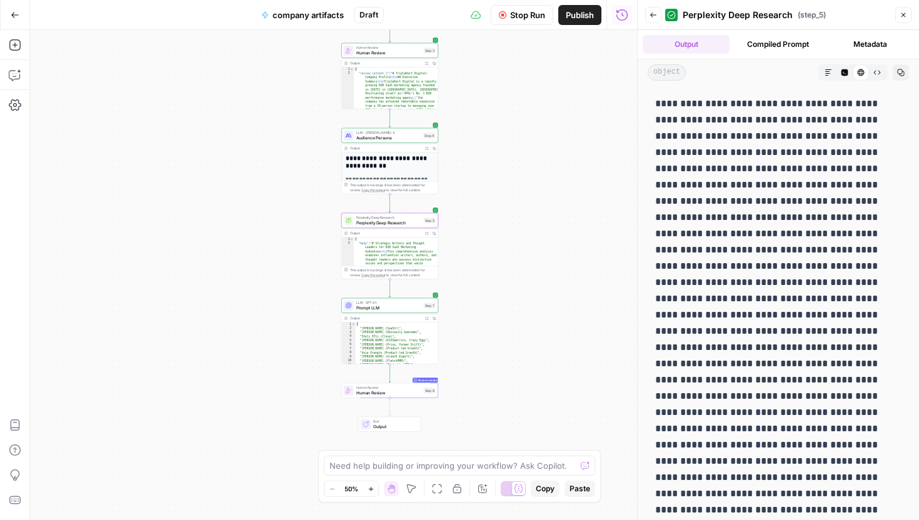
click at [850, 69] on button "Code Editor" at bounding box center [844, 72] width 16 height 16
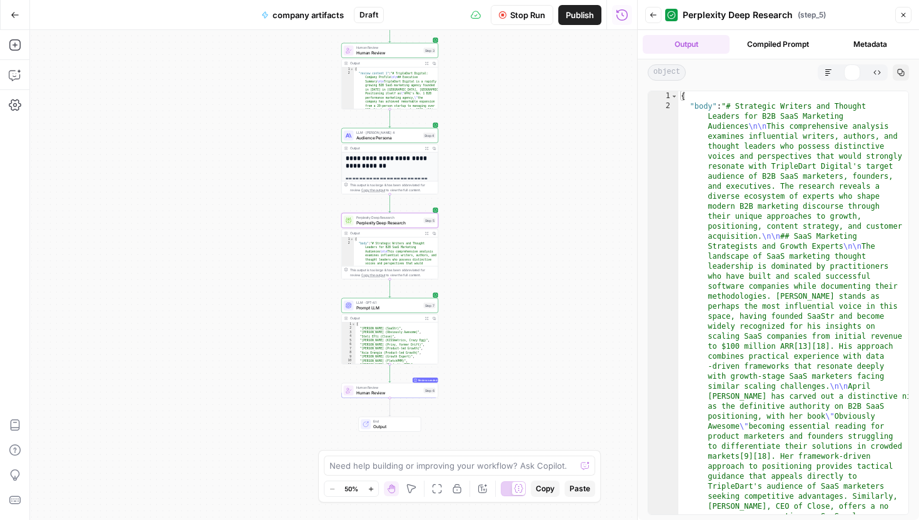
click at [828, 69] on icon "button" at bounding box center [828, 72] width 6 height 6
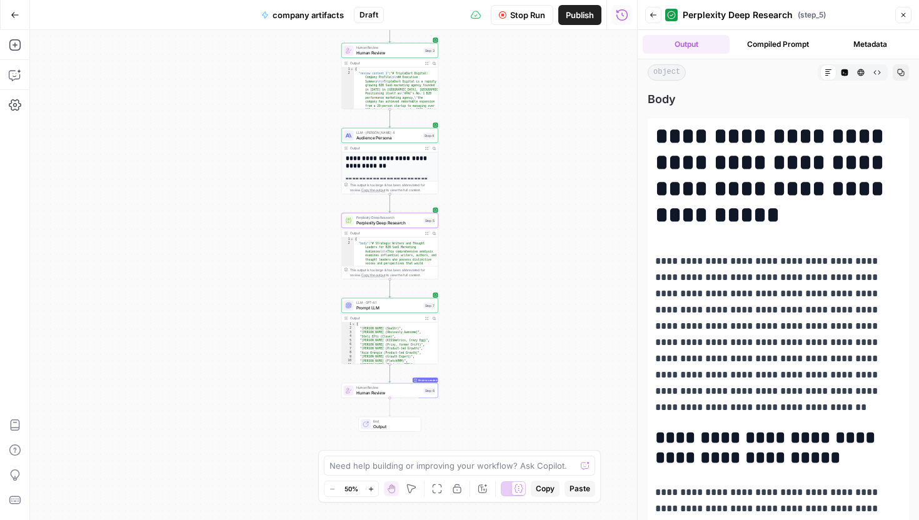
click at [829, 72] on icon at bounding box center [827, 72] width 7 height 7
click at [401, 222] on span "Perplexity Deep Research" at bounding box center [388, 222] width 65 height 6
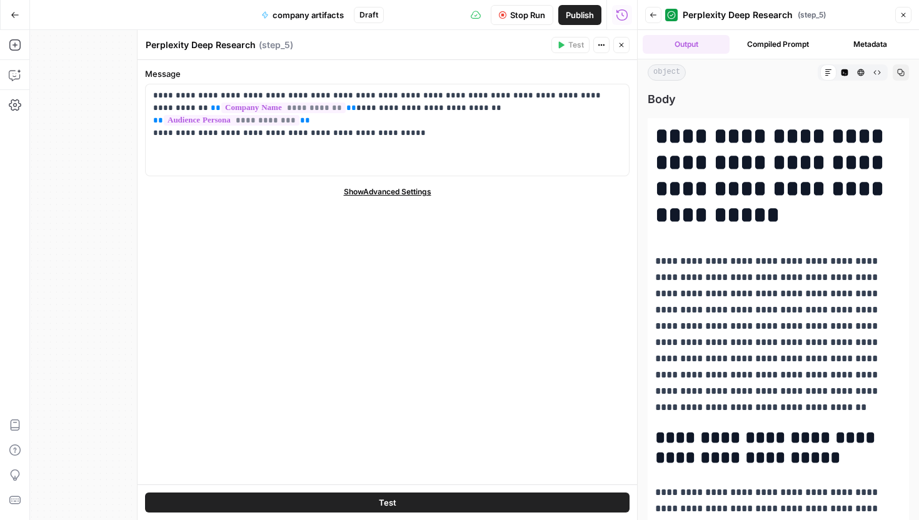
click at [398, 187] on span "Show Advanced Settings" at bounding box center [387, 191] width 87 height 11
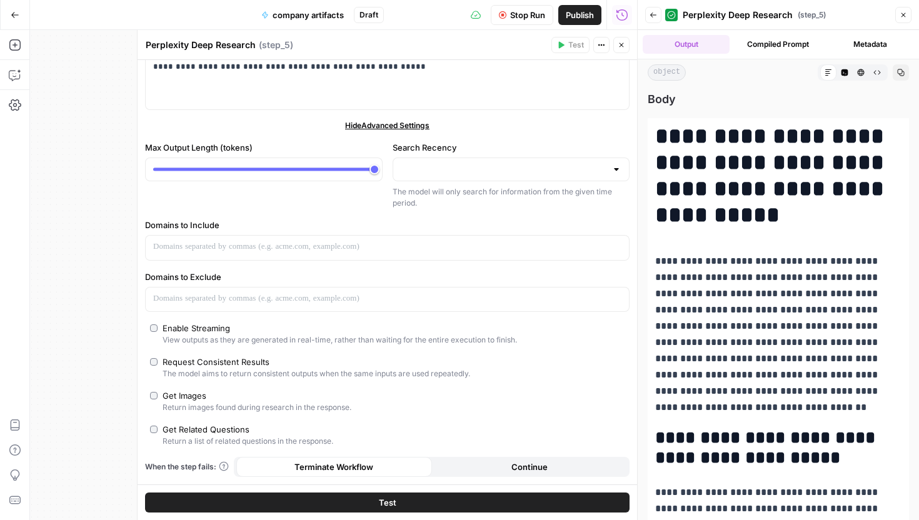
scroll to position [0, 0]
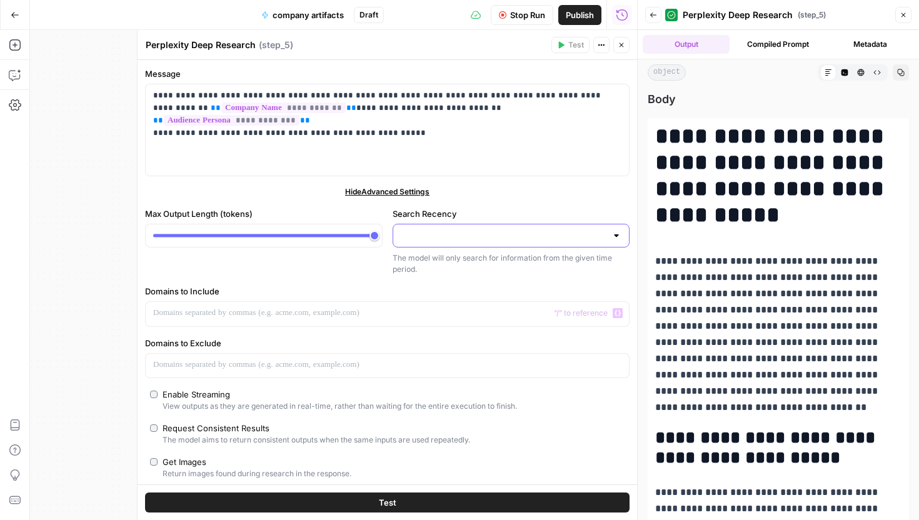
click at [471, 232] on input "Search Recency" at bounding box center [504, 235] width 206 height 12
click at [490, 194] on div "Hide Advanced Settings" at bounding box center [387, 191] width 484 height 11
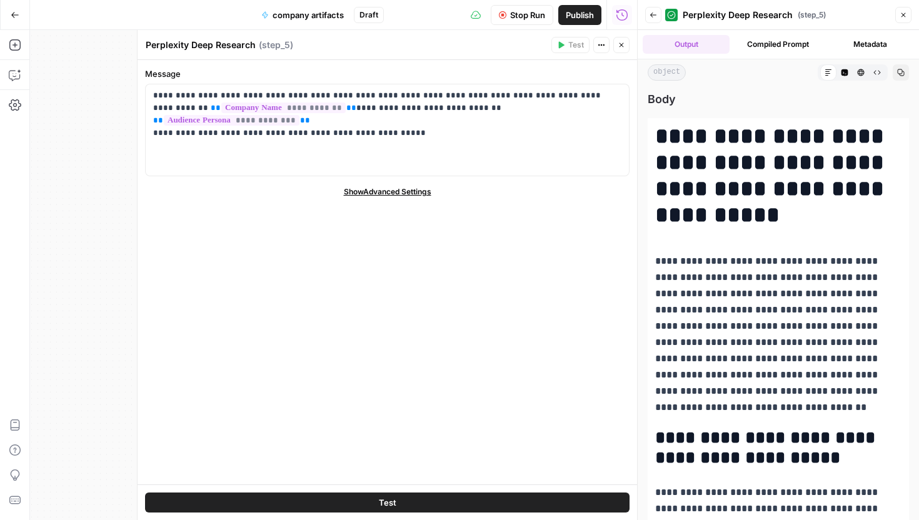
click at [595, 43] on button "Actions" at bounding box center [601, 45] width 16 height 16
click at [803, 41] on button "Compiled Prompt" at bounding box center [777, 44] width 87 height 19
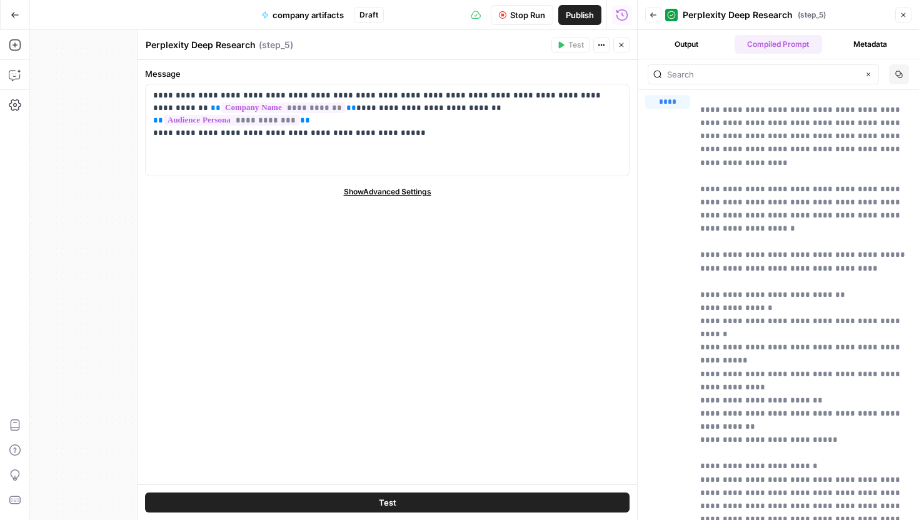
click at [717, 43] on button "Output" at bounding box center [685, 44] width 87 height 19
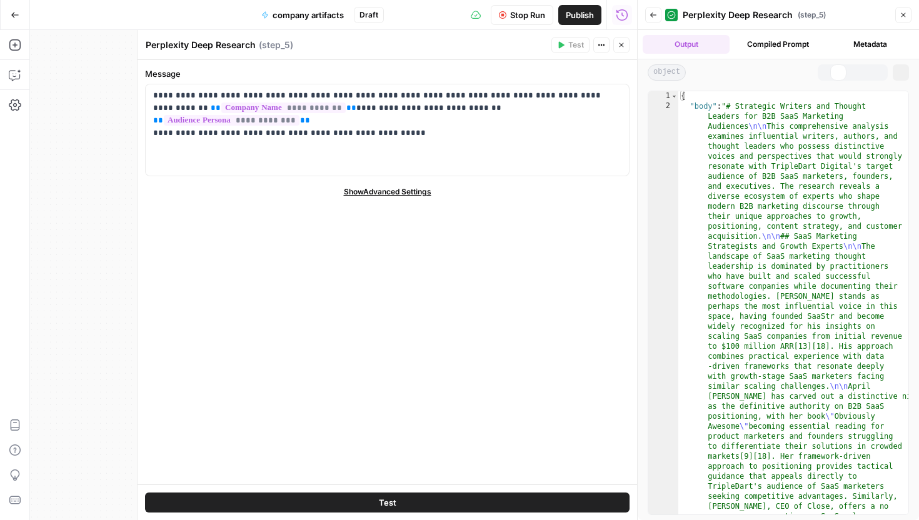
click at [870, 38] on button "Metadata" at bounding box center [870, 44] width 87 height 19
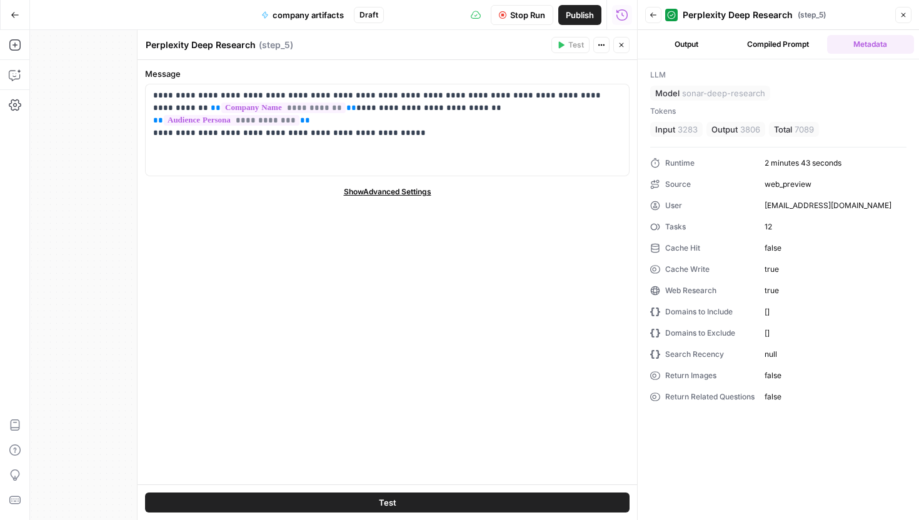
click at [709, 43] on button "Output" at bounding box center [685, 44] width 87 height 19
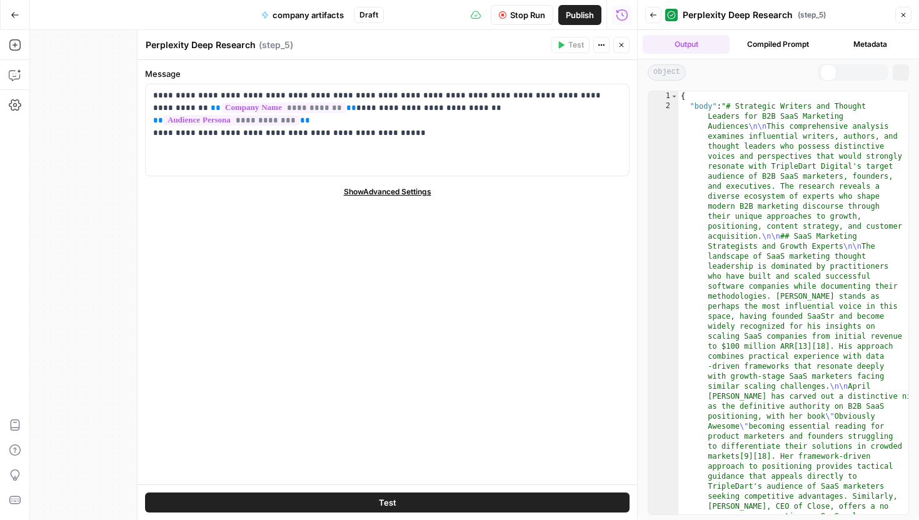
click at [709, 43] on button "Output" at bounding box center [685, 44] width 87 height 19
click at [655, 15] on icon "button" at bounding box center [653, 14] width 6 height 5
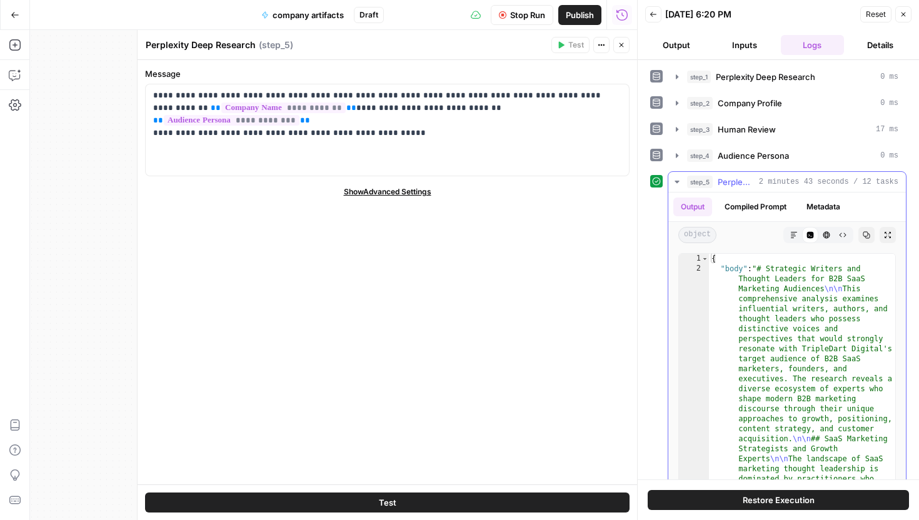
scroll to position [32, 0]
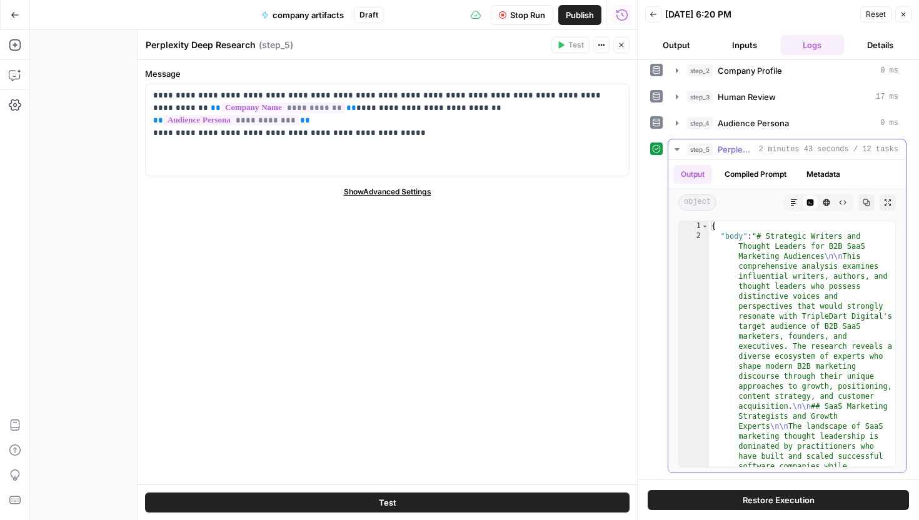
click at [715, 144] on div "step_5 Perplexity Deep Research 2 minutes 43 seconds / 12 tasks" at bounding box center [792, 149] width 211 height 12
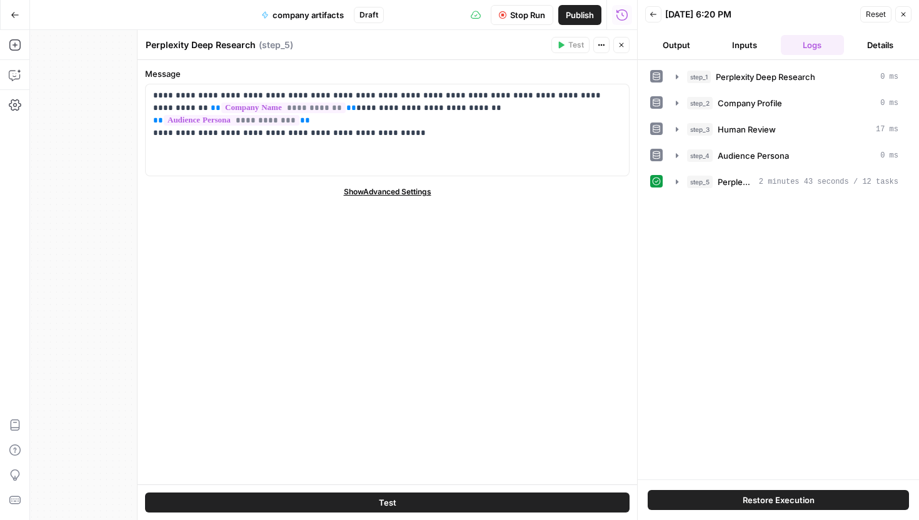
click at [629, 44] on header "Perplexity Deep Research Perplexity Deep Research ( step_5 ) Test Actions Close" at bounding box center [386, 45] width 499 height 30
click at [625, 44] on button "Close" at bounding box center [621, 45] width 16 height 16
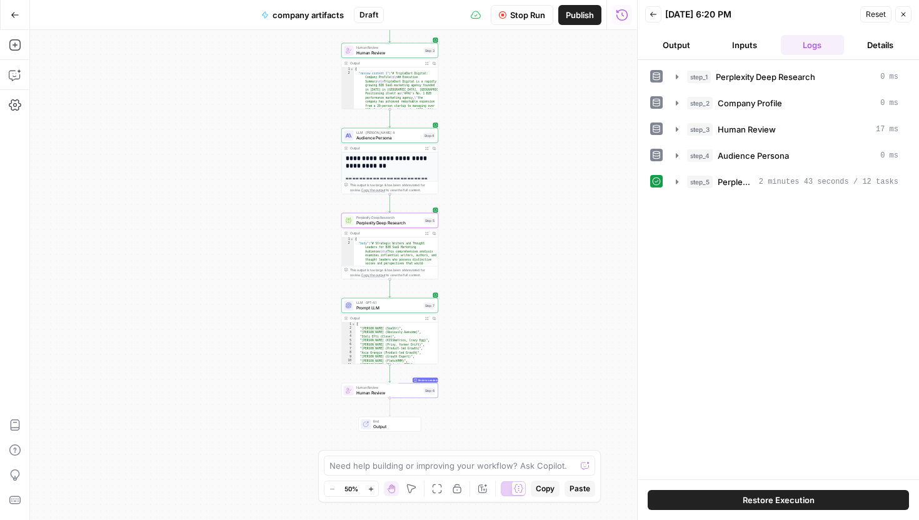
click at [427, 232] on icon "button" at bounding box center [427, 234] width 4 height 4
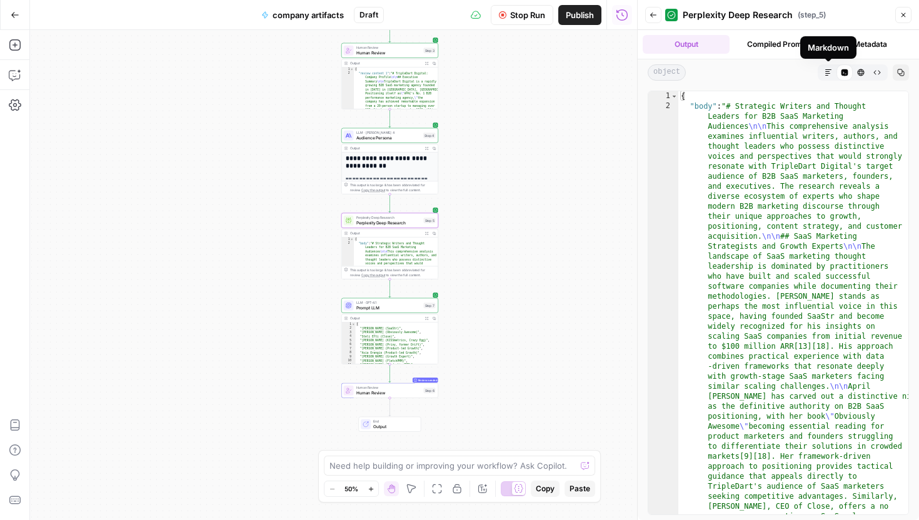
click at [830, 74] on icon "button" at bounding box center [827, 72] width 7 height 7
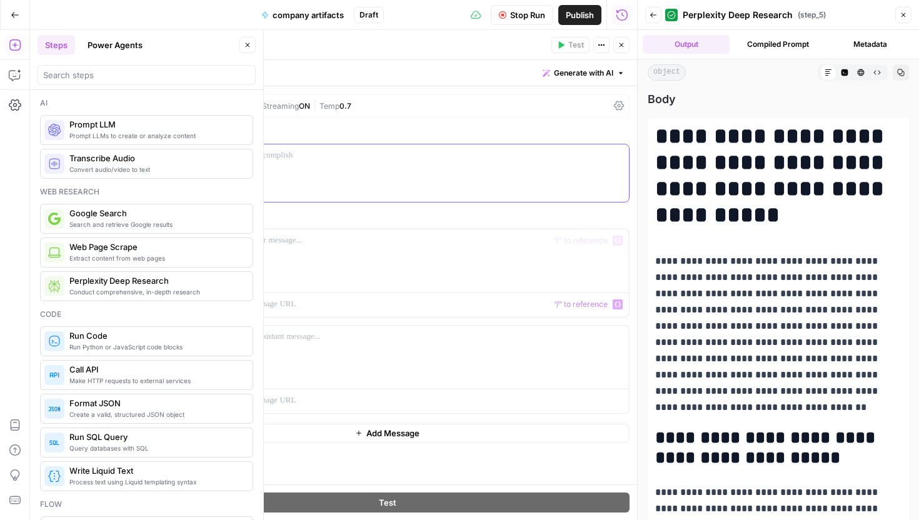
click at [279, 164] on div at bounding box center [387, 172] width 483 height 57
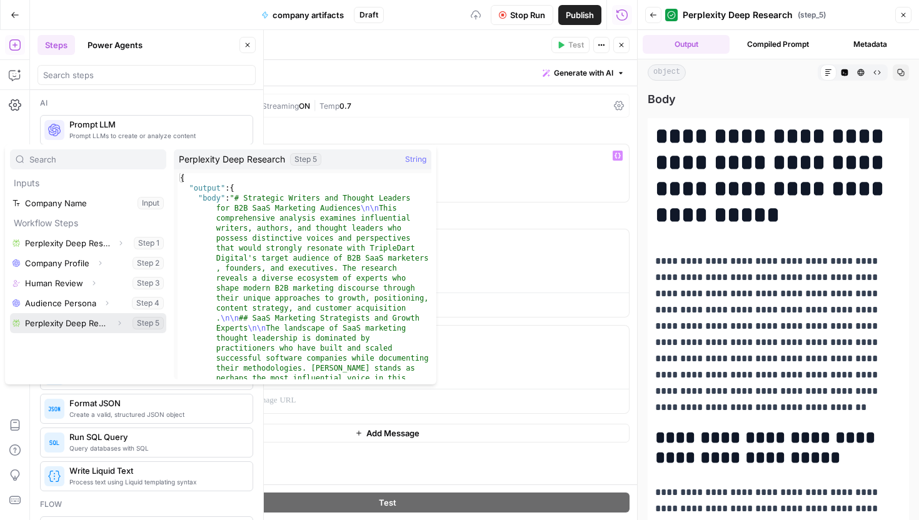
click at [71, 327] on button "Select variable Perplexity Deep Research" at bounding box center [88, 323] width 156 height 20
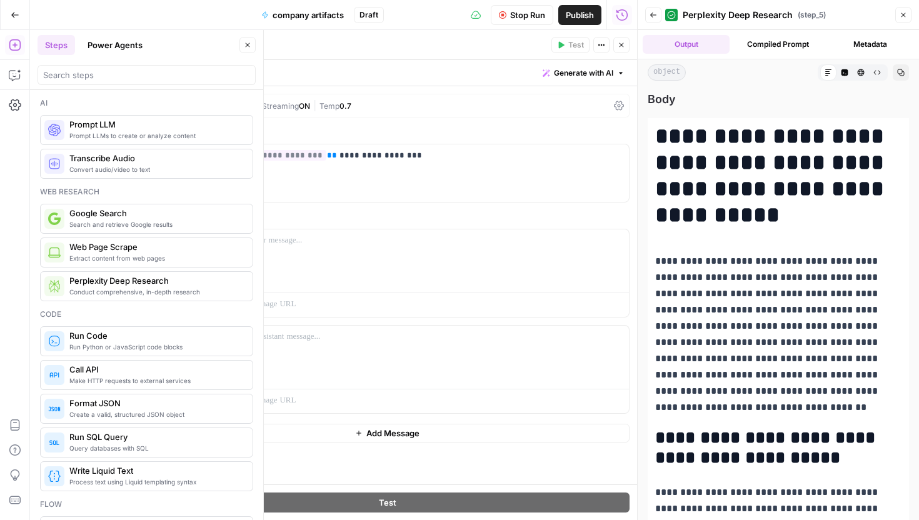
click at [537, 23] on button "Stop Run" at bounding box center [522, 15] width 62 height 20
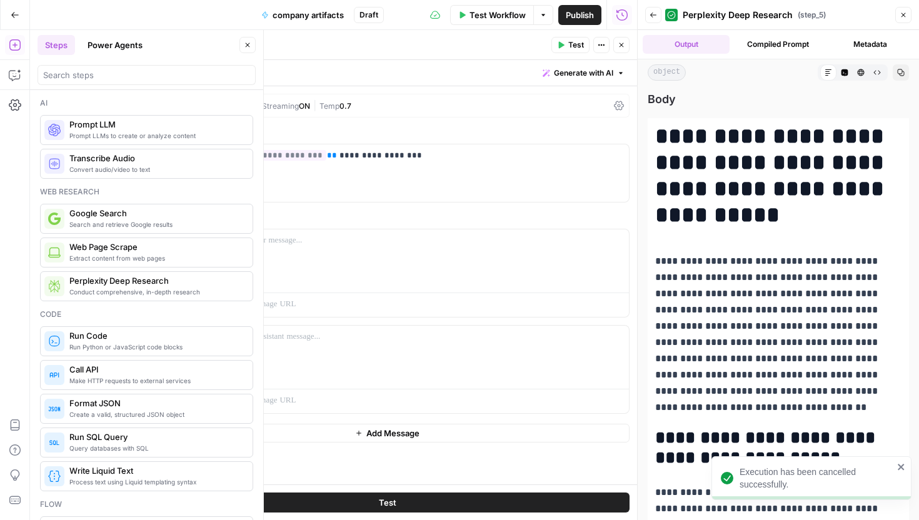
click at [573, 46] on span "Test" at bounding box center [576, 44] width 16 height 11
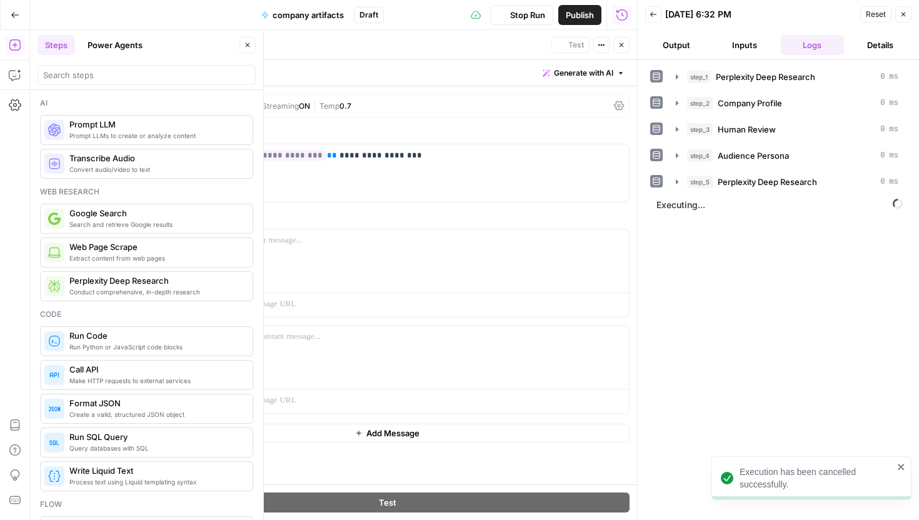
click at [677, 44] on button "Output" at bounding box center [676, 45] width 63 height 20
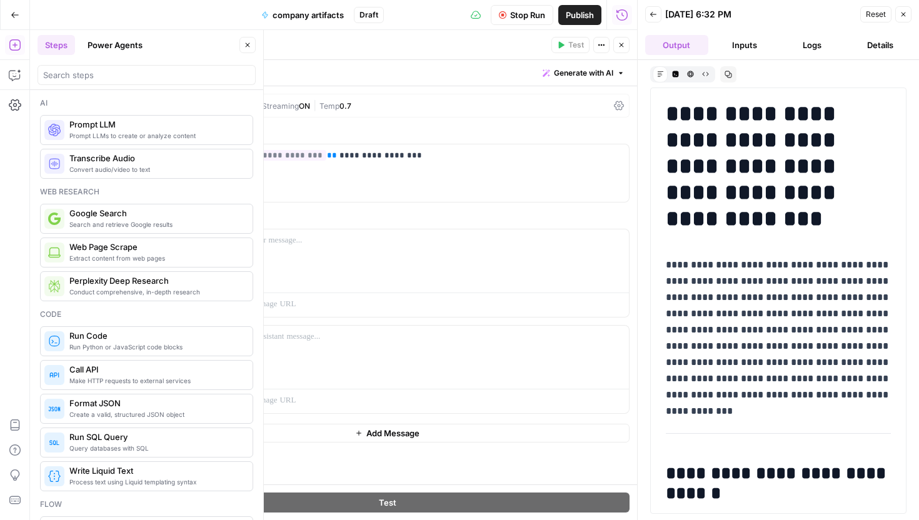
click at [242, 42] on button "Close" at bounding box center [247, 45] width 16 height 16
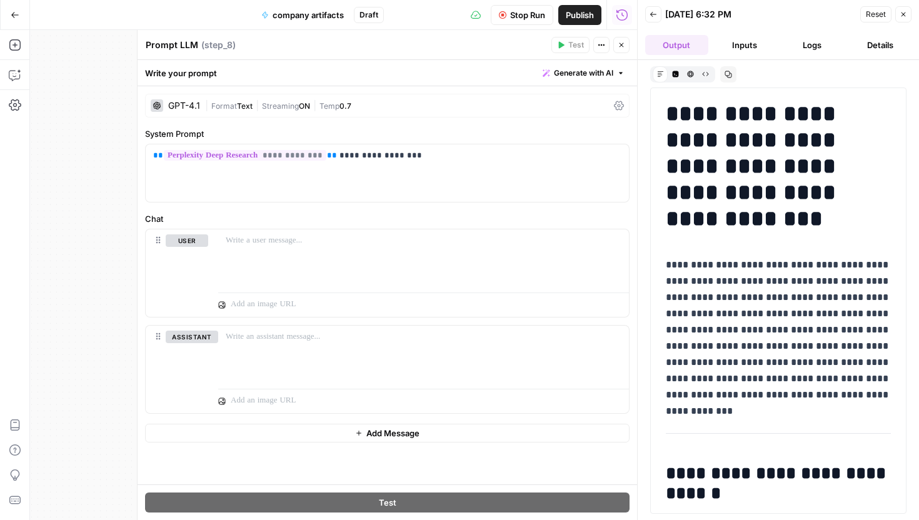
click at [627, 46] on button "Close" at bounding box center [621, 45] width 16 height 16
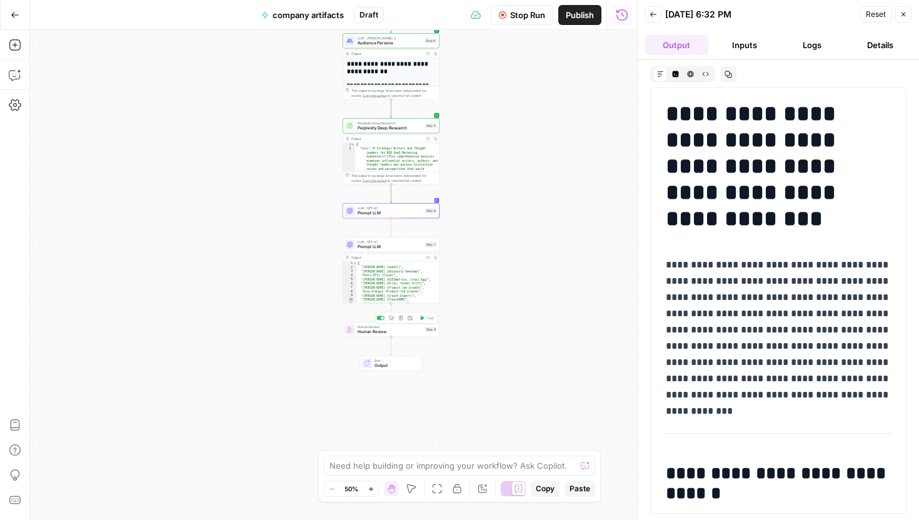
click at [387, 330] on span "Human Review" at bounding box center [389, 332] width 65 height 6
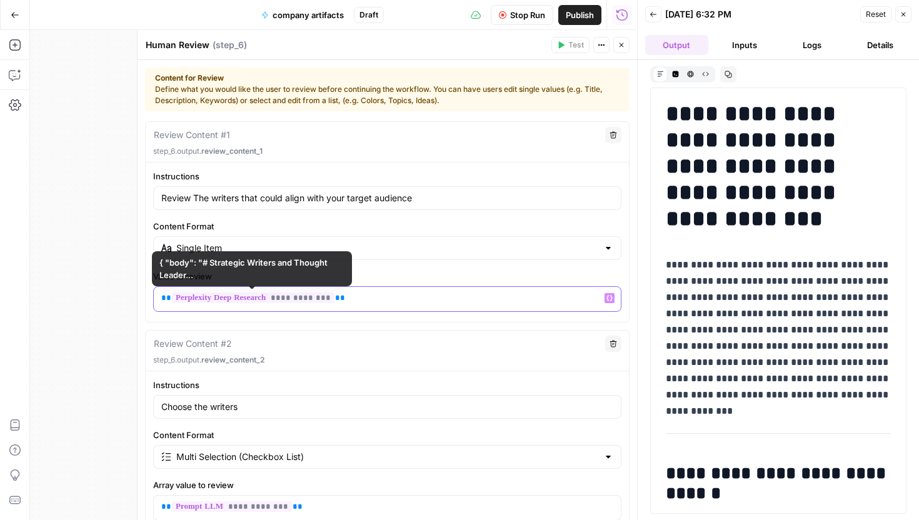
drag, startPoint x: 381, startPoint y: 299, endPoint x: 96, endPoint y: 297, distance: 284.9
click at [96, 297] on body "TripleDart New Home Browse Your Data Usage Settings Recent Grids Scalable conte…" at bounding box center [459, 260] width 919 height 520
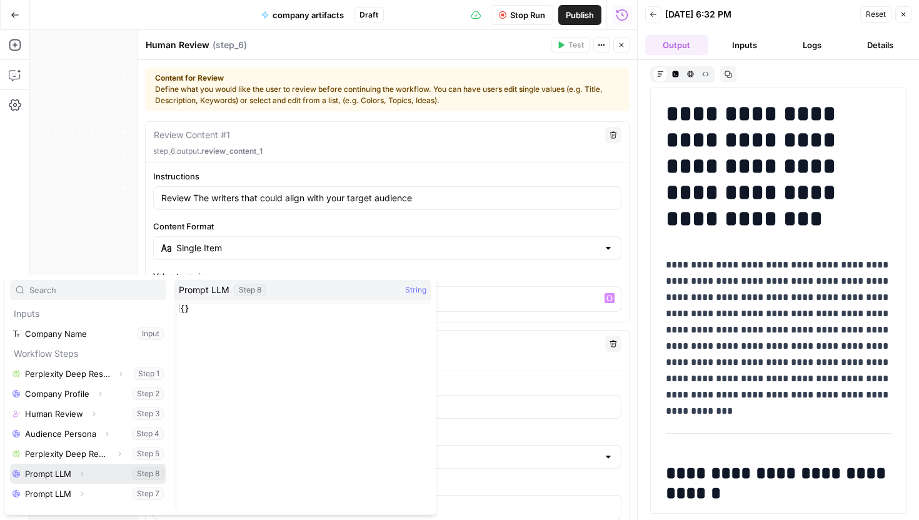
click at [44, 469] on button "Select variable Prompt LLM" at bounding box center [88, 474] width 156 height 20
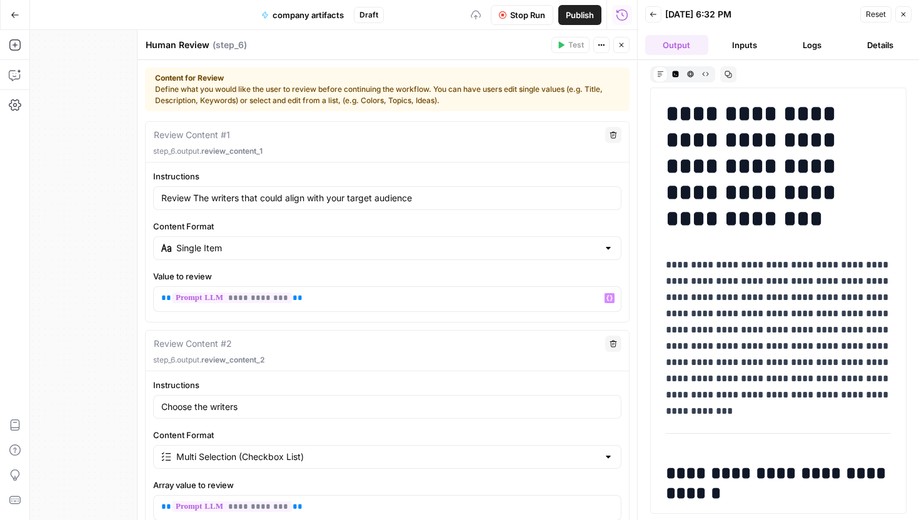
click at [618, 49] on button "Close" at bounding box center [621, 45] width 16 height 16
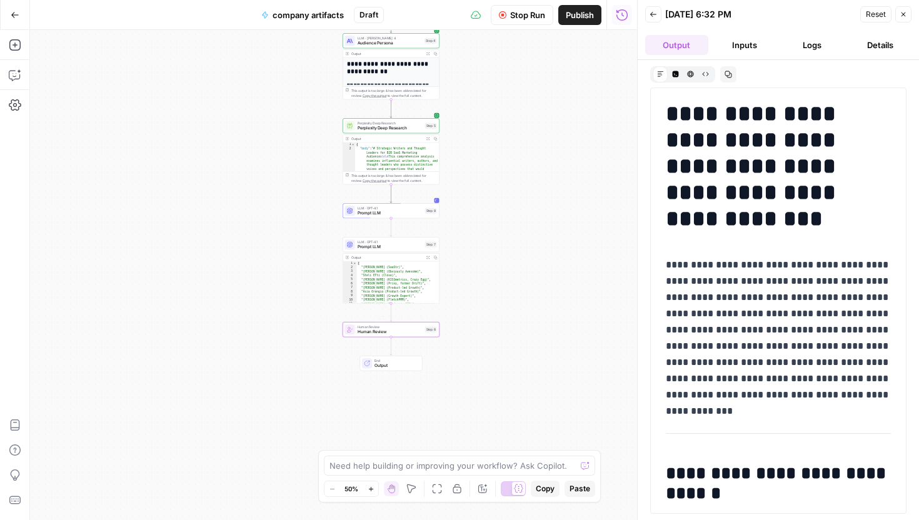
click at [404, 332] on span "Human Review" at bounding box center [389, 332] width 65 height 6
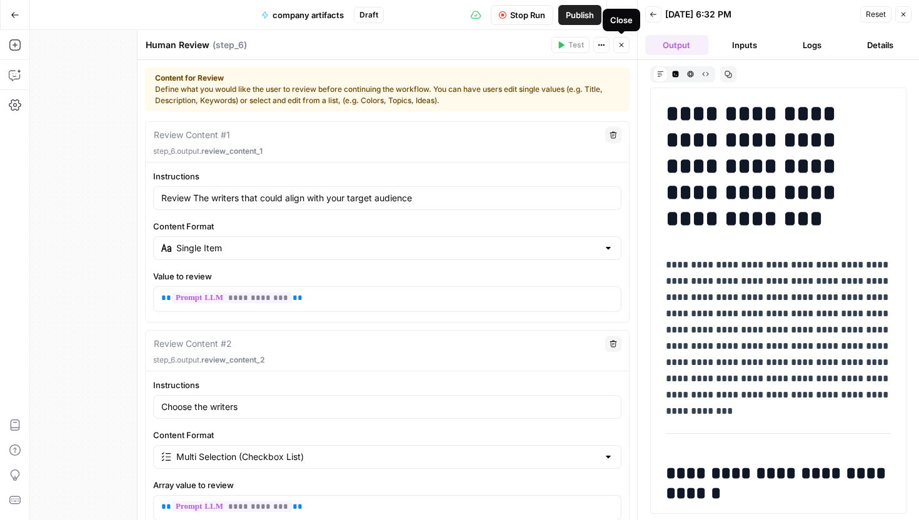
click at [619, 46] on icon "button" at bounding box center [620, 44] width 7 height 7
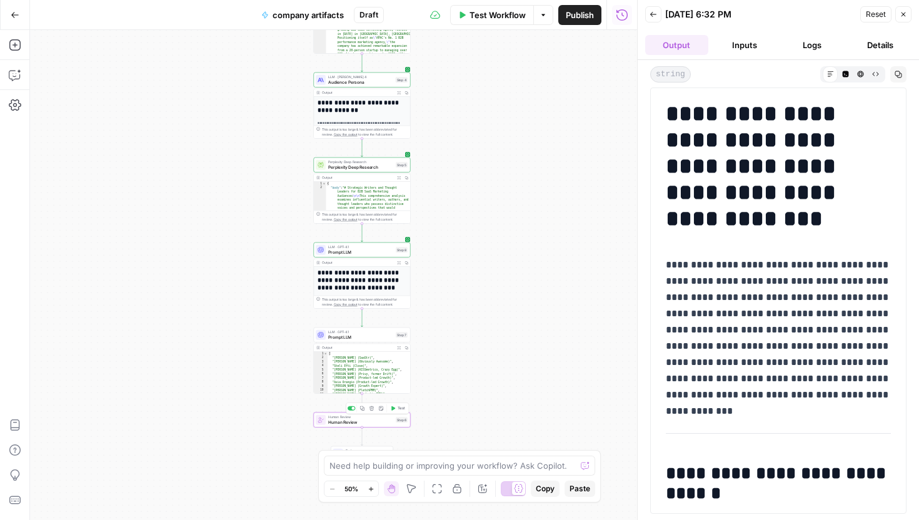
click at [396, 407] on button "Test" at bounding box center [397, 408] width 19 height 8
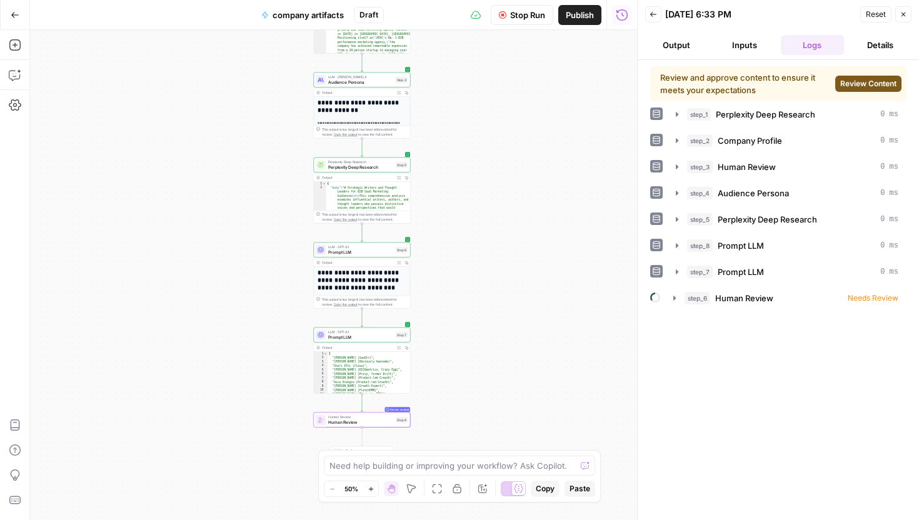
click at [872, 81] on span "Review Content" at bounding box center [868, 83] width 56 height 11
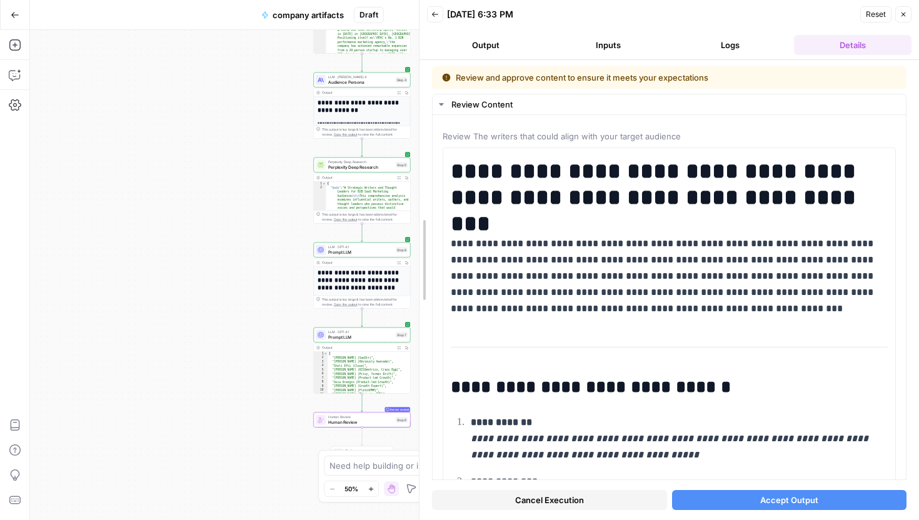
drag, startPoint x: 634, startPoint y: 204, endPoint x: 335, endPoint y: 220, distance: 299.1
click at [336, 220] on body "TripleDart New Home Browse Your Data Usage Settings Recent Grids Scalable conte…" at bounding box center [459, 260] width 919 height 520
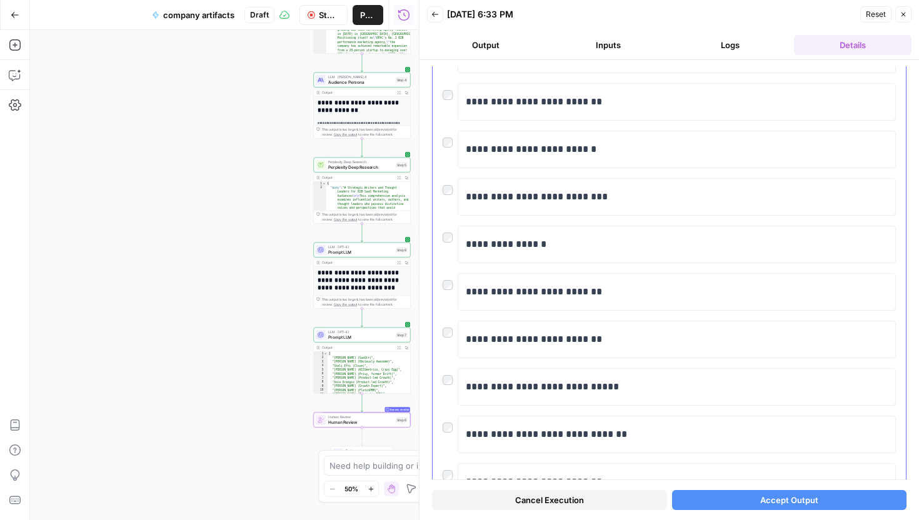
scroll to position [3844, 0]
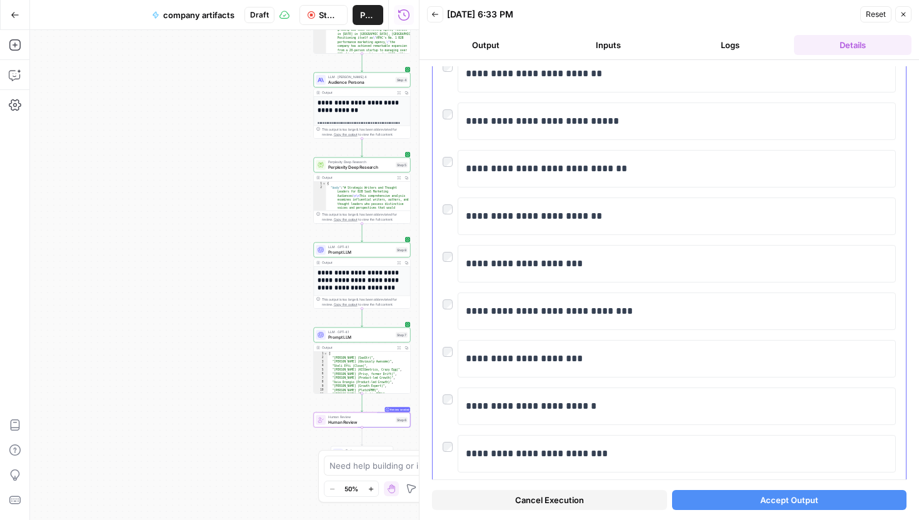
click at [447, 387] on div at bounding box center [449, 395] width 15 height 17
click at [446, 387] on div at bounding box center [449, 395] width 15 height 17
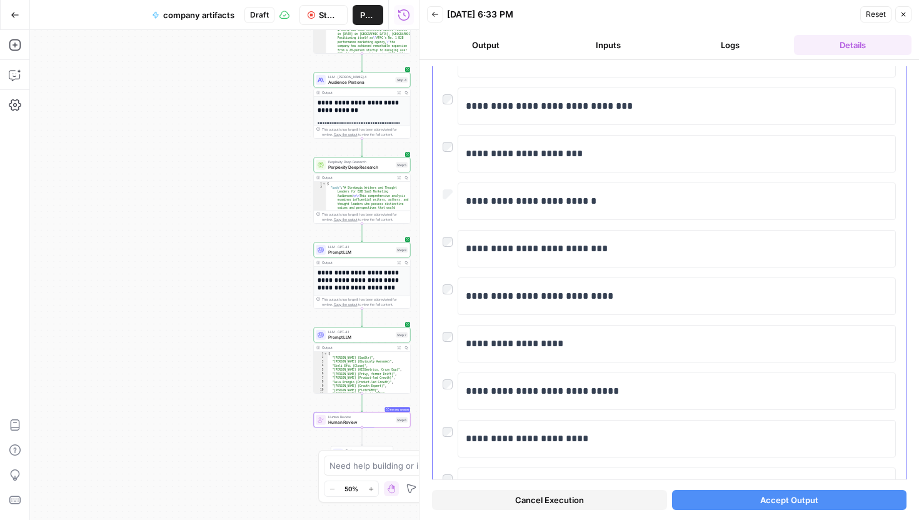
scroll to position [4075, 0]
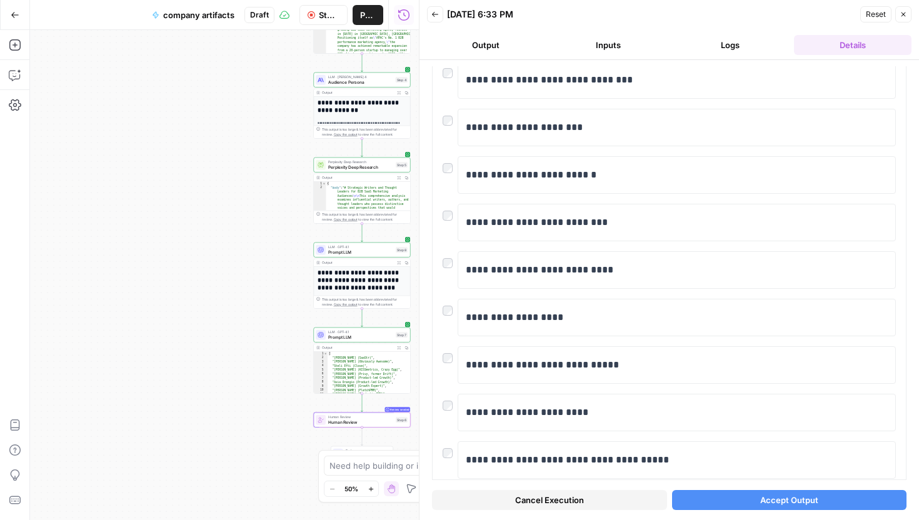
click at [748, 499] on button "Accept Output" at bounding box center [789, 500] width 235 height 20
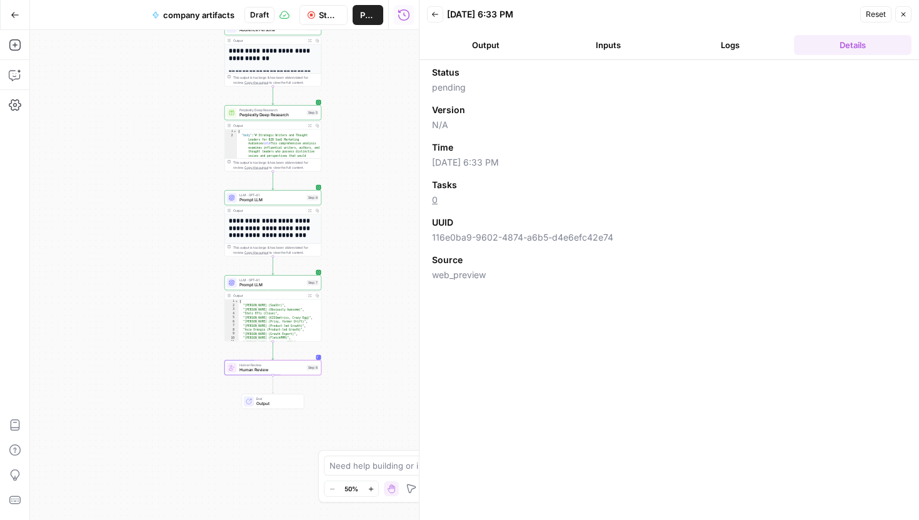
click at [510, 46] on button "Output" at bounding box center [485, 45] width 117 height 20
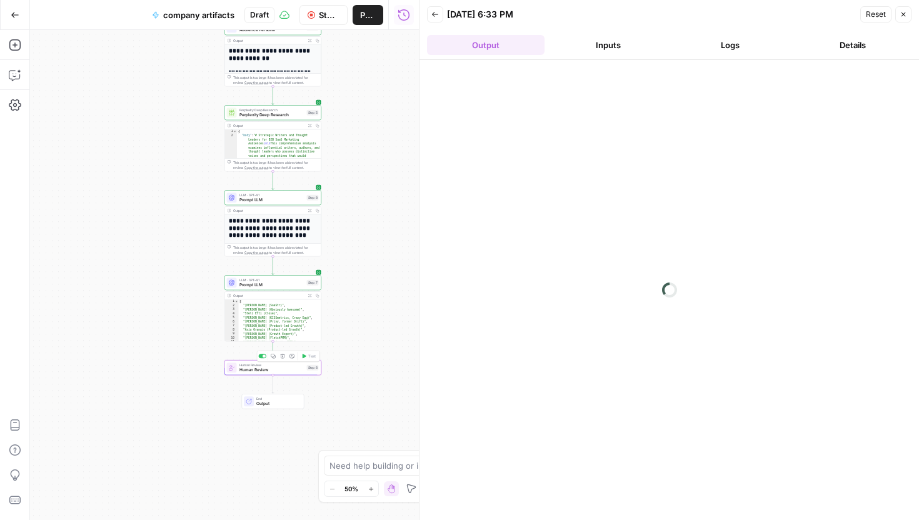
click at [277, 376] on div "Workflow Set Inputs Inputs Perplexity Deep Research Perplexity Deep Research St…" at bounding box center [224, 275] width 389 height 490
click at [277, 369] on span "Human Review" at bounding box center [271, 370] width 65 height 6
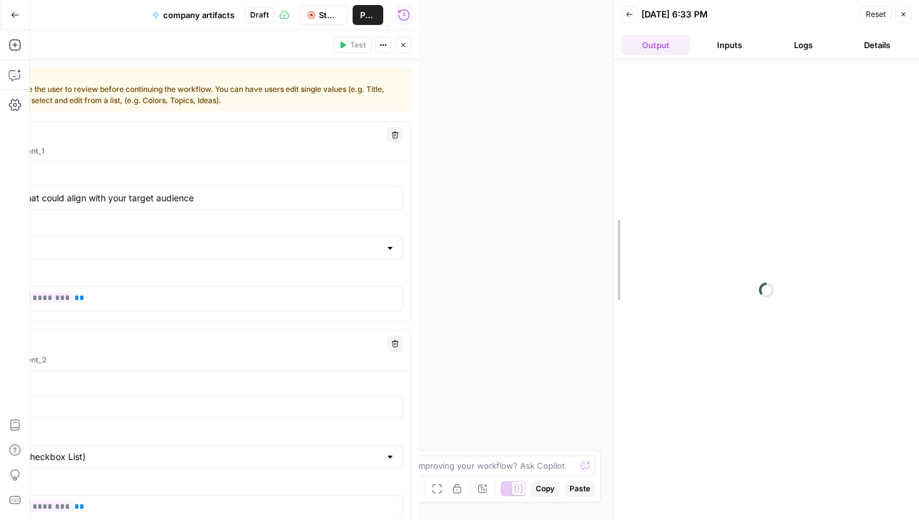
drag, startPoint x: 414, startPoint y: 264, endPoint x: 700, endPoint y: 270, distance: 286.9
click at [620, 272] on div at bounding box center [613, 260] width 12 height 520
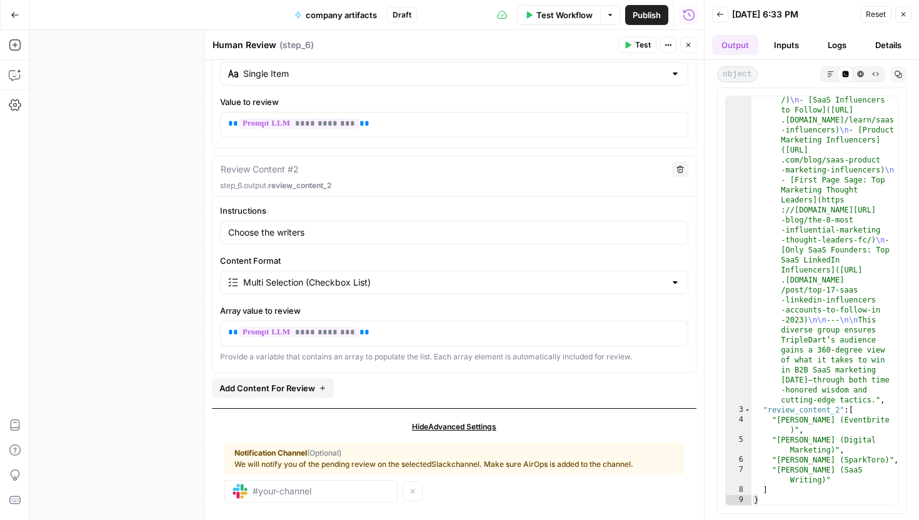
scroll to position [2581, 0]
click at [831, 66] on button "Markdown" at bounding box center [829, 73] width 15 height 15
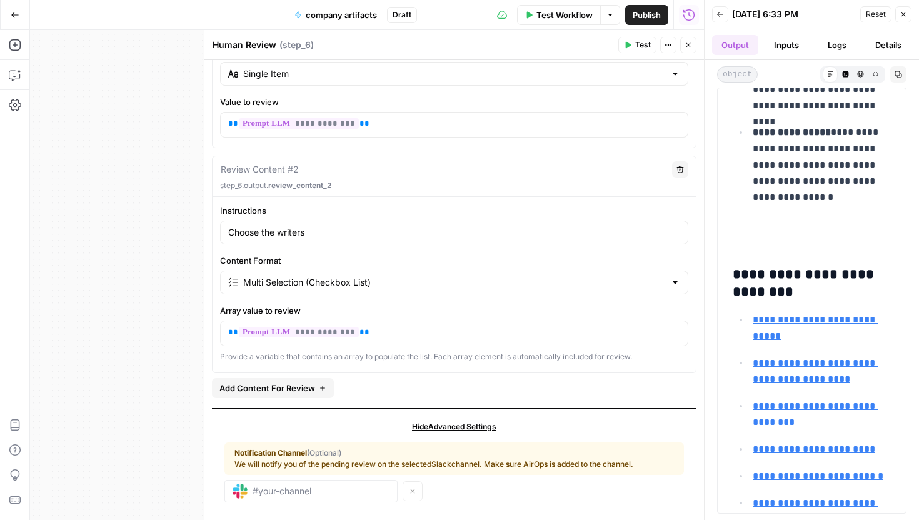
scroll to position [4838, 0]
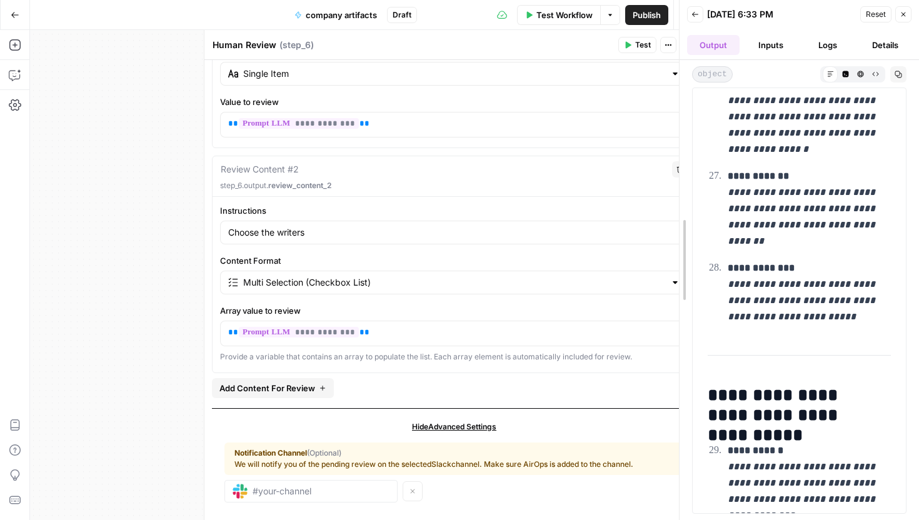
drag, startPoint x: 705, startPoint y: 309, endPoint x: 590, endPoint y: 314, distance: 115.1
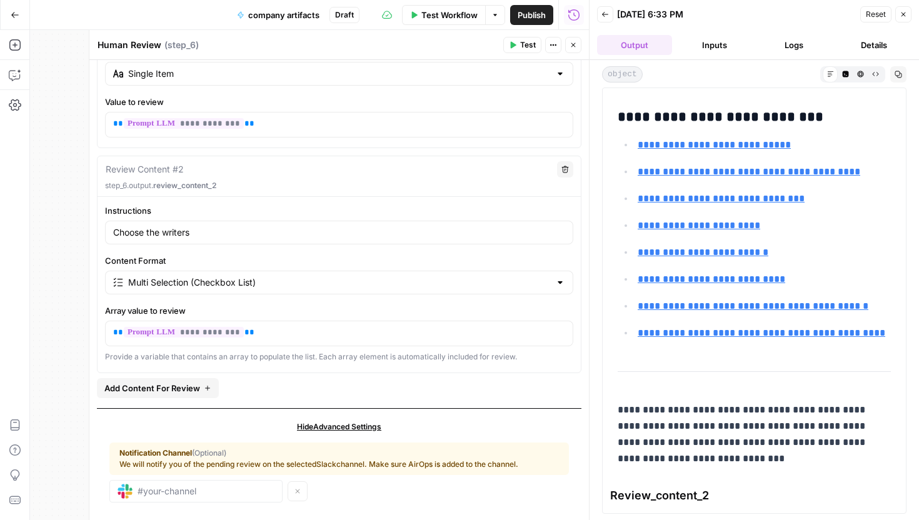
scroll to position [3227, 0]
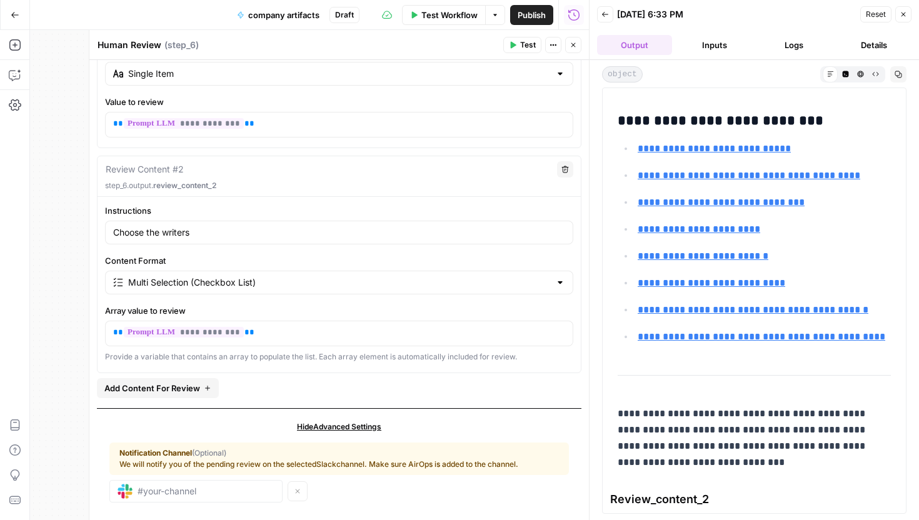
drag, startPoint x: 651, startPoint y: 466, endPoint x: 771, endPoint y: 496, distance: 123.7
type textarea "**********"
drag, startPoint x: 711, startPoint y: 432, endPoint x: 600, endPoint y: 432, distance: 110.6
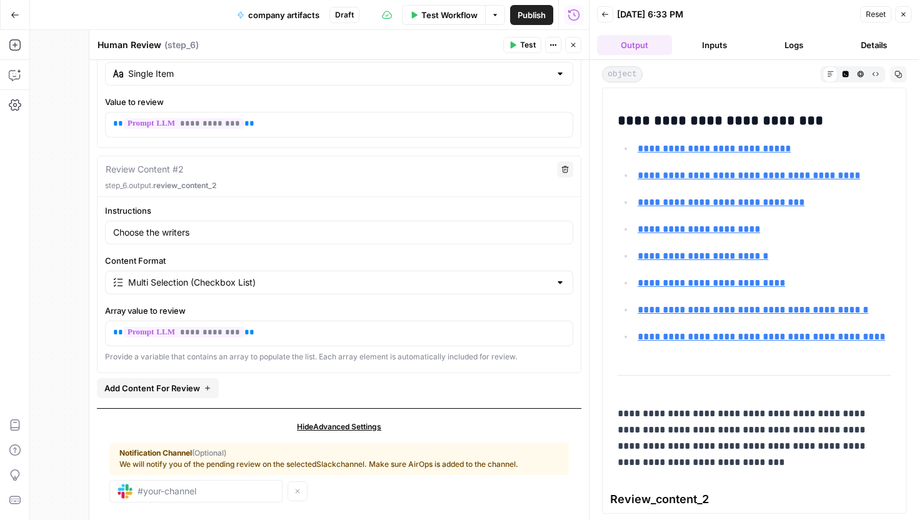
click at [600, 432] on div "**********" at bounding box center [753, 290] width 329 height 460
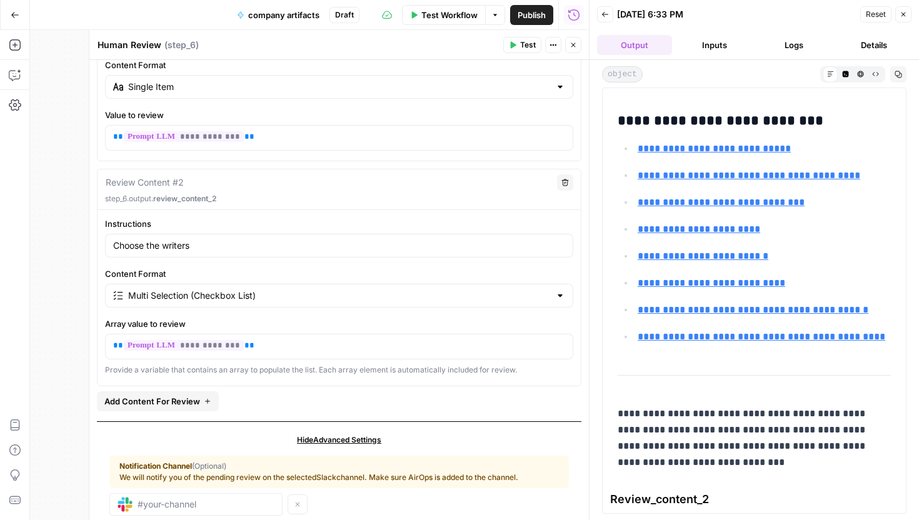
scroll to position [157, 0]
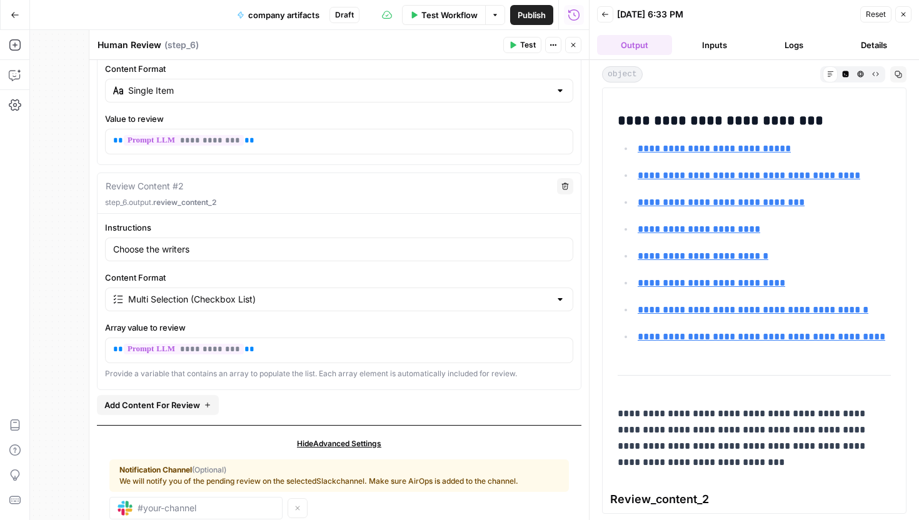
click at [174, 182] on textarea at bounding box center [145, 186] width 78 height 12
click at [219, 198] on p "step_6.output. review_content_2" at bounding box center [339, 202] width 468 height 11
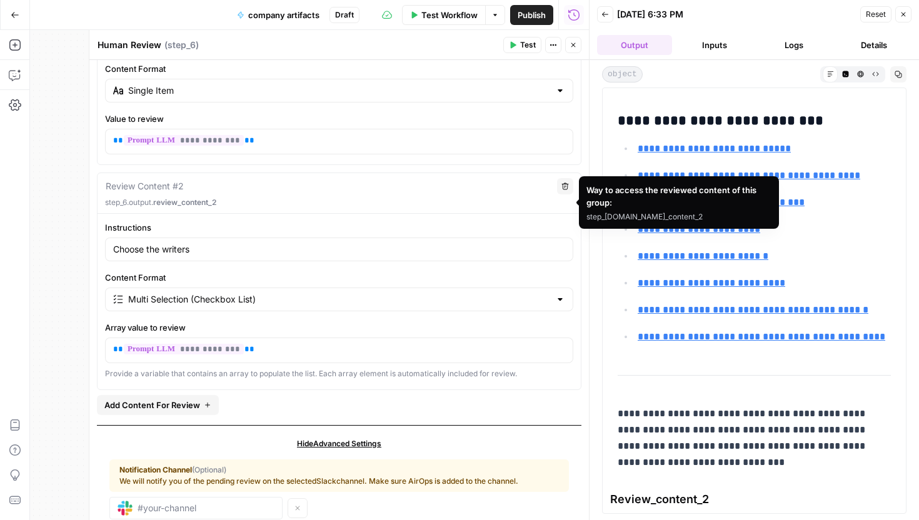
drag, startPoint x: 219, startPoint y: 198, endPoint x: 116, endPoint y: 198, distance: 102.5
click at [116, 198] on p "step_6.output. review_content_2" at bounding box center [339, 202] width 468 height 11
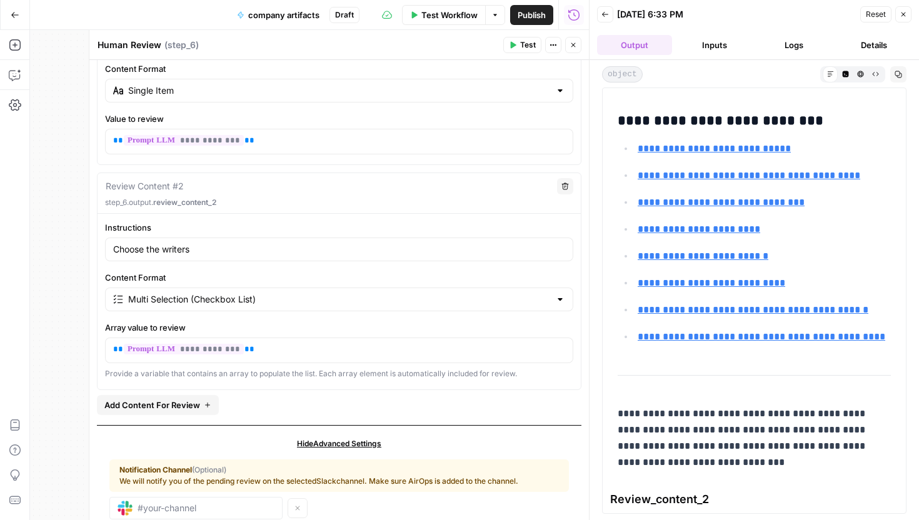
click at [907, 10] on button "Close" at bounding box center [903, 14] width 16 height 16
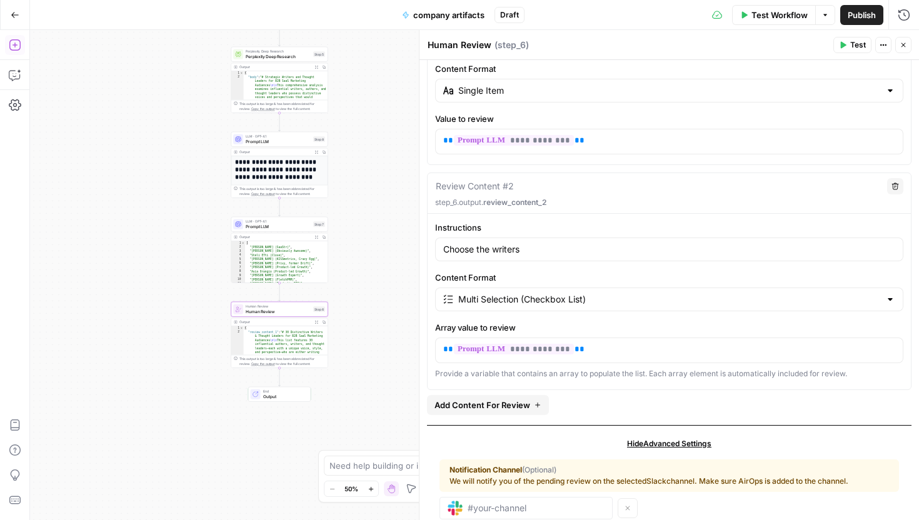
drag, startPoint x: 6, startPoint y: 41, endPoint x: 12, endPoint y: 50, distance: 10.4
click at [12, 50] on icon "button" at bounding box center [15, 45] width 12 height 12
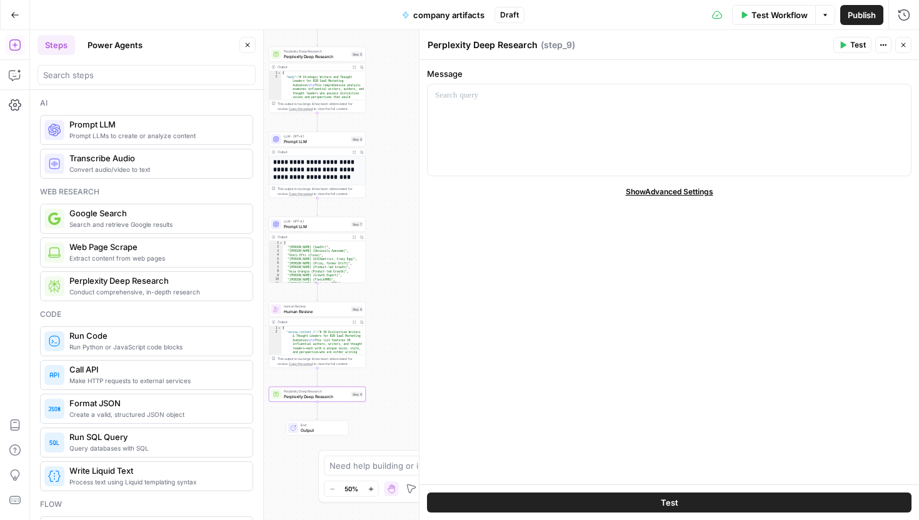
click at [904, 39] on button "Close" at bounding box center [903, 45] width 16 height 16
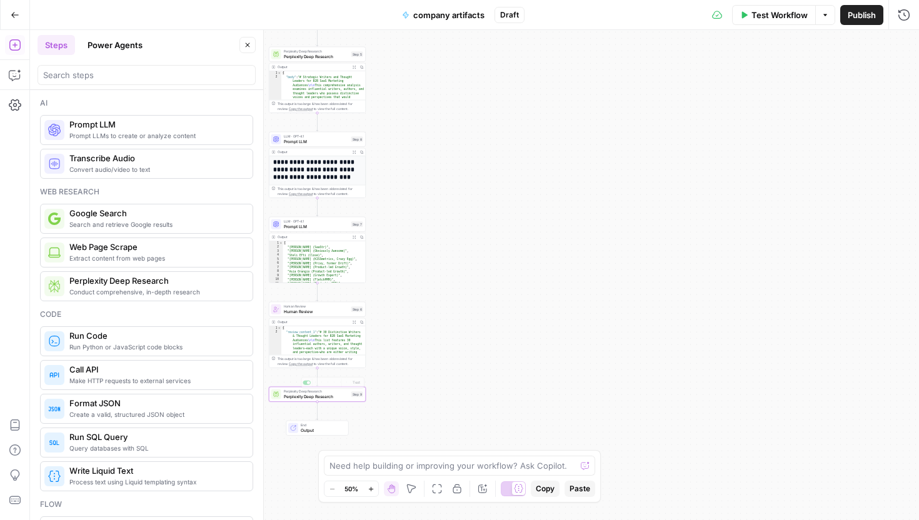
click at [331, 392] on span "Perplexity Deep Research" at bounding box center [316, 391] width 65 height 5
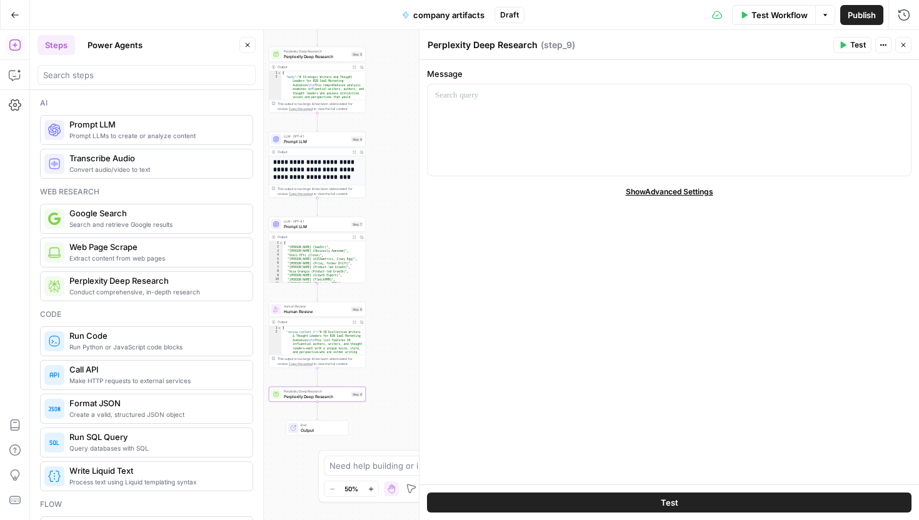
click at [331, 226] on span "Prompt LLM" at bounding box center [316, 226] width 65 height 6
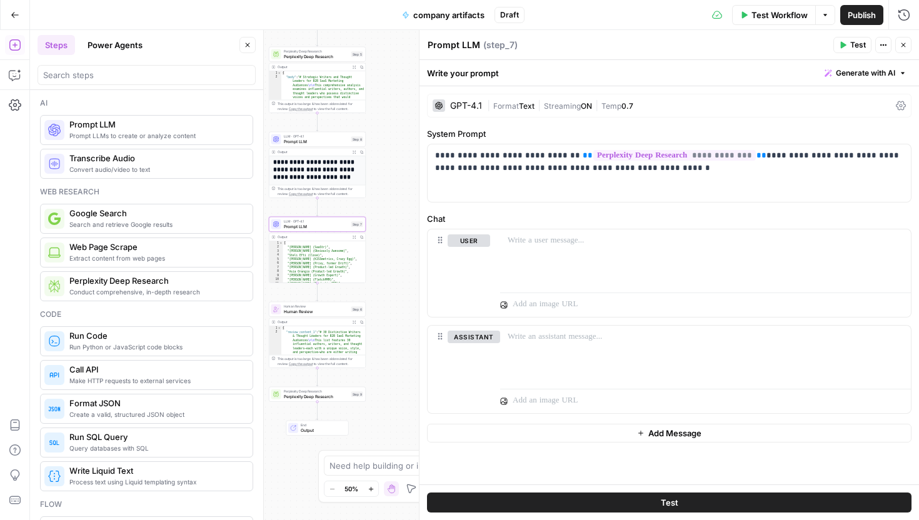
click at [446, 41] on textarea "Prompt LLM" at bounding box center [453, 45] width 52 height 12
type textarea "Listing Authors"
click at [302, 141] on span "Prompt LLM" at bounding box center [316, 141] width 65 height 6
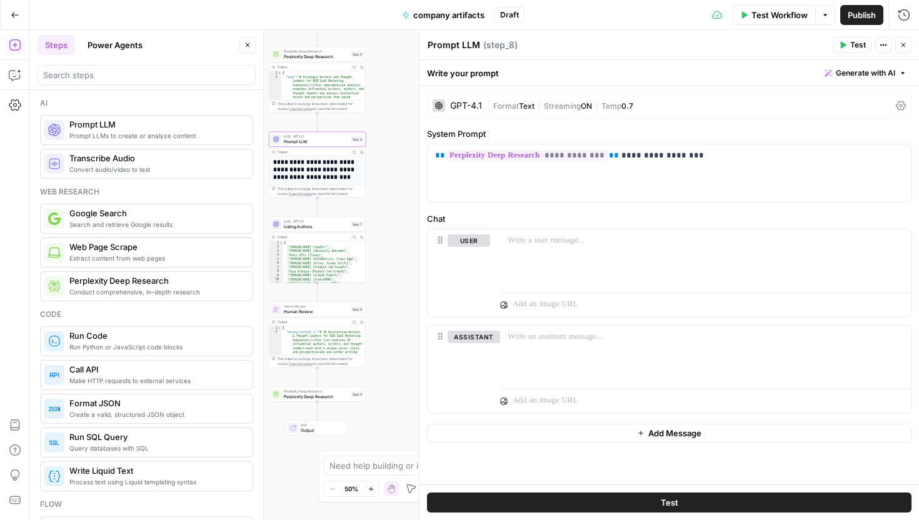
click at [457, 50] on textarea "Prompt LLM" at bounding box center [453, 45] width 52 height 12
type textarea "A"
type textarea "Author overview"
click at [725, 50] on div "Author overview Author overview ( step_8 )" at bounding box center [628, 45] width 402 height 14
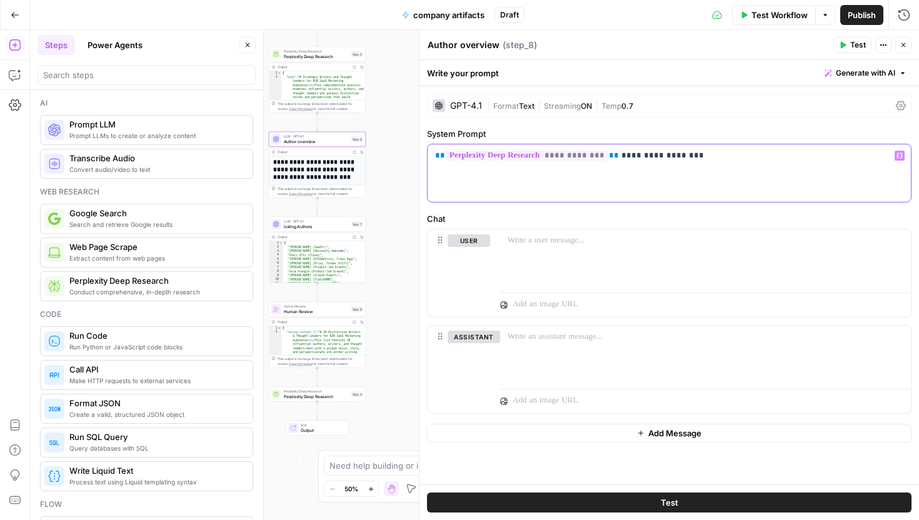
click at [712, 167] on div "**********" at bounding box center [668, 172] width 483 height 57
click at [905, 49] on button "Close" at bounding box center [903, 45] width 16 height 16
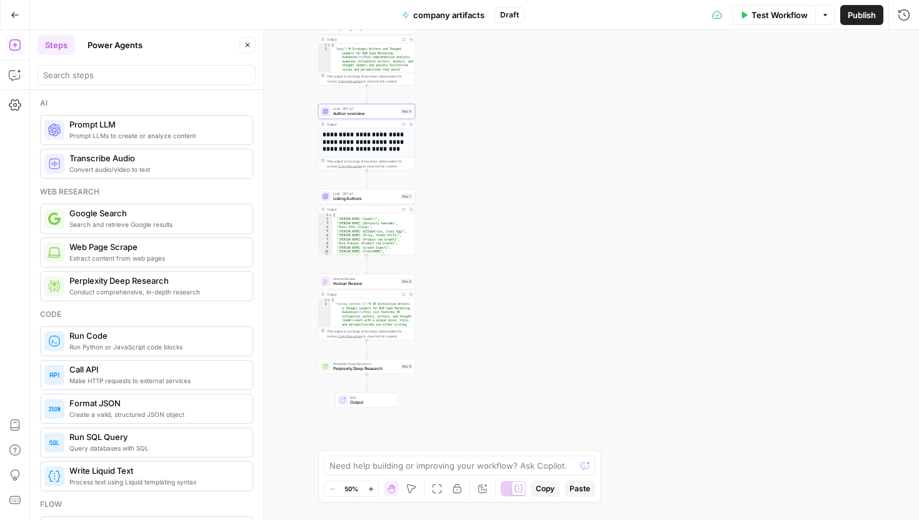
click at [381, 367] on span "Perplexity Deep Research" at bounding box center [365, 369] width 65 height 6
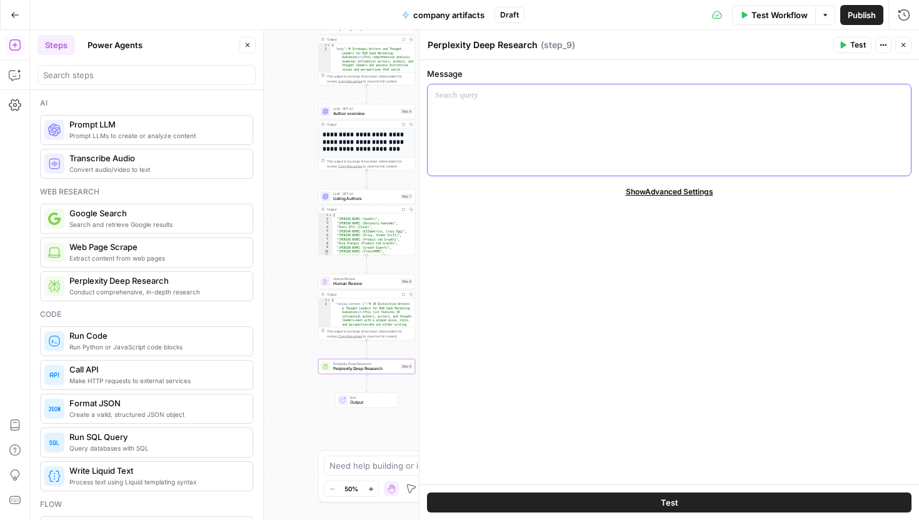
click at [562, 127] on div at bounding box center [668, 129] width 483 height 91
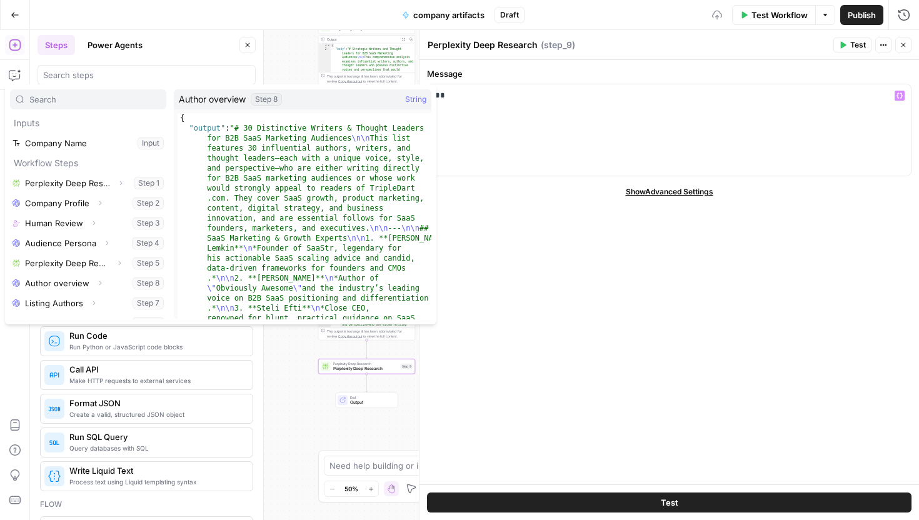
scroll to position [14, 0]
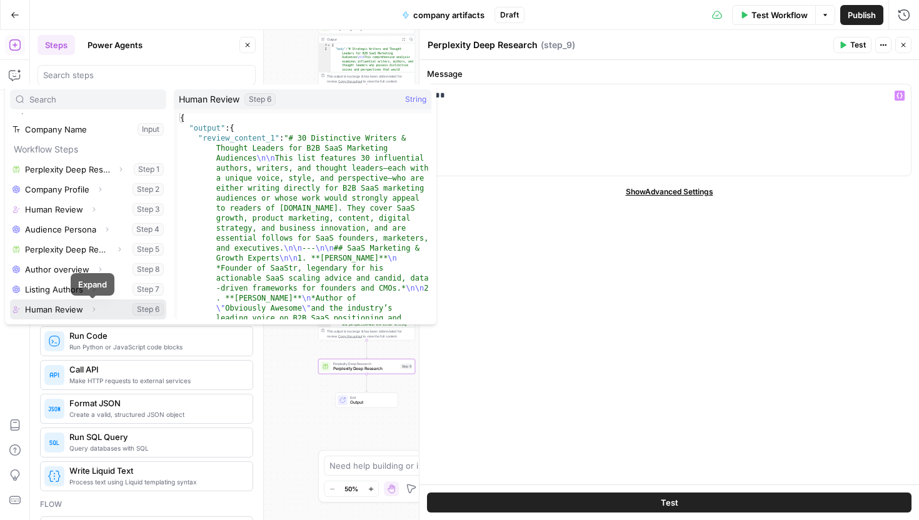
click at [90, 307] on icon "button" at bounding box center [93, 309] width 7 height 7
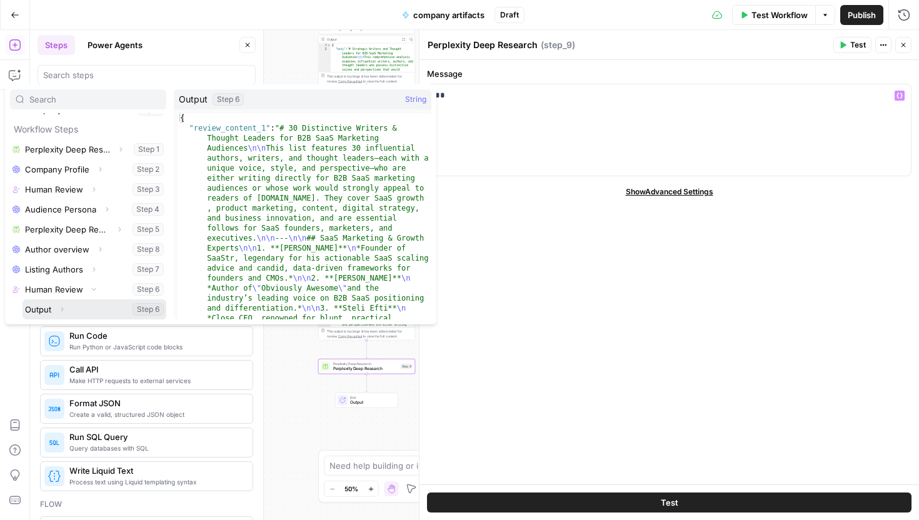
click at [67, 309] on button "Expand" at bounding box center [62, 309] width 16 height 16
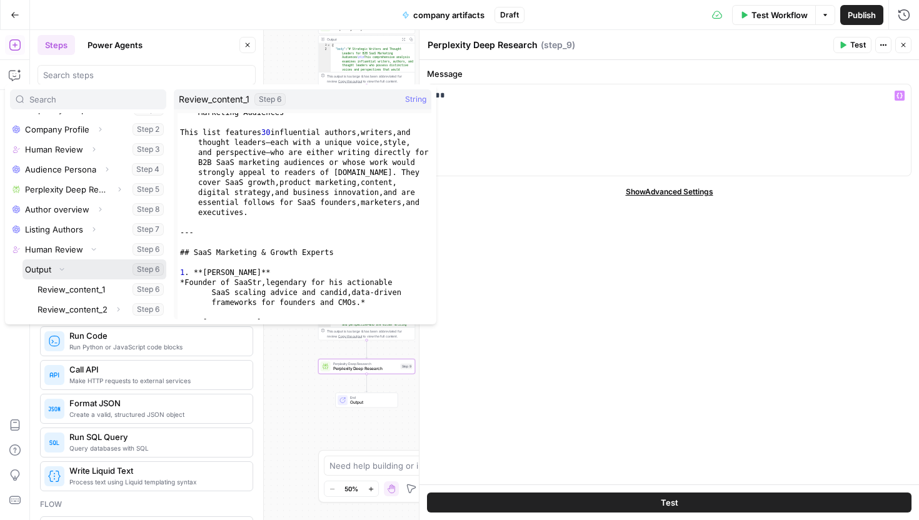
scroll to position [21, 0]
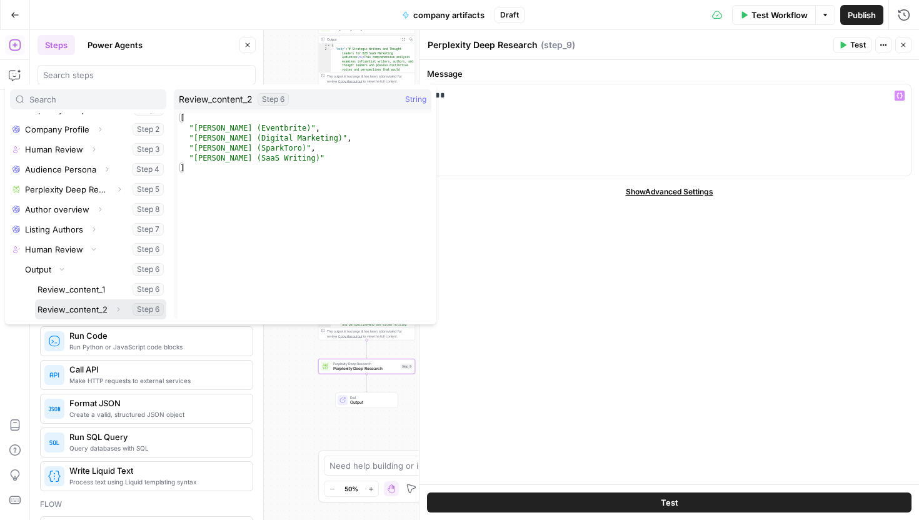
click at [98, 309] on button "Select variable Review_content_2" at bounding box center [100, 309] width 131 height 20
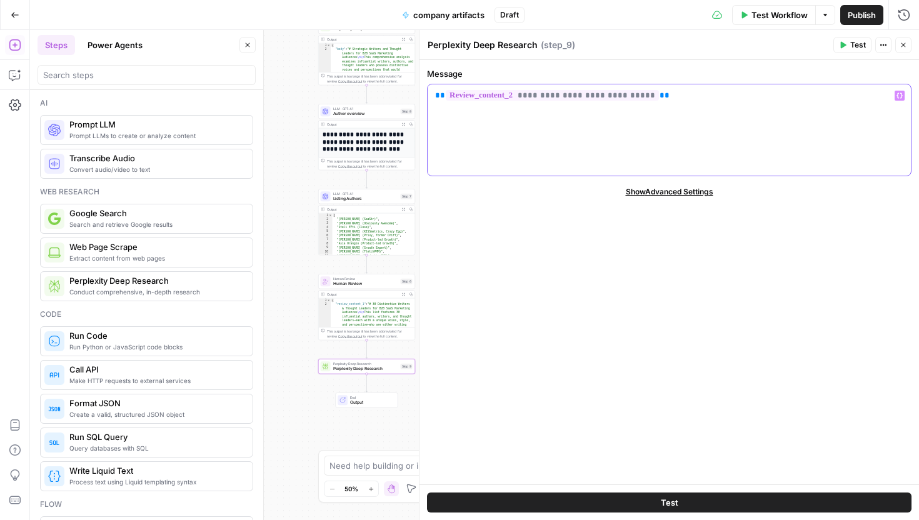
click at [431, 99] on div "**********" at bounding box center [668, 129] width 483 height 91
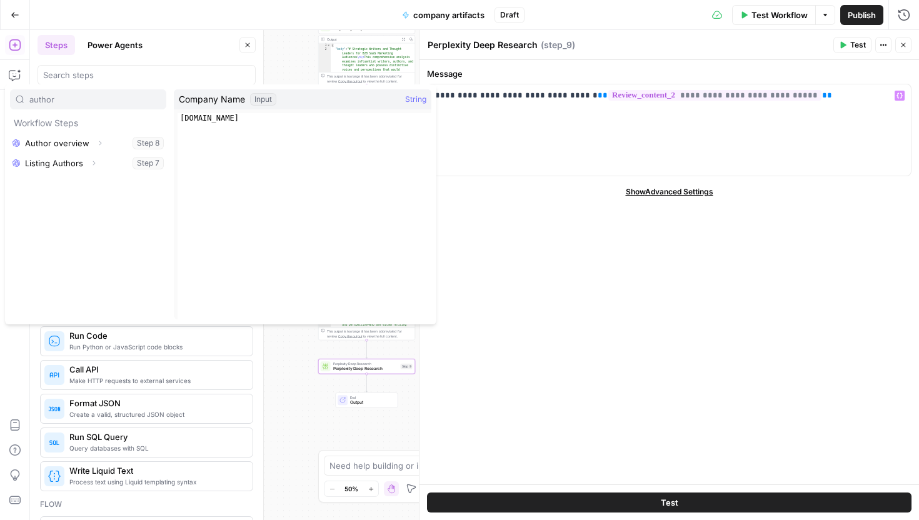
type input "author"
click at [566, 95] on p "**********" at bounding box center [669, 95] width 468 height 12
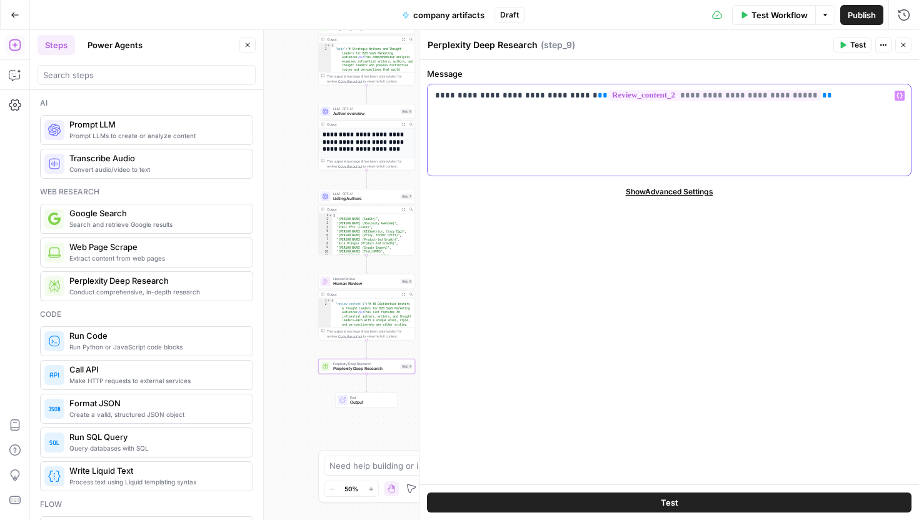
click at [597, 94] on span "**" at bounding box center [602, 95] width 10 height 8
click at [597, 93] on span "**" at bounding box center [602, 95] width 10 height 8
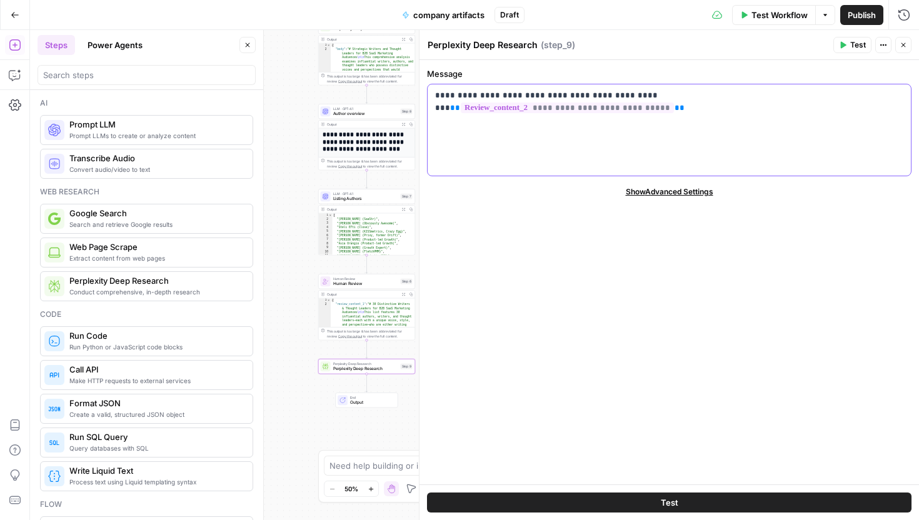
click at [869, 92] on p "**********" at bounding box center [669, 95] width 468 height 12
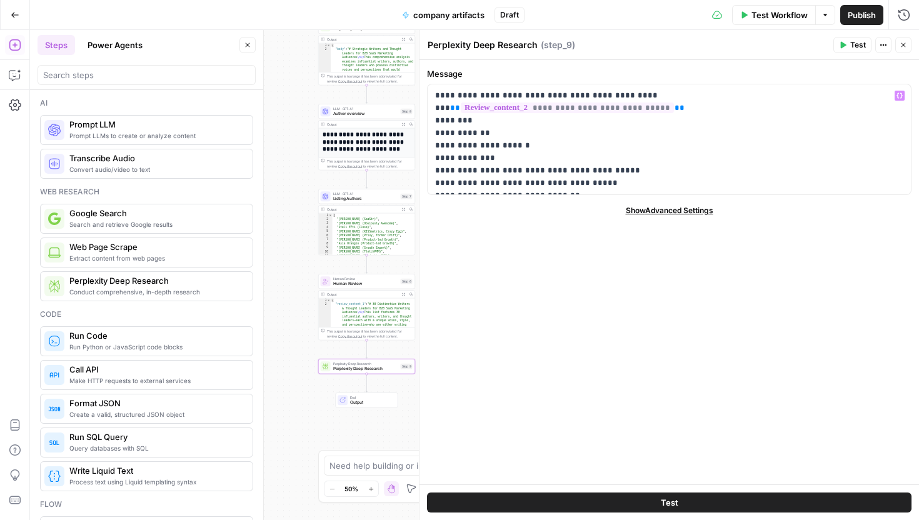
click at [861, 43] on span "Test" at bounding box center [858, 44] width 16 height 11
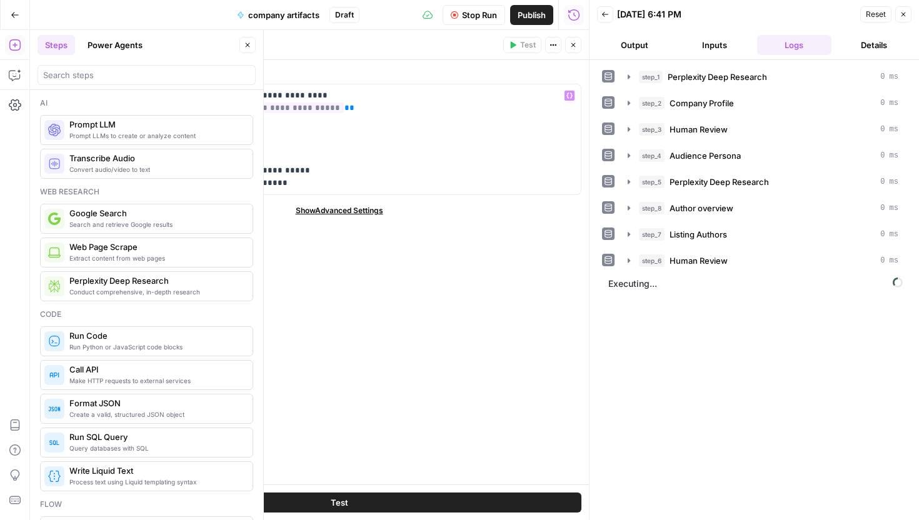
click at [636, 44] on button "Output" at bounding box center [634, 45] width 75 height 20
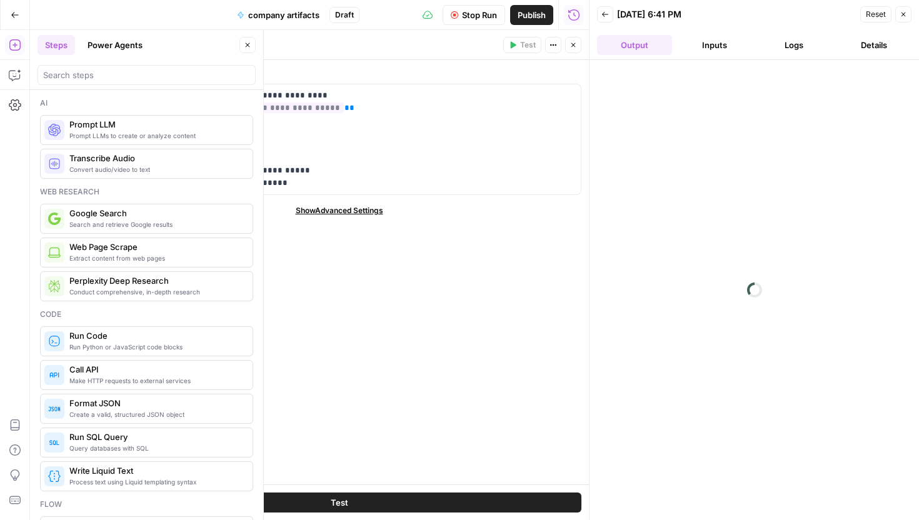
click at [766, 47] on button "Logs" at bounding box center [794, 45] width 75 height 20
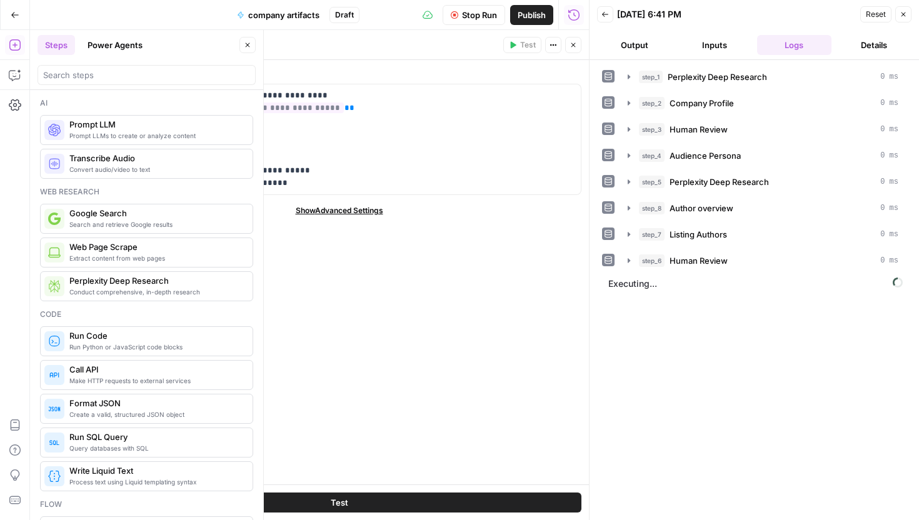
click at [575, 44] on icon "button" at bounding box center [572, 44] width 7 height 7
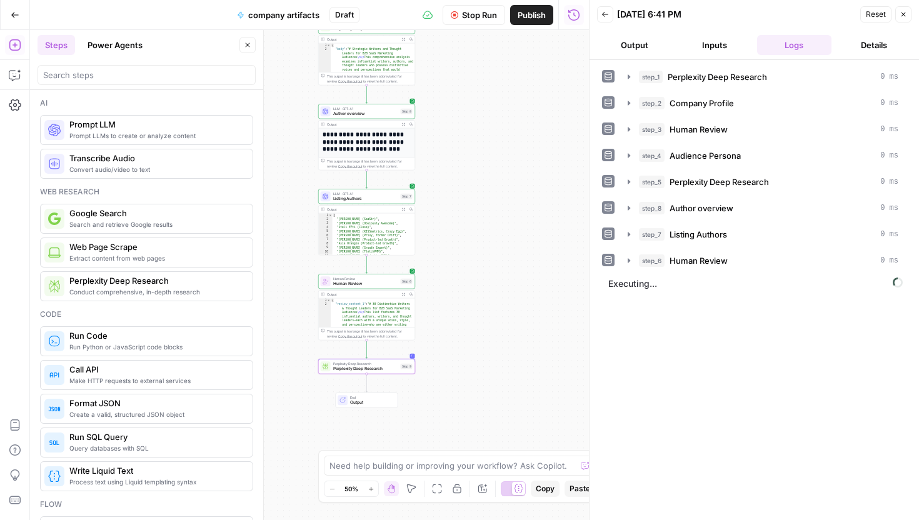
click at [645, 37] on button "Output" at bounding box center [634, 45] width 75 height 20
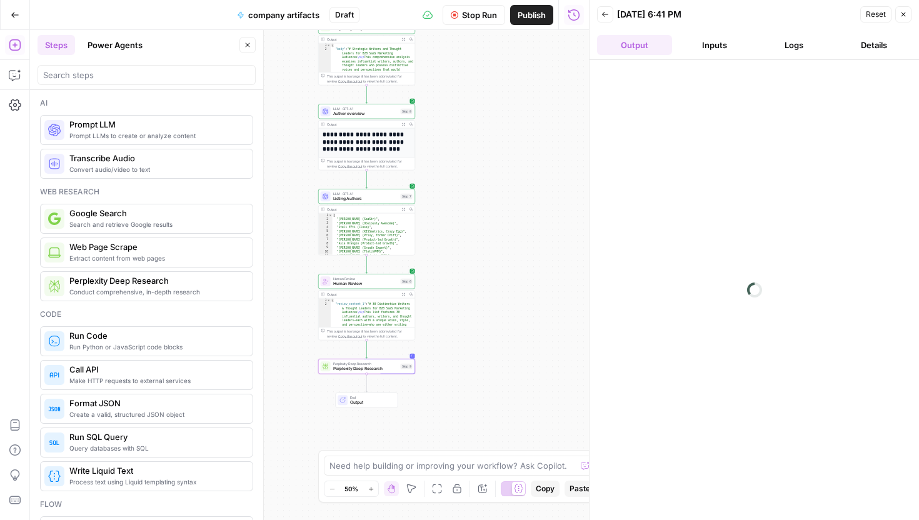
click at [789, 53] on button "Logs" at bounding box center [794, 45] width 75 height 20
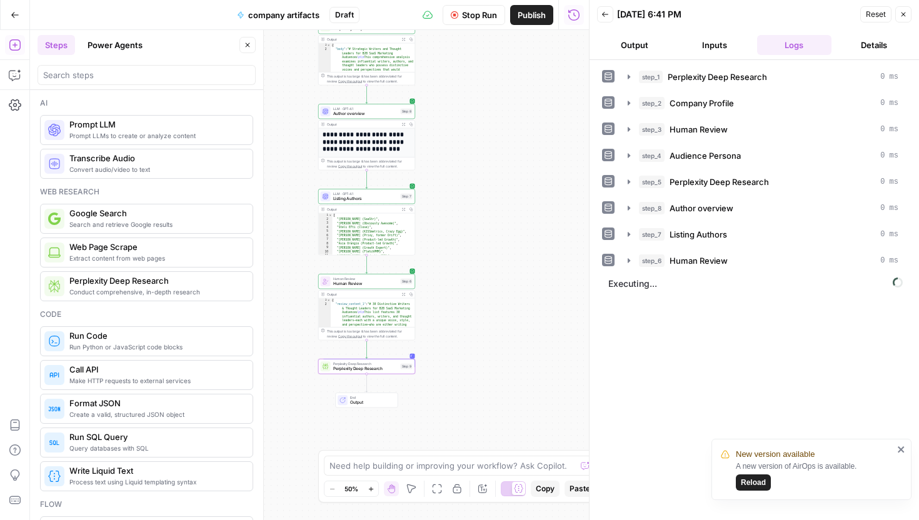
click at [902, 451] on icon "close" at bounding box center [900, 449] width 6 height 6
click at [638, 43] on button "Output" at bounding box center [634, 45] width 75 height 20
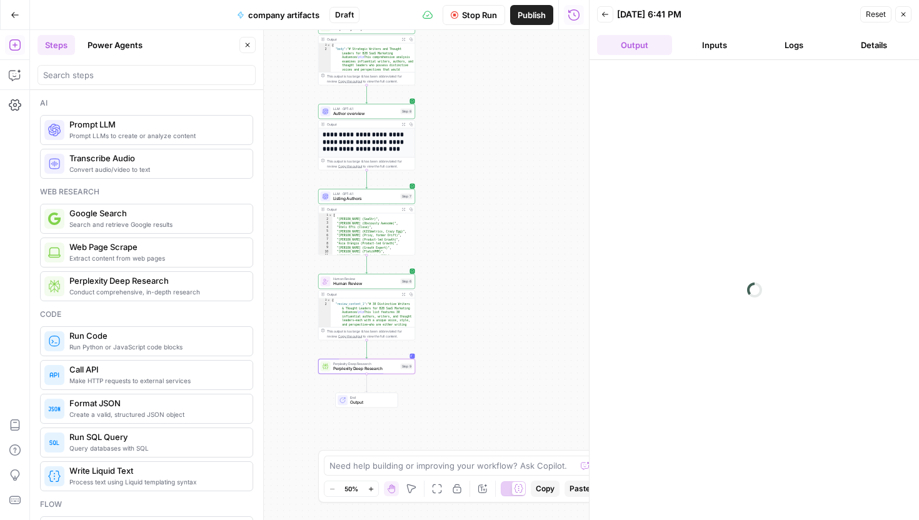
click at [774, 47] on button "Logs" at bounding box center [794, 45] width 75 height 20
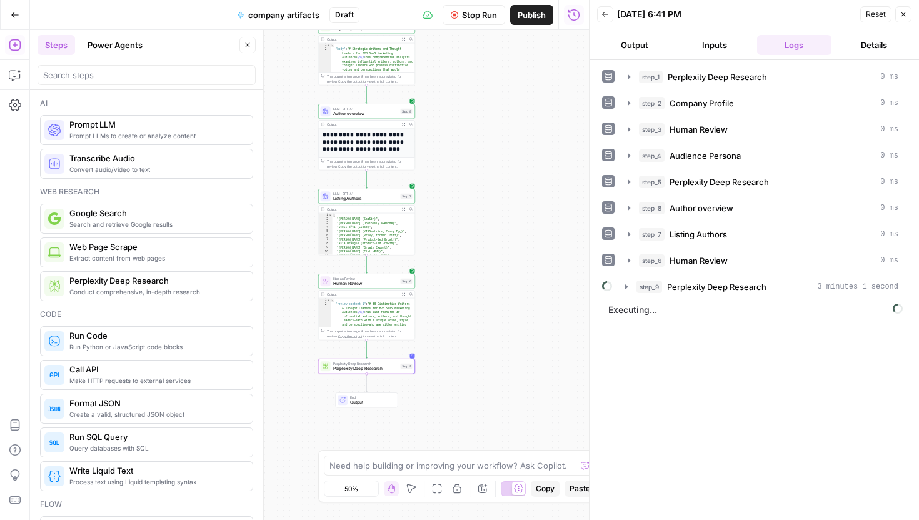
click at [638, 43] on button "Output" at bounding box center [634, 45] width 75 height 20
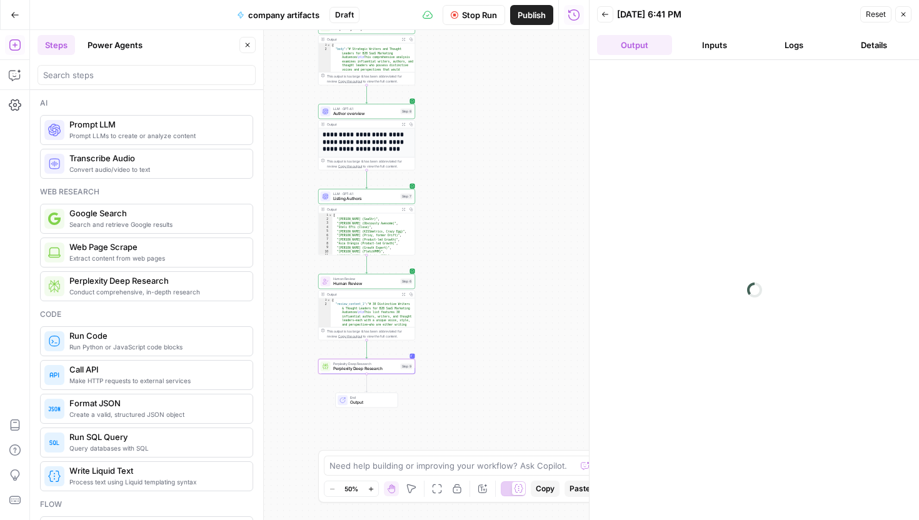
click at [792, 44] on button "Logs" at bounding box center [794, 45] width 75 height 20
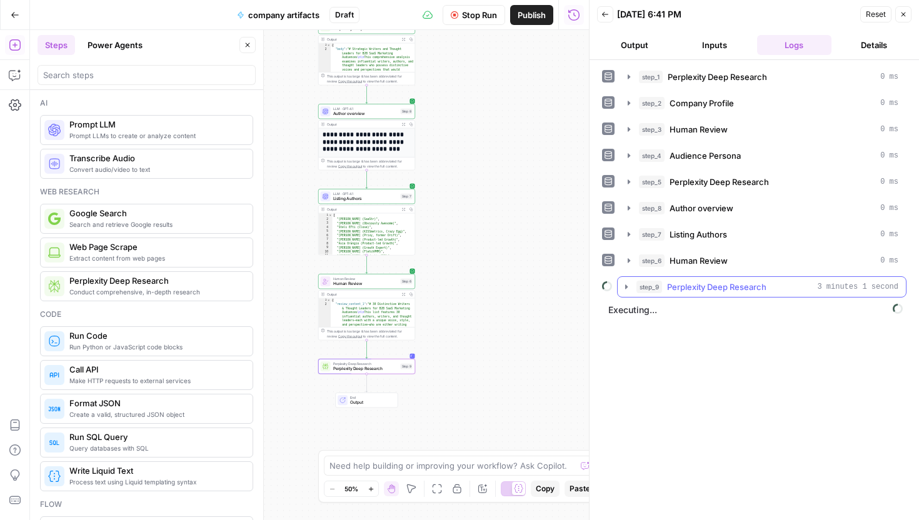
click at [709, 284] on span "Perplexity Deep Research" at bounding box center [716, 287] width 99 height 12
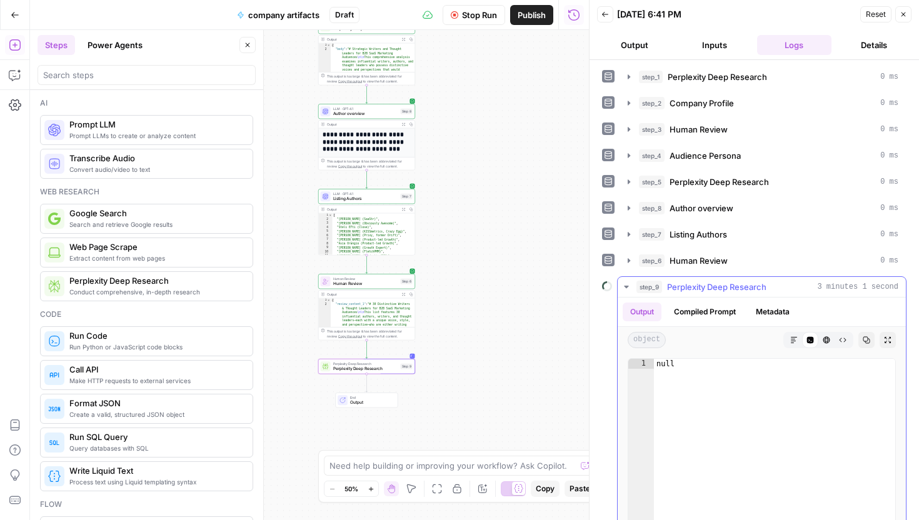
scroll to position [119, 0]
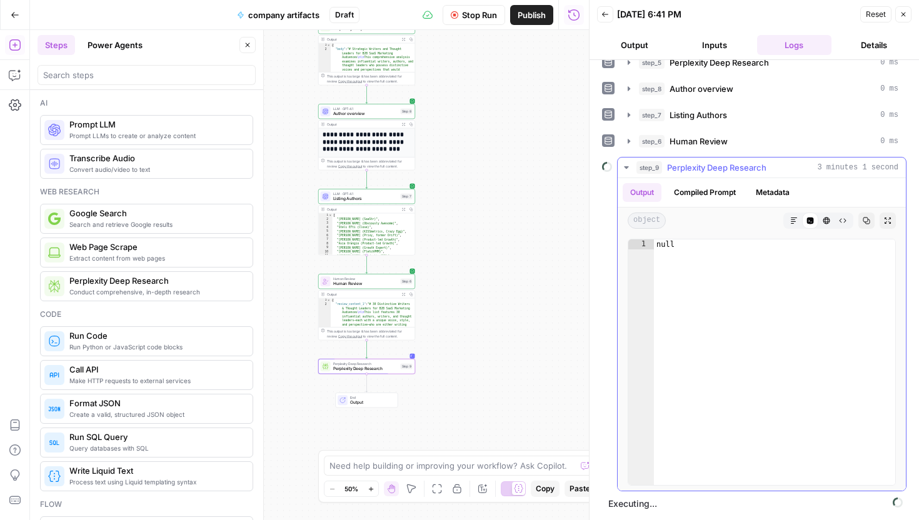
click at [798, 222] on button "Markdown" at bounding box center [793, 220] width 16 height 16
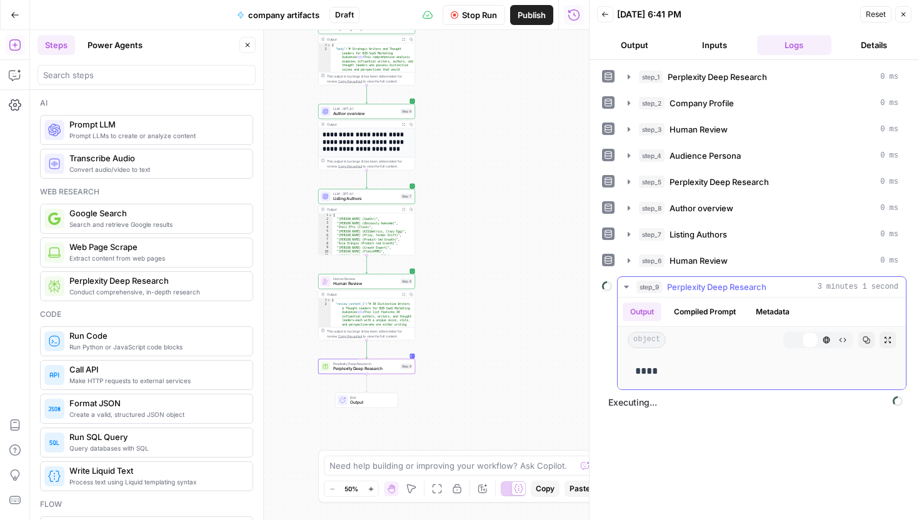
scroll to position [0, 0]
click at [819, 344] on button "HTML Viewer" at bounding box center [826, 340] width 16 height 16
click at [810, 337] on icon "button" at bounding box center [810, 340] width 7 height 7
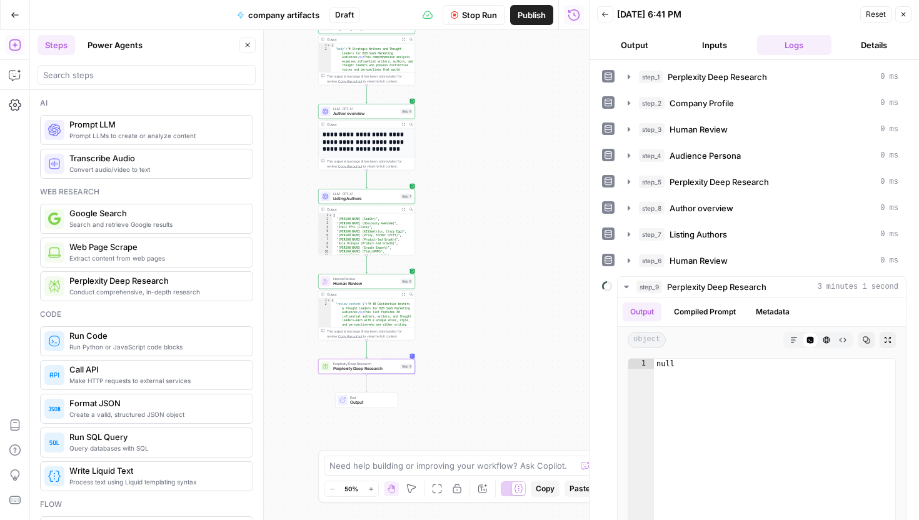
click at [859, 43] on button "Details" at bounding box center [873, 45] width 75 height 20
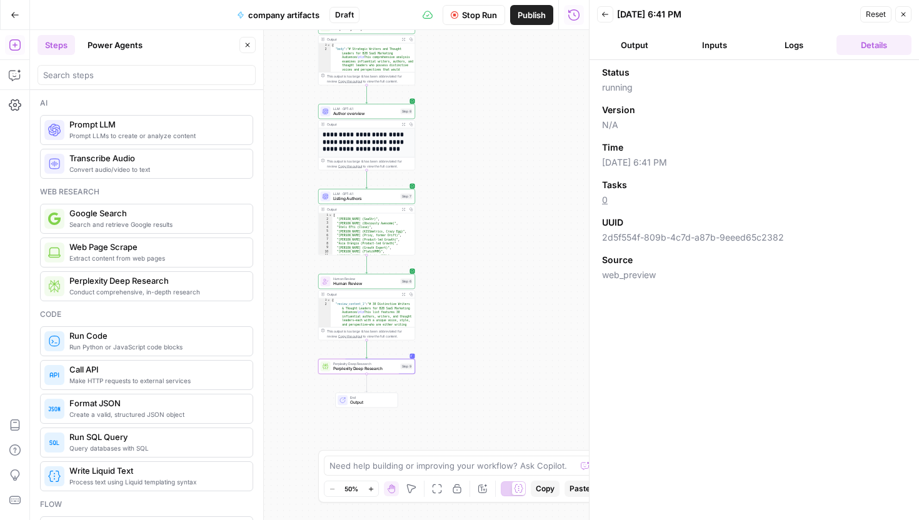
click at [800, 44] on button "Logs" at bounding box center [794, 45] width 75 height 20
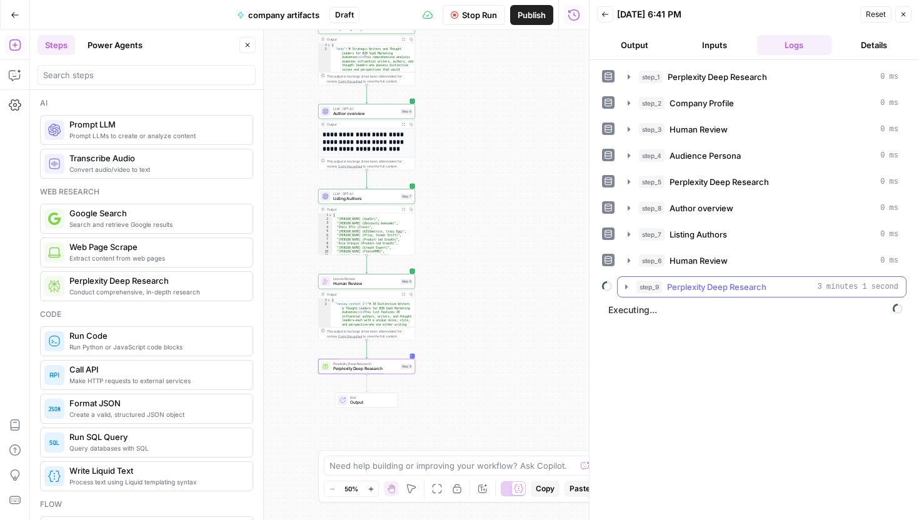
click at [800, 290] on div "step_9 Perplexity Deep Research 3 minutes 1 second" at bounding box center [767, 287] width 262 height 12
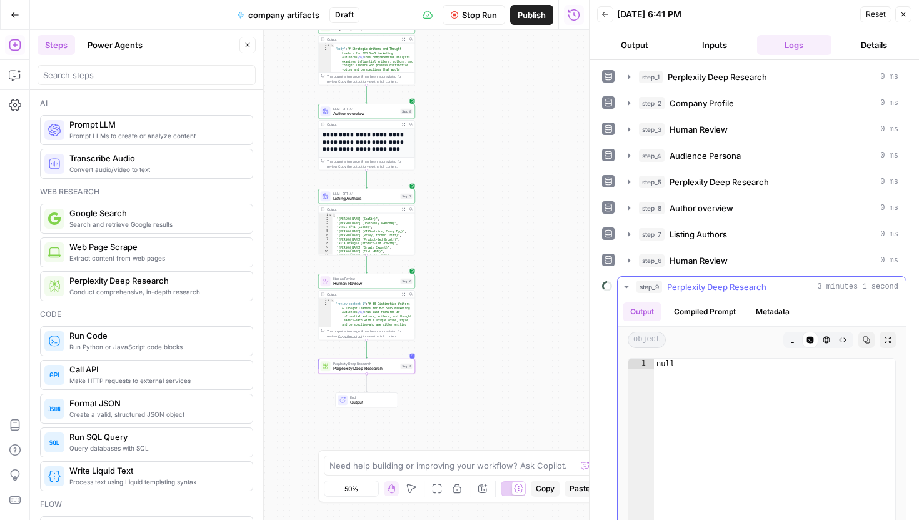
scroll to position [119, 0]
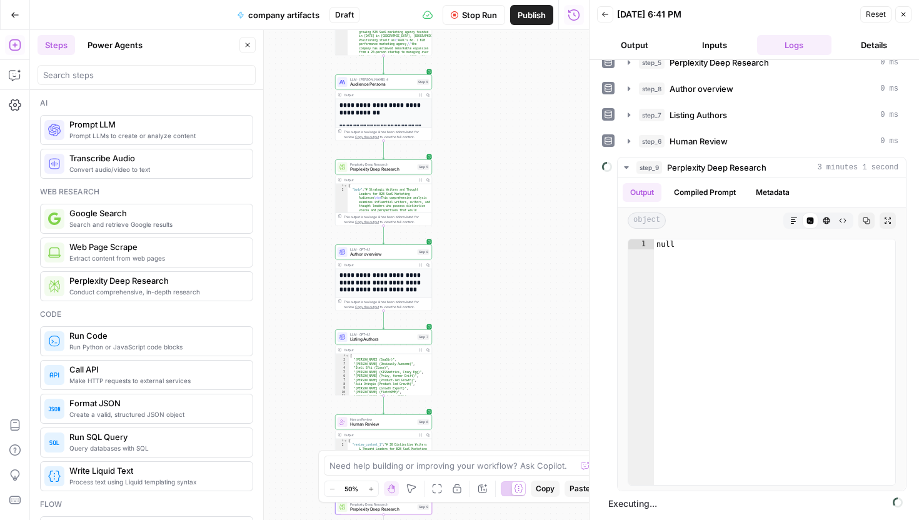
click at [632, 46] on button "Output" at bounding box center [634, 45] width 75 height 20
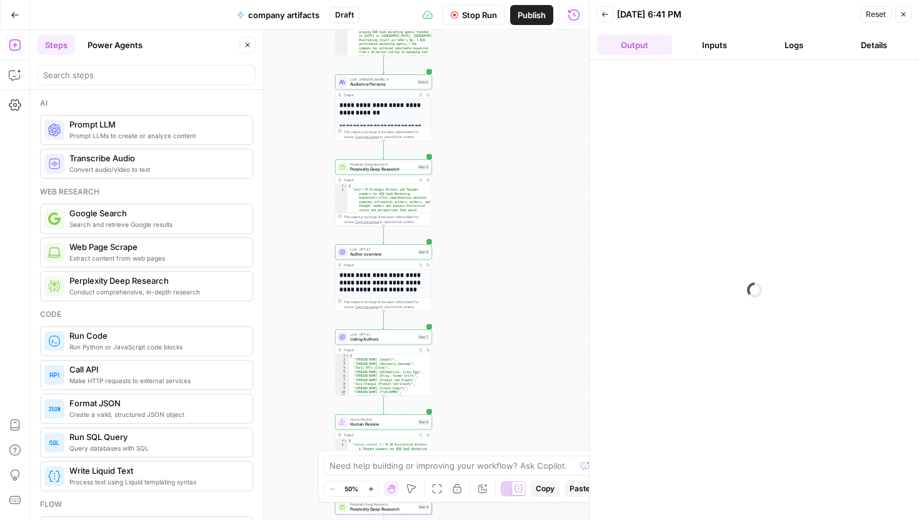
click at [710, 44] on button "Inputs" at bounding box center [714, 45] width 75 height 20
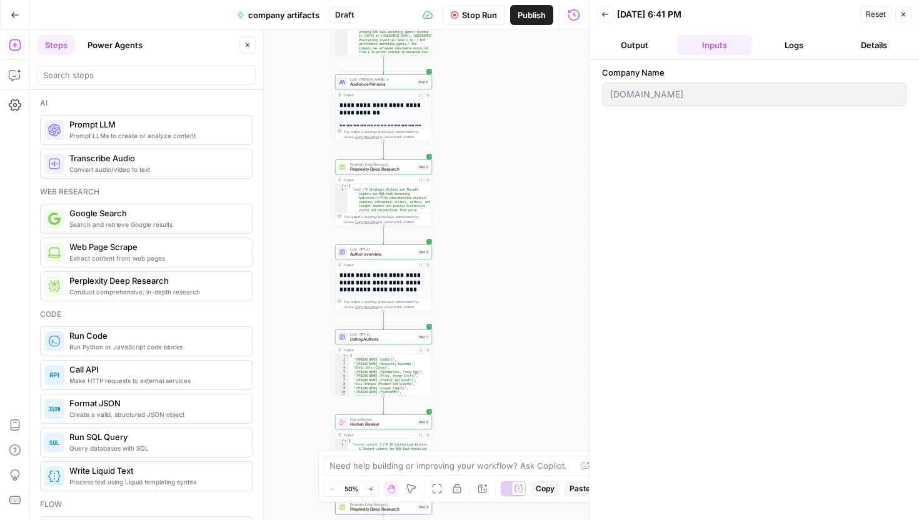
click at [830, 51] on button "Logs" at bounding box center [794, 45] width 75 height 20
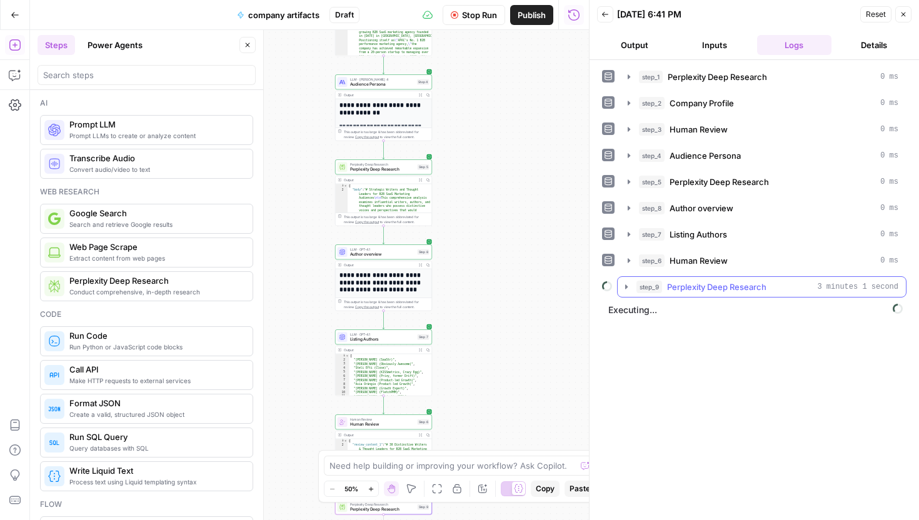
click at [835, 289] on span "3 minutes 1 second" at bounding box center [857, 286] width 81 height 11
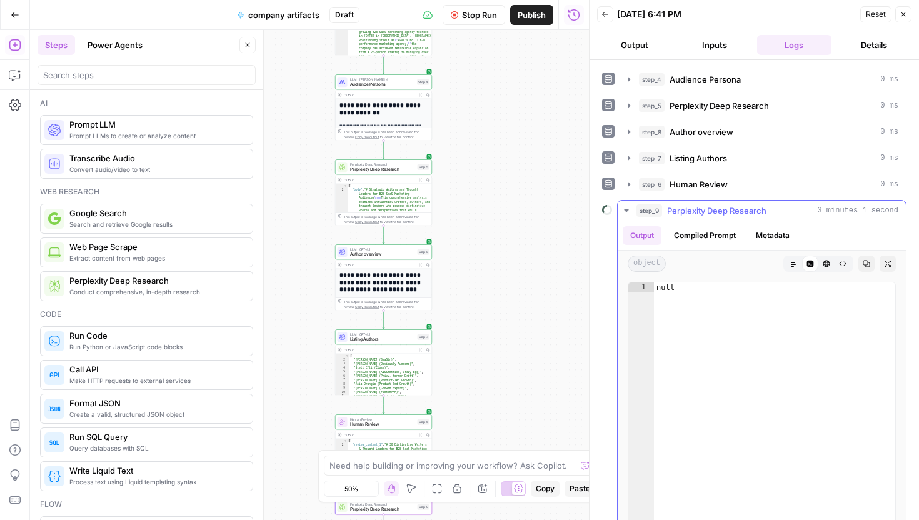
scroll to position [119, 0]
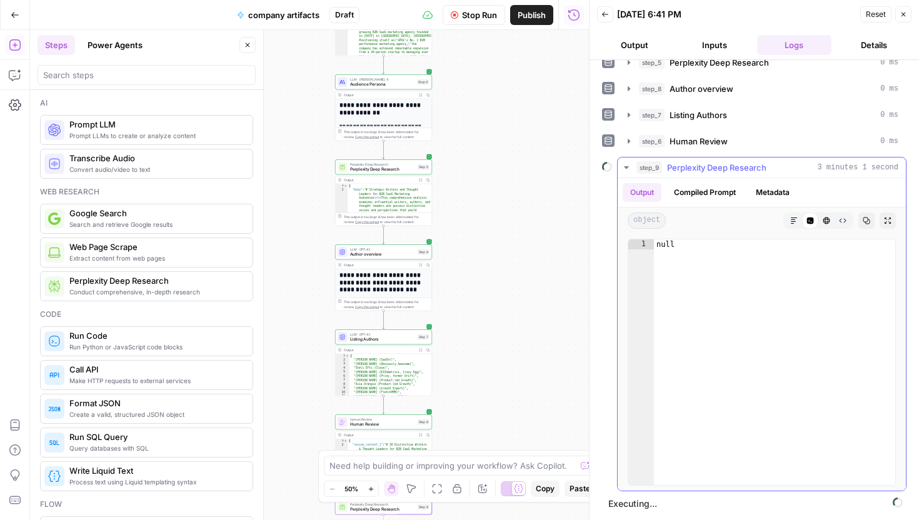
click at [884, 217] on icon "button" at bounding box center [887, 220] width 7 height 7
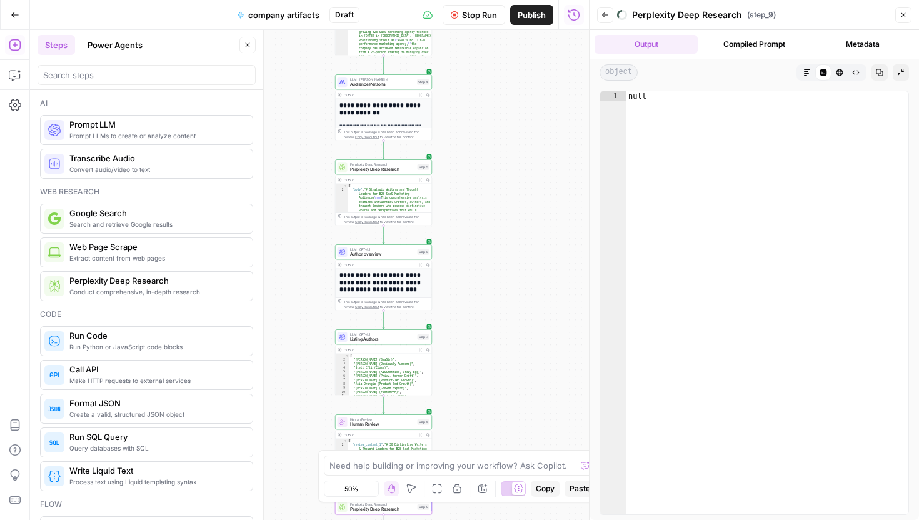
click at [839, 76] on button "HTML Viewer" at bounding box center [839, 72] width 16 height 16
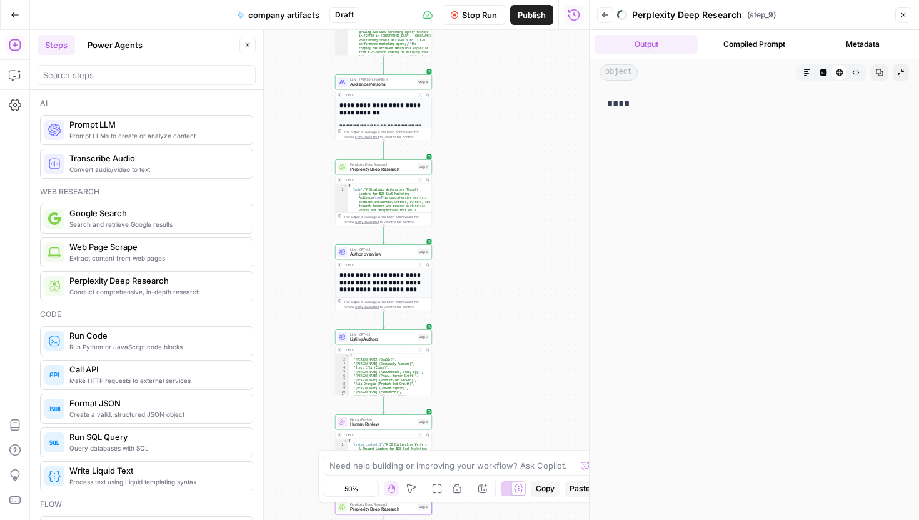
click at [740, 52] on button "Compiled Prompt" at bounding box center [753, 44] width 103 height 19
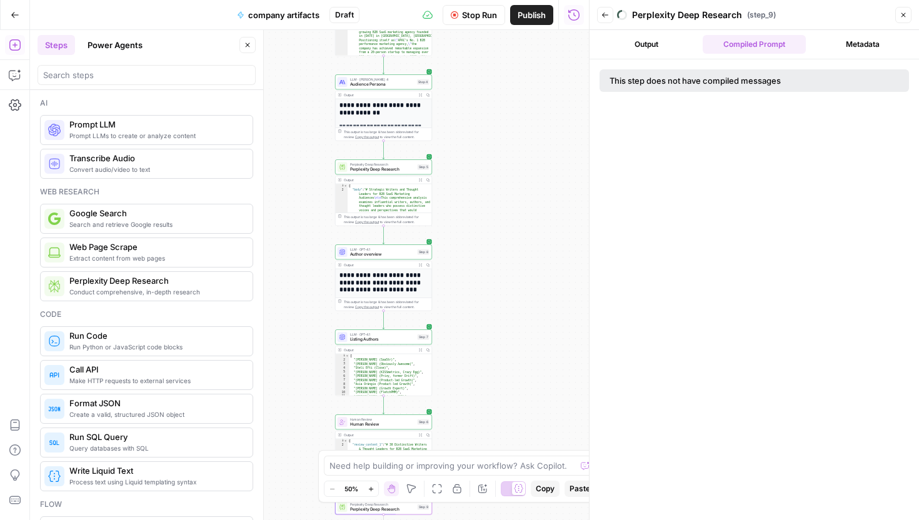
click at [659, 37] on button "Output" at bounding box center [645, 44] width 103 height 19
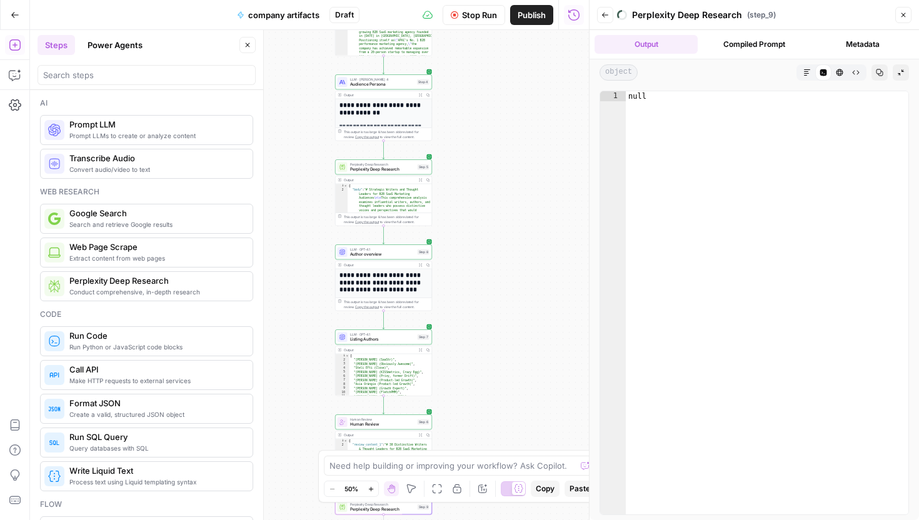
click at [802, 64] on div "object Markdown Code Editor HTML Viewer Raw Output Copy Collapse Output" at bounding box center [753, 72] width 329 height 26
click at [802, 74] on button "Markdown" at bounding box center [807, 72] width 16 height 16
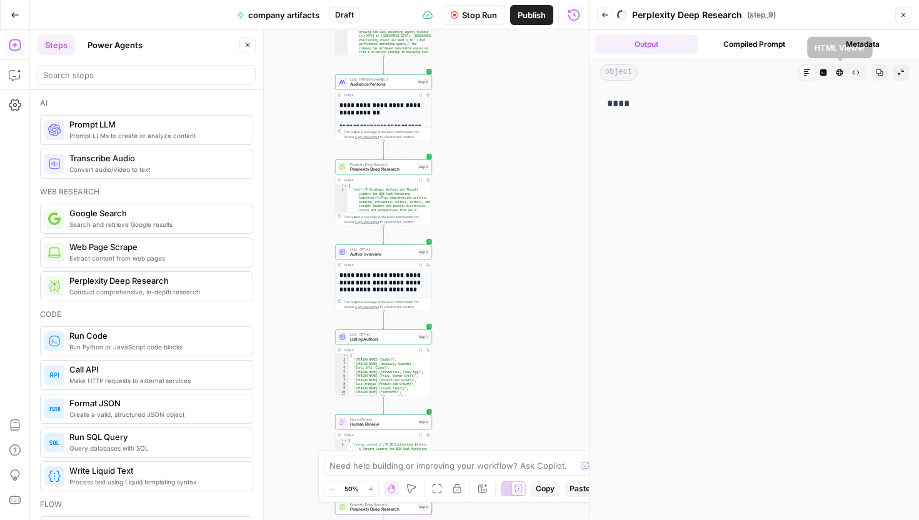
click at [838, 72] on icon "button" at bounding box center [838, 72] width 7 height 7
click at [855, 73] on icon "button" at bounding box center [855, 72] width 7 height 7
click at [817, 71] on button "Code Editor" at bounding box center [823, 72] width 16 height 16
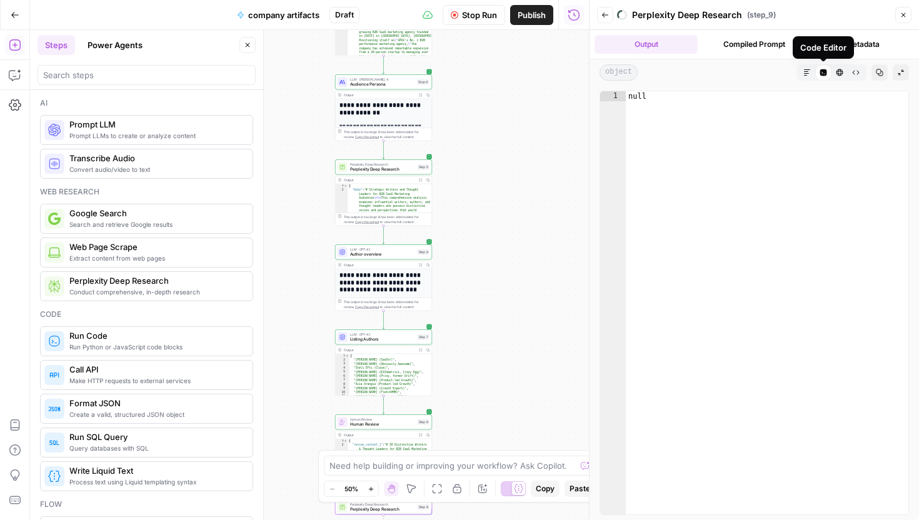
click at [852, 46] on div "Code Editor" at bounding box center [822, 47] width 61 height 22
click at [854, 46] on button "Metadata" at bounding box center [861, 44] width 103 height 19
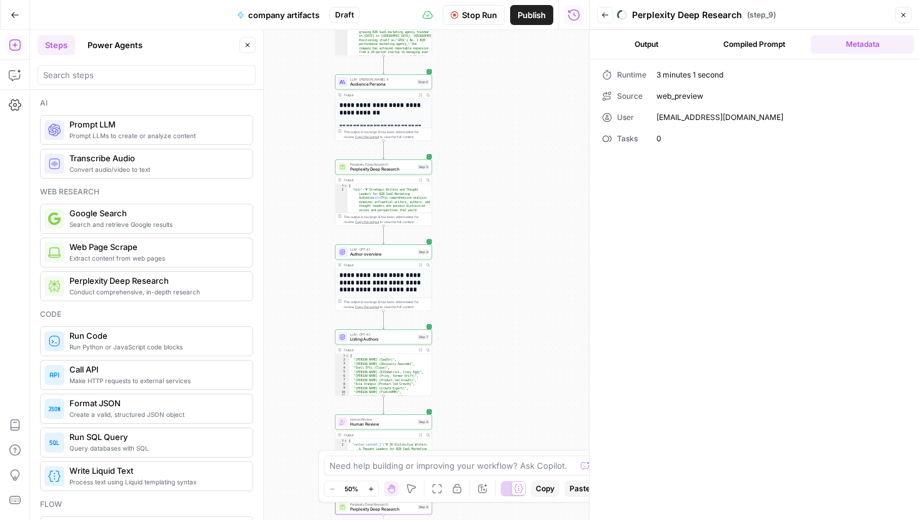
click at [650, 42] on button "Output" at bounding box center [645, 44] width 103 height 19
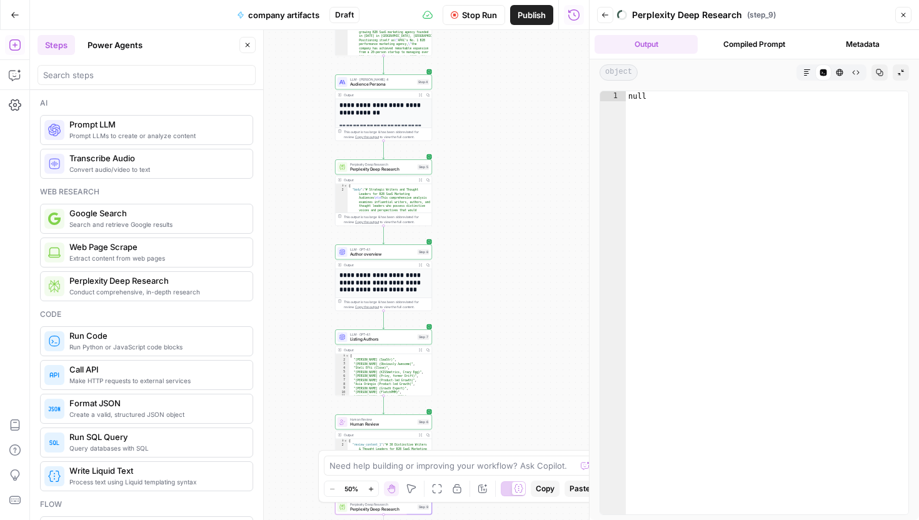
click at [451, 14] on icon "button" at bounding box center [454, 14] width 7 height 7
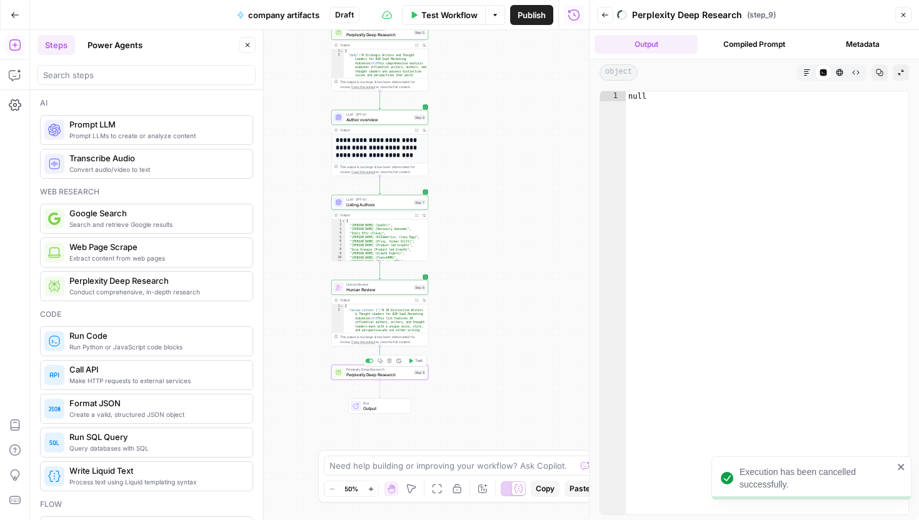
click at [415, 360] on span "Test" at bounding box center [418, 361] width 7 height 6
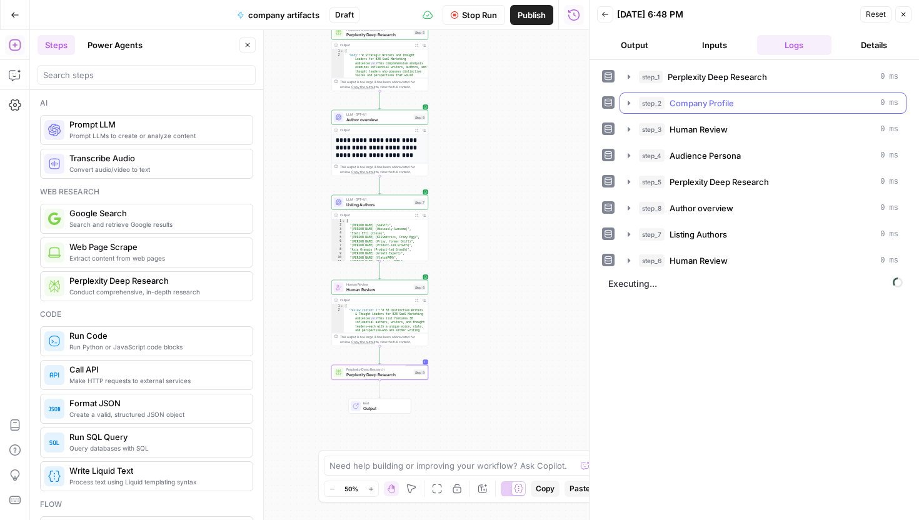
drag, startPoint x: 684, startPoint y: 98, endPoint x: 703, endPoint y: 104, distance: 19.8
click at [684, 98] on span "Company Profile" at bounding box center [701, 103] width 64 height 12
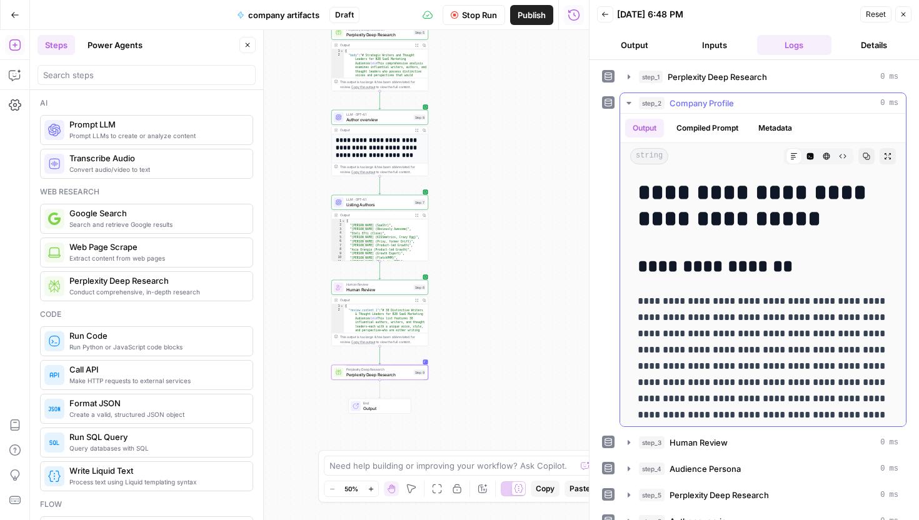
click at [864, 158] on icon "button" at bounding box center [865, 155] width 7 height 7
drag, startPoint x: 646, startPoint y: 187, endPoint x: 738, endPoint y: 446, distance: 274.5
click at [738, 446] on div "**********" at bounding box center [754, 325] width 304 height 518
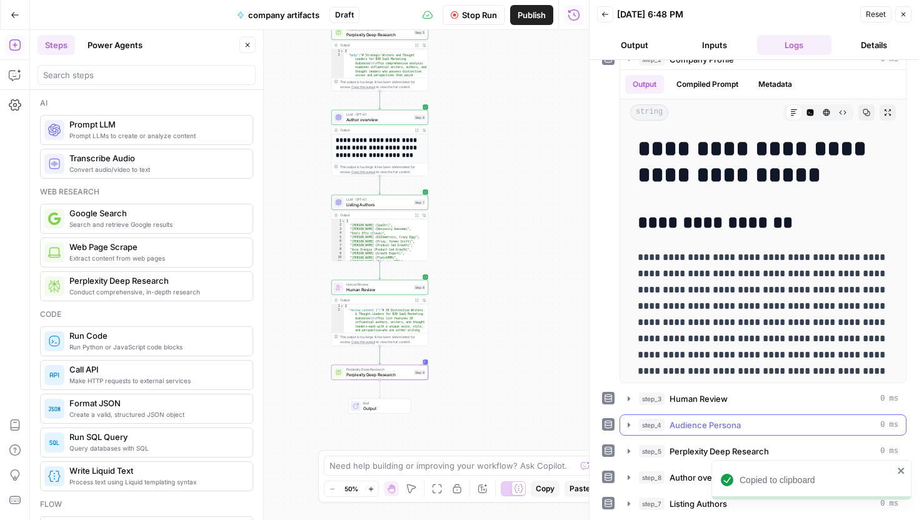
scroll to position [48, 0]
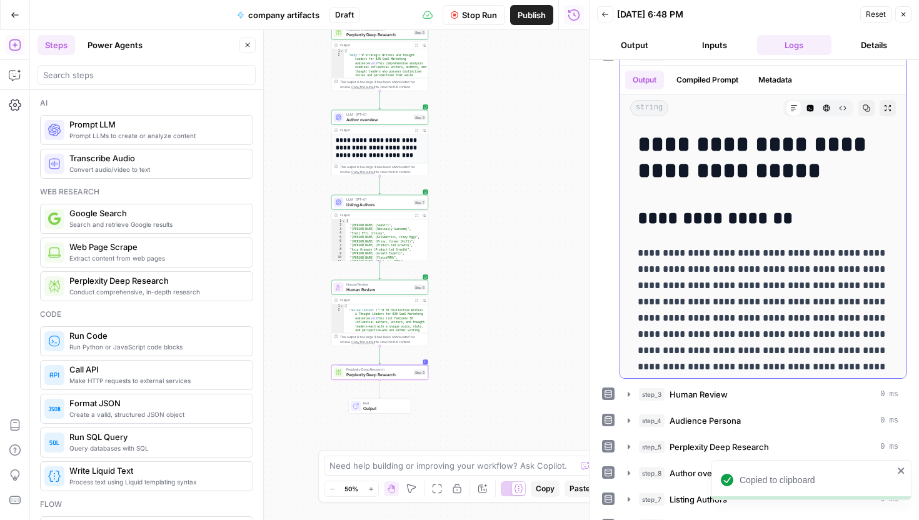
drag, startPoint x: 637, startPoint y: 144, endPoint x: 741, endPoint y: 235, distance: 138.6
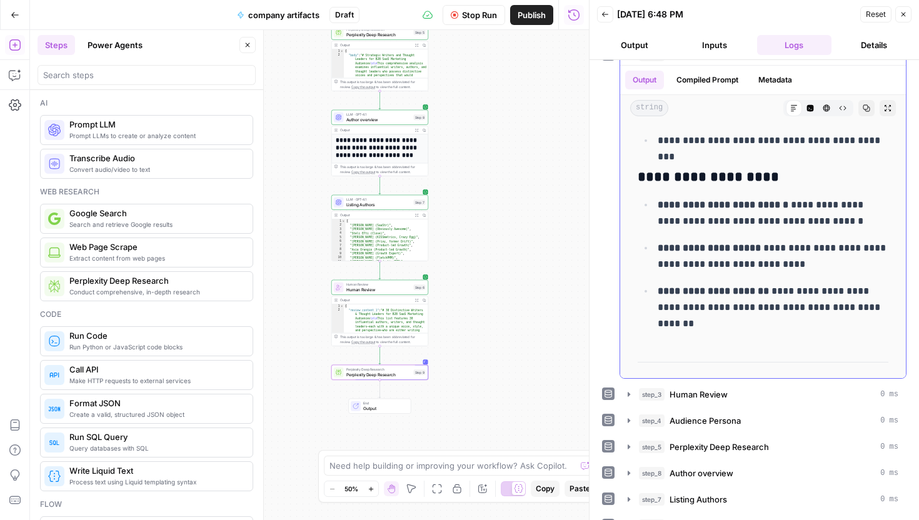
scroll to position [5551, 0]
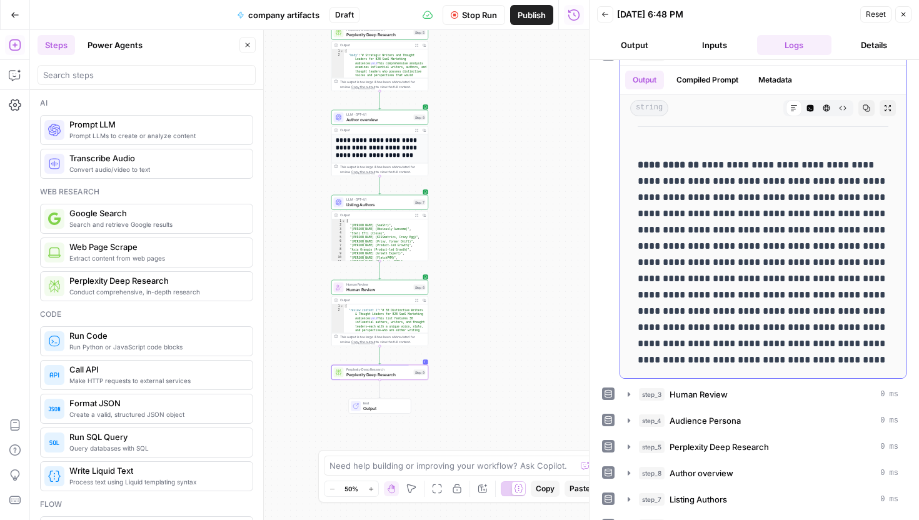
click at [876, 359] on p "**********" at bounding box center [762, 262] width 251 height 211
copy div "**********"
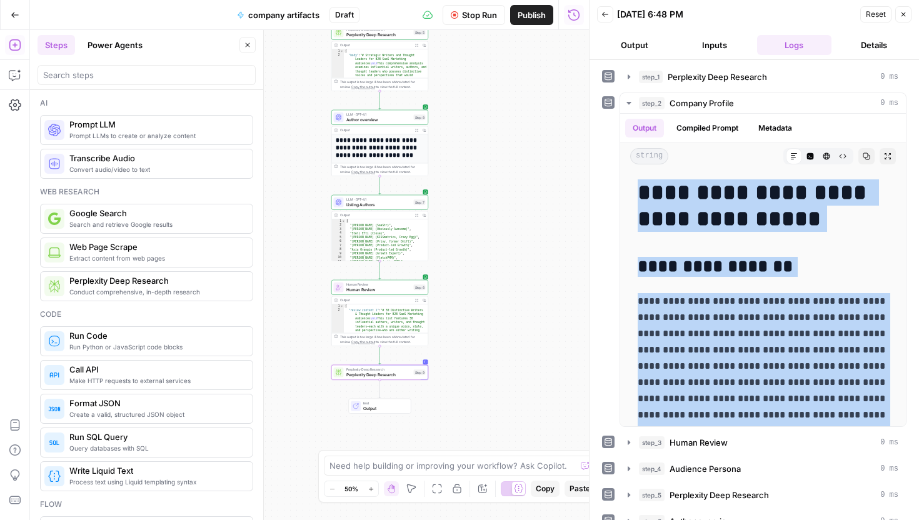
scroll to position [5551, 0]
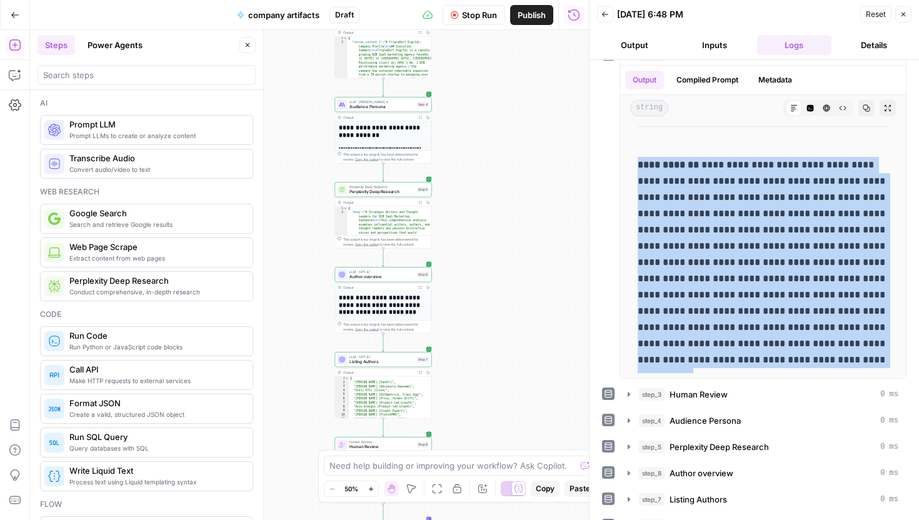
click at [418, 119] on icon "button" at bounding box center [420, 118] width 4 height 4
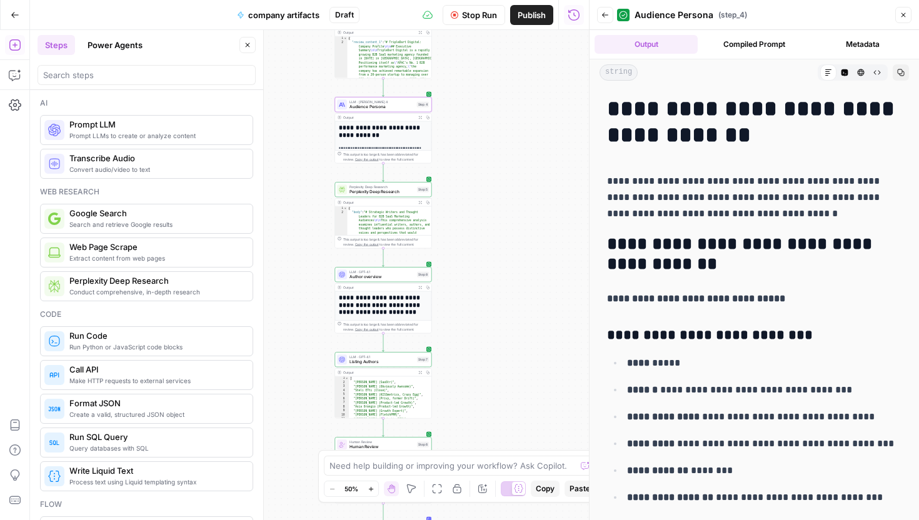
drag, startPoint x: 612, startPoint y: 106, endPoint x: 883, endPoint y: 443, distance: 432.9
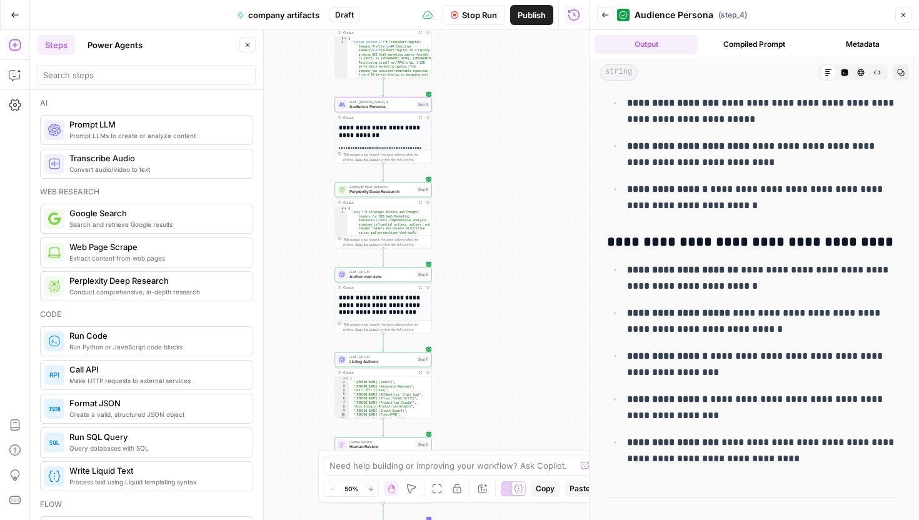
scroll to position [9289, 0]
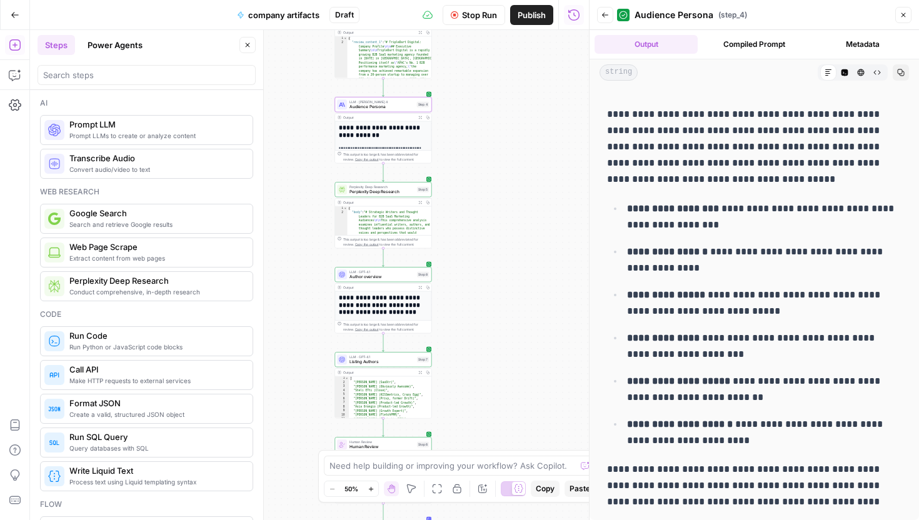
click at [882, 499] on p "**********" at bounding box center [754, 485] width 294 height 49
copy div "**********"
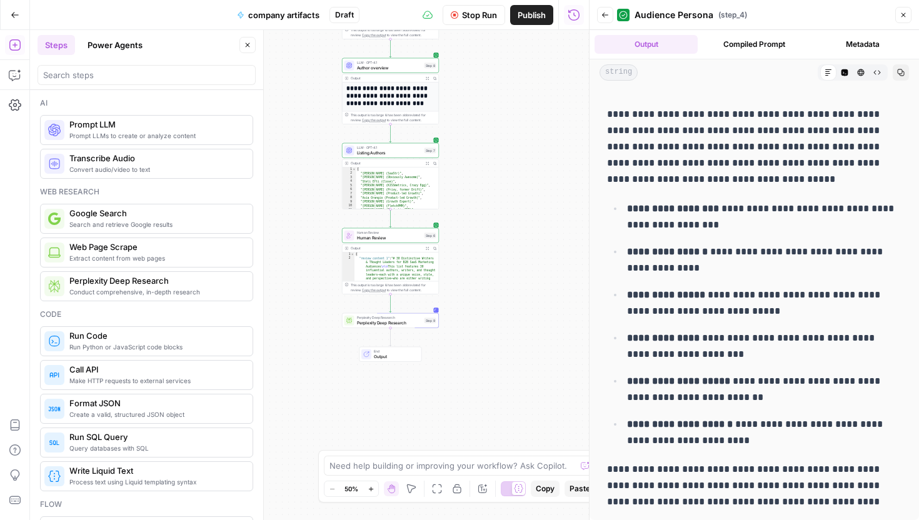
click at [907, 14] on button "Close" at bounding box center [903, 15] width 16 height 16
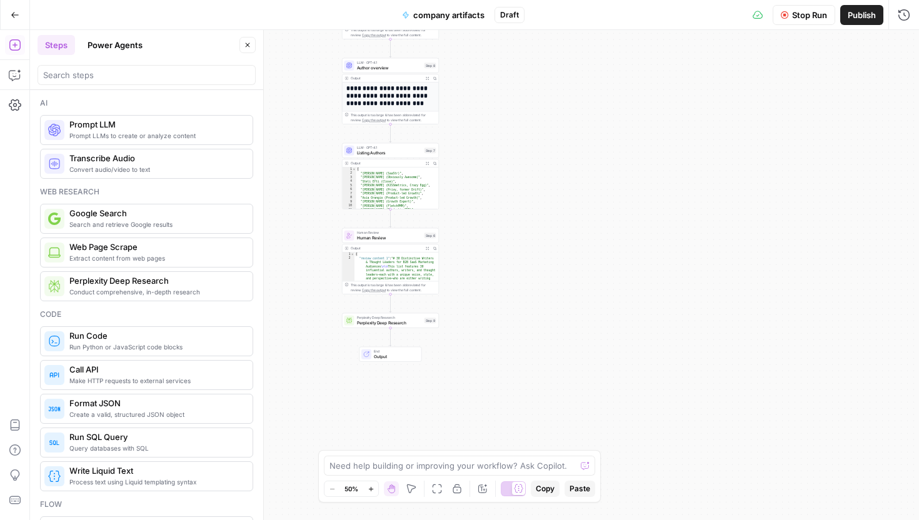
click at [427, 323] on div "Perplexity Deep Research Perplexity Deep Research Step 9 Copy step Delete step …" at bounding box center [390, 320] width 92 height 11
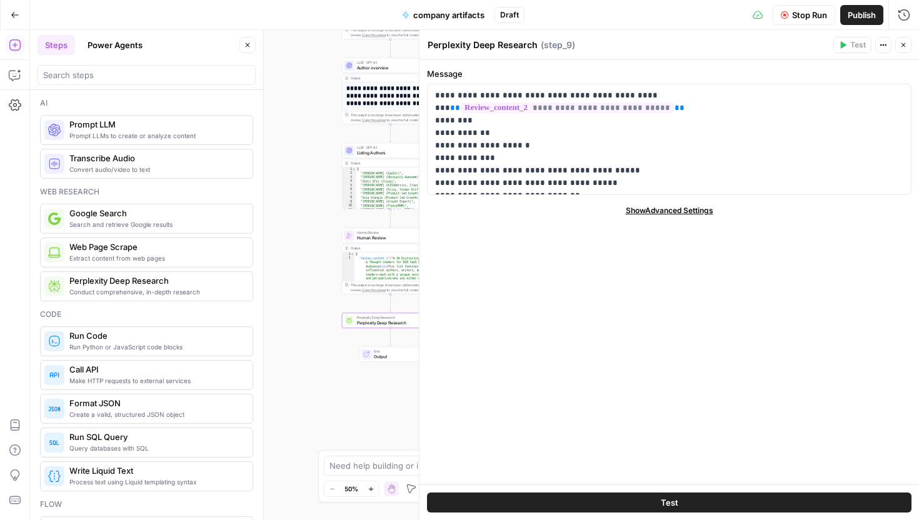
click at [905, 52] on button "Close" at bounding box center [903, 45] width 16 height 16
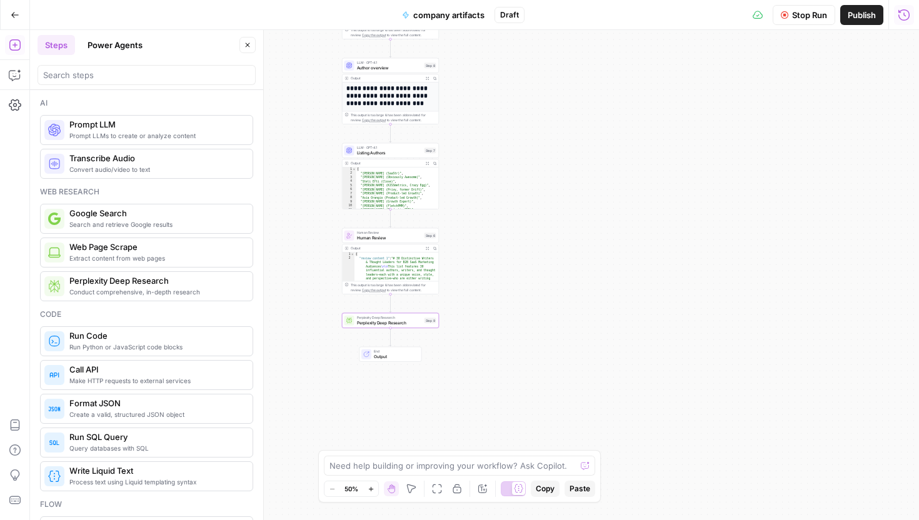
click at [909, 16] on icon "button" at bounding box center [903, 14] width 11 height 11
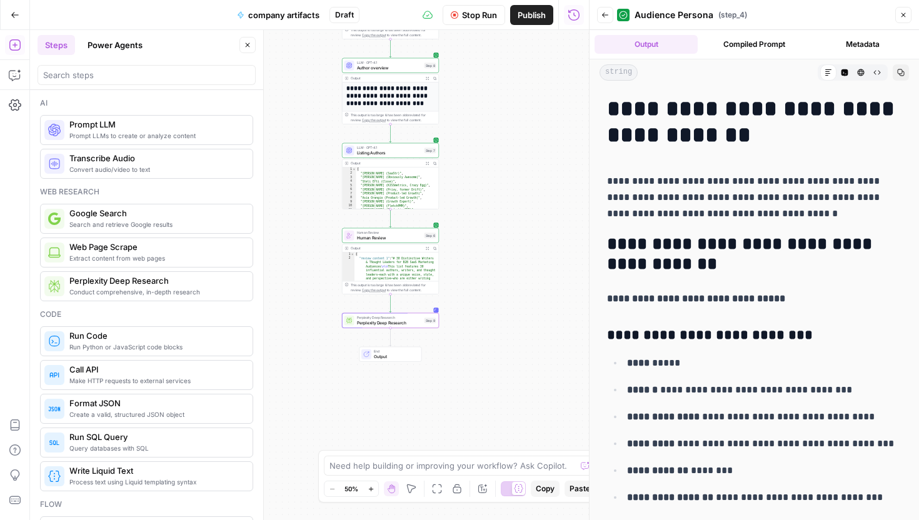
click at [606, 11] on icon "button" at bounding box center [604, 14] width 7 height 7
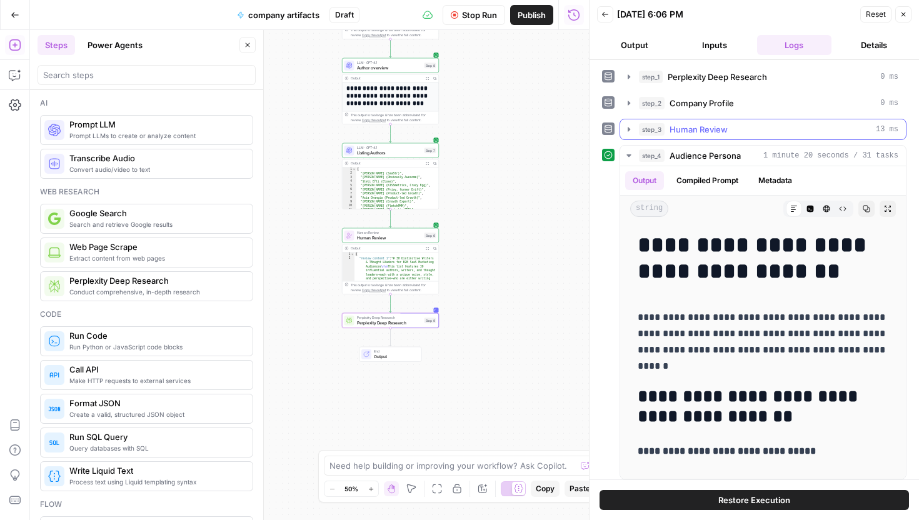
scroll to position [6, 0]
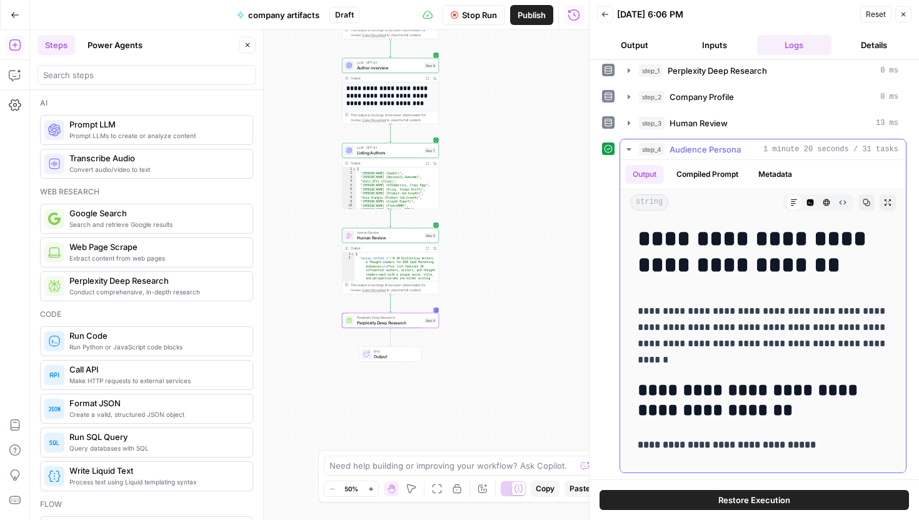
click at [705, 150] on span "Audience Persona" at bounding box center [704, 149] width 71 height 12
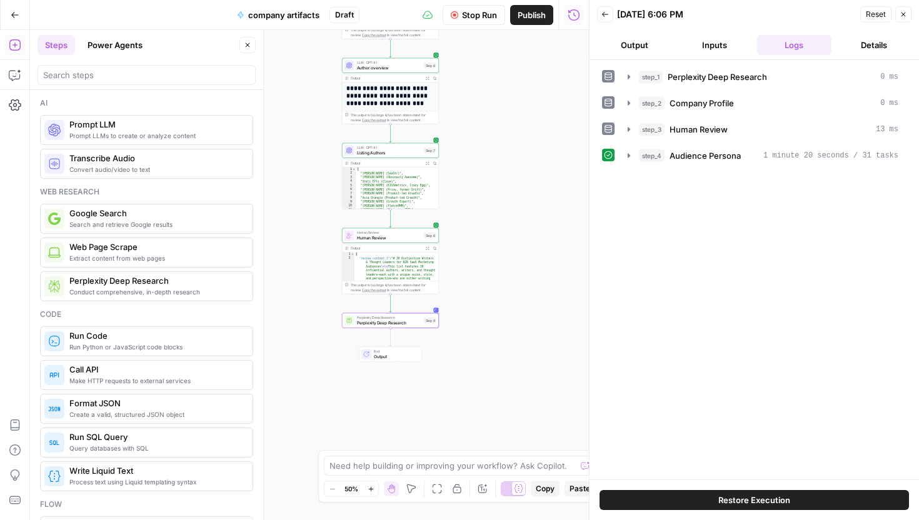
click at [615, 19] on div "Back [DATE] 6:06 PM Reset Close" at bounding box center [754, 14] width 314 height 19
click at [436, 324] on div "Perplexity Deep Research Perplexity Deep Research Step 9 Copy step Delete step …" at bounding box center [390, 320] width 97 height 15
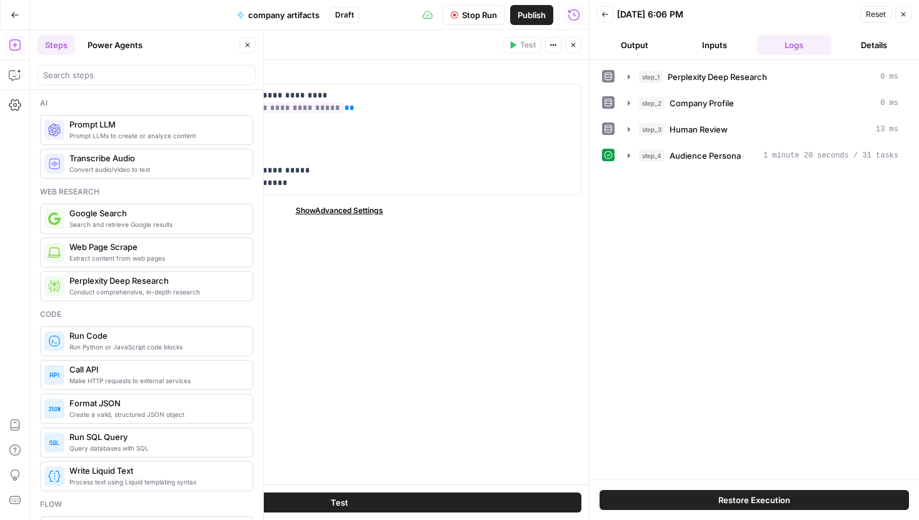
click at [574, 50] on button "Close" at bounding box center [573, 45] width 16 height 16
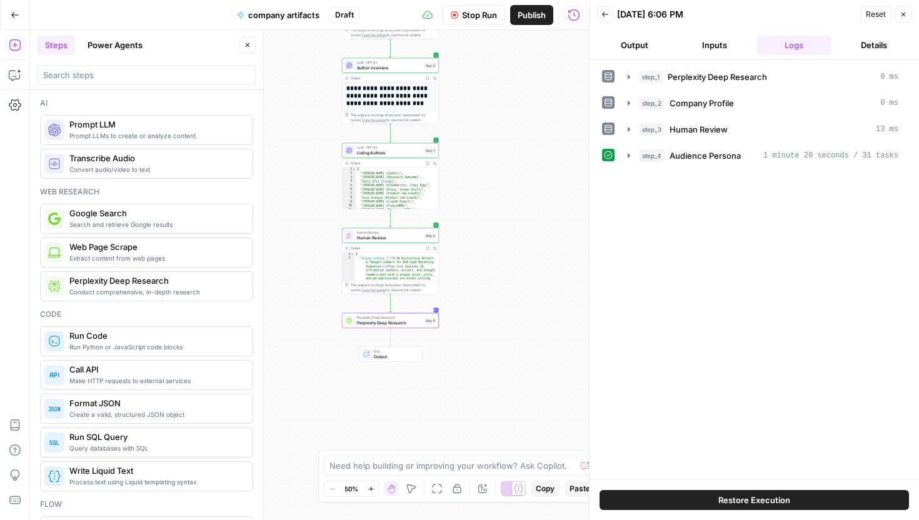
click at [602, 14] on icon "button" at bounding box center [605, 14] width 6 height 5
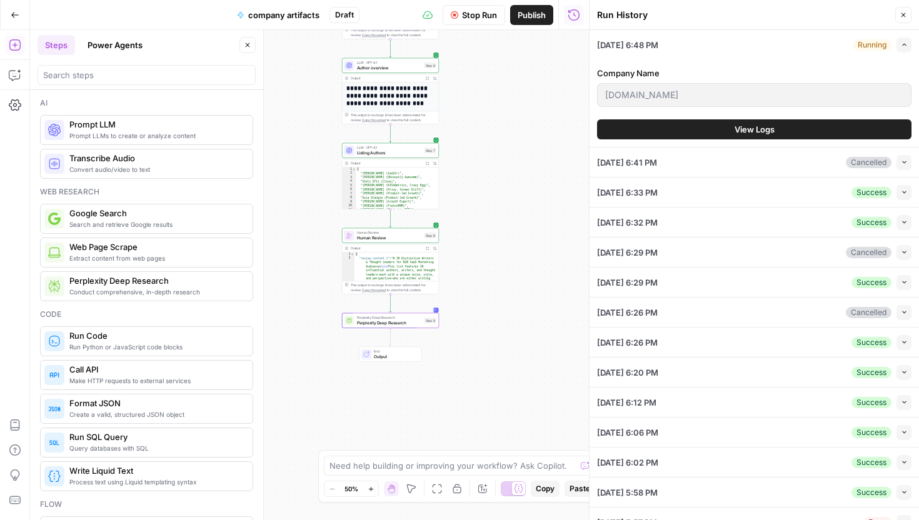
click at [830, 121] on button "View Logs" at bounding box center [754, 129] width 314 height 20
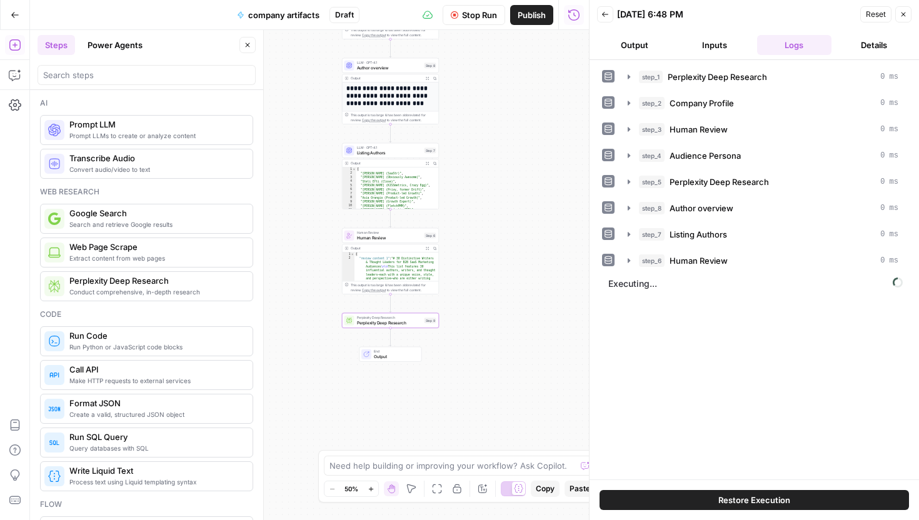
click at [645, 42] on button "Output" at bounding box center [634, 45] width 75 height 20
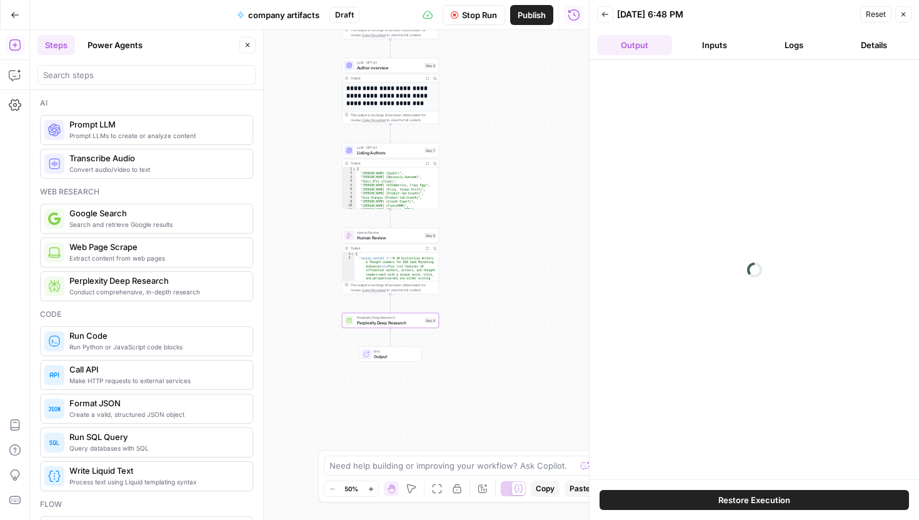
click at [780, 52] on button "Logs" at bounding box center [794, 45] width 75 height 20
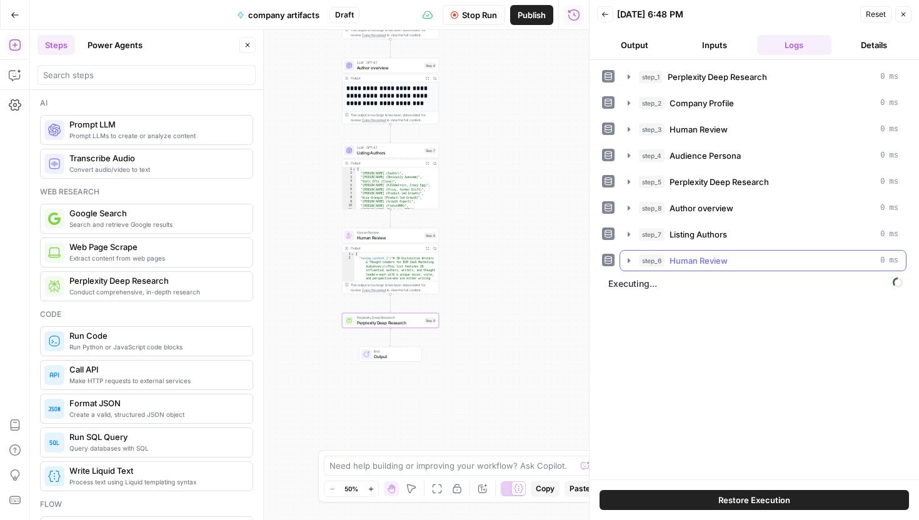
click at [721, 265] on span "Human Review" at bounding box center [698, 260] width 58 height 12
click at [707, 287] on span "Executing..." at bounding box center [755, 284] width 302 height 20
click at [414, 324] on span "Perplexity Deep Research" at bounding box center [394, 325] width 65 height 6
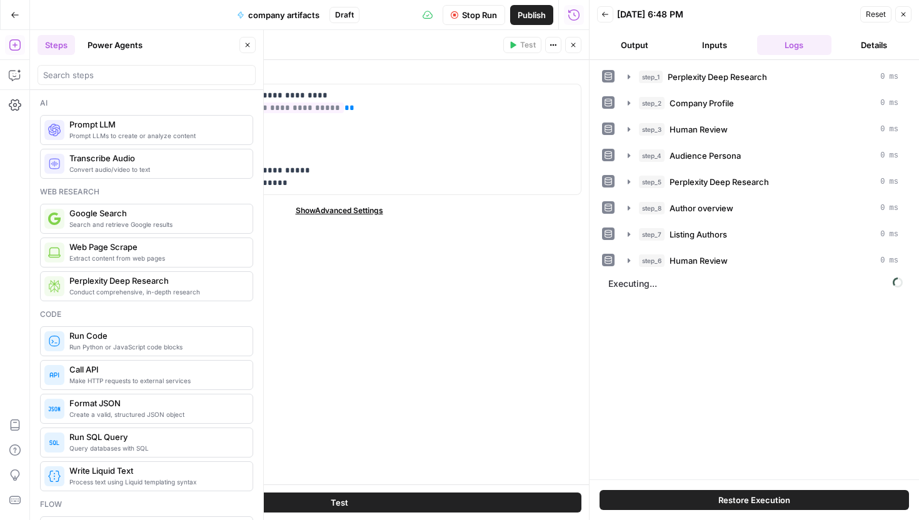
click at [575, 50] on button "Close" at bounding box center [573, 45] width 16 height 16
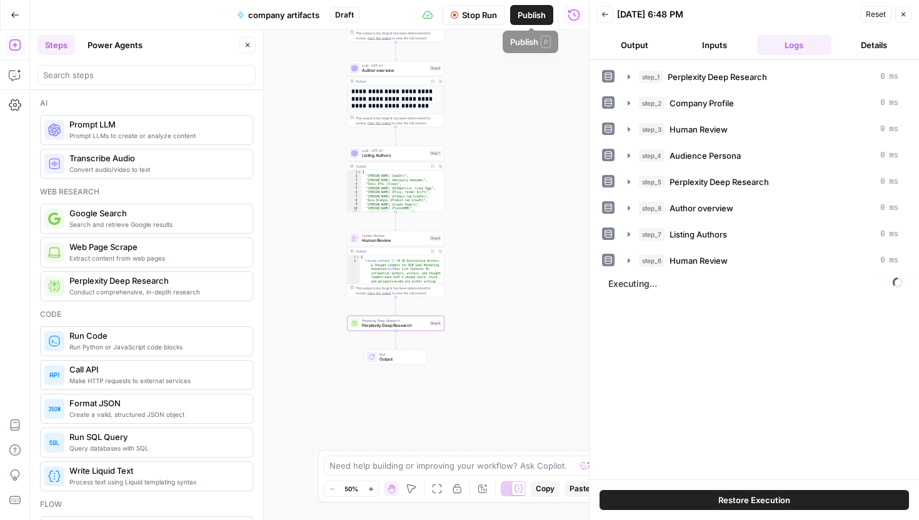
click at [476, 17] on span "Stop Run" at bounding box center [479, 15] width 35 height 12
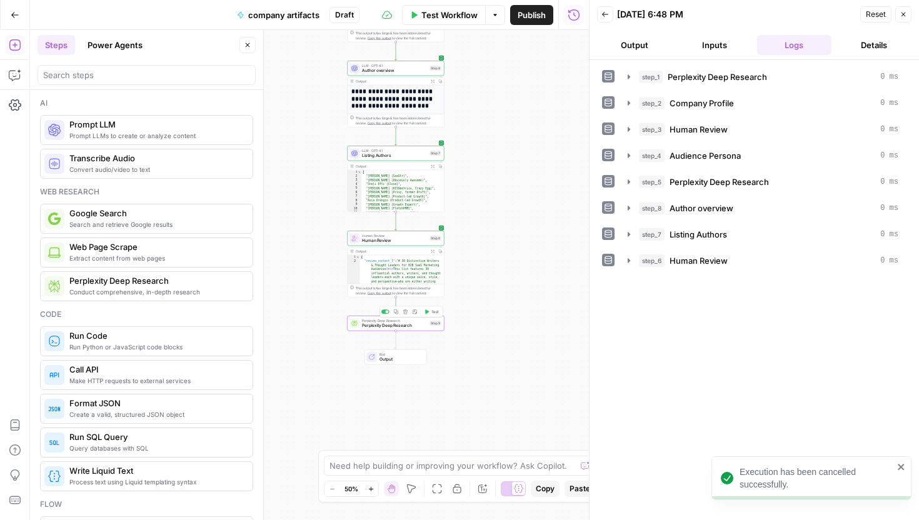
click at [419, 322] on div "Perplexity Deep Research Perplexity Deep Research" at bounding box center [394, 323] width 65 height 11
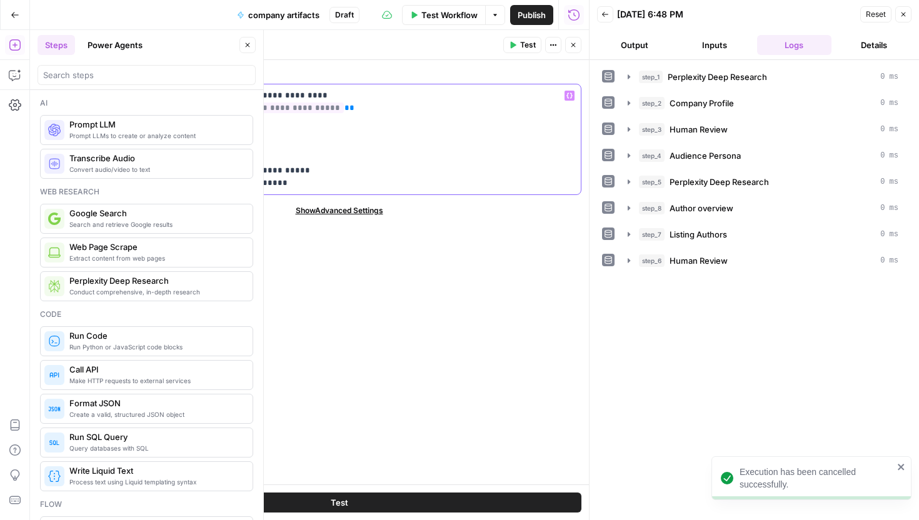
drag, startPoint x: 103, startPoint y: 94, endPoint x: 347, endPoint y: 218, distance: 273.9
click at [347, 219] on div "**********" at bounding box center [338, 272] width 499 height 424
click at [555, 206] on div "Show Advanced Settings" at bounding box center [339, 210] width 484 height 11
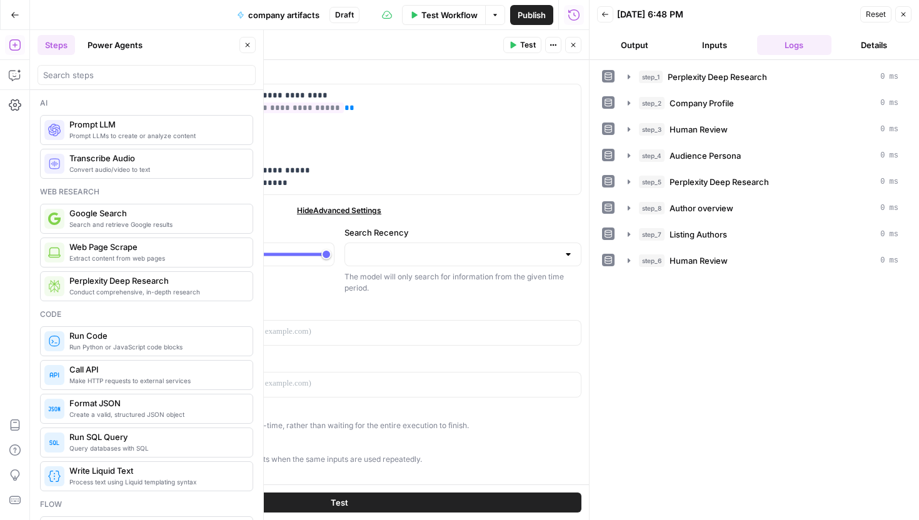
click at [904, 17] on icon "button" at bounding box center [902, 14] width 7 height 7
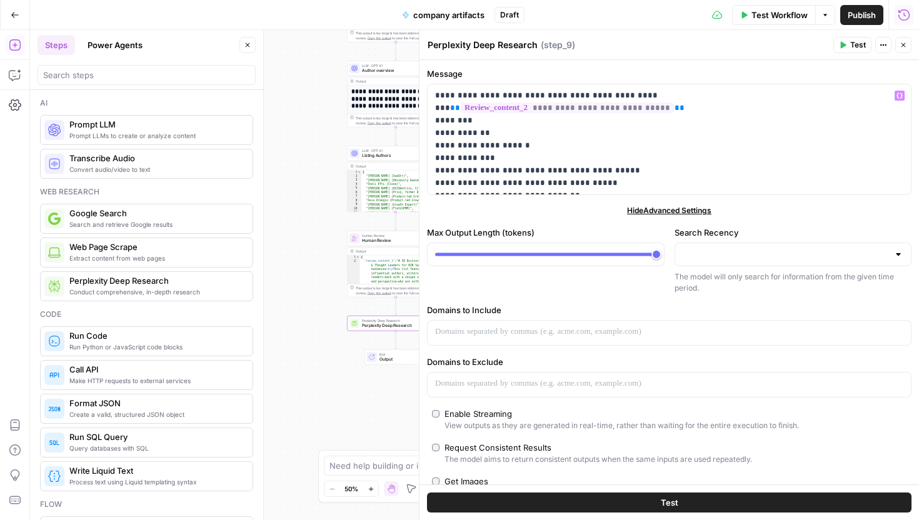
click at [907, 43] on button "Close" at bounding box center [903, 45] width 16 height 16
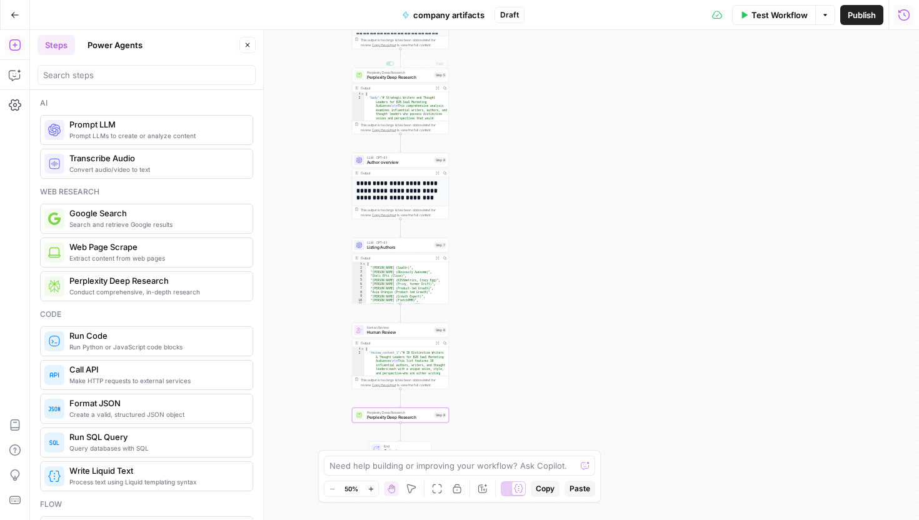
type textarea "*"
click at [407, 75] on span "Perplexity Deep Research" at bounding box center [399, 77] width 65 height 6
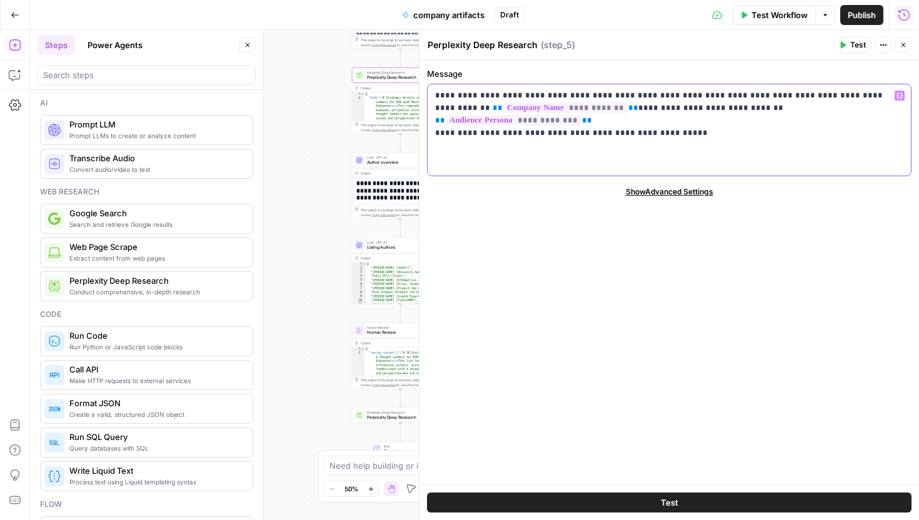
drag, startPoint x: 692, startPoint y: 122, endPoint x: 437, endPoint y: 81, distance: 258.4
click at [437, 81] on div "**********" at bounding box center [669, 121] width 484 height 109
copy p "**********"
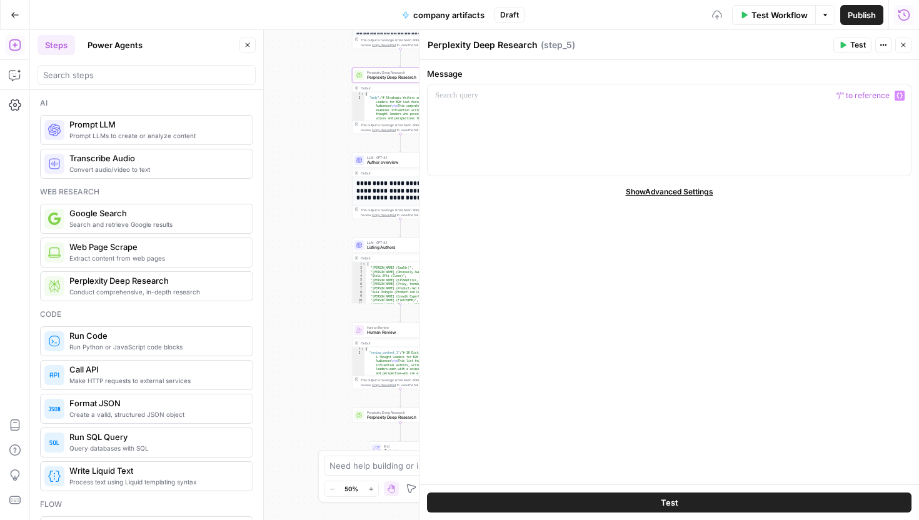
click at [905, 46] on icon "button" at bounding box center [902, 44] width 7 height 7
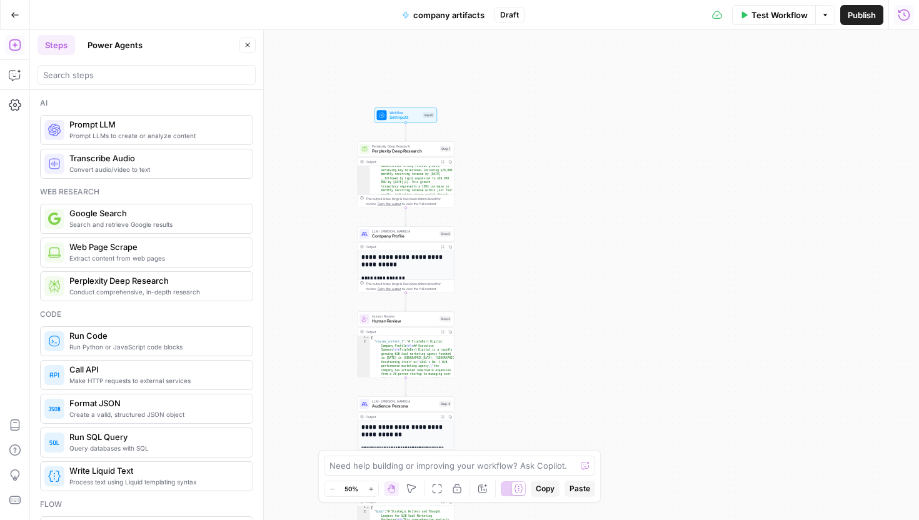
click at [421, 149] on span "Perplexity Deep Research" at bounding box center [405, 151] width 66 height 6
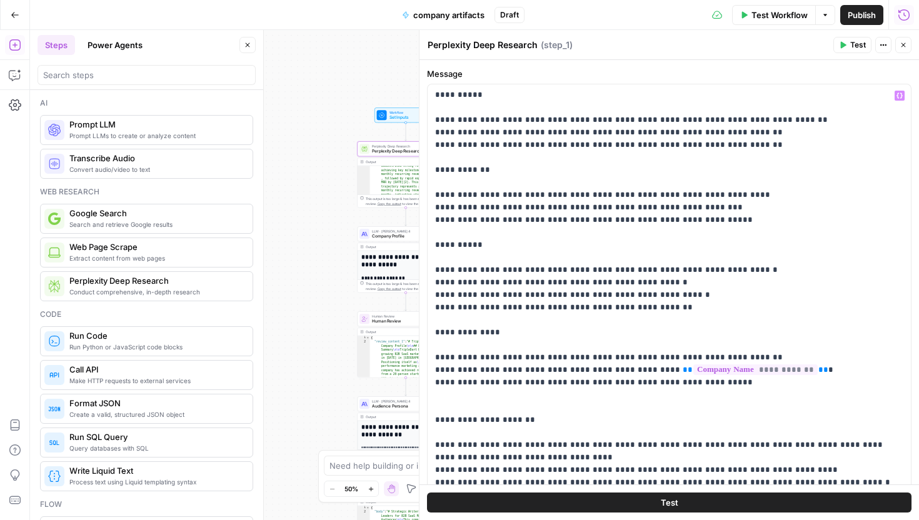
scroll to position [138, 0]
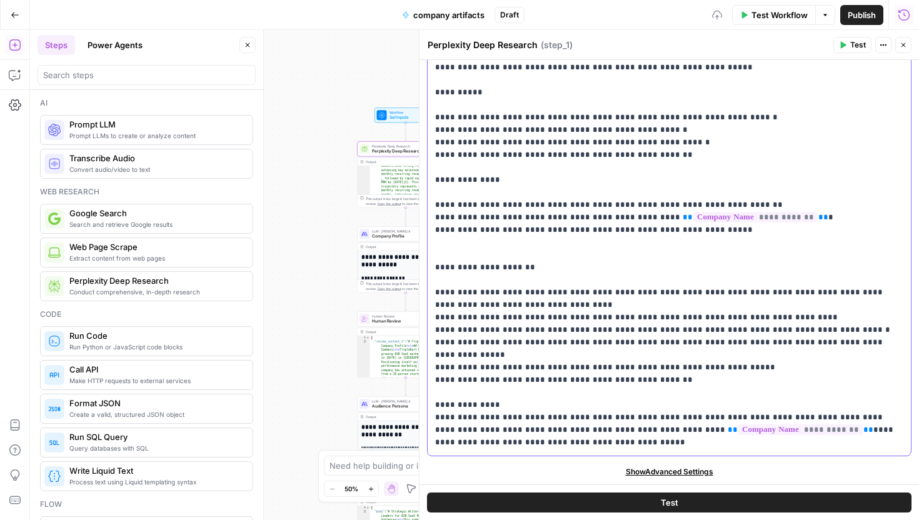
scroll to position [538, 0]
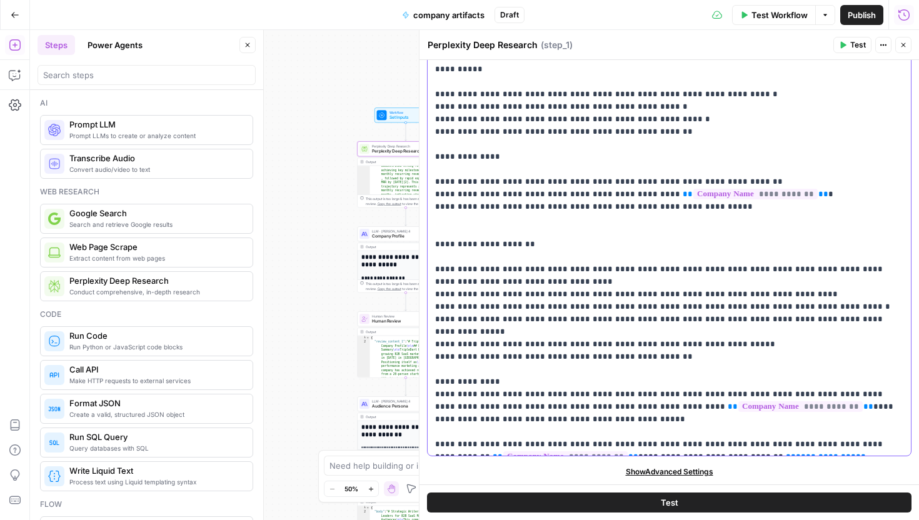
drag, startPoint x: 785, startPoint y: 419, endPoint x: 712, endPoint y: 422, distance: 73.8
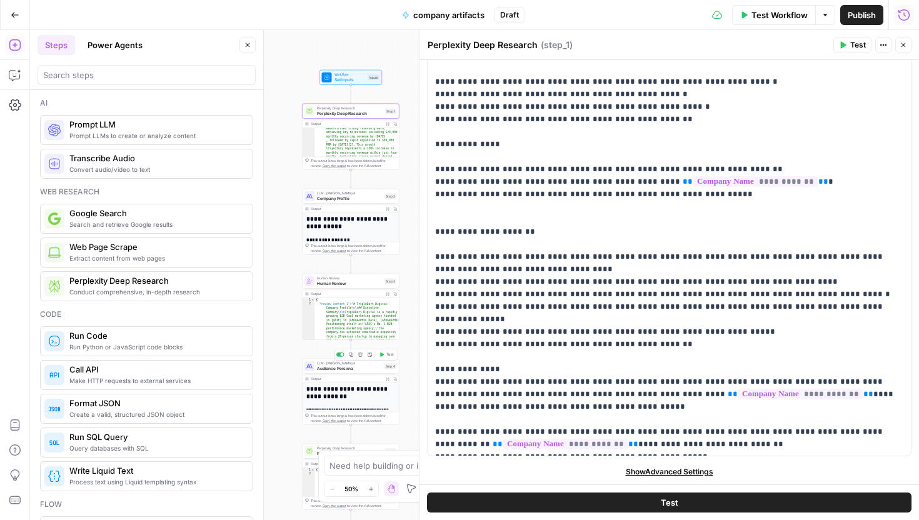
click at [350, 370] on span "Audience Persona" at bounding box center [349, 368] width 65 height 6
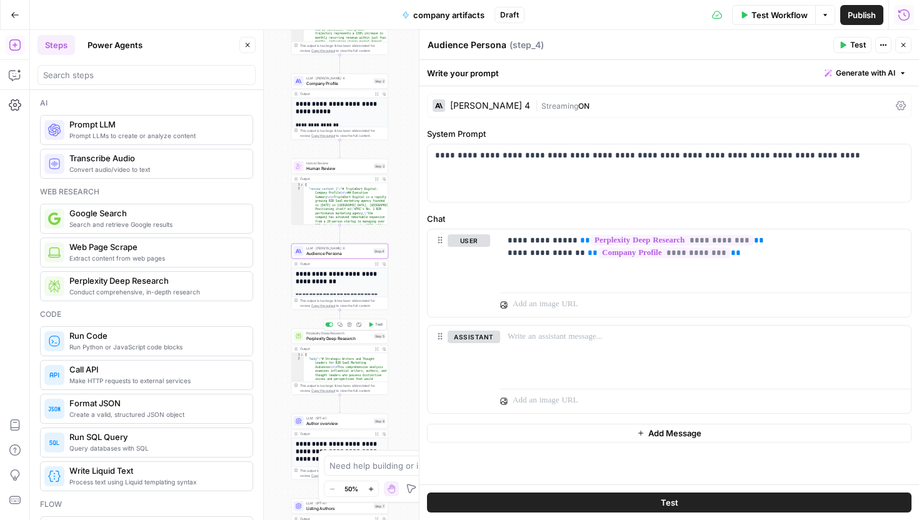
click at [341, 338] on span "Perplexity Deep Research" at bounding box center [338, 338] width 65 height 6
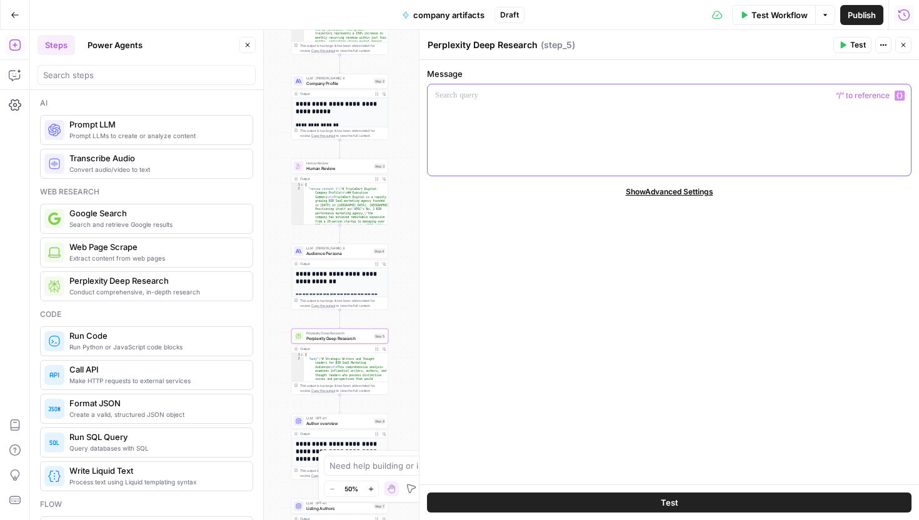
click at [500, 107] on div at bounding box center [668, 129] width 483 height 91
click at [347, 326] on icon "button" at bounding box center [349, 324] width 4 height 4
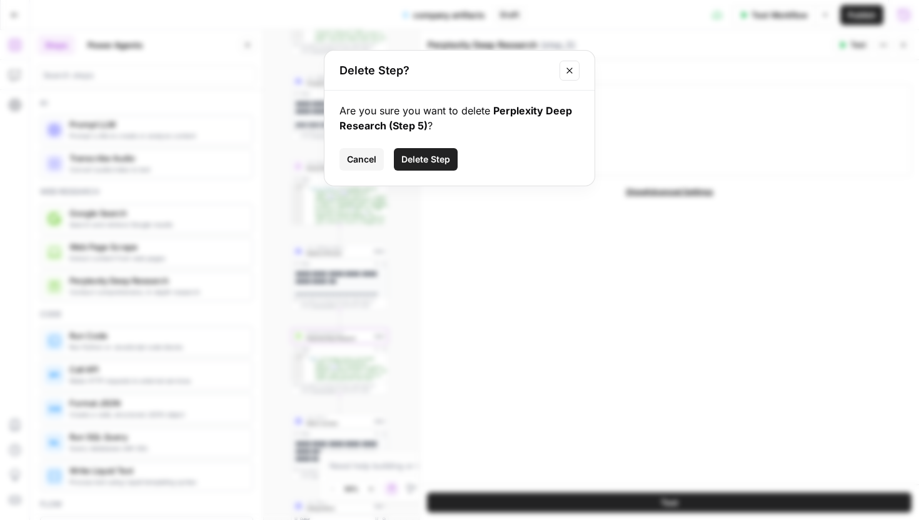
click at [432, 164] on span "Delete Step" at bounding box center [425, 159] width 49 height 12
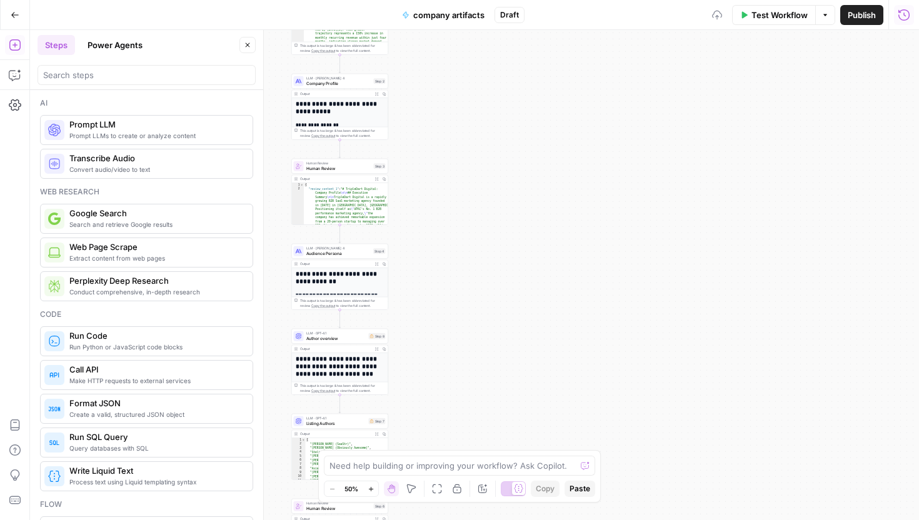
click at [342, 338] on span "Author overview" at bounding box center [336, 338] width 60 height 6
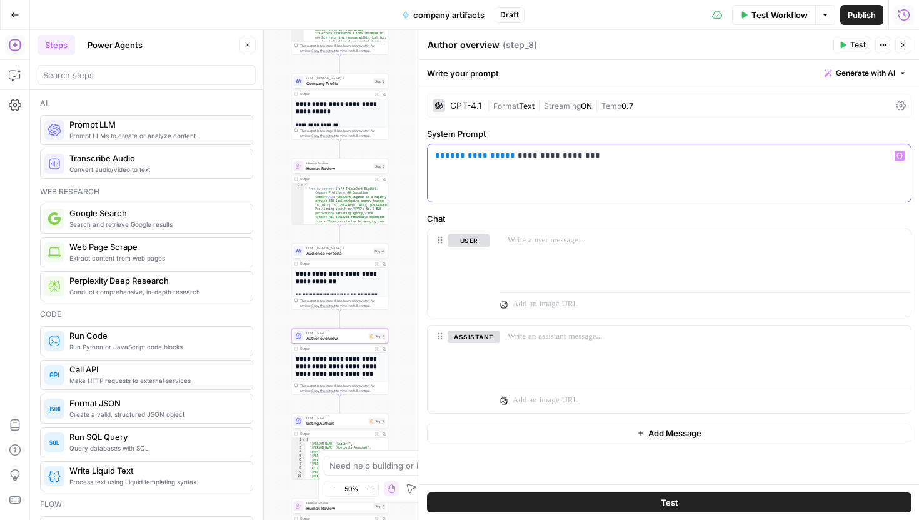
drag, startPoint x: 501, startPoint y: 159, endPoint x: 415, endPoint y: 146, distance: 86.7
click at [419, 146] on div "**********" at bounding box center [669, 275] width 500 height 490
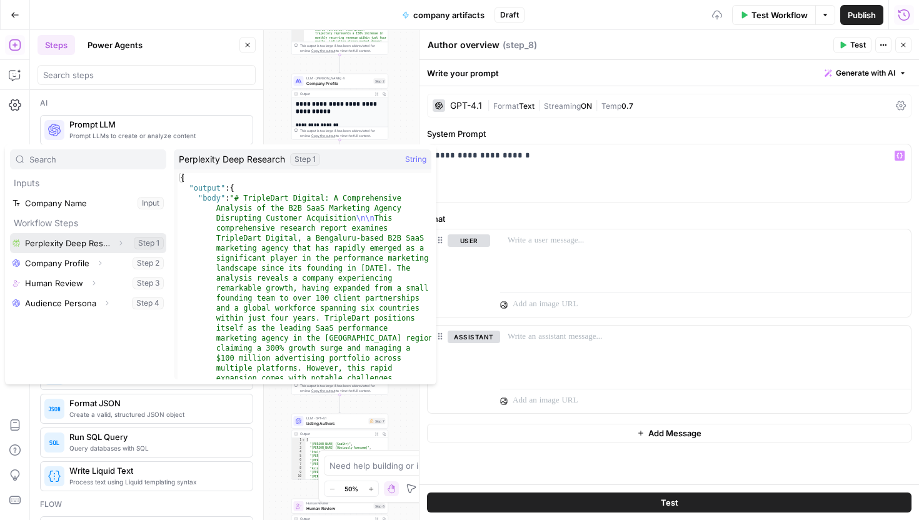
click at [99, 235] on button "Select variable Perplexity Deep Research" at bounding box center [88, 243] width 156 height 20
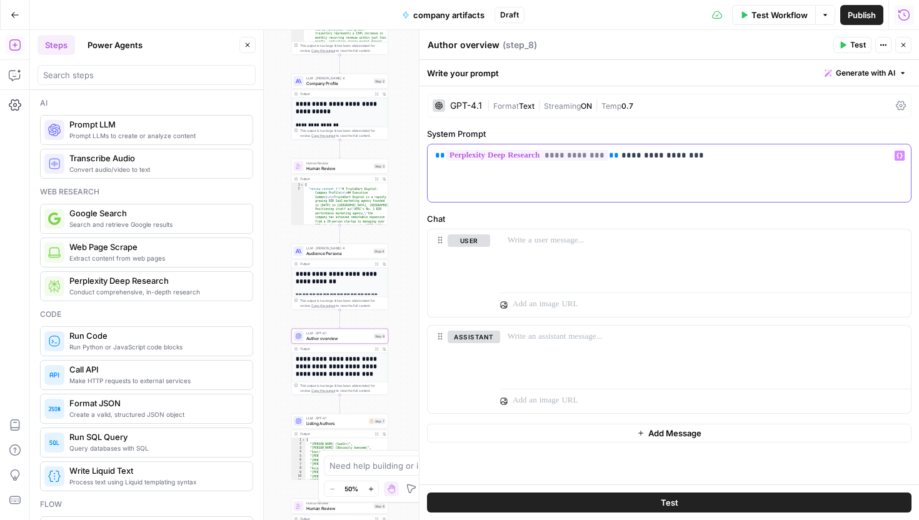
click at [719, 149] on div "**********" at bounding box center [668, 172] width 483 height 57
click at [713, 157] on p "**********" at bounding box center [669, 155] width 468 height 12
click at [617, 154] on p "**********" at bounding box center [669, 155] width 468 height 12
click at [615, 156] on p "**********" at bounding box center [669, 155] width 468 height 12
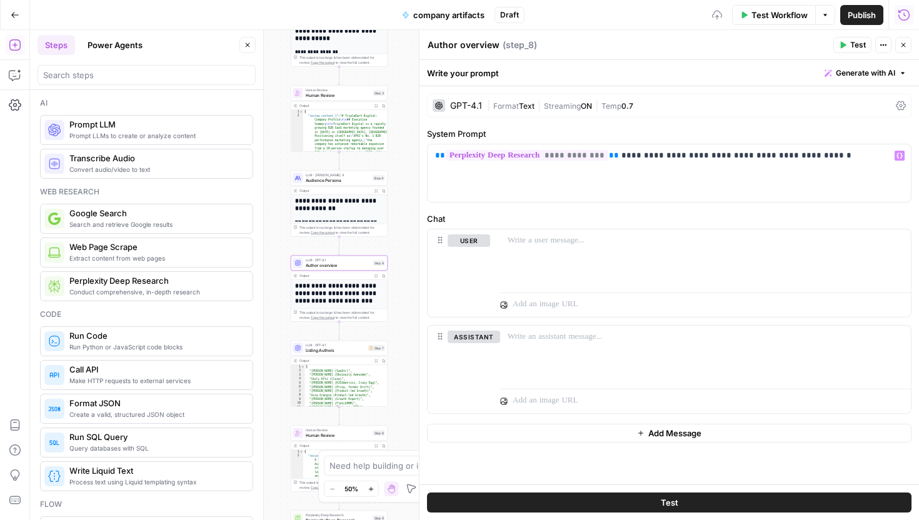
click at [344, 351] on span "Listing Authors" at bounding box center [336, 350] width 60 height 6
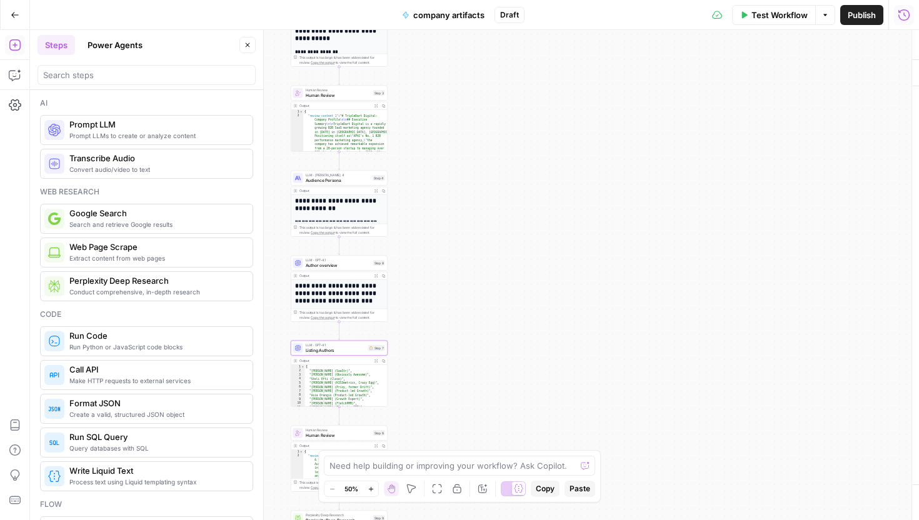
type textarea "Listing Authors"
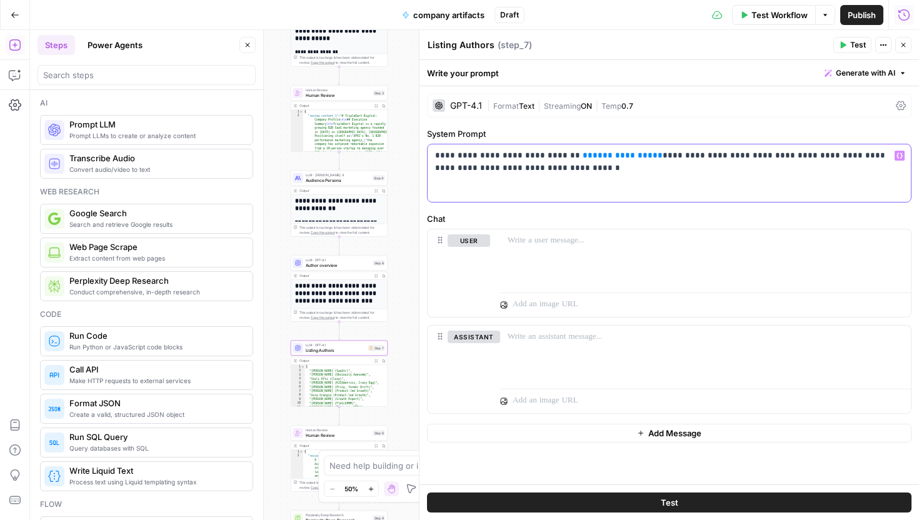
click at [555, 155] on p "**********" at bounding box center [669, 161] width 468 height 25
click at [652, 155] on span "**" at bounding box center [657, 155] width 10 height 8
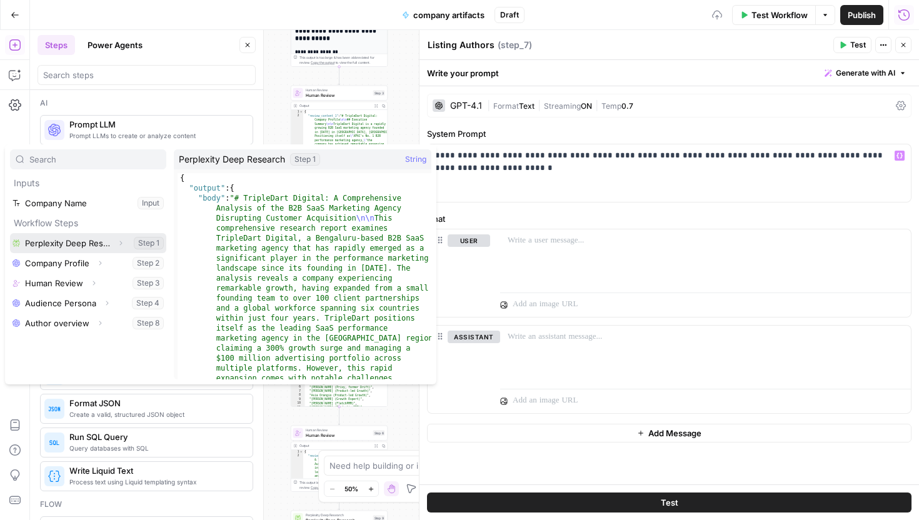
click at [76, 245] on button "Select variable Perplexity Deep Research" at bounding box center [88, 243] width 156 height 20
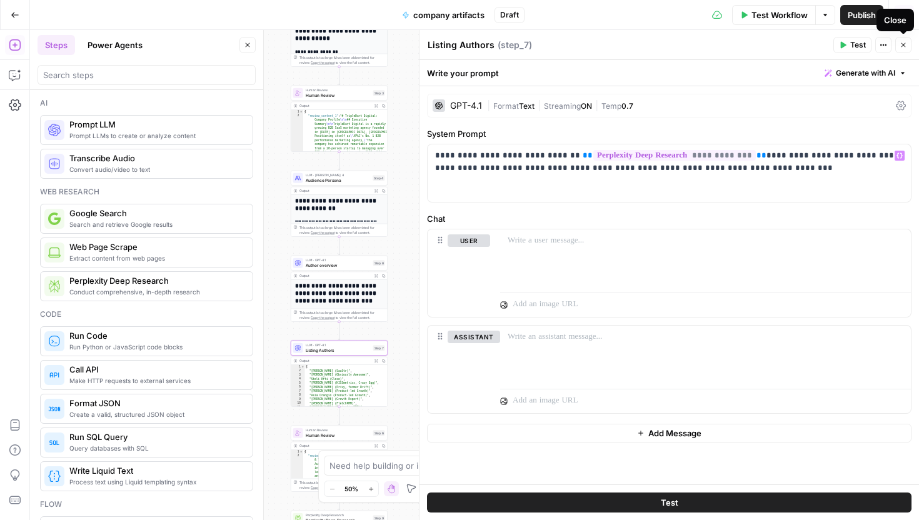
click at [905, 43] on icon "button" at bounding box center [902, 44] width 7 height 7
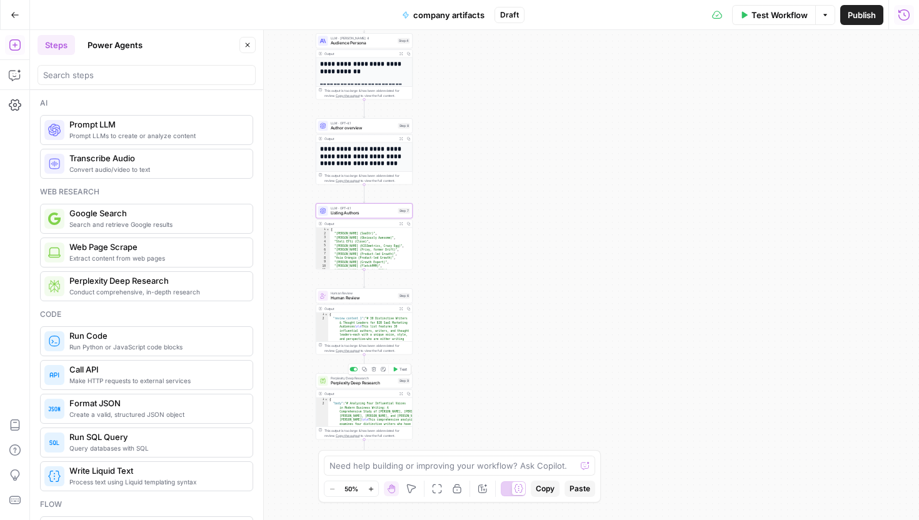
click at [376, 381] on span "Perplexity Deep Research" at bounding box center [363, 383] width 65 height 6
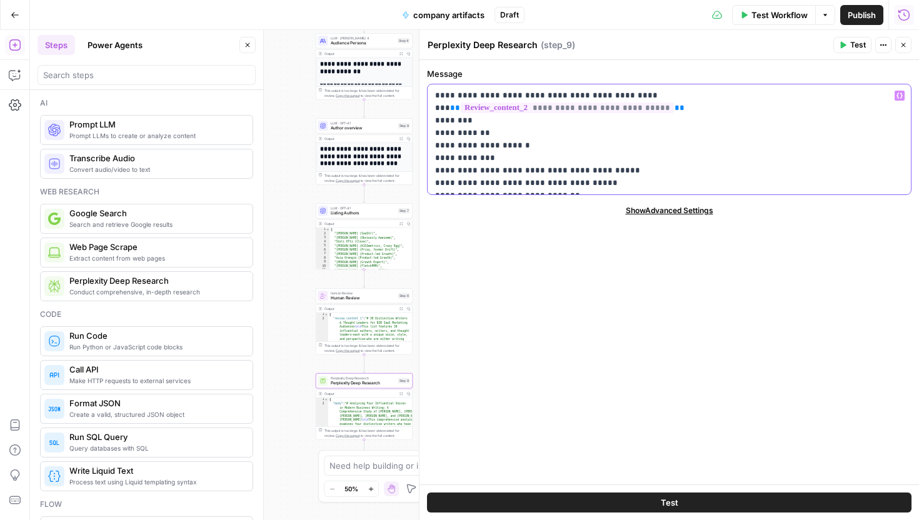
click at [460, 104] on span "**" at bounding box center [455, 108] width 10 height 8
click at [904, 44] on icon "button" at bounding box center [903, 45] width 4 height 4
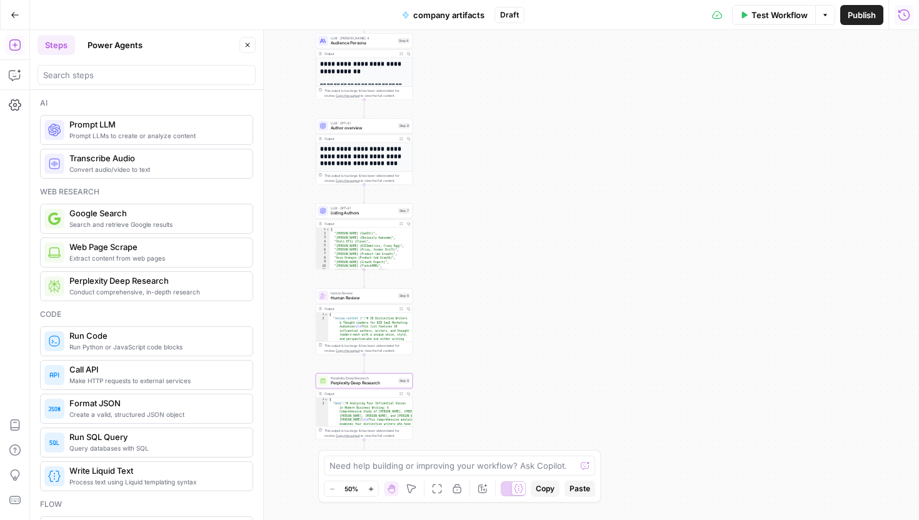
click at [802, 11] on span "Test Workflow" at bounding box center [779, 15] width 56 height 12
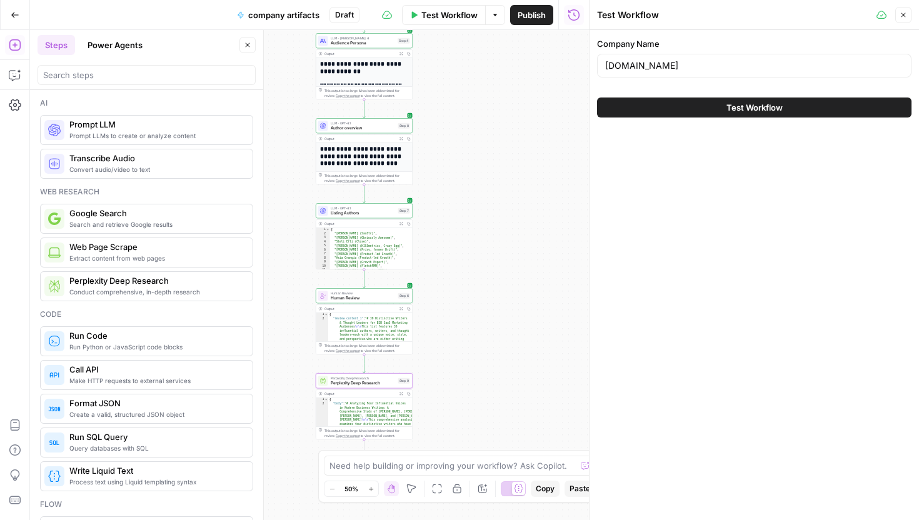
click at [746, 110] on span "Test Workflow" at bounding box center [754, 107] width 56 height 12
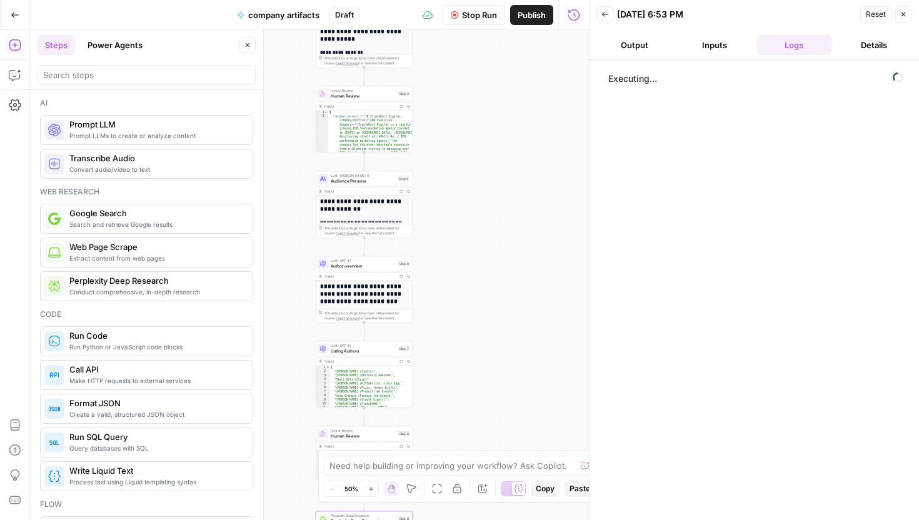
click at [249, 54] on div "Steps Power Agents Close" at bounding box center [146, 45] width 218 height 20
click at [249, 52] on button "Close" at bounding box center [247, 45] width 16 height 16
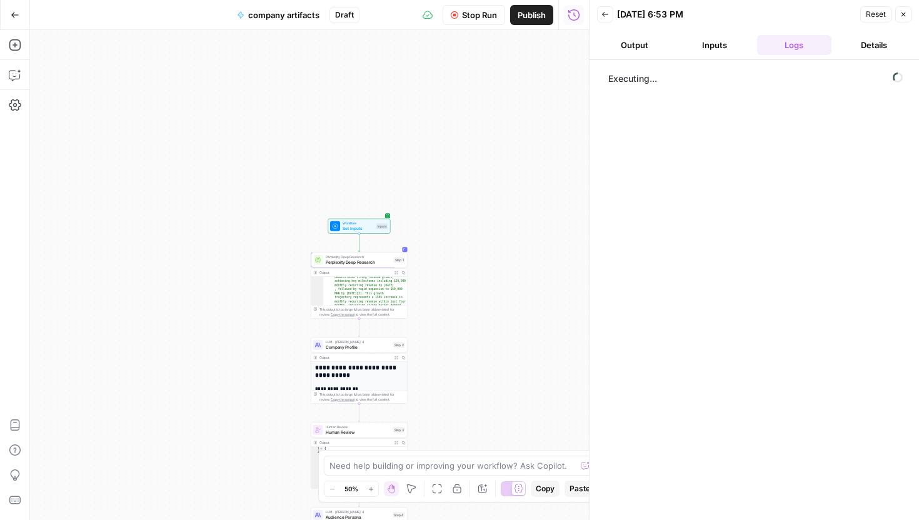
click at [864, 53] on button "Details" at bounding box center [873, 45] width 75 height 20
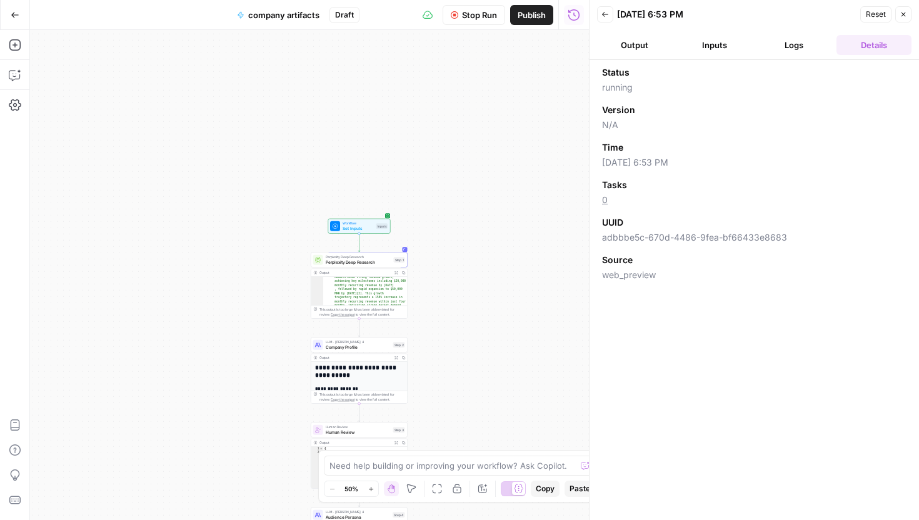
click at [804, 48] on button "Logs" at bounding box center [794, 45] width 75 height 20
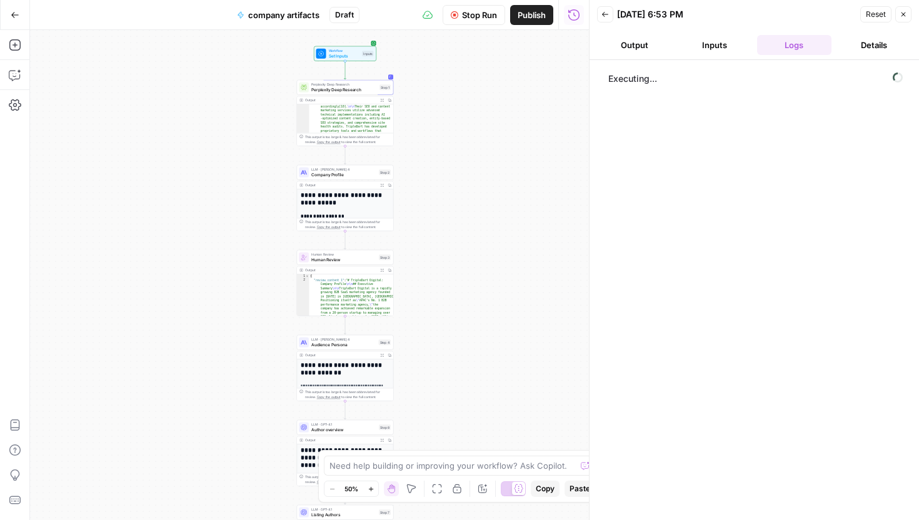
scroll to position [2356, 0]
click at [382, 99] on icon "button" at bounding box center [382, 101] width 4 height 4
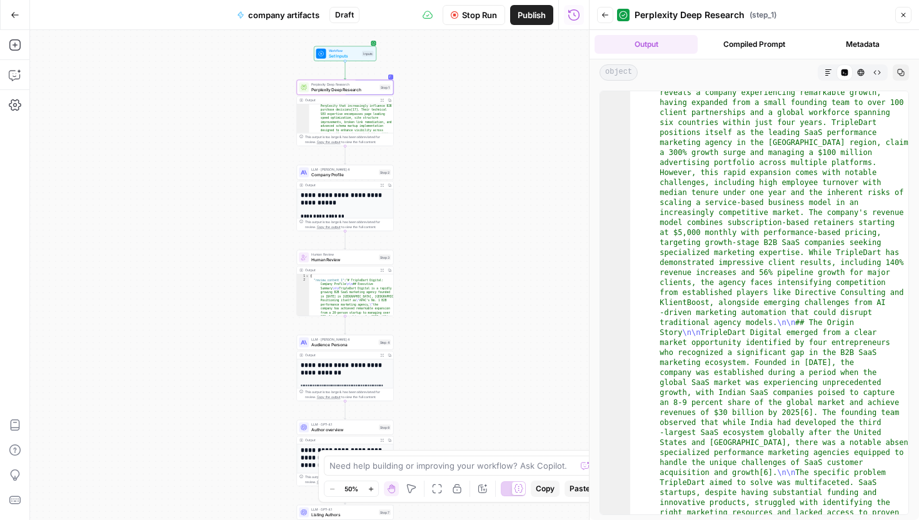
scroll to position [0, 0]
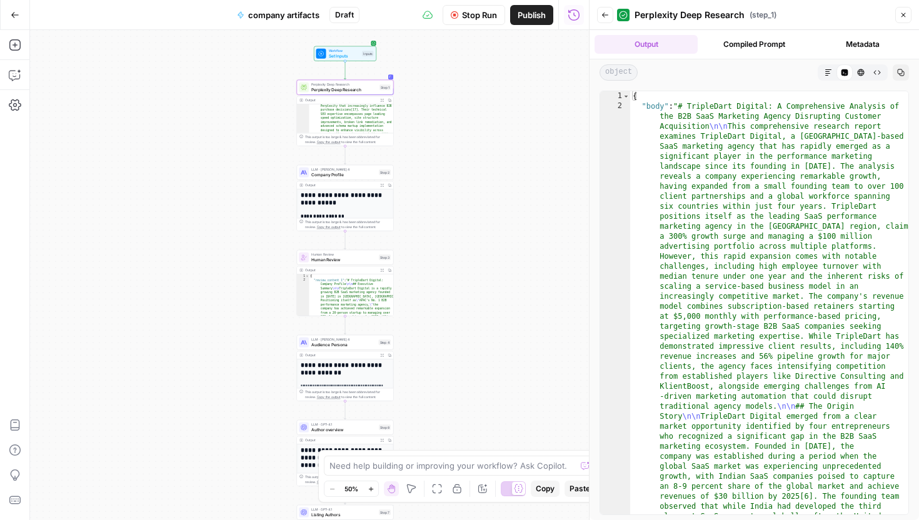
click at [605, 11] on icon "button" at bounding box center [604, 14] width 7 height 7
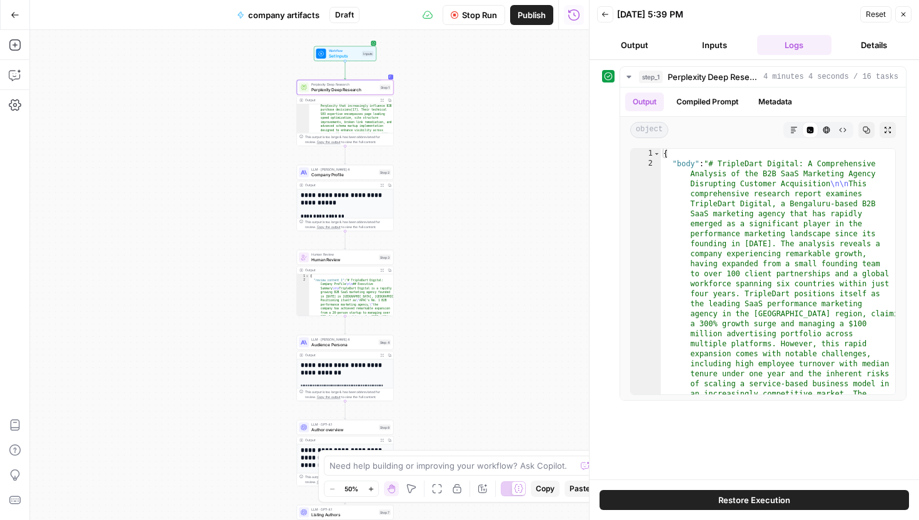
click at [608, 14] on span "Back" at bounding box center [608, 14] width 1 height 1
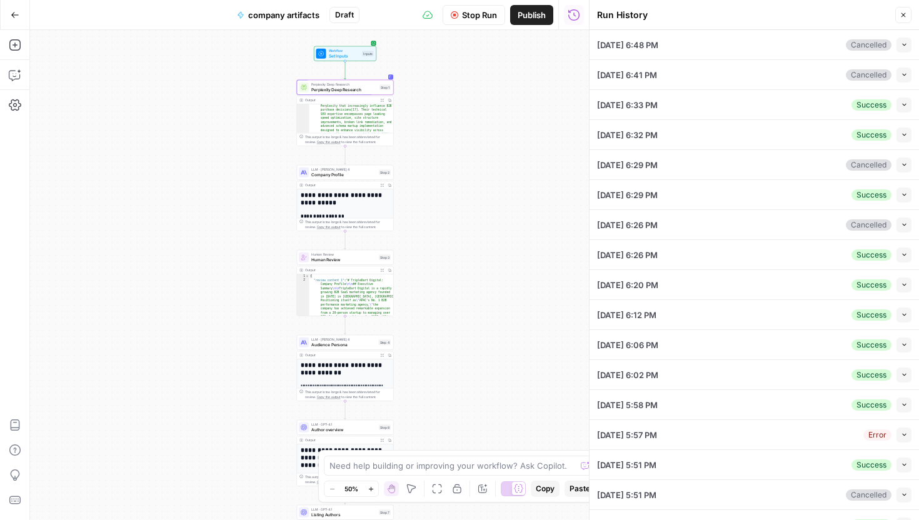
click at [904, 12] on icon "button" at bounding box center [902, 14] width 7 height 7
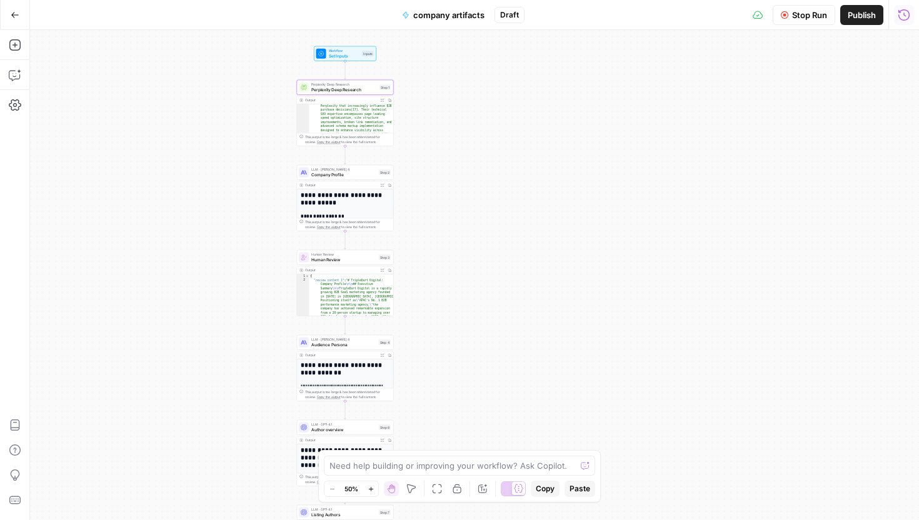
click at [906, 15] on icon "button" at bounding box center [903, 15] width 12 height 12
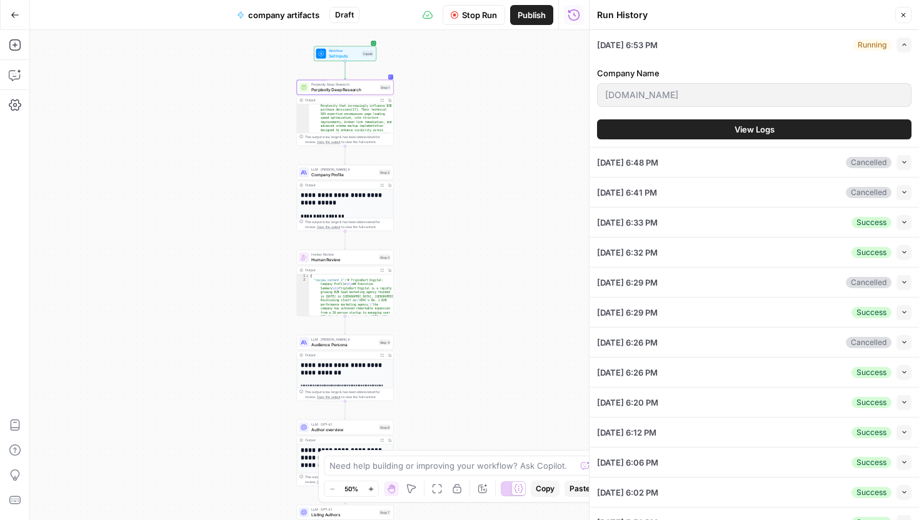
click at [787, 127] on button "View Logs" at bounding box center [754, 129] width 314 height 20
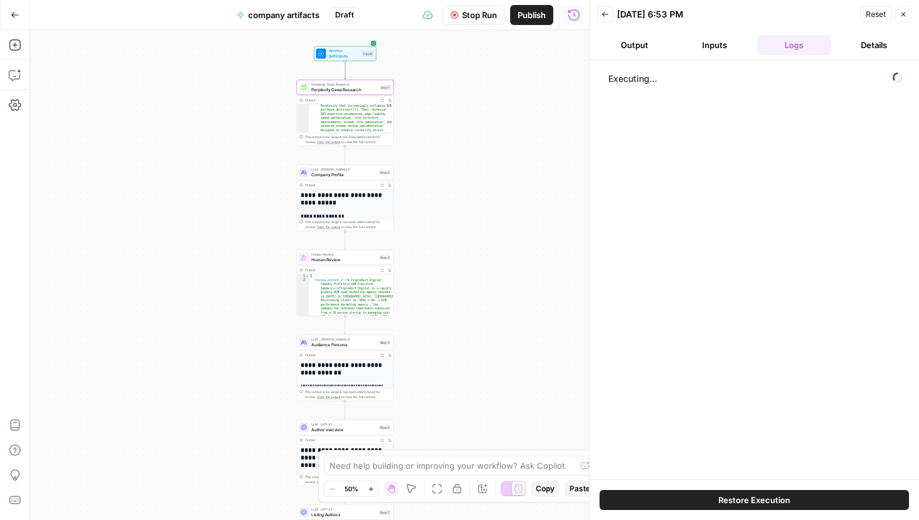
click at [659, 38] on button "Output" at bounding box center [634, 45] width 75 height 20
click at [743, 38] on button "Inputs" at bounding box center [714, 45] width 75 height 20
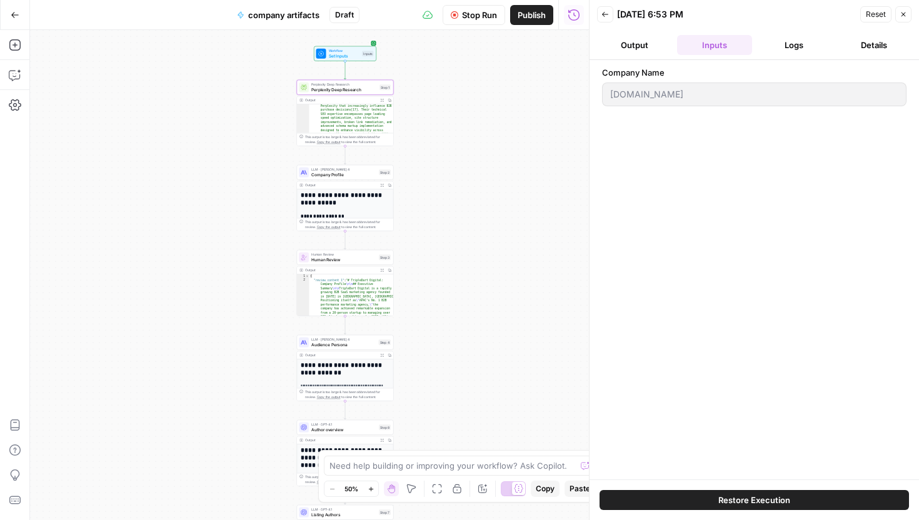
click at [770, 41] on button "Logs" at bounding box center [794, 45] width 75 height 20
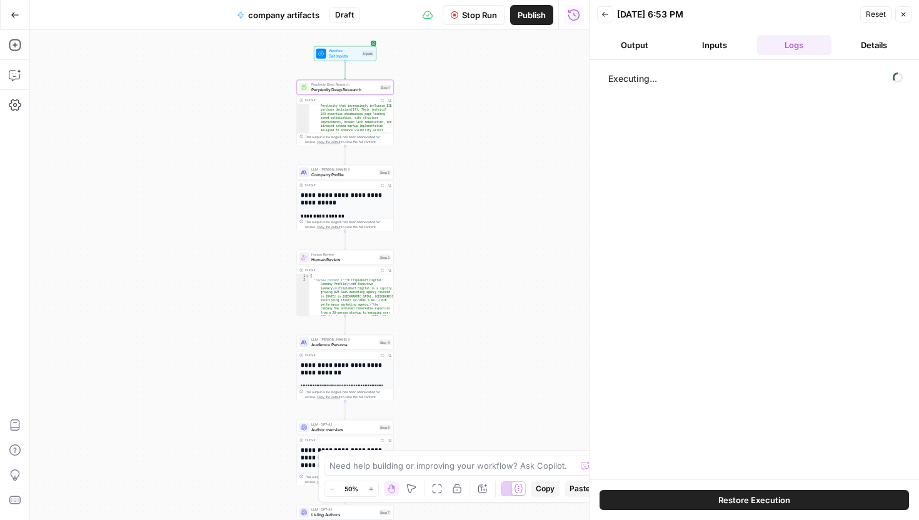
click at [844, 36] on button "Details" at bounding box center [873, 45] width 75 height 20
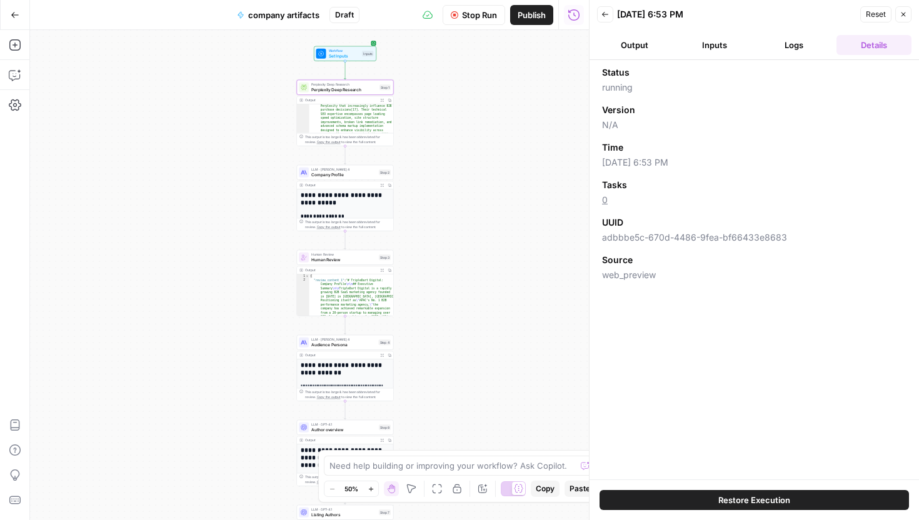
click at [799, 43] on button "Logs" at bounding box center [794, 45] width 75 height 20
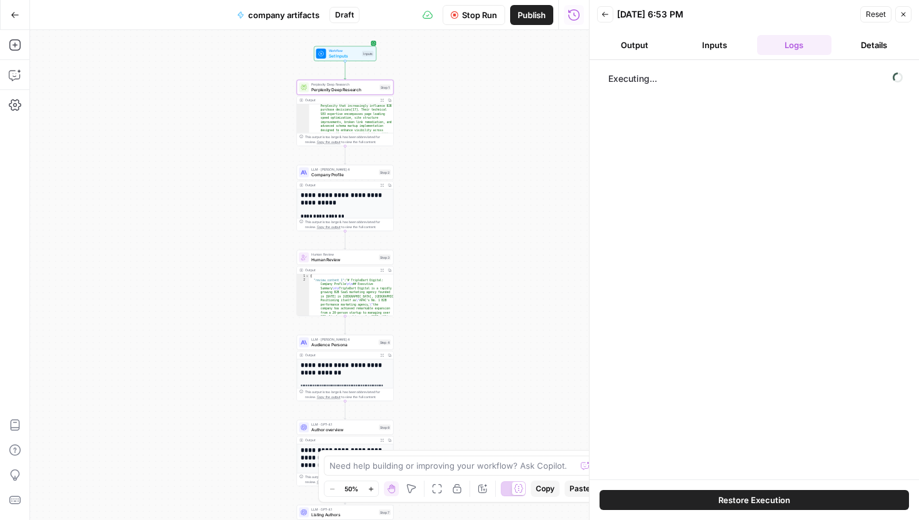
click at [849, 41] on button "Details" at bounding box center [873, 45] width 75 height 20
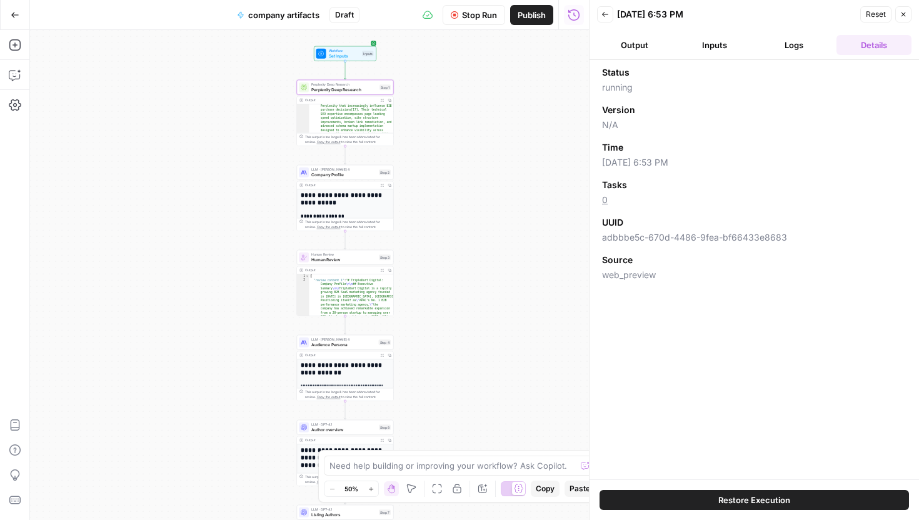
click at [797, 44] on button "Logs" at bounding box center [794, 45] width 75 height 20
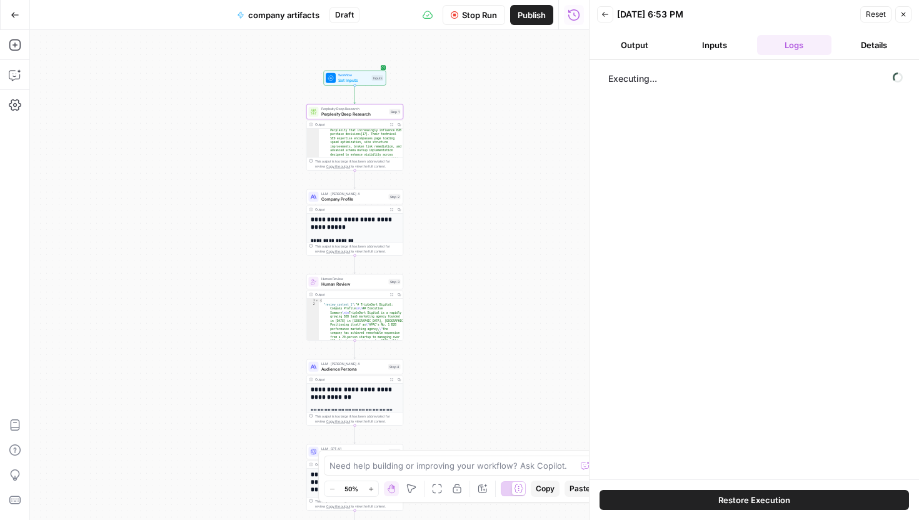
click at [875, 38] on button "Details" at bounding box center [873, 45] width 75 height 20
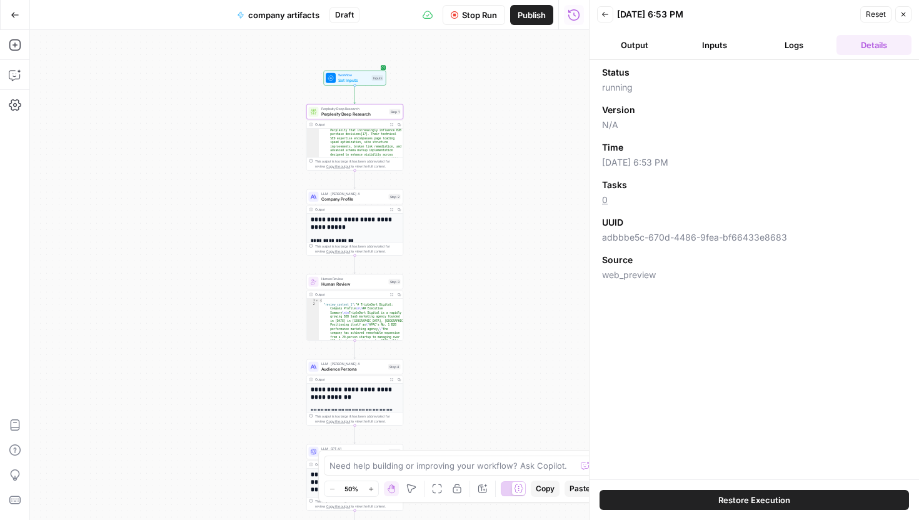
click at [811, 46] on button "Logs" at bounding box center [794, 45] width 75 height 20
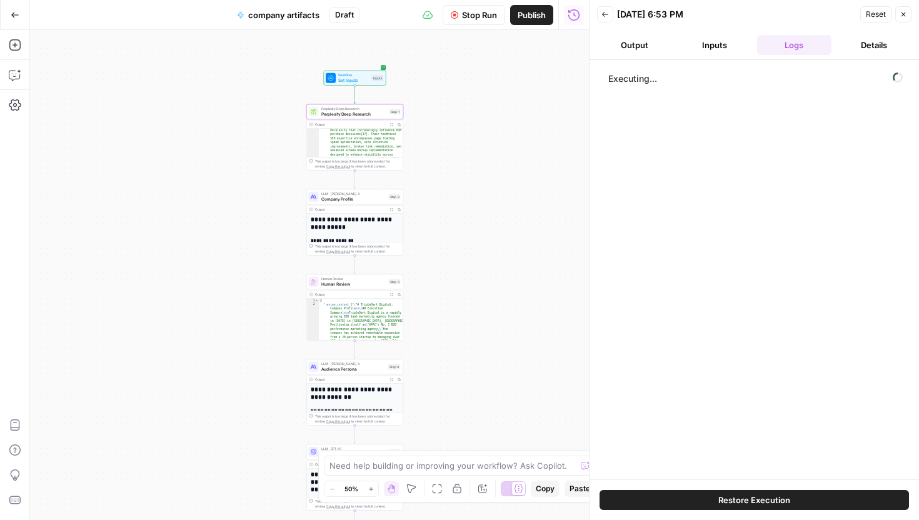
click at [740, 35] on button "Inputs" at bounding box center [714, 45] width 75 height 20
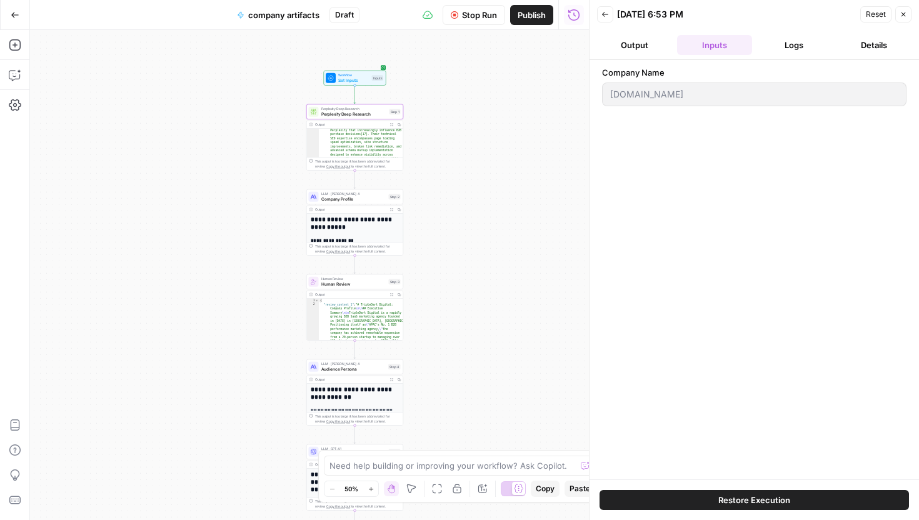
click at [807, 37] on button "Logs" at bounding box center [794, 45] width 75 height 20
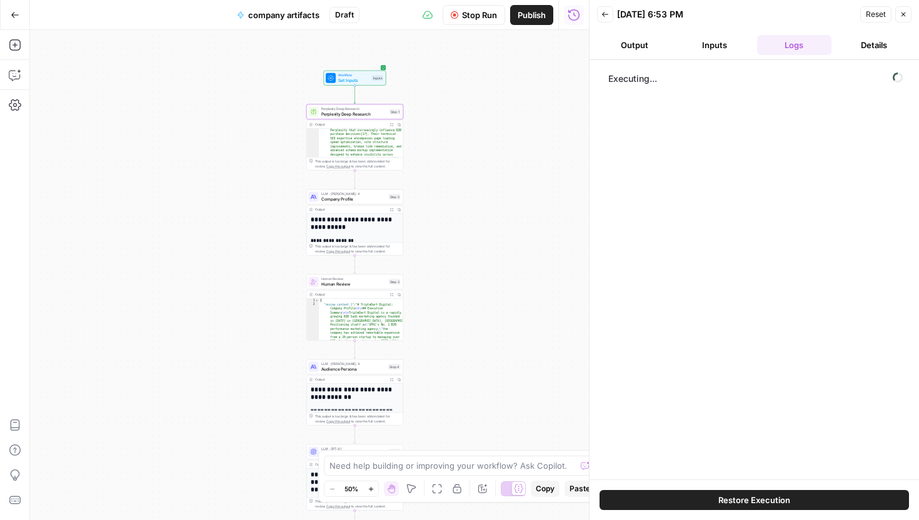
click at [857, 39] on button "Details" at bounding box center [873, 45] width 75 height 20
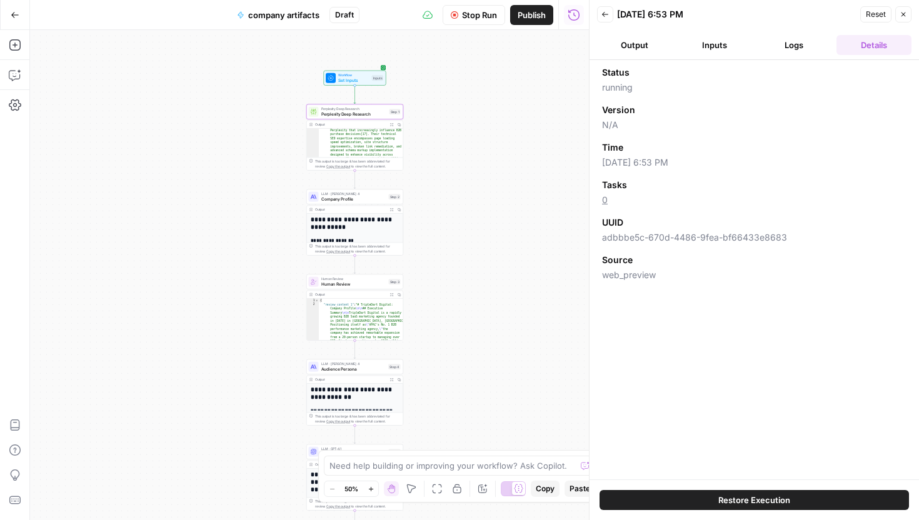
click at [805, 41] on button "Logs" at bounding box center [794, 45] width 75 height 20
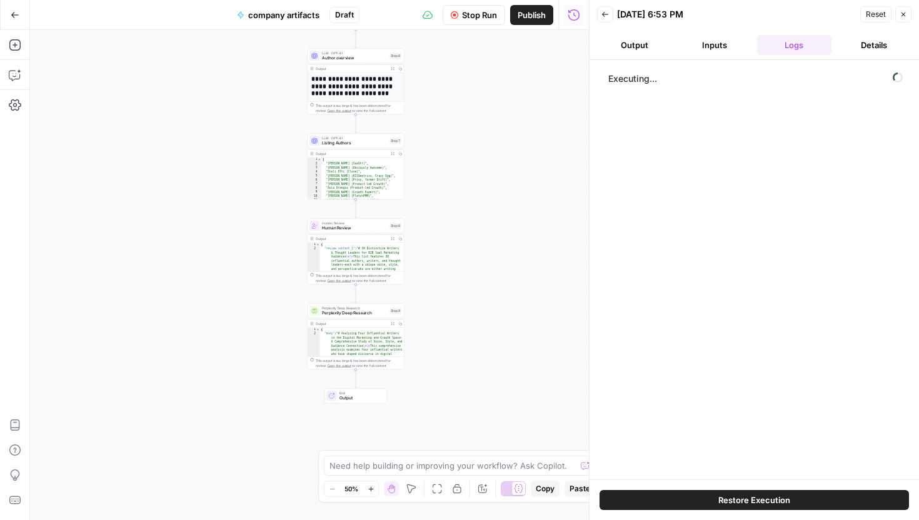
click at [609, 14] on button "Back" at bounding box center [605, 14] width 16 height 16
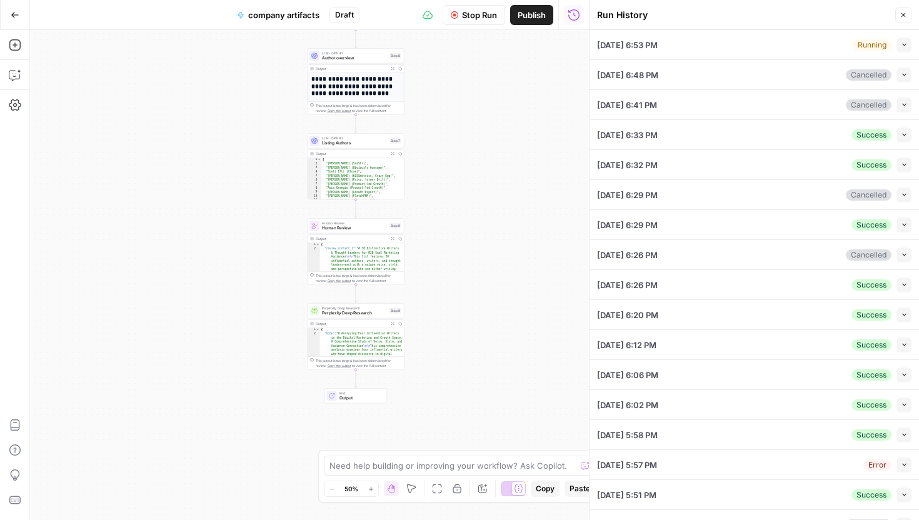
click at [902, 132] on icon "button" at bounding box center [903, 134] width 7 height 7
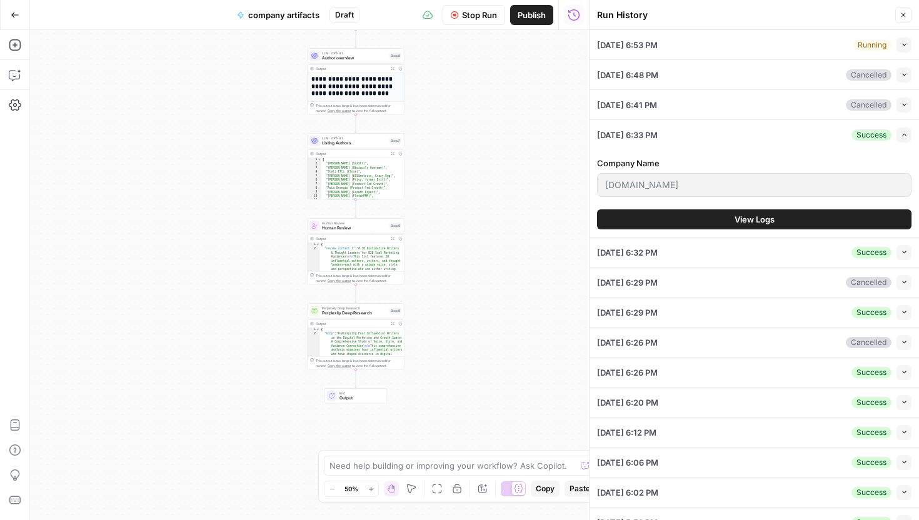
click at [829, 219] on button "View Logs" at bounding box center [754, 219] width 314 height 20
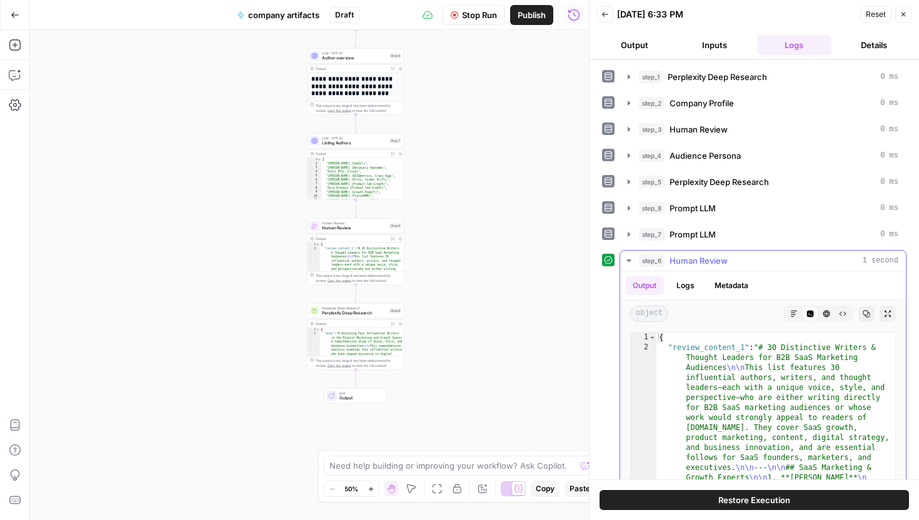
scroll to position [11, 0]
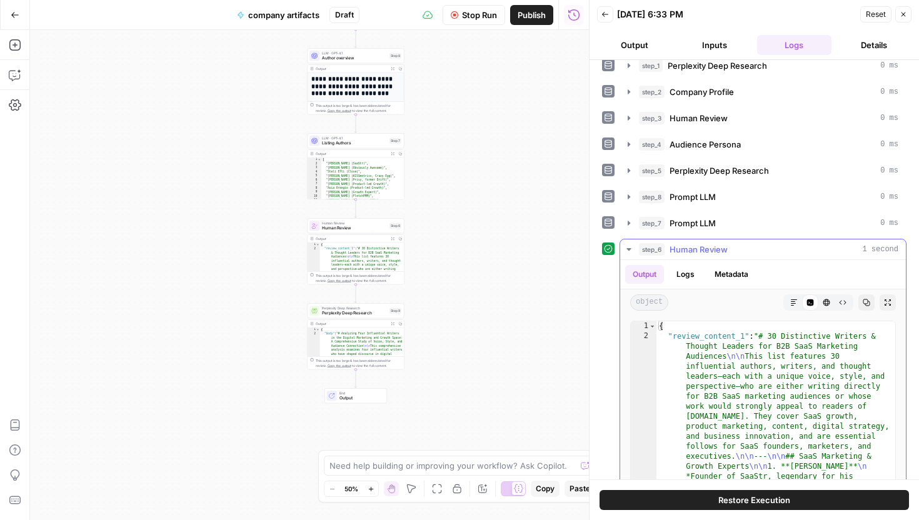
click at [749, 251] on div "step_6 Human Review 1 second" at bounding box center [768, 249] width 259 height 12
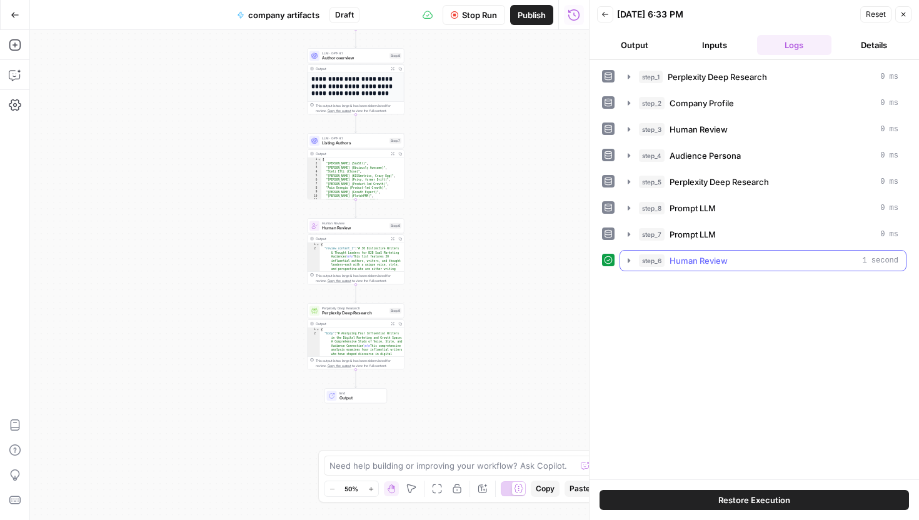
click at [723, 254] on span "Human Review" at bounding box center [698, 260] width 58 height 12
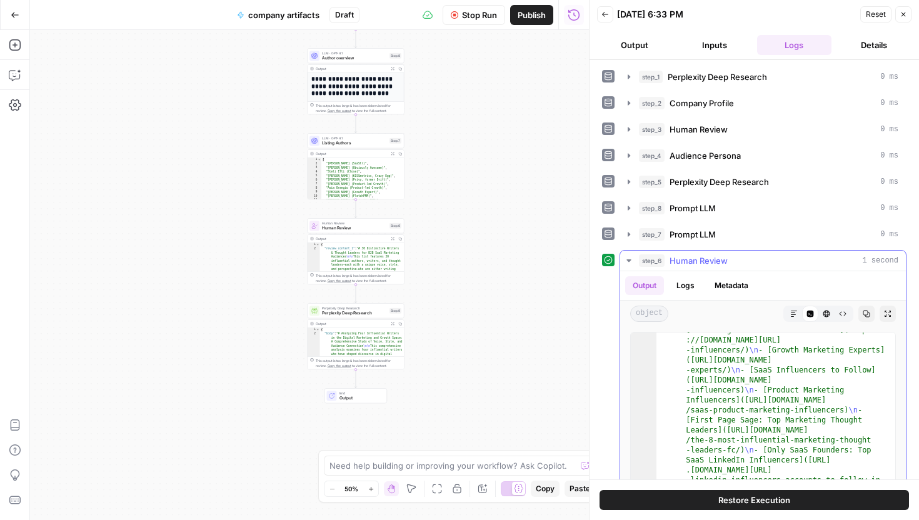
scroll to position [1347, 0]
click at [712, 237] on span "Prompt LLM" at bounding box center [692, 234] width 46 height 12
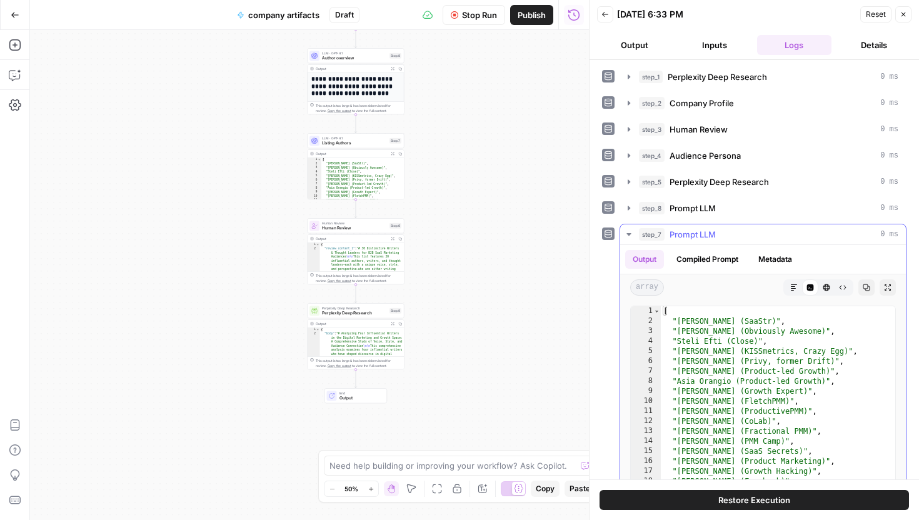
click at [732, 236] on div "step_7 Prompt LLM 0 ms" at bounding box center [768, 234] width 259 height 12
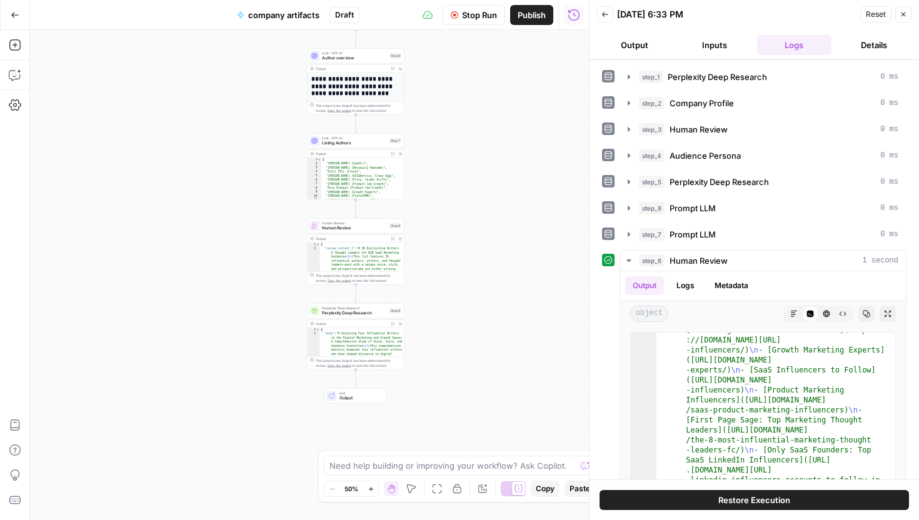
click at [609, 14] on button "Back" at bounding box center [605, 14] width 16 height 16
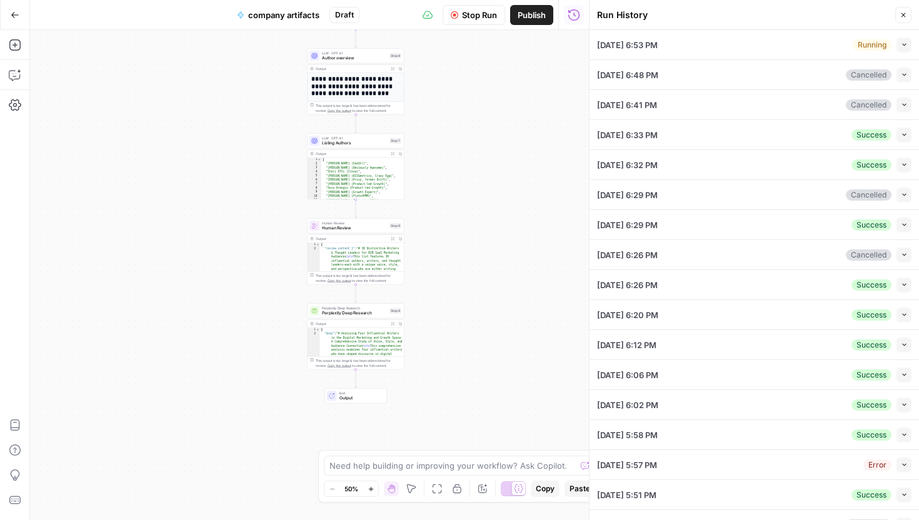
click at [905, 46] on icon "button" at bounding box center [903, 44] width 7 height 7
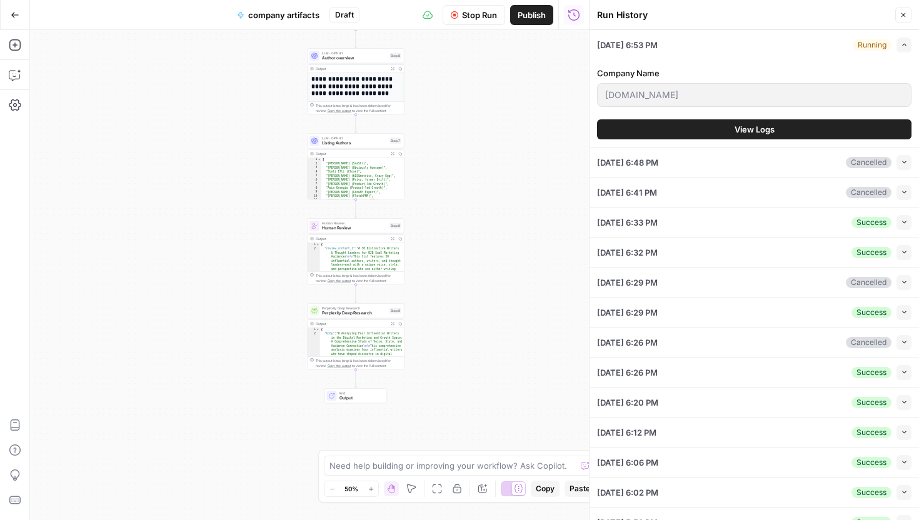
click at [785, 118] on div "Company Name tripledart.com View Logs" at bounding box center [754, 102] width 314 height 87
click at [785, 127] on button "View Logs" at bounding box center [754, 129] width 314 height 20
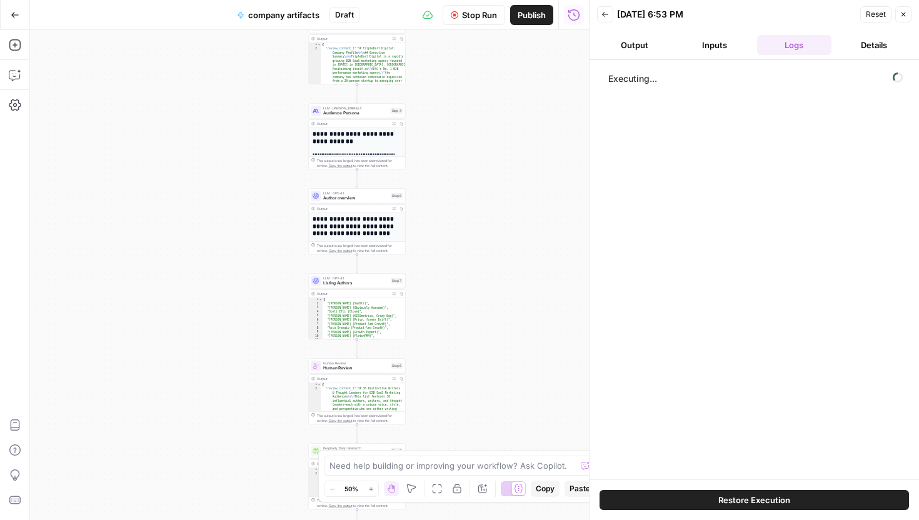
click at [471, 12] on span "Stop Run" at bounding box center [479, 15] width 35 height 12
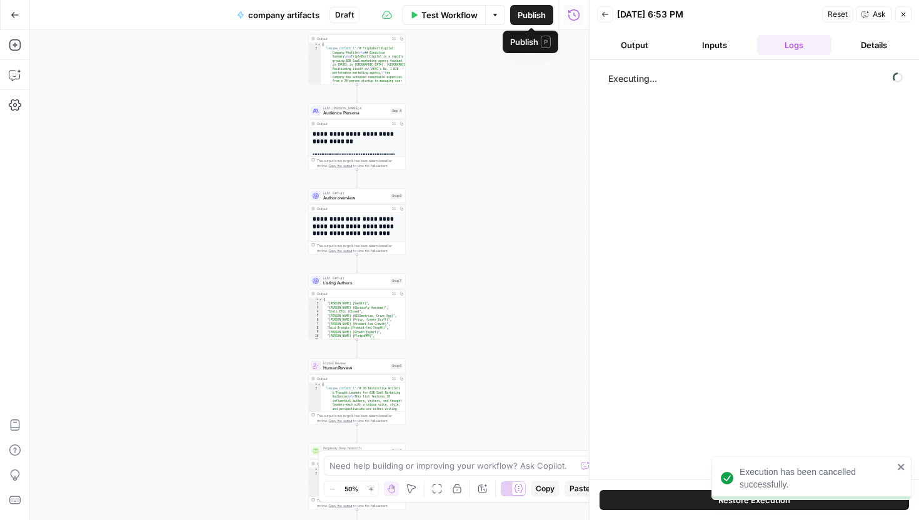
click at [532, 14] on span "Publish" at bounding box center [531, 15] width 28 height 12
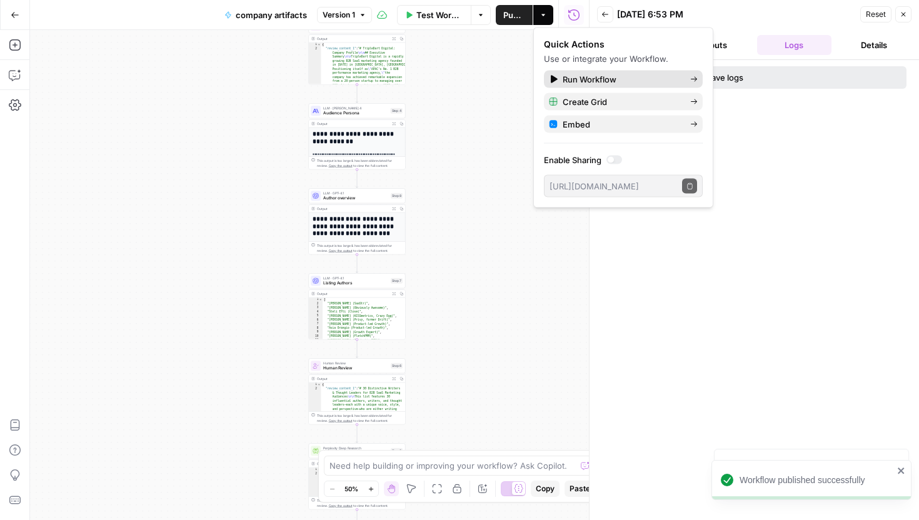
click at [578, 76] on span "Run Workflow" at bounding box center [620, 79] width 117 height 12
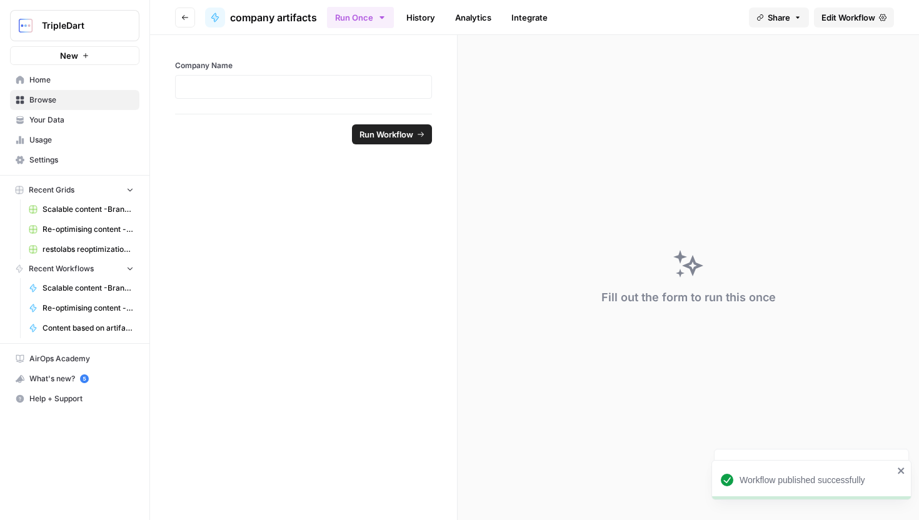
click at [309, 106] on div "Company Name" at bounding box center [303, 74] width 307 height 79
click at [309, 93] on div at bounding box center [303, 87] width 257 height 24
click at [309, 87] on p at bounding box center [303, 87] width 241 height 12
click at [420, 136] on icon "submit" at bounding box center [420, 134] width 7 height 7
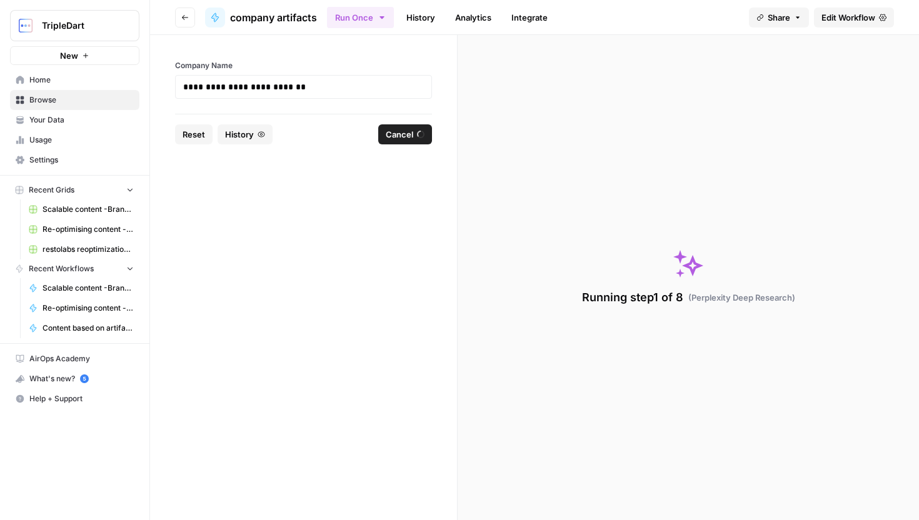
click at [47, 144] on span "Usage" at bounding box center [81, 139] width 104 height 11
drag, startPoint x: 574, startPoint y: 302, endPoint x: 918, endPoint y: 291, distance: 344.5
click at [918, 291] on div "Running step 1 of 8 ( Perplexity Deep Research )" at bounding box center [687, 277] width 461 height 485
click at [852, 301] on div "Running step 1 of 8 ( Perplexity Deep Research )" at bounding box center [687, 277] width 461 height 485
click at [840, 295] on div "Running step 1 of 8 ( Perplexity Deep Research )" at bounding box center [687, 277] width 461 height 485
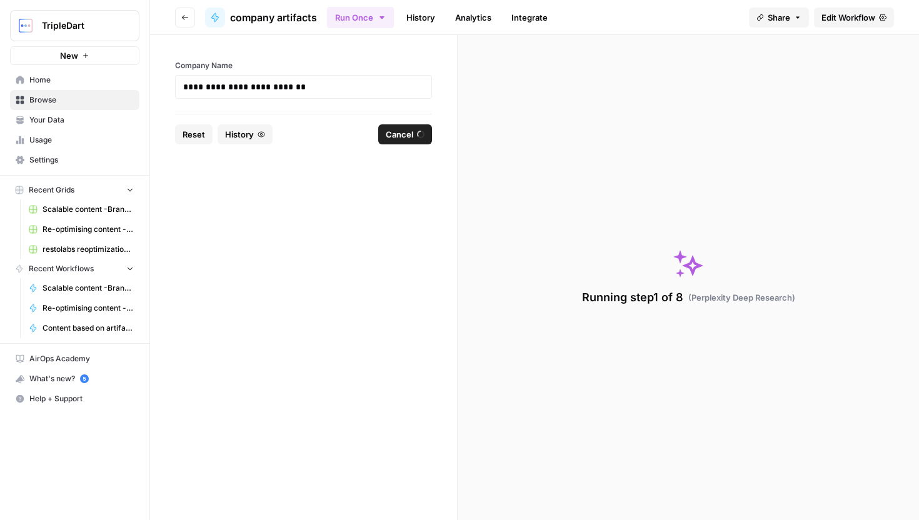
drag, startPoint x: 664, startPoint y: 253, endPoint x: 698, endPoint y: 287, distance: 48.2
click at [698, 287] on div "Running step 1 of 8 ( Perplexity Deep Research )" at bounding box center [687, 277] width 461 height 485
drag, startPoint x: 691, startPoint y: 296, endPoint x: 792, endPoint y: 301, distance: 100.7
click at [792, 301] on span "( Perplexity Deep Research )" at bounding box center [741, 297] width 107 height 12
drag, startPoint x: 570, startPoint y: 290, endPoint x: 795, endPoint y: 297, distance: 225.1
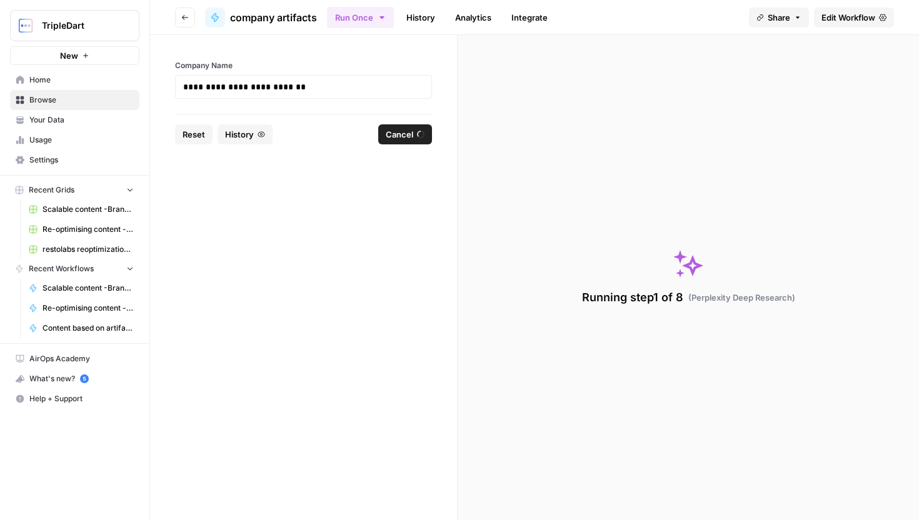
click at [795, 297] on div "Running step 1 of 8 ( Perplexity Deep Research )" at bounding box center [687, 277] width 461 height 485
click at [602, 177] on div "Running step 1 of 8 ( Perplexity Deep Research )" at bounding box center [687, 277] width 461 height 485
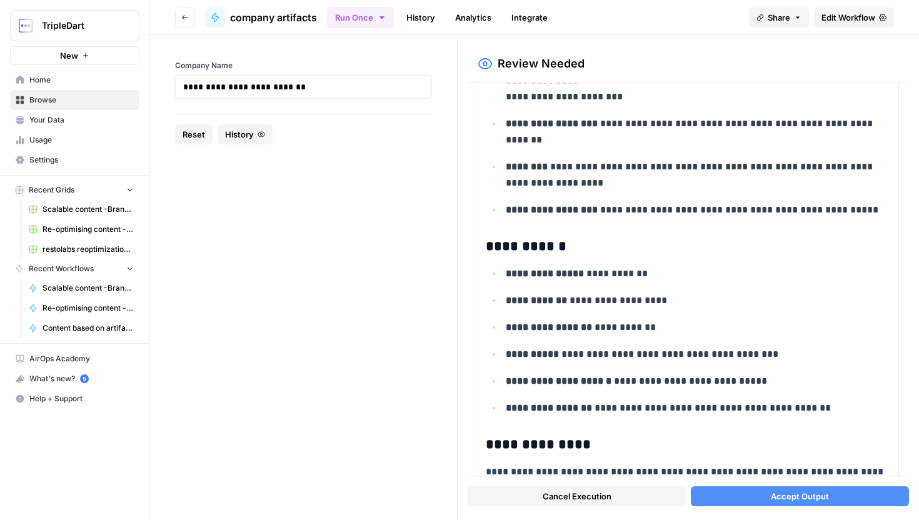
scroll to position [1720, 0]
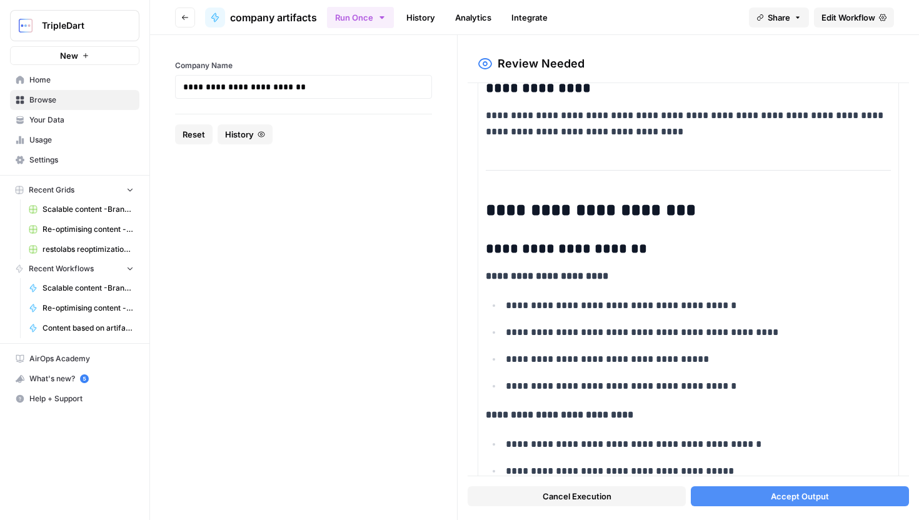
click at [793, 486] on button "Accept Output" at bounding box center [799, 496] width 218 height 20
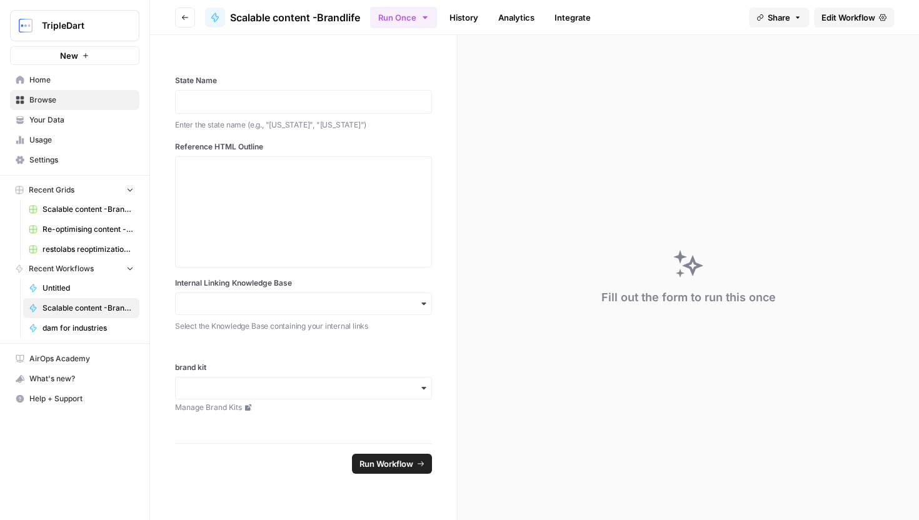
click at [181, 16] on icon "button" at bounding box center [184, 17] width 7 height 7
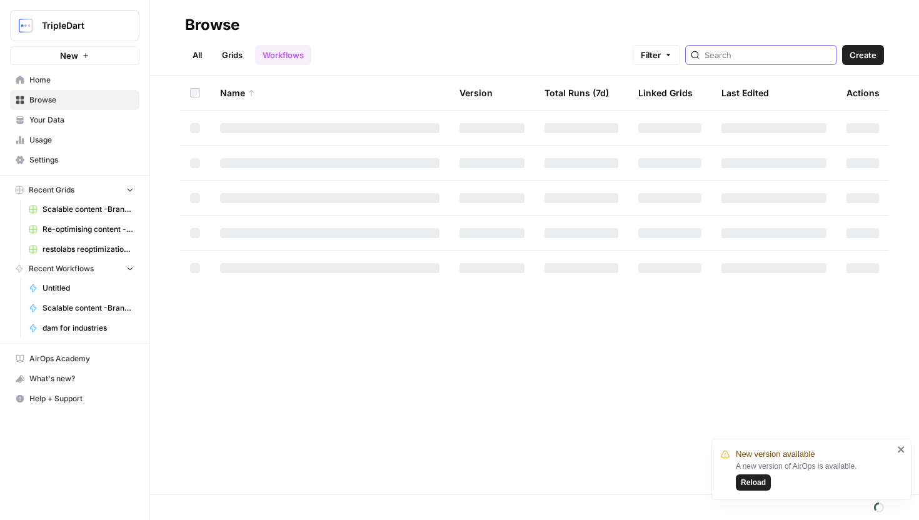
click at [747, 57] on input "search" at bounding box center [767, 55] width 127 height 12
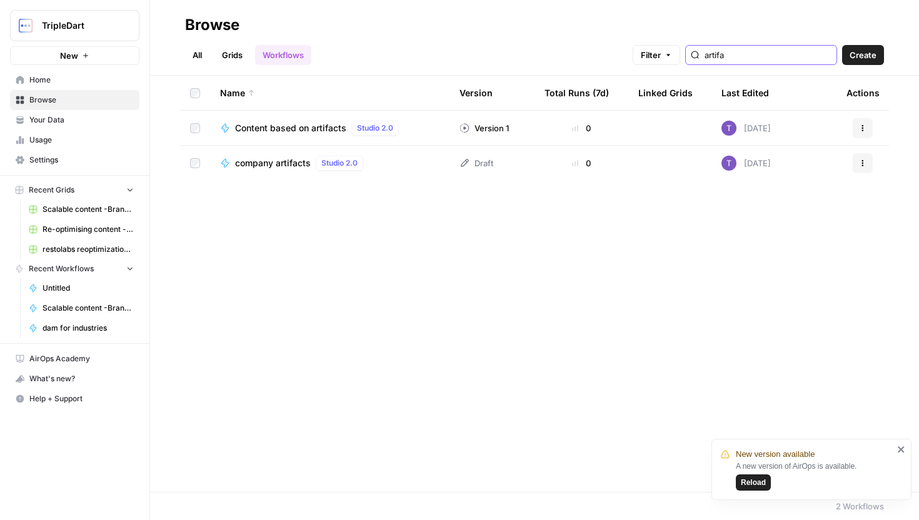
type input "artifa"
click at [304, 130] on span "Content based on artifacts" at bounding box center [290, 128] width 111 height 12
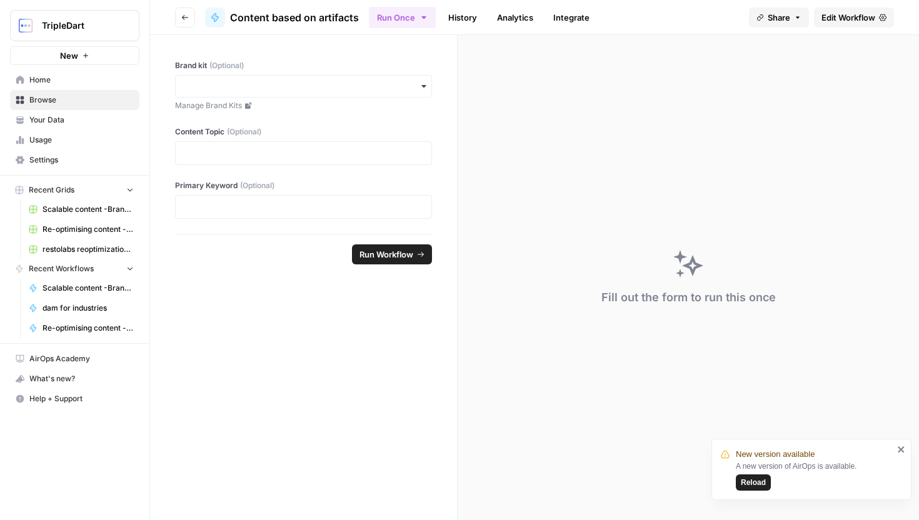
click at [852, 16] on span "Edit Workflow" at bounding box center [848, 17] width 54 height 12
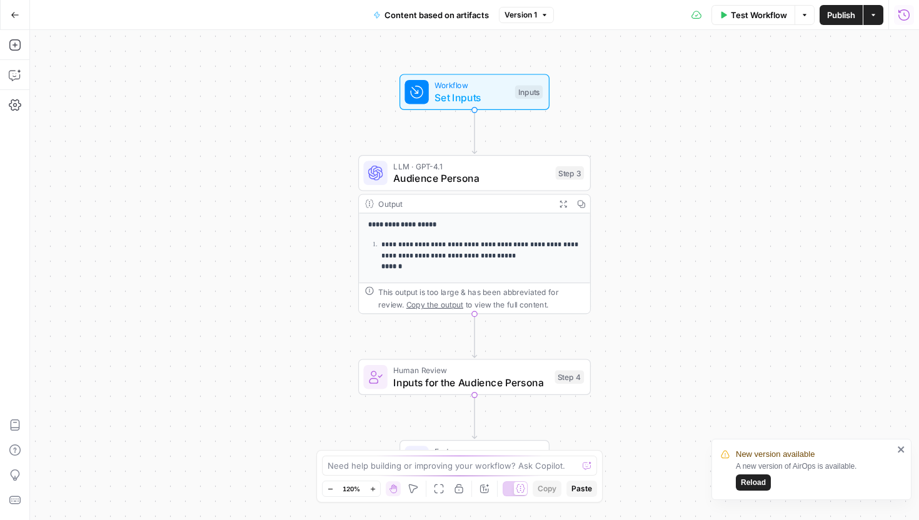
click at [900, 17] on icon "button" at bounding box center [903, 15] width 12 height 12
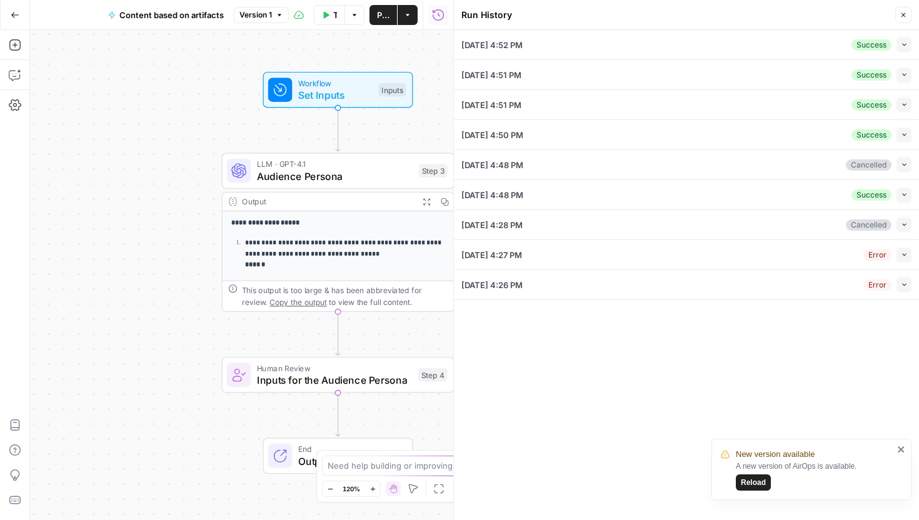
click at [900, 47] on icon "button" at bounding box center [903, 44] width 7 height 7
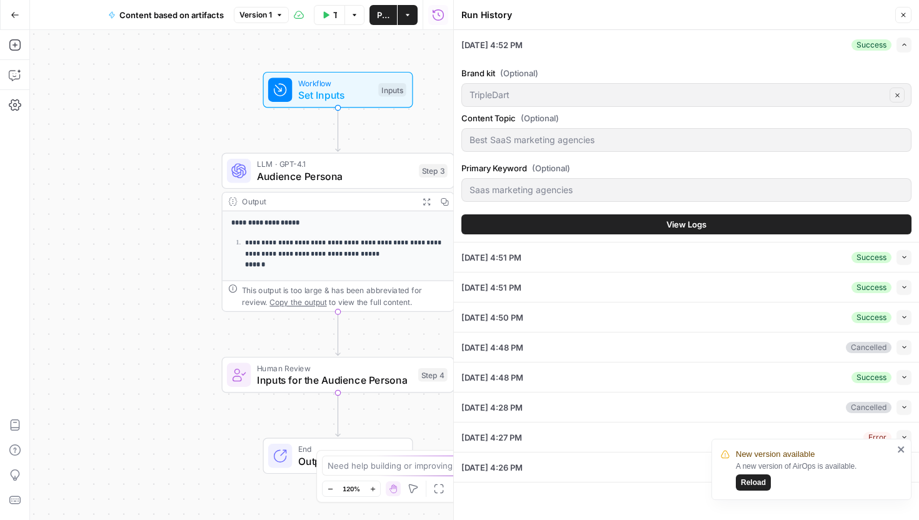
click at [899, 256] on button "Collapse" at bounding box center [903, 257] width 15 height 15
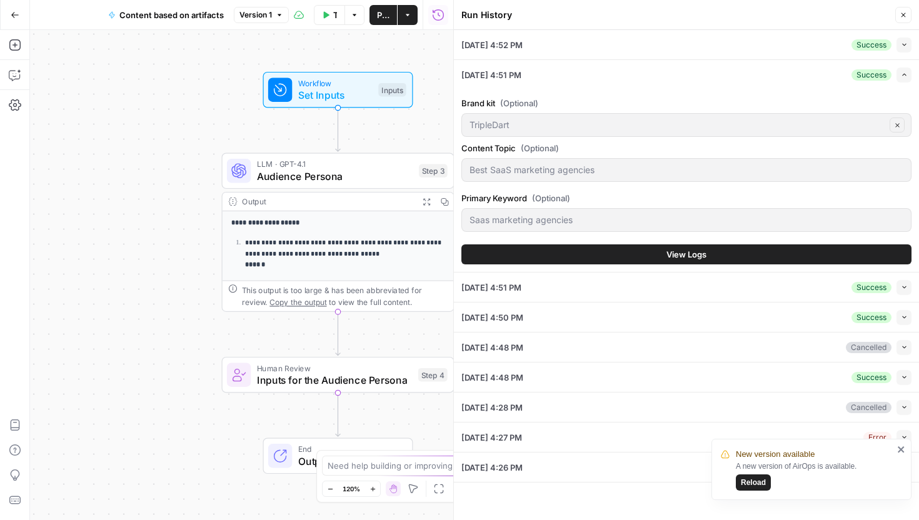
click at [899, 47] on button "Collapse" at bounding box center [903, 44] width 15 height 15
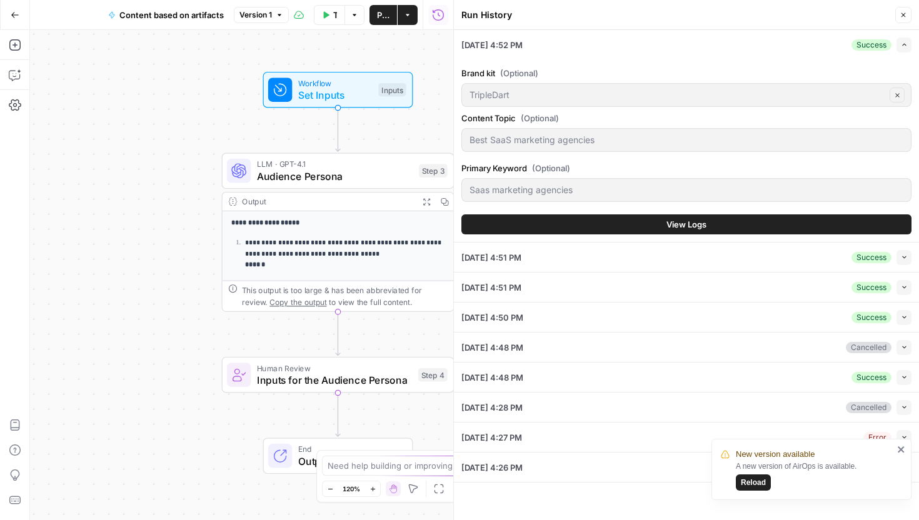
click at [709, 219] on button "View Logs" at bounding box center [686, 224] width 450 height 20
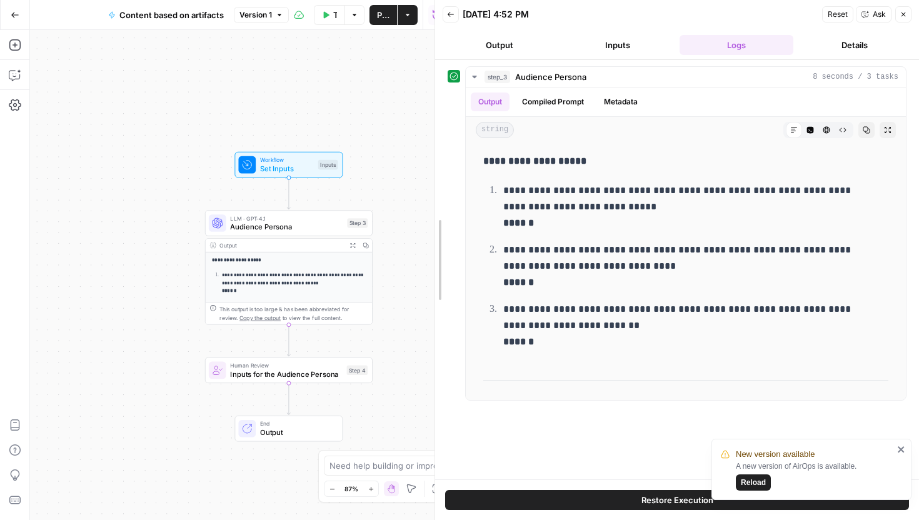
drag, startPoint x: 457, startPoint y: 127, endPoint x: 316, endPoint y: 144, distance: 142.2
click at [316, 144] on body "**********" at bounding box center [459, 260] width 919 height 520
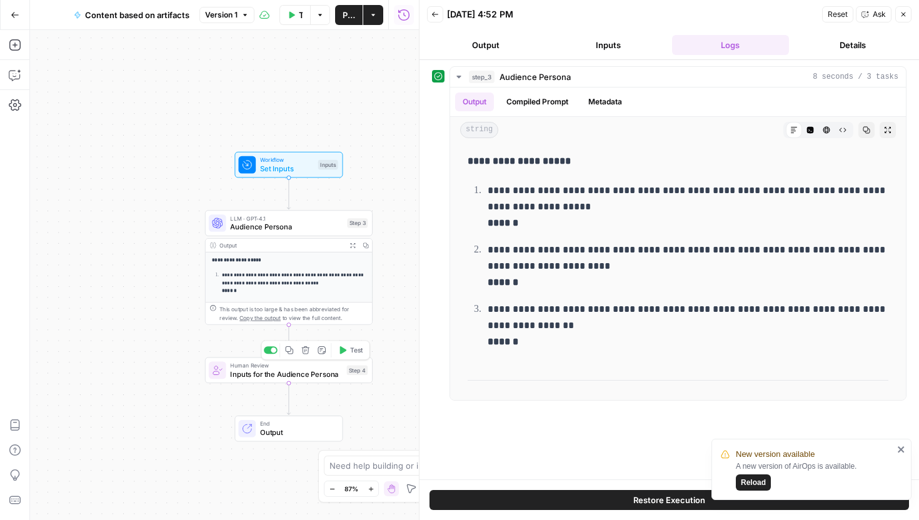
click at [351, 349] on span "Test" at bounding box center [356, 351] width 13 height 10
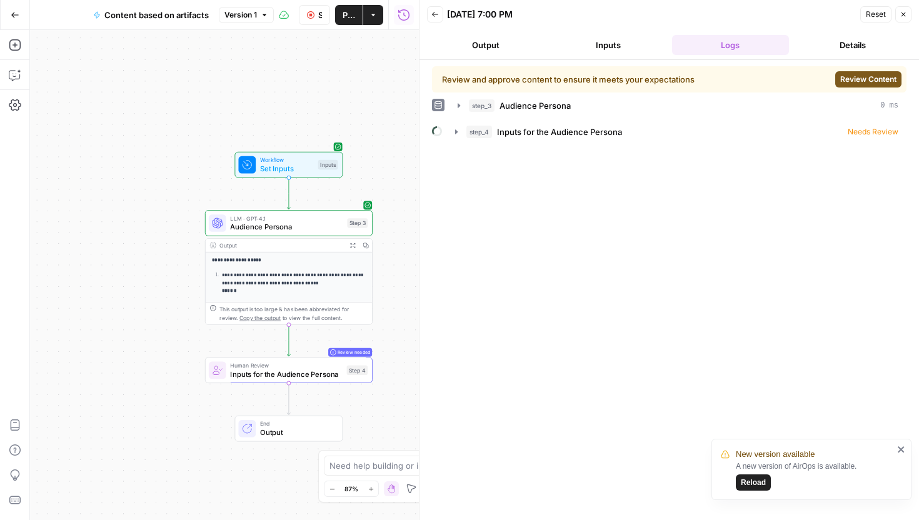
click at [845, 79] on span "Review Content" at bounding box center [868, 79] width 56 height 11
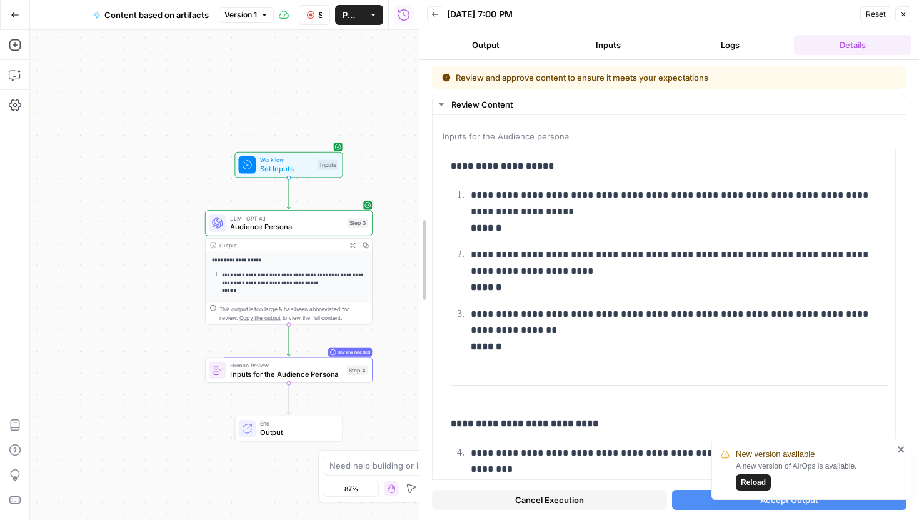
drag, startPoint x: 418, startPoint y: 116, endPoint x: 242, endPoint y: 162, distance: 181.6
click at [242, 162] on body "**********" at bounding box center [459, 260] width 919 height 520
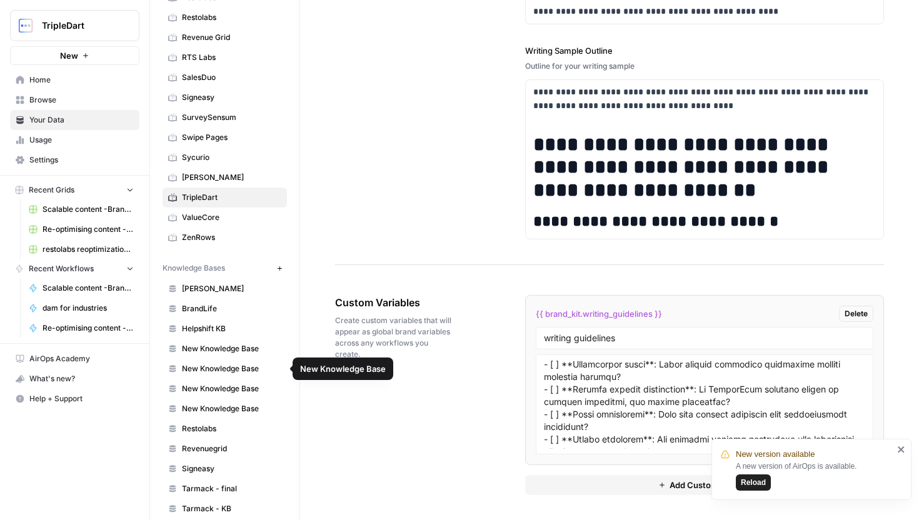
scroll to position [512, 0]
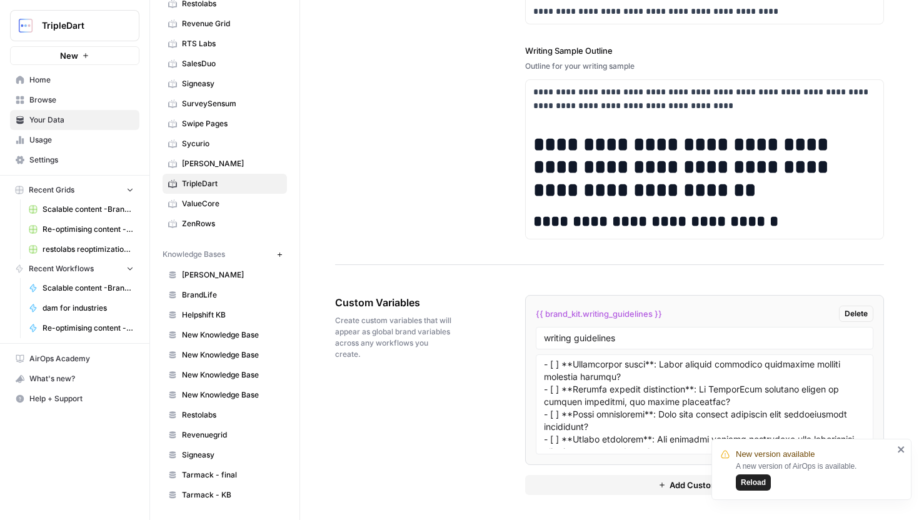
click at [282, 253] on button "New" at bounding box center [279, 254] width 15 height 15
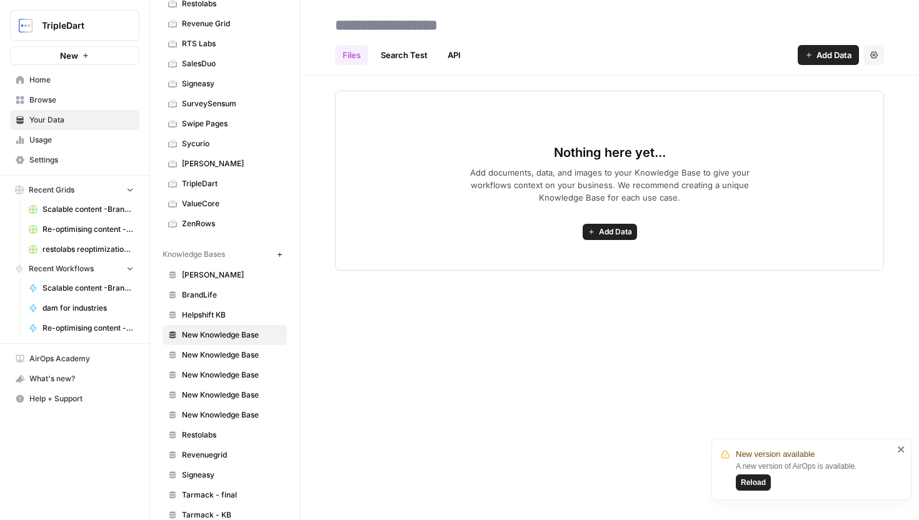
click at [52, 87] on link "Home" at bounding box center [74, 80] width 129 height 20
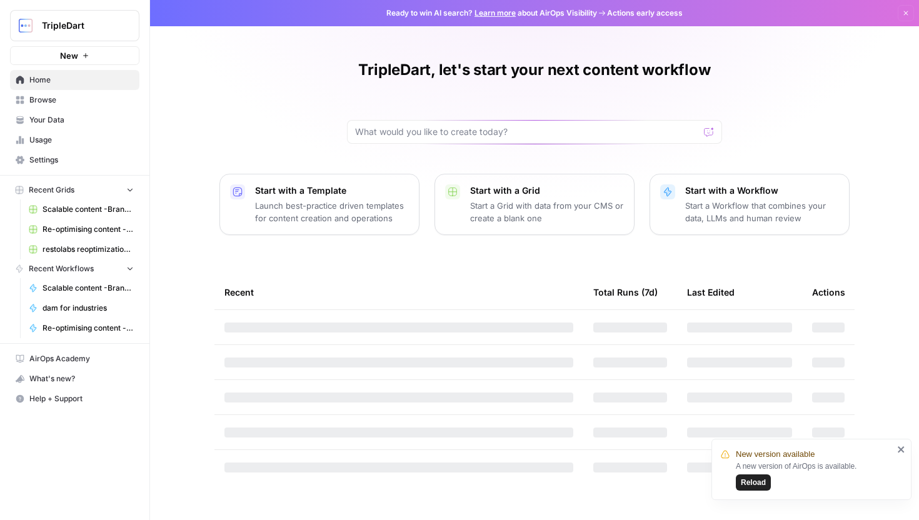
click at [59, 106] on link "Browse" at bounding box center [74, 100] width 129 height 20
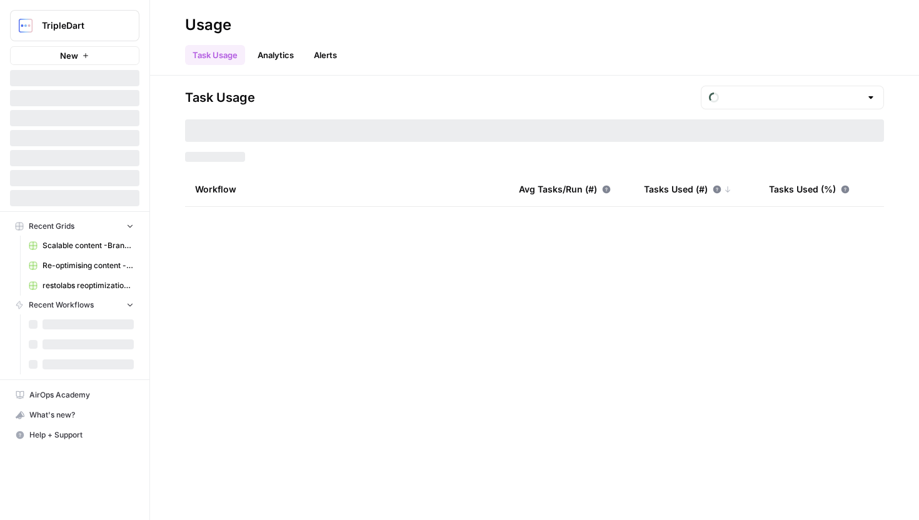
type input "August Tasks"
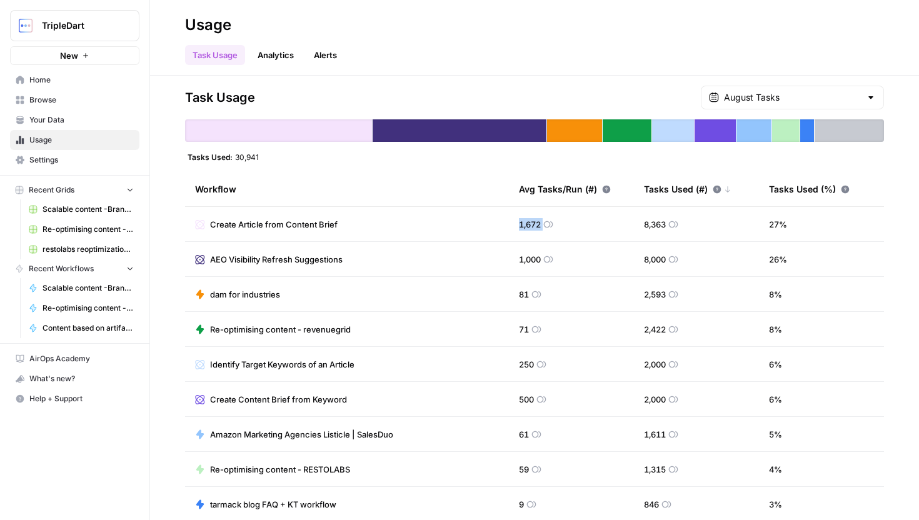
drag, startPoint x: 509, startPoint y: 223, endPoint x: 579, endPoint y: 223, distance: 70.0
click at [579, 223] on td "1,672" at bounding box center [571, 224] width 125 height 34
click at [522, 82] on div "Task Usage August Tasks Tasks Used: 30,941 Workflow Avg Tasks/Run (#) Tasks Use…" at bounding box center [534, 298] width 769 height 444
click at [71, 105] on span "Browse" at bounding box center [81, 99] width 104 height 11
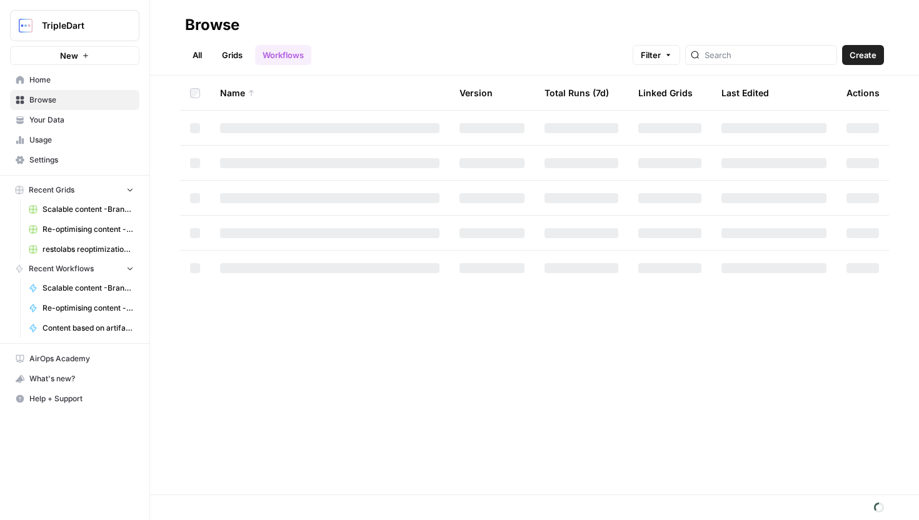
click at [760, 63] on div at bounding box center [761, 55] width 152 height 20
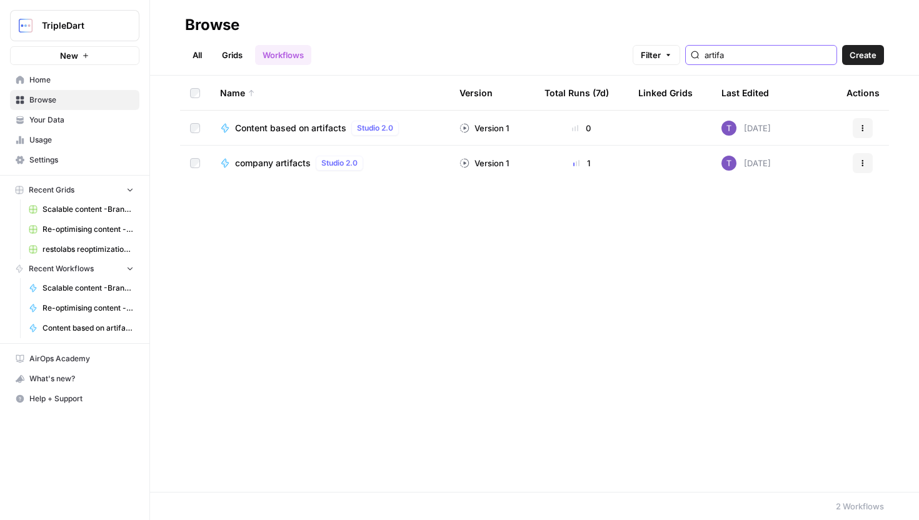
type input "artifa"
click at [273, 161] on span "company artifacts" at bounding box center [273, 163] width 76 height 12
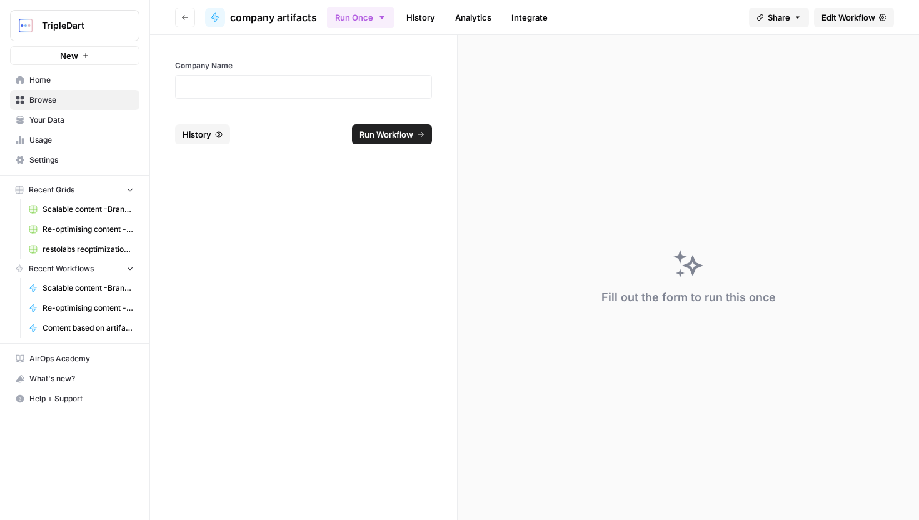
click at [835, 19] on span "Edit Workflow" at bounding box center [848, 17] width 54 height 12
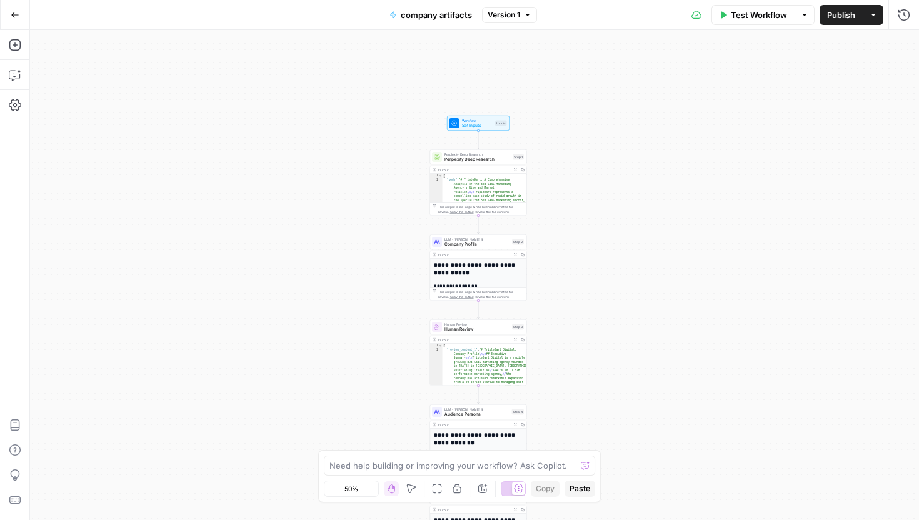
click at [477, 160] on span "Perplexity Deep Research" at bounding box center [477, 159] width 66 height 6
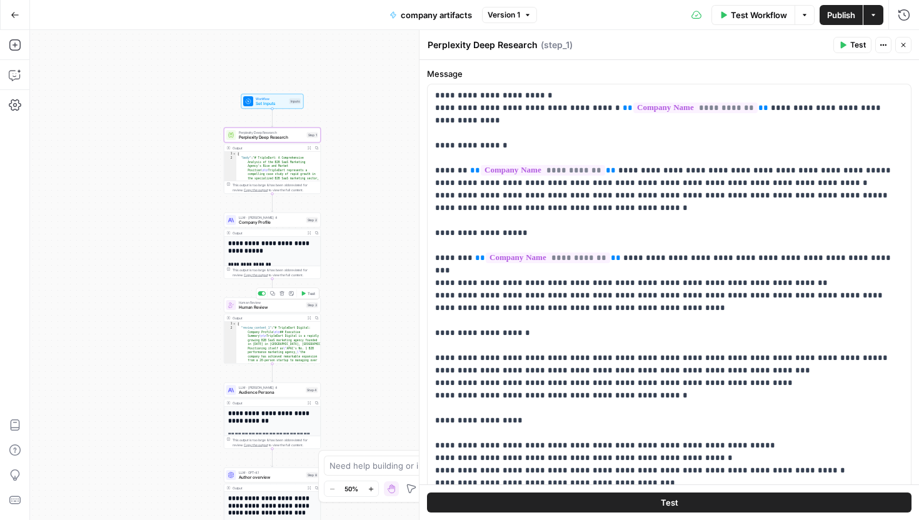
click at [306, 291] on button "Test" at bounding box center [307, 293] width 19 height 8
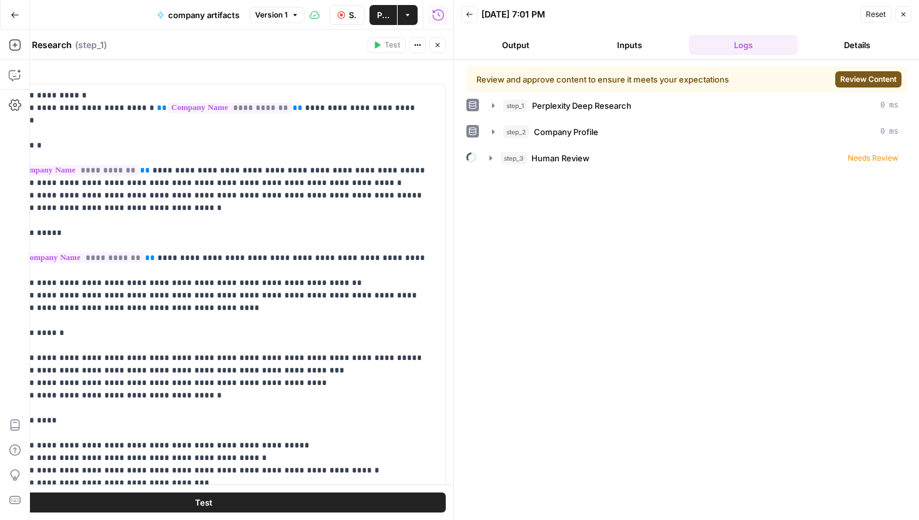
click at [870, 86] on button "Review Content" at bounding box center [868, 79] width 66 height 16
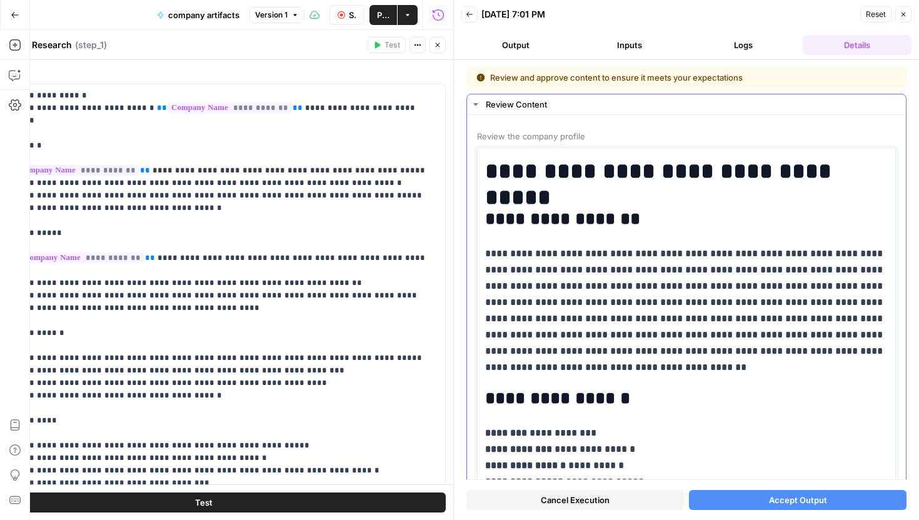
drag, startPoint x: 487, startPoint y: 250, endPoint x: 689, endPoint y: 367, distance: 233.2
click at [685, 364] on p "**********" at bounding box center [686, 311] width 402 height 130
click at [730, 369] on p "**********" at bounding box center [686, 311] width 402 height 130
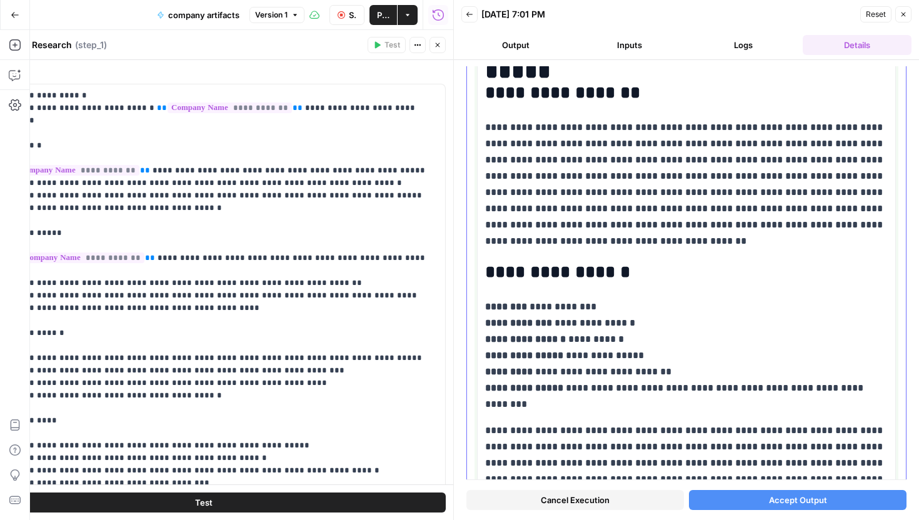
scroll to position [130, 0]
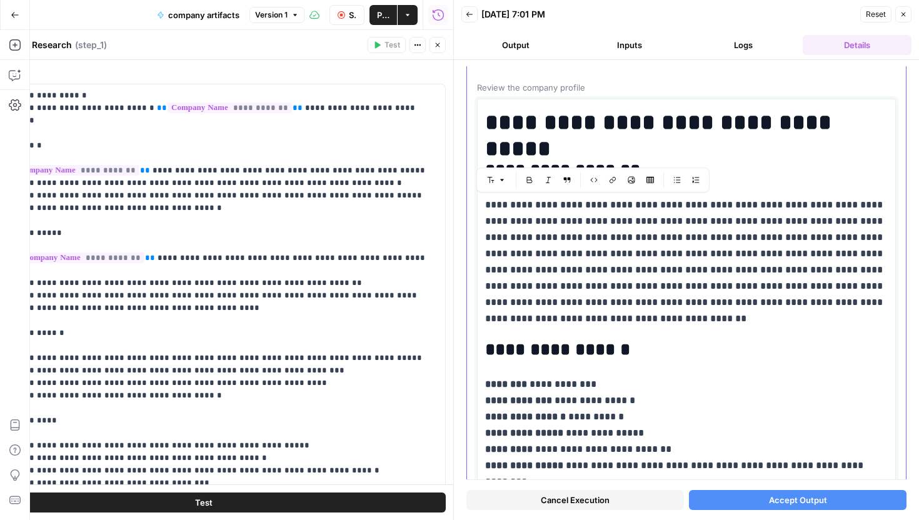
scroll to position [0, 0]
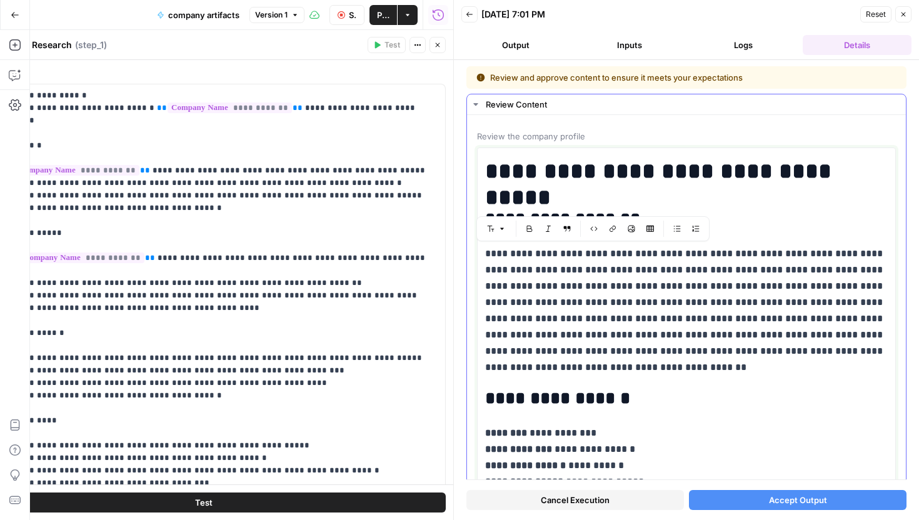
click at [708, 179] on h1 "**********" at bounding box center [686, 171] width 402 height 26
click at [436, 42] on icon "button" at bounding box center [437, 44] width 7 height 7
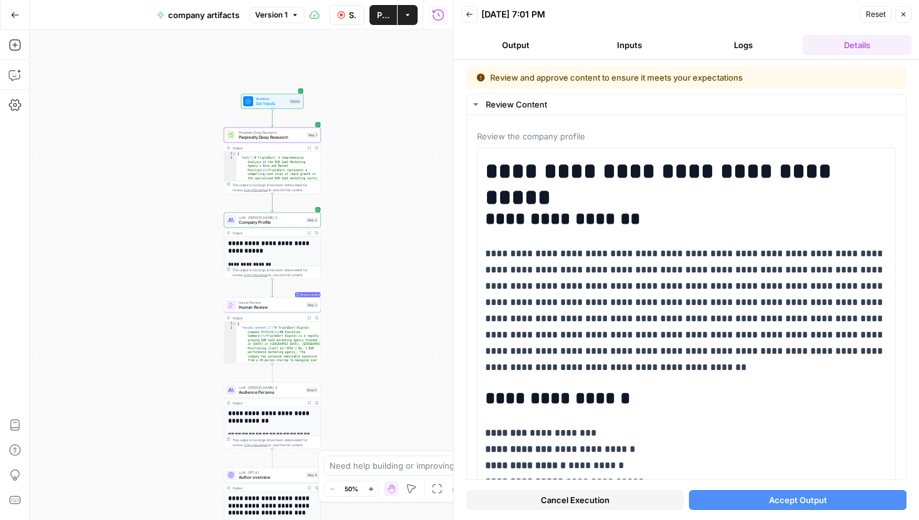
click at [291, 134] on span "Perplexity Deep Research" at bounding box center [272, 137] width 66 height 6
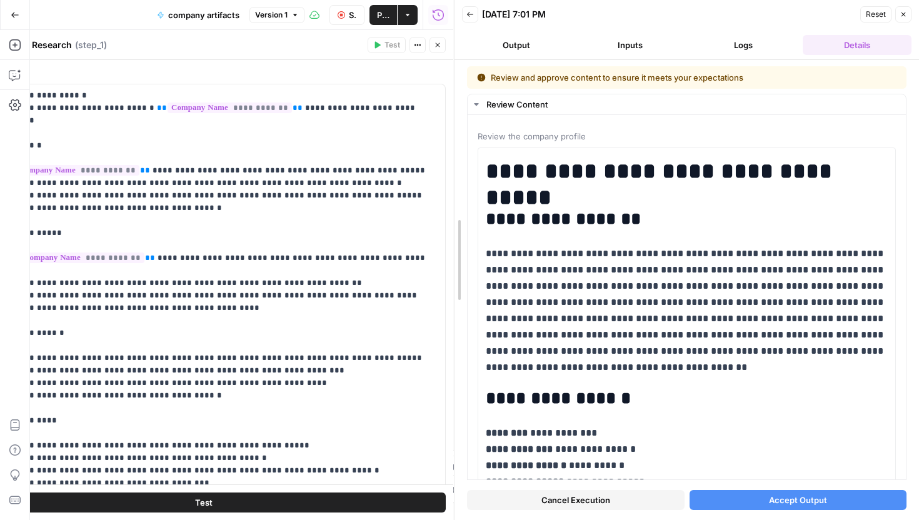
drag, startPoint x: 451, startPoint y: 102, endPoint x: 666, endPoint y: 101, distance: 215.0
click at [461, 102] on div at bounding box center [454, 260] width 12 height 520
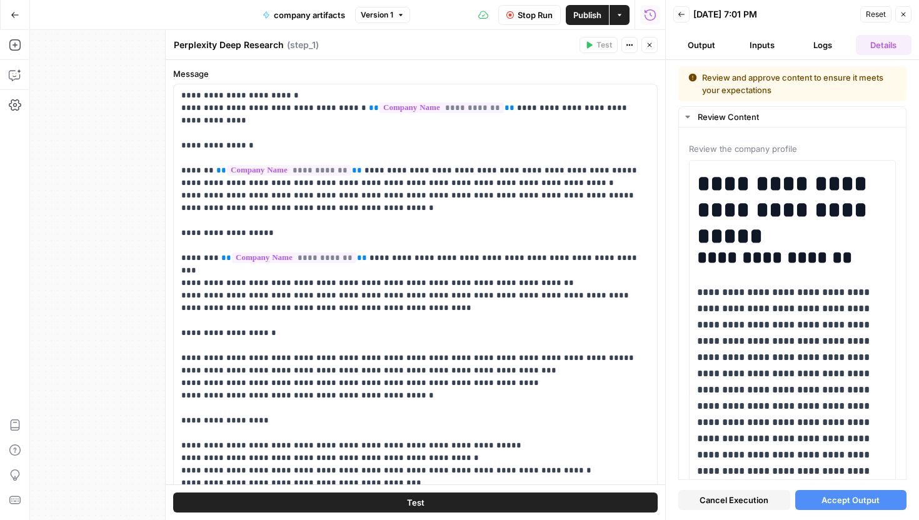
click at [760, 37] on button "Inputs" at bounding box center [762, 45] width 56 height 20
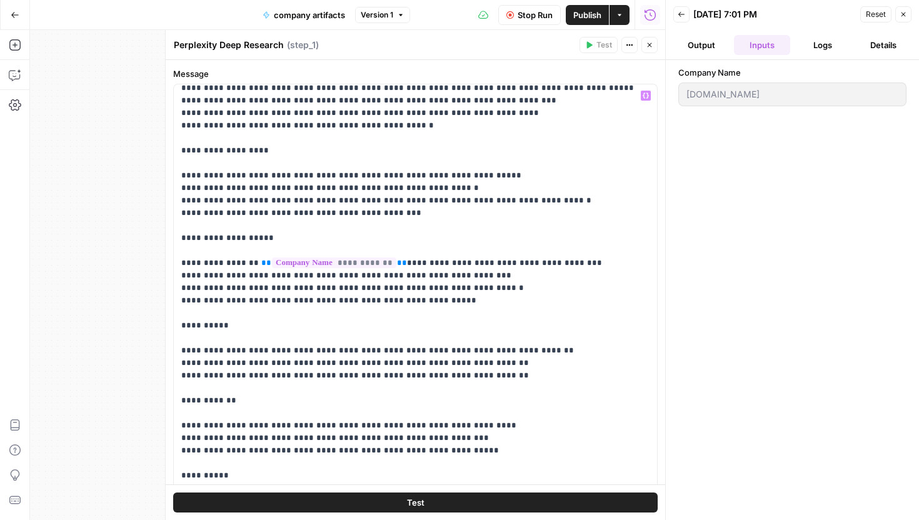
scroll to position [314, 0]
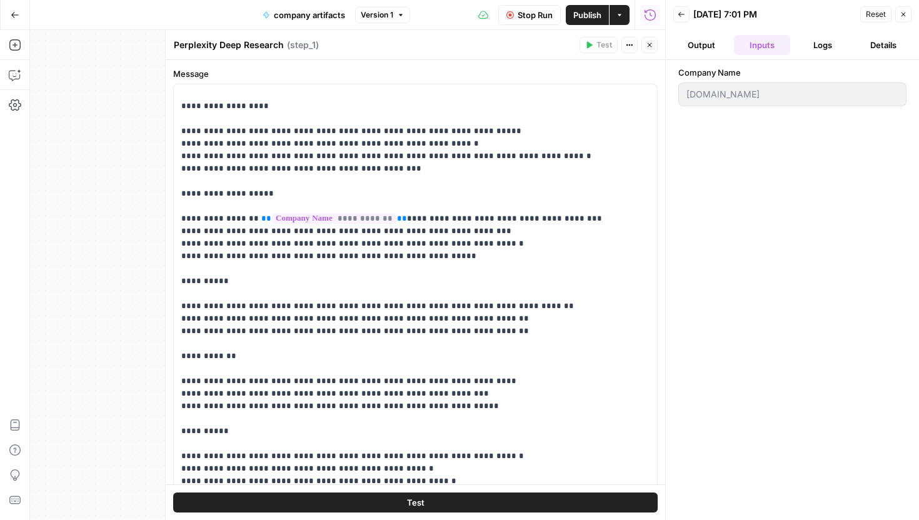
click at [703, 47] on button "Output" at bounding box center [701, 45] width 56 height 20
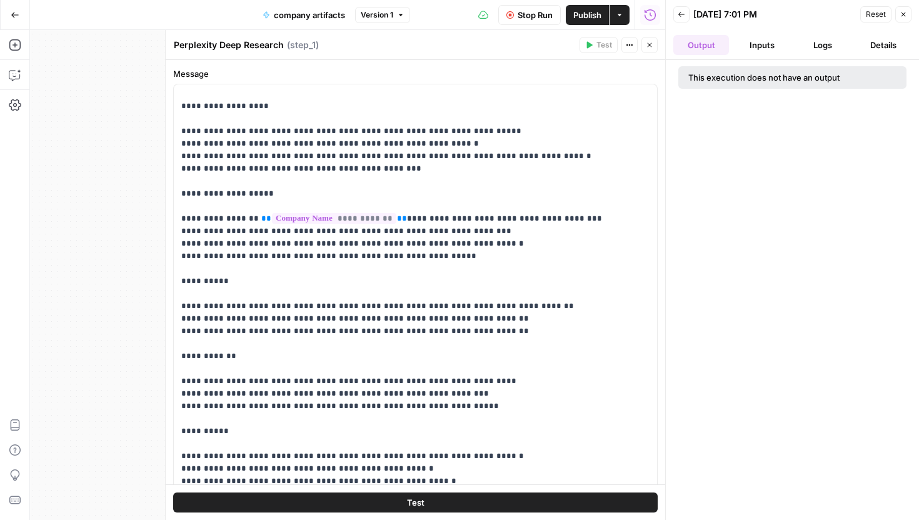
click at [685, 17] on button "Back" at bounding box center [681, 14] width 16 height 16
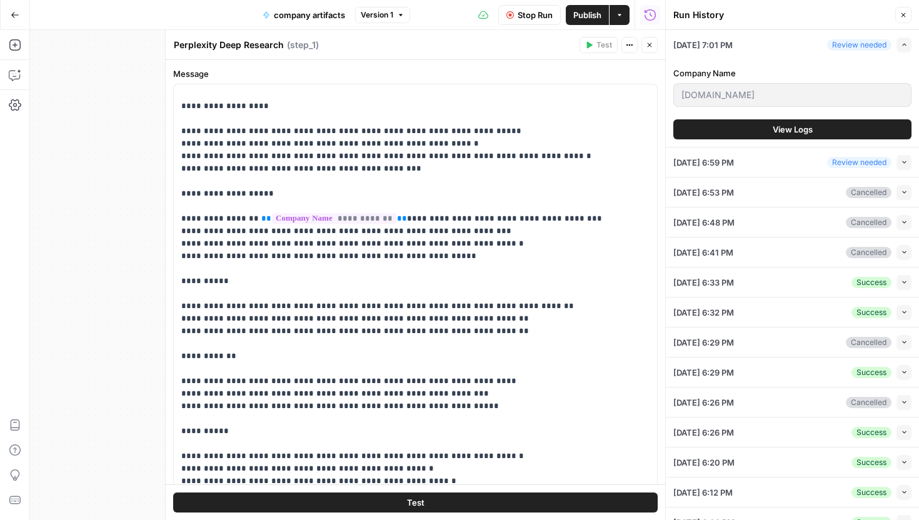
click at [794, 134] on span "View Logs" at bounding box center [792, 129] width 40 height 12
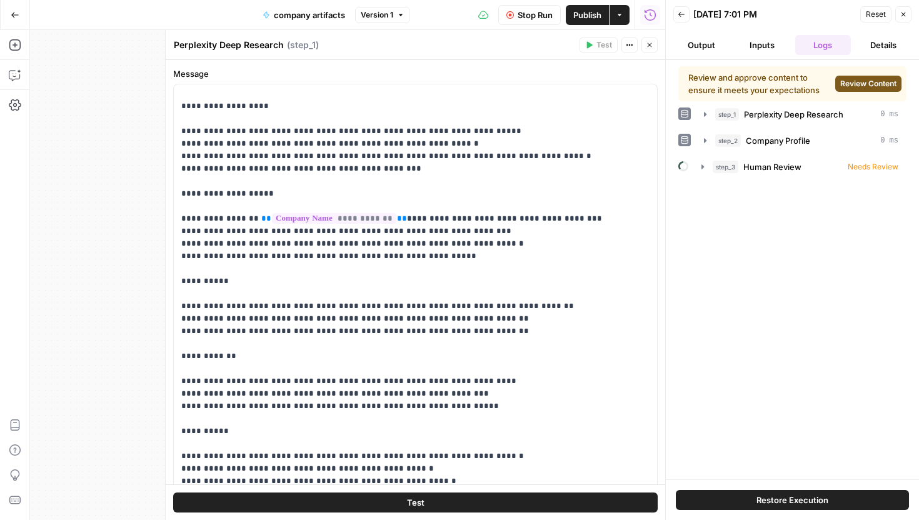
click at [860, 86] on span "Review Content" at bounding box center [868, 83] width 56 height 11
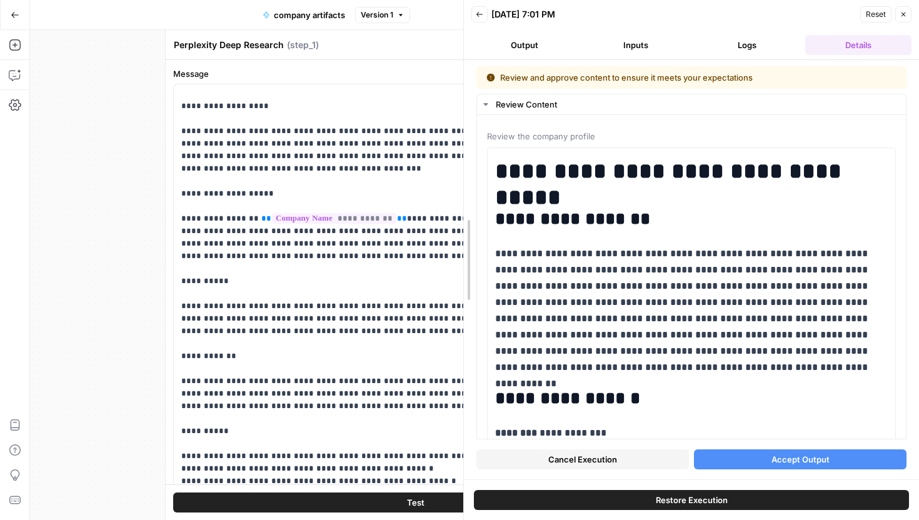
drag, startPoint x: 662, startPoint y: 123, endPoint x: 382, endPoint y: 176, distance: 284.3
click at [382, 176] on body "TripleDart New Home Browse Your Data Usage Settings Recent Grids Scalable conte…" at bounding box center [459, 260] width 919 height 520
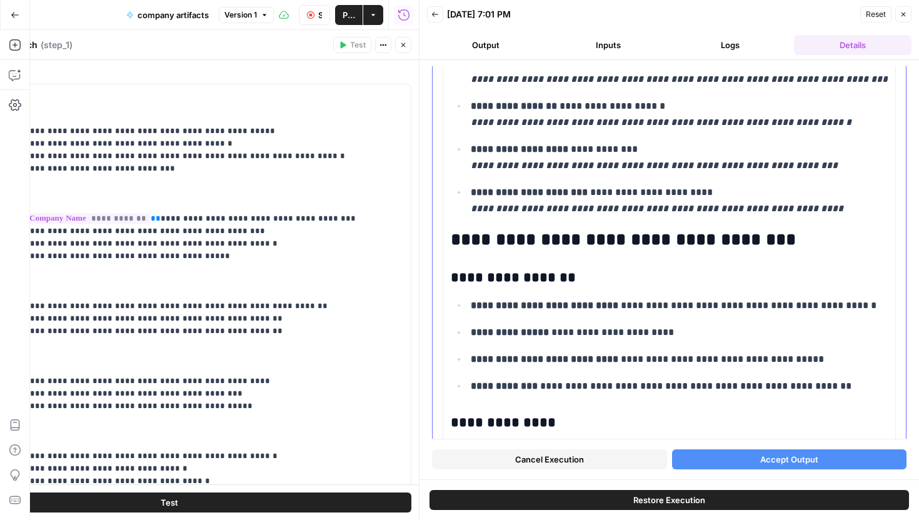
scroll to position [598, 0]
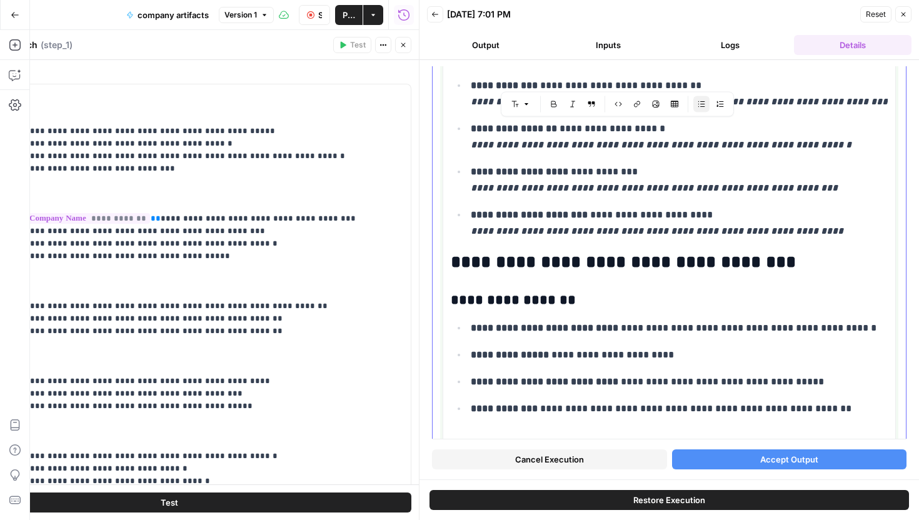
drag, startPoint x: 570, startPoint y: 129, endPoint x: 672, endPoint y: 129, distance: 101.9
click at [672, 129] on p "**********" at bounding box center [679, 137] width 417 height 32
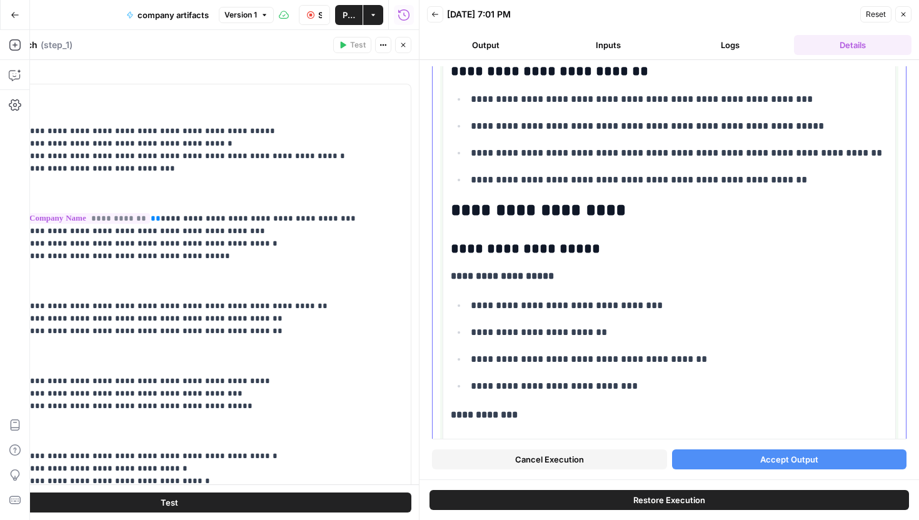
scroll to position [1136, 0]
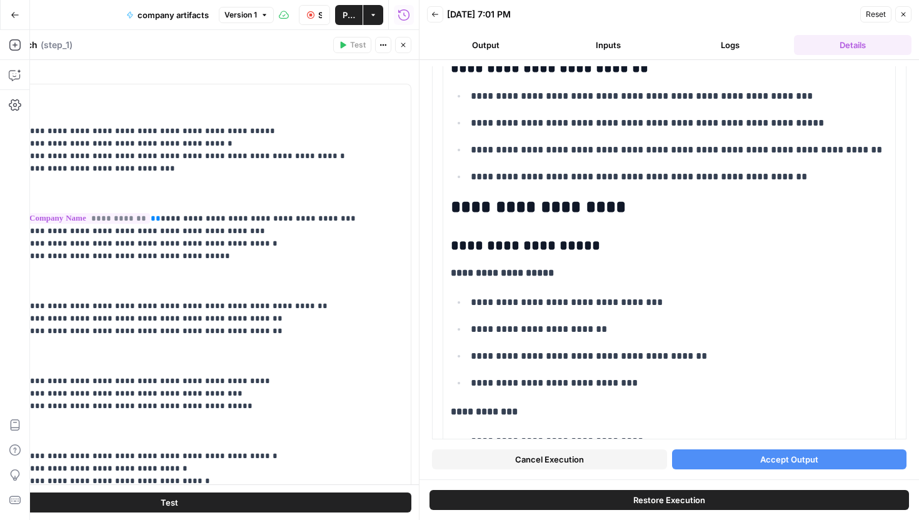
click at [763, 460] on span "Accept Output" at bounding box center [789, 459] width 58 height 12
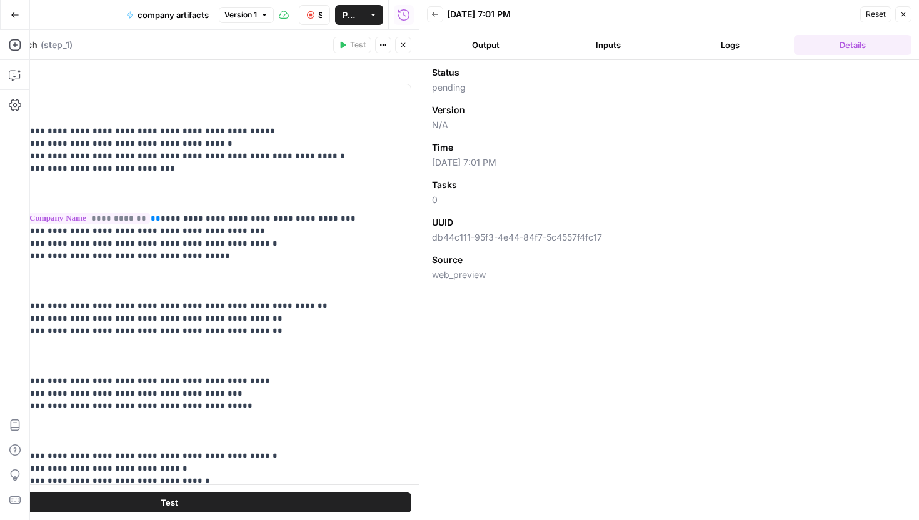
click at [720, 45] on button "Logs" at bounding box center [730, 45] width 117 height 20
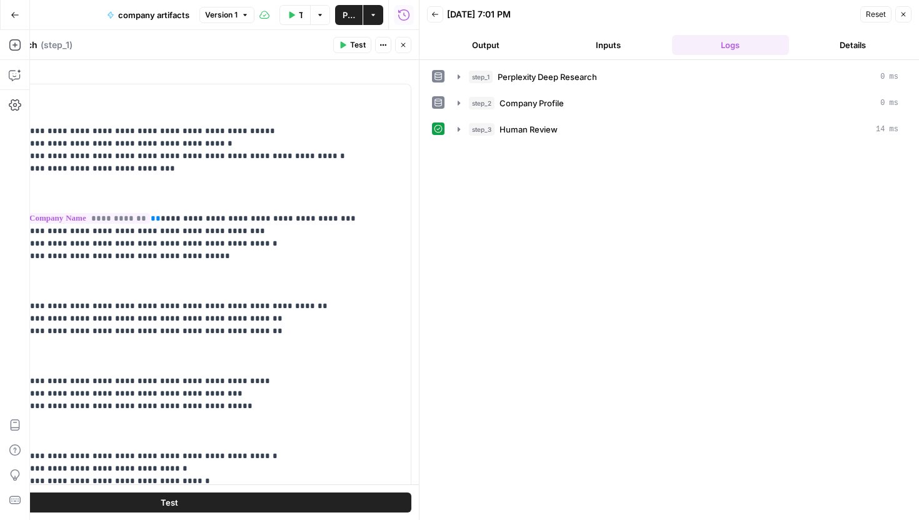
click at [431, 11] on icon "button" at bounding box center [434, 14] width 7 height 7
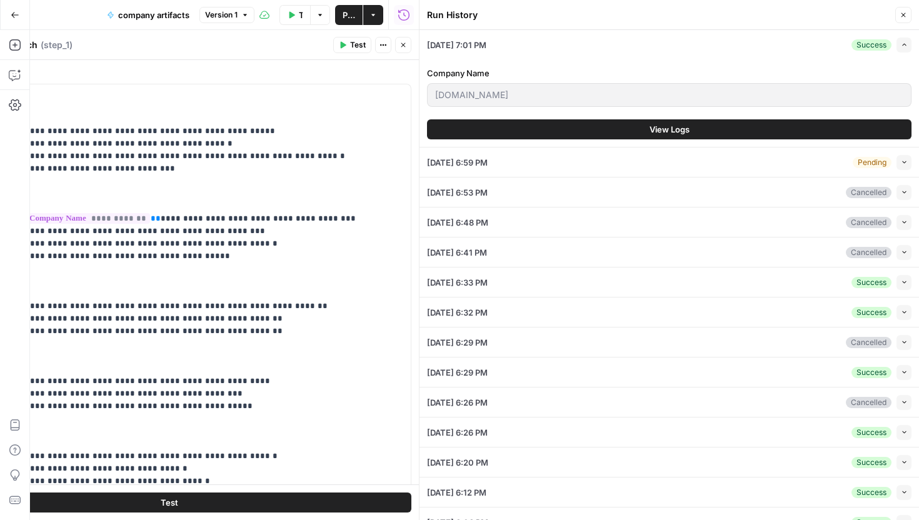
scroll to position [21, 0]
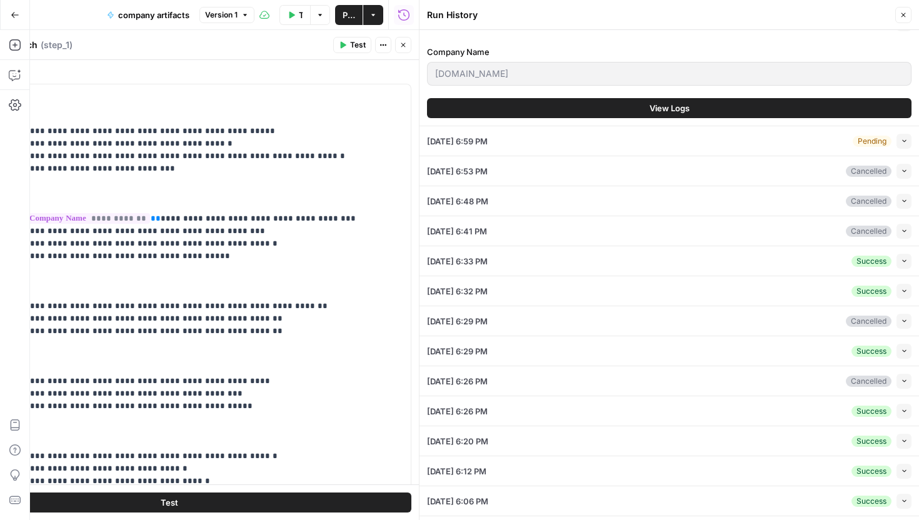
click at [898, 259] on button "Collapse" at bounding box center [903, 261] width 15 height 15
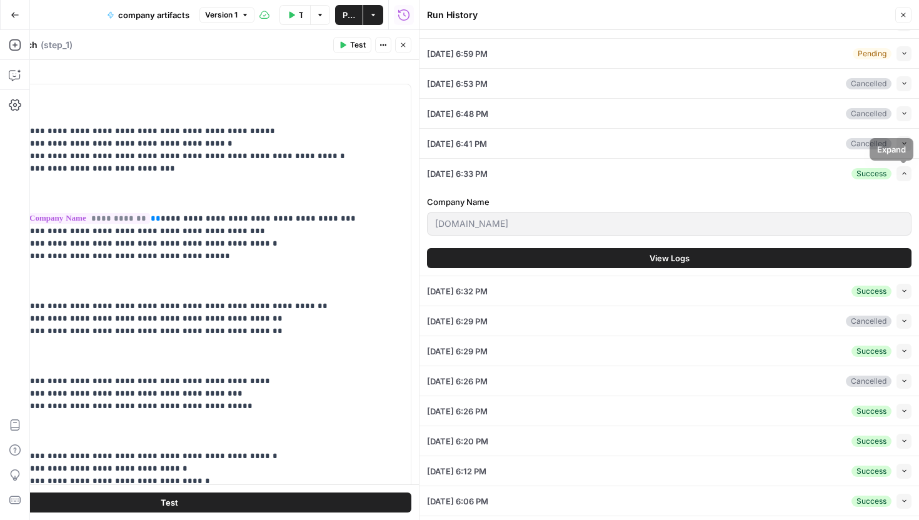
click at [804, 257] on button "View Logs" at bounding box center [669, 258] width 484 height 20
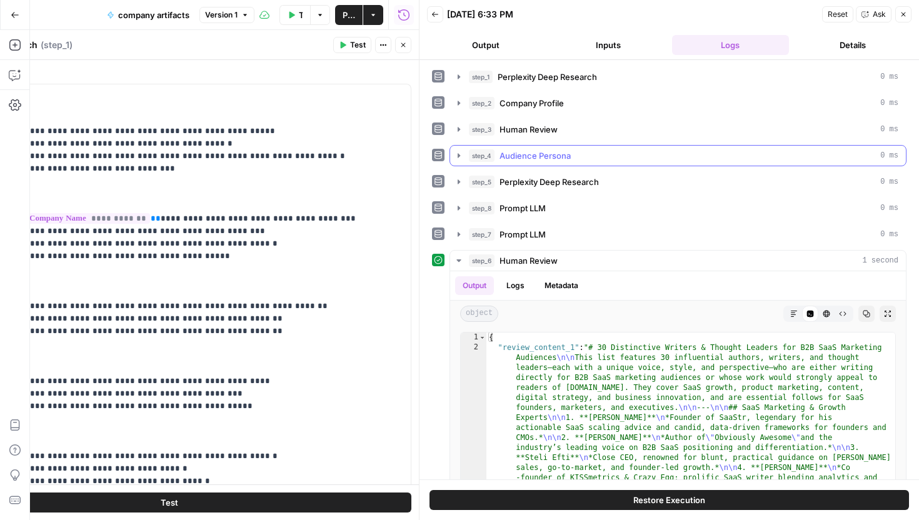
click at [551, 157] on span "Audience Persona" at bounding box center [534, 155] width 71 height 12
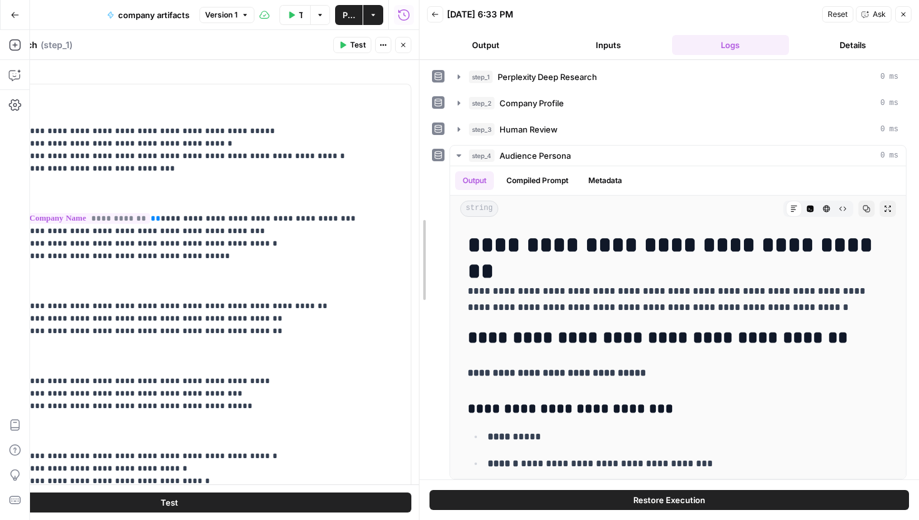
drag, startPoint x: 416, startPoint y: 187, endPoint x: 347, endPoint y: 188, distance: 68.7
click at [347, 187] on body "TripleDart New Home Browse Your Data Usage Settings Recent Grids Scalable conte…" at bounding box center [459, 260] width 919 height 520
click at [406, 43] on icon "button" at bounding box center [402, 44] width 7 height 7
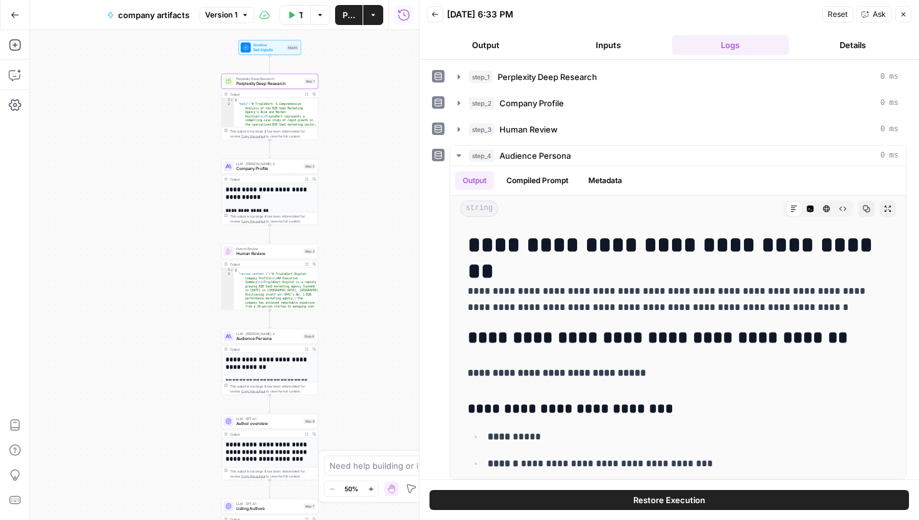
click at [277, 334] on span "LLM · [PERSON_NAME] 4" at bounding box center [268, 333] width 65 height 5
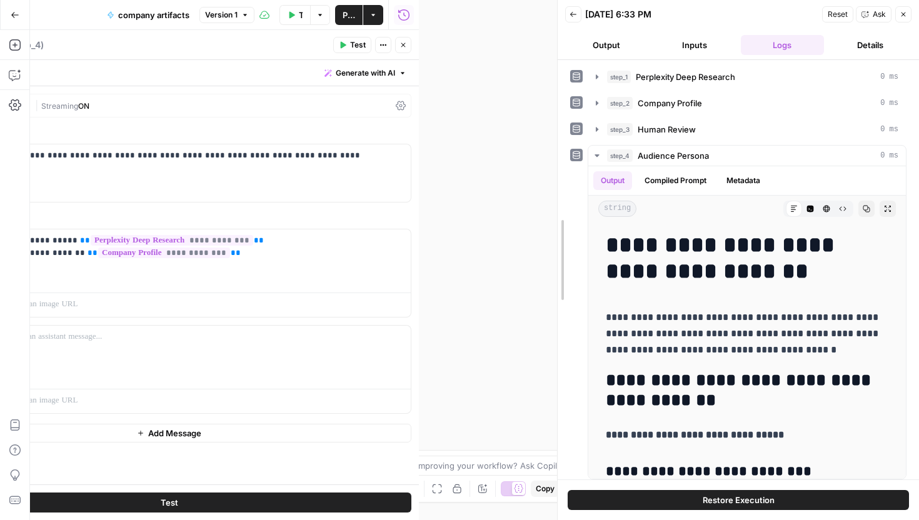
drag, startPoint x: 421, startPoint y: 180, endPoint x: 557, endPoint y: 186, distance: 136.3
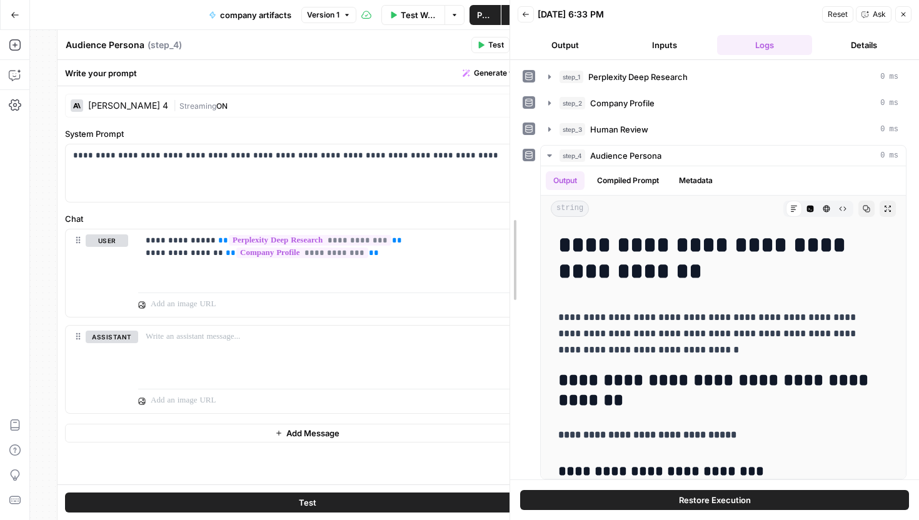
drag, startPoint x: 556, startPoint y: 188, endPoint x: 498, endPoint y: 209, distance: 61.9
click at [504, 209] on div at bounding box center [510, 260] width 12 height 520
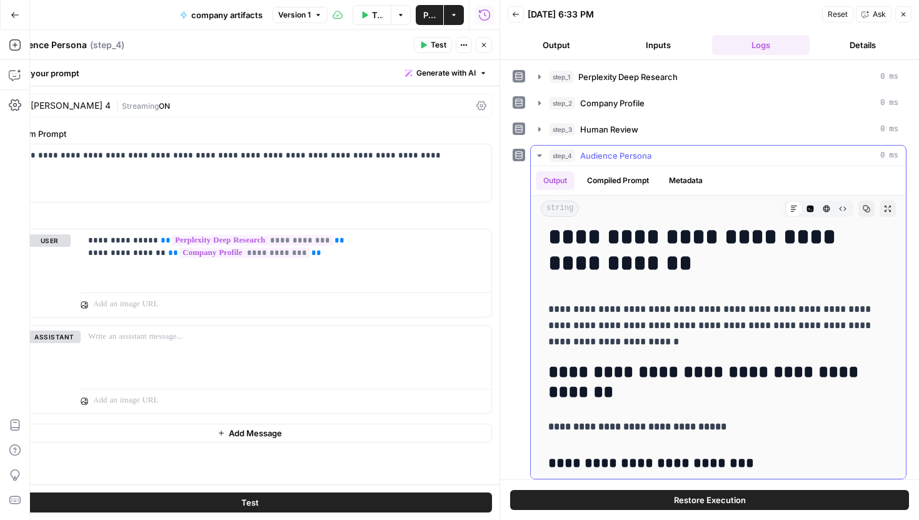
scroll to position [7, 0]
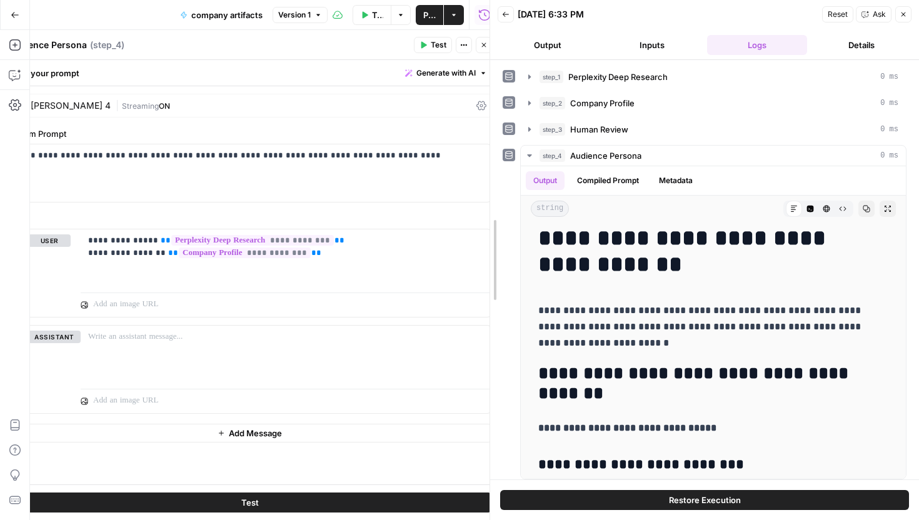
drag, startPoint x: 501, startPoint y: 176, endPoint x: 468, endPoint y: 179, distance: 32.6
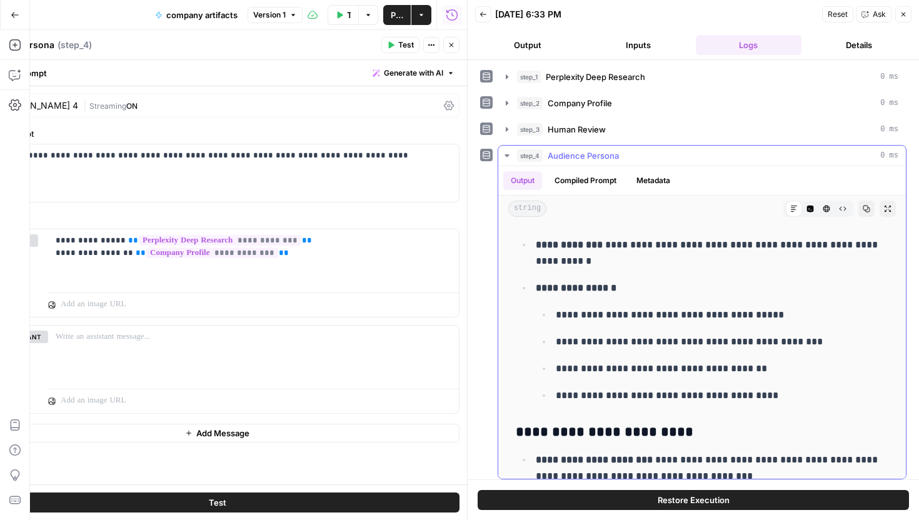
scroll to position [687, 0]
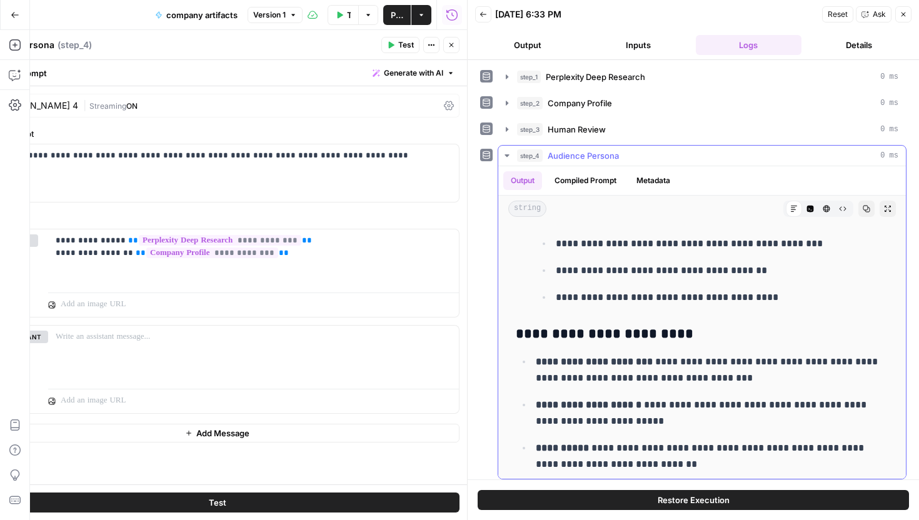
click at [648, 150] on div "step_4 Audience Persona 0 ms" at bounding box center [707, 155] width 381 height 12
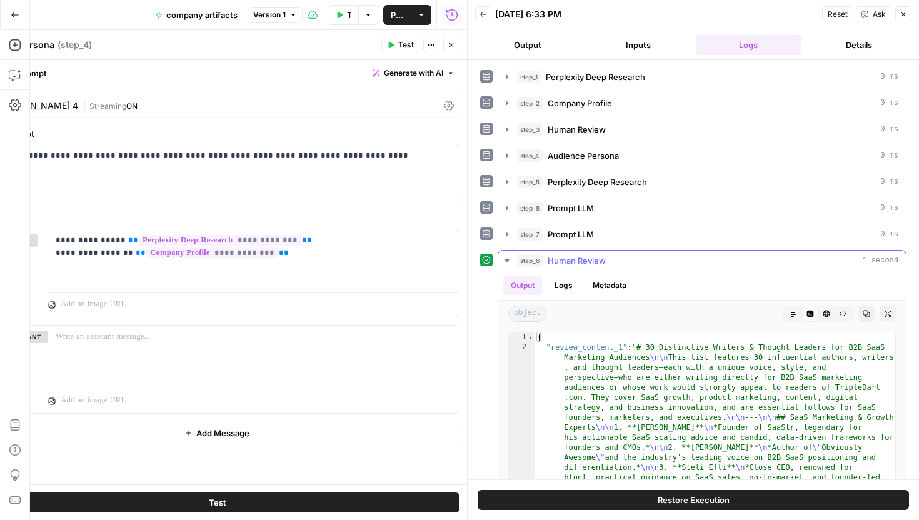
click at [796, 317] on icon "button" at bounding box center [793, 313] width 7 height 7
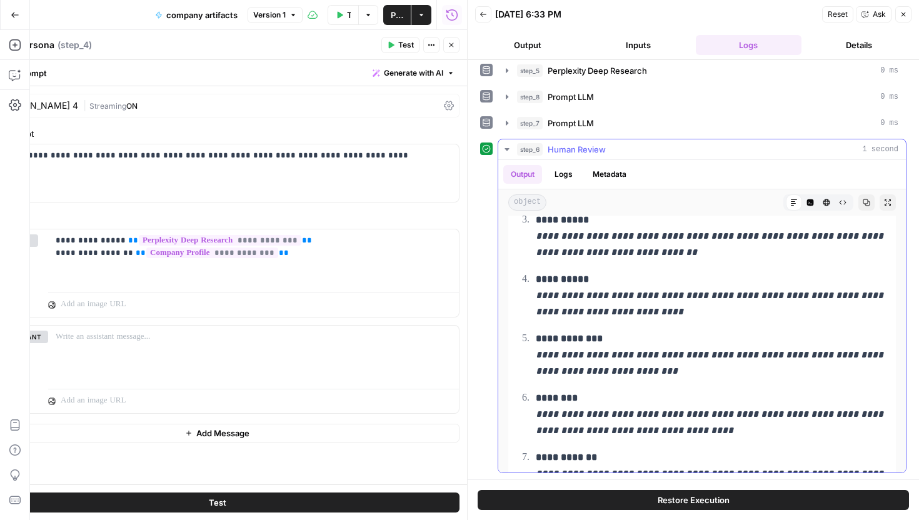
scroll to position [381, 0]
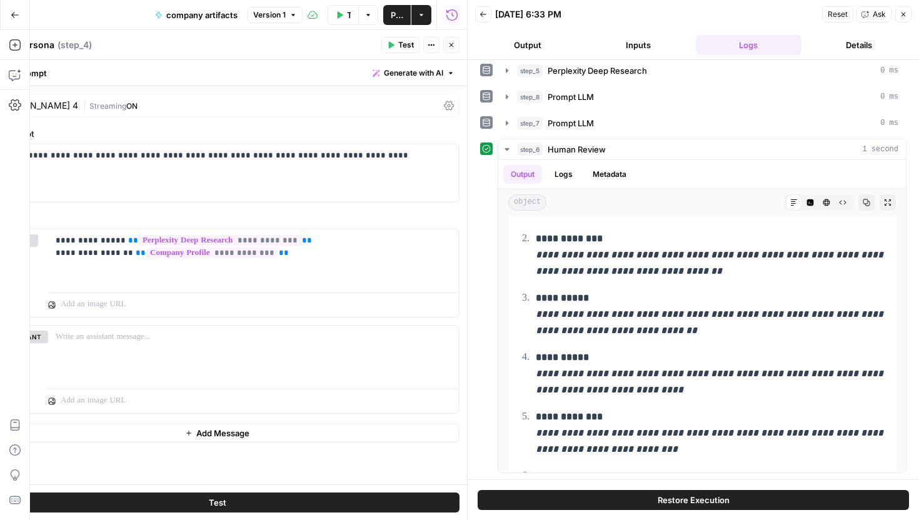
click at [456, 40] on button "Close" at bounding box center [451, 45] width 16 height 16
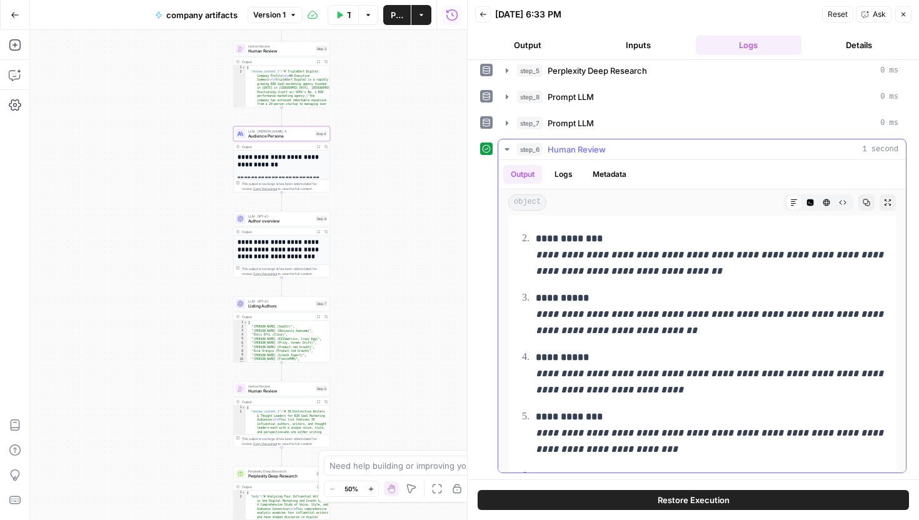
click at [649, 147] on div "step_6 Human Review 1 second" at bounding box center [707, 149] width 381 height 12
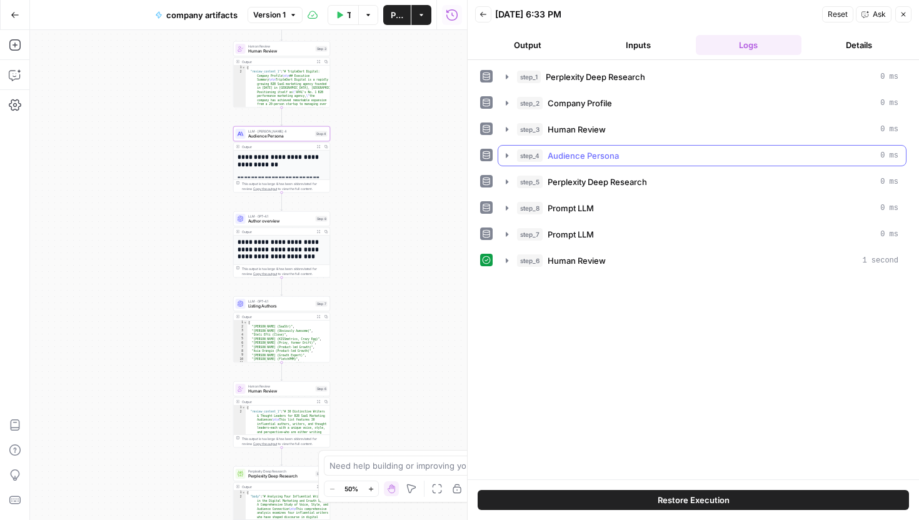
scroll to position [0, 0]
drag, startPoint x: 485, startPoint y: 11, endPoint x: 585, endPoint y: 246, distance: 255.6
click at [585, 246] on div "Back 08/28/25 at 6:33 PM Reset Ask Close Output Inputs Logs Details step_1 Perp…" at bounding box center [693, 260] width 452 height 520
click at [592, 257] on span "Human Review" at bounding box center [576, 260] width 58 height 12
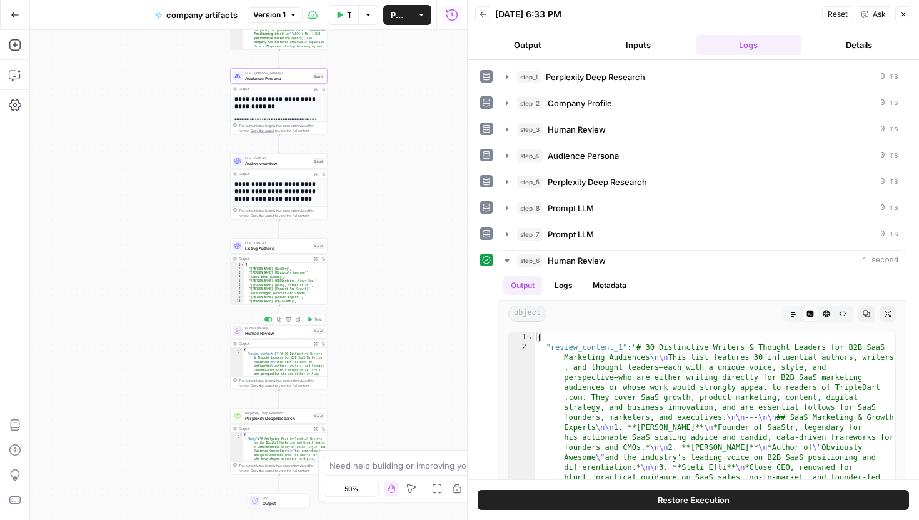
click at [312, 319] on button "Test" at bounding box center [314, 320] width 19 height 8
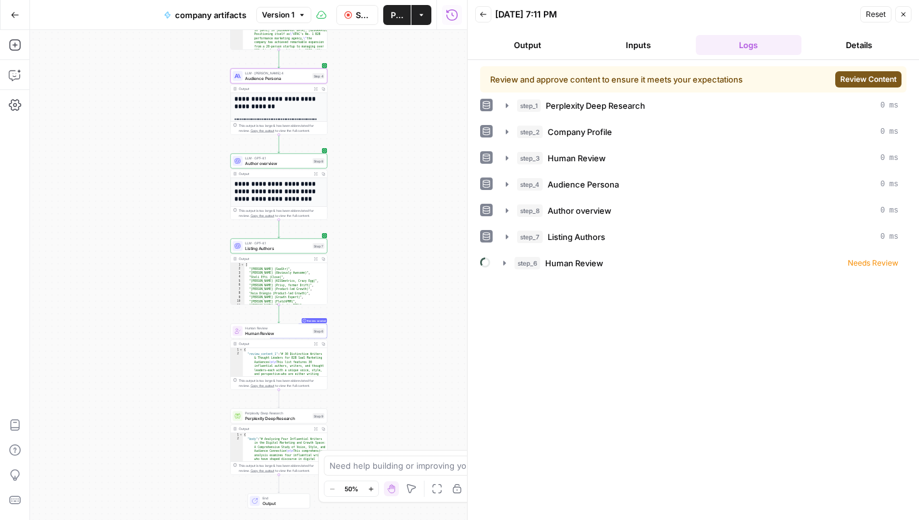
click at [850, 74] on span "Review Content" at bounding box center [868, 79] width 56 height 11
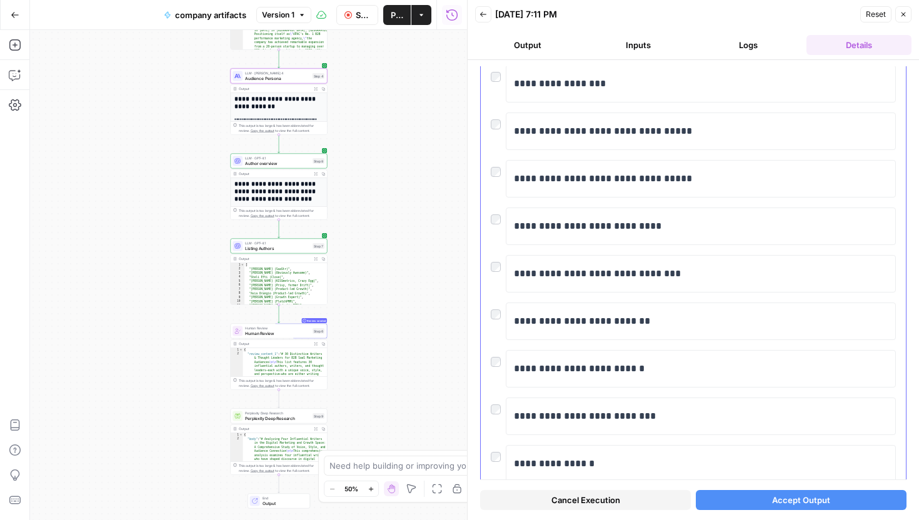
scroll to position [3466, 0]
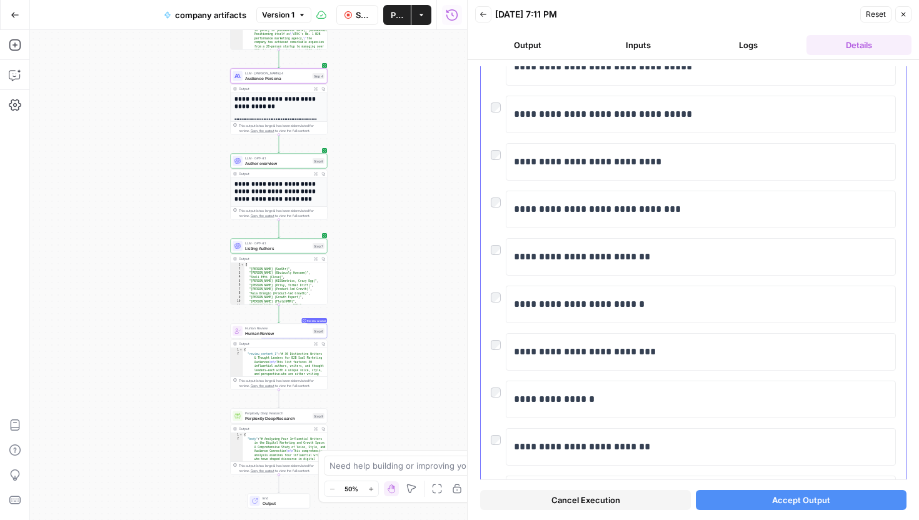
click at [495, 209] on div "**********" at bounding box center [693, 209] width 405 height 37
click at [495, 207] on div at bounding box center [498, 199] width 15 height 17
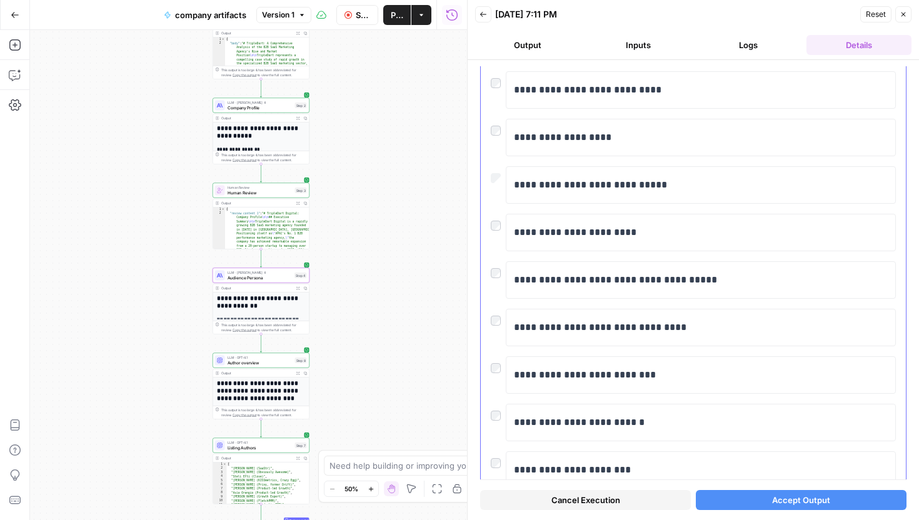
scroll to position [4344, 0]
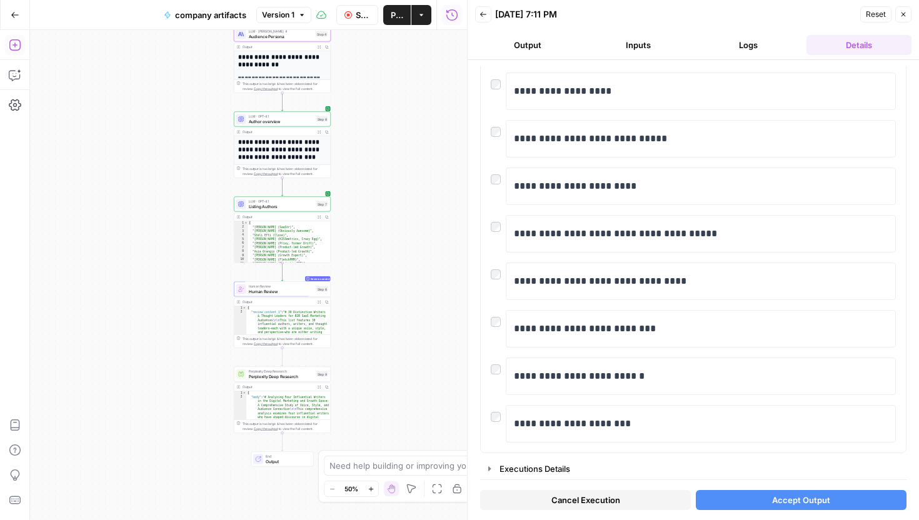
click at [21, 44] on button "Add Steps" at bounding box center [15, 45] width 20 height 20
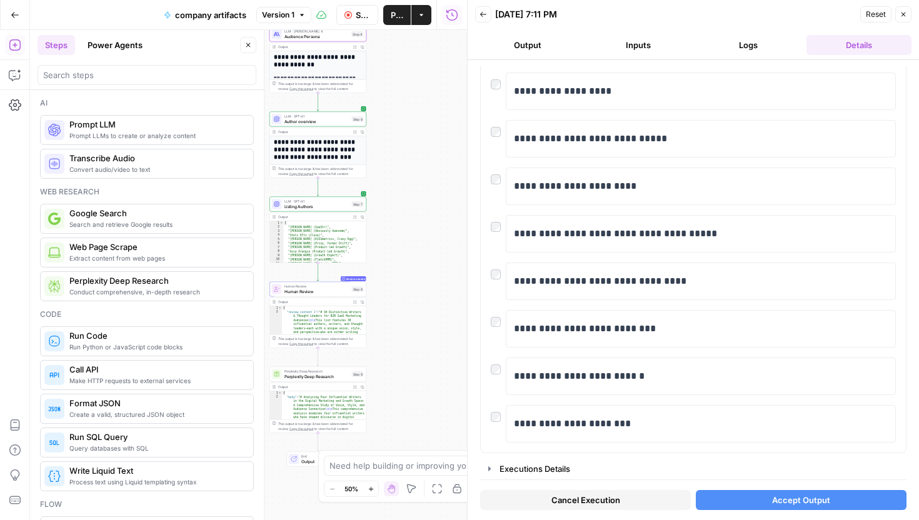
click at [142, 43] on button "Power Agents" at bounding box center [115, 45] width 70 height 20
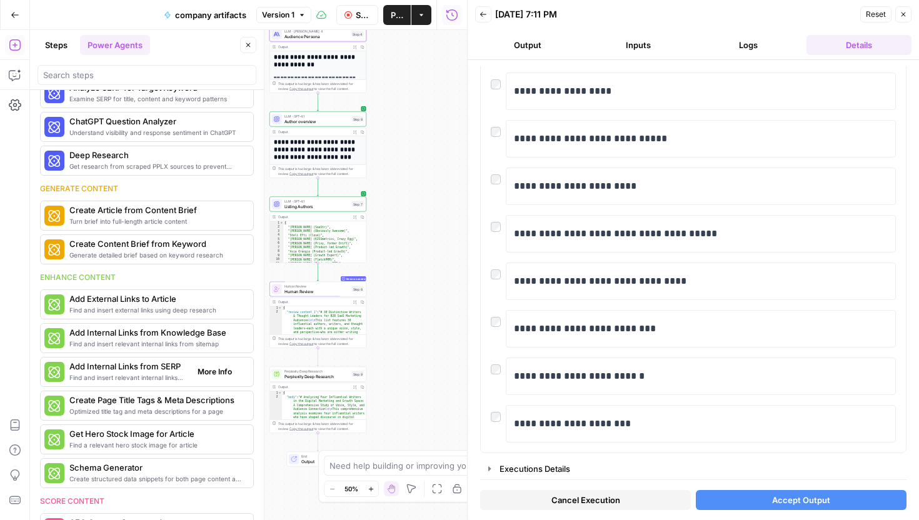
scroll to position [0, 0]
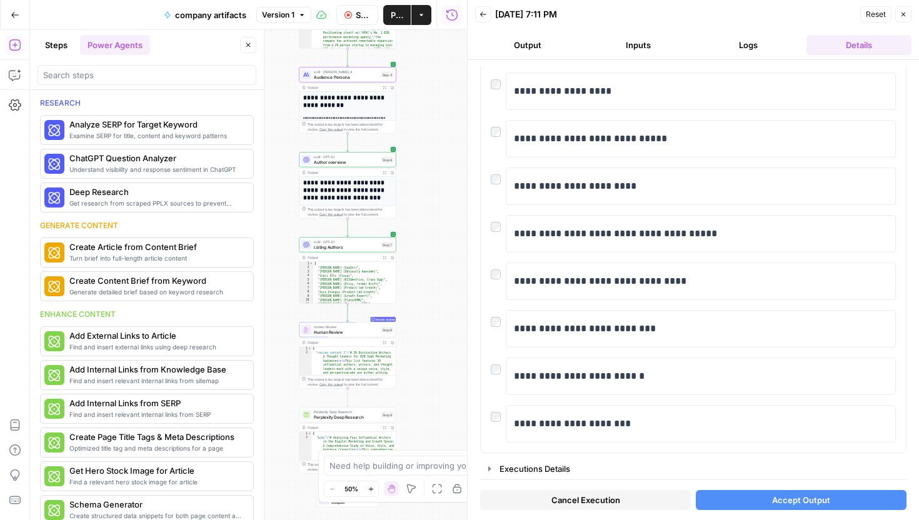
click at [56, 37] on button "Steps" at bounding box center [55, 45] width 37 height 20
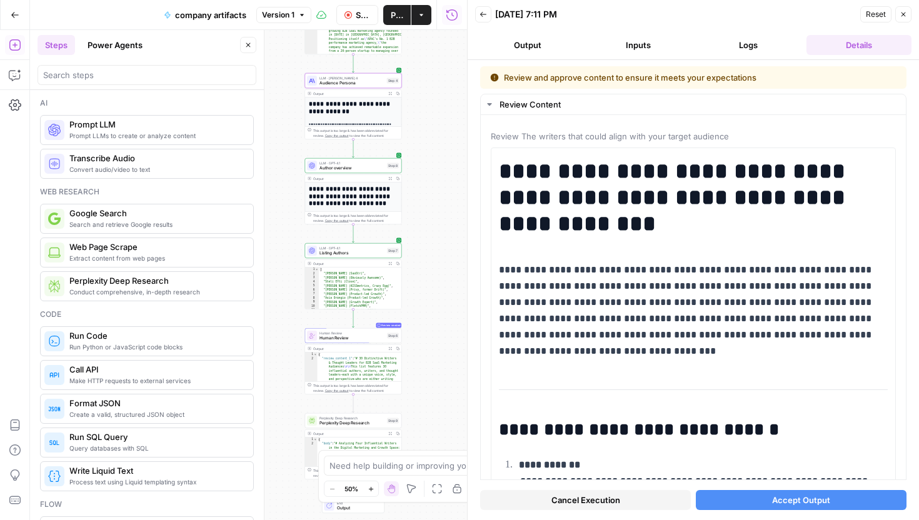
scroll to position [4344, 0]
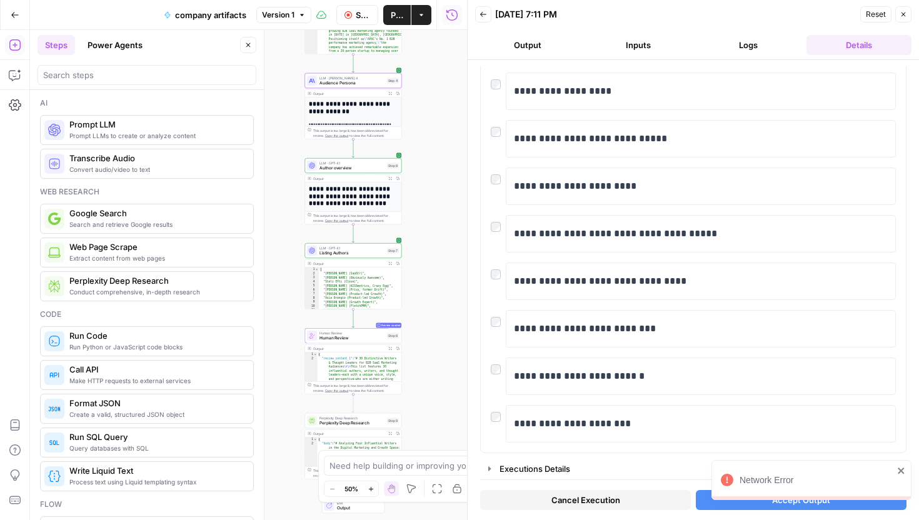
click at [417, 20] on button "Actions" at bounding box center [421, 15] width 20 height 20
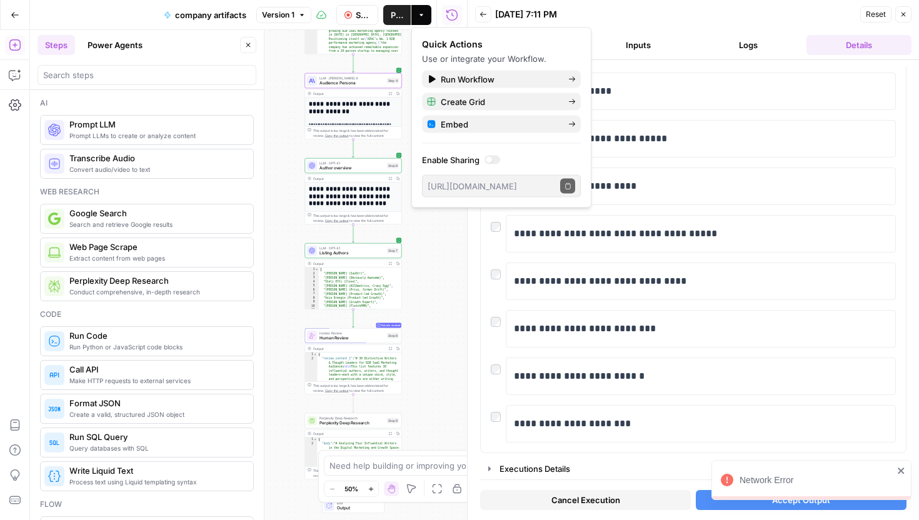
click at [481, 159] on label "Enable Sharing" at bounding box center [501, 160] width 159 height 12
click at [486, 157] on div at bounding box center [492, 160] width 16 height 9
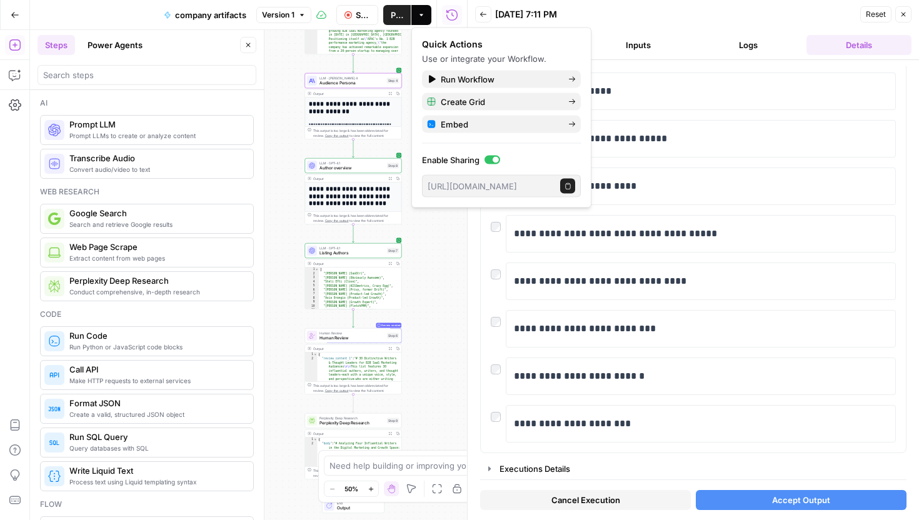
click at [562, 186] on button "Copy public execute URL" at bounding box center [567, 186] width 15 height 15
click at [571, 179] on button "Copy public execute URL" at bounding box center [567, 186] width 15 height 15
